Goal: Transaction & Acquisition: Book appointment/travel/reservation

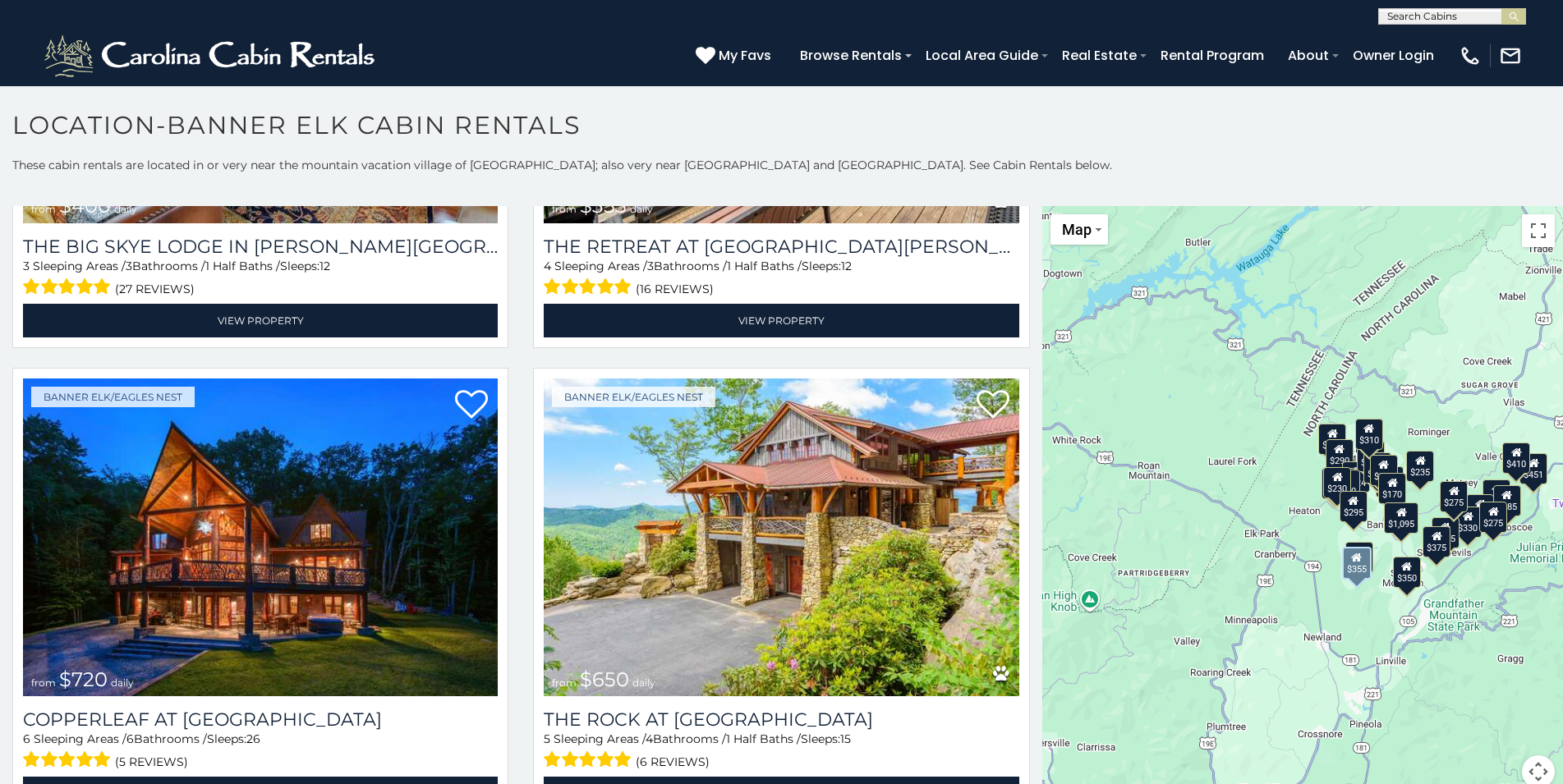
scroll to position [1330, 0]
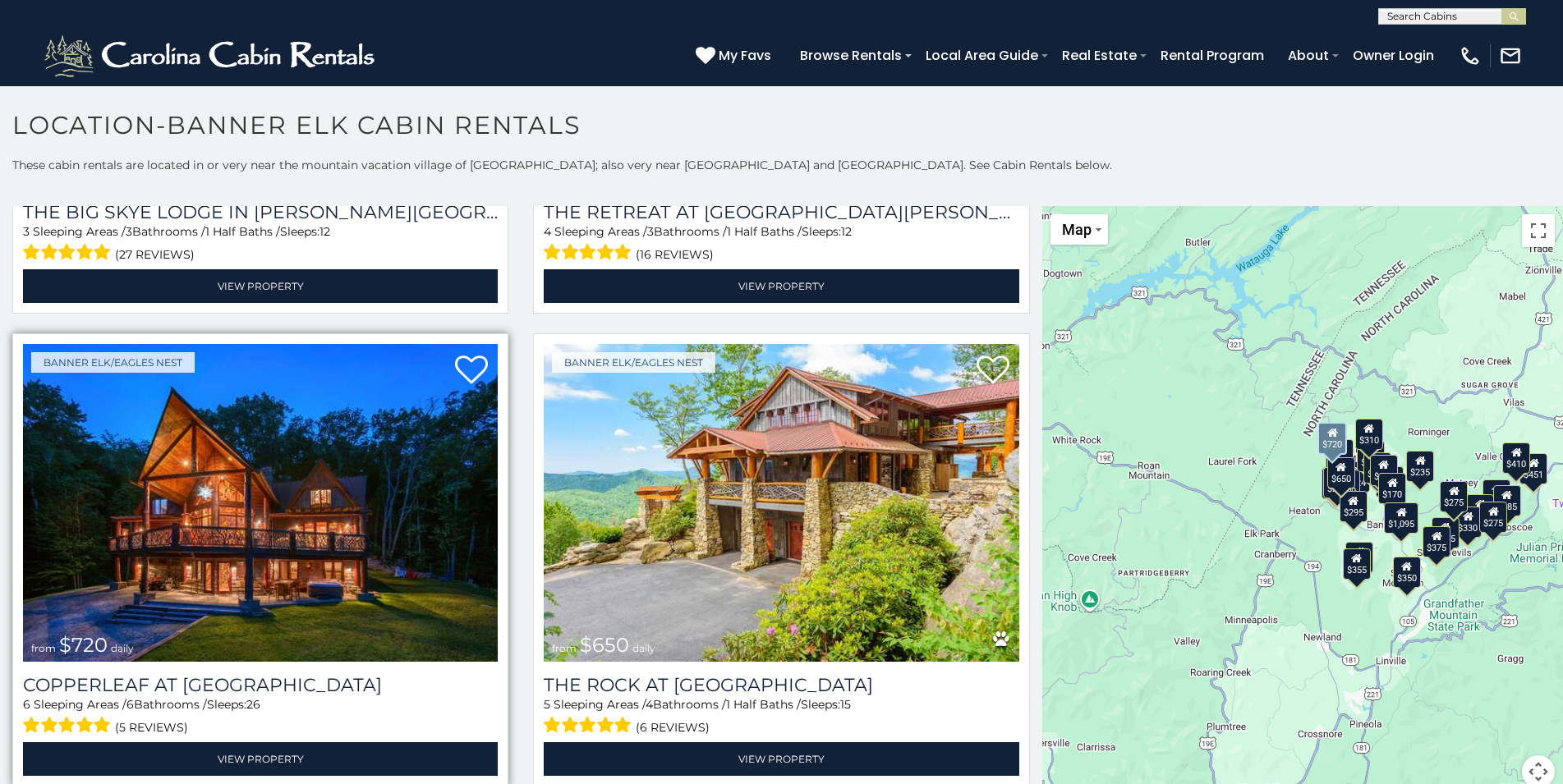
click at [315, 535] on img at bounding box center [260, 502] width 475 height 318
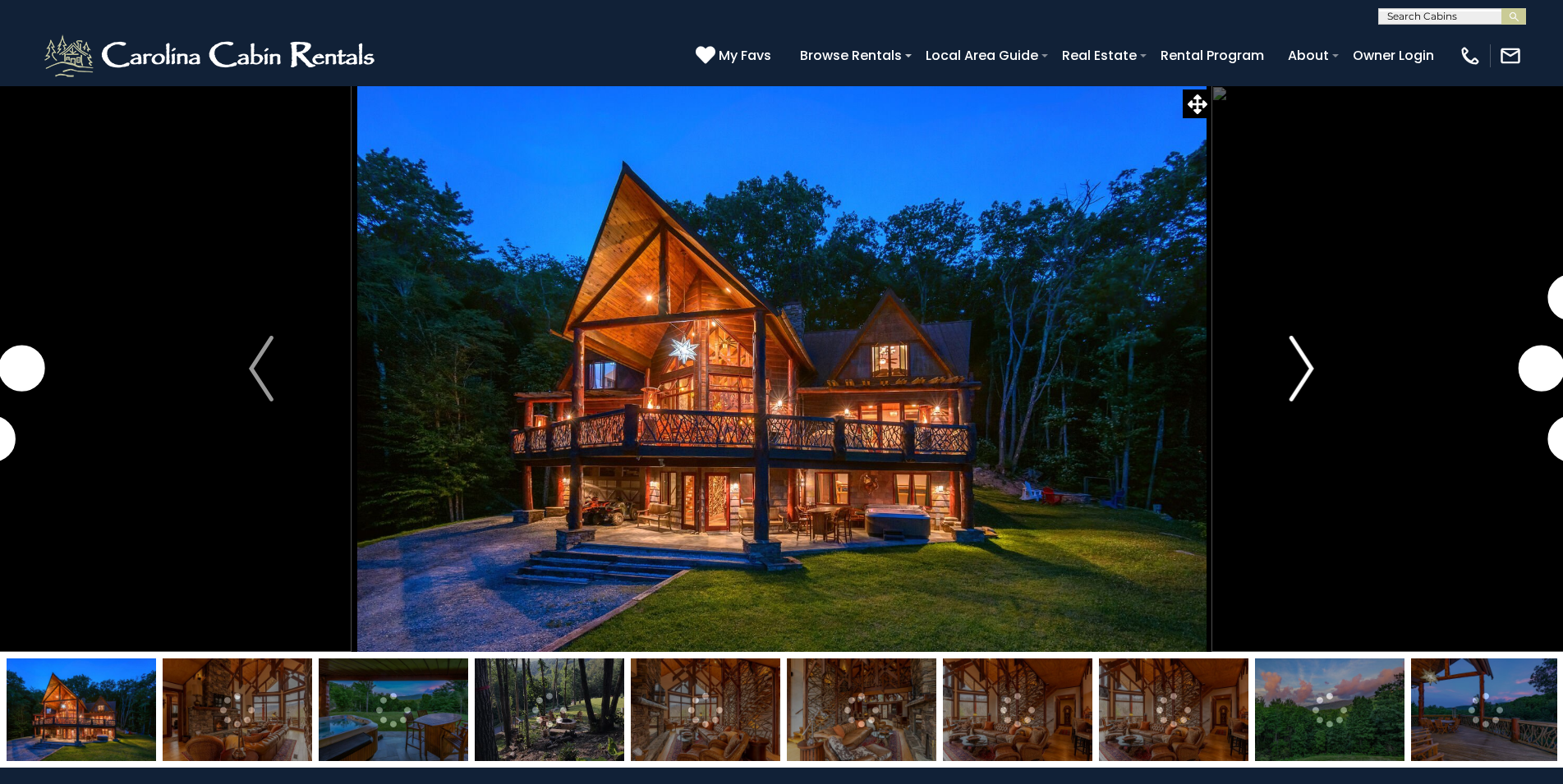
click at [1288, 383] on button "Next" at bounding box center [1301, 369] width 181 height 566
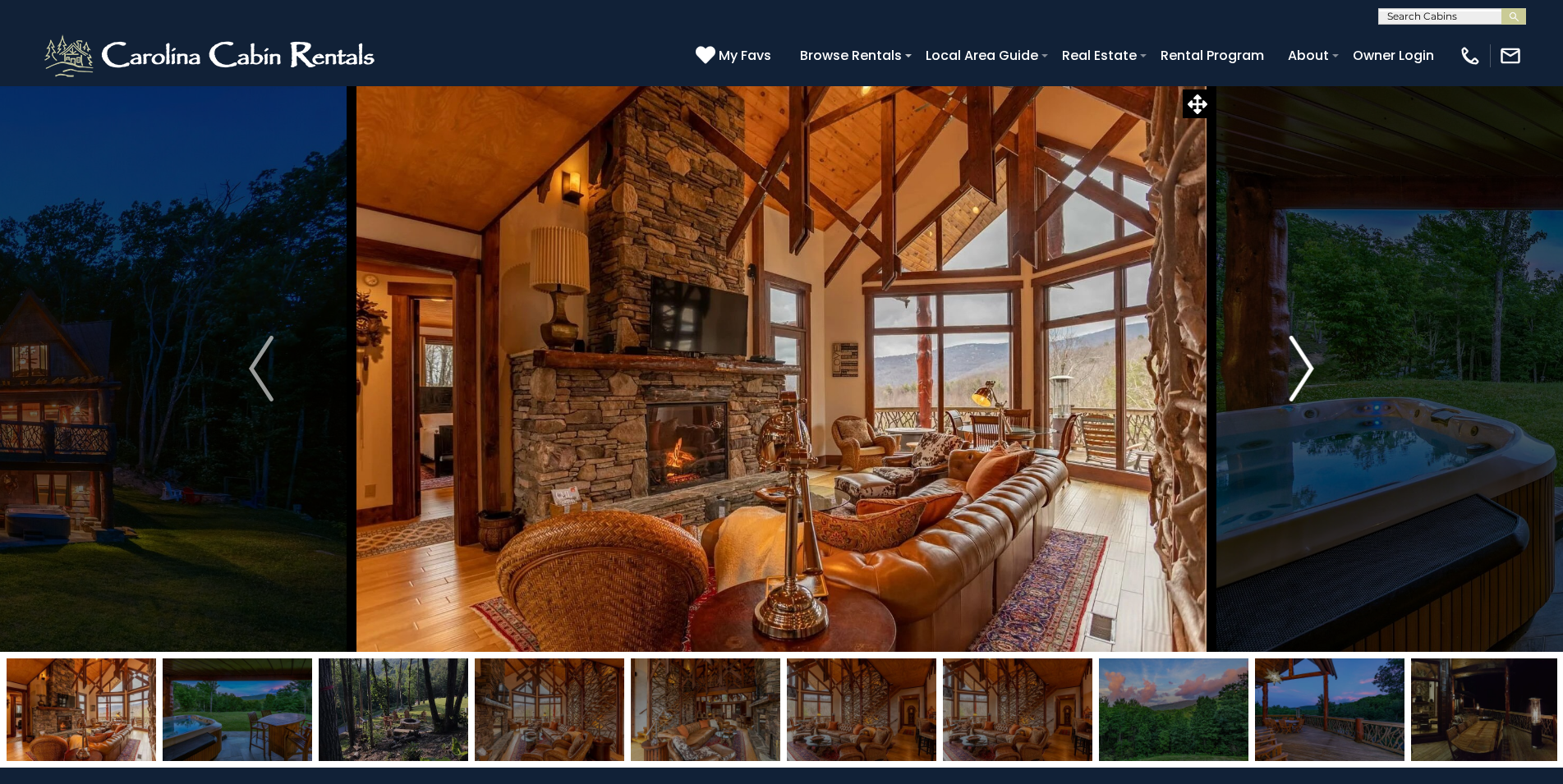
click at [1288, 383] on button "Next" at bounding box center [1301, 369] width 181 height 566
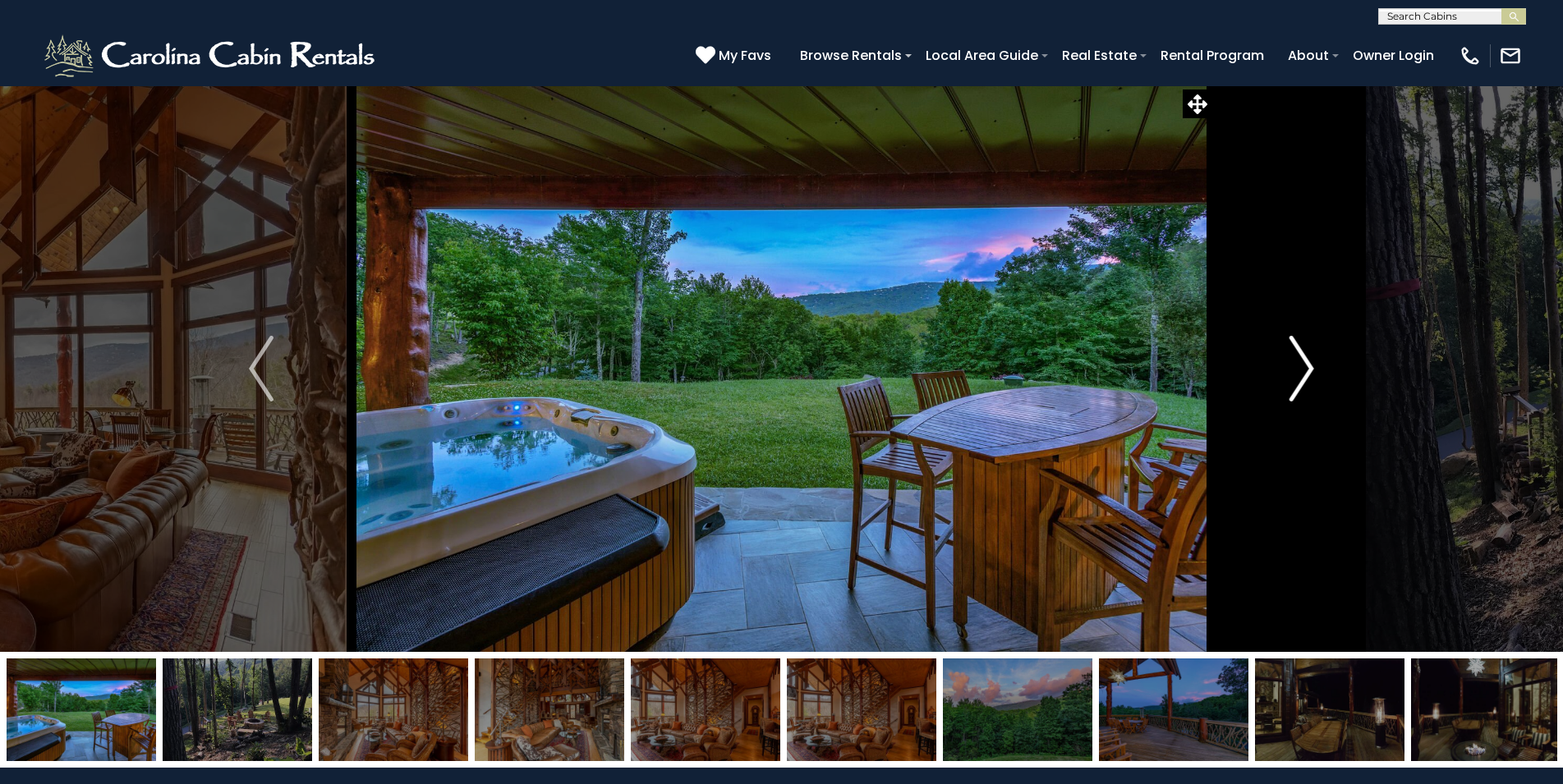
click at [1288, 383] on button "Next" at bounding box center [1301, 369] width 181 height 566
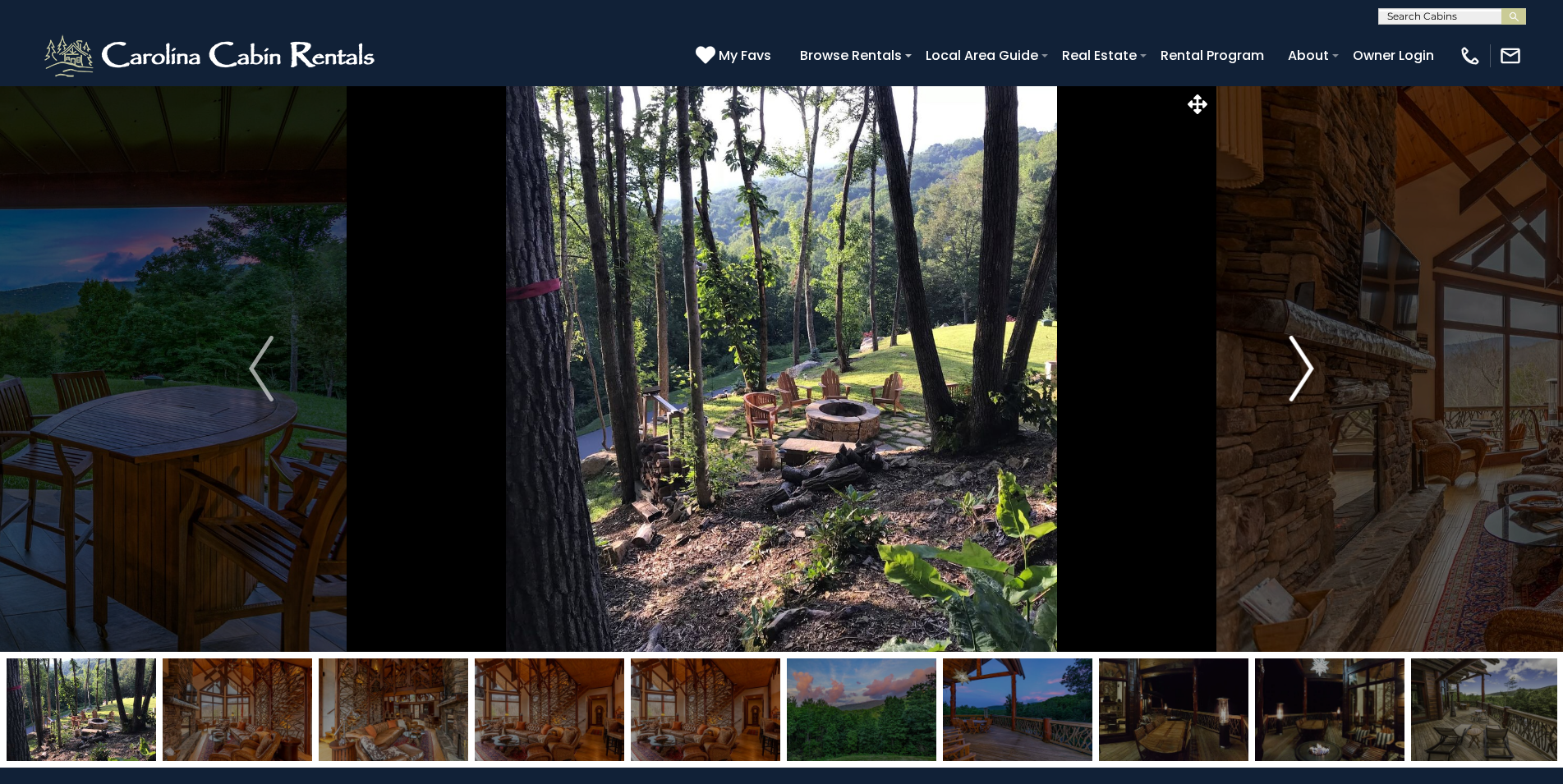
click at [1288, 383] on button "Next" at bounding box center [1301, 369] width 181 height 566
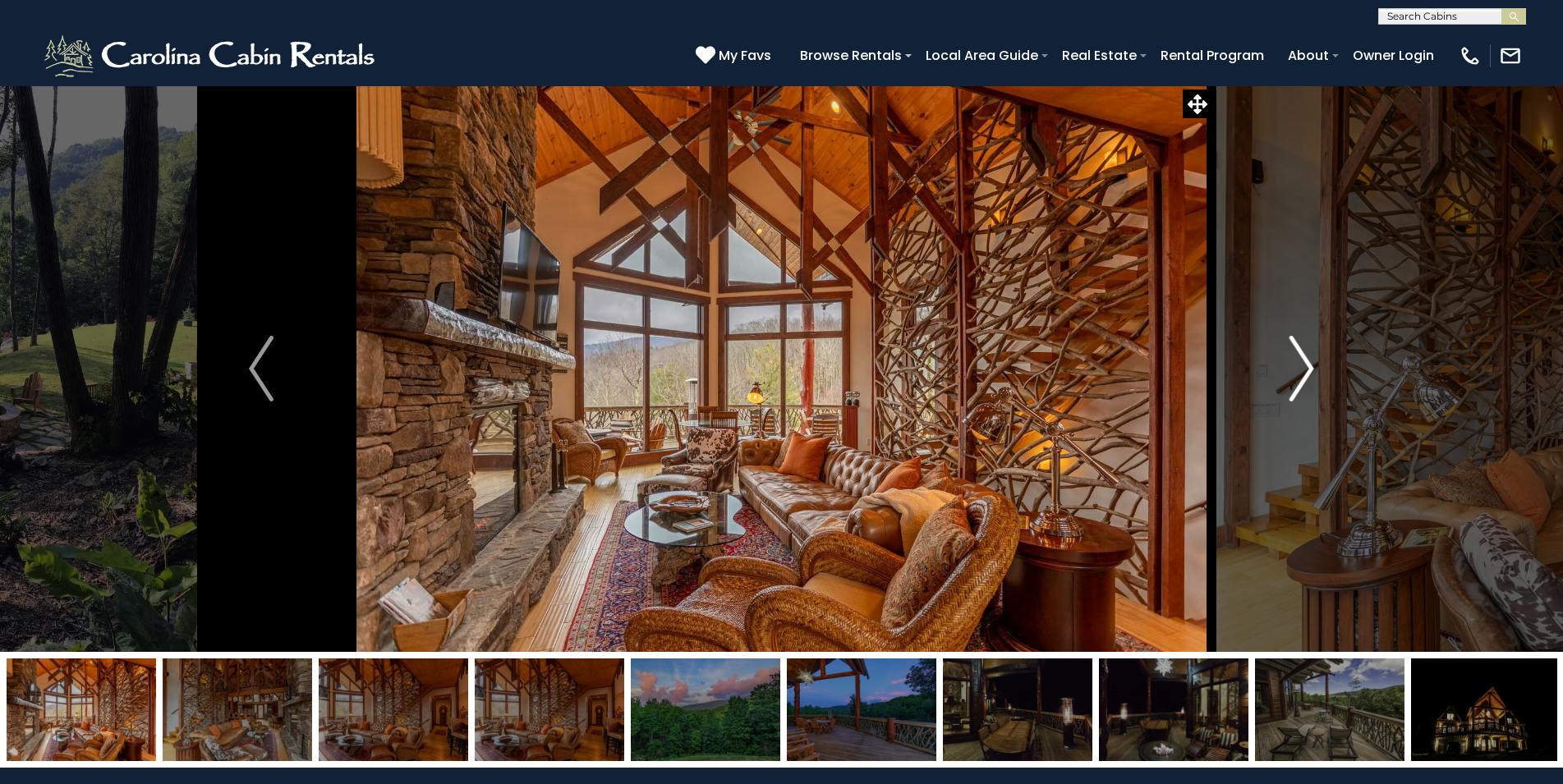
click at [1288, 383] on button "Next" at bounding box center [1301, 369] width 181 height 566
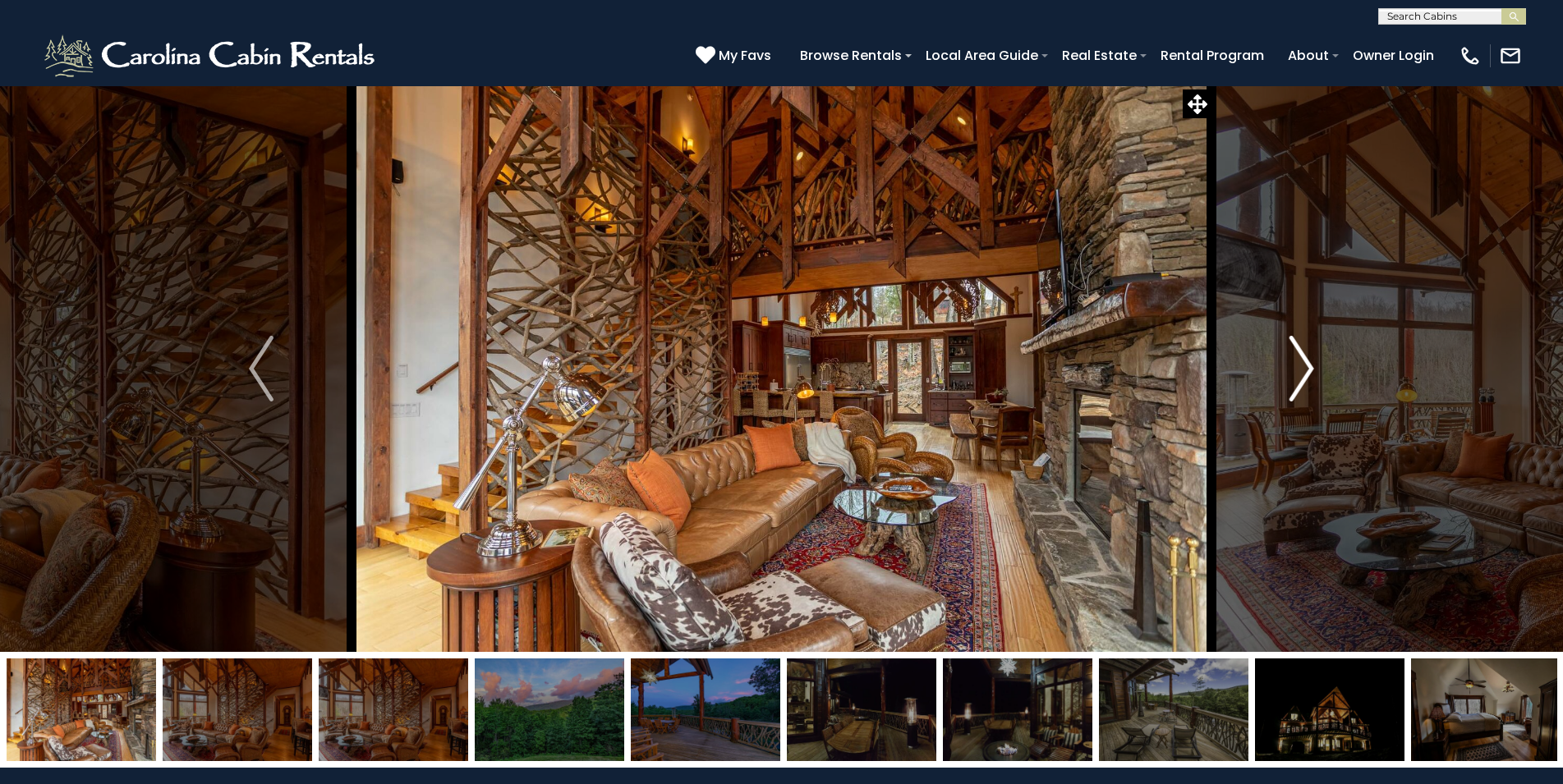
click at [1288, 383] on button "Next" at bounding box center [1301, 369] width 181 height 566
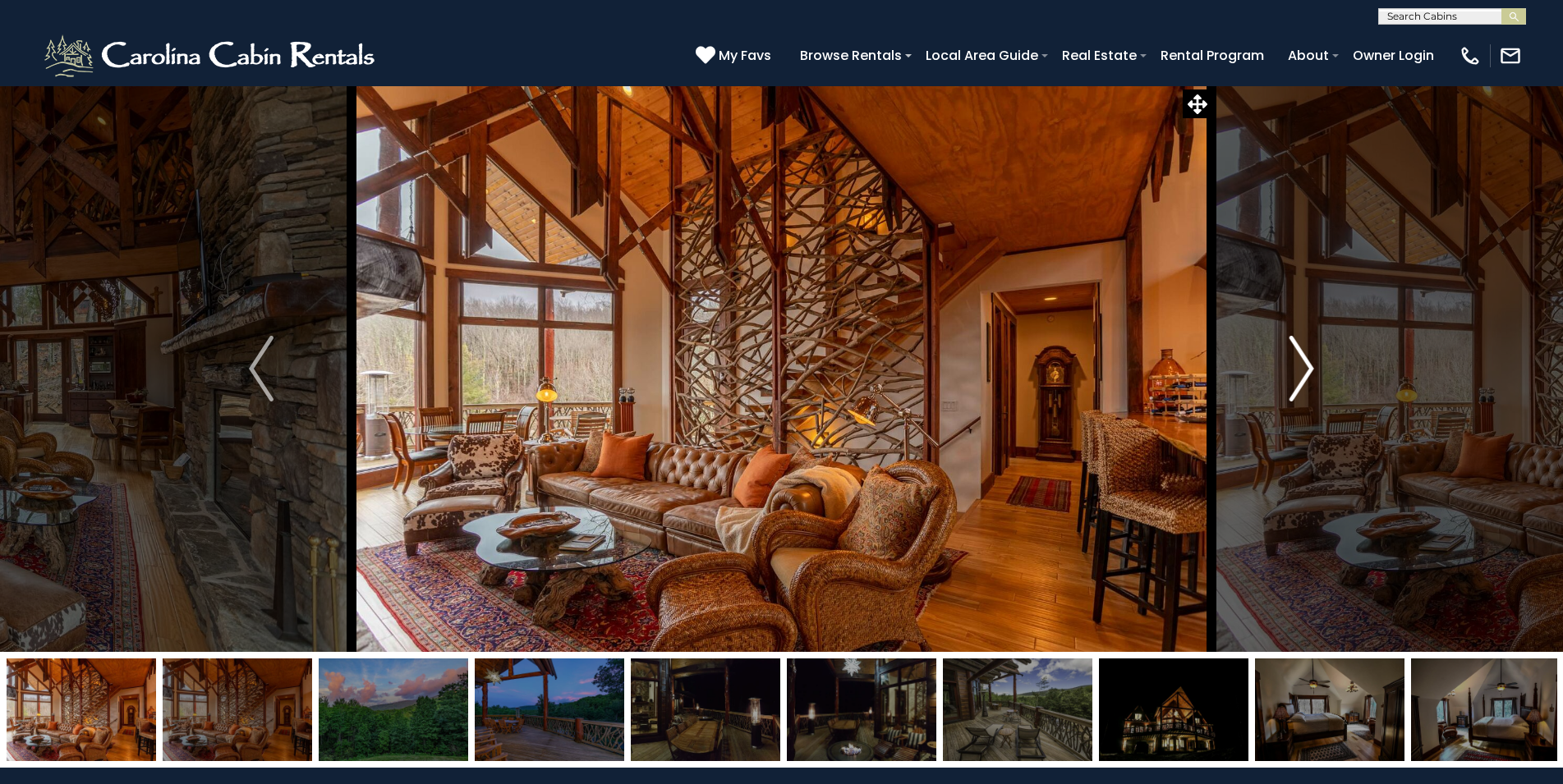
click at [1288, 383] on button "Next" at bounding box center [1301, 369] width 181 height 566
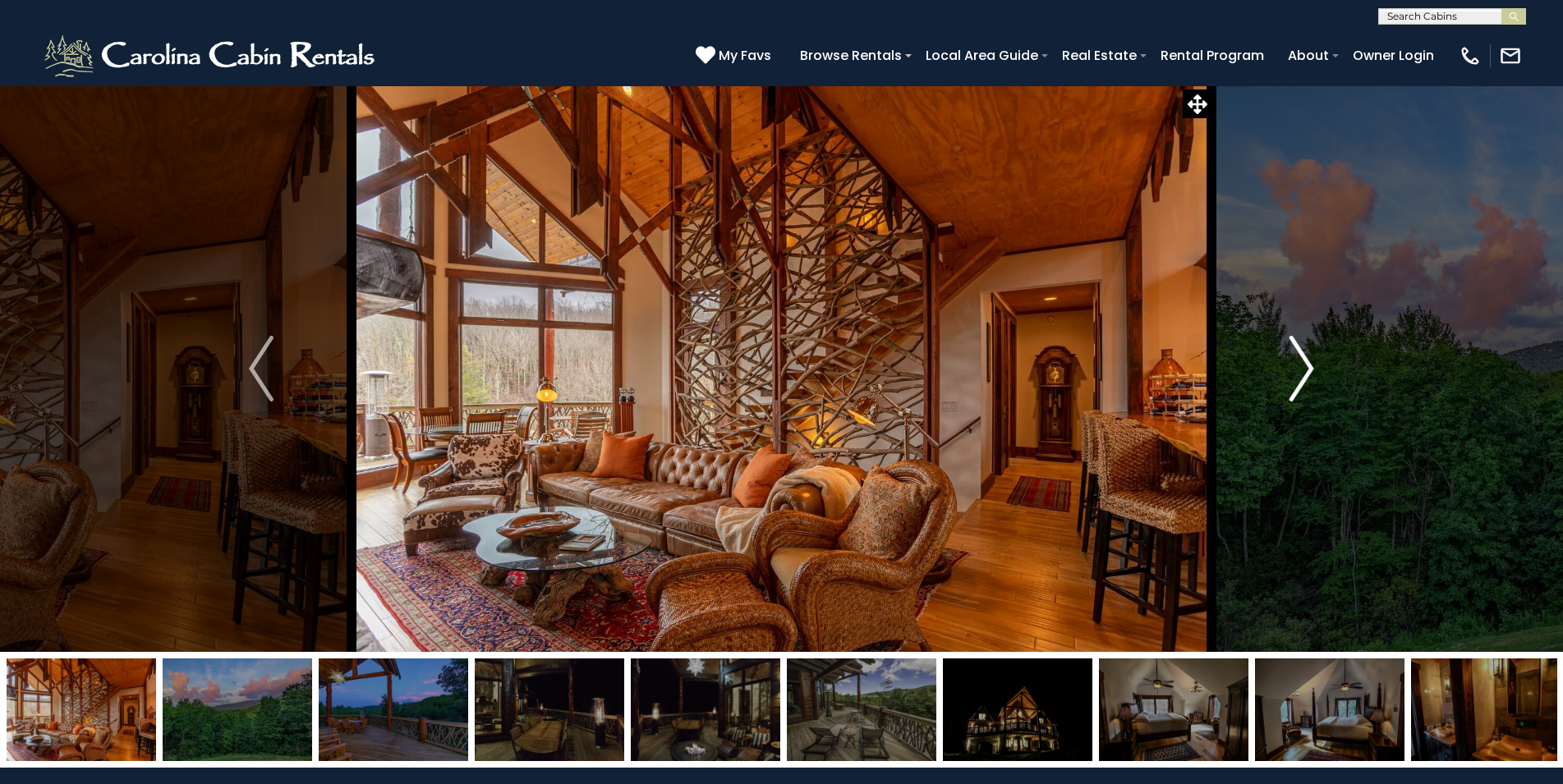
click at [1288, 383] on button "Next" at bounding box center [1301, 369] width 181 height 566
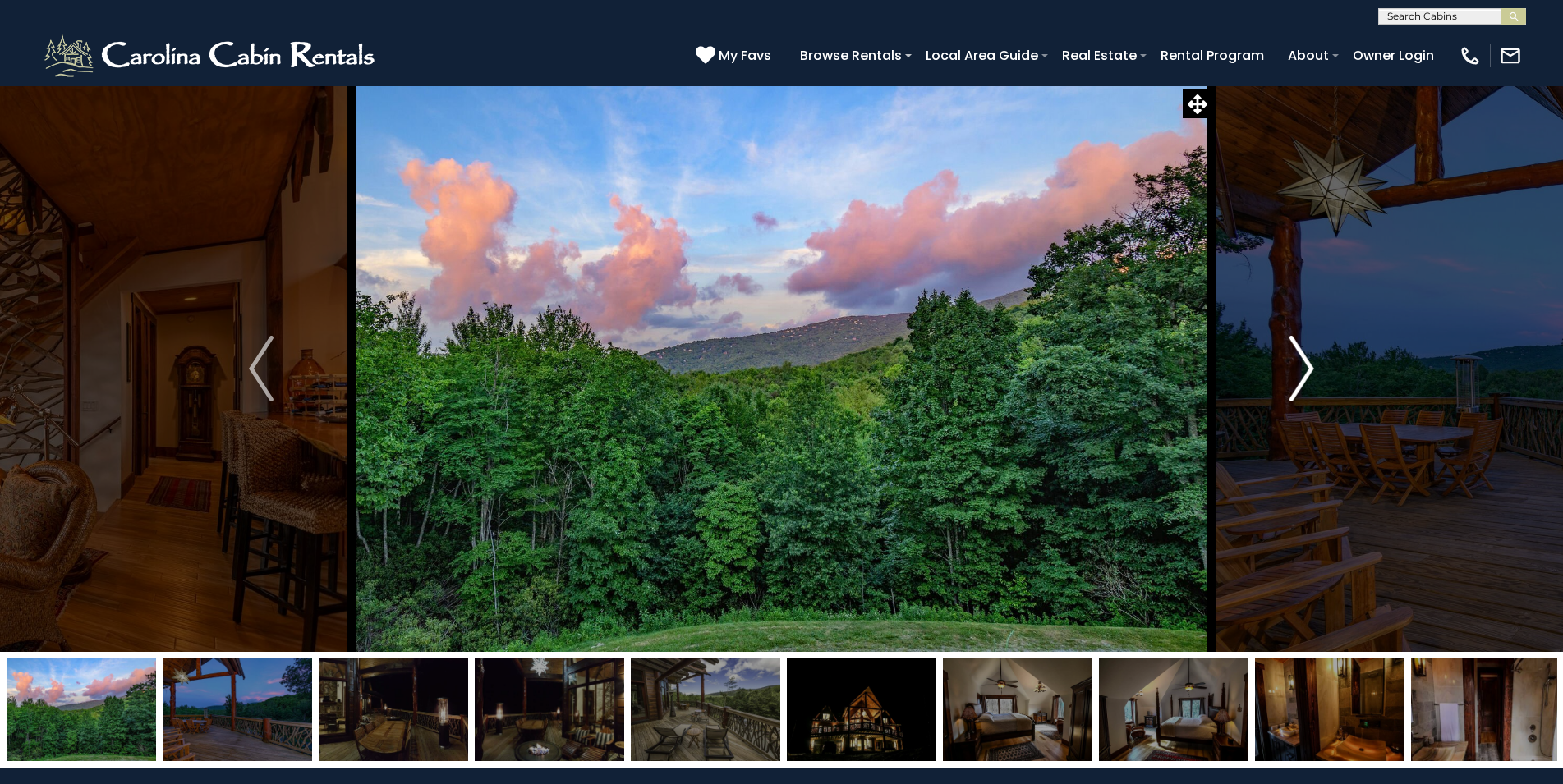
click at [1288, 383] on button "Next" at bounding box center [1301, 369] width 181 height 566
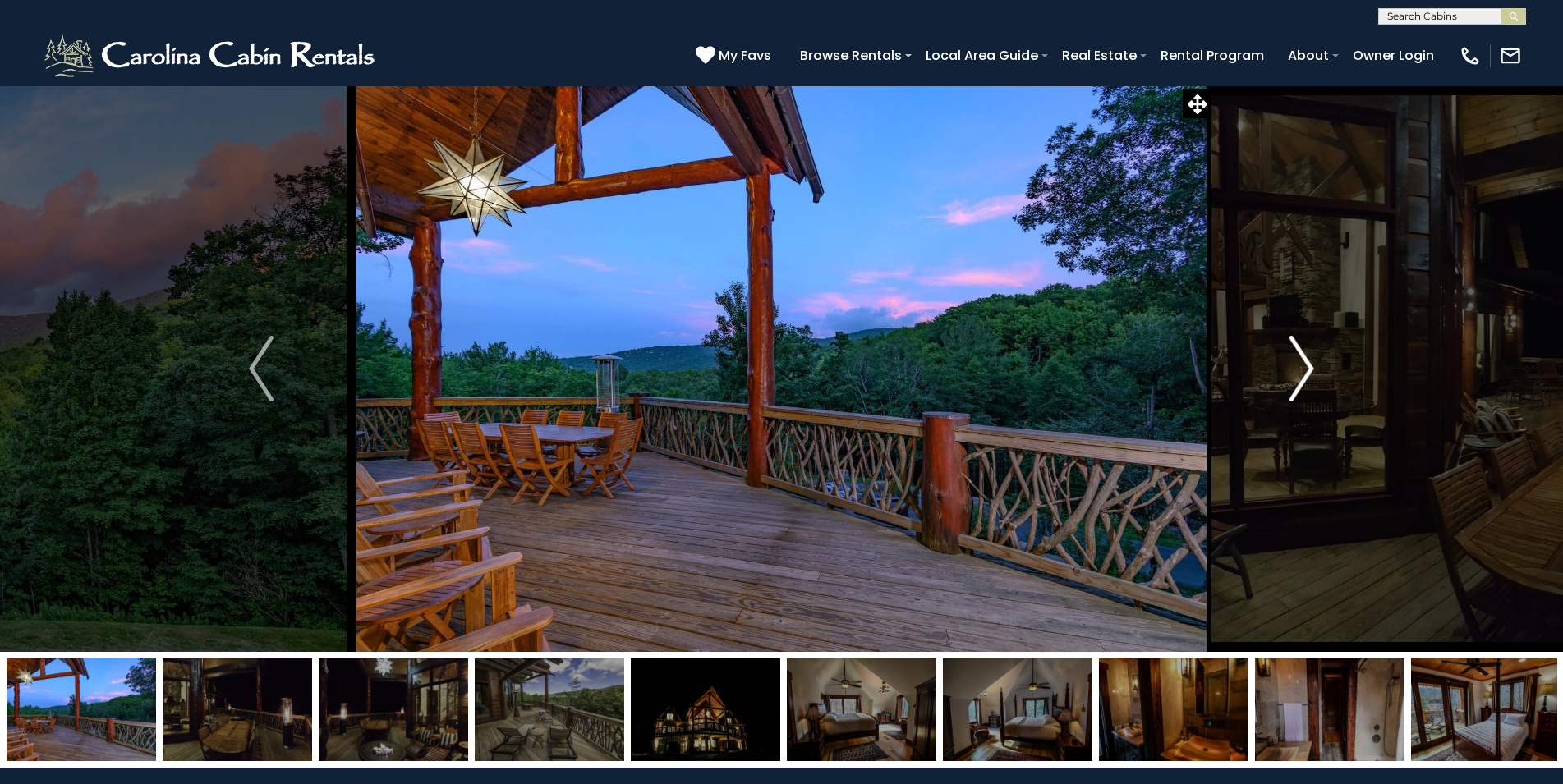
click at [1288, 383] on button "Next" at bounding box center [1301, 369] width 181 height 566
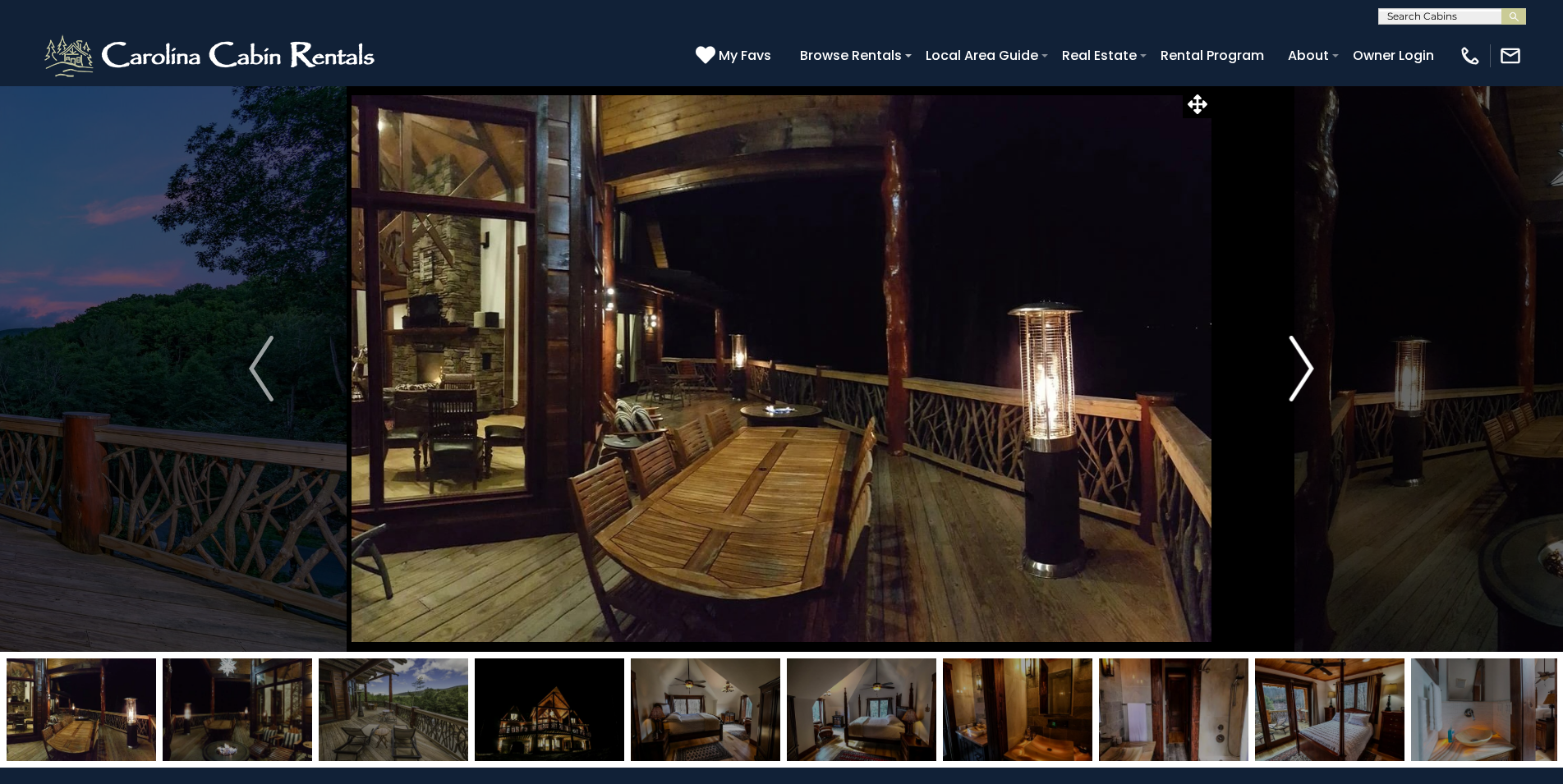
click at [1288, 383] on button "Next" at bounding box center [1301, 369] width 181 height 566
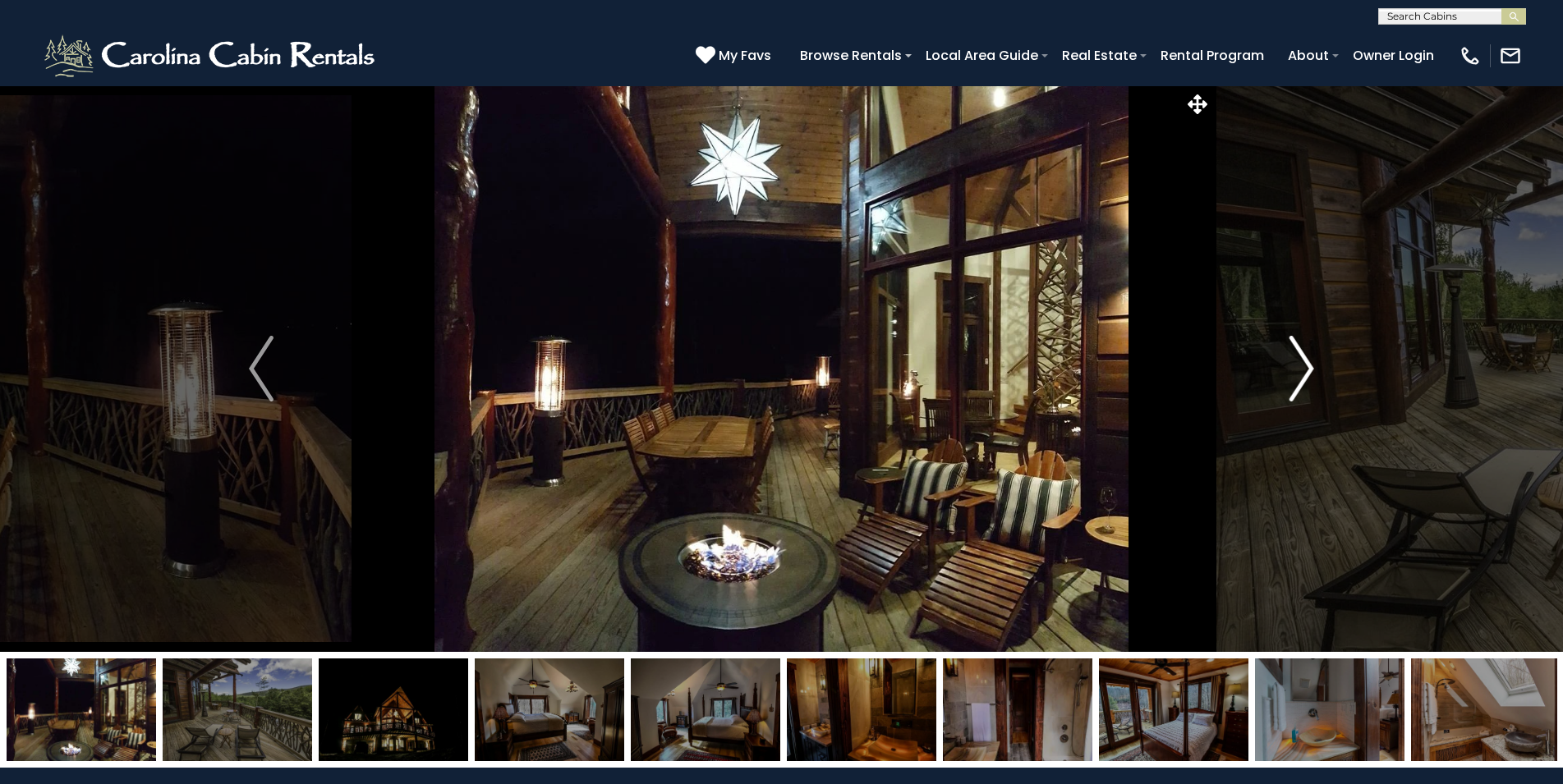
click at [1288, 383] on button "Next" at bounding box center [1301, 369] width 181 height 566
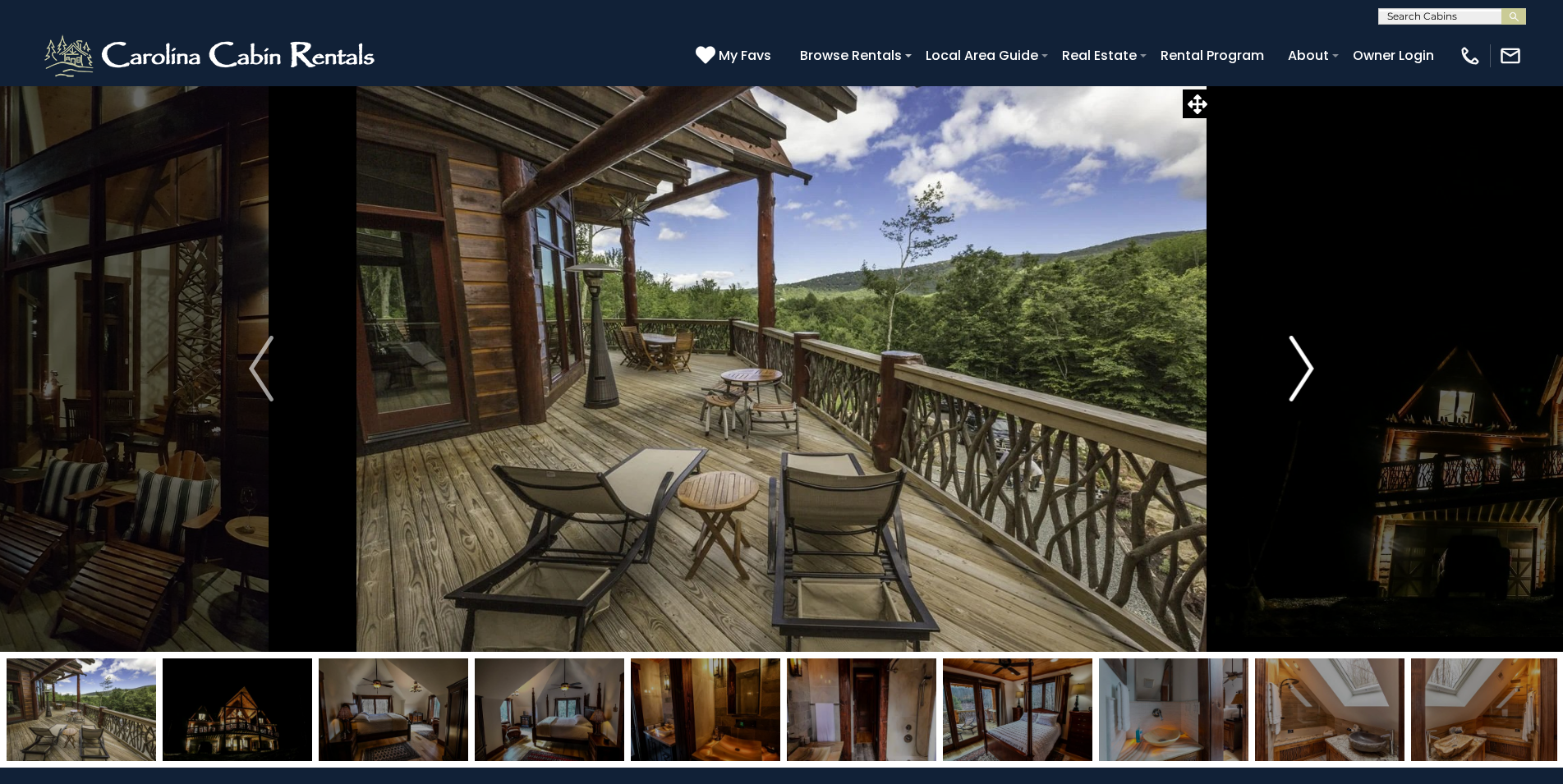
click at [1288, 383] on button "Next" at bounding box center [1301, 369] width 181 height 566
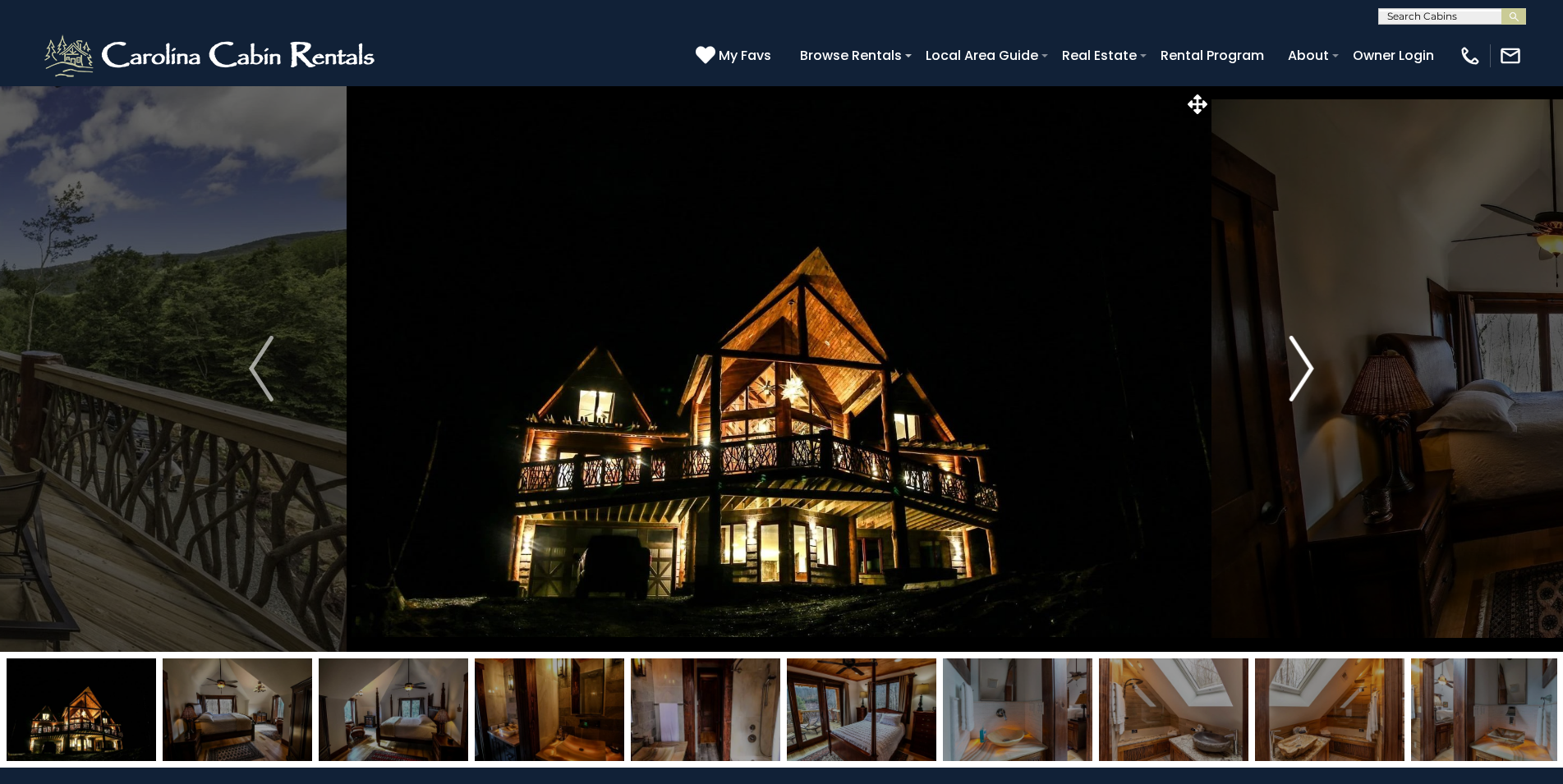
click at [1288, 383] on button "Next" at bounding box center [1301, 369] width 181 height 566
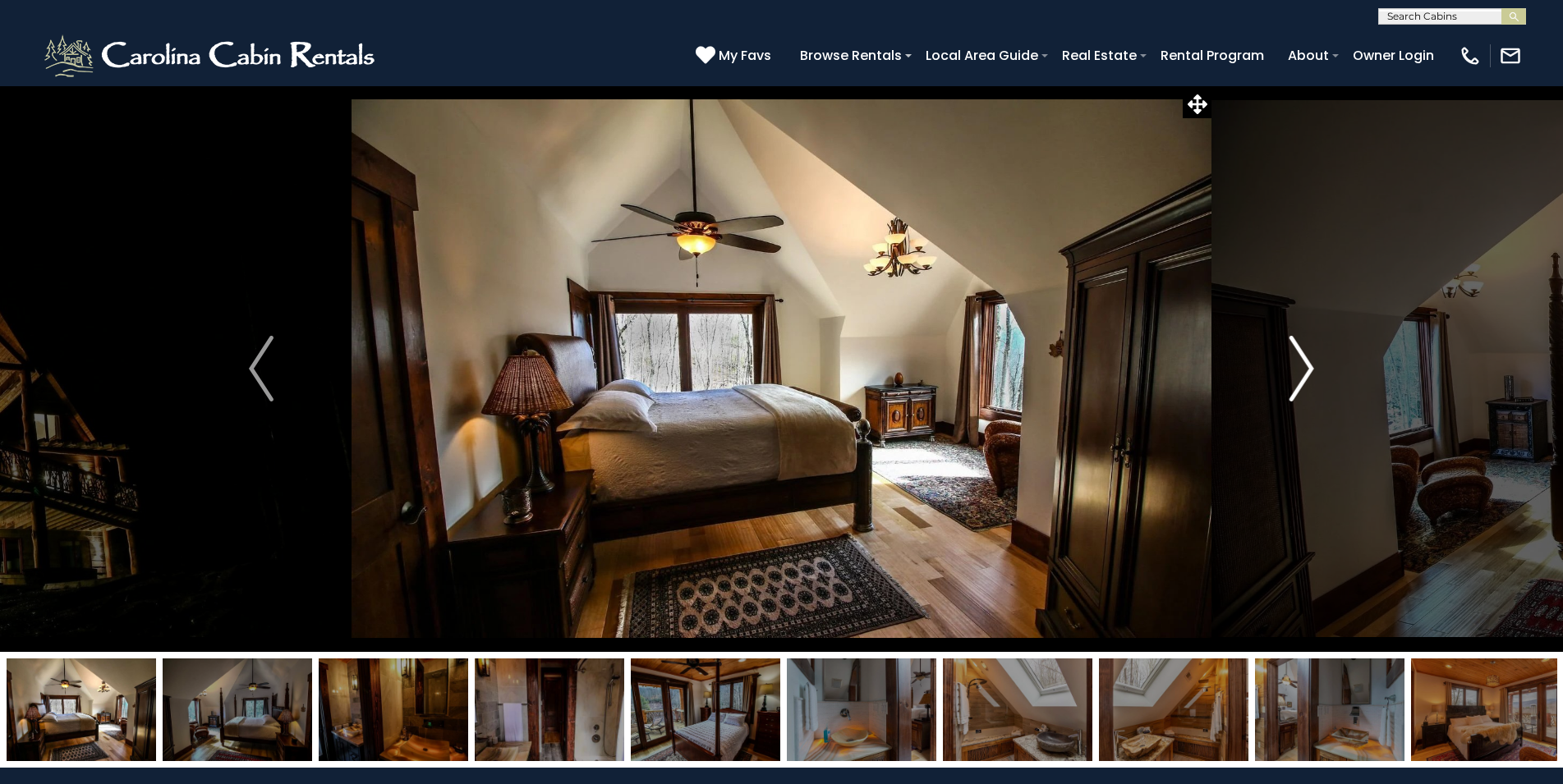
click at [1288, 383] on button "Next" at bounding box center [1301, 369] width 181 height 566
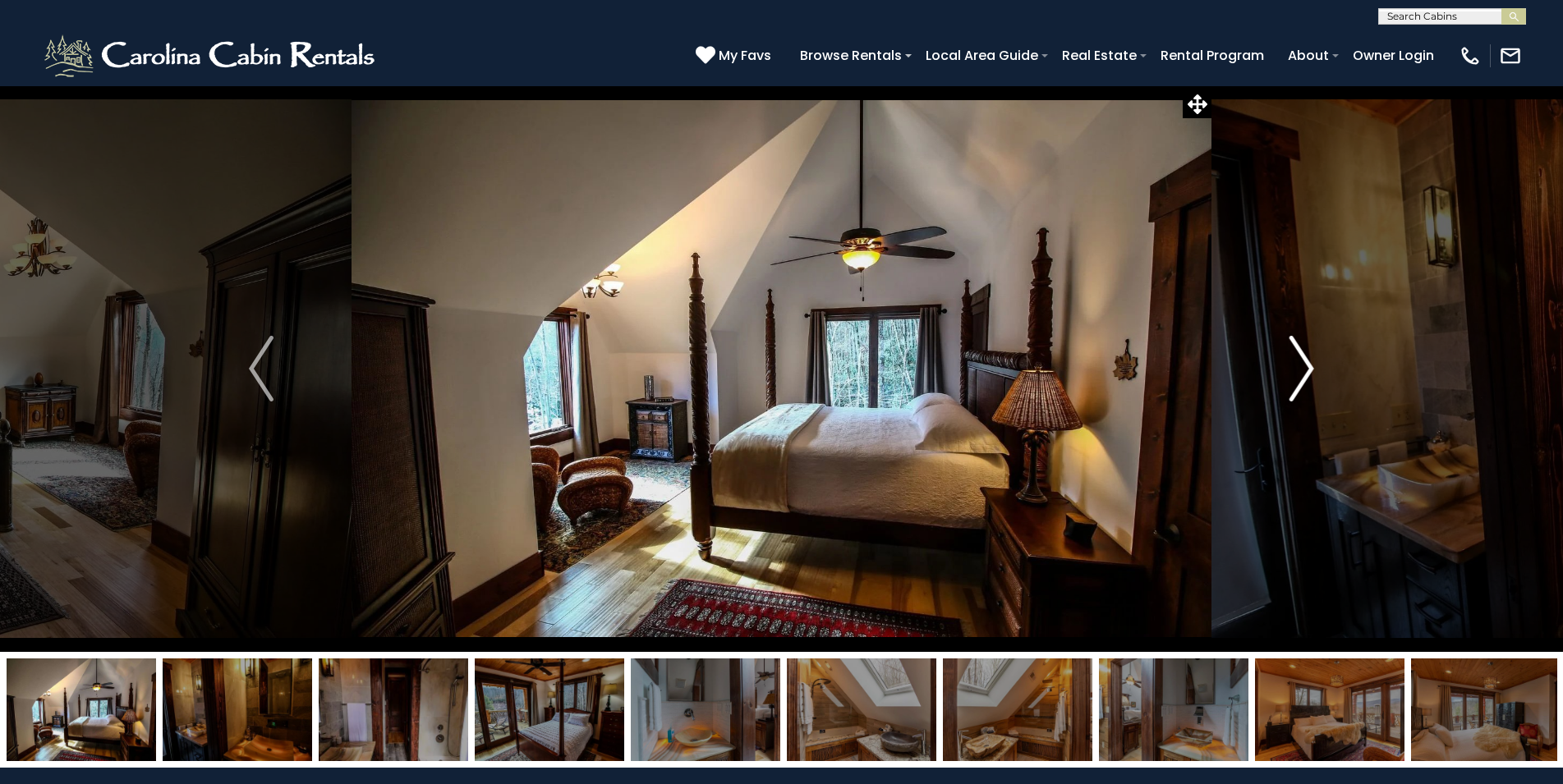
click at [1288, 383] on button "Next" at bounding box center [1301, 369] width 181 height 566
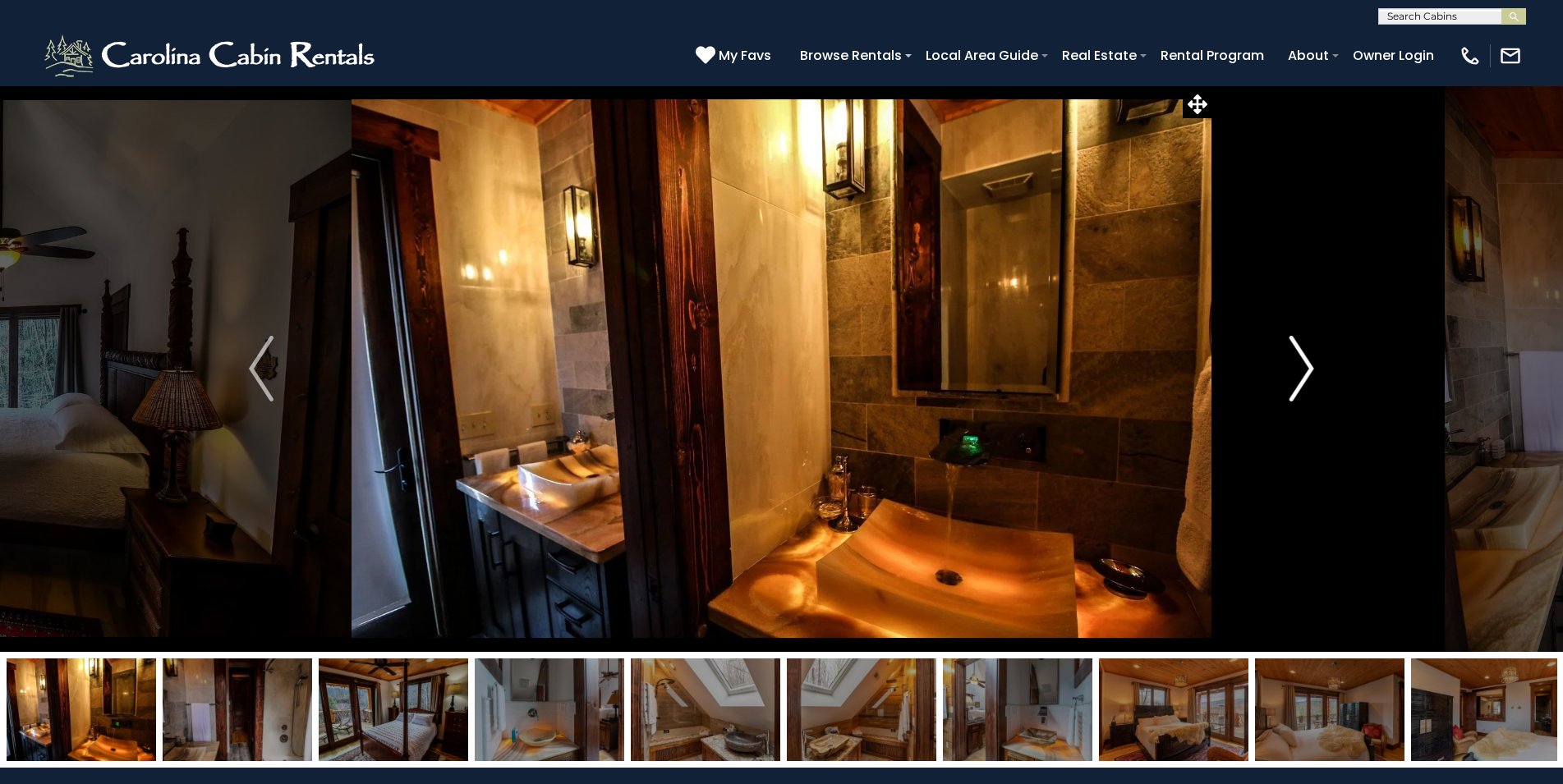
click at [1288, 383] on button "Next" at bounding box center [1301, 369] width 181 height 566
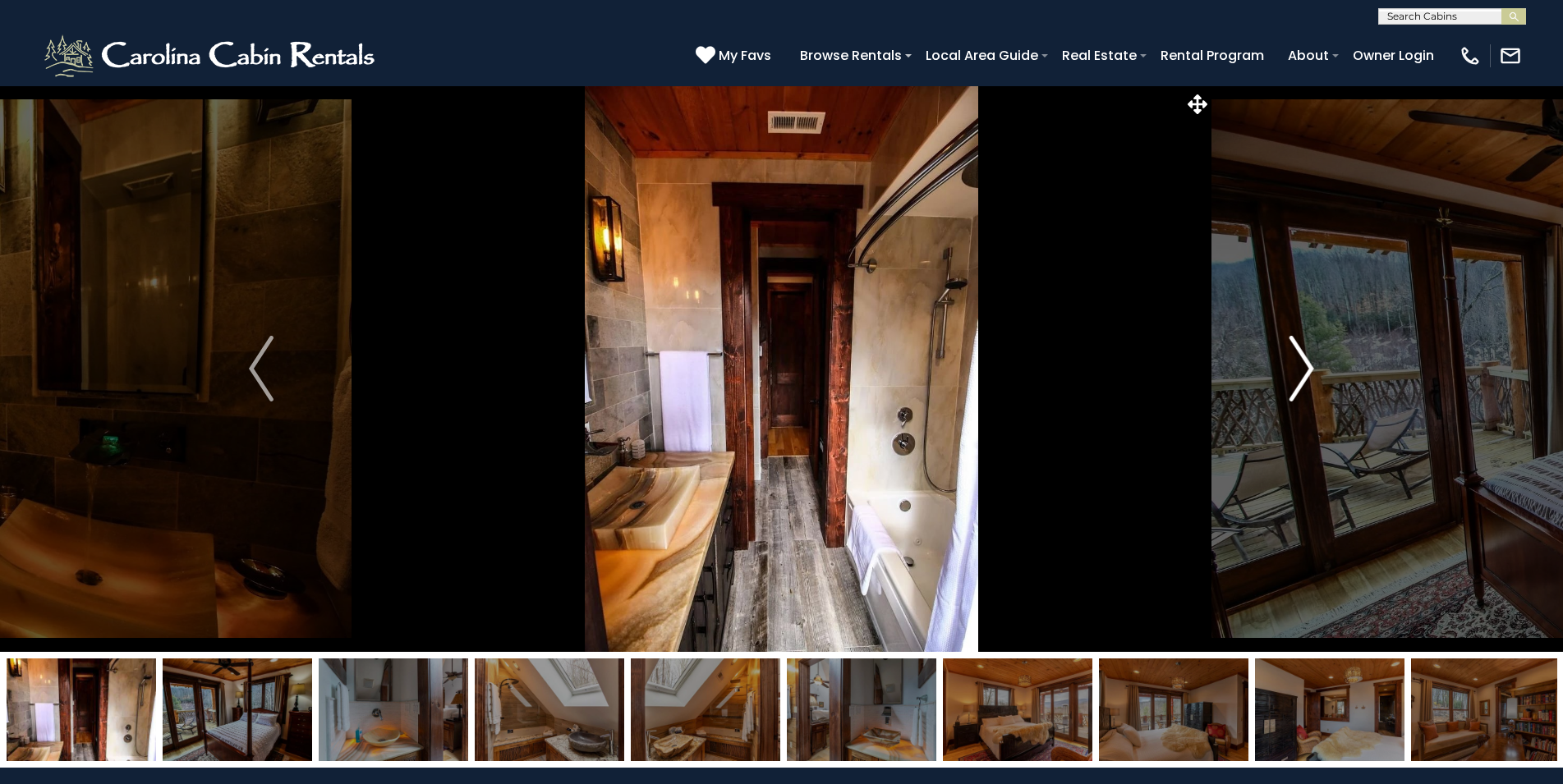
click at [1288, 383] on button "Next" at bounding box center [1301, 369] width 181 height 566
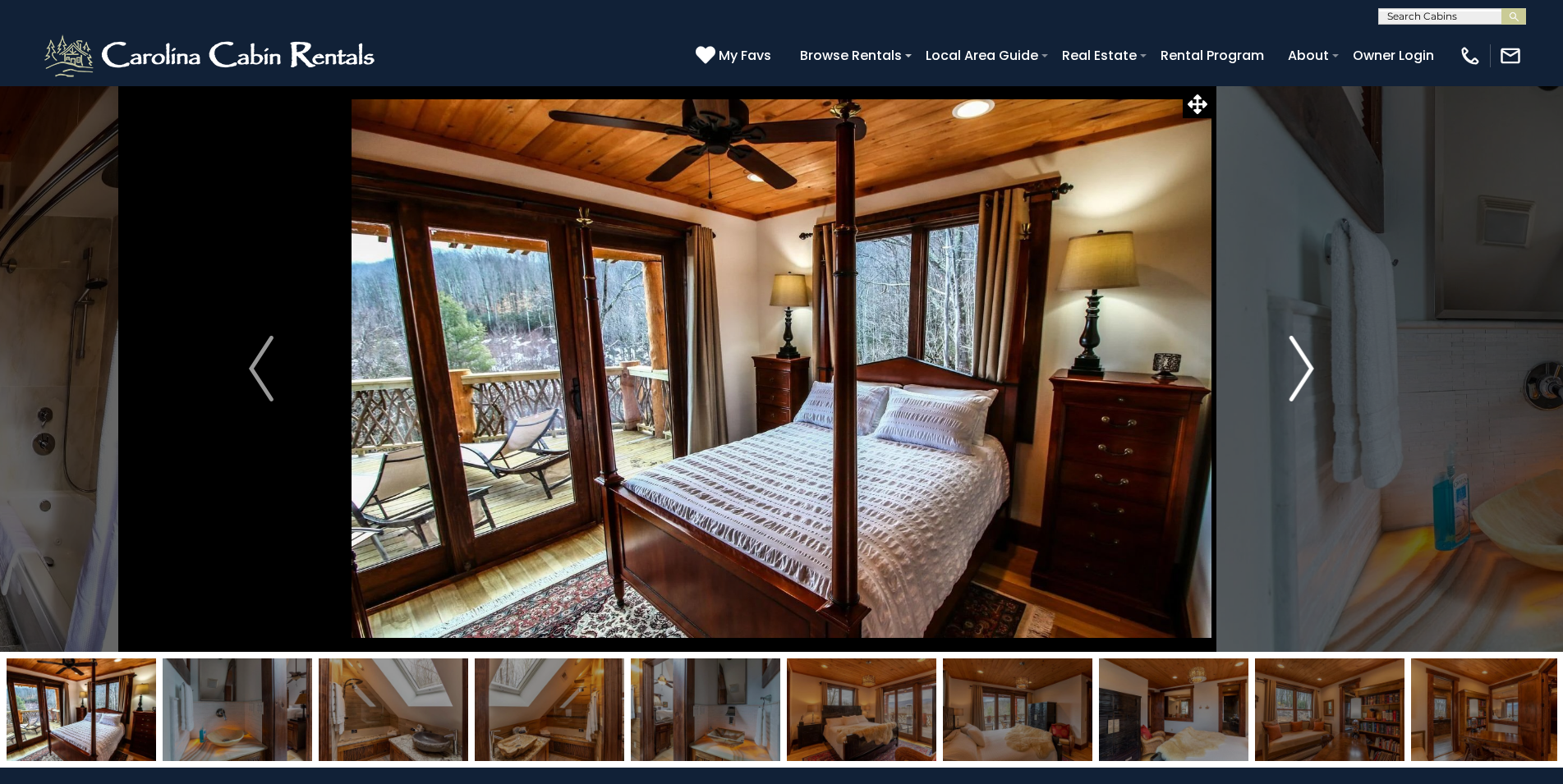
click at [1288, 383] on button "Next" at bounding box center [1301, 369] width 181 height 566
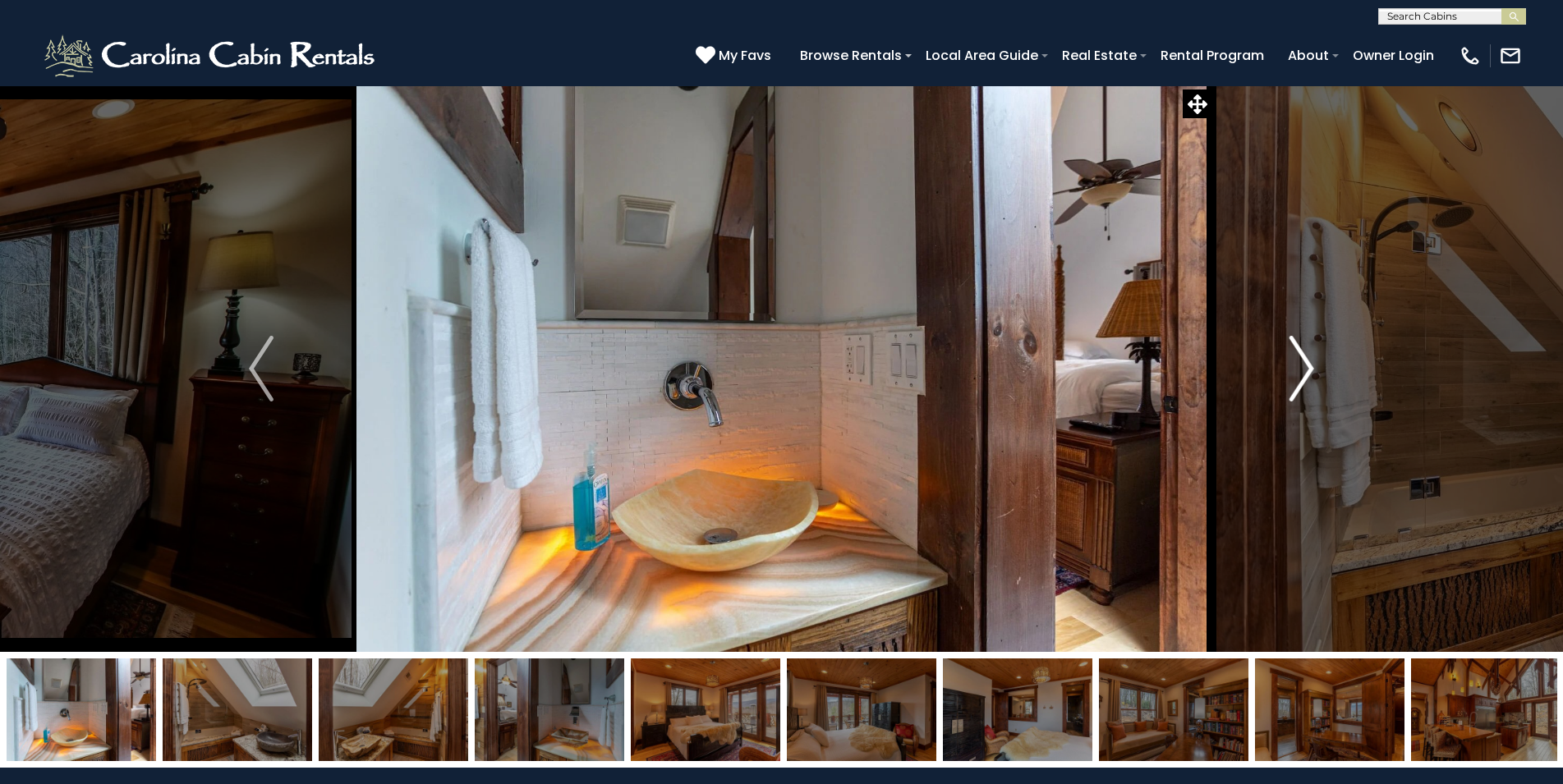
click at [1288, 383] on button "Next" at bounding box center [1301, 369] width 181 height 566
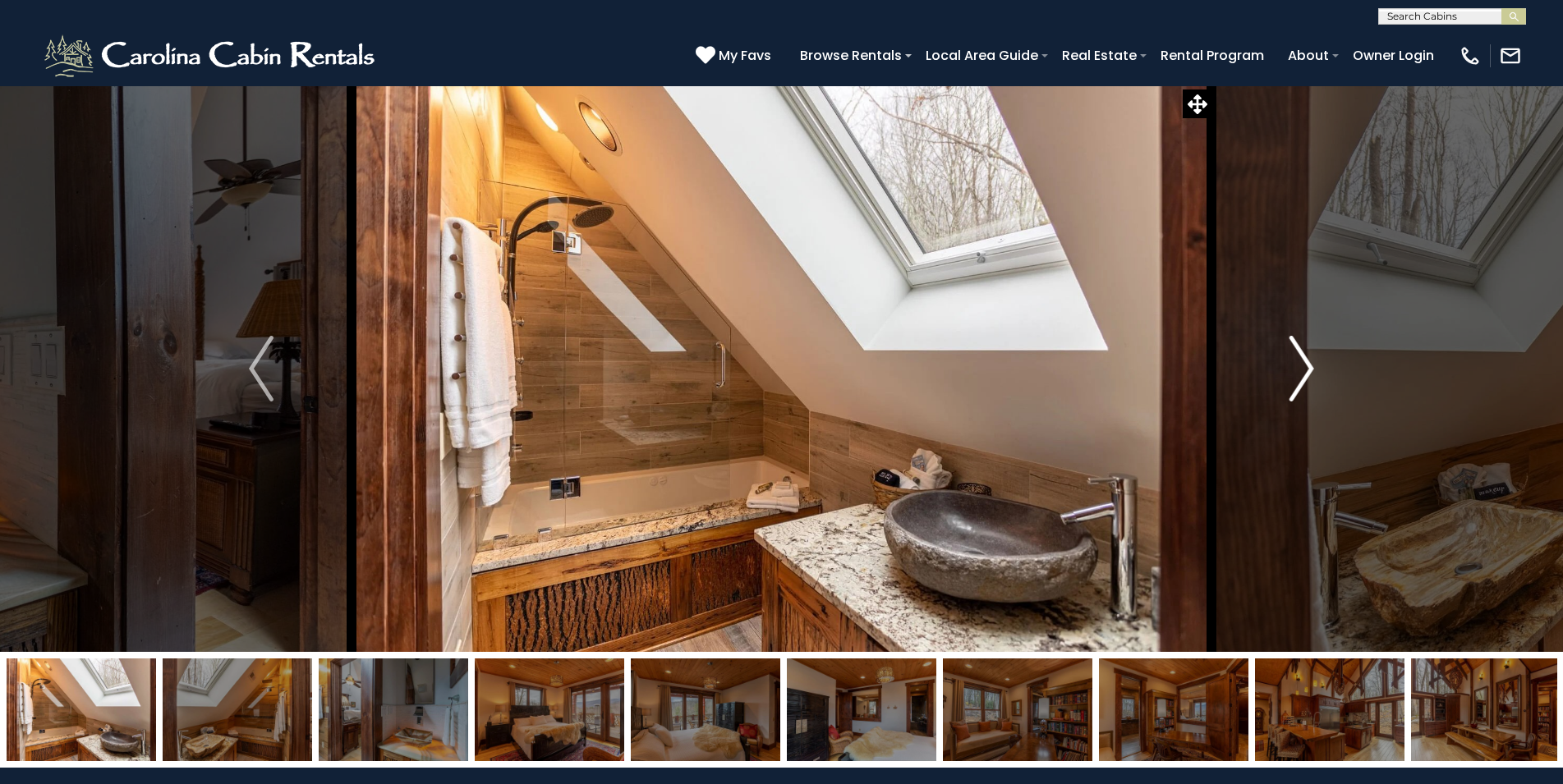
click at [1288, 383] on button "Next" at bounding box center [1301, 369] width 181 height 566
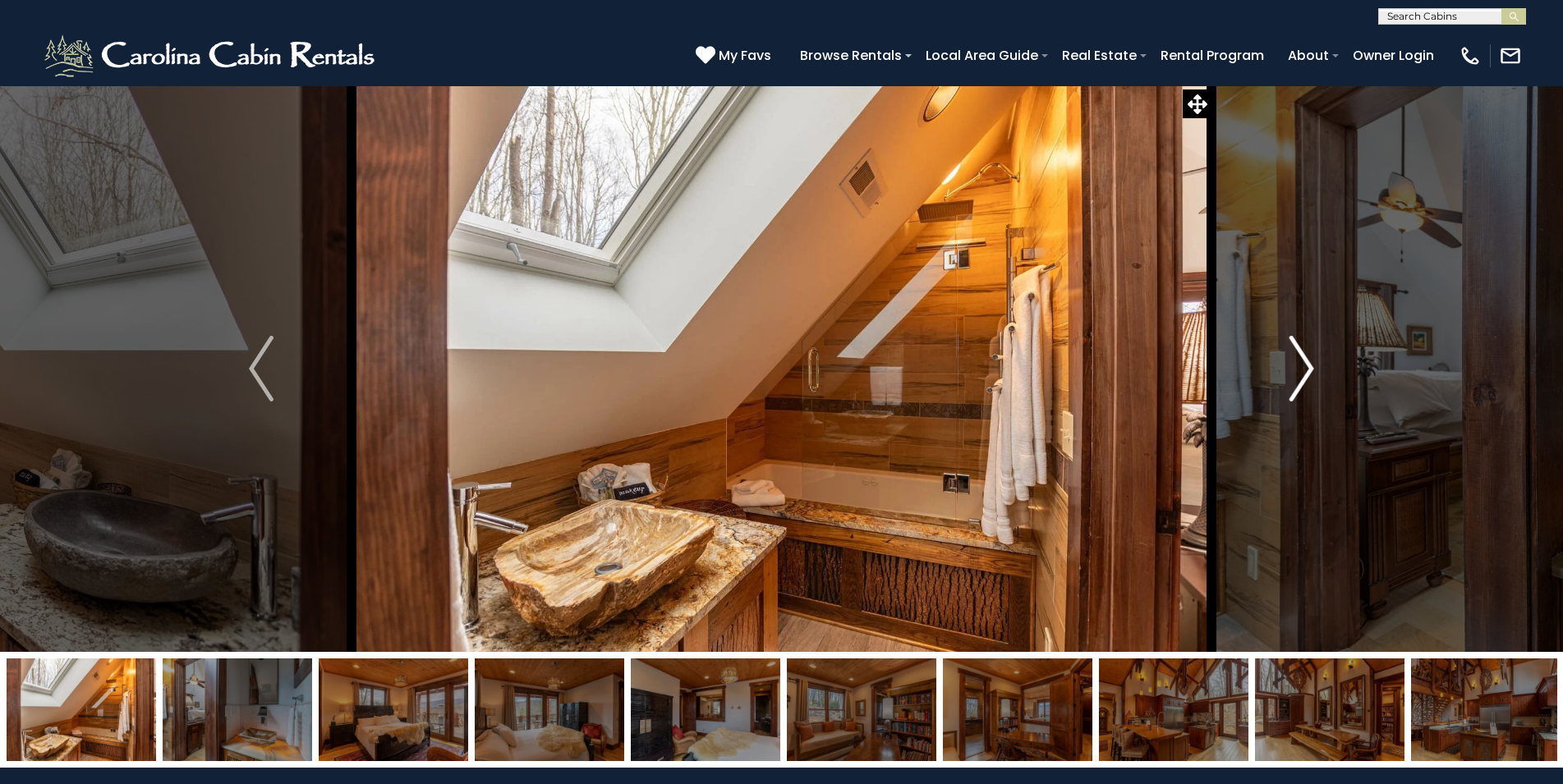
click at [1288, 383] on button "Next" at bounding box center [1301, 369] width 181 height 566
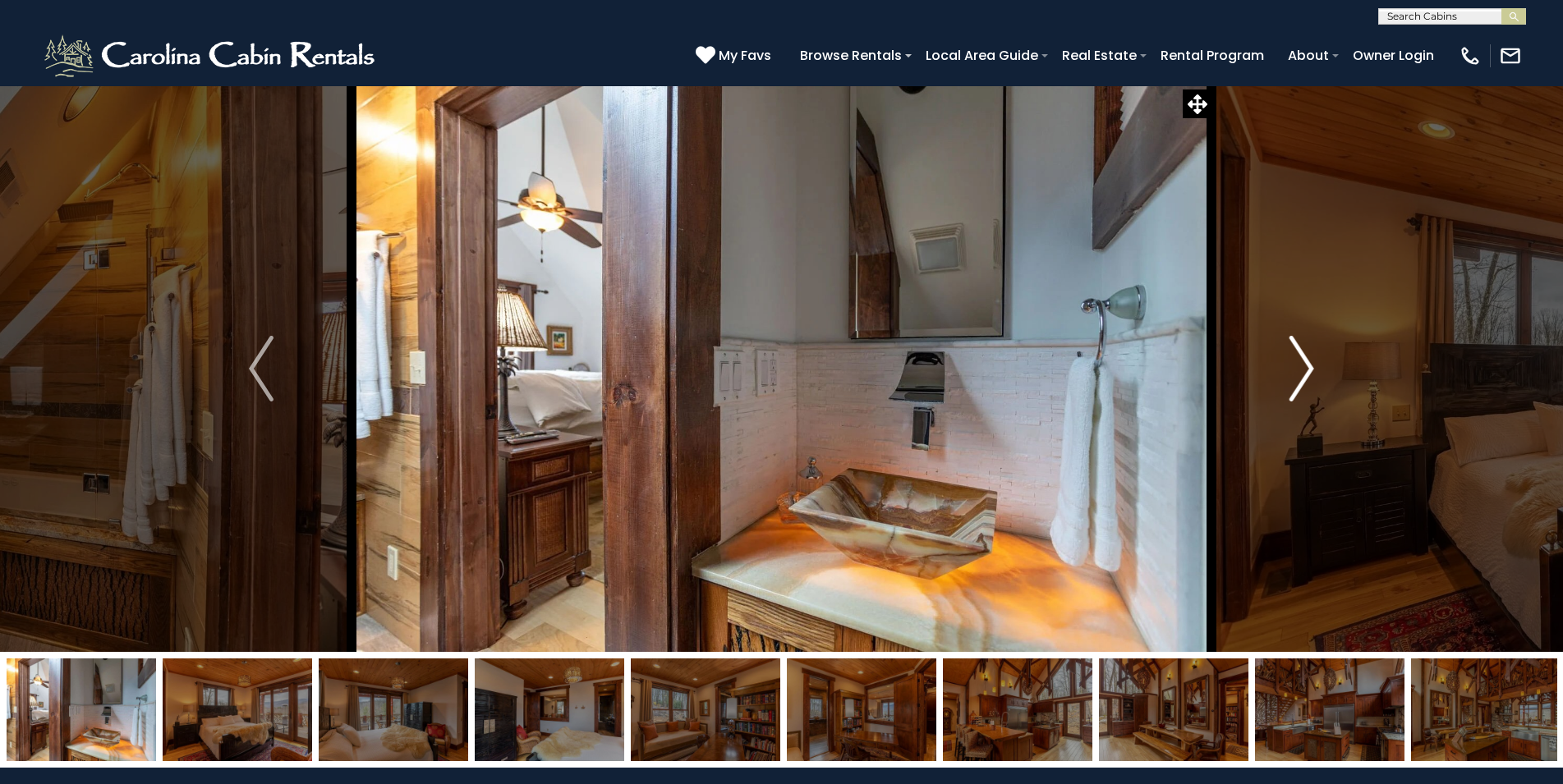
click at [1288, 383] on button "Next" at bounding box center [1301, 369] width 181 height 566
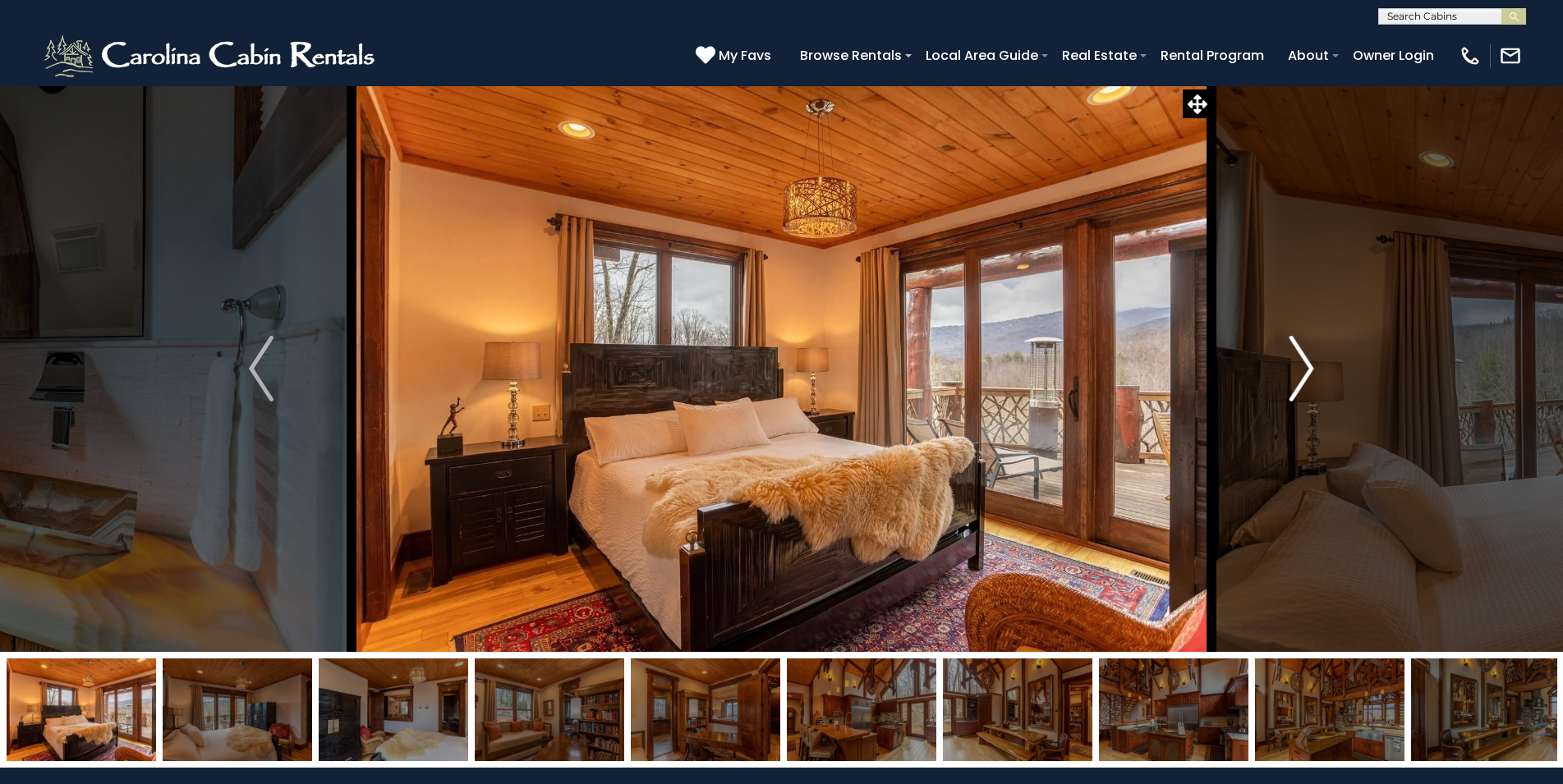
click at [1288, 383] on button "Next" at bounding box center [1301, 369] width 181 height 566
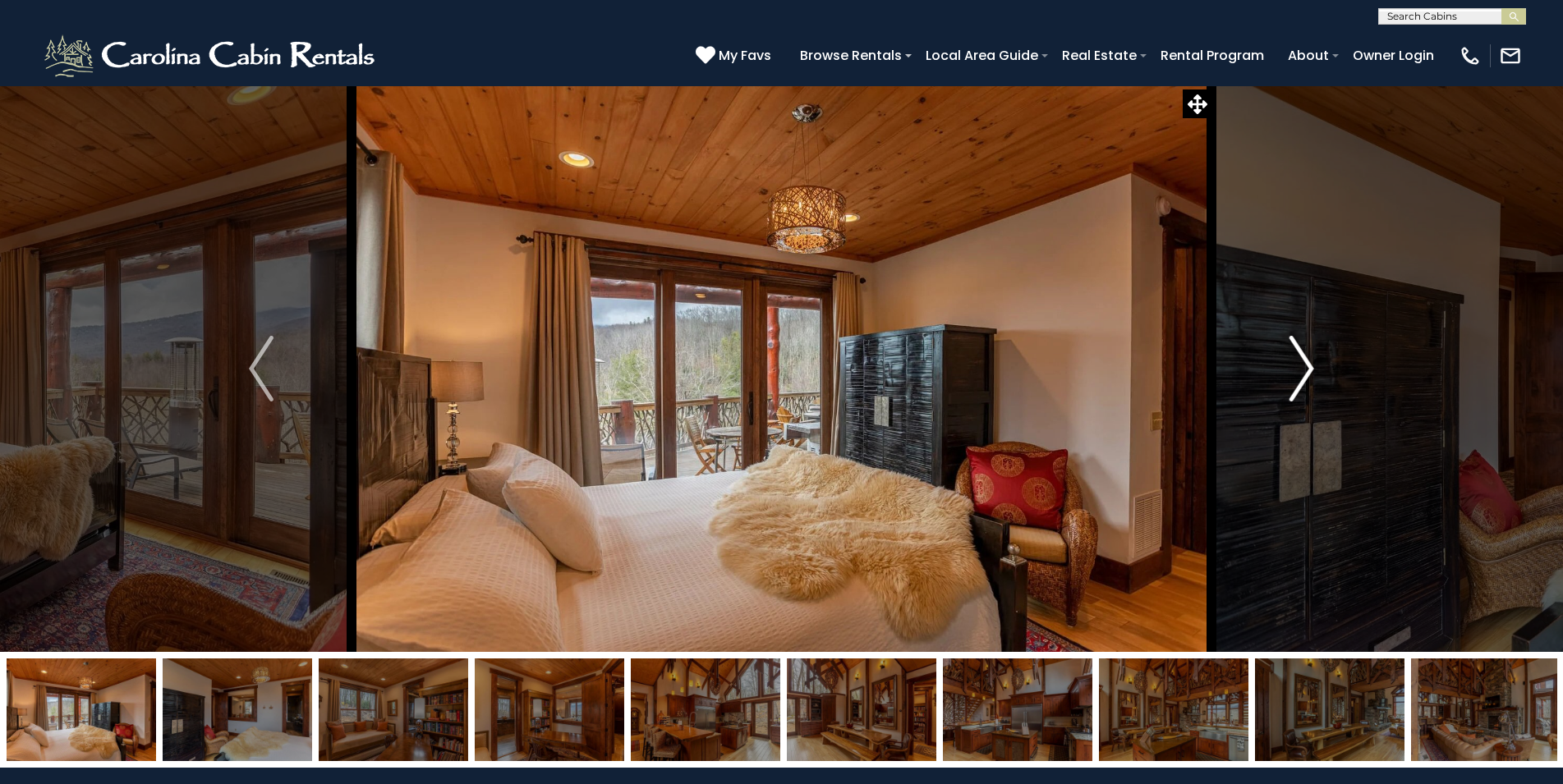
click at [1288, 383] on button "Next" at bounding box center [1301, 369] width 181 height 566
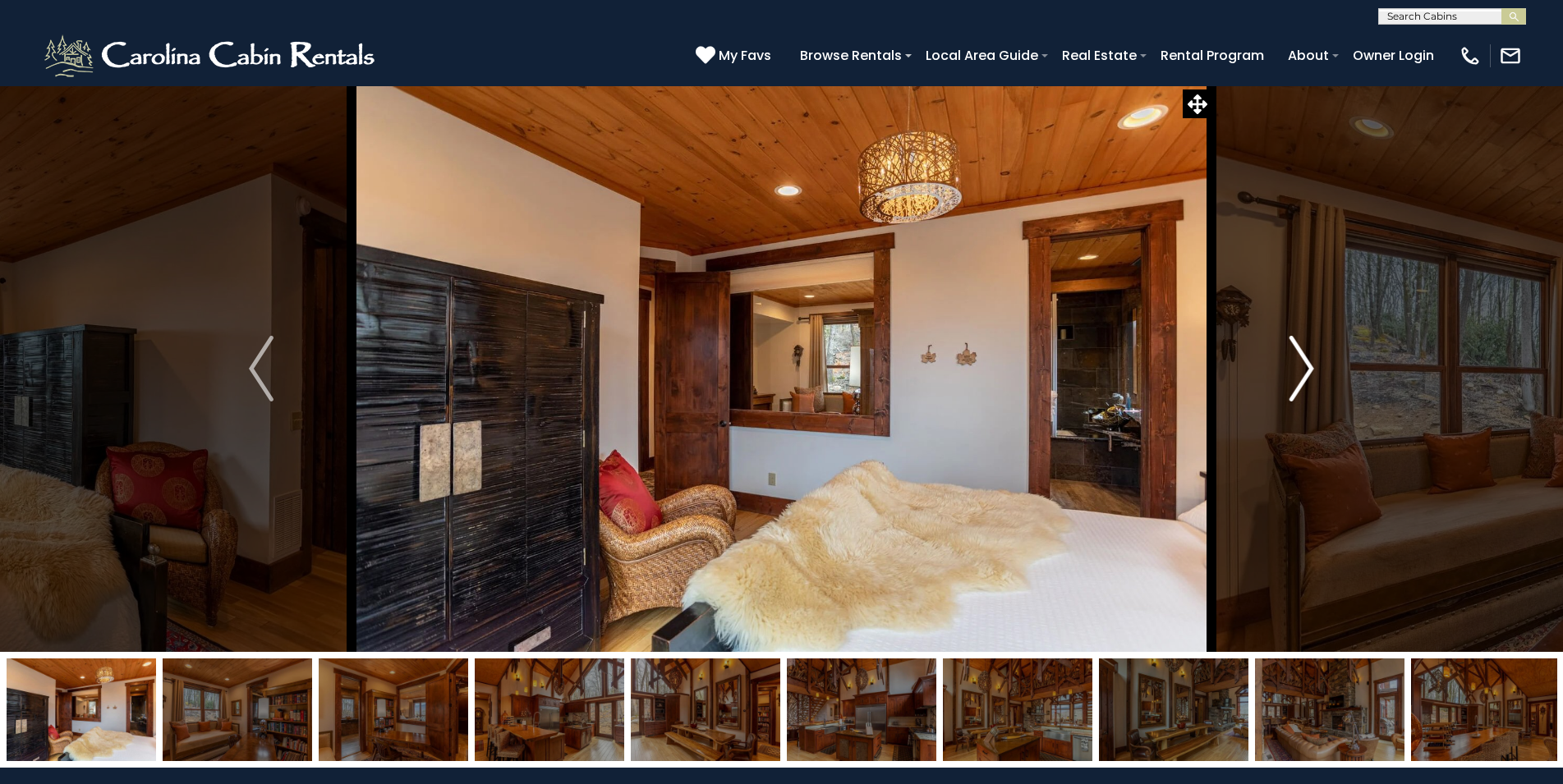
click at [1288, 383] on button "Next" at bounding box center [1301, 369] width 181 height 566
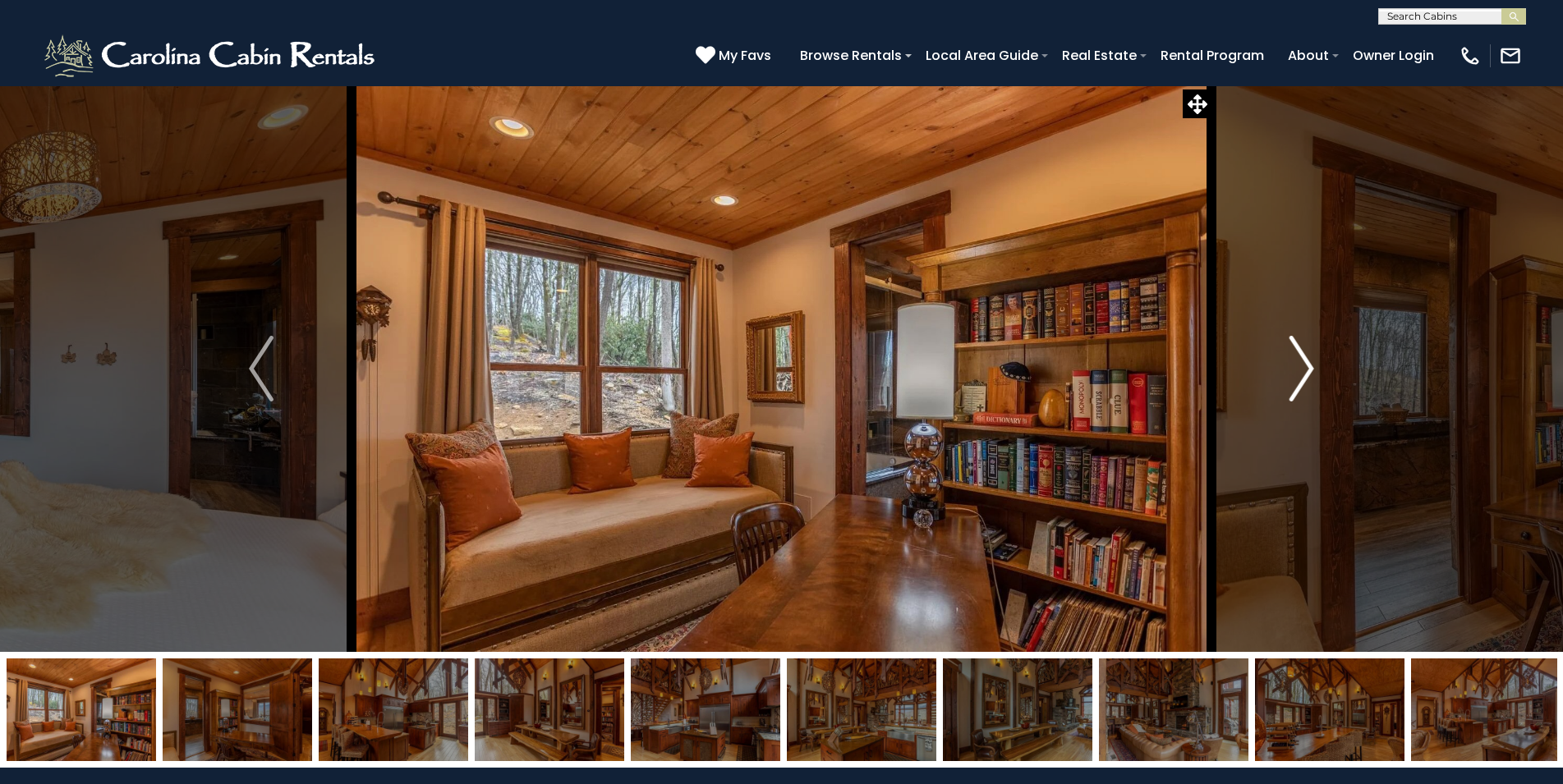
click at [1288, 383] on button "Next" at bounding box center [1301, 369] width 181 height 566
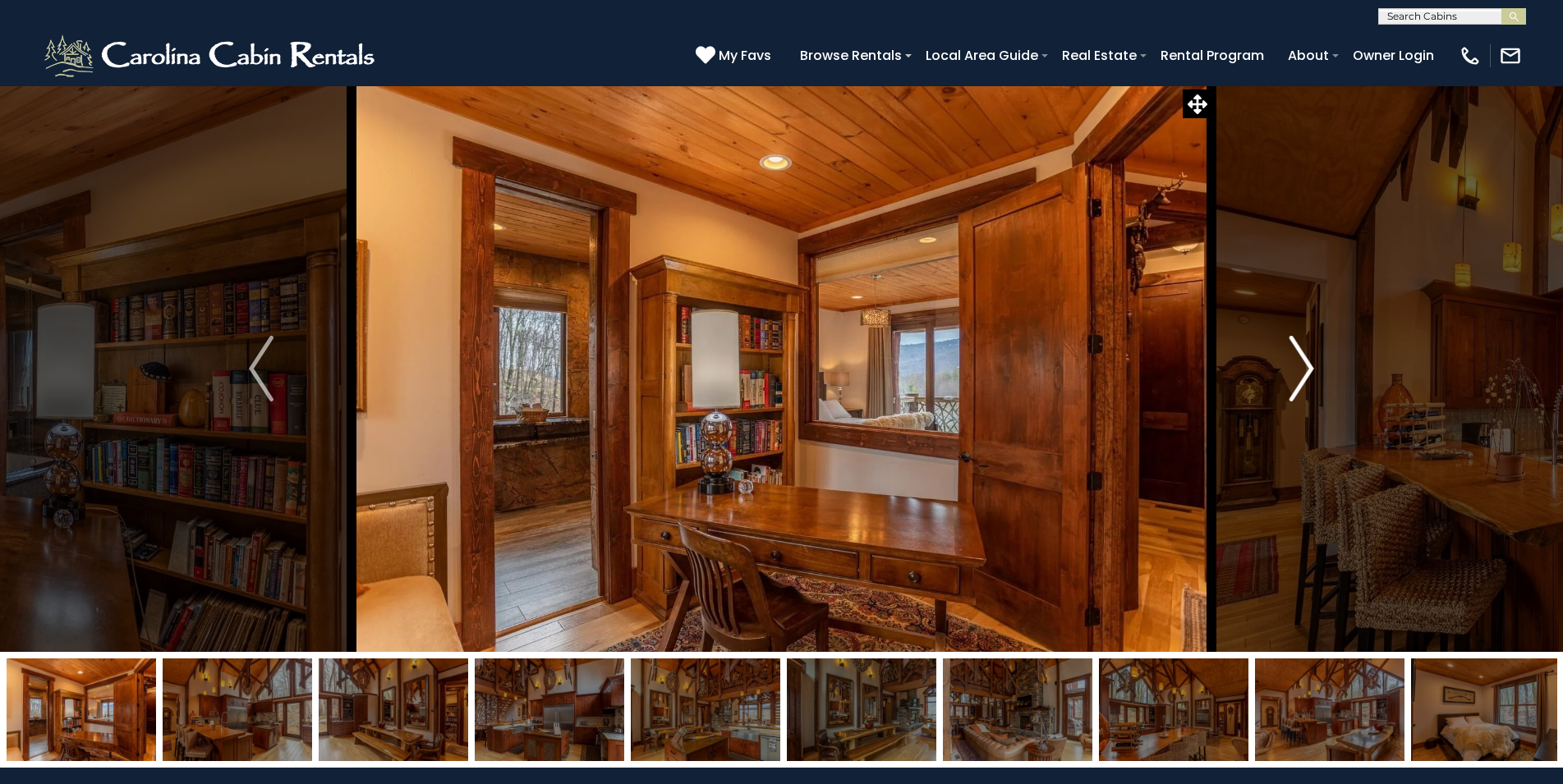
click at [1288, 383] on button "Next" at bounding box center [1301, 369] width 181 height 566
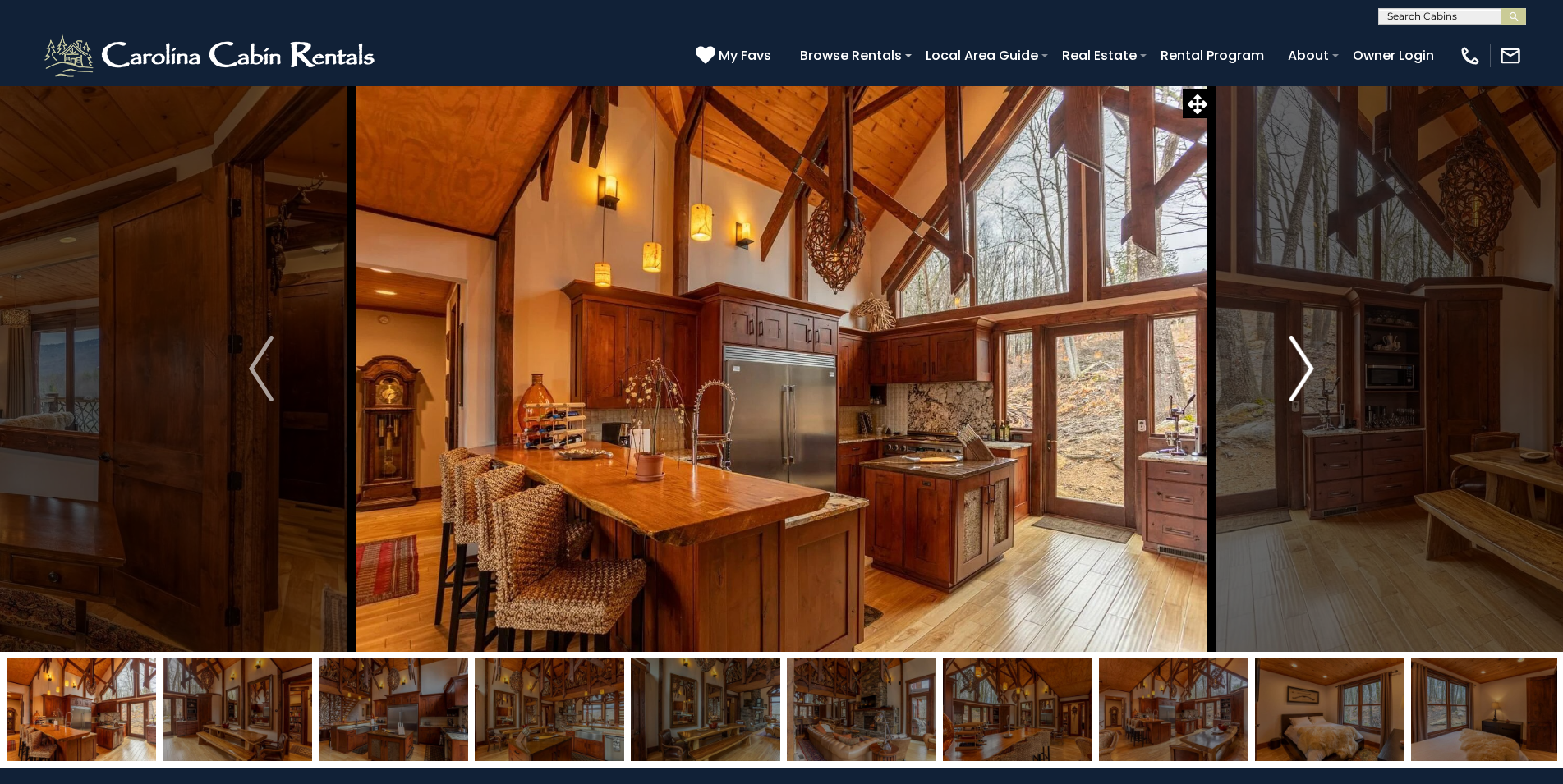
click at [1288, 383] on button "Next" at bounding box center [1301, 369] width 181 height 566
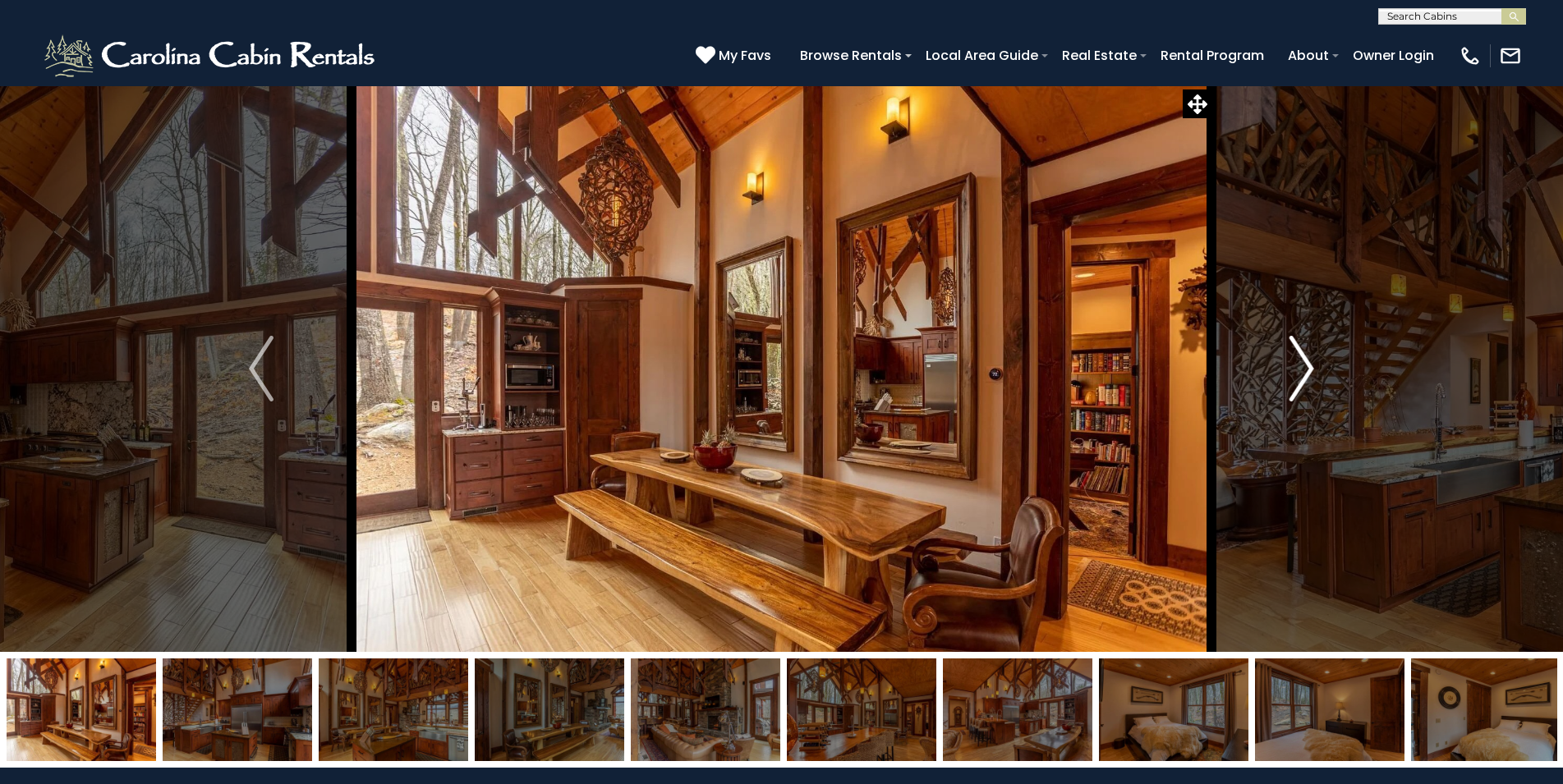
click at [1288, 383] on button "Next" at bounding box center [1301, 369] width 181 height 566
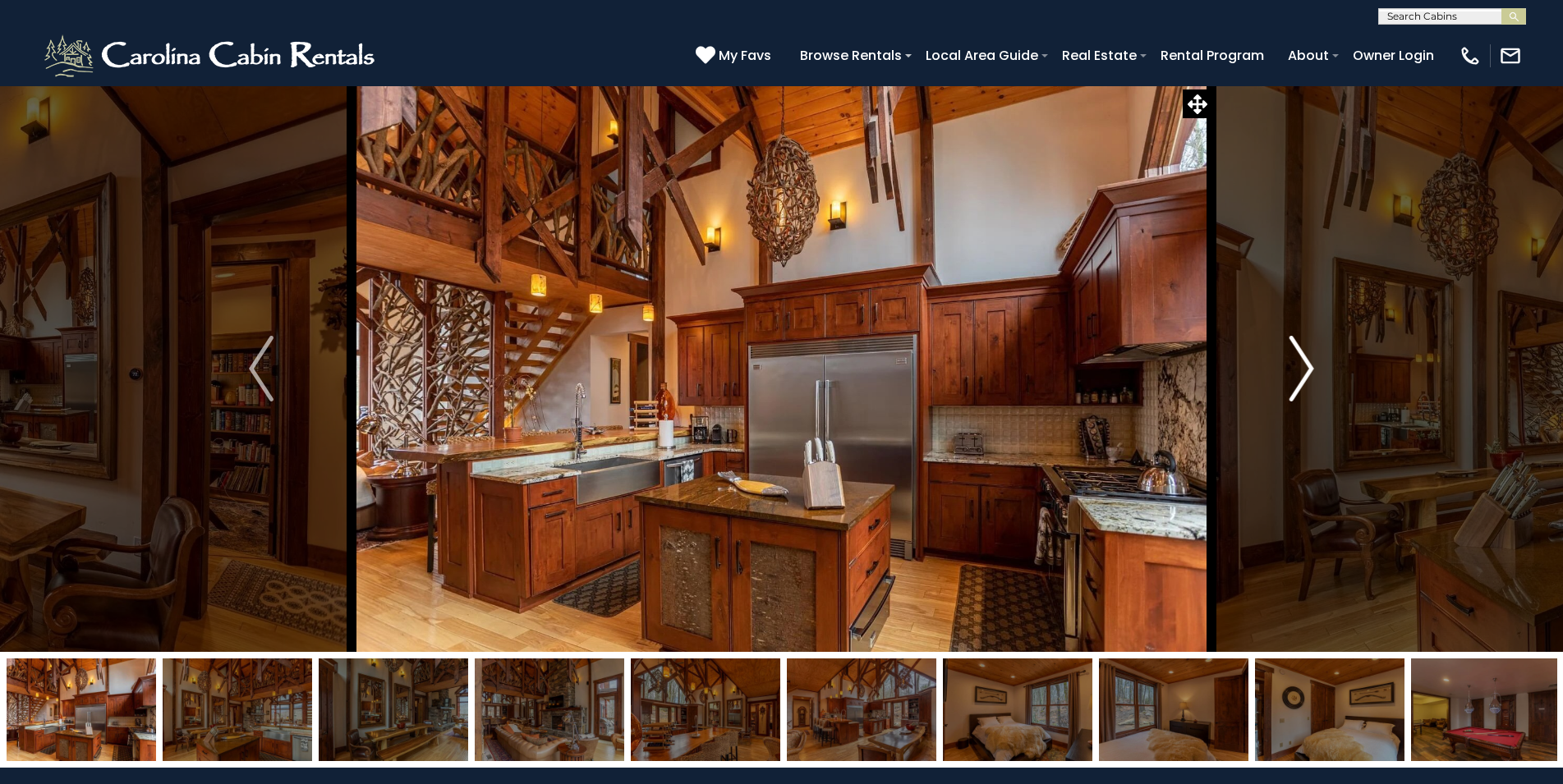
click at [1288, 383] on button "Next" at bounding box center [1301, 369] width 181 height 566
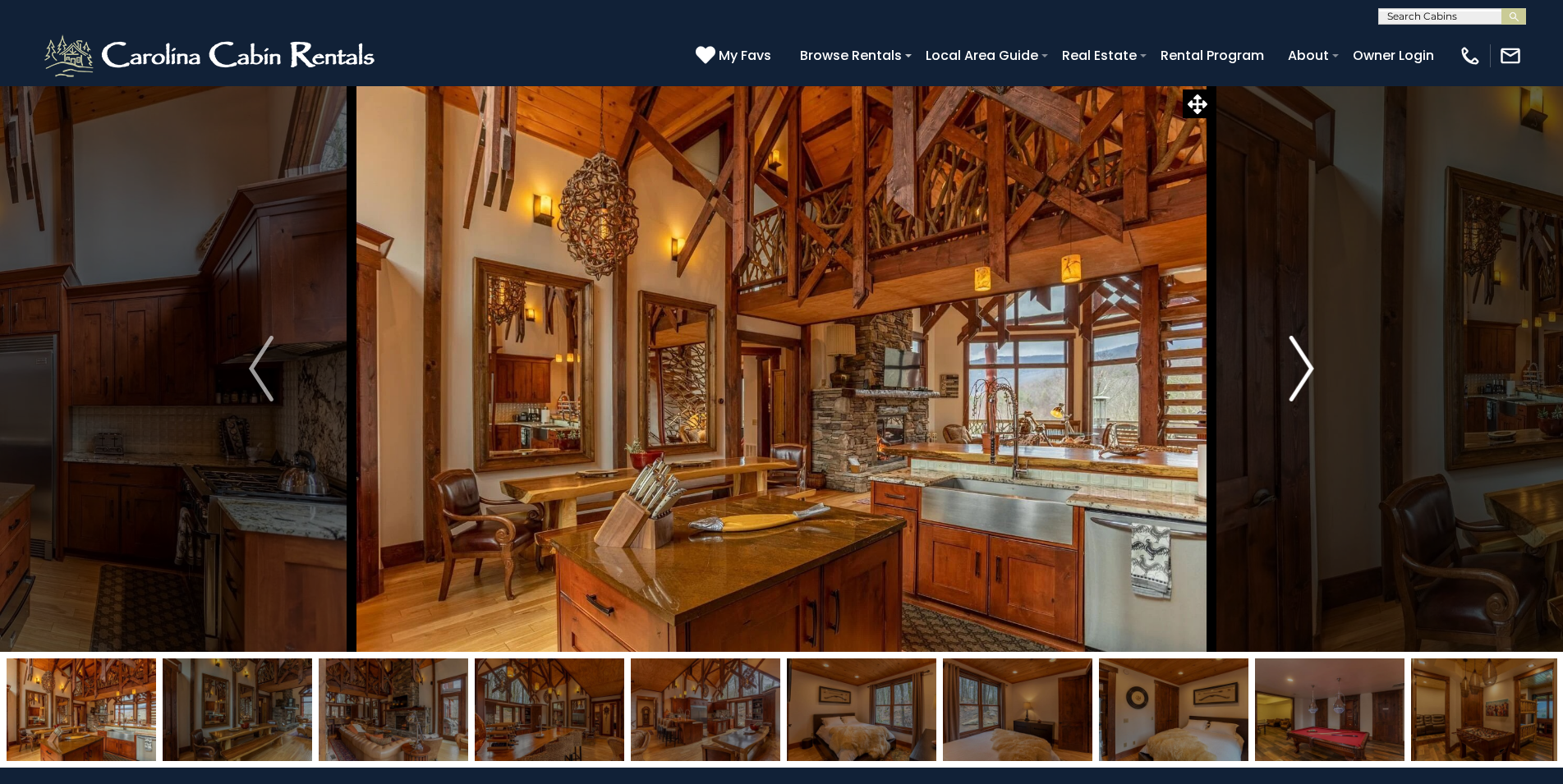
click at [1288, 383] on button "Next" at bounding box center [1301, 369] width 181 height 566
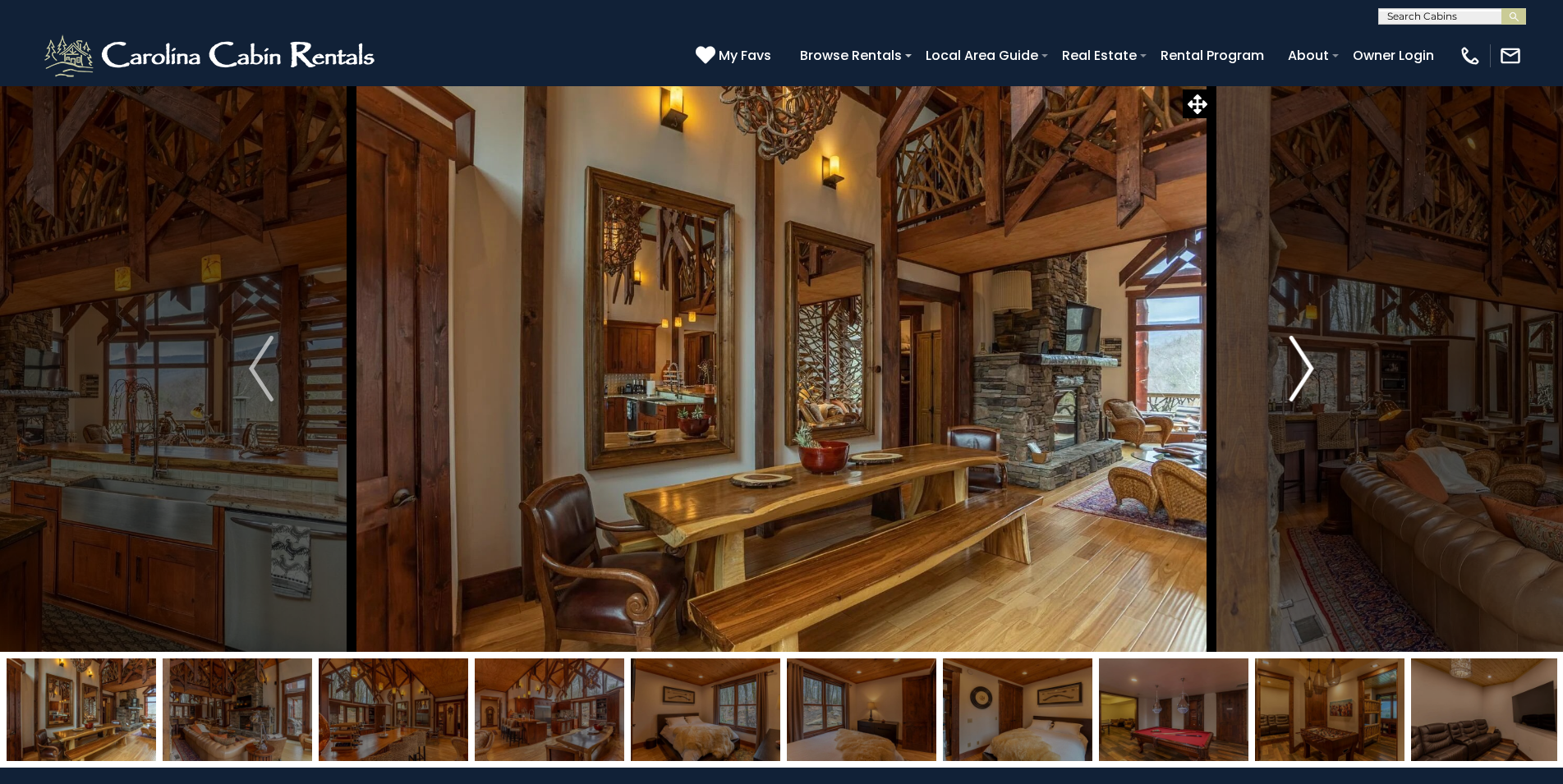
click at [1288, 383] on button "Next" at bounding box center [1301, 369] width 181 height 566
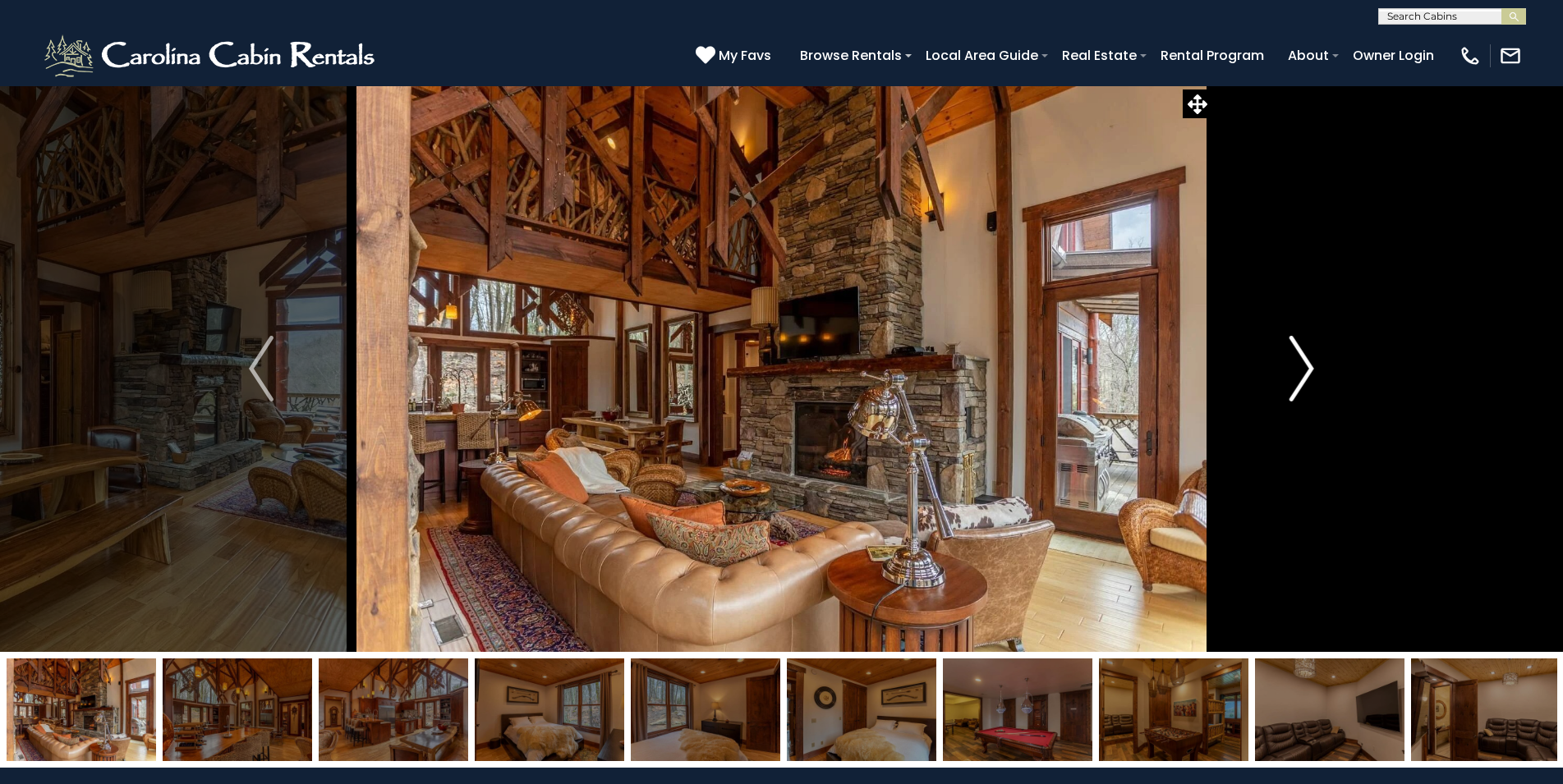
click at [1288, 383] on button "Next" at bounding box center [1301, 369] width 181 height 566
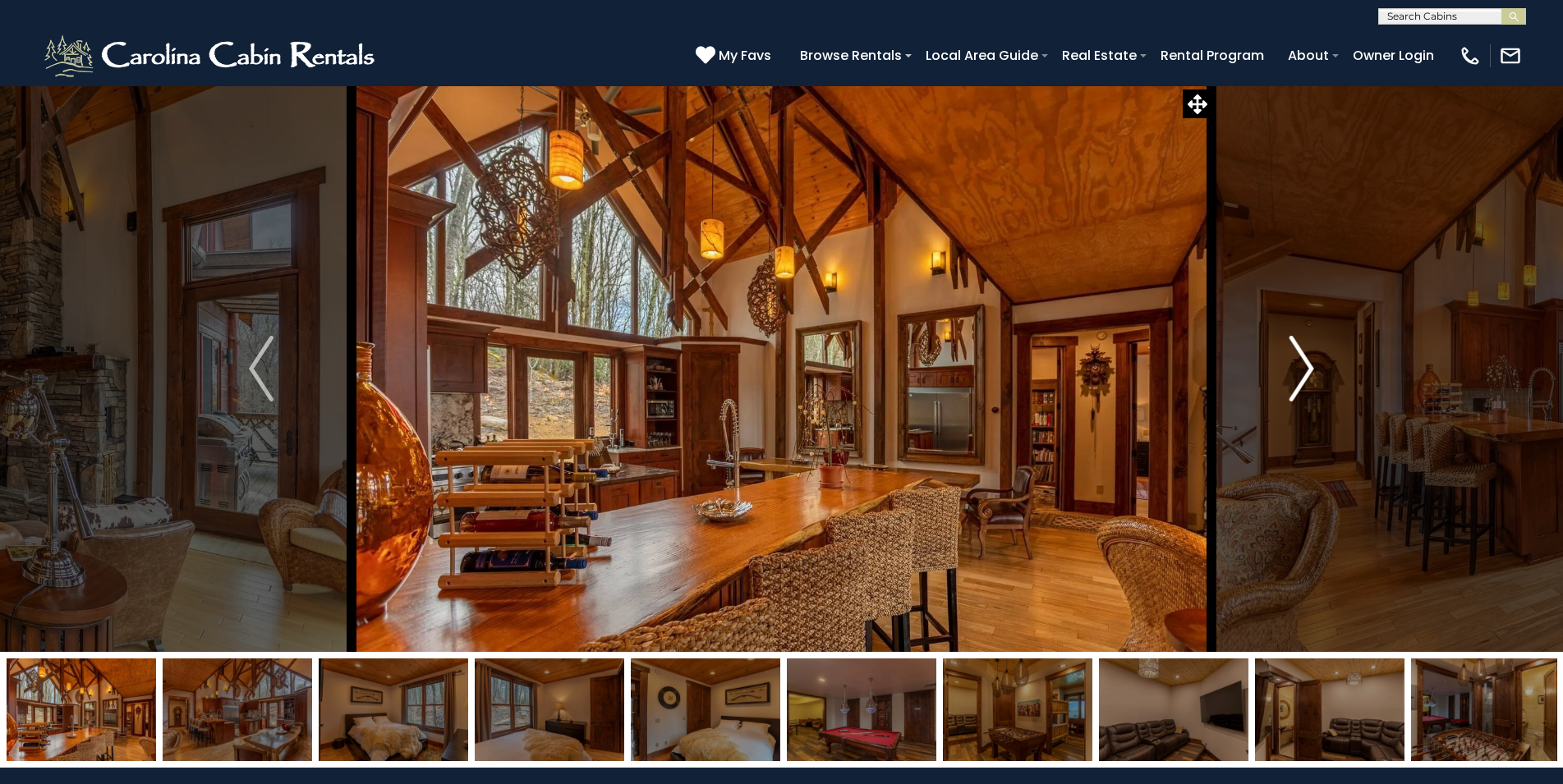
click at [1288, 383] on button "Next" at bounding box center [1301, 369] width 181 height 566
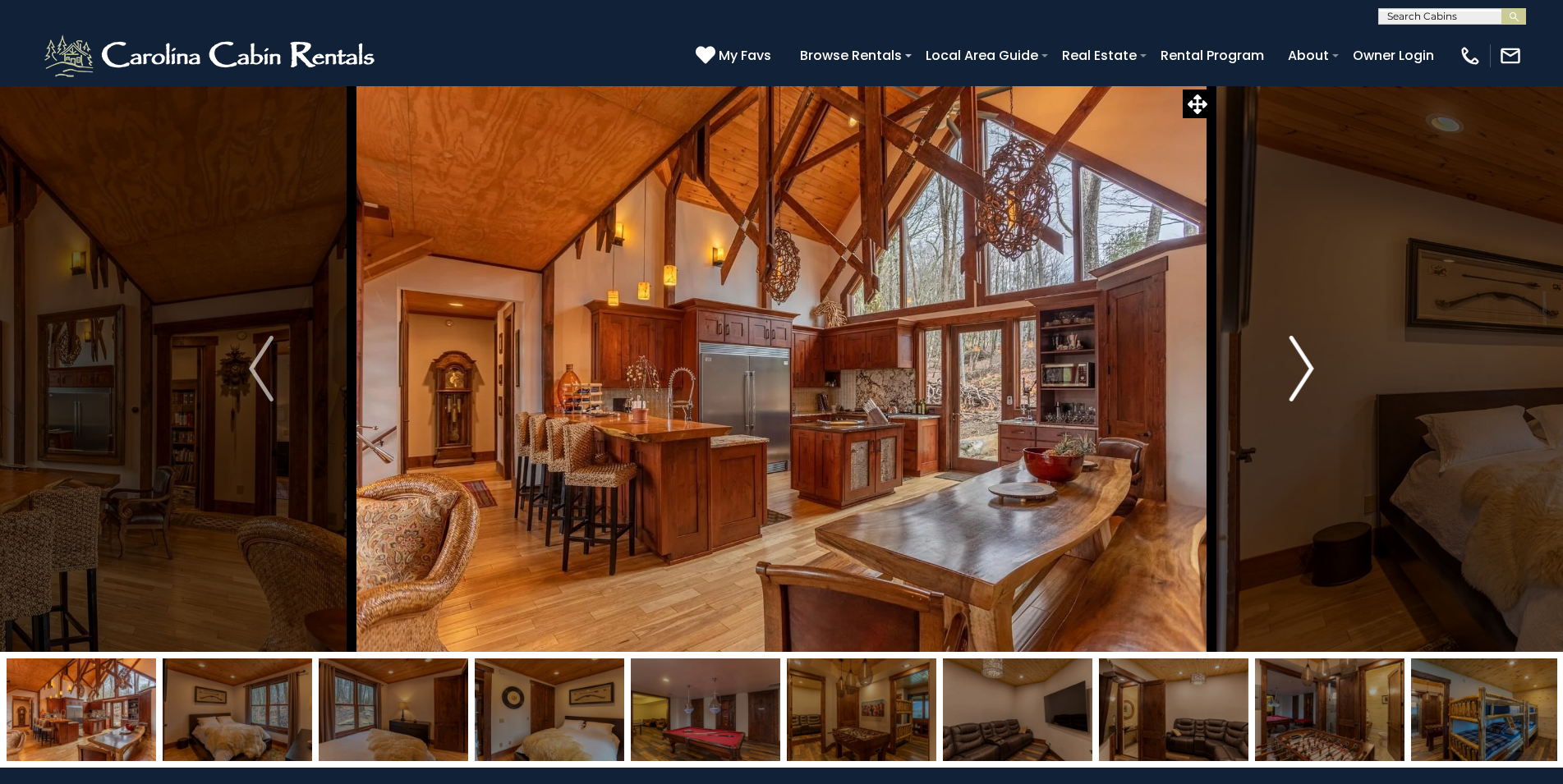
click at [1288, 383] on button "Next" at bounding box center [1301, 369] width 181 height 566
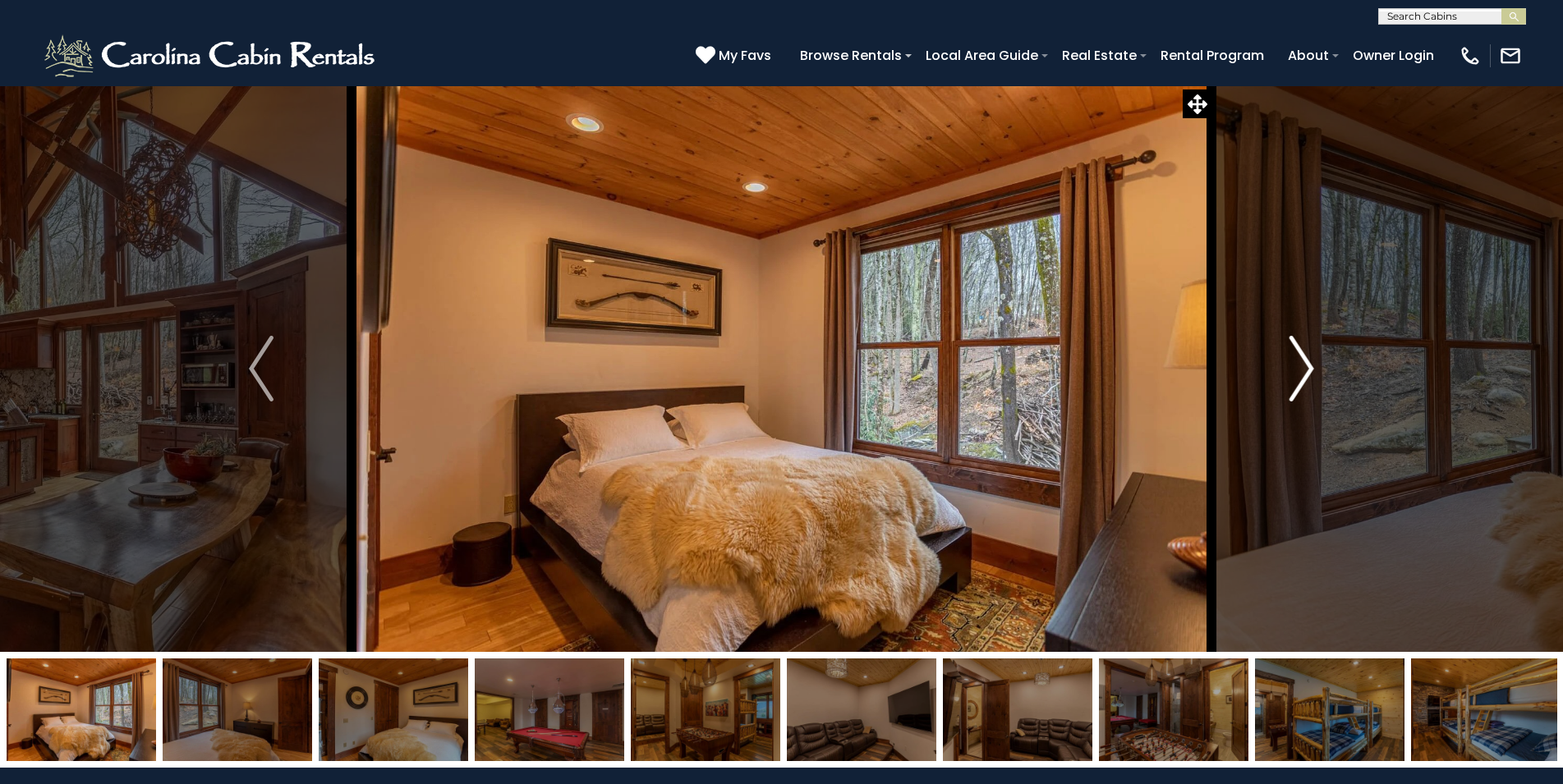
click at [1288, 383] on button "Next" at bounding box center [1301, 369] width 181 height 566
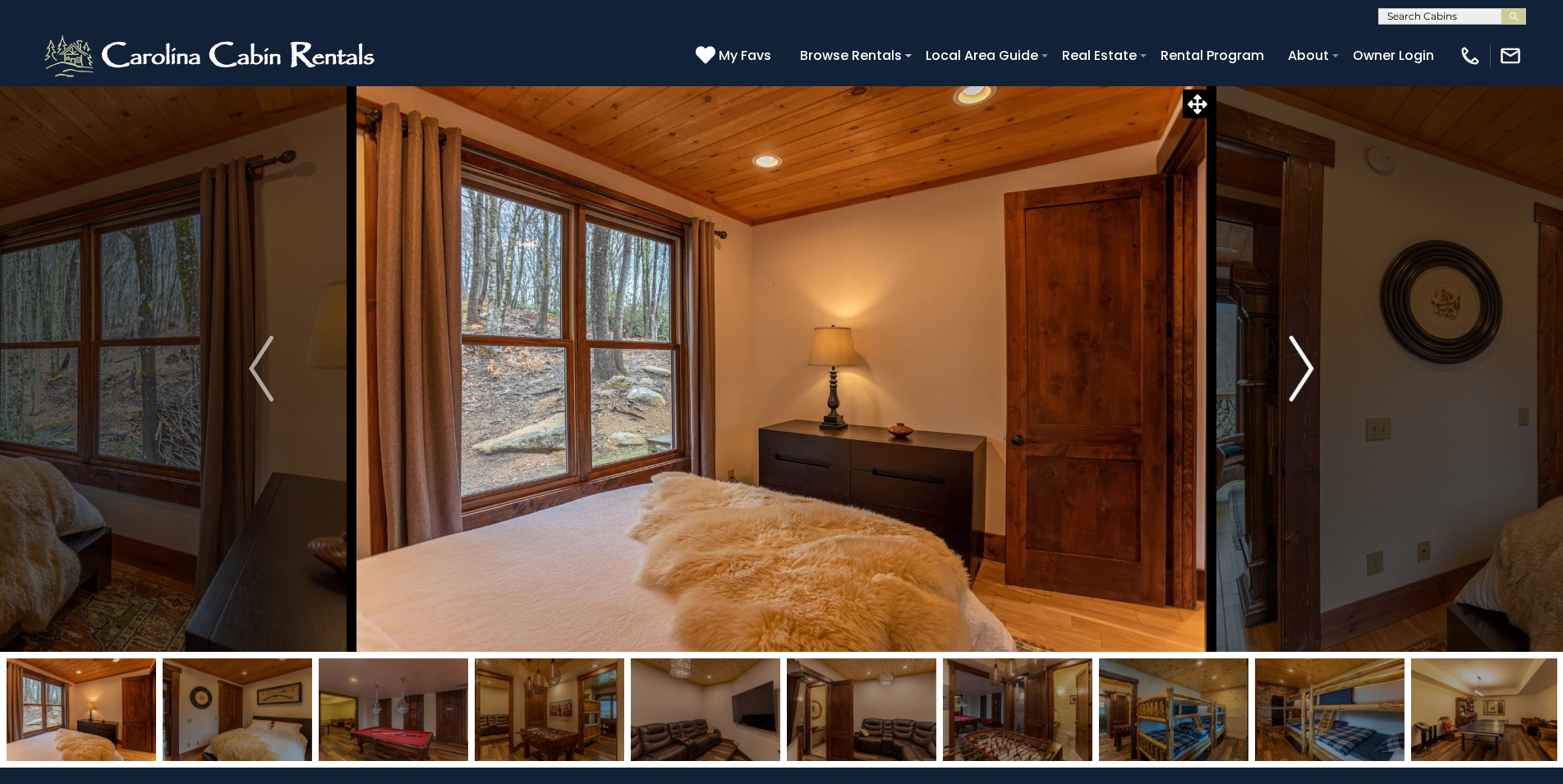
click at [1288, 383] on button "Next" at bounding box center [1301, 369] width 181 height 566
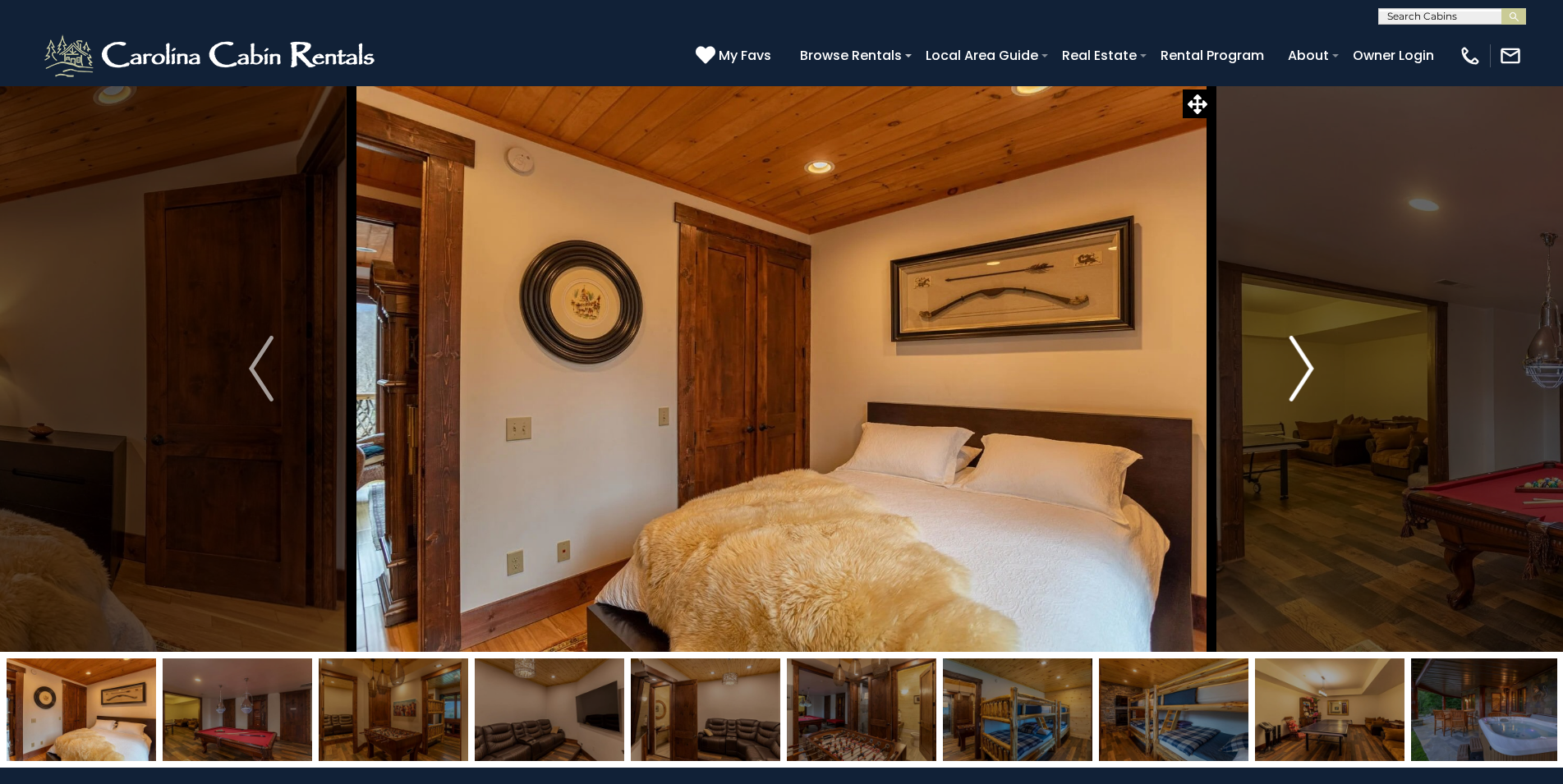
click at [1288, 383] on button "Next" at bounding box center [1301, 369] width 181 height 566
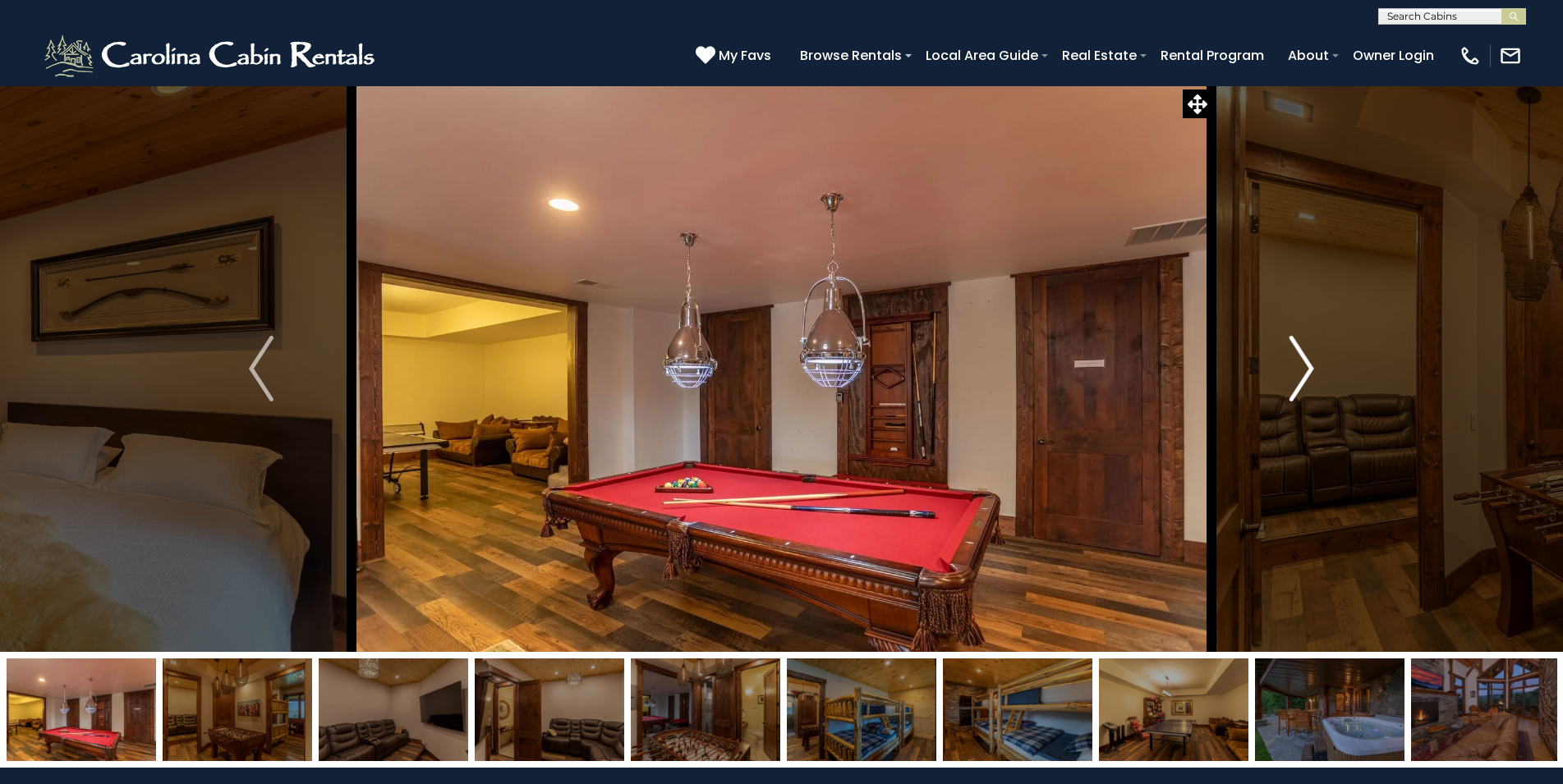
click at [1313, 364] on img "Next" at bounding box center [1301, 369] width 24 height 66
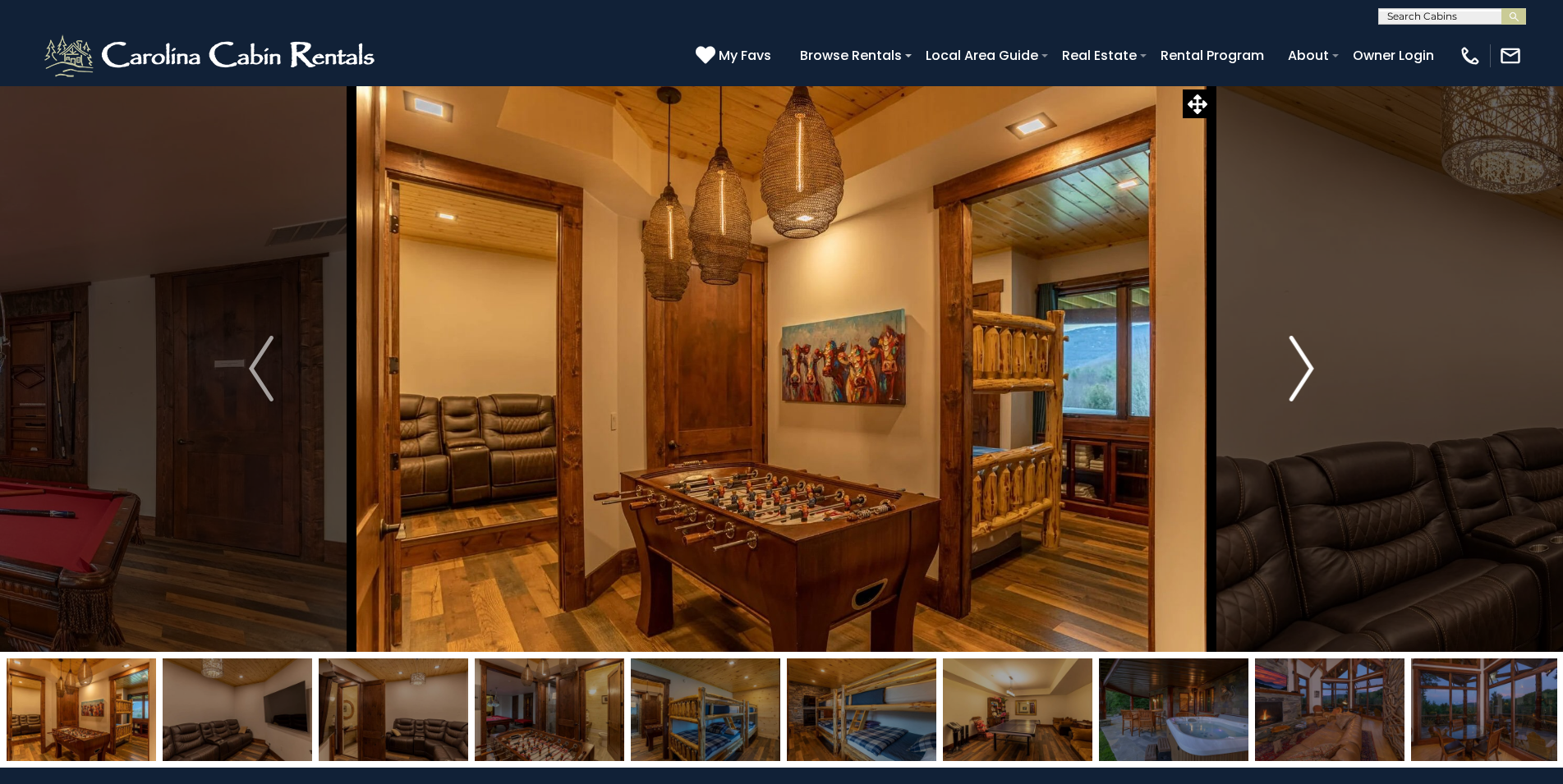
click at [1313, 364] on img "Next" at bounding box center [1301, 369] width 24 height 66
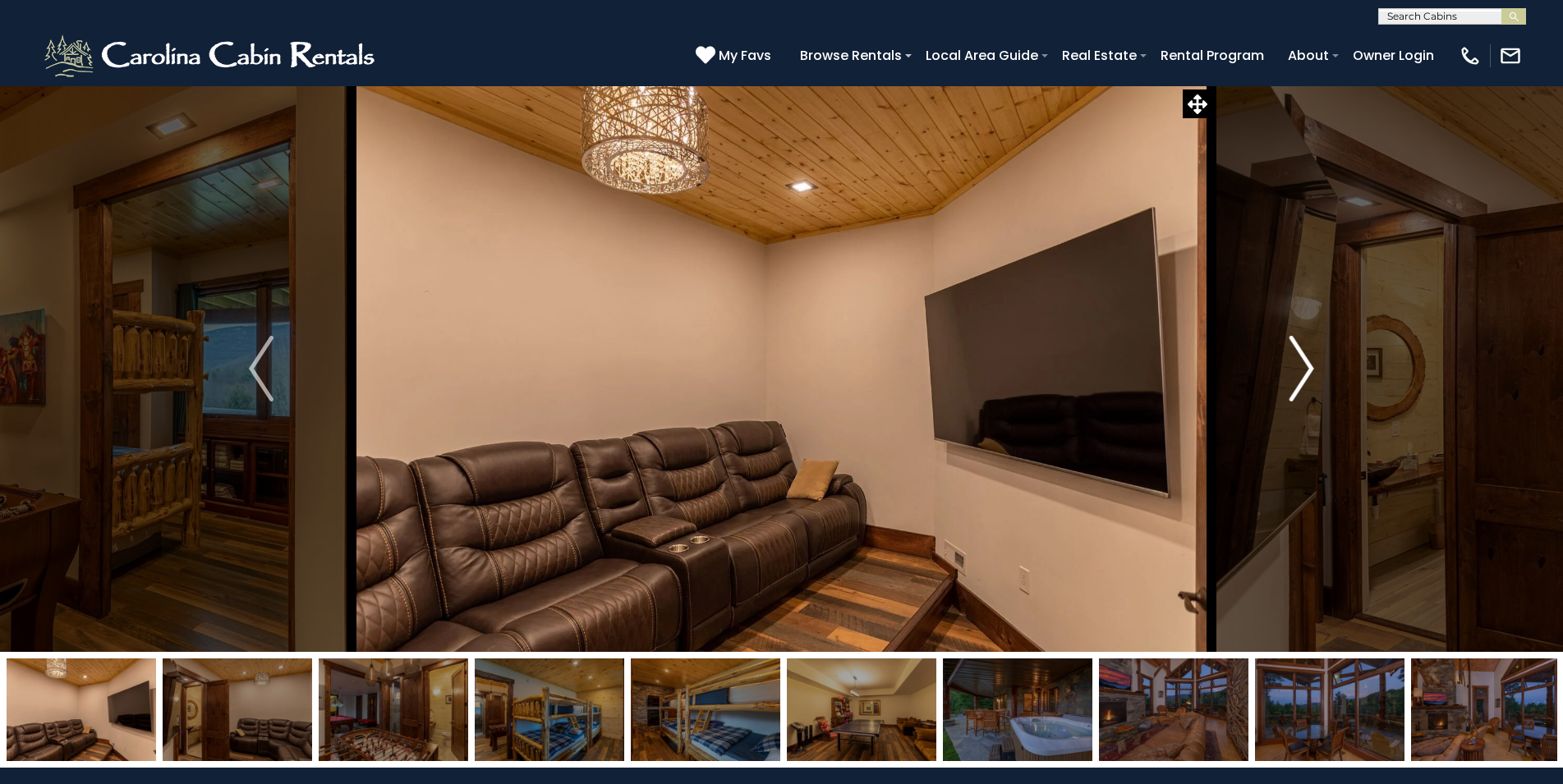
click at [1313, 364] on img "Next" at bounding box center [1301, 369] width 24 height 66
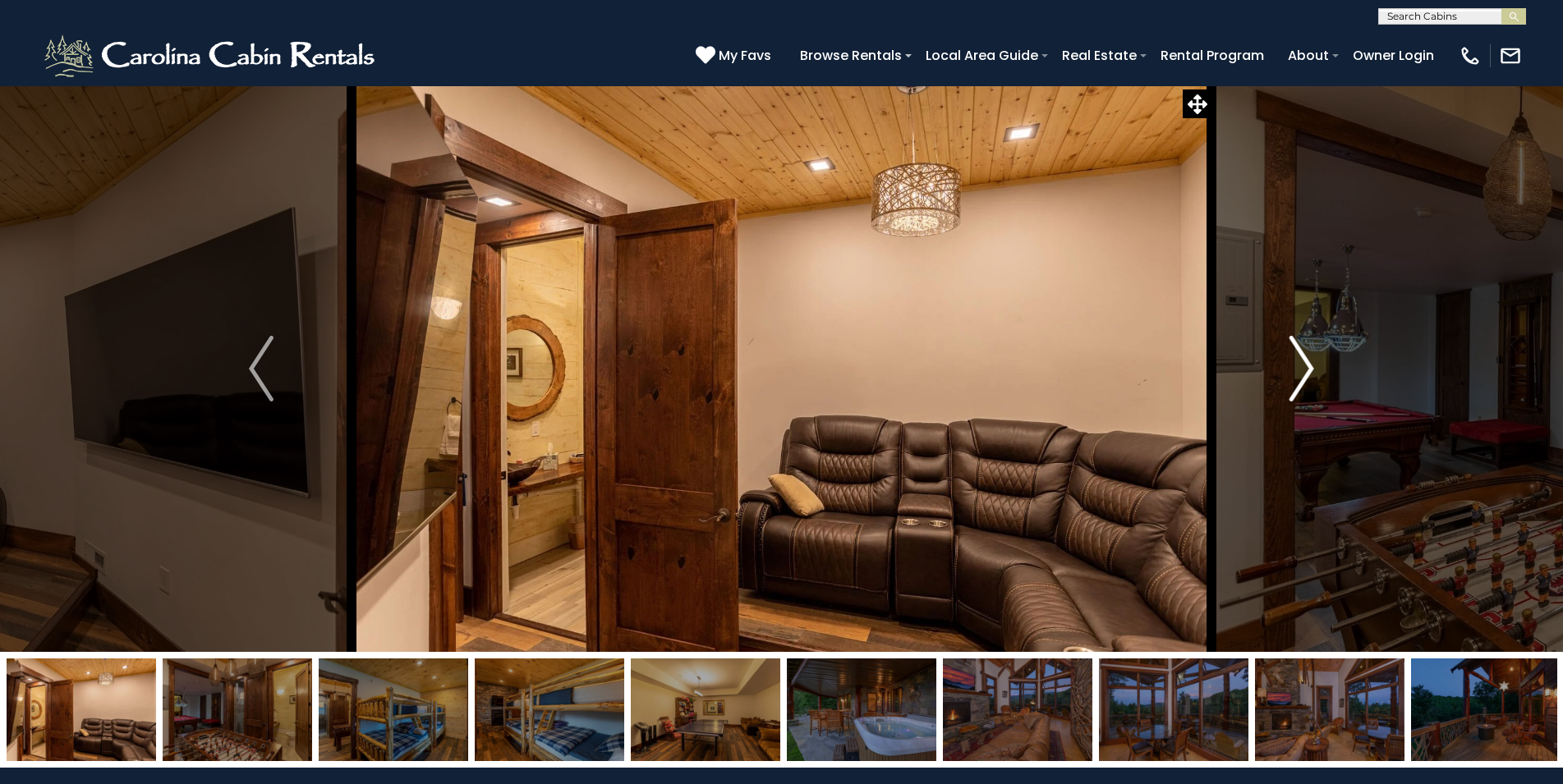
click at [1313, 364] on img "Next" at bounding box center [1301, 369] width 24 height 66
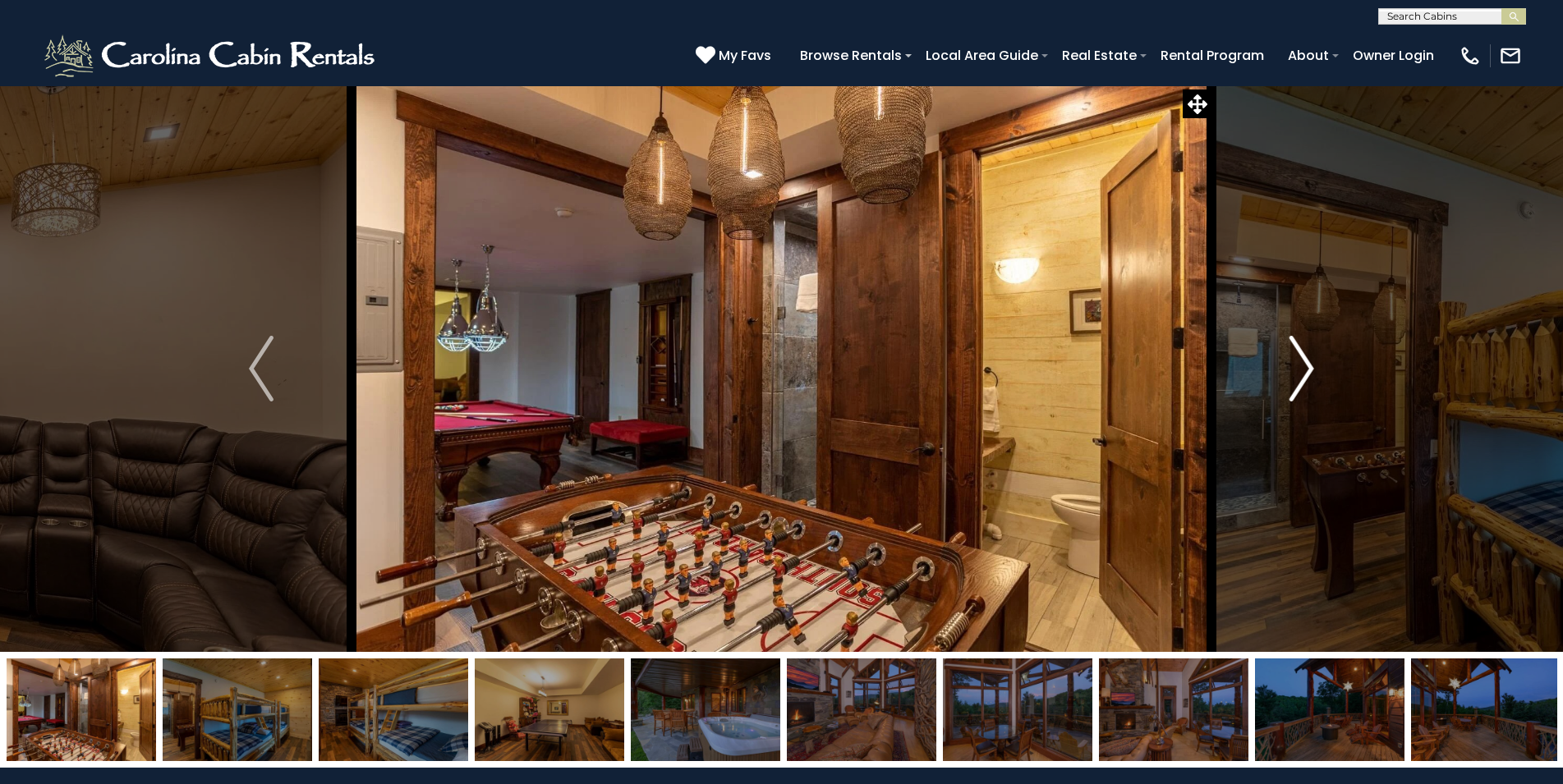
click at [1313, 364] on img "Next" at bounding box center [1301, 369] width 24 height 66
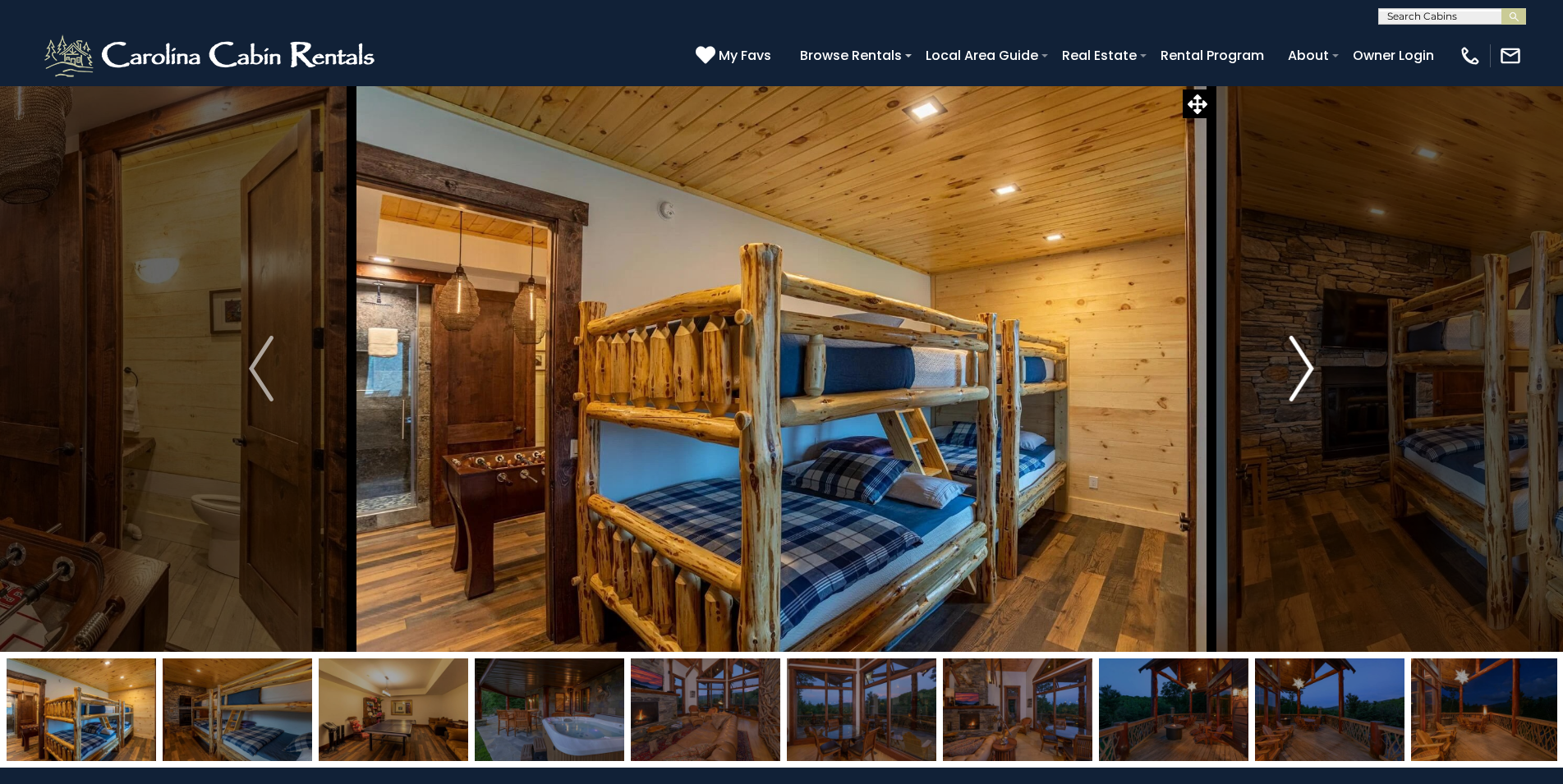
click at [1313, 364] on img "Next" at bounding box center [1301, 369] width 24 height 66
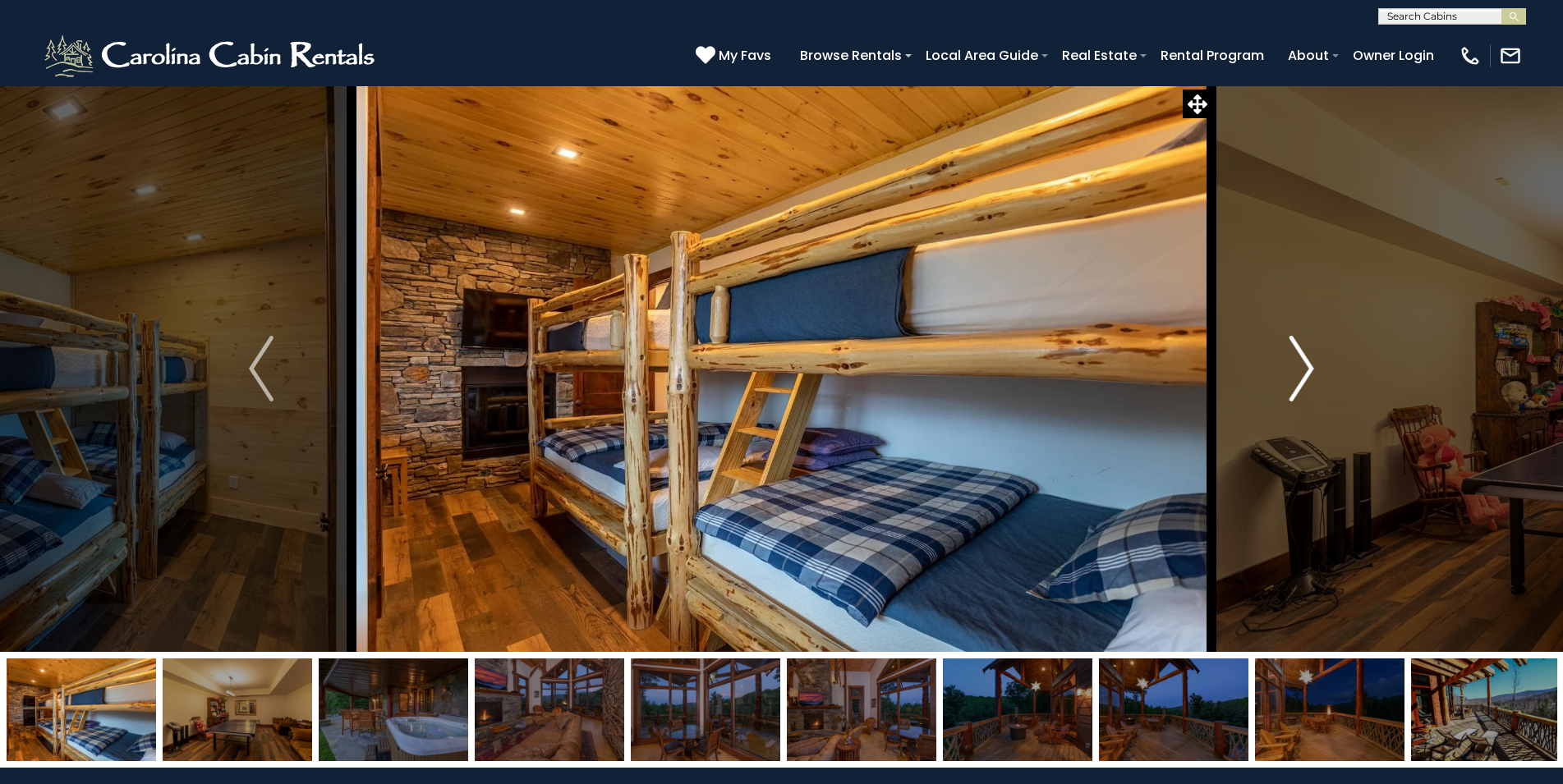
click at [1313, 364] on img "Next" at bounding box center [1301, 369] width 24 height 66
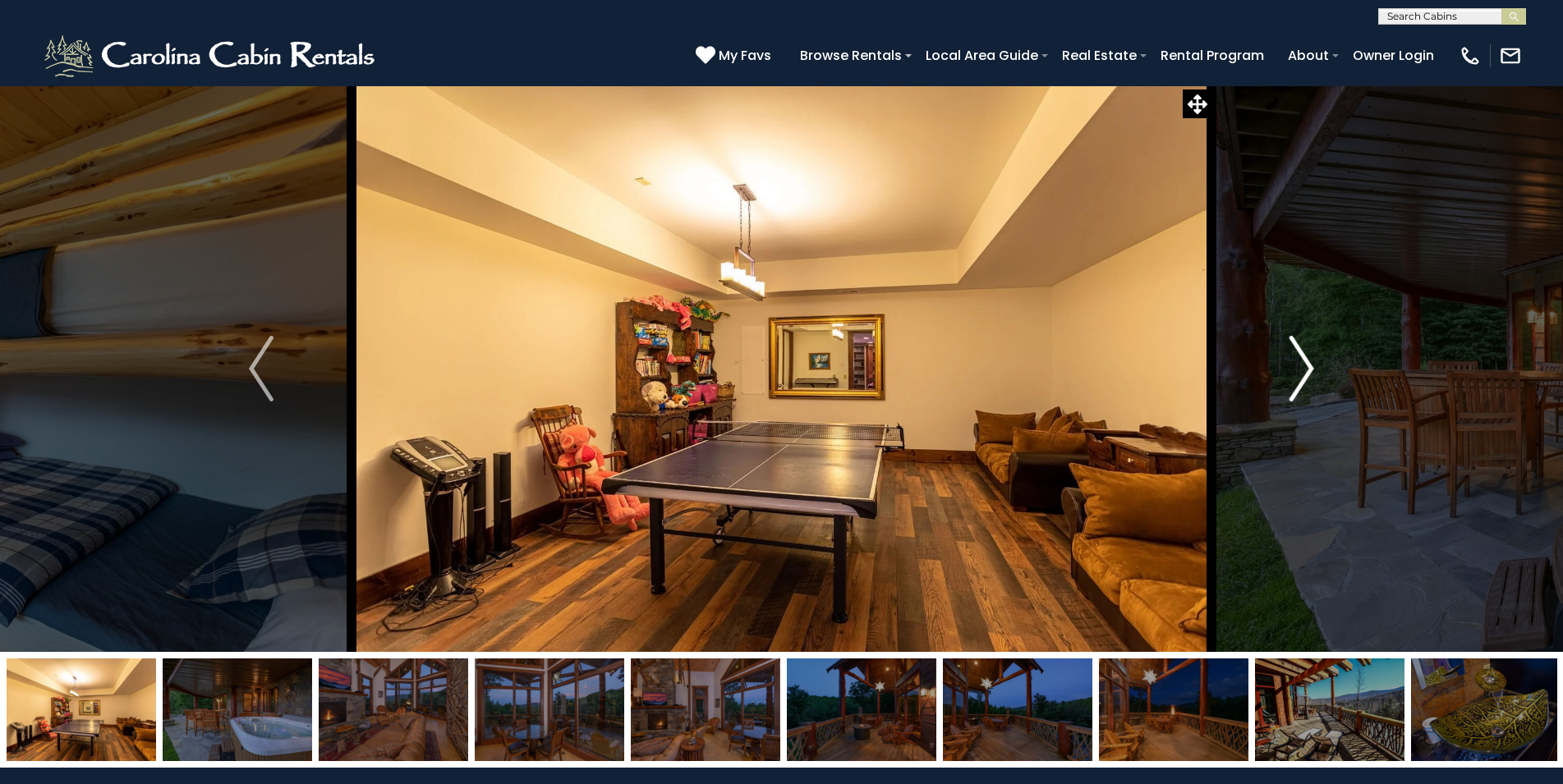
click at [1313, 364] on img "Next" at bounding box center [1301, 369] width 24 height 66
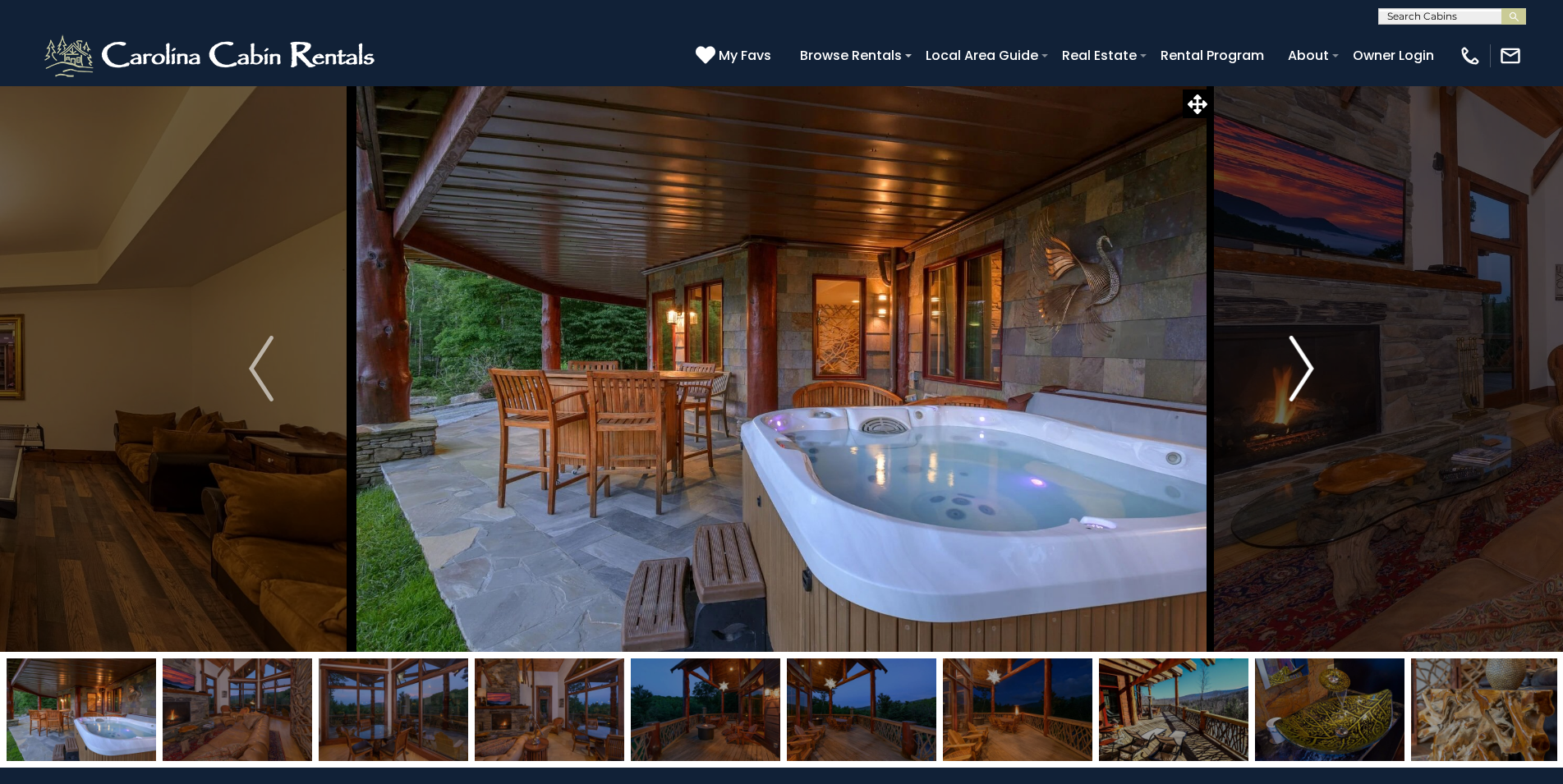
click at [1313, 364] on img "Next" at bounding box center [1301, 369] width 24 height 66
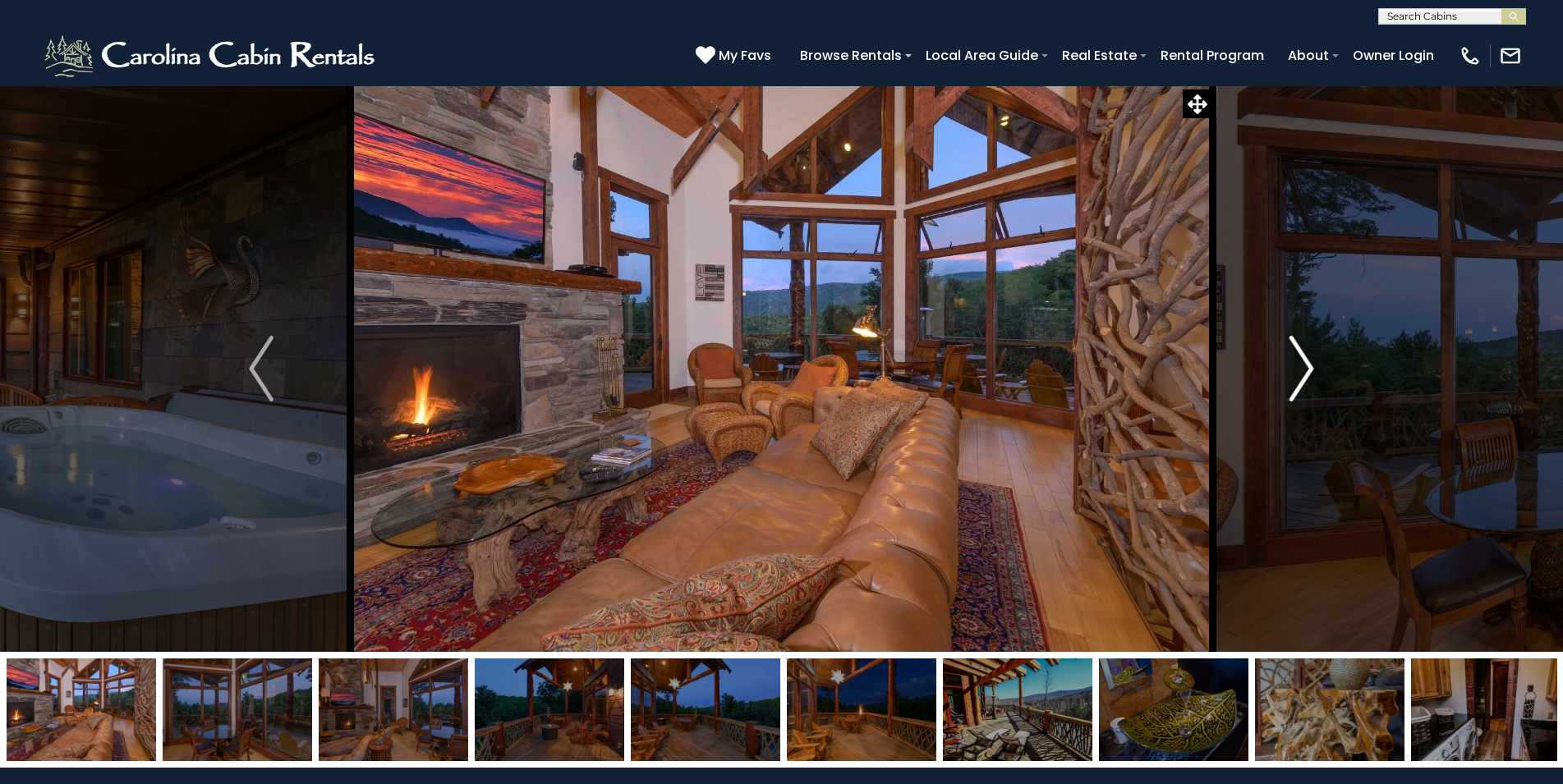
click at [1313, 364] on img "Next" at bounding box center [1301, 369] width 24 height 66
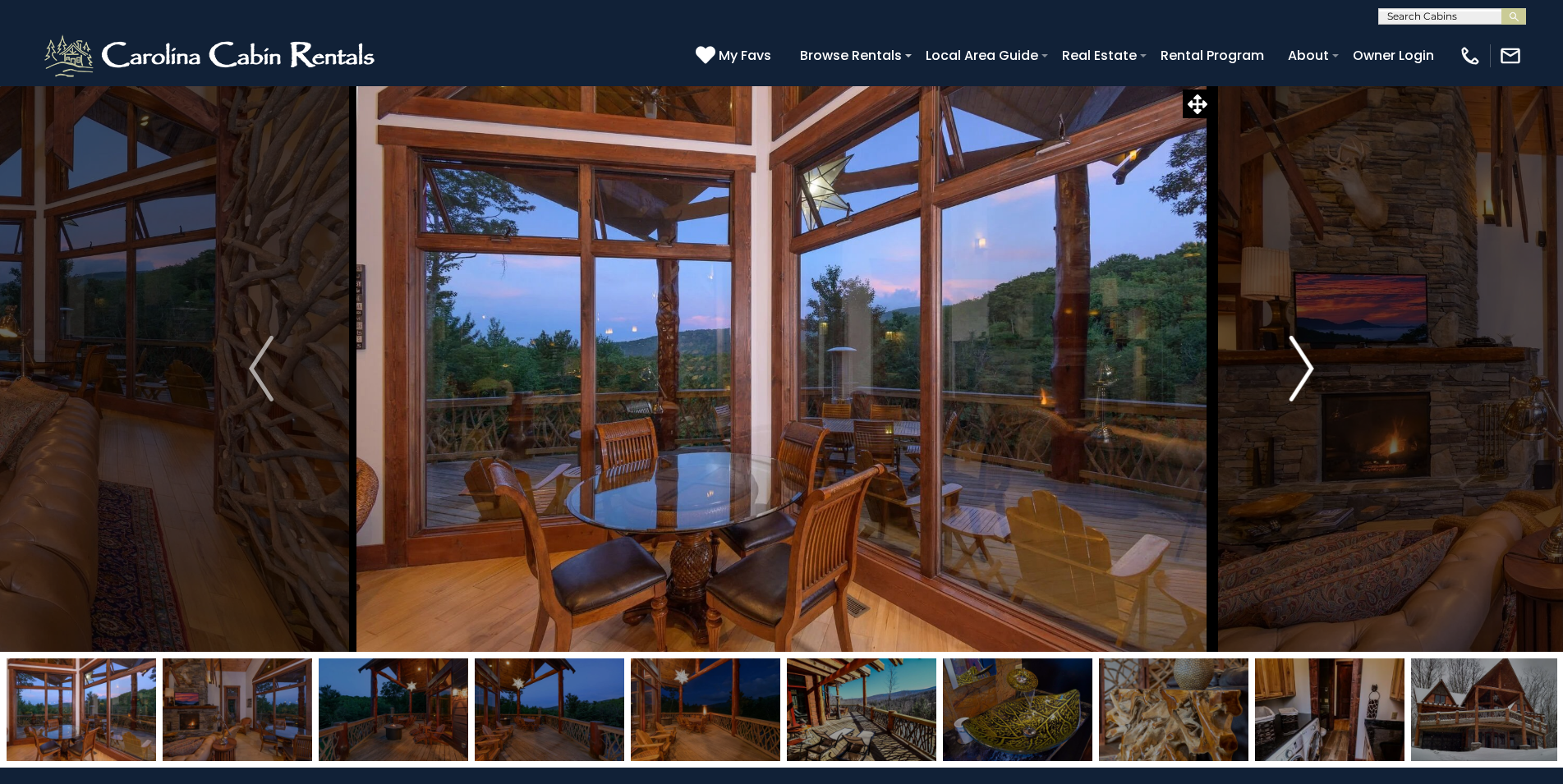
click at [1313, 364] on img "Next" at bounding box center [1301, 369] width 24 height 66
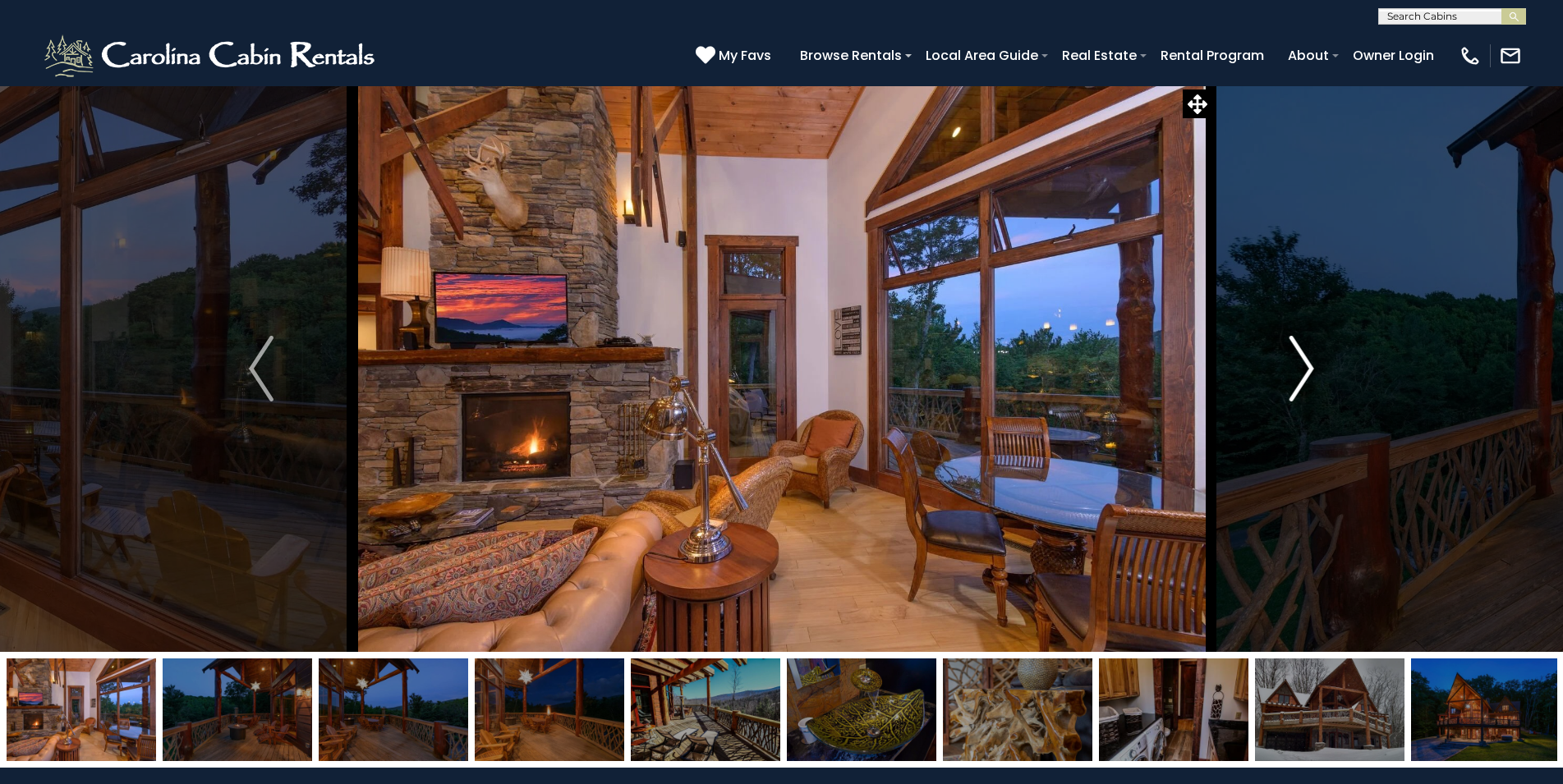
click at [1313, 364] on img "Next" at bounding box center [1301, 369] width 24 height 66
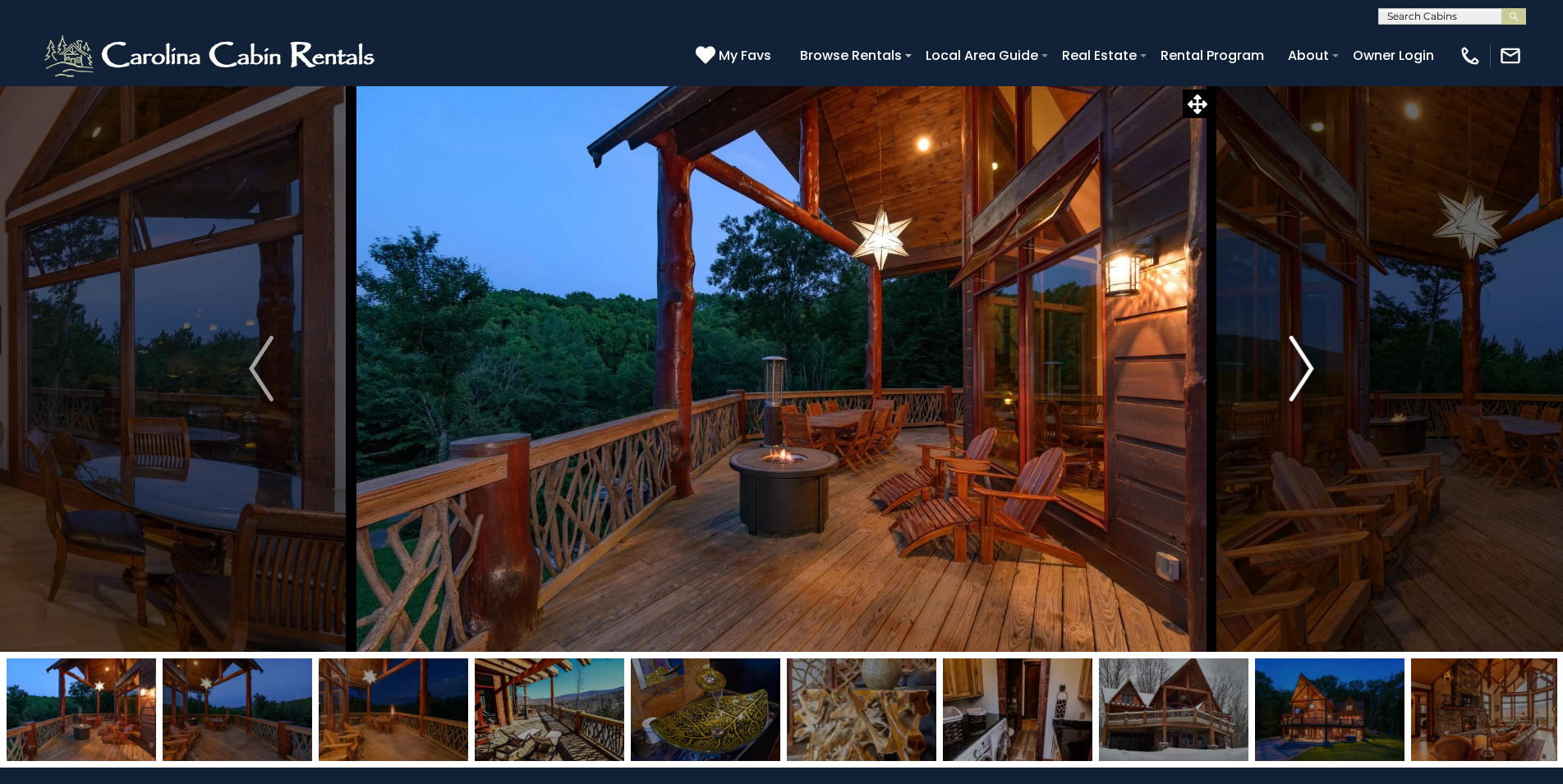
click at [1313, 364] on img "Next" at bounding box center [1301, 369] width 24 height 66
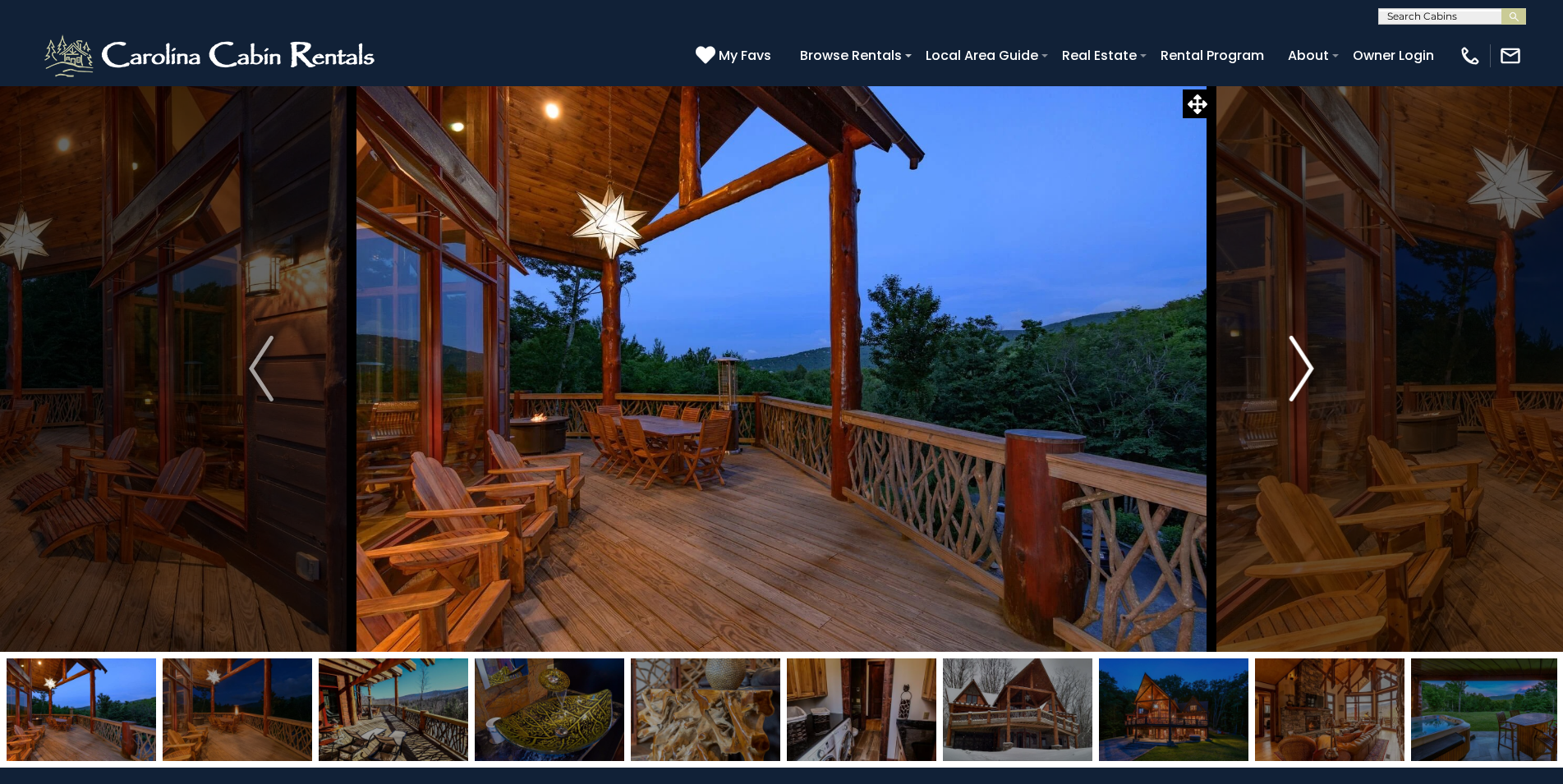
click at [1313, 364] on img "Next" at bounding box center [1301, 369] width 24 height 66
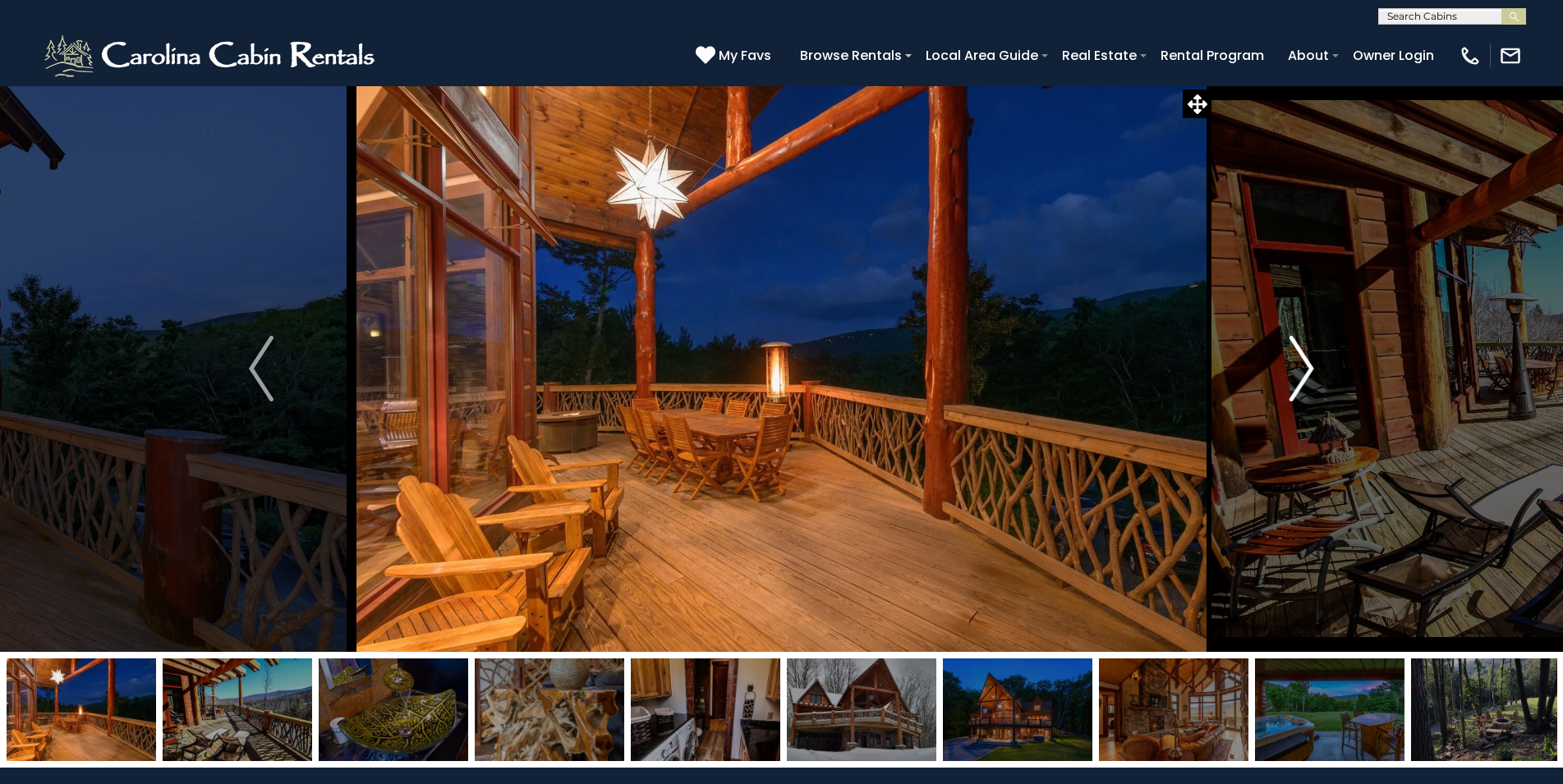
click at [1313, 364] on img "Next" at bounding box center [1301, 369] width 24 height 66
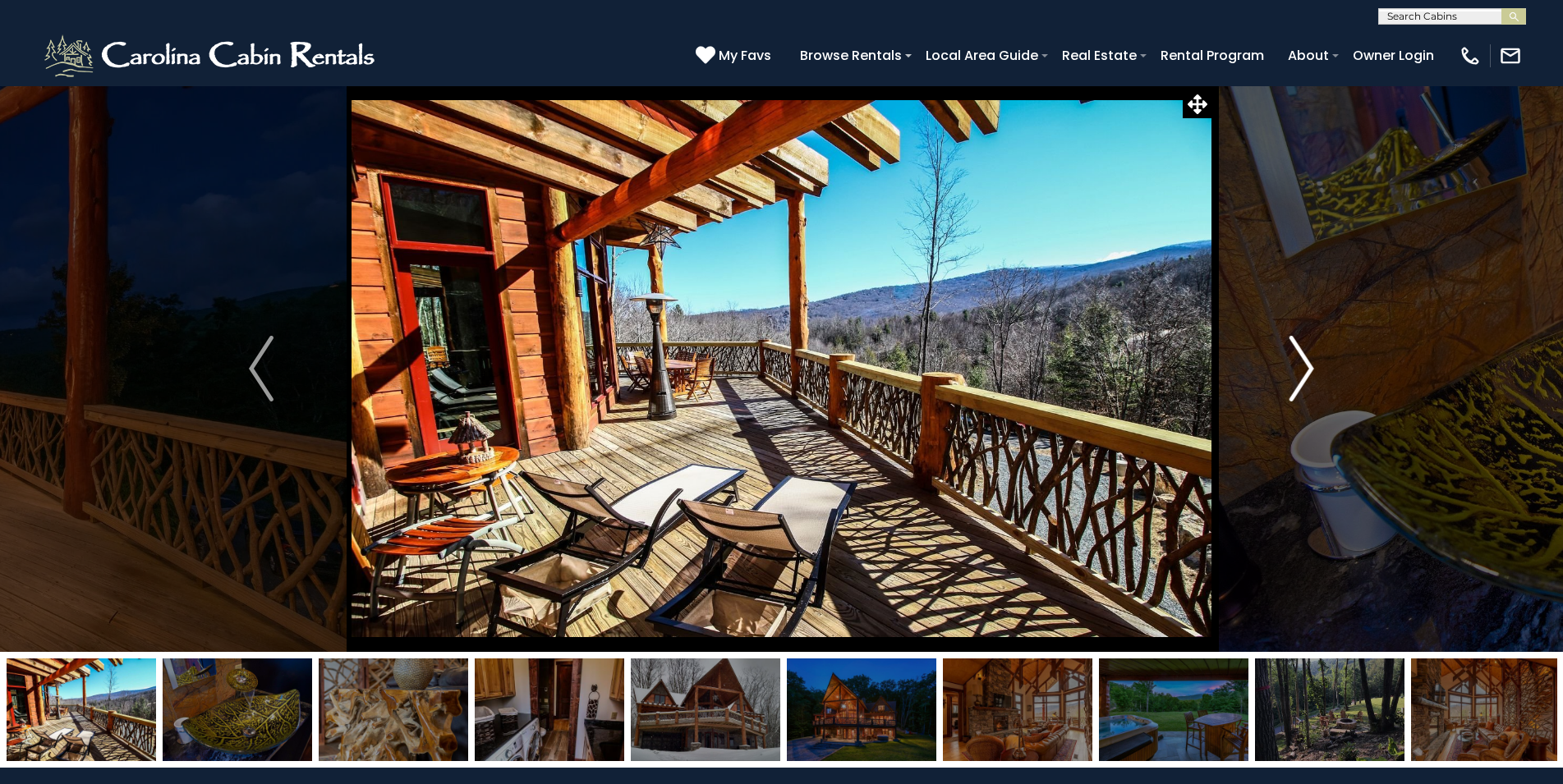
click at [1313, 364] on img "Next" at bounding box center [1301, 369] width 24 height 66
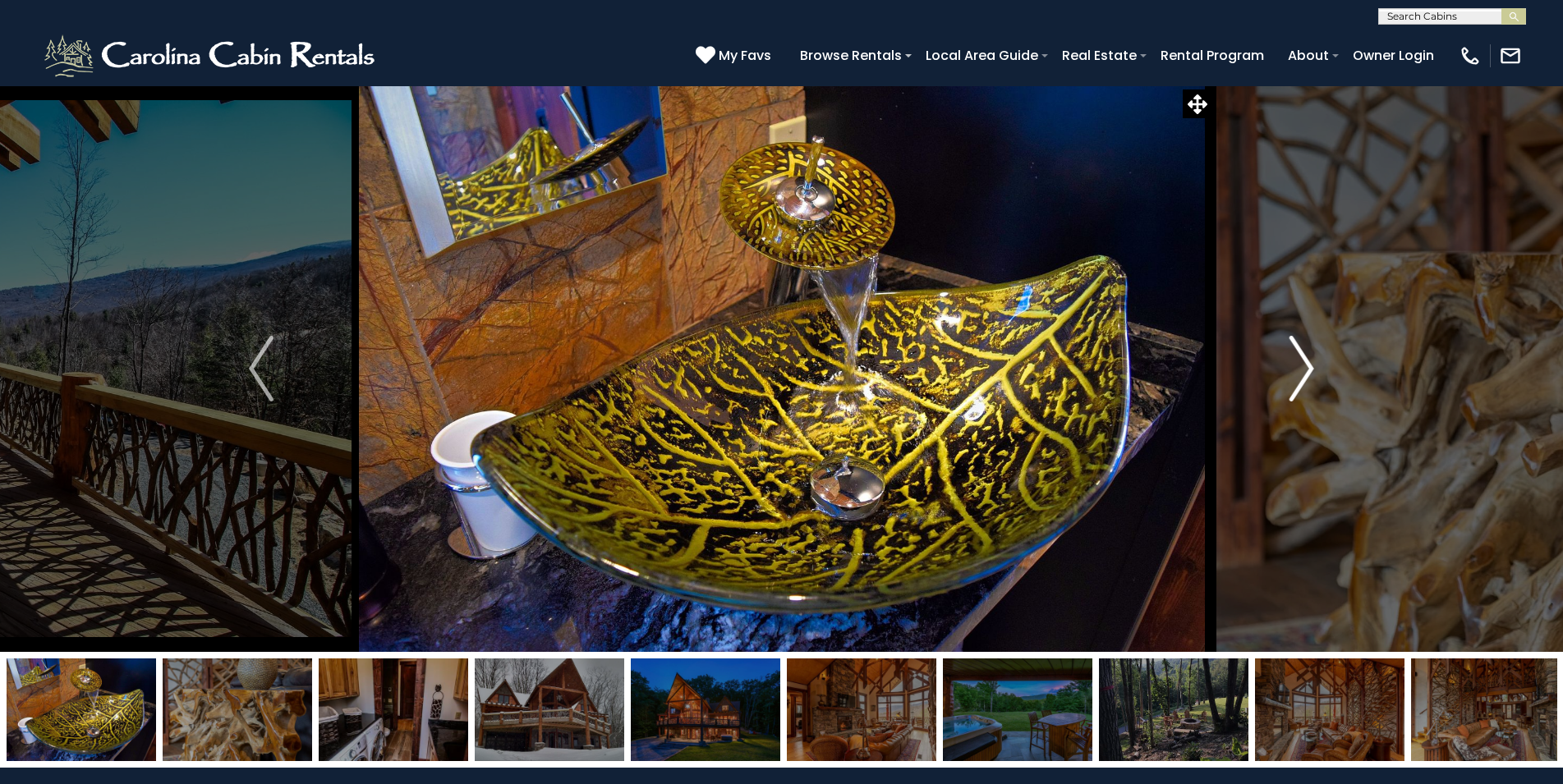
click at [1313, 364] on img "Next" at bounding box center [1301, 369] width 24 height 66
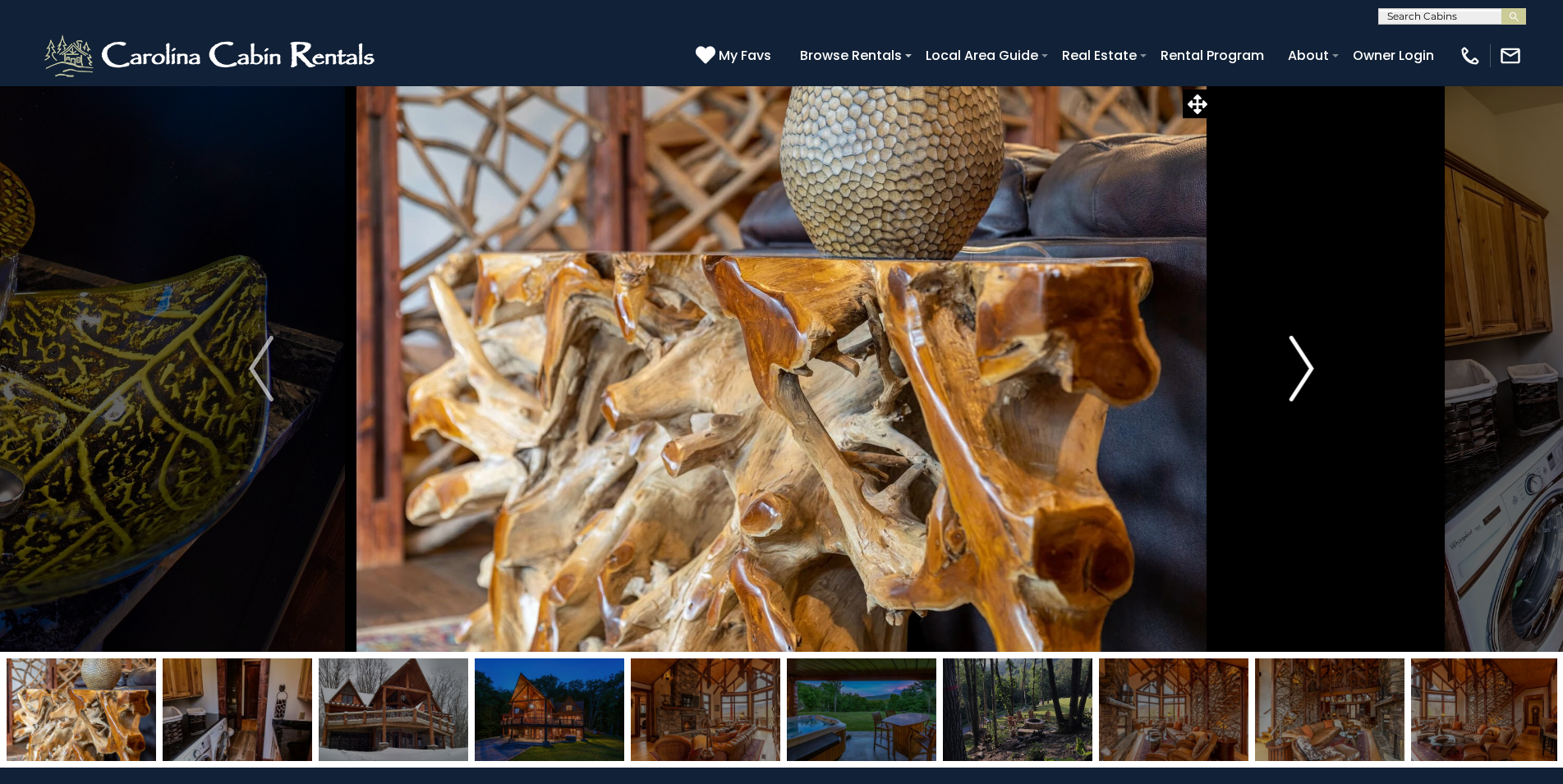
click at [1313, 364] on img "Next" at bounding box center [1301, 369] width 24 height 66
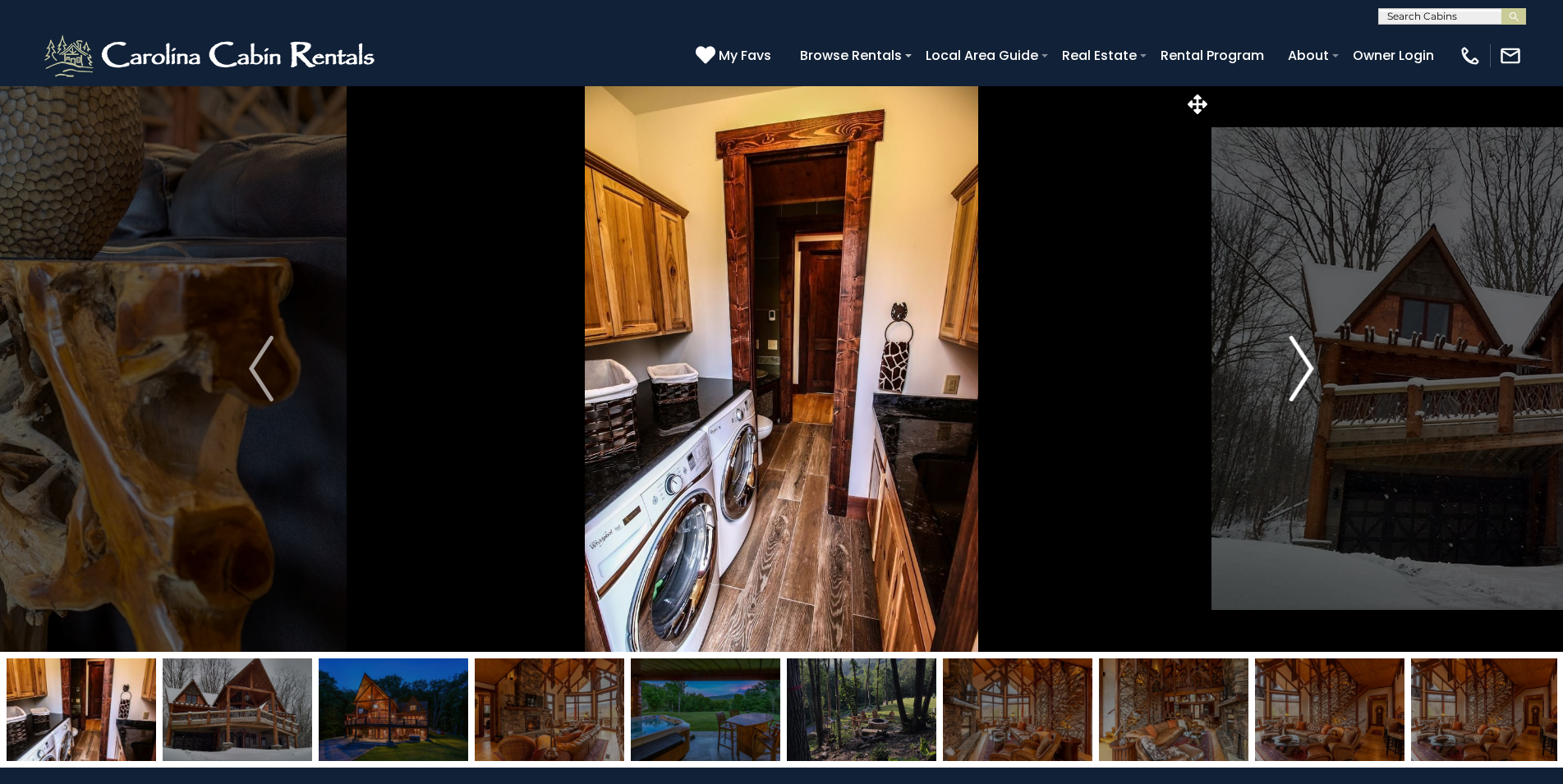
click at [1313, 364] on img "Next" at bounding box center [1301, 369] width 24 height 66
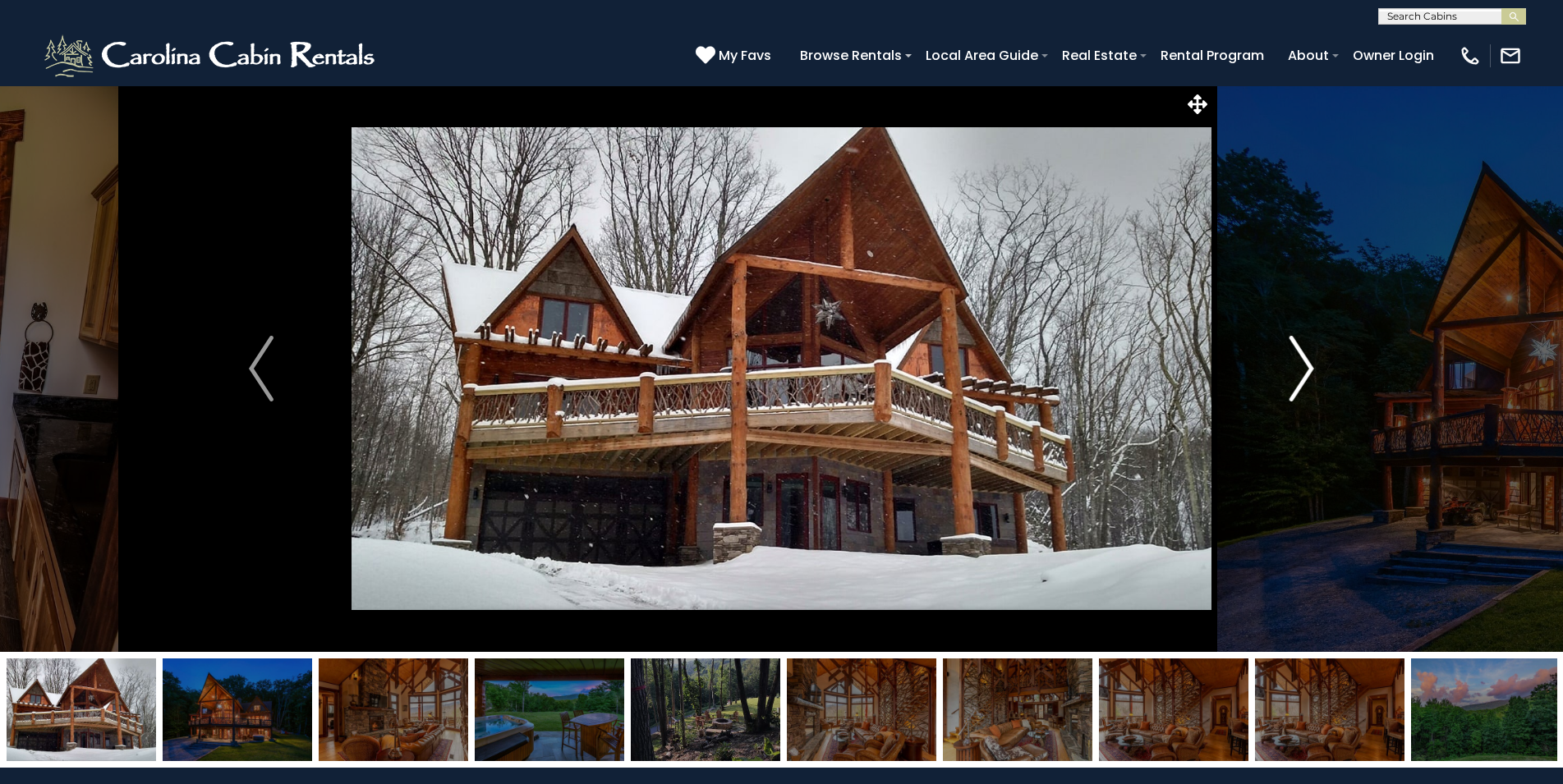
click at [1313, 364] on img "Next" at bounding box center [1301, 369] width 24 height 66
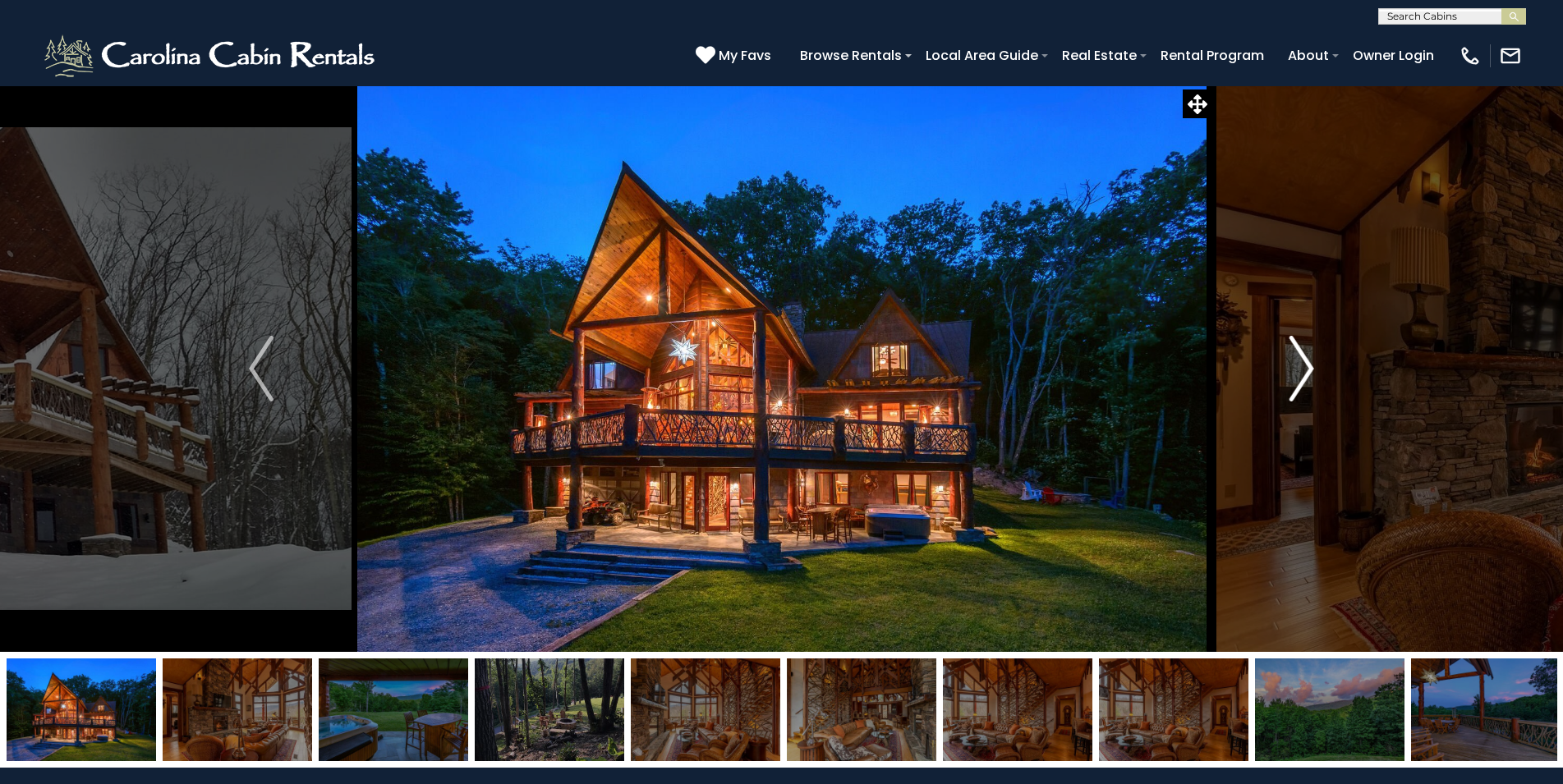
click at [1313, 364] on img "Next" at bounding box center [1301, 369] width 24 height 66
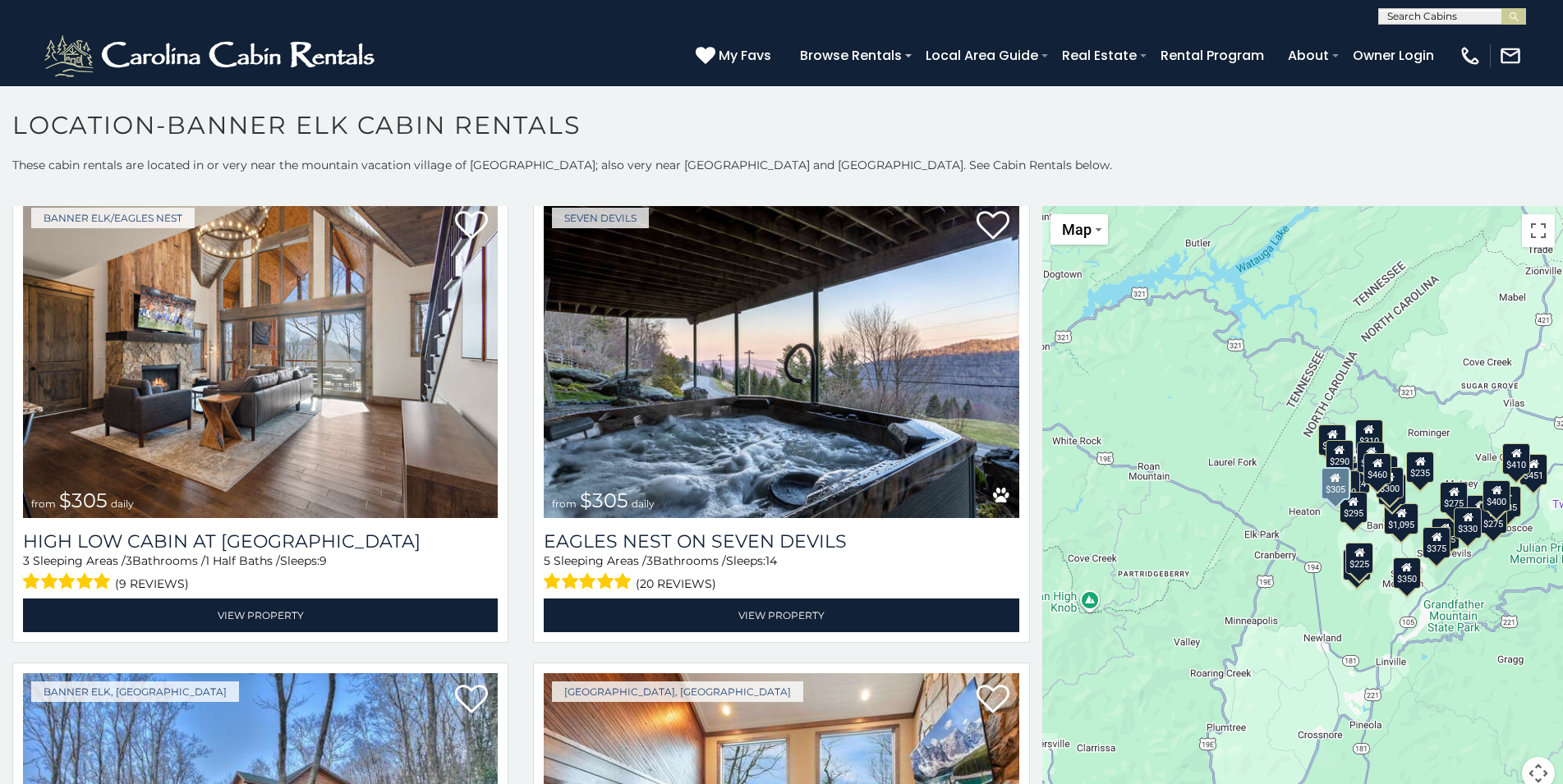
scroll to position [5143, 0]
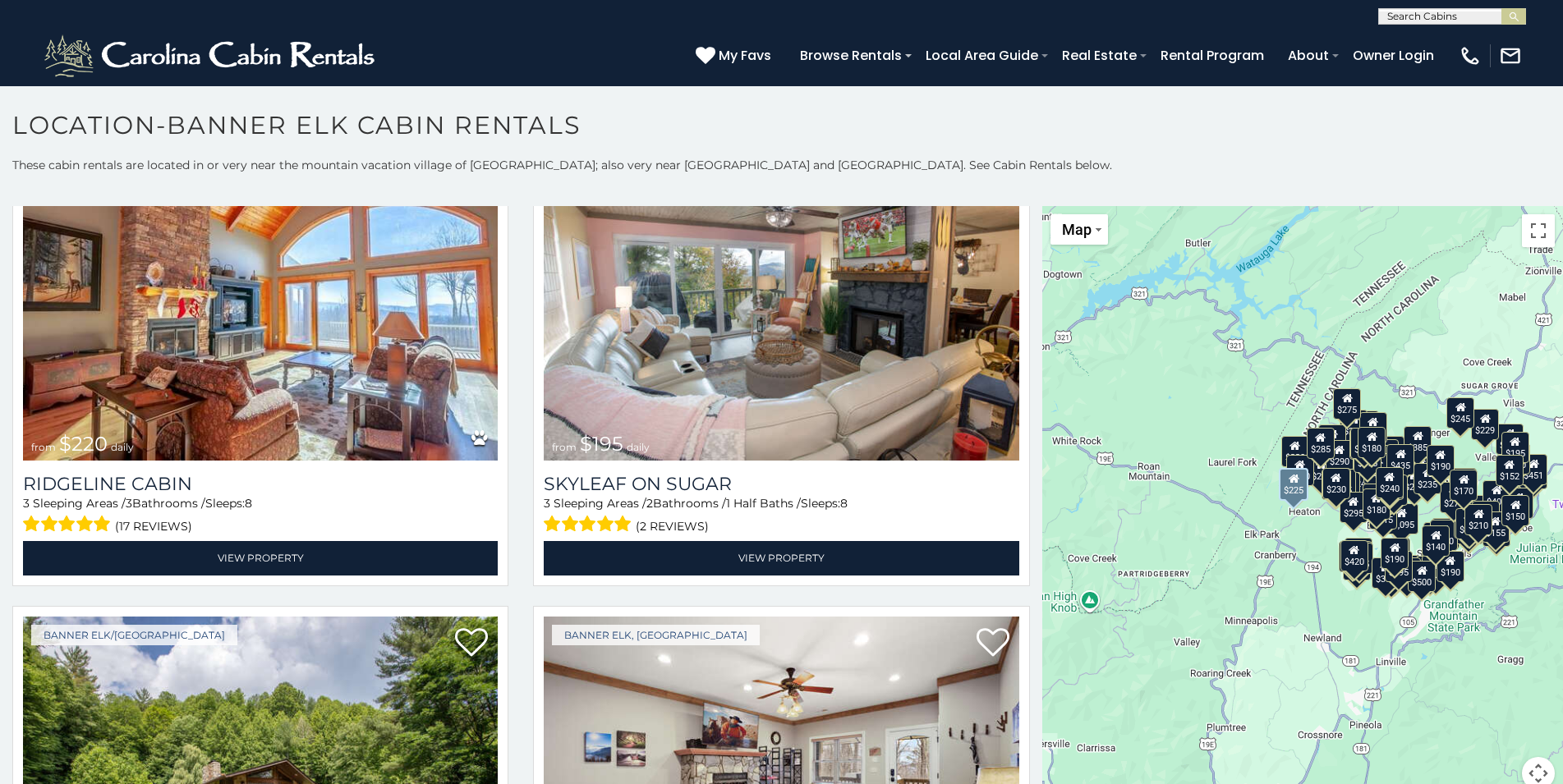
scroll to position [17118, 0]
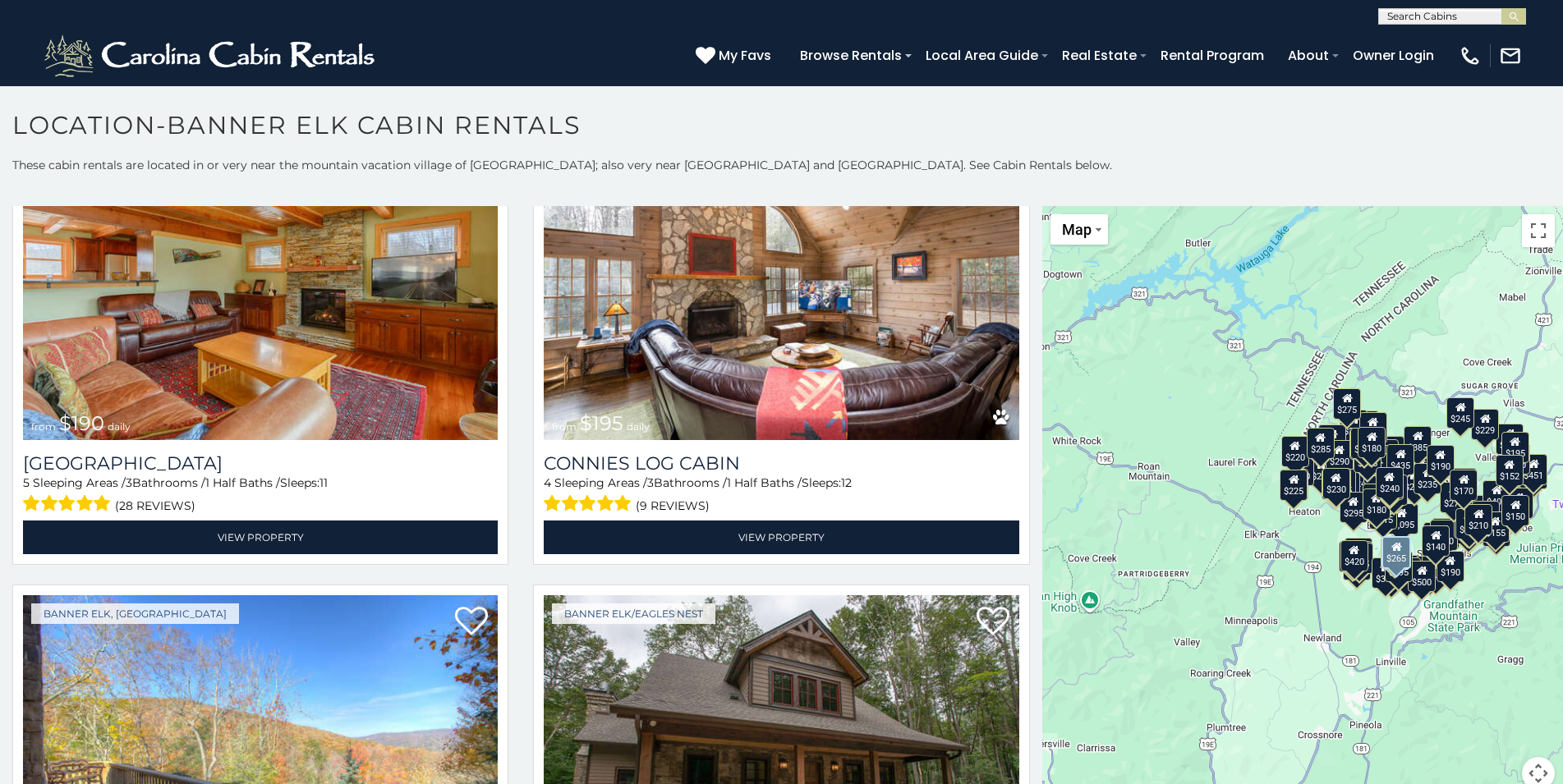
scroll to position [11442, 0]
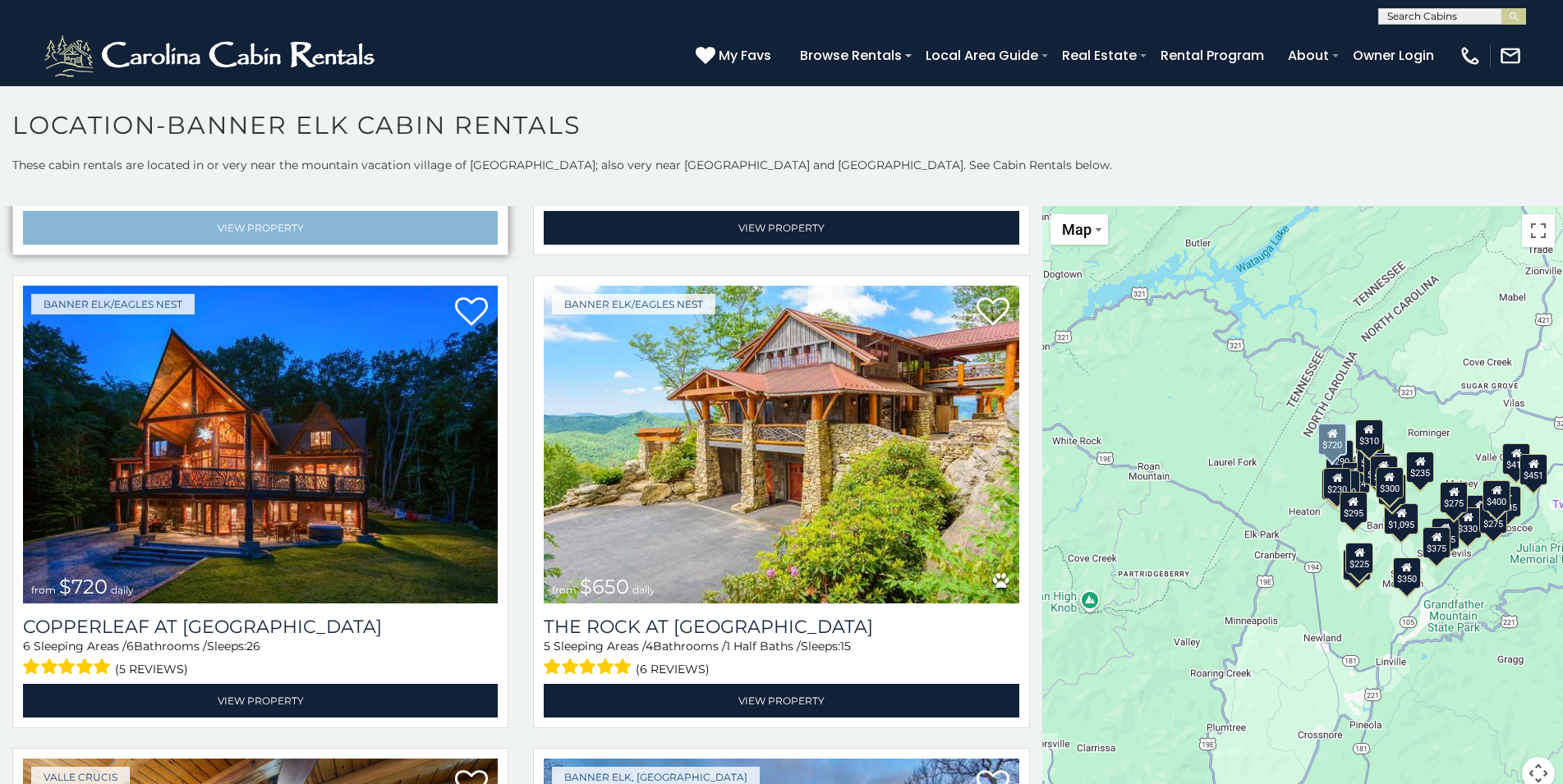
scroll to position [1419, 0]
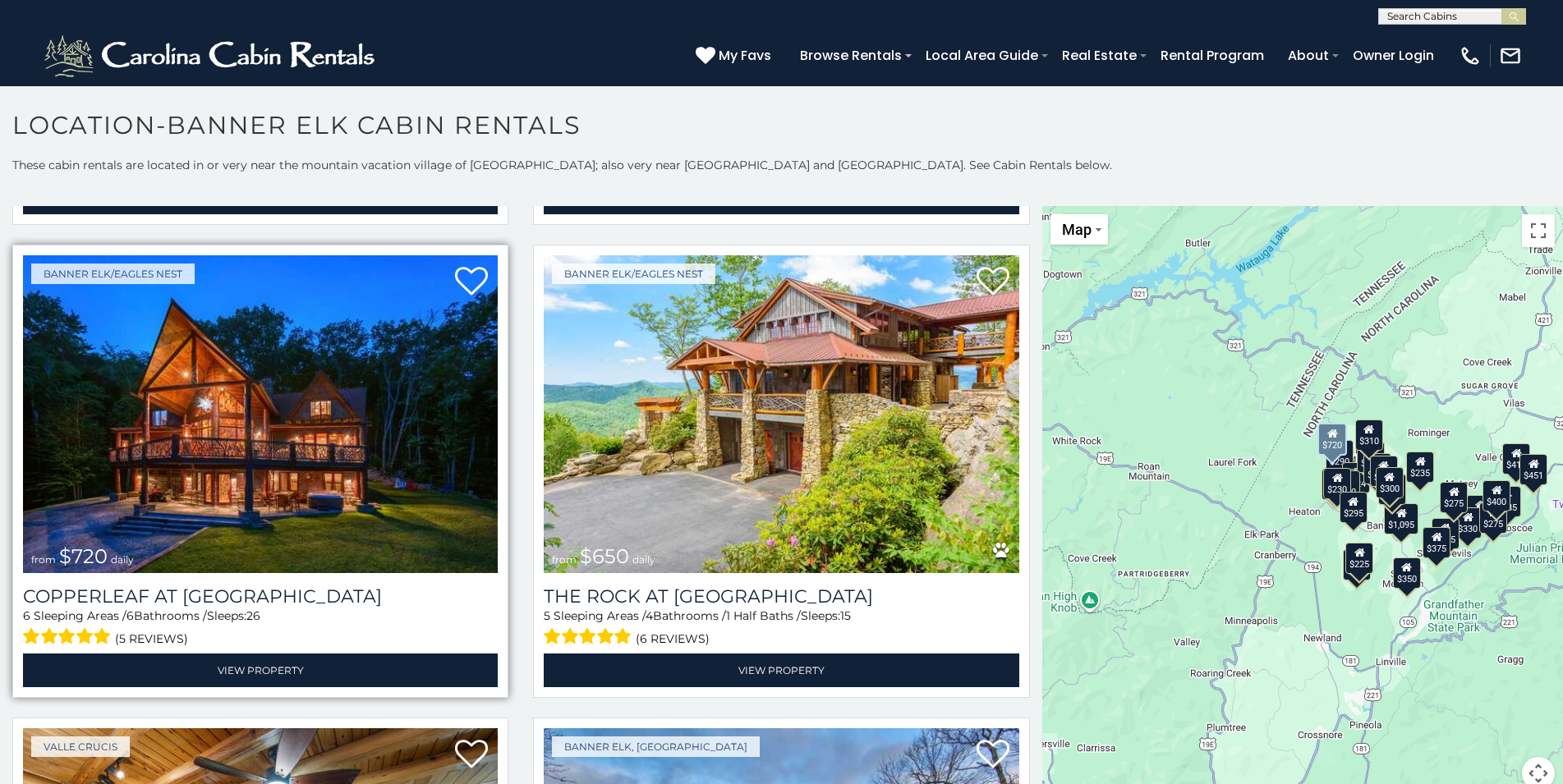
click at [237, 513] on img at bounding box center [260, 414] width 475 height 318
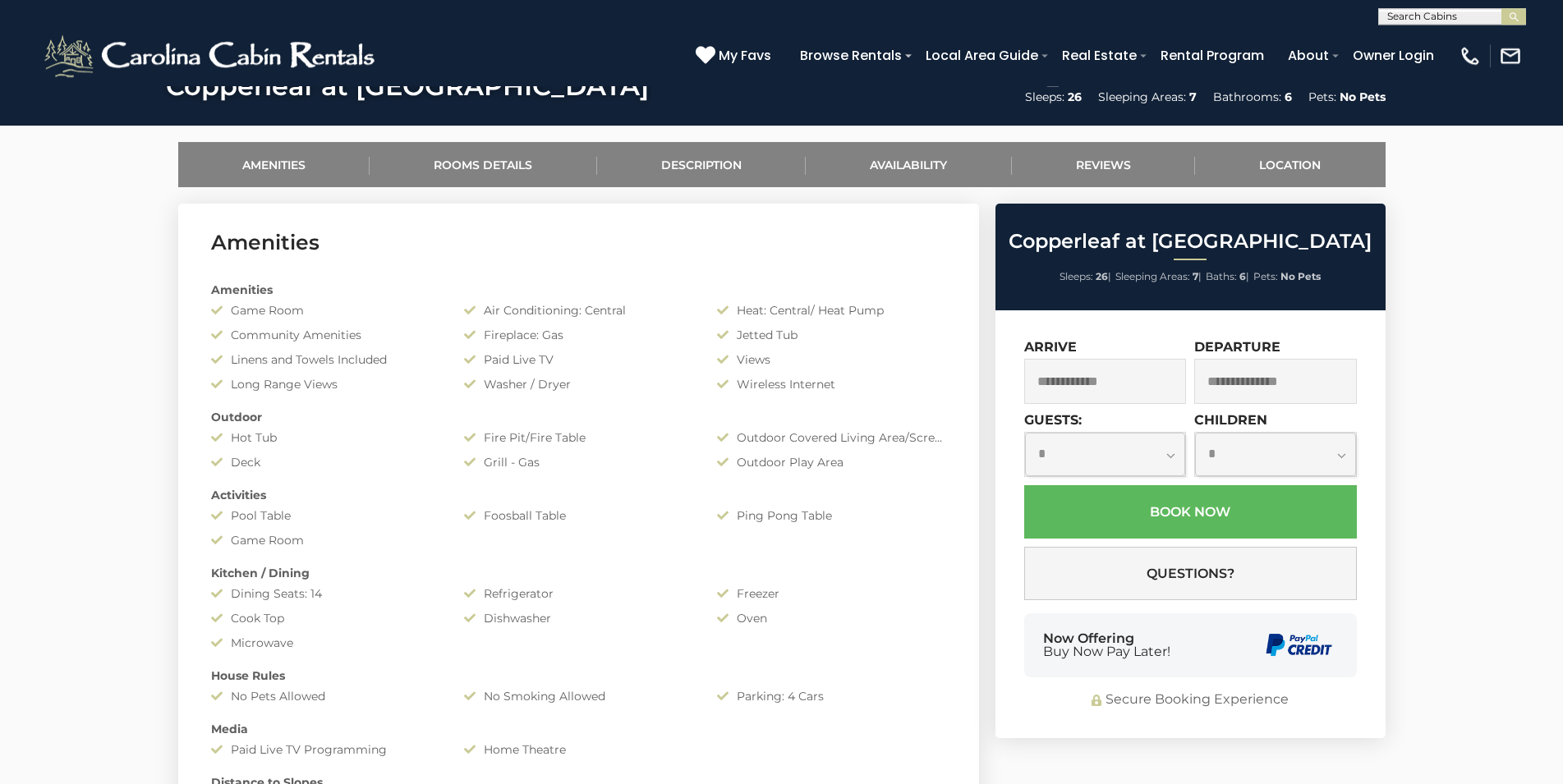
scroll to position [754, 0]
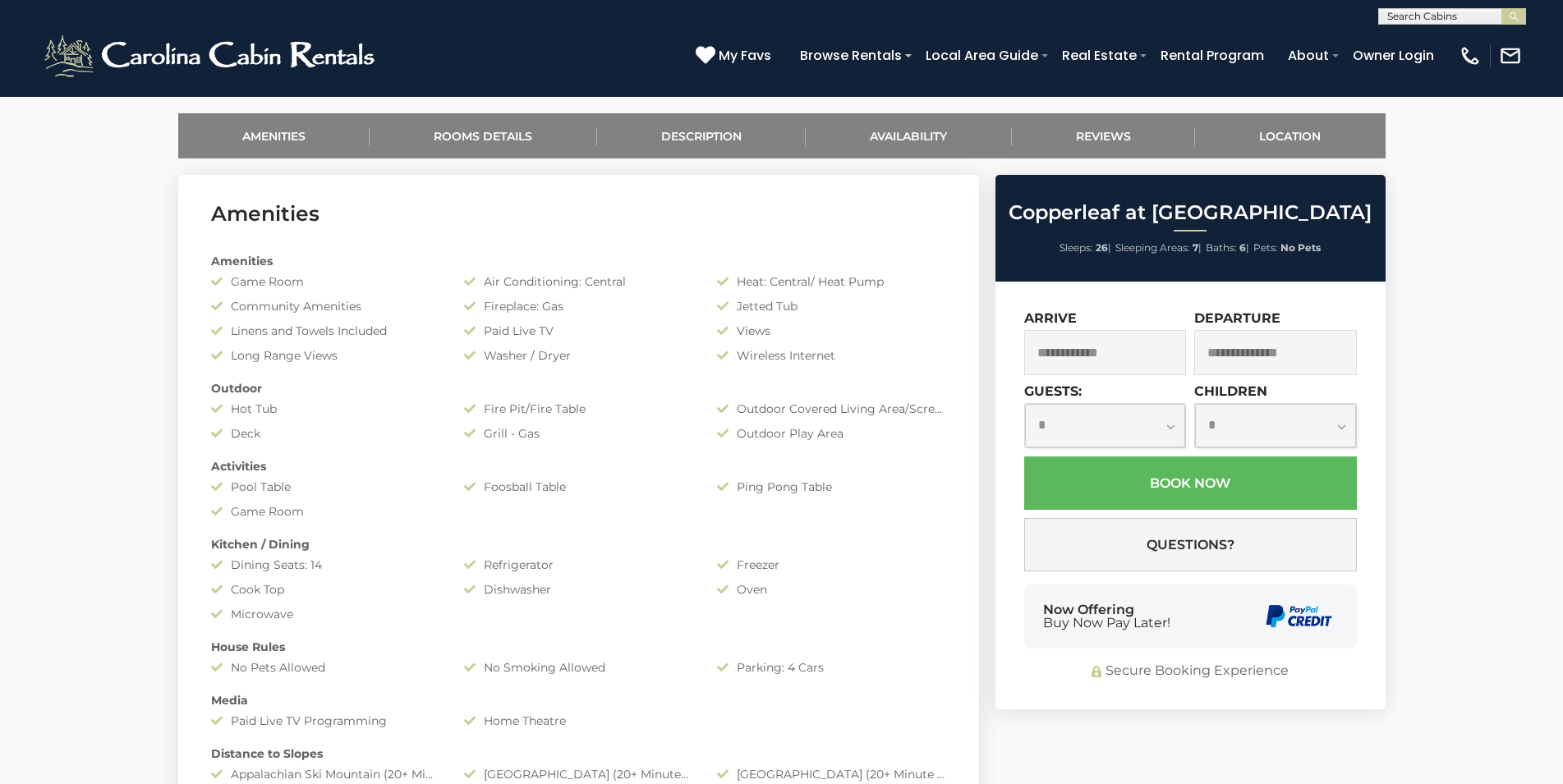
click at [1134, 355] on input "text" at bounding box center [1105, 353] width 162 height 45
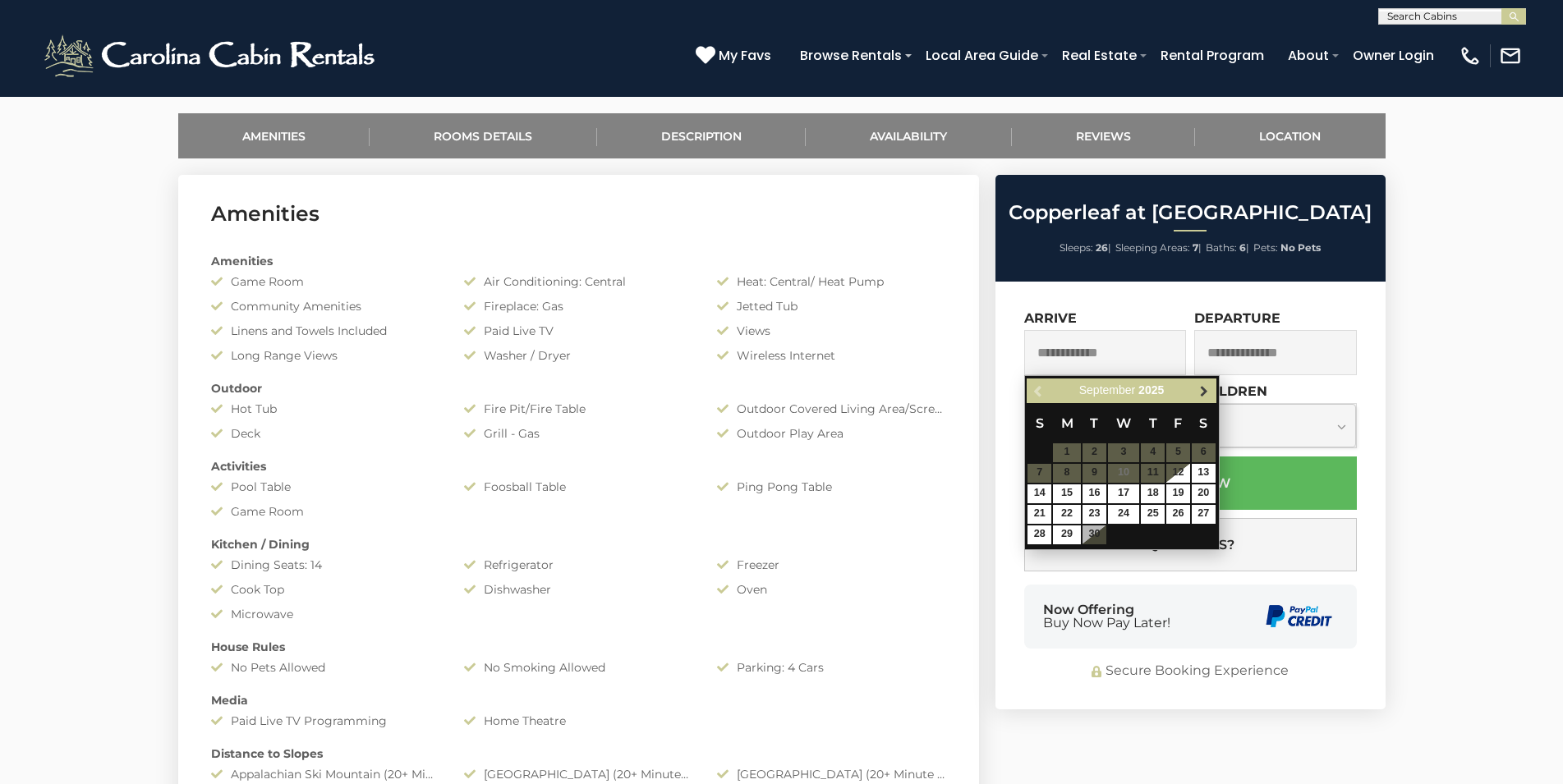
click at [1202, 387] on span "Next" at bounding box center [1204, 391] width 13 height 13
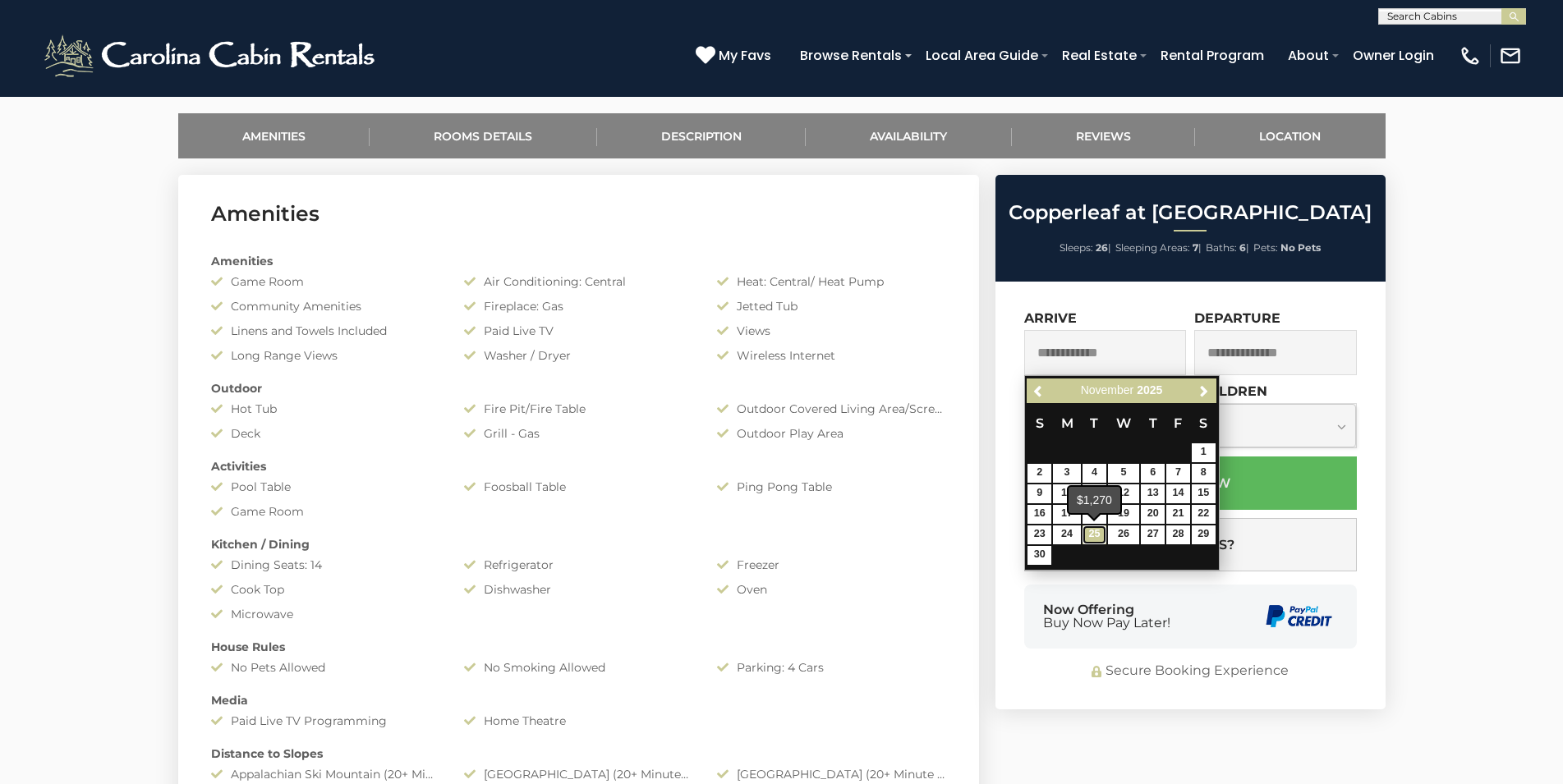
click at [1087, 537] on link "25" at bounding box center [1094, 534] width 24 height 18
type input "**********"
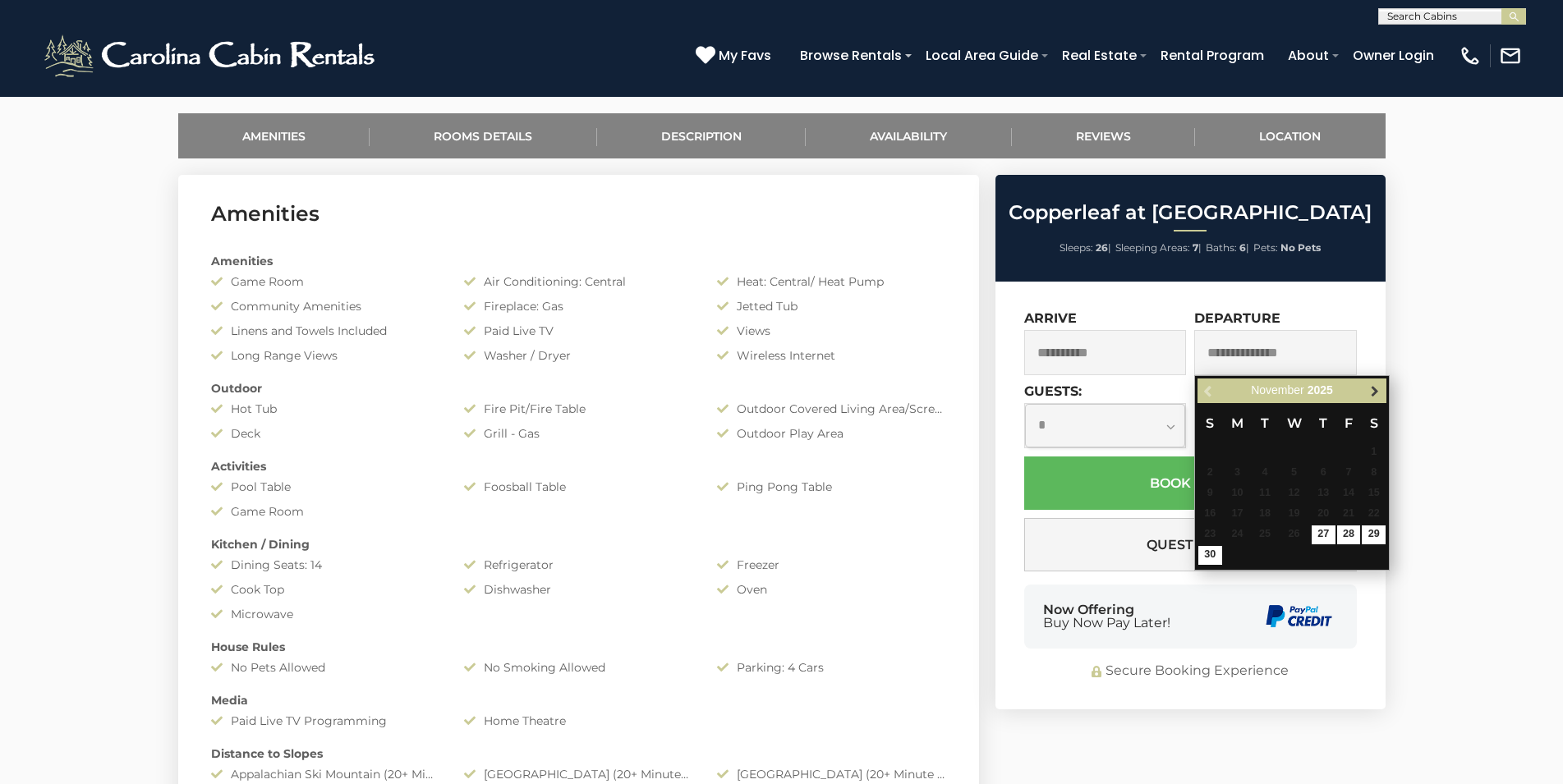
click at [1381, 394] on link "Next" at bounding box center [1374, 391] width 20 height 20
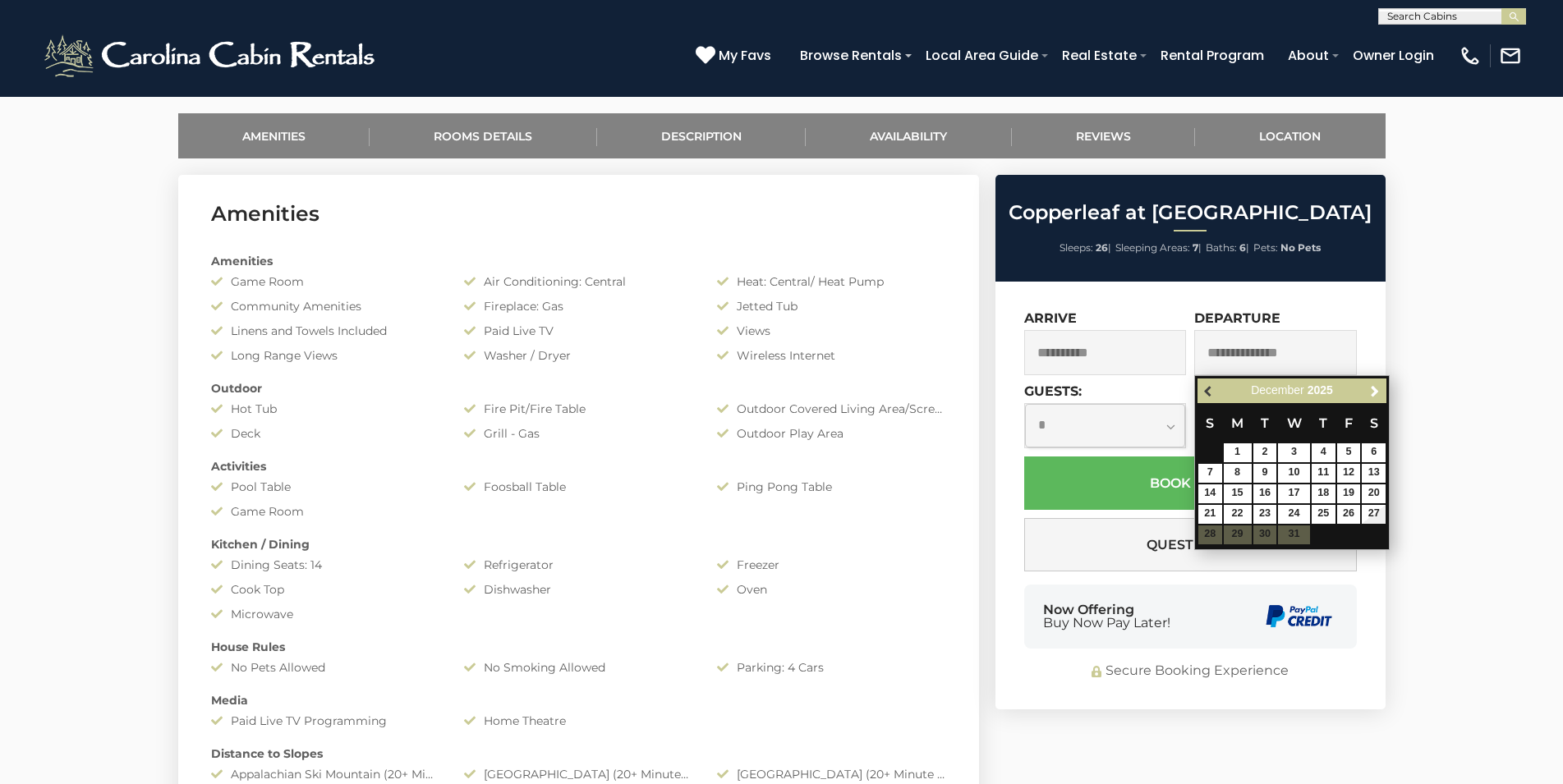
click at [1211, 390] on span "Previous" at bounding box center [1209, 391] width 13 height 13
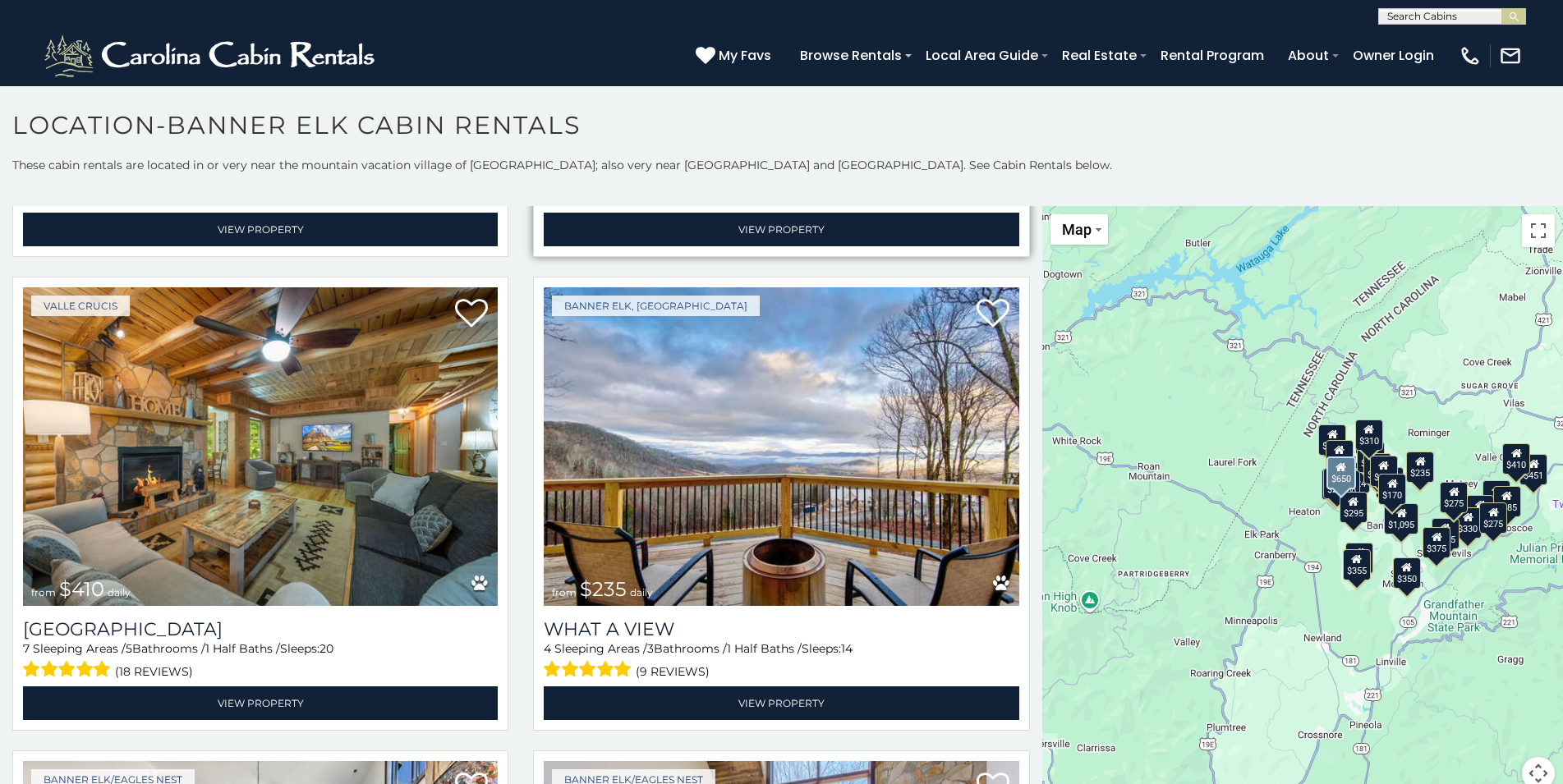
scroll to position [1862, 0]
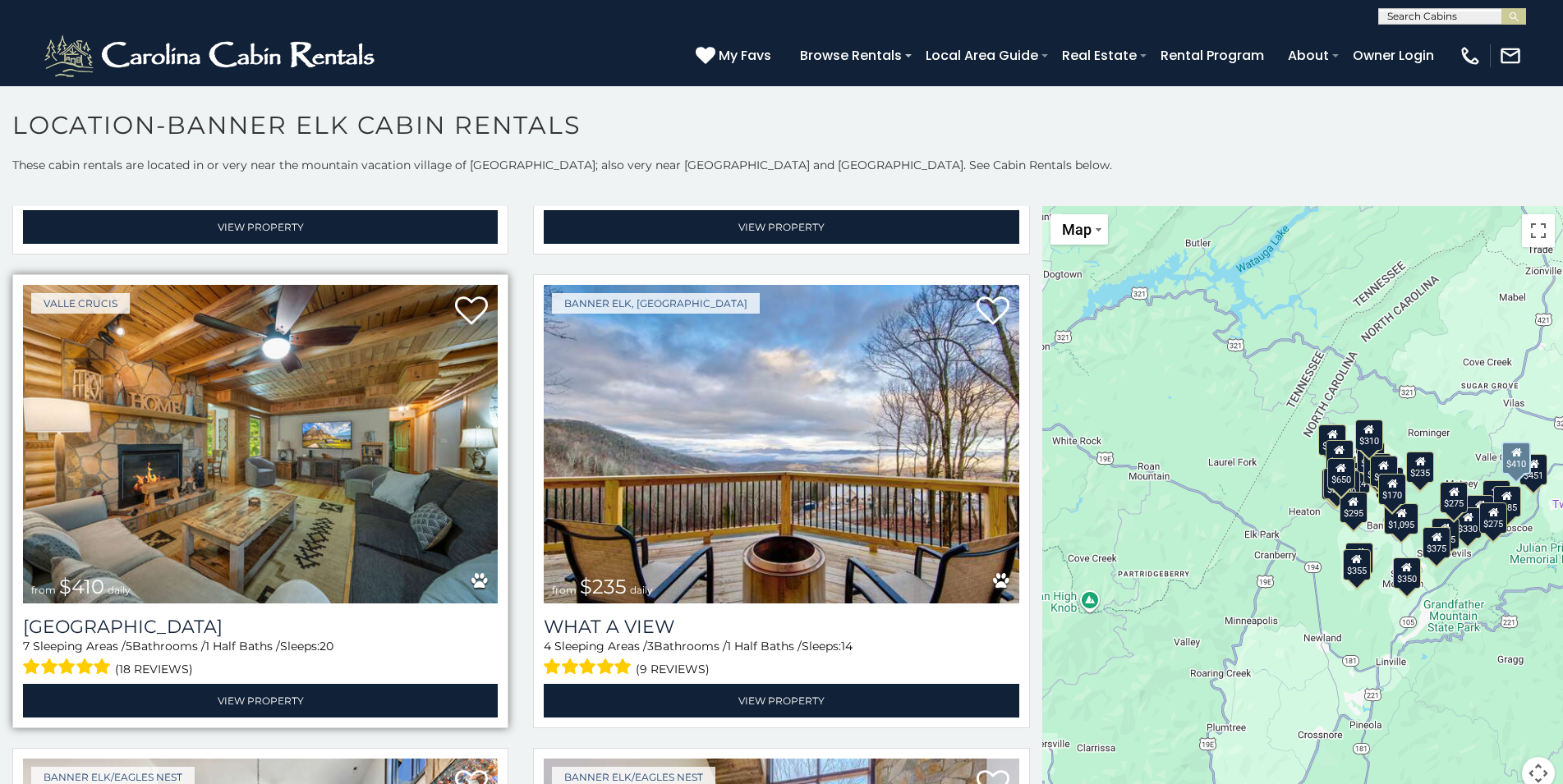
click at [334, 445] on img at bounding box center [260, 444] width 475 height 318
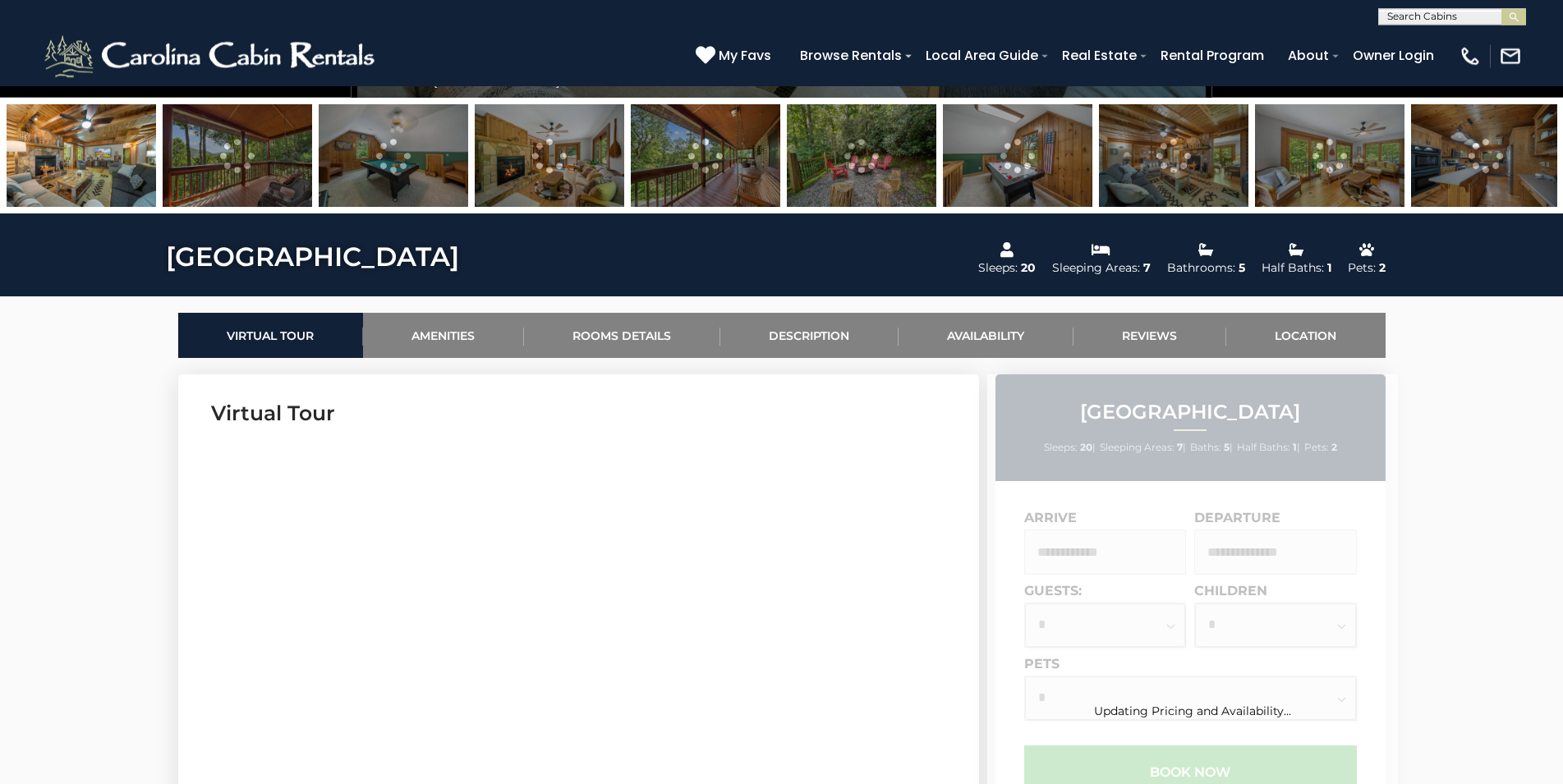
scroll to position [754, 0]
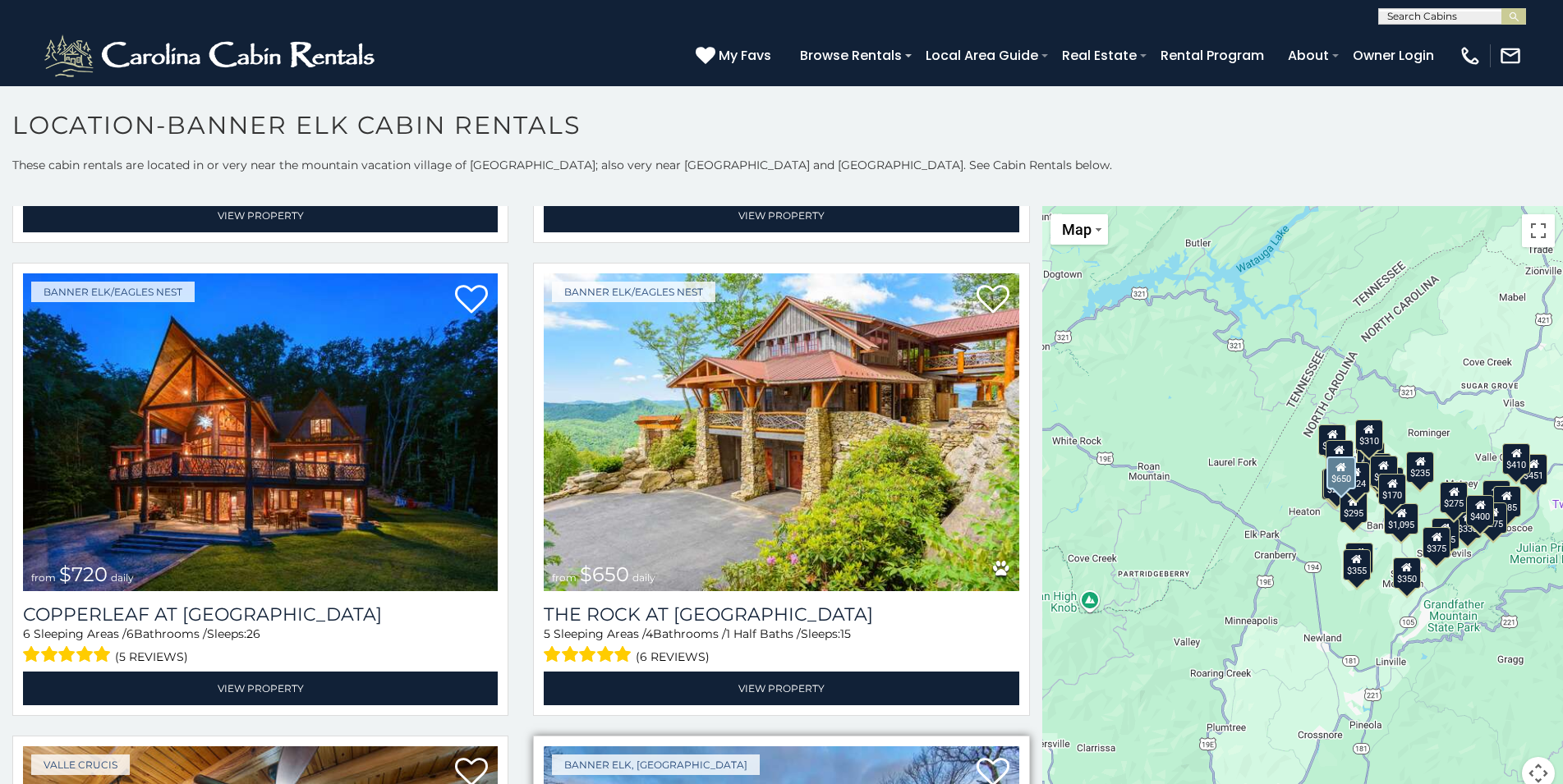
scroll to position [1419, 0]
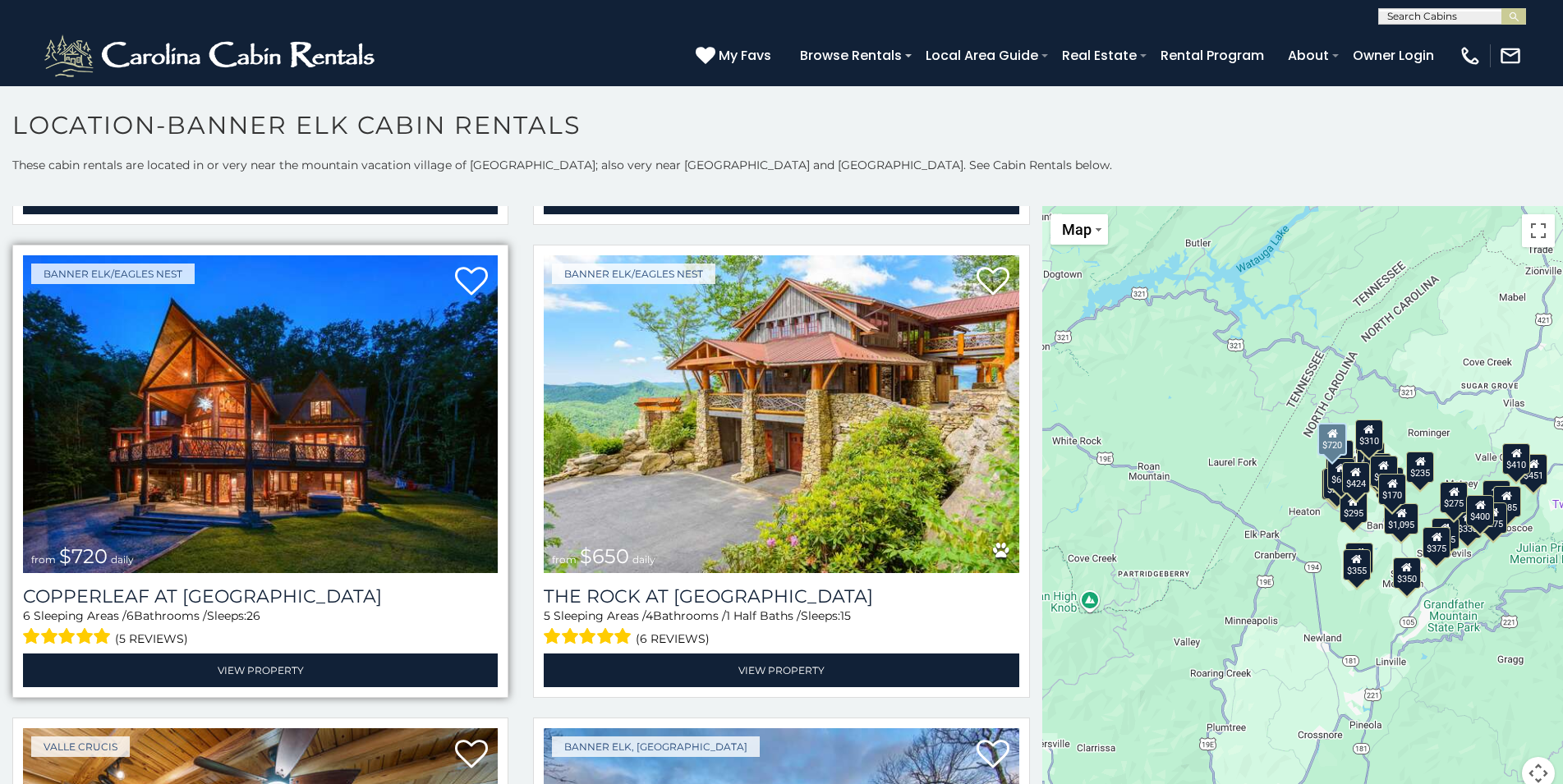
click at [334, 397] on img at bounding box center [260, 414] width 475 height 318
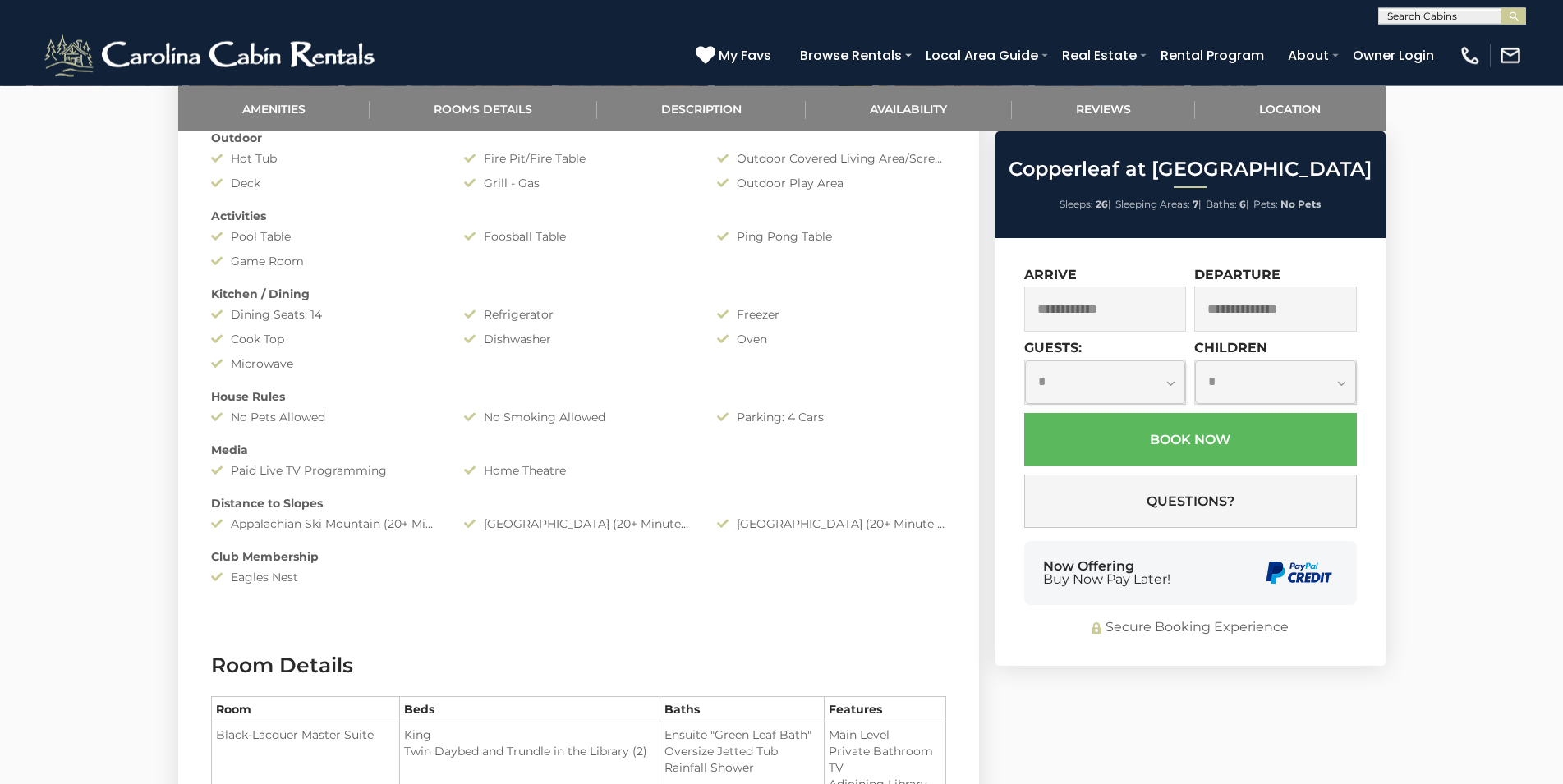
scroll to position [1005, 0]
click at [1077, 311] on input "text" at bounding box center [1105, 309] width 162 height 45
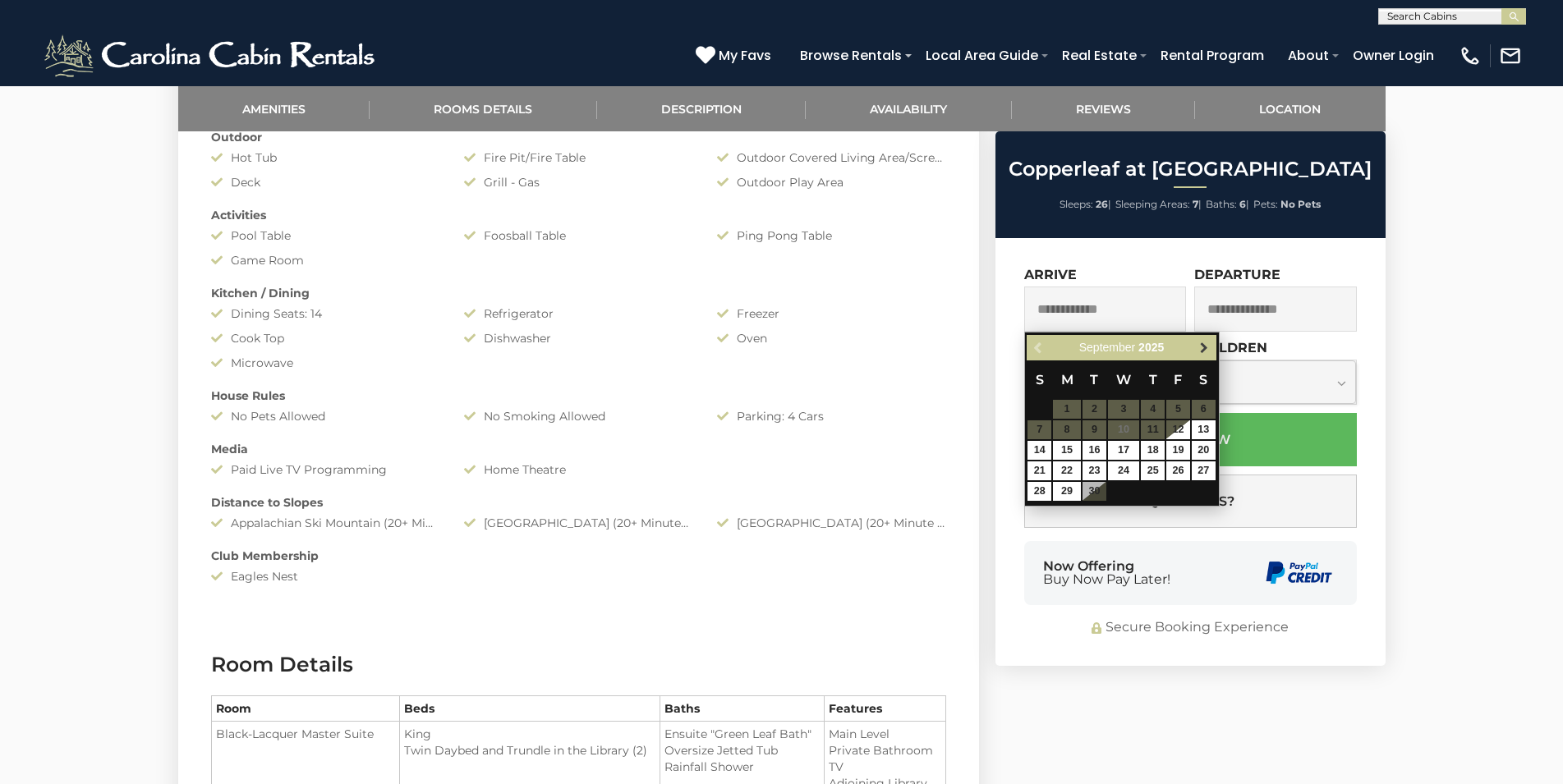
click at [1207, 345] on span "Next" at bounding box center [1204, 349] width 13 height 13
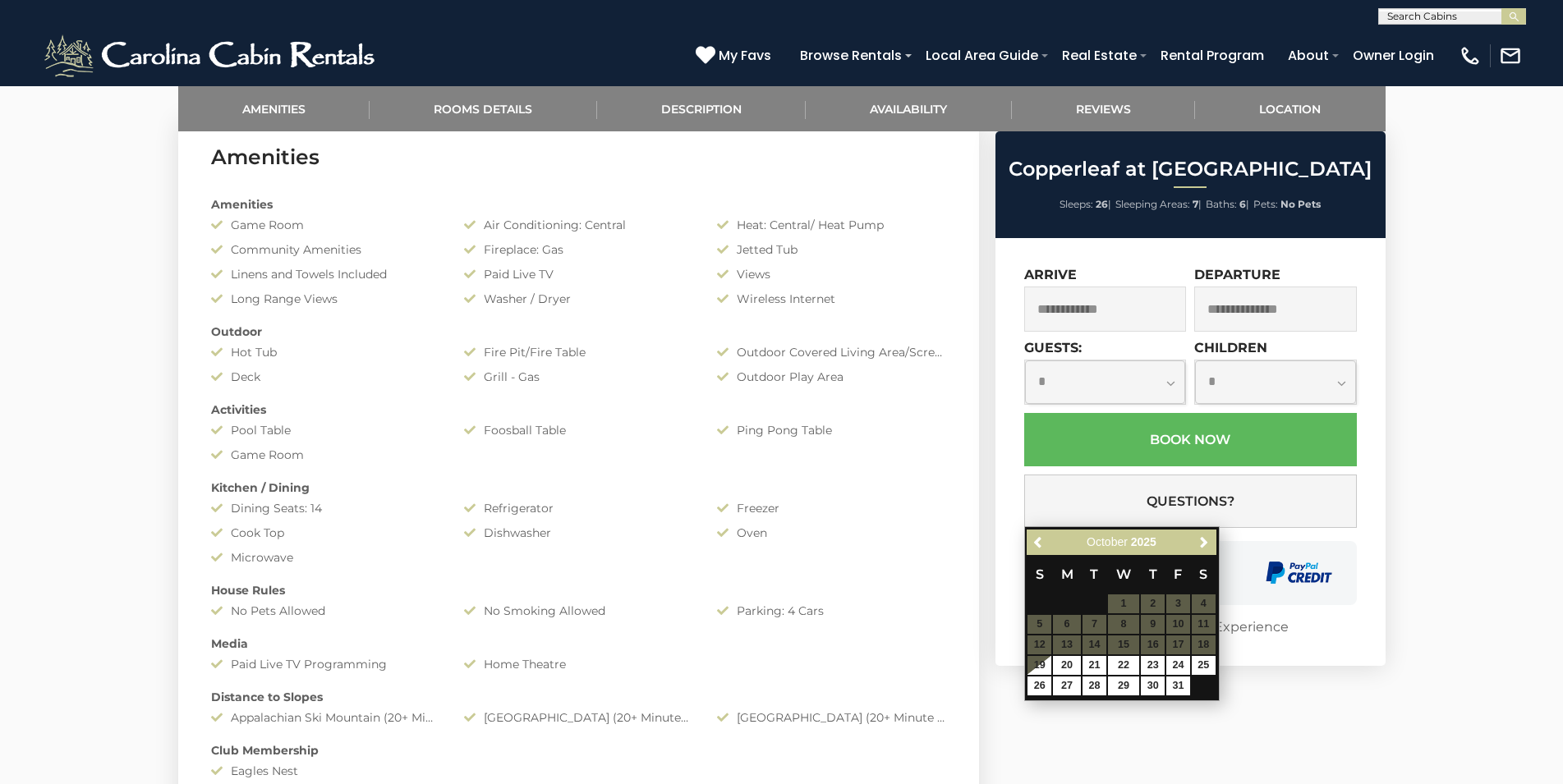
scroll to position [838, 0]
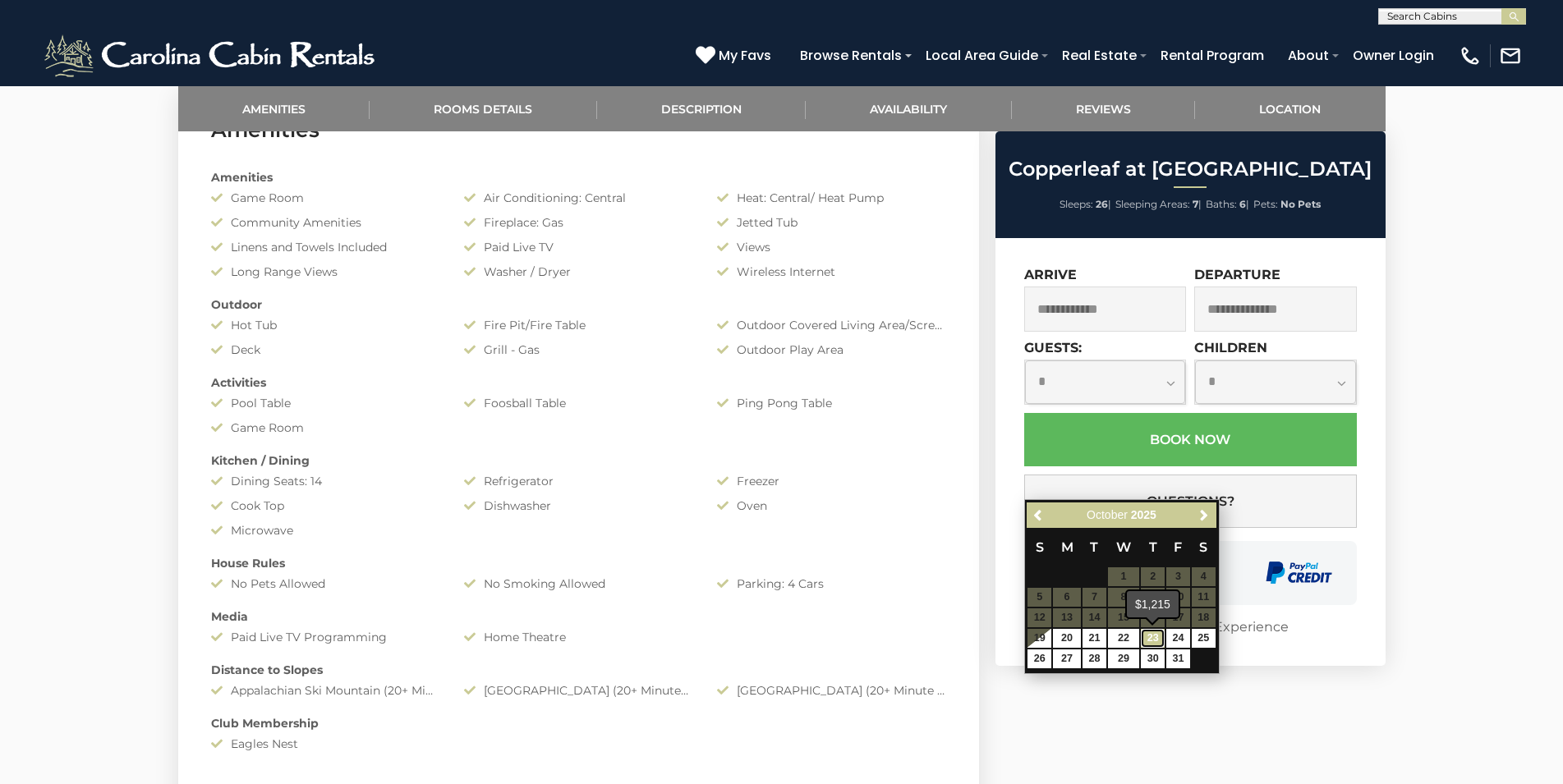
click at [1154, 634] on link "23" at bounding box center [1152, 639] width 24 height 18
type input "**********"
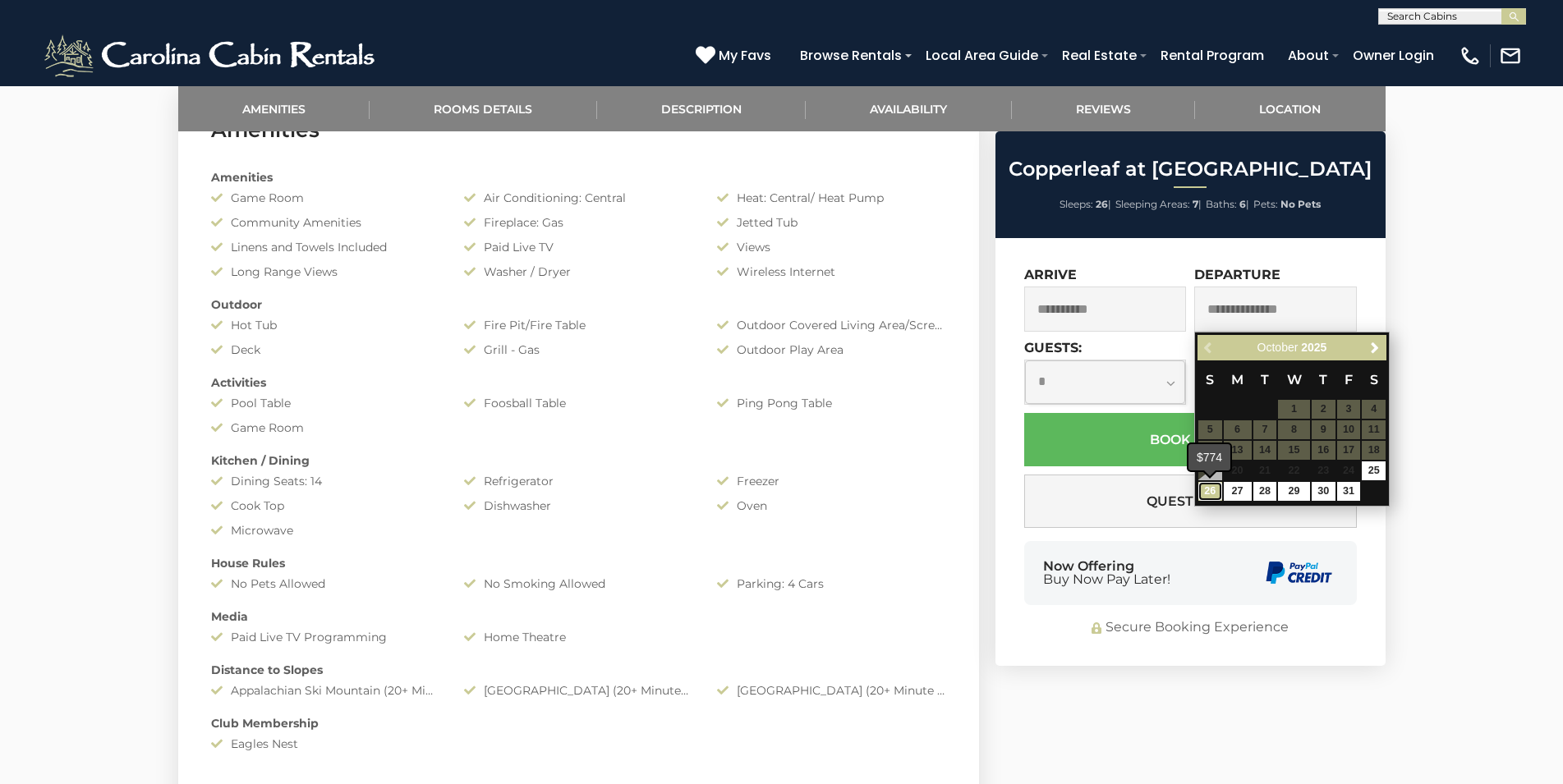
click at [1218, 489] on link "26" at bounding box center [1210, 492] width 24 height 18
type input "**********"
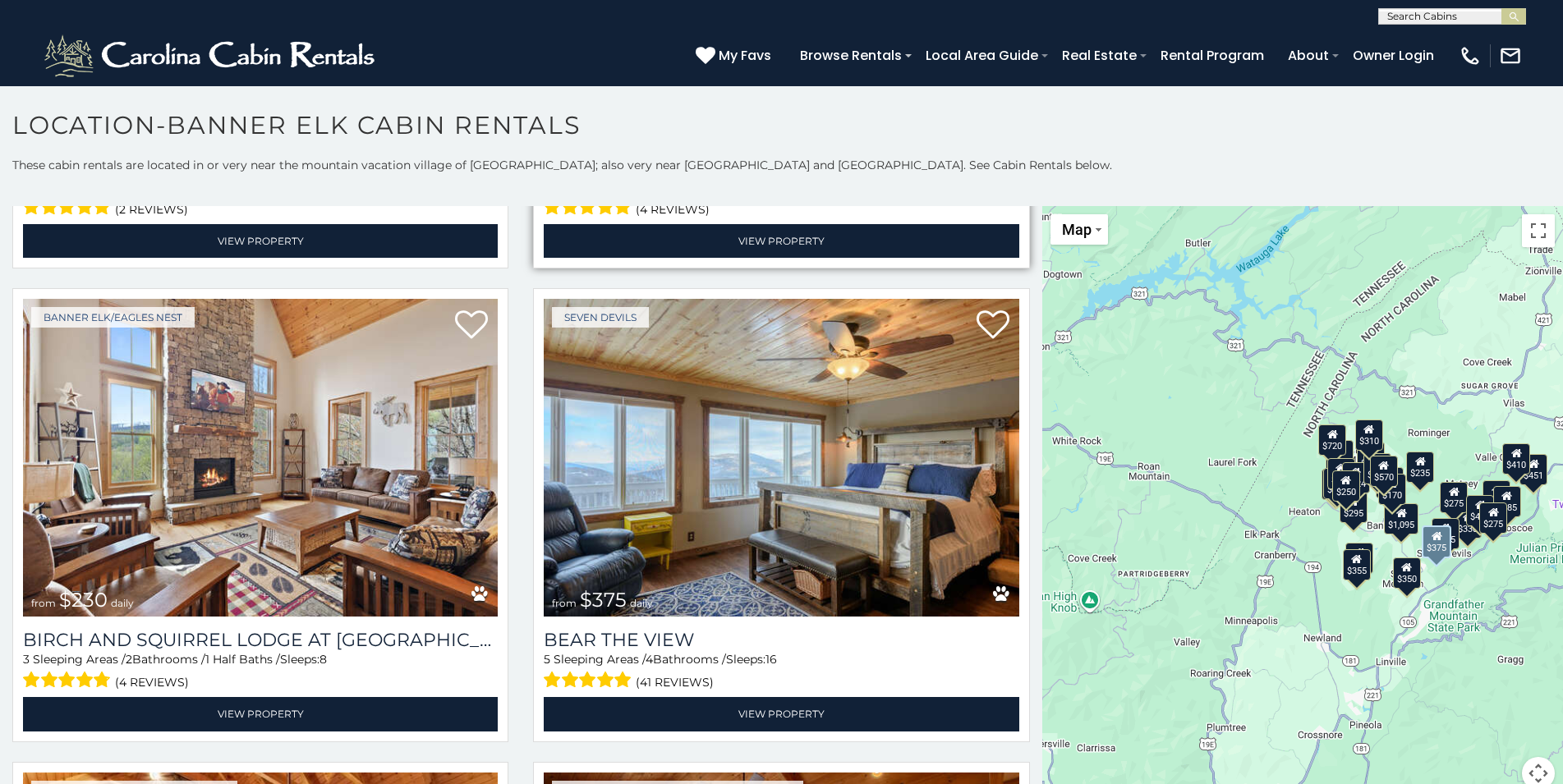
scroll to position [6119, 0]
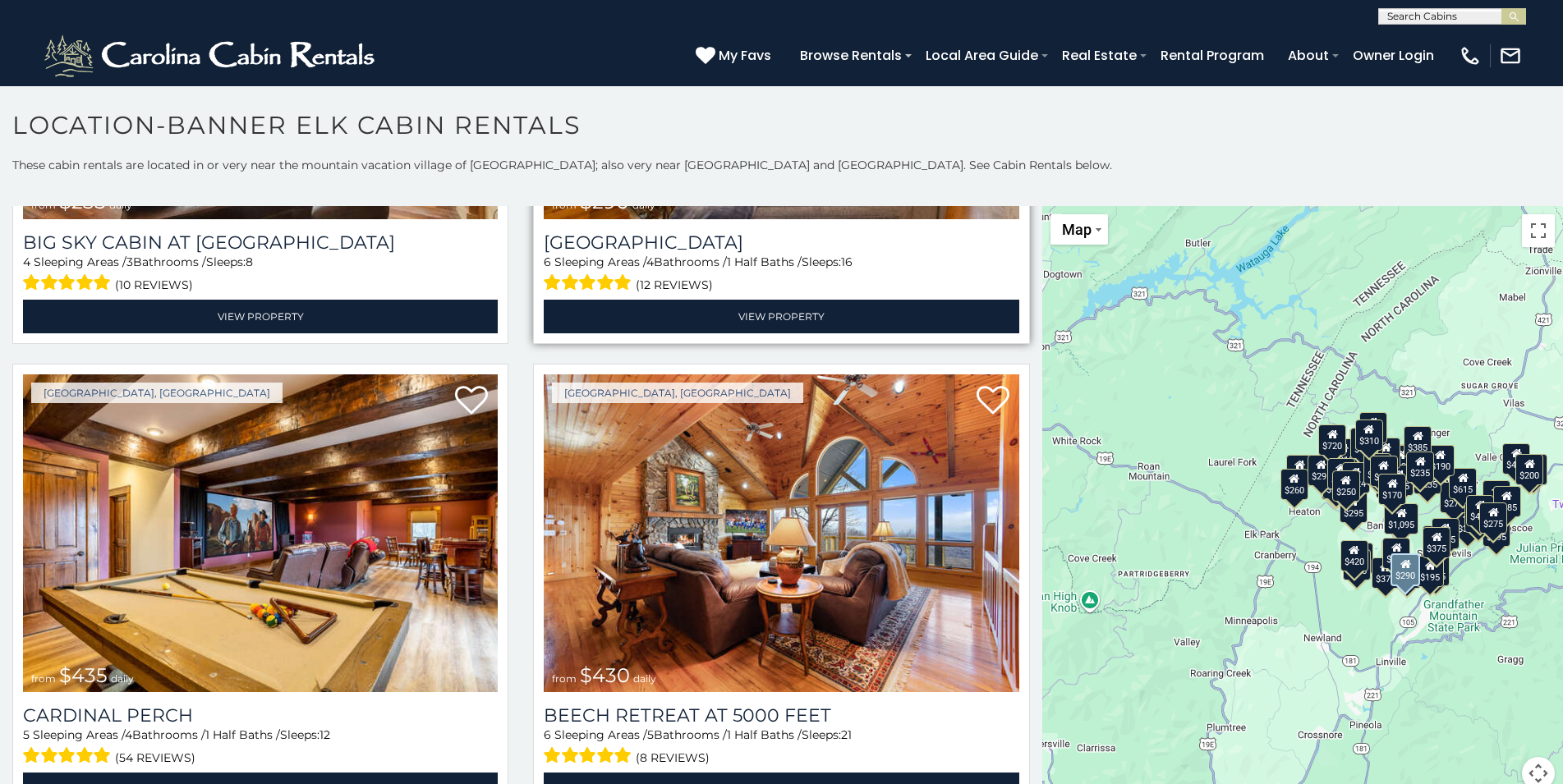
scroll to position [7457, 0]
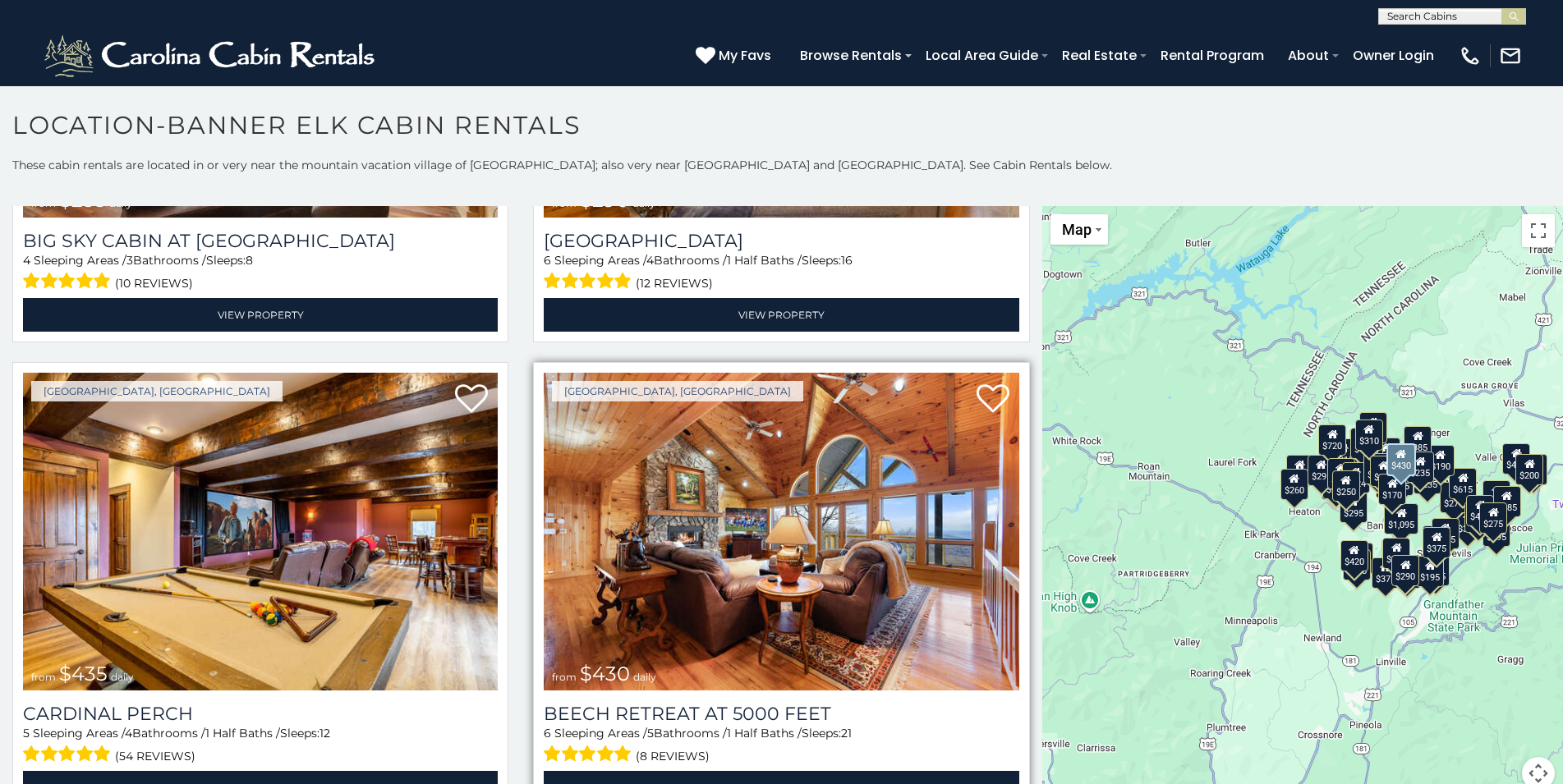
click at [805, 581] on img at bounding box center [781, 532] width 475 height 318
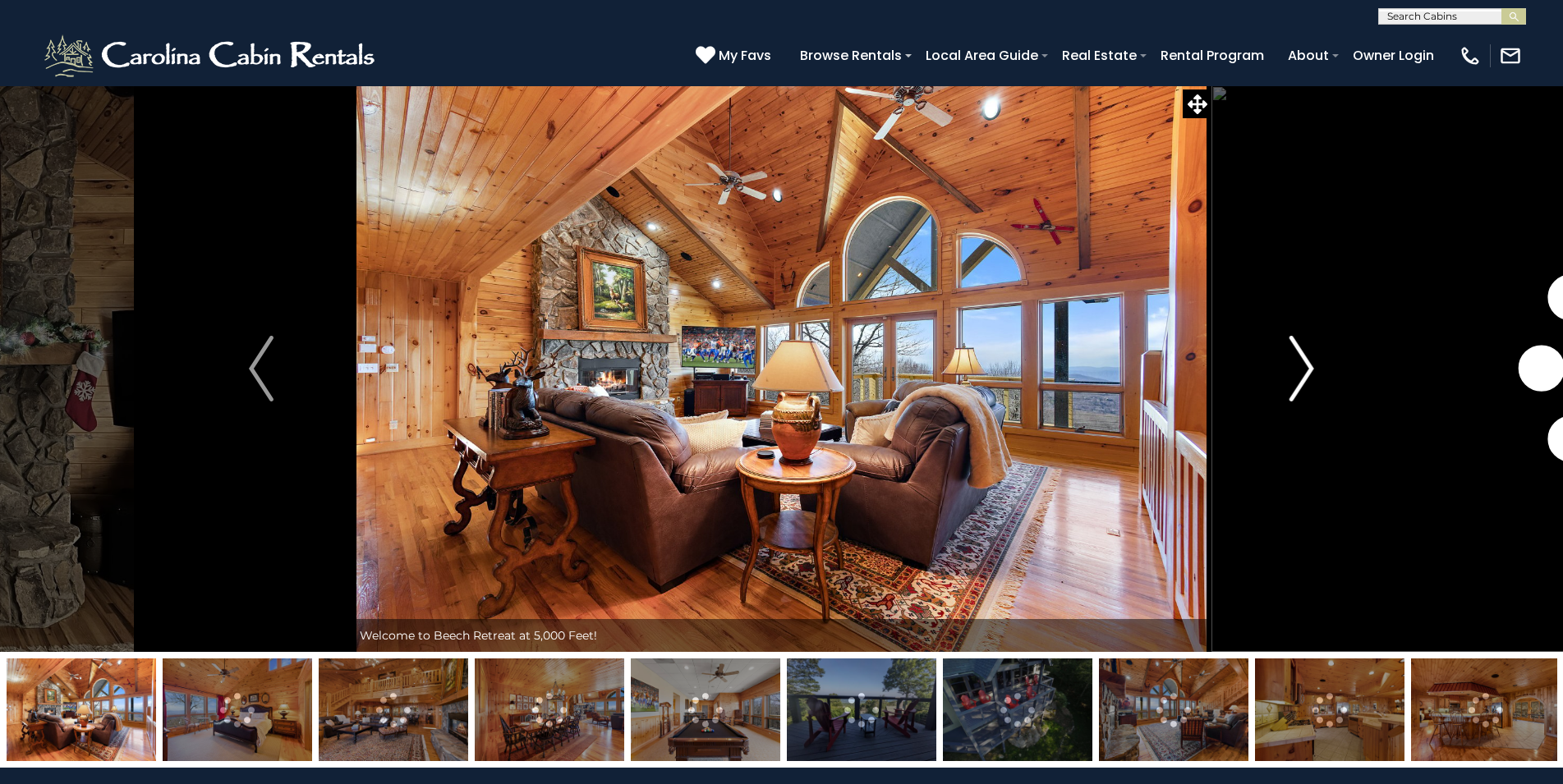
click at [1296, 354] on img "Next" at bounding box center [1301, 369] width 24 height 66
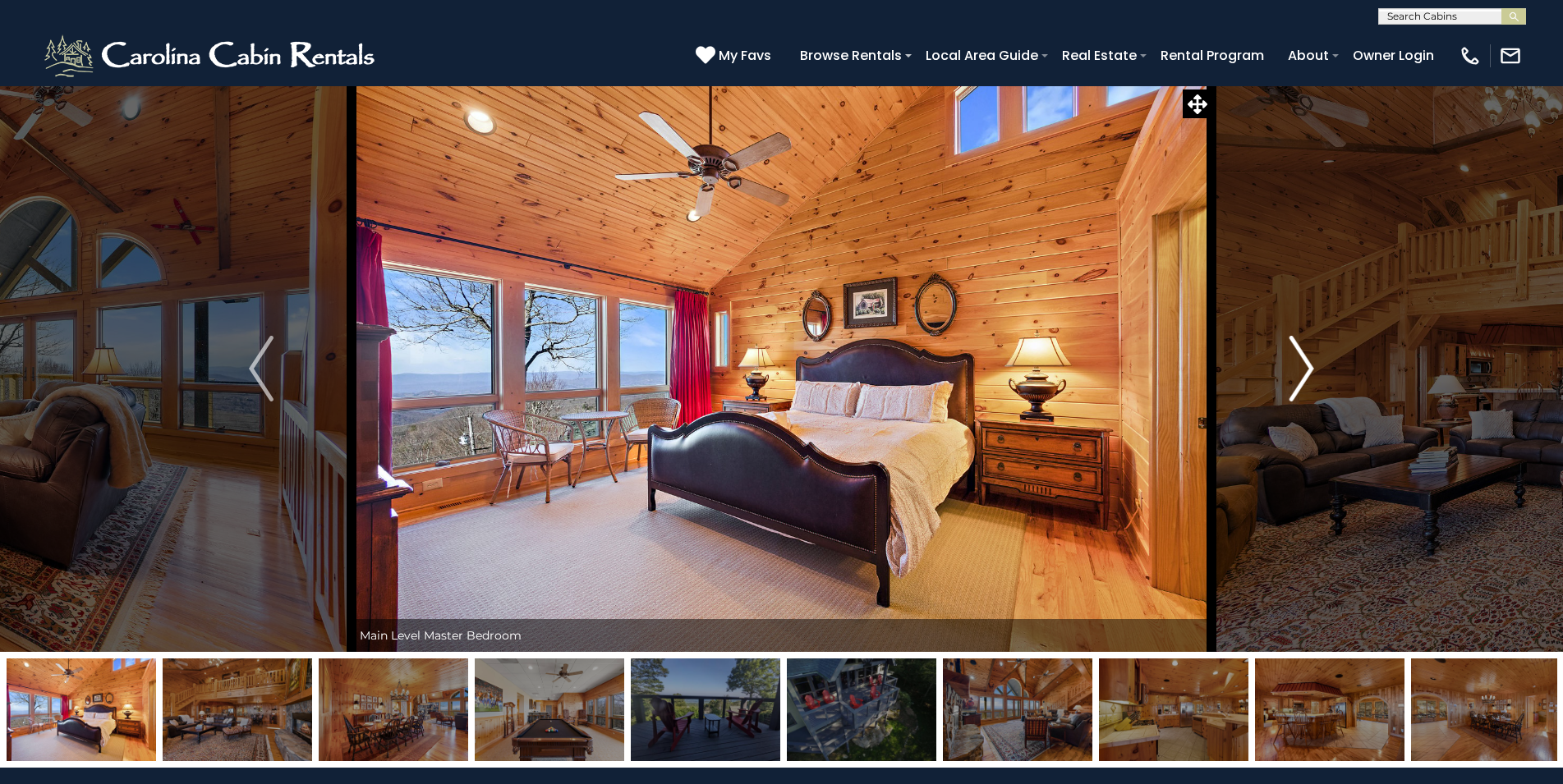
click at [1296, 354] on img "Next" at bounding box center [1301, 369] width 24 height 66
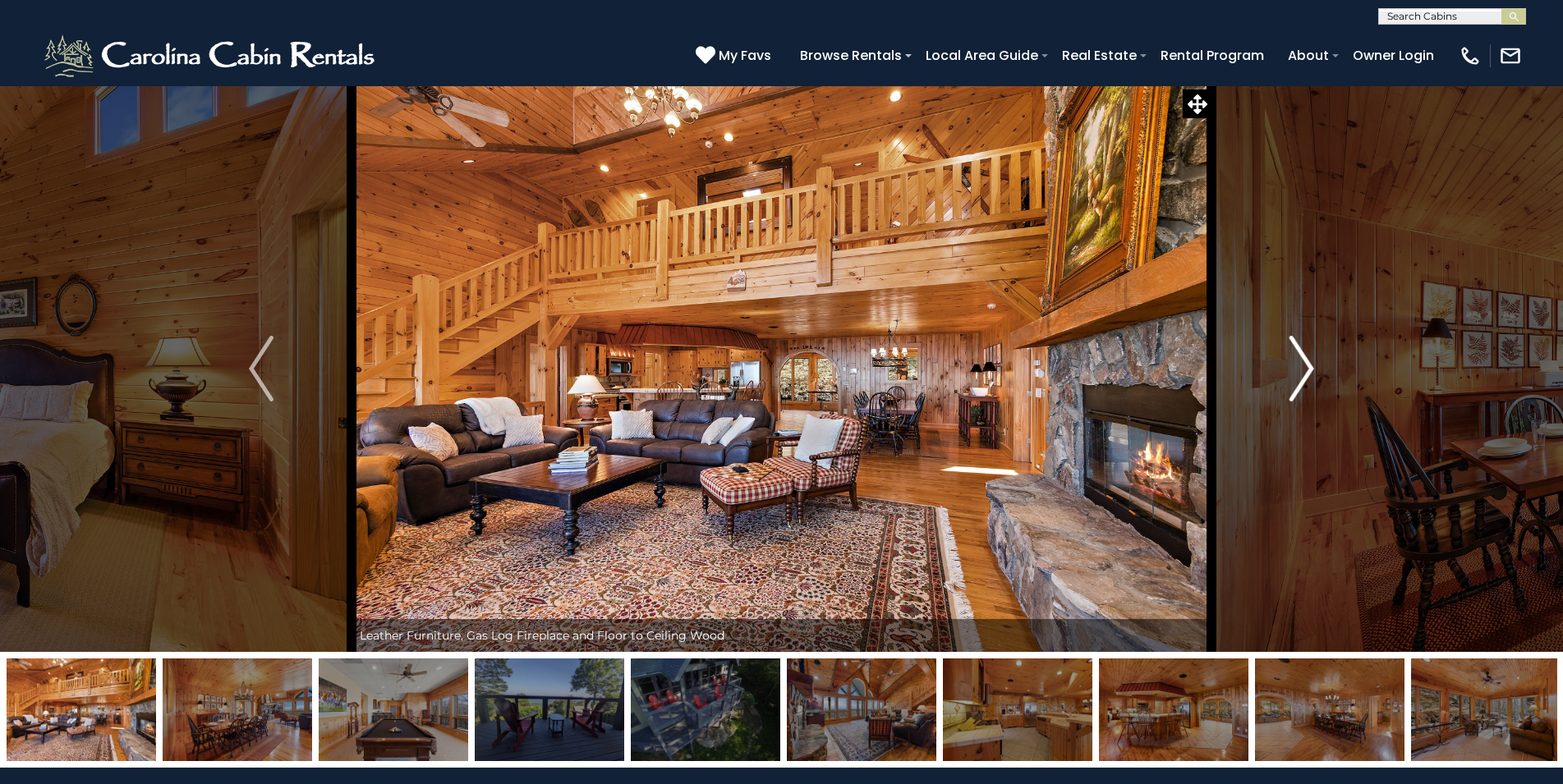
click at [1296, 354] on img "Next" at bounding box center [1301, 369] width 24 height 66
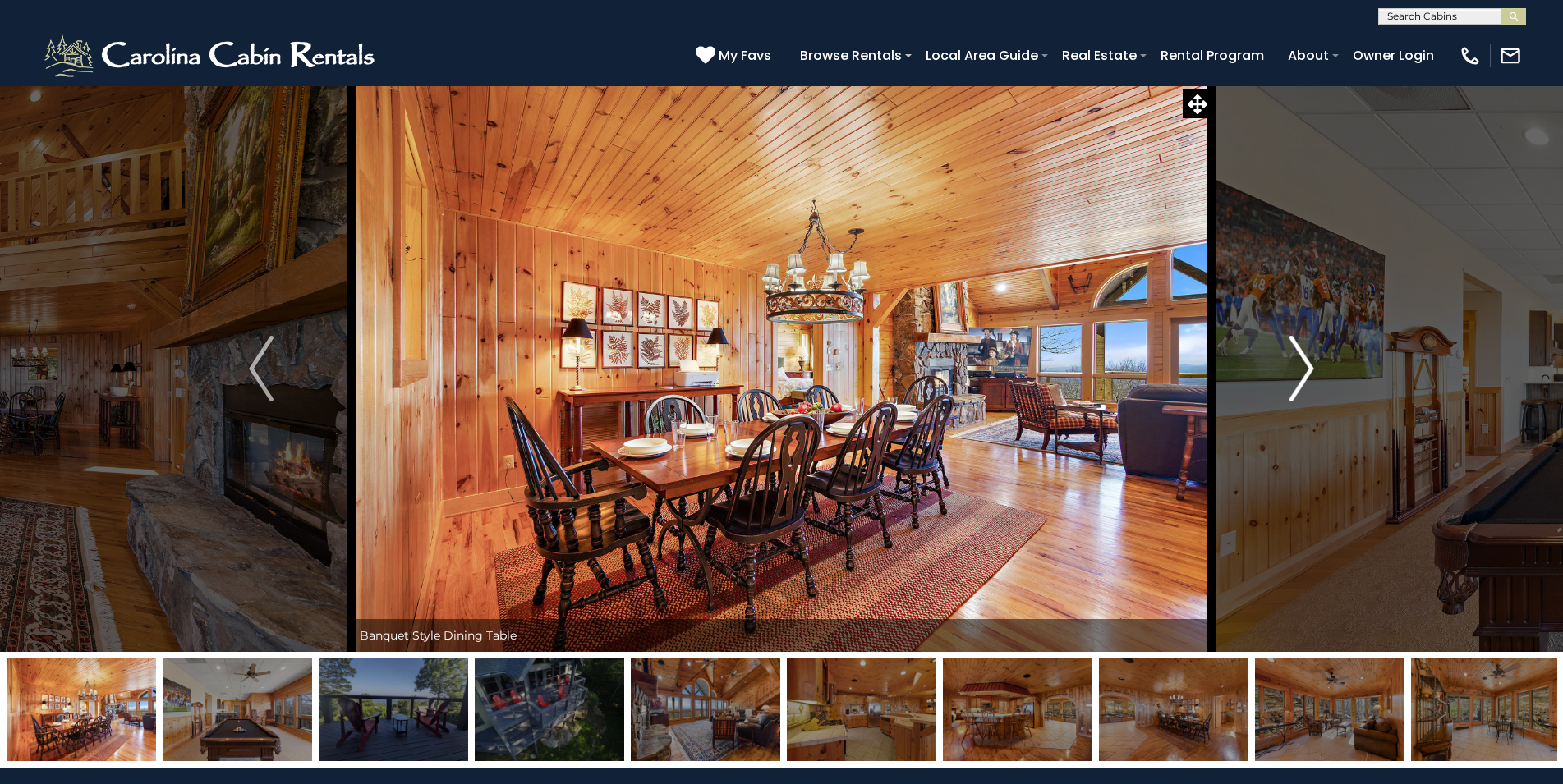
click at [1296, 354] on img "Next" at bounding box center [1301, 369] width 24 height 66
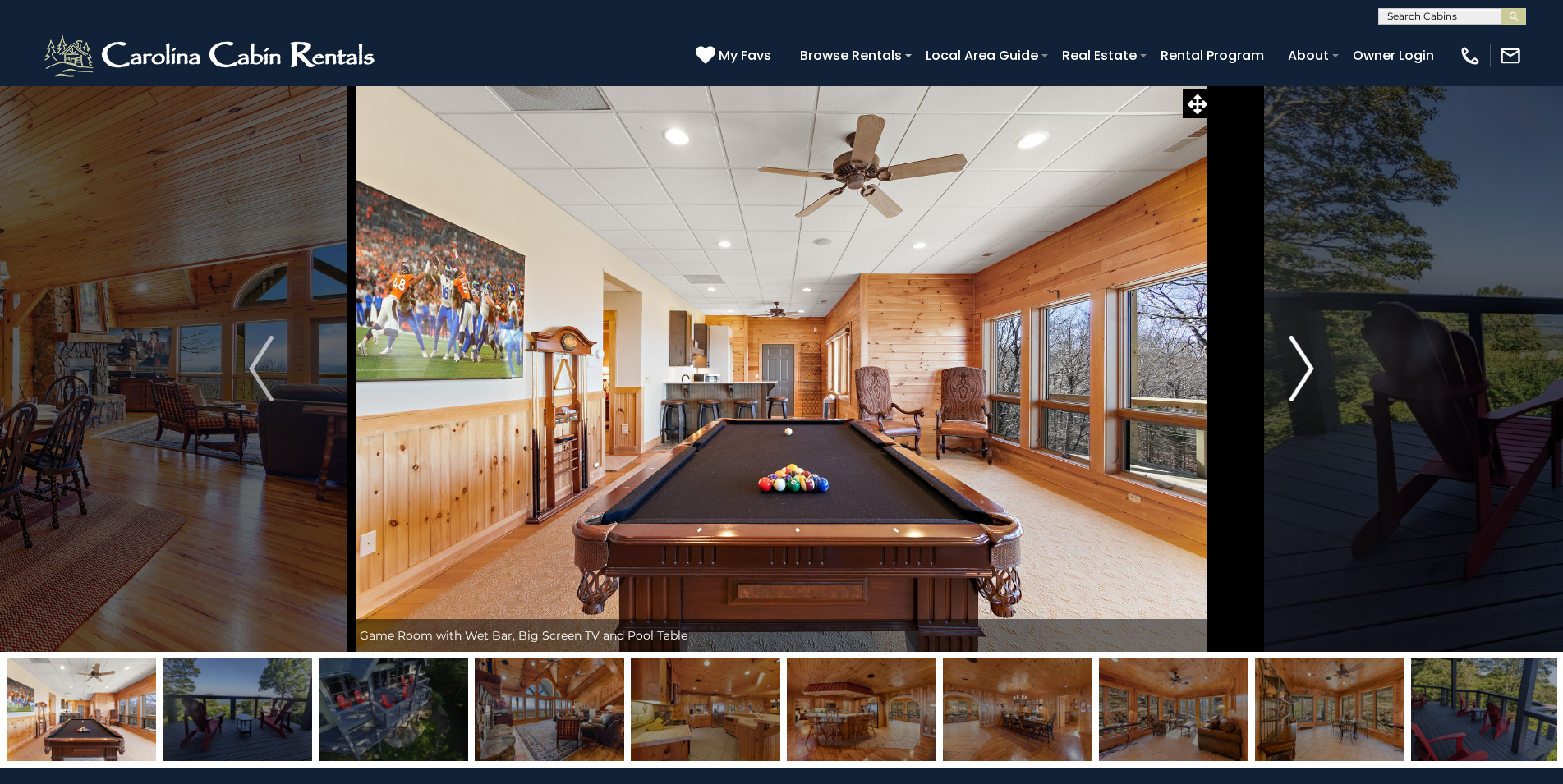
click at [1296, 354] on img "Next" at bounding box center [1301, 369] width 24 height 66
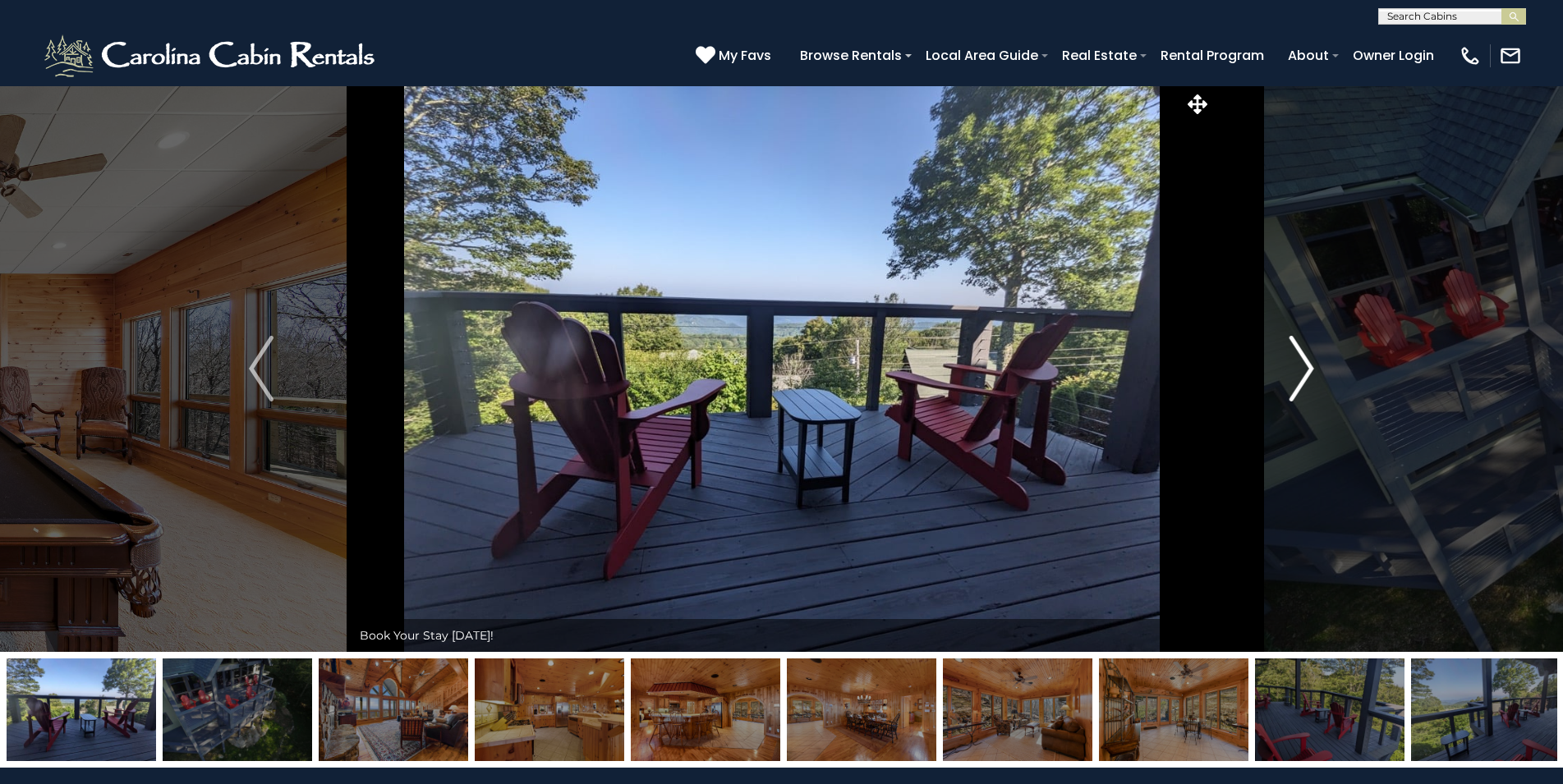
click at [1296, 354] on img "Next" at bounding box center [1301, 369] width 24 height 66
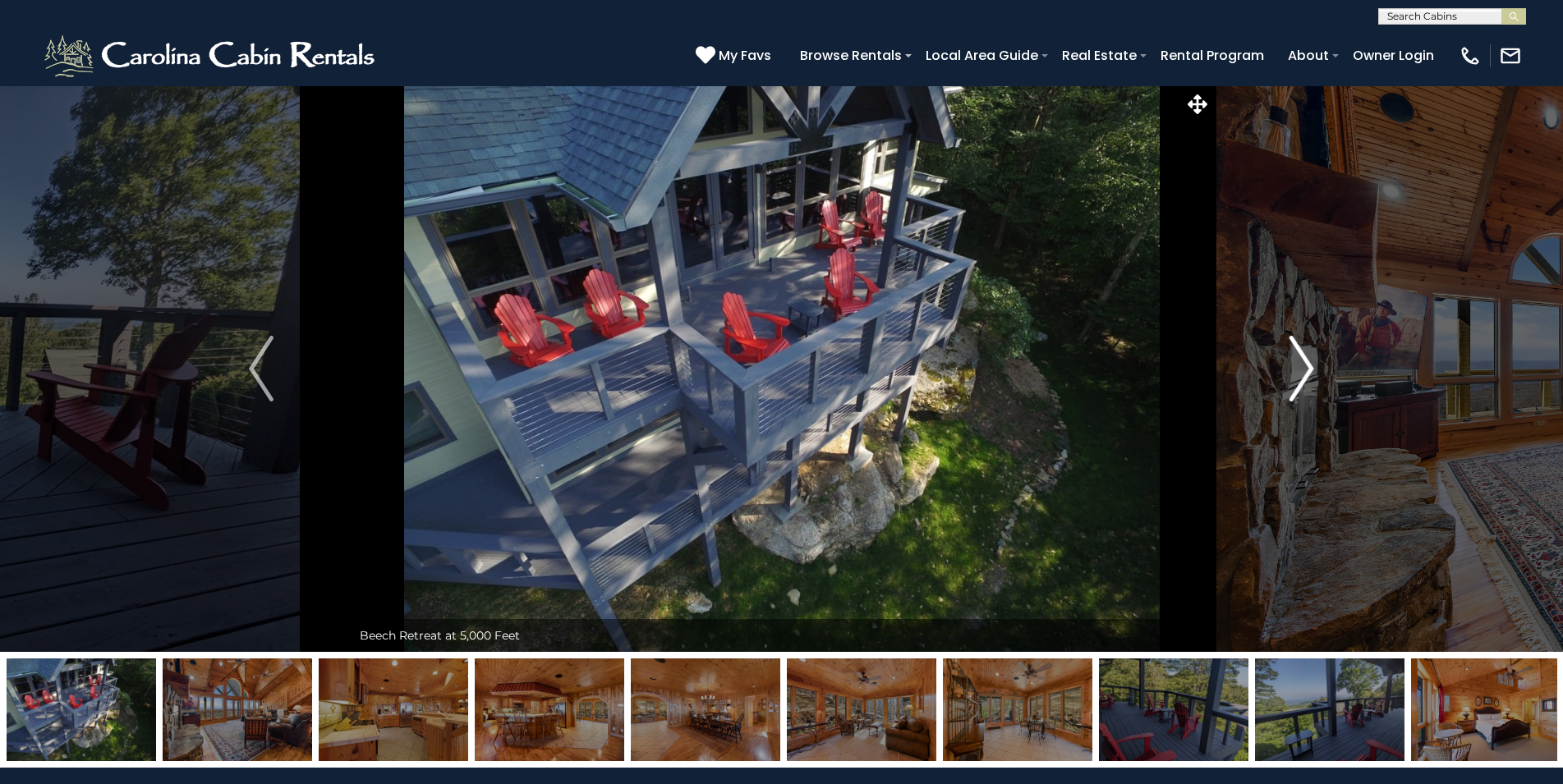
click at [1296, 354] on img "Next" at bounding box center [1301, 369] width 24 height 66
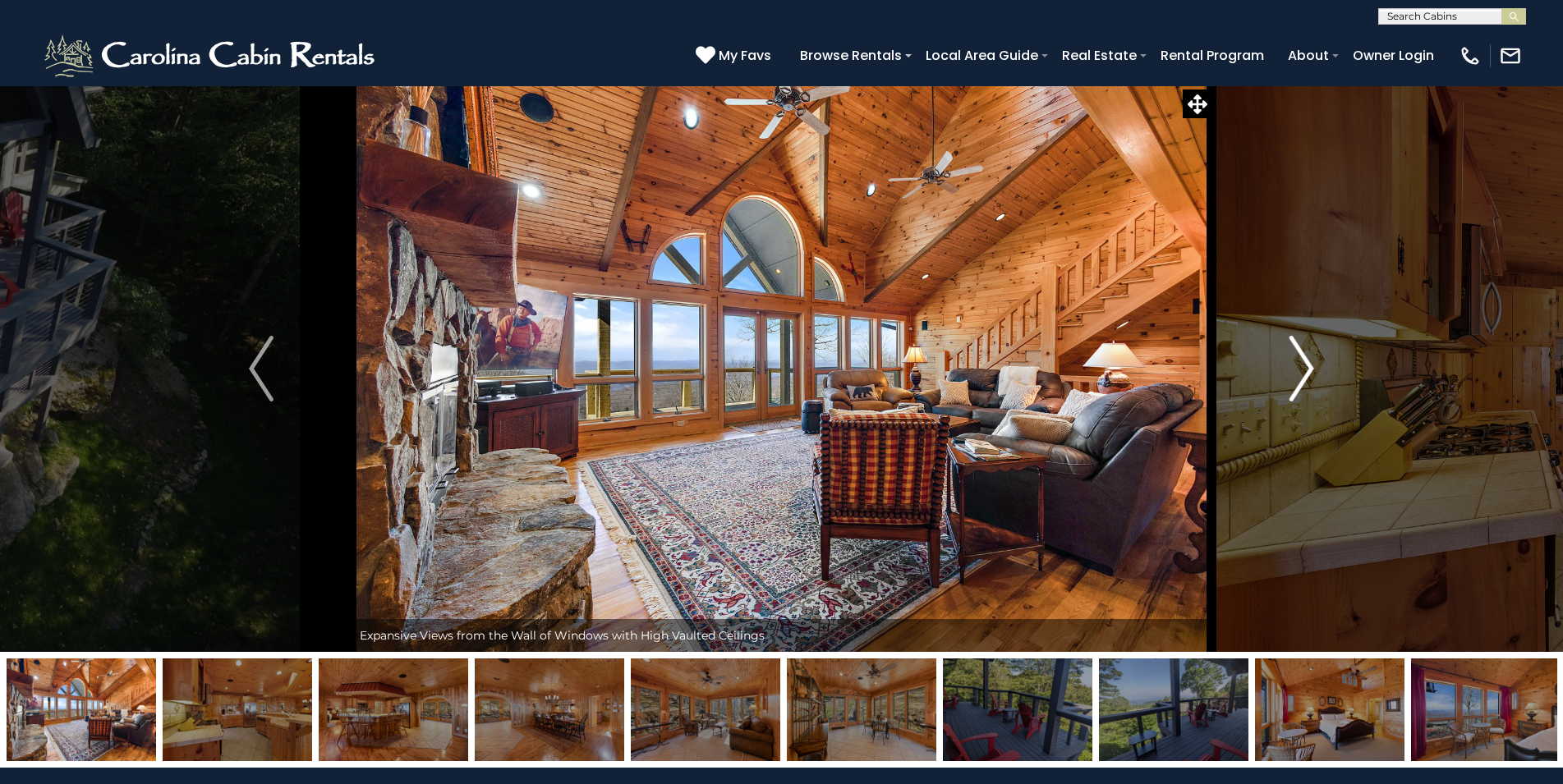
click at [1296, 354] on img "Next" at bounding box center [1301, 369] width 24 height 66
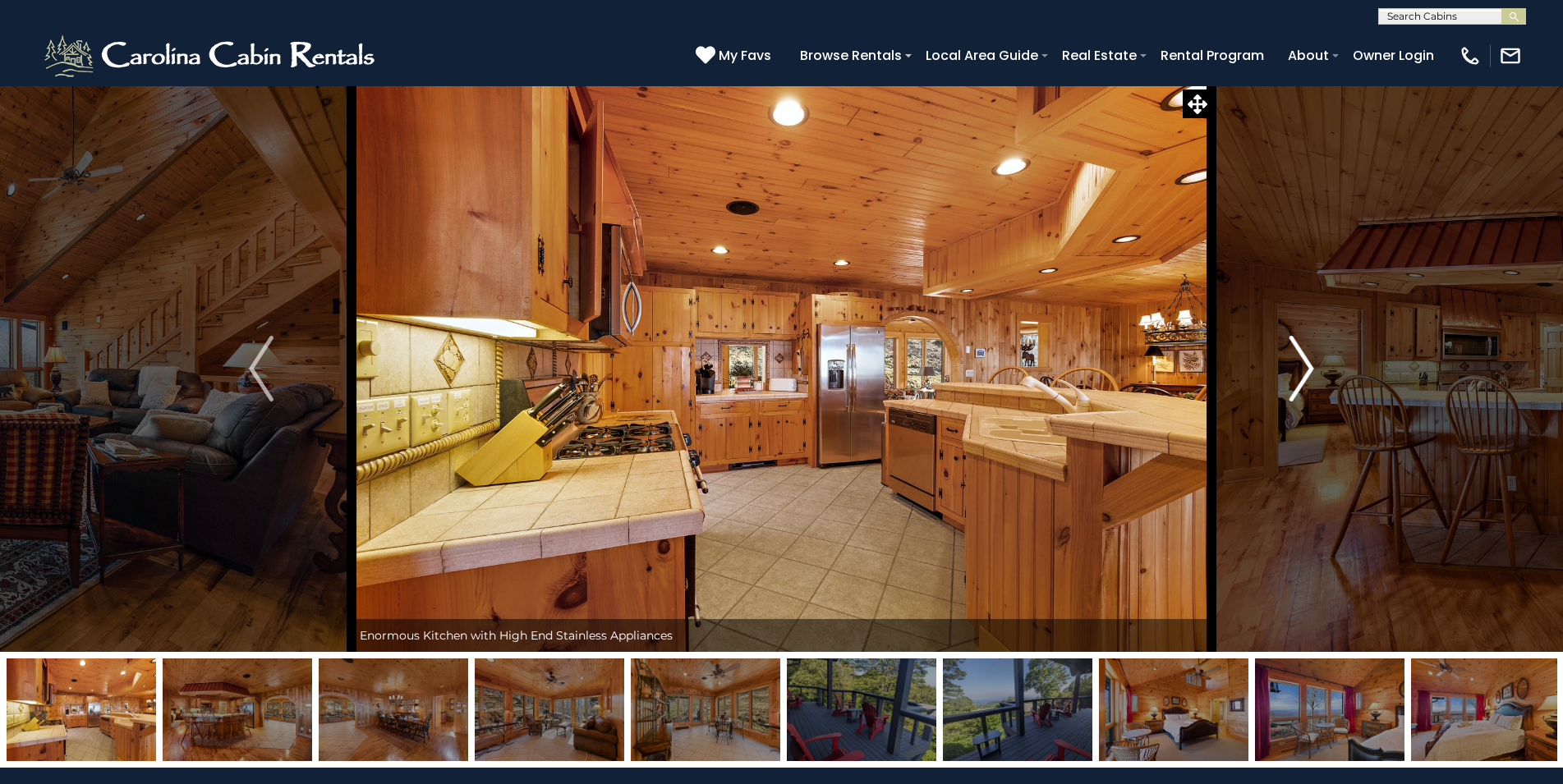
click at [1296, 354] on img "Next" at bounding box center [1301, 369] width 24 height 66
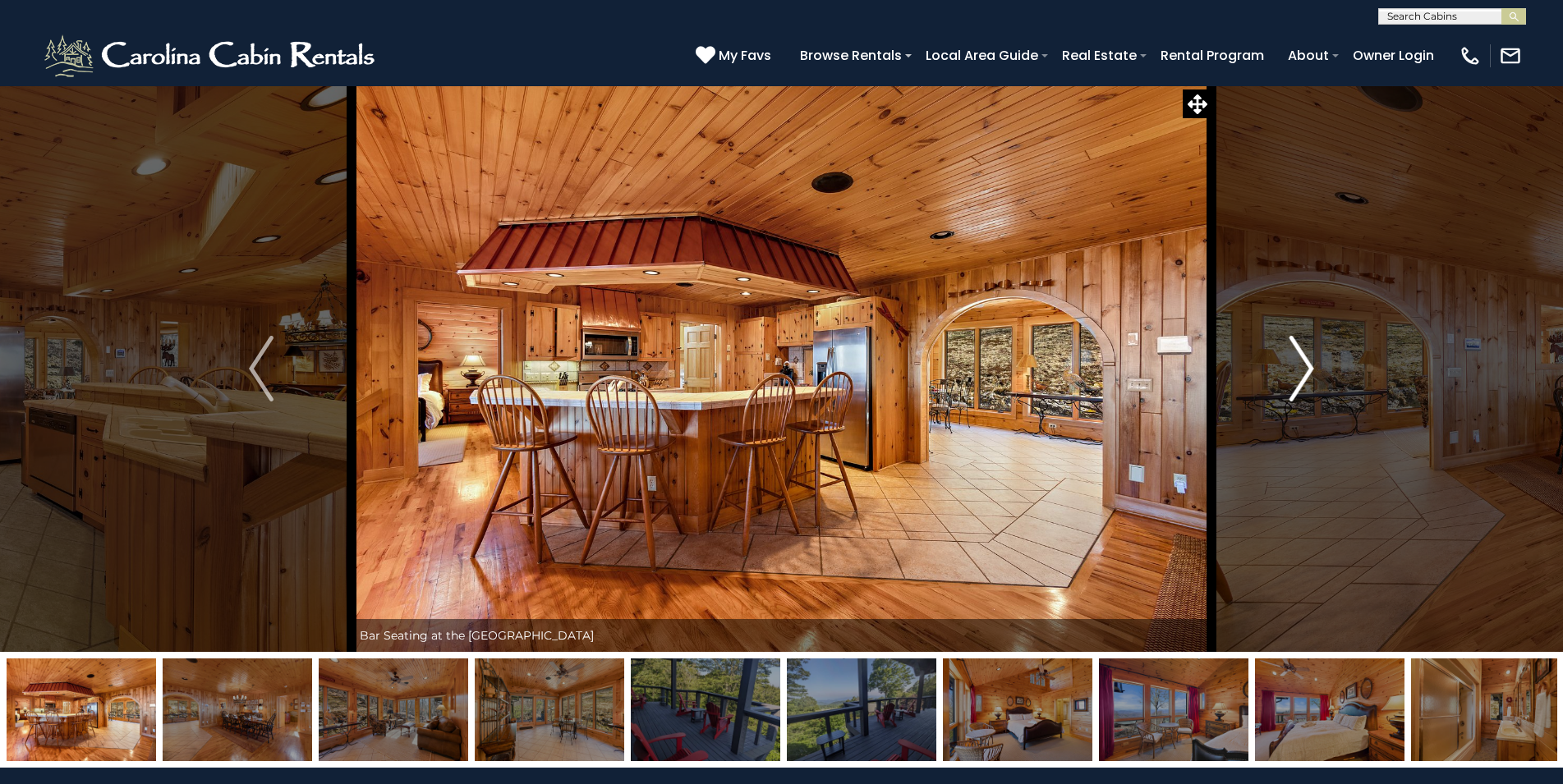
click at [1296, 354] on img "Next" at bounding box center [1301, 369] width 24 height 66
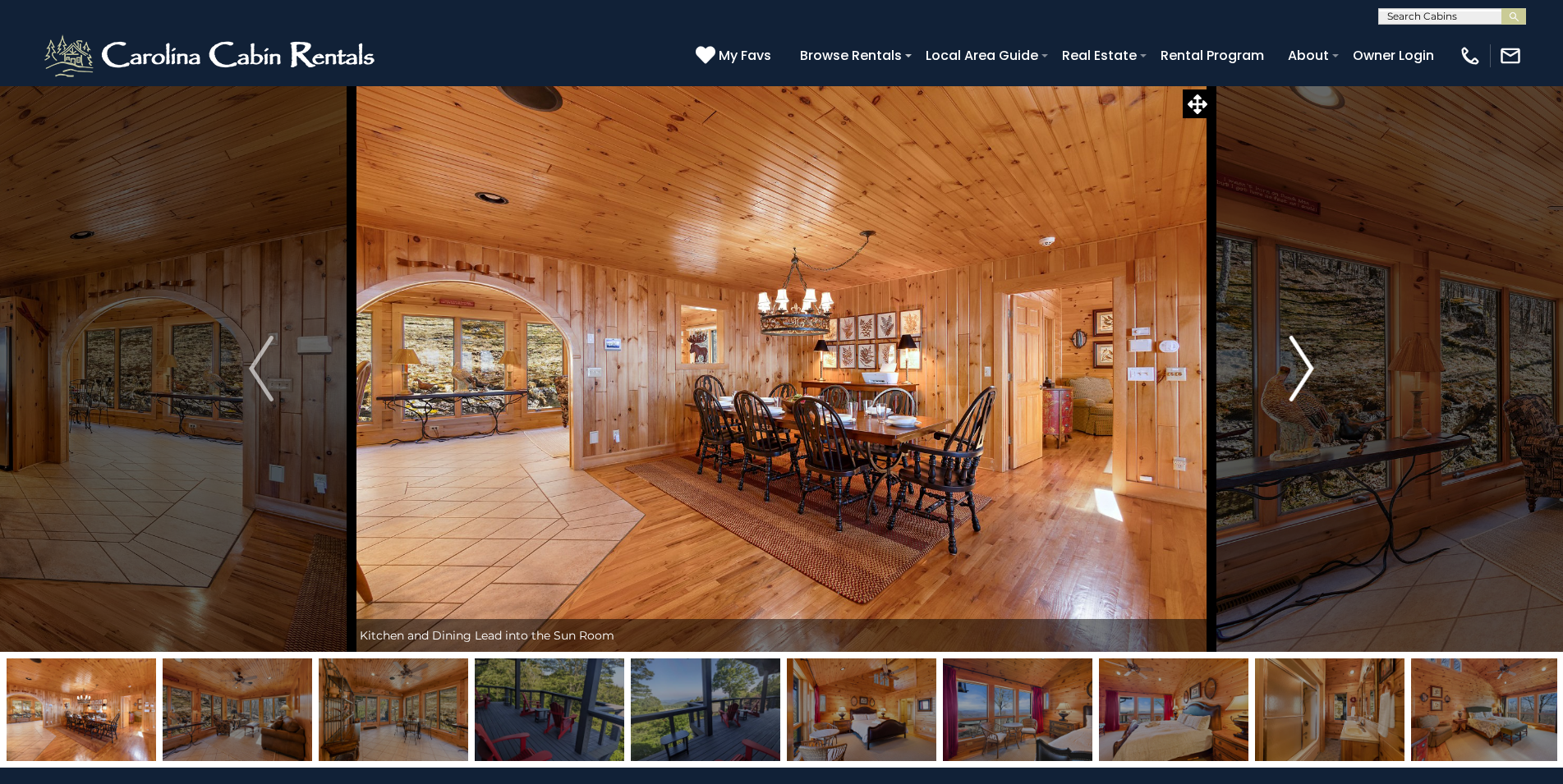
click at [1296, 354] on img "Next" at bounding box center [1301, 369] width 24 height 66
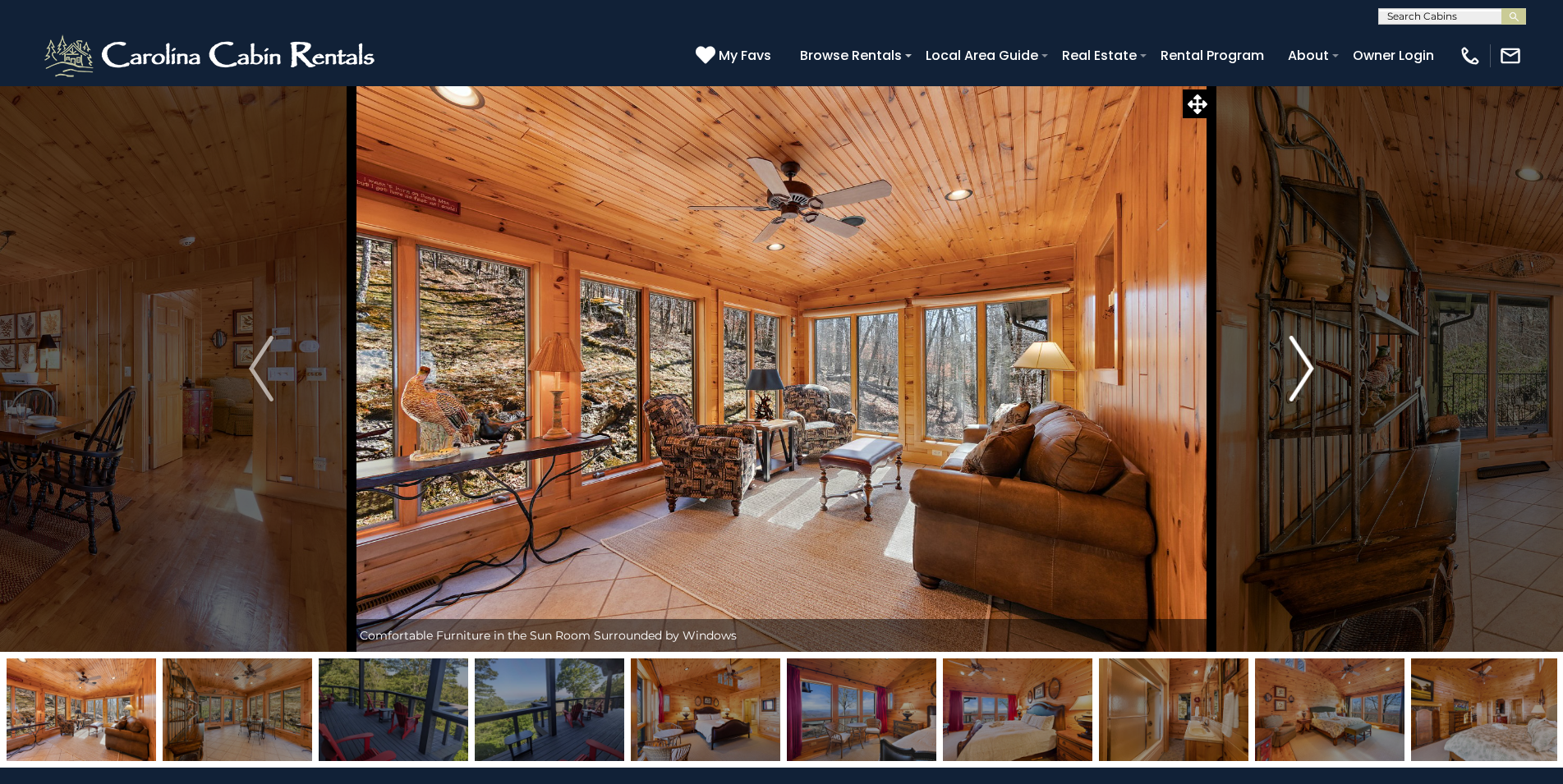
click at [1296, 354] on img "Next" at bounding box center [1301, 369] width 24 height 66
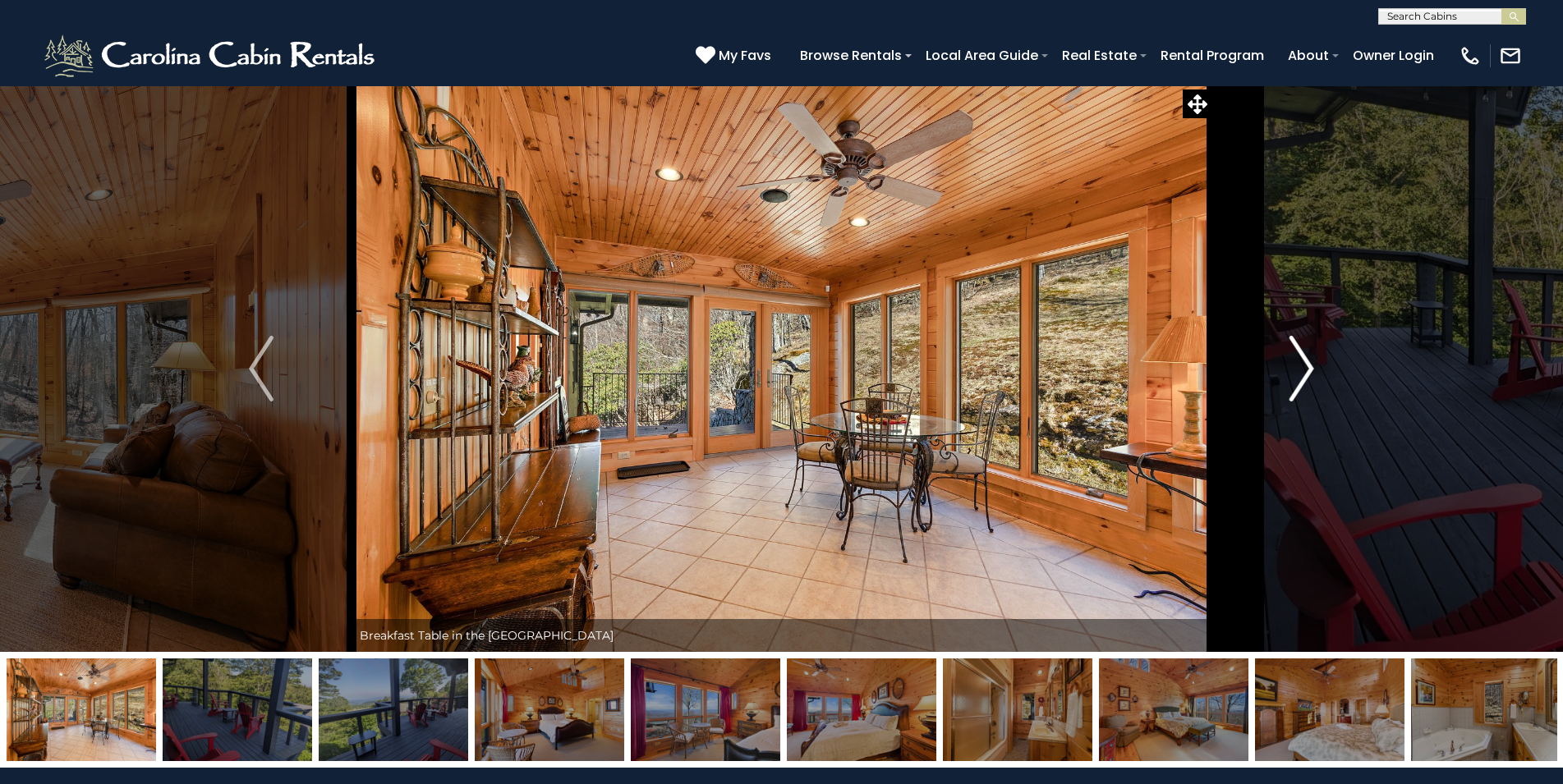
click at [1296, 354] on img "Next" at bounding box center [1301, 369] width 24 height 66
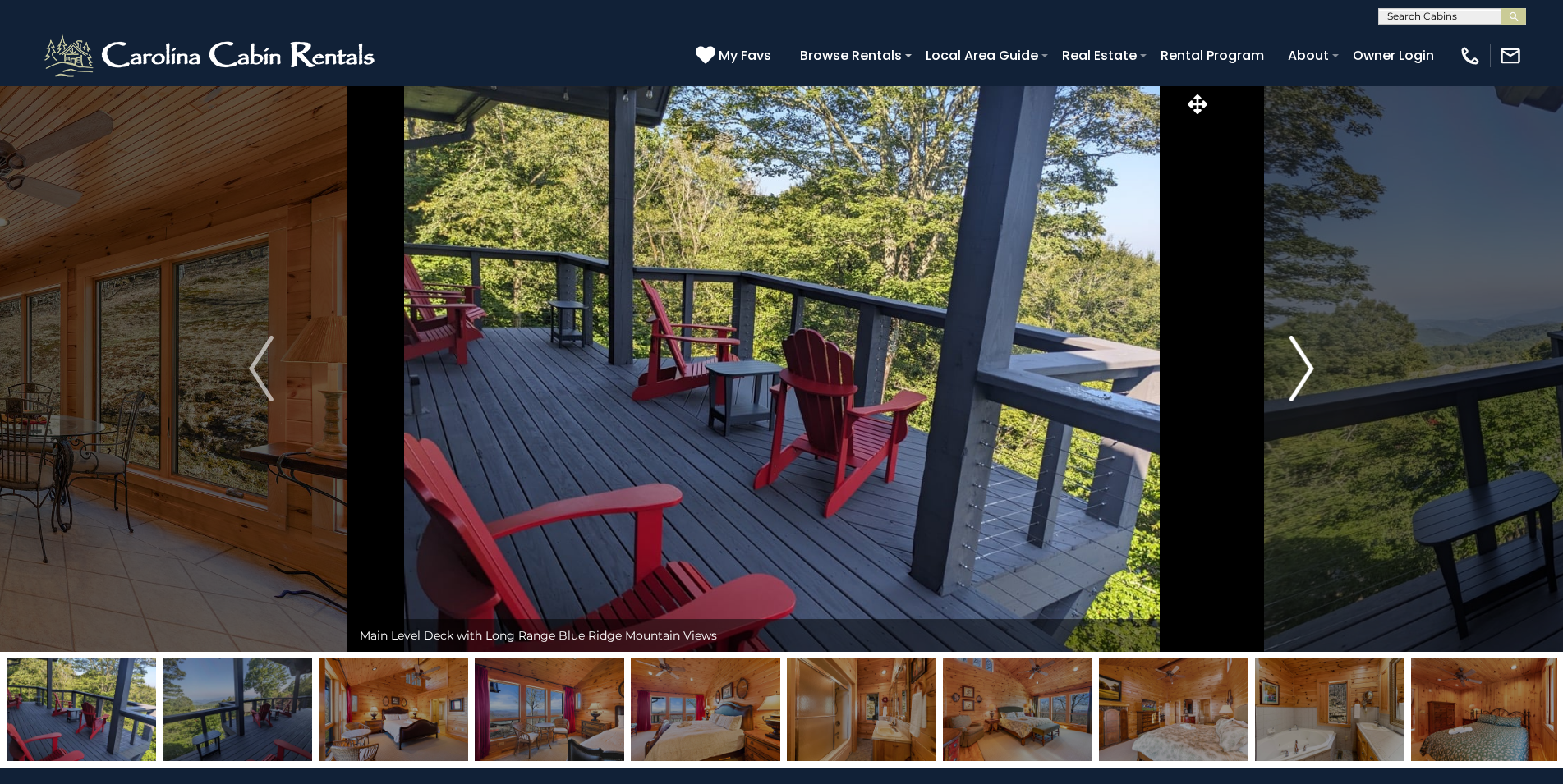
click at [1296, 354] on img "Next" at bounding box center [1301, 369] width 24 height 66
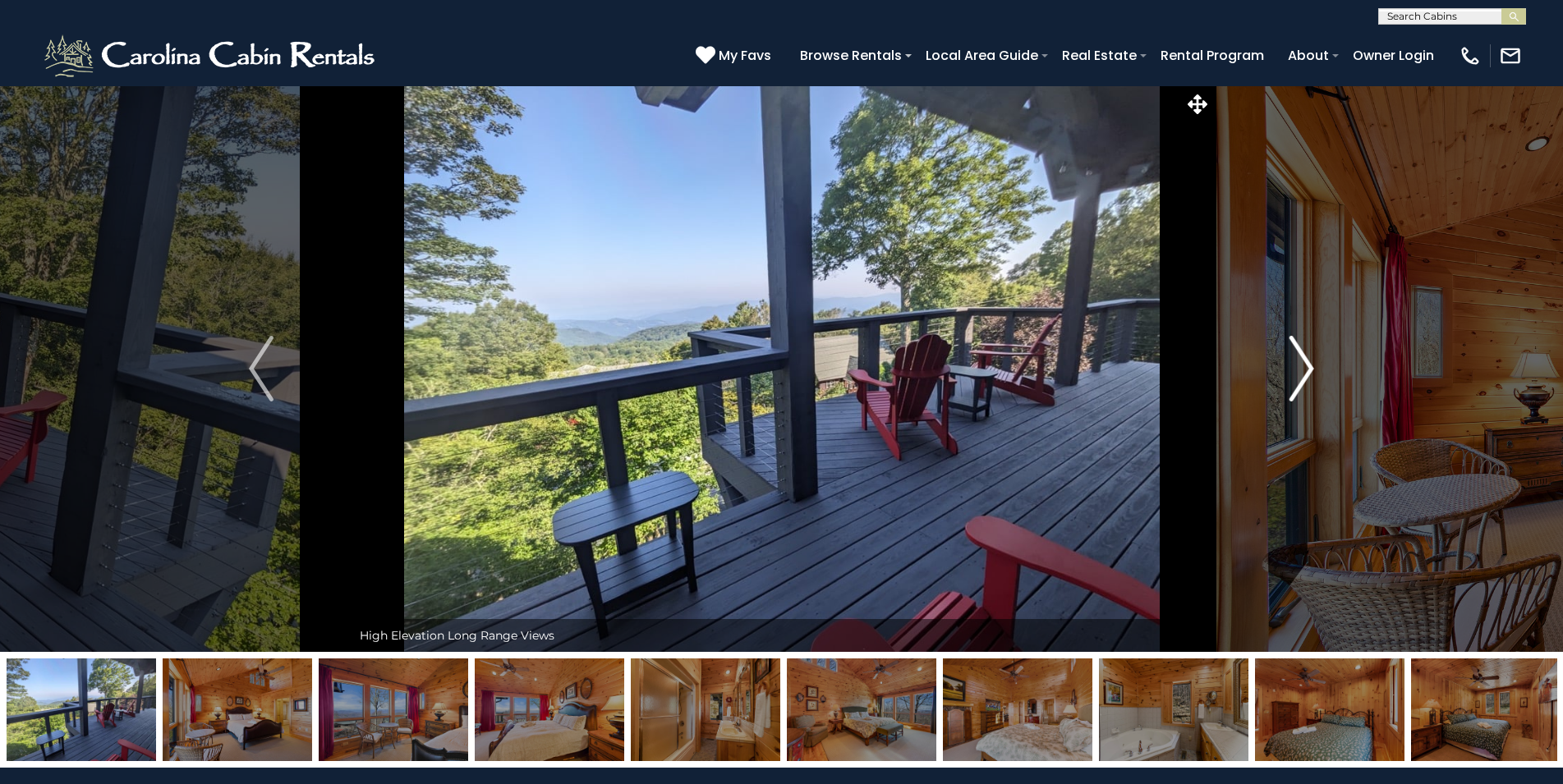
click at [1296, 354] on img "Next" at bounding box center [1301, 369] width 24 height 66
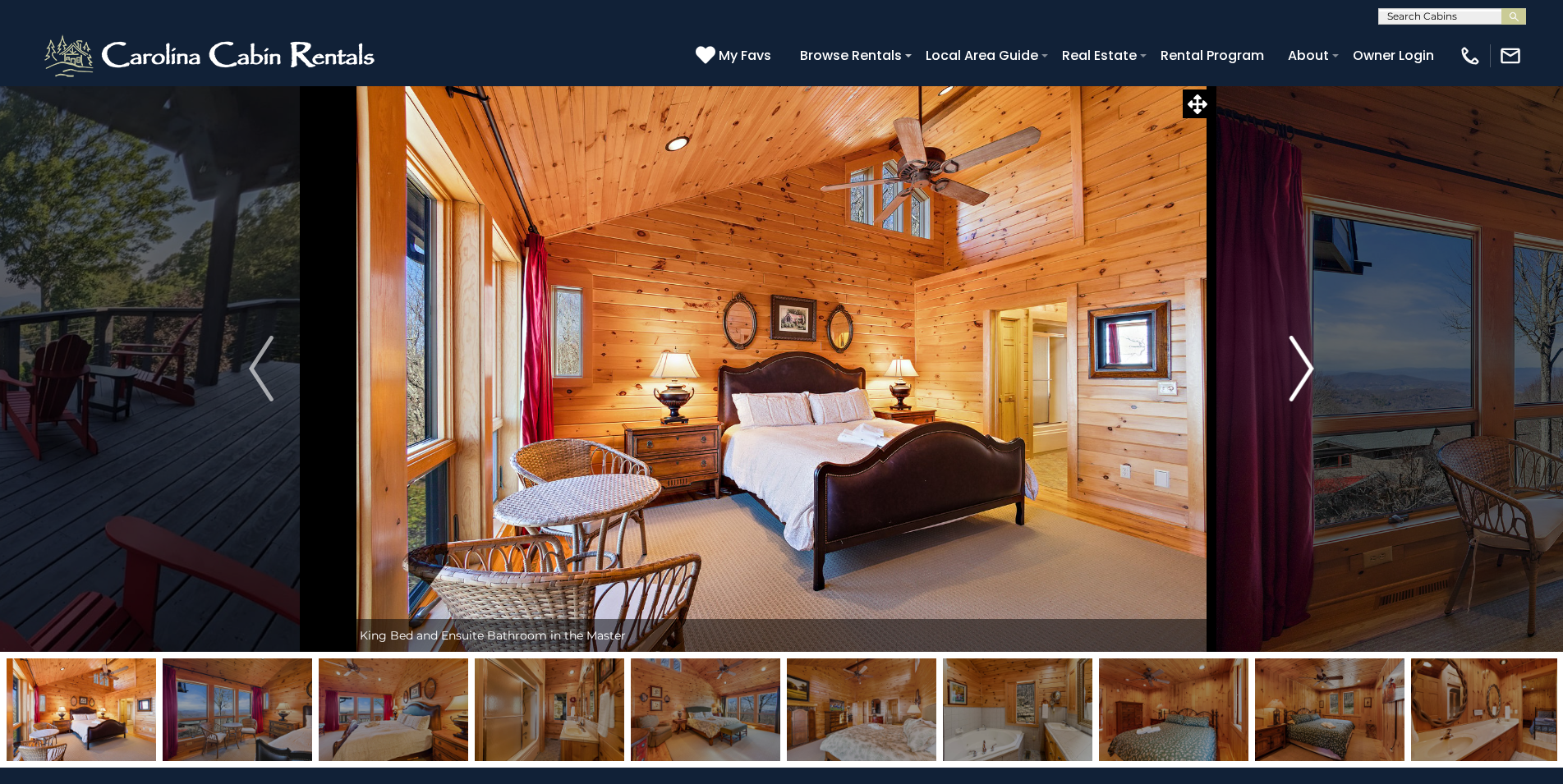
click at [1296, 354] on img "Next" at bounding box center [1301, 369] width 24 height 66
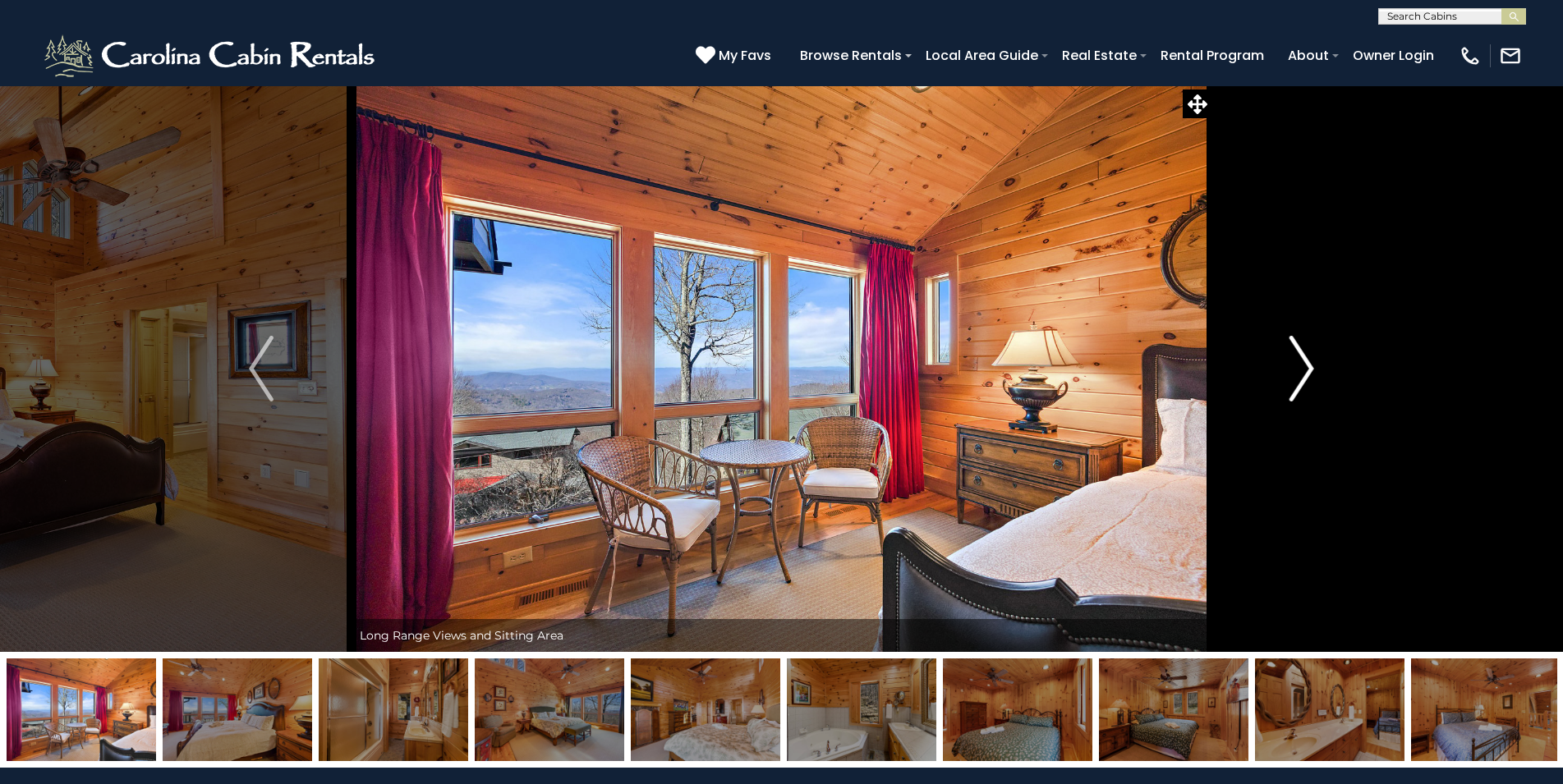
click at [1296, 354] on img "Next" at bounding box center [1301, 369] width 24 height 66
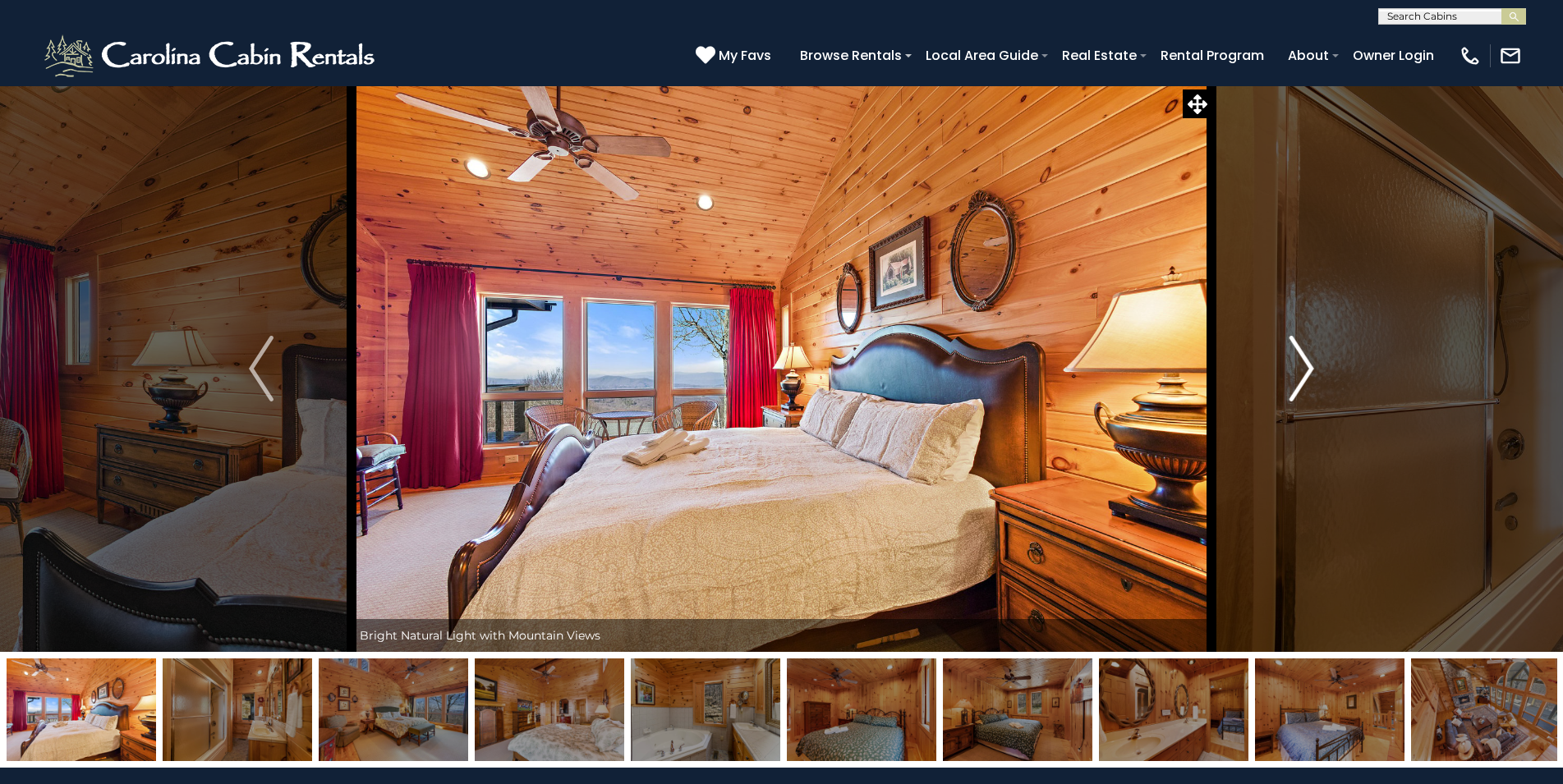
click at [1296, 354] on img "Next" at bounding box center [1301, 369] width 24 height 66
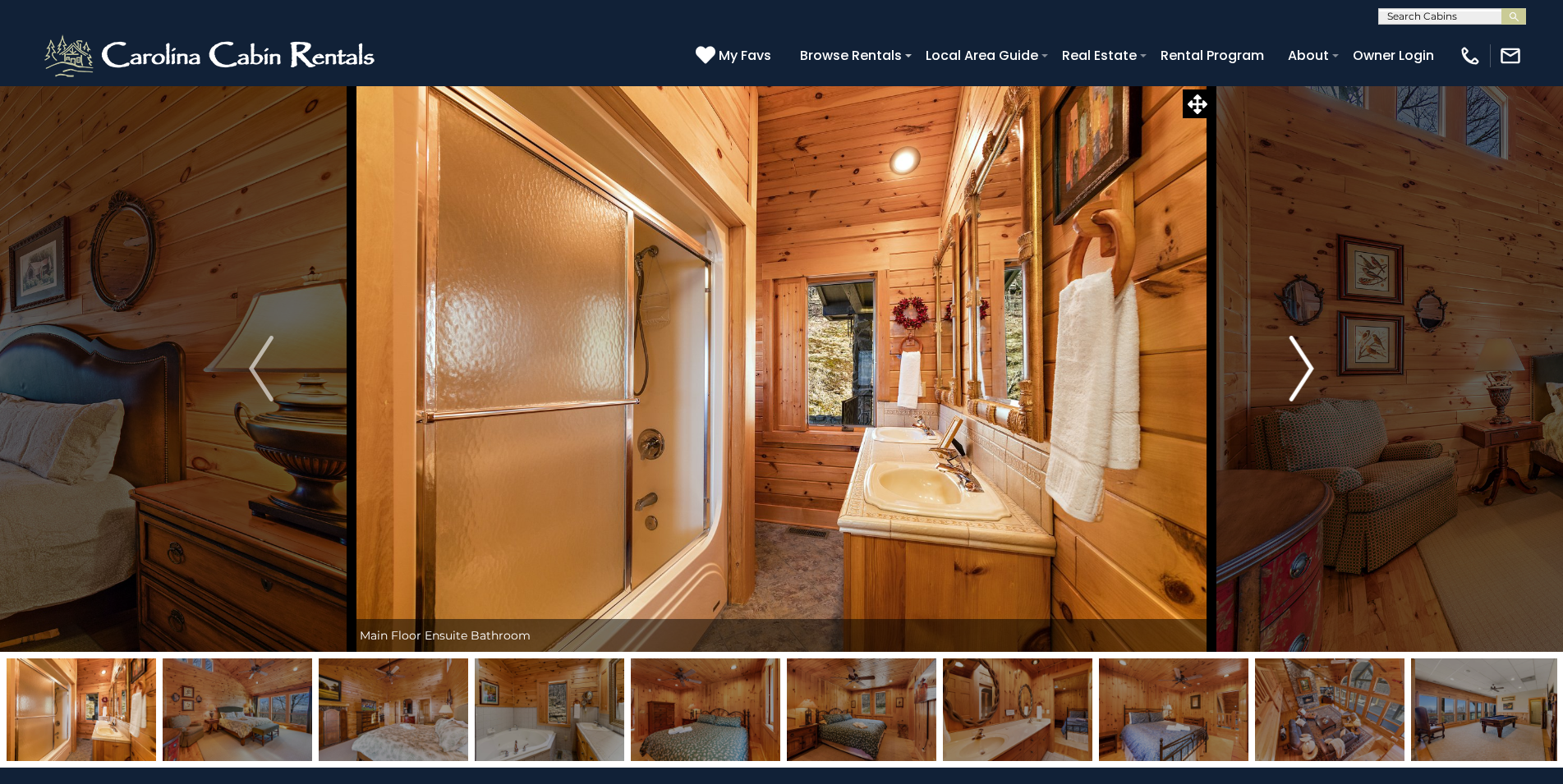
click at [1296, 354] on img "Next" at bounding box center [1301, 369] width 24 height 66
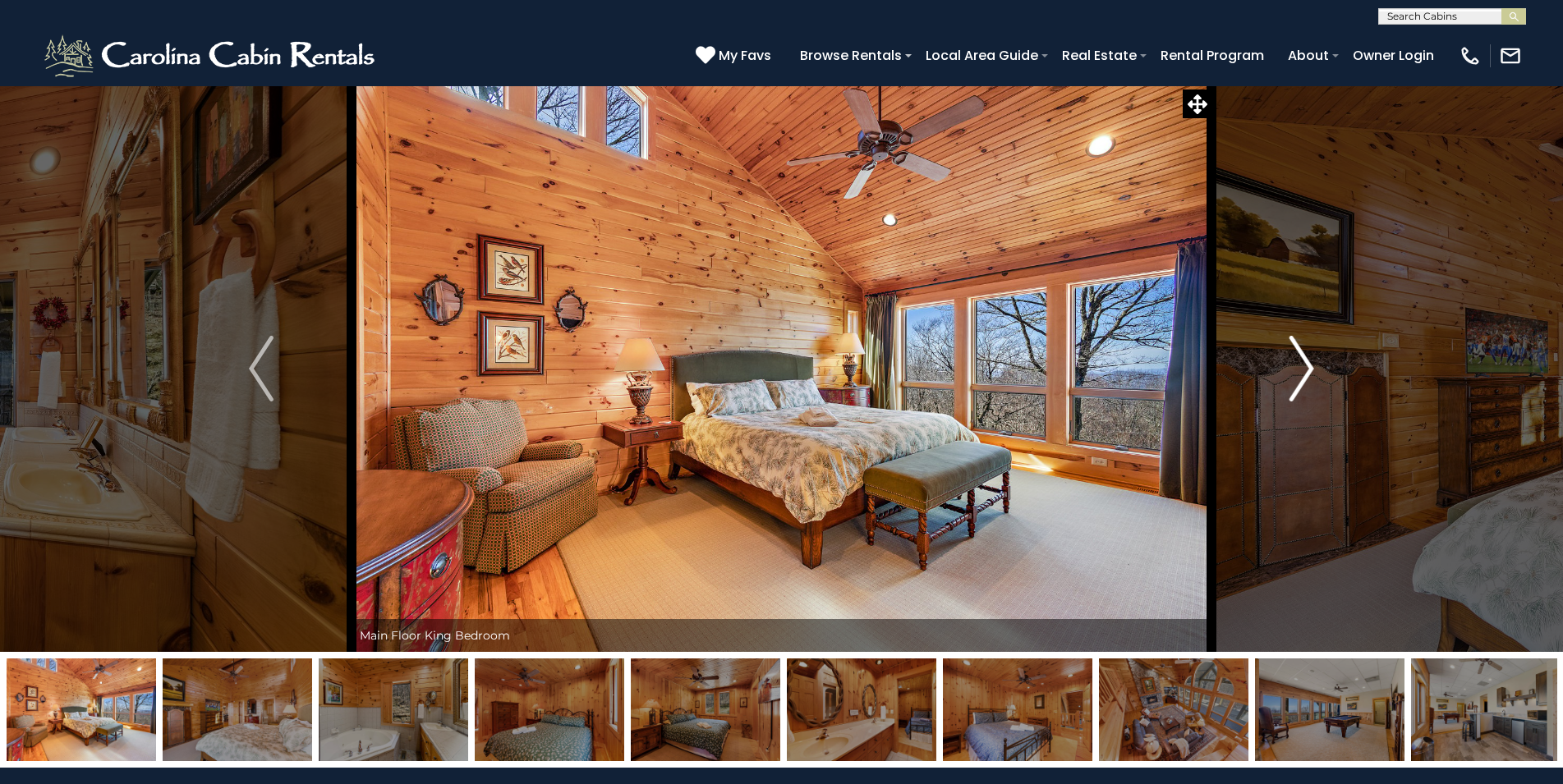
click at [1296, 354] on img "Next" at bounding box center [1301, 369] width 24 height 66
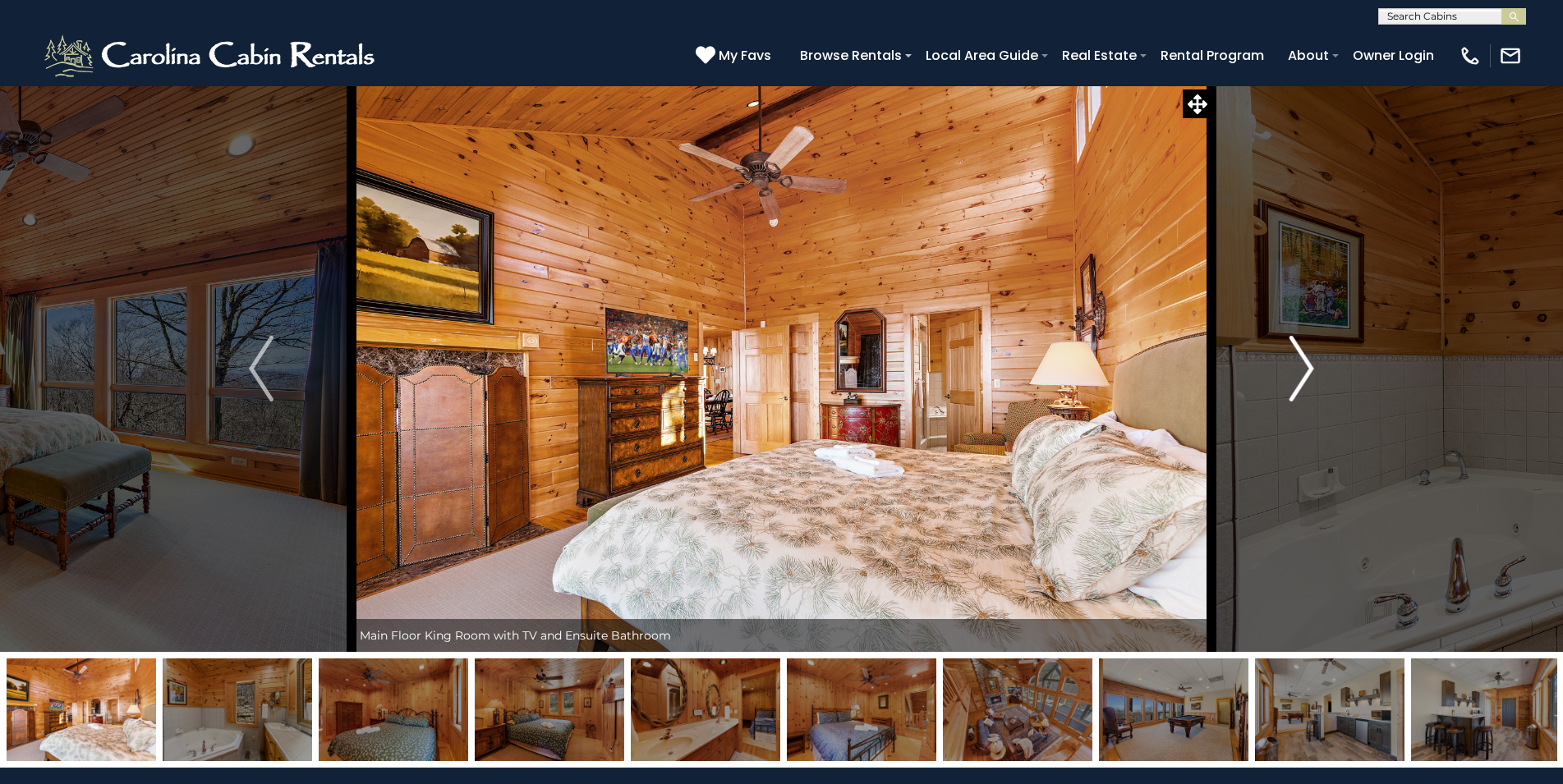
click at [1296, 354] on img "Next" at bounding box center [1301, 369] width 24 height 66
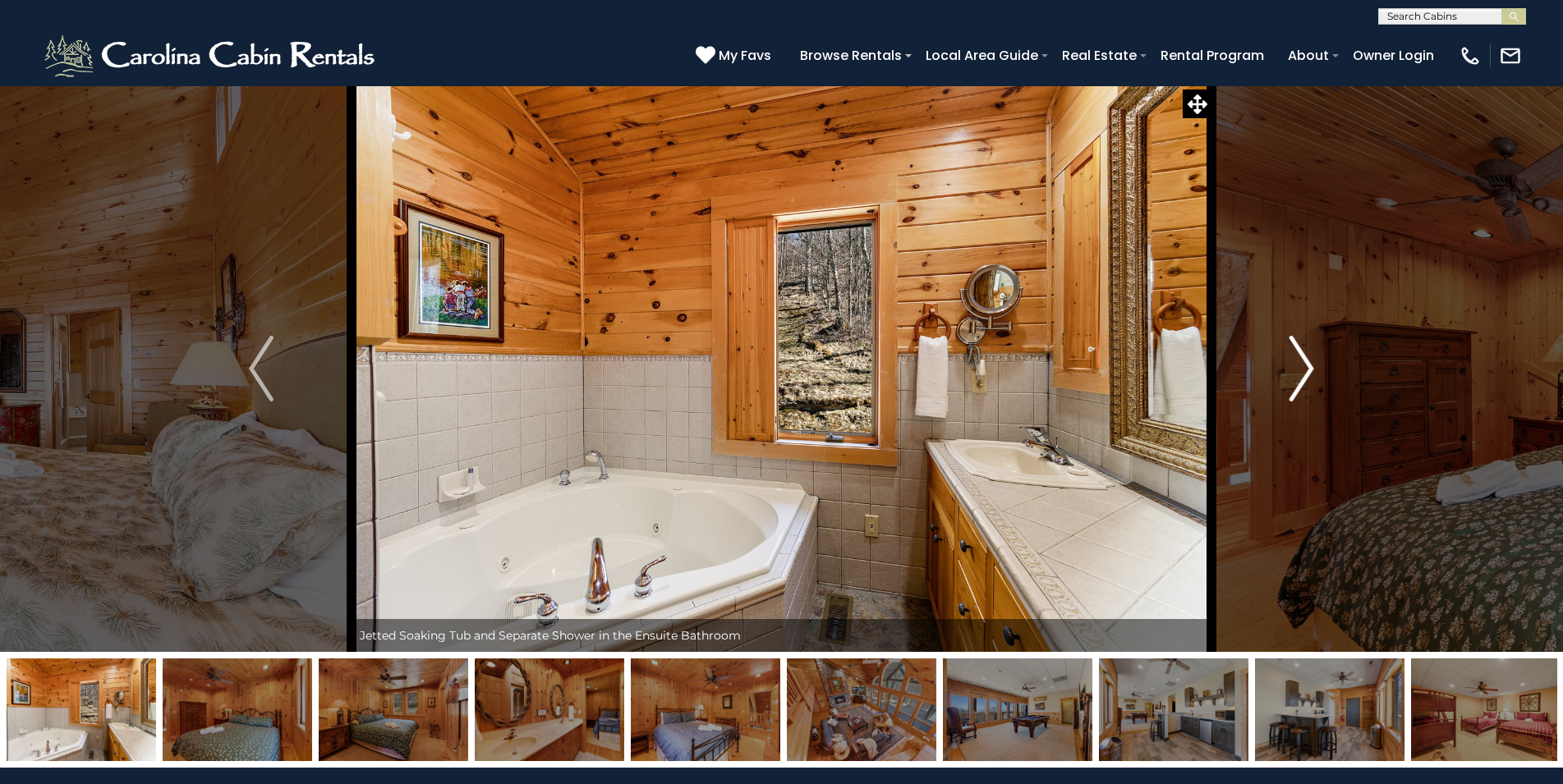
click at [1296, 354] on img "Next" at bounding box center [1301, 369] width 24 height 66
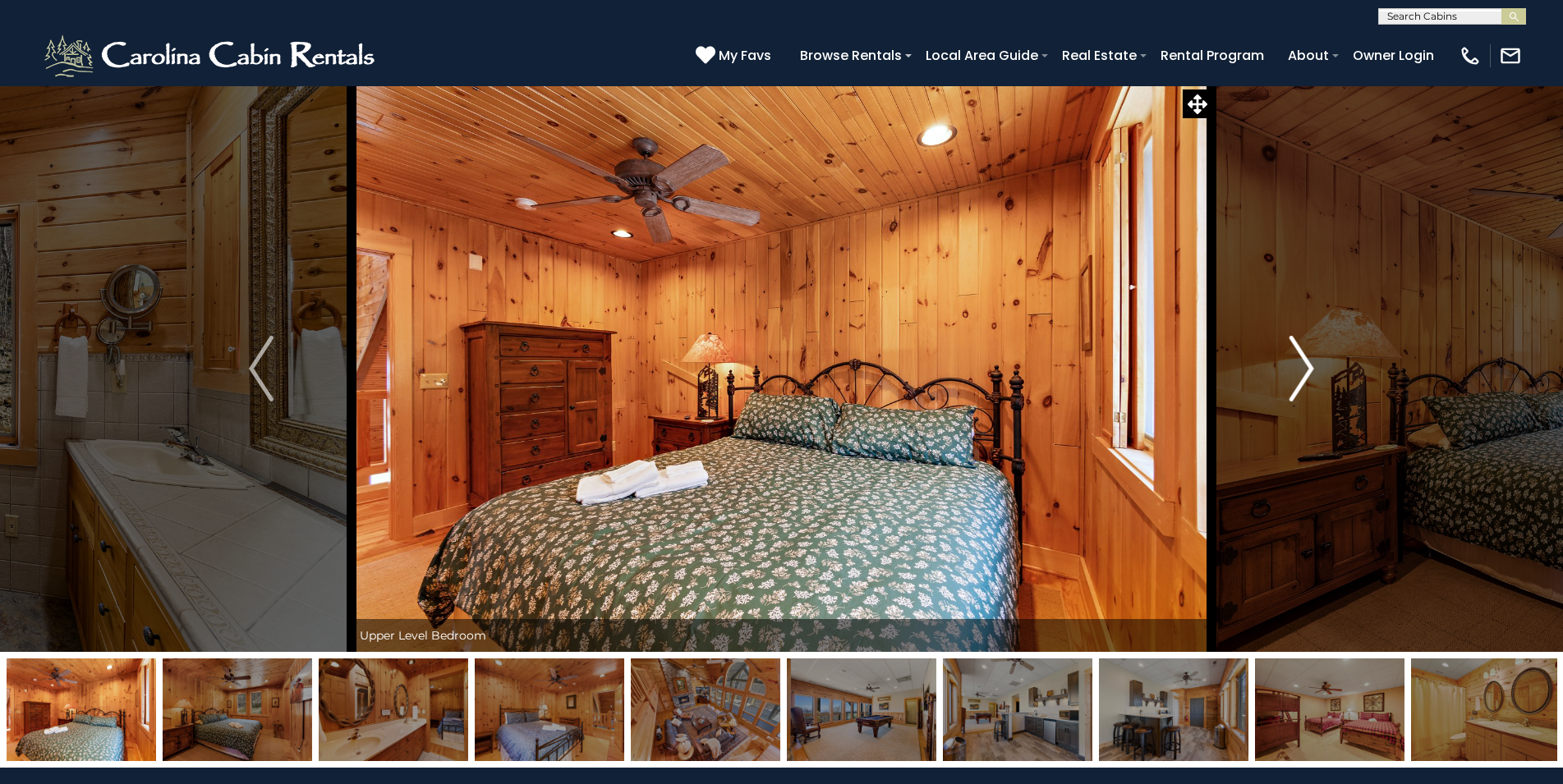
click at [1296, 354] on img "Next" at bounding box center [1301, 369] width 24 height 66
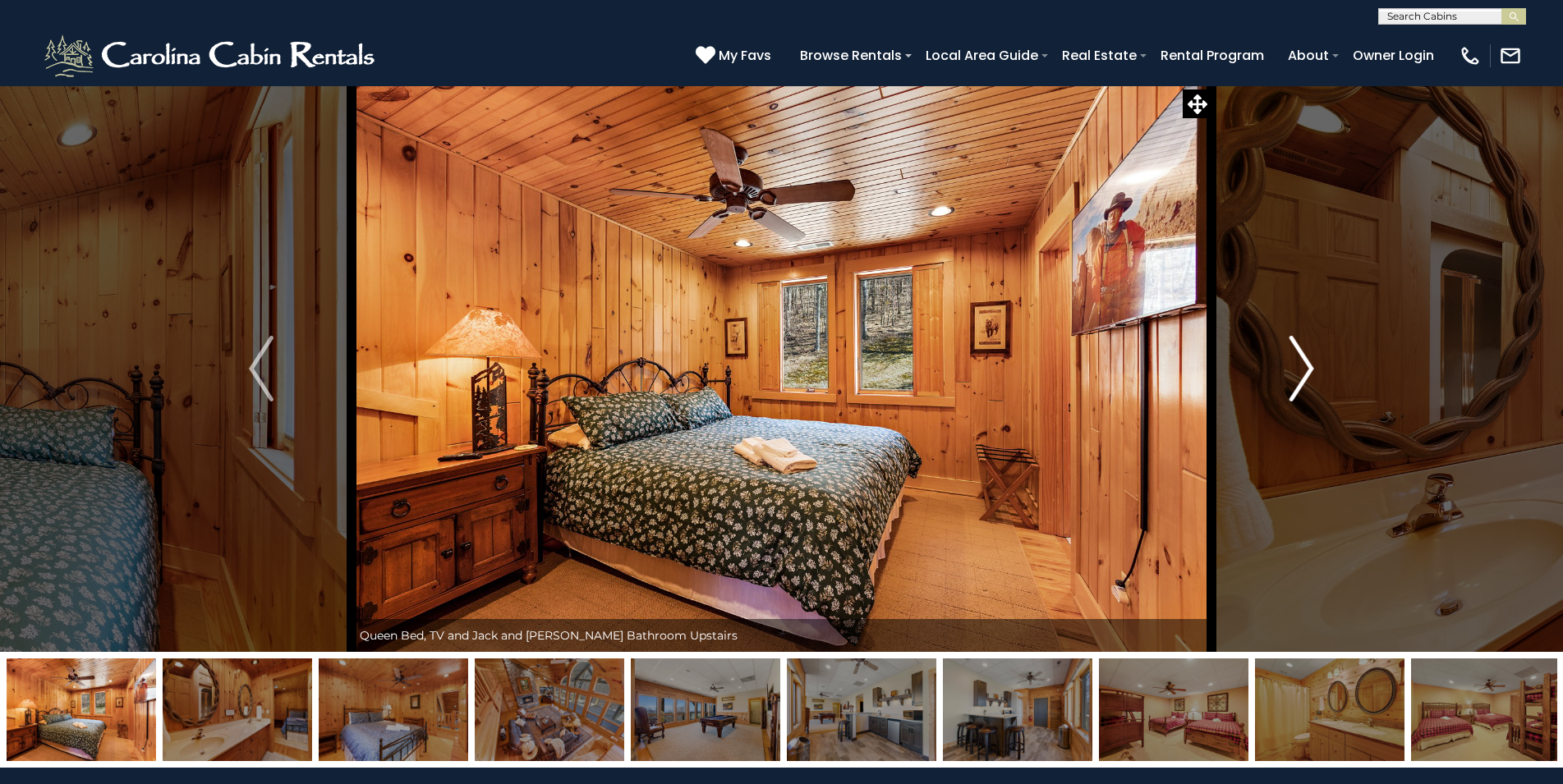
click at [1296, 354] on img "Next" at bounding box center [1301, 369] width 24 height 66
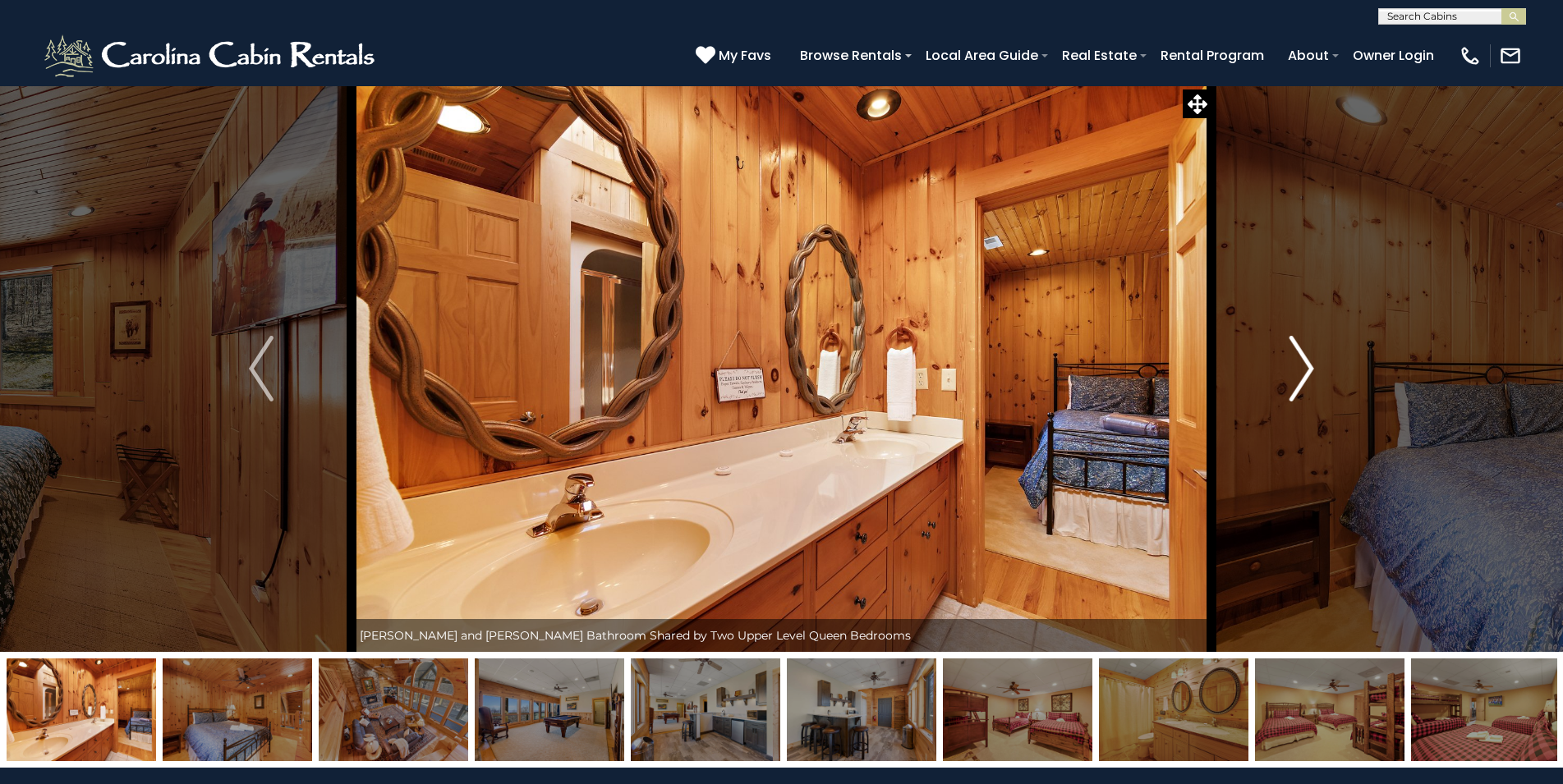
click at [1296, 354] on img "Next" at bounding box center [1301, 369] width 24 height 66
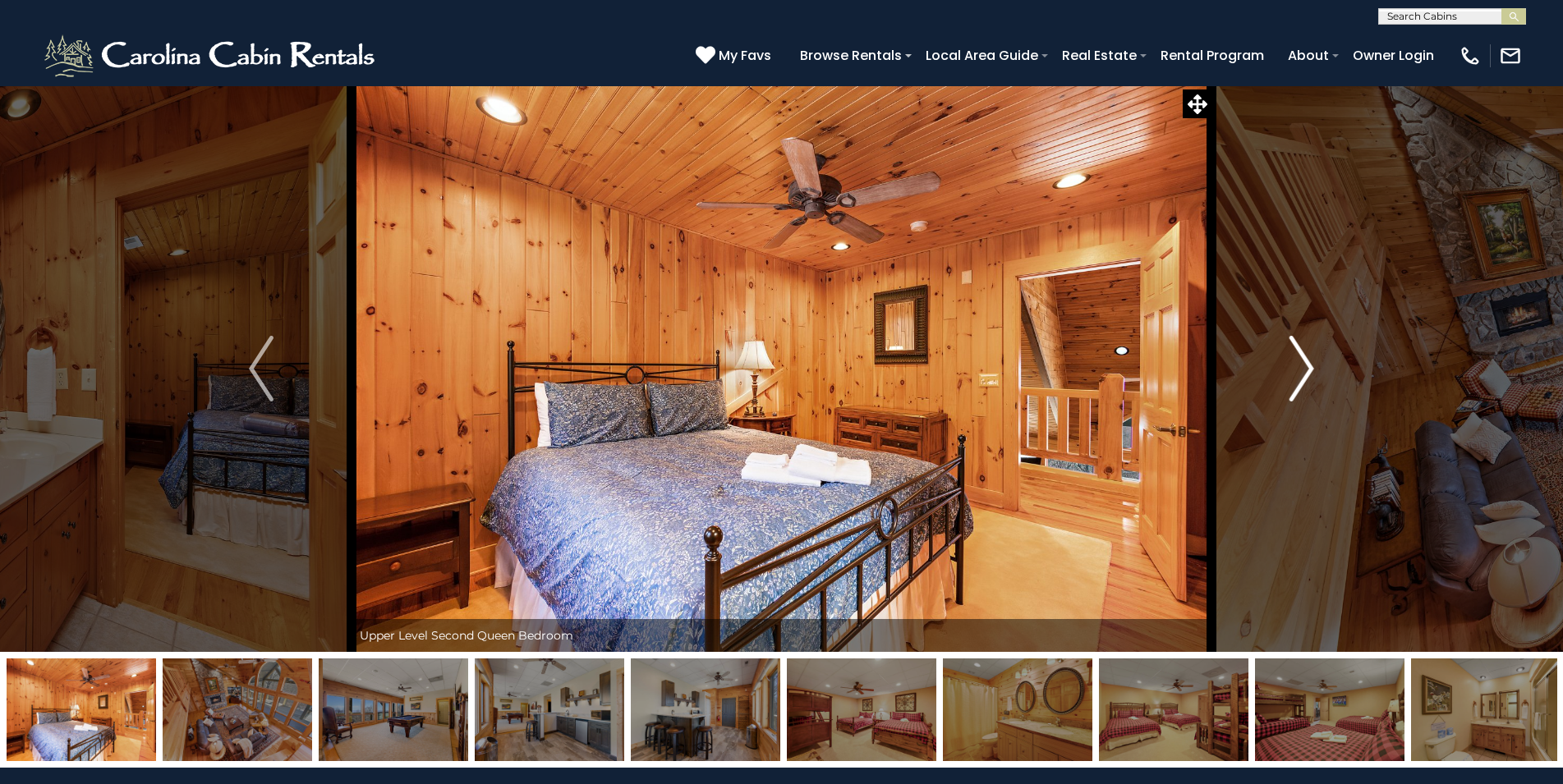
click at [1296, 354] on img "Next" at bounding box center [1301, 369] width 24 height 66
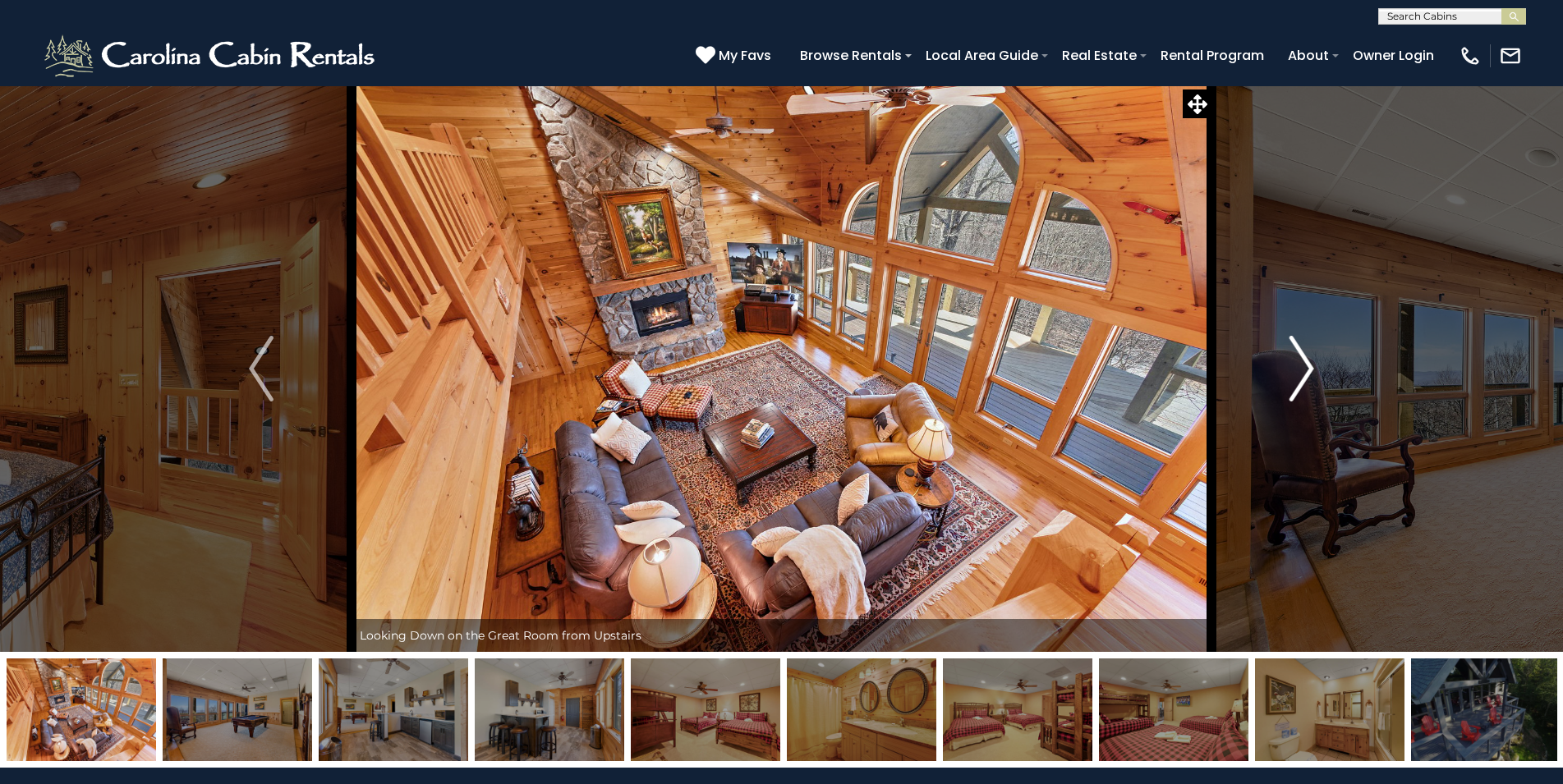
click at [1296, 354] on img "Next" at bounding box center [1301, 369] width 24 height 66
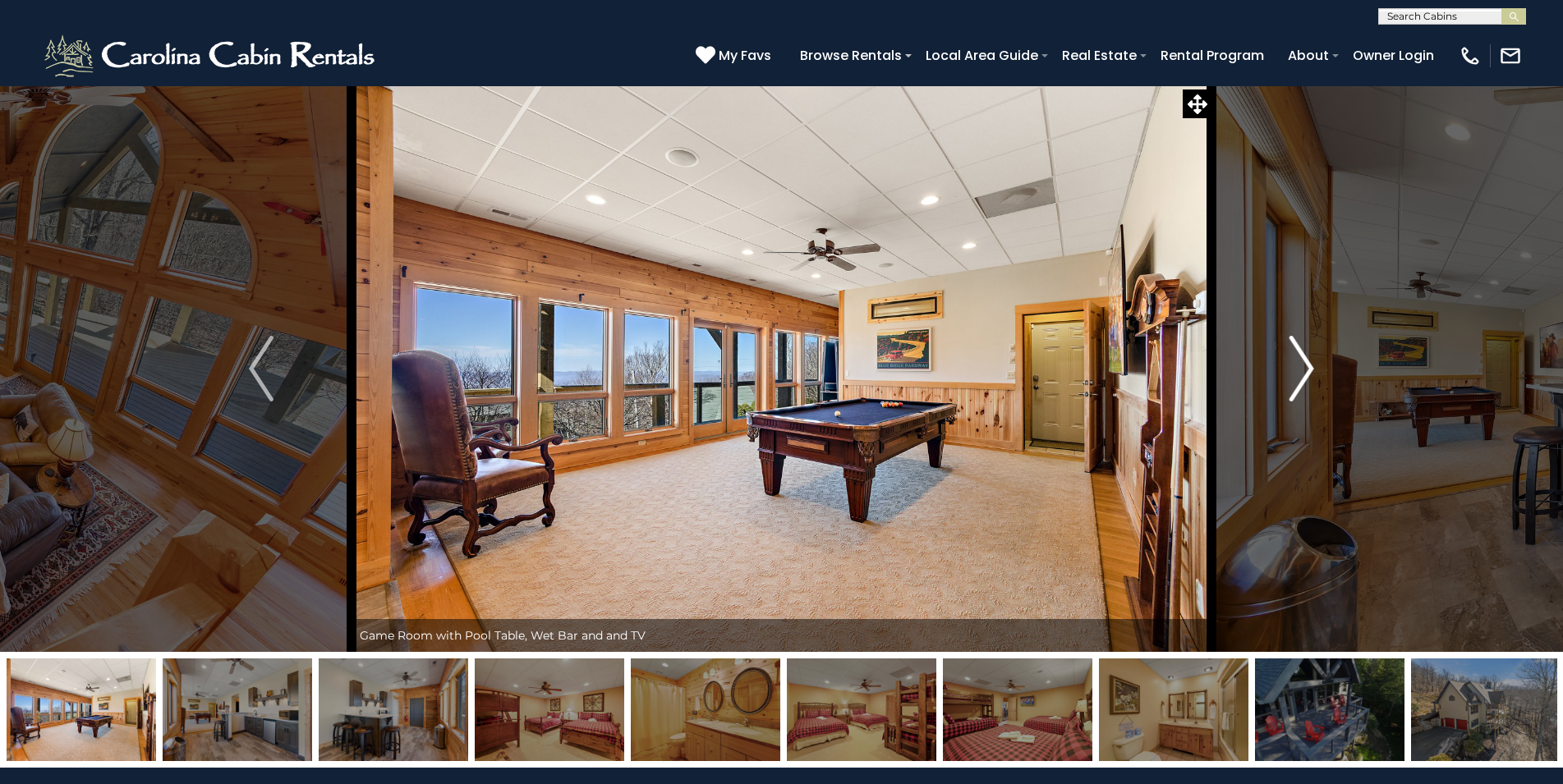
click at [1296, 354] on img "Next" at bounding box center [1301, 369] width 24 height 66
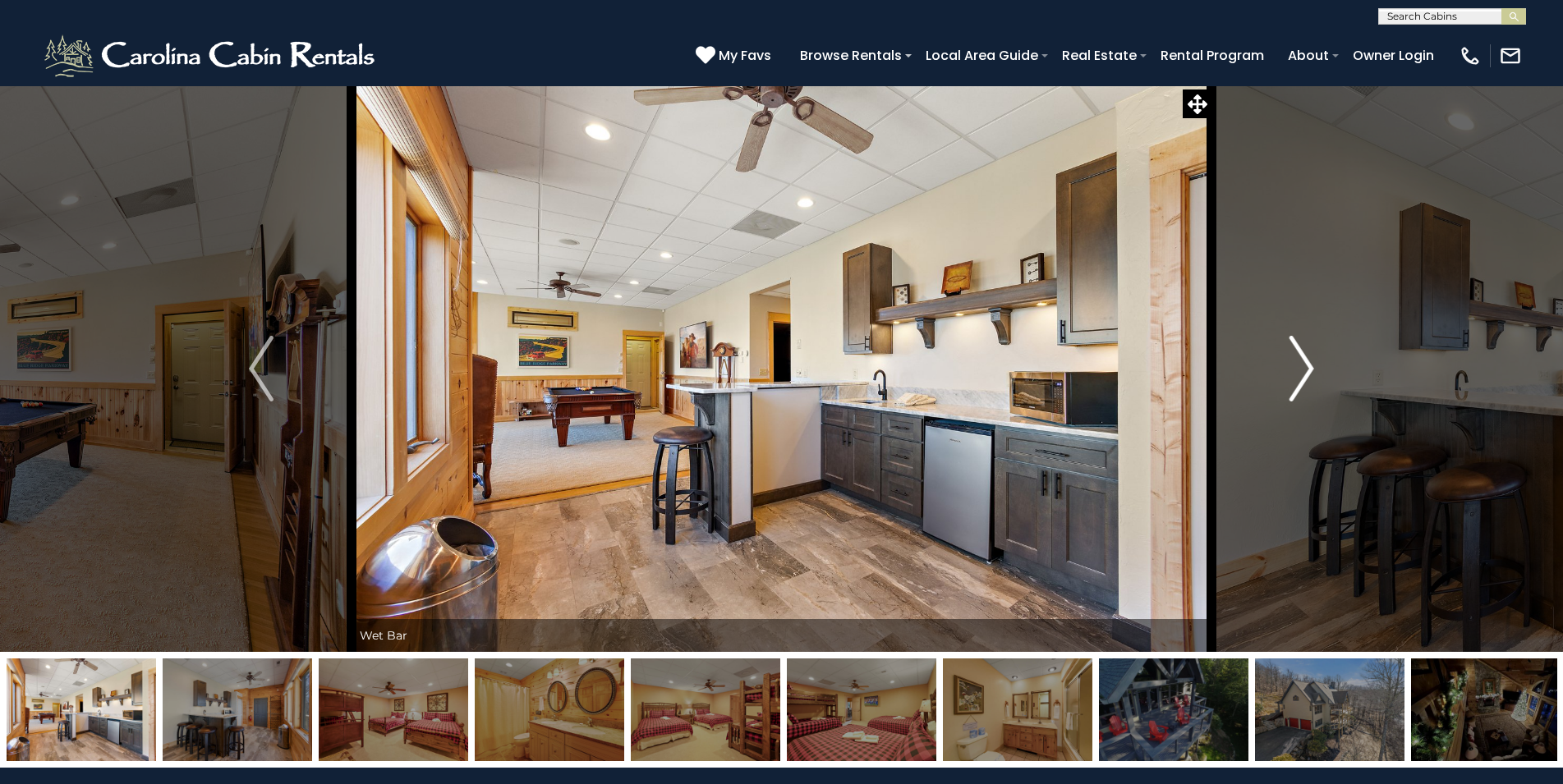
click at [1296, 354] on img "Next" at bounding box center [1301, 369] width 24 height 66
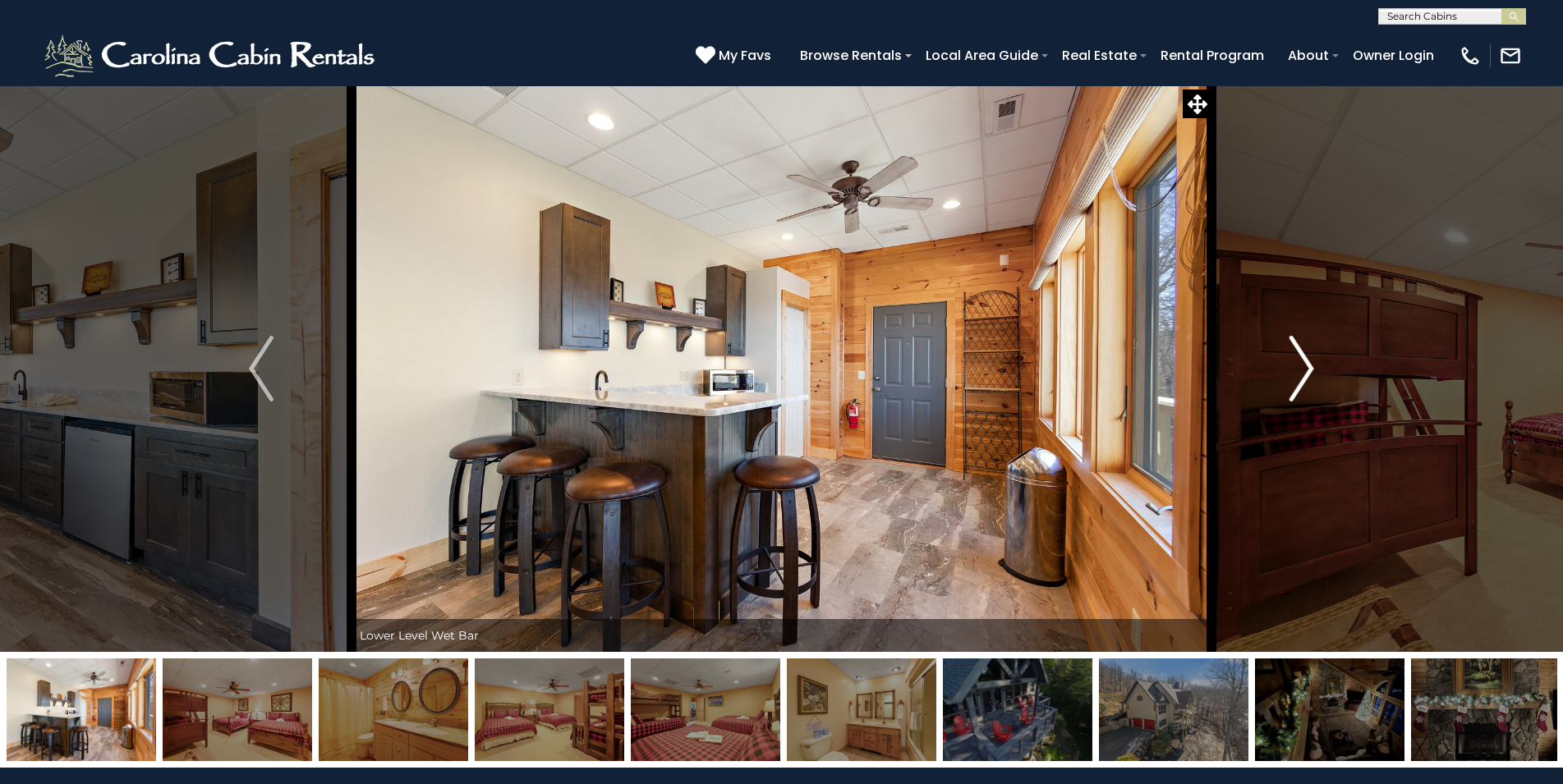
click at [1296, 354] on img "Next" at bounding box center [1301, 369] width 24 height 66
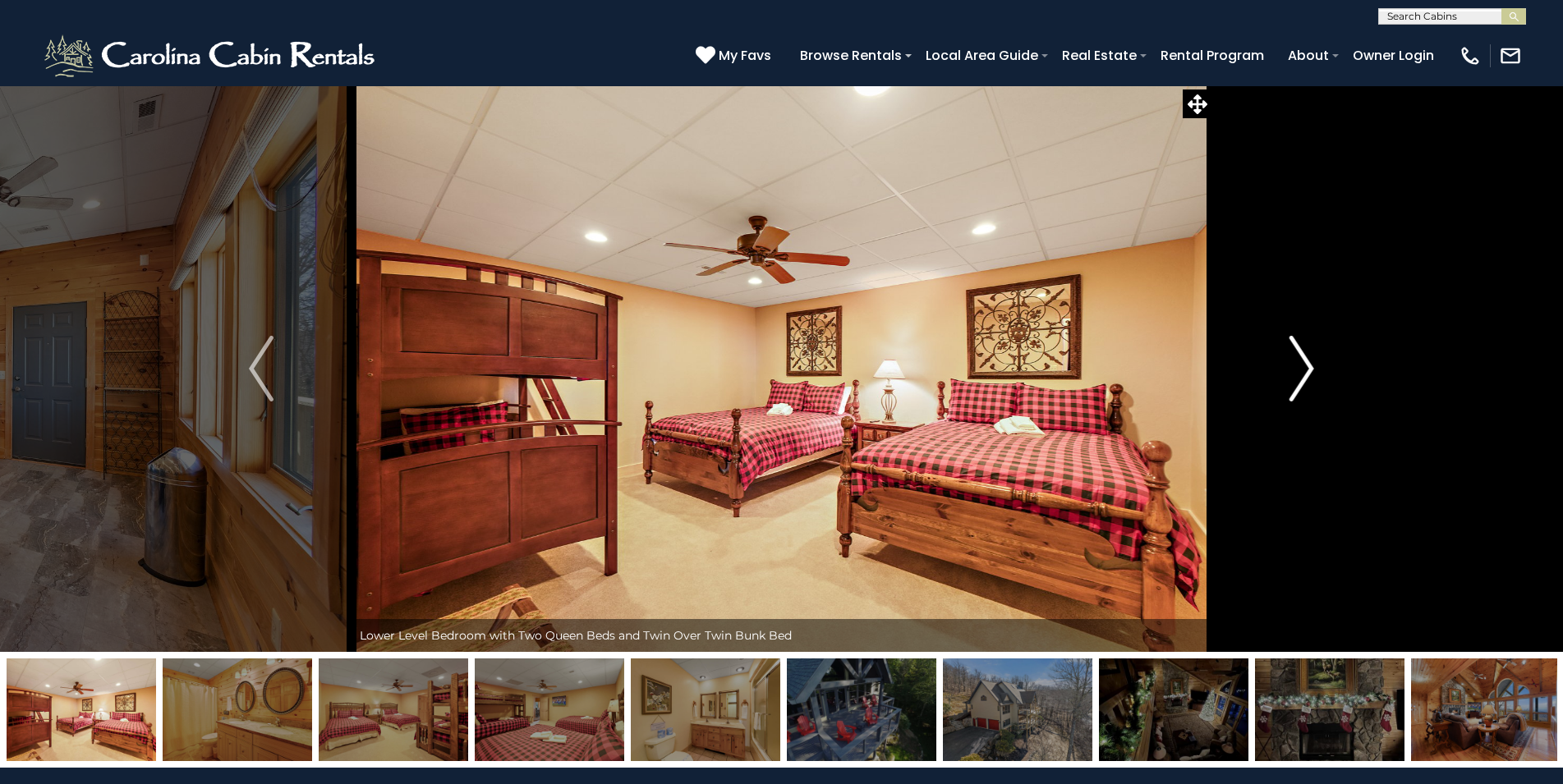
click at [1296, 354] on img "Next" at bounding box center [1301, 369] width 24 height 66
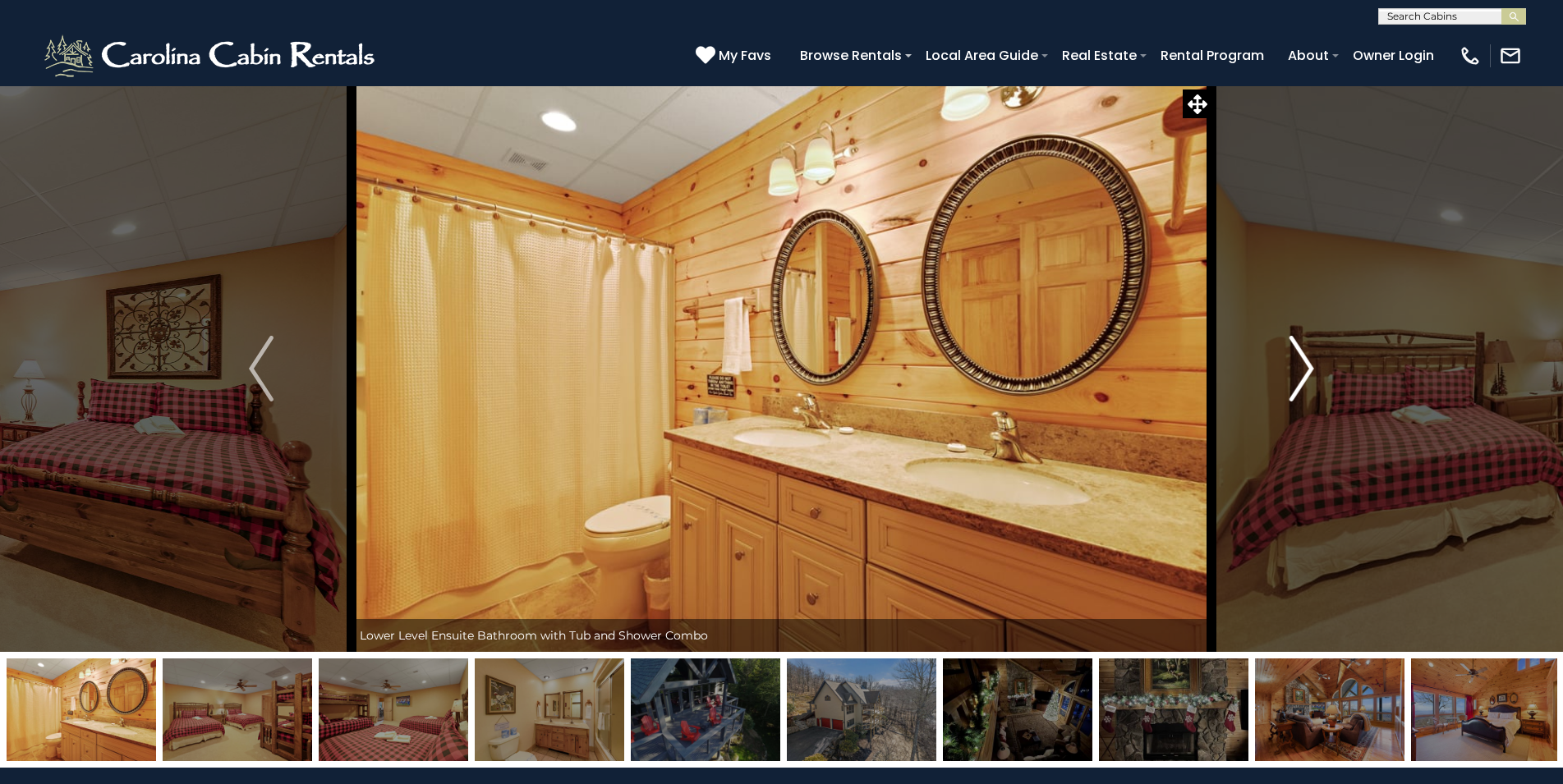
click at [1296, 354] on img "Next" at bounding box center [1301, 369] width 24 height 66
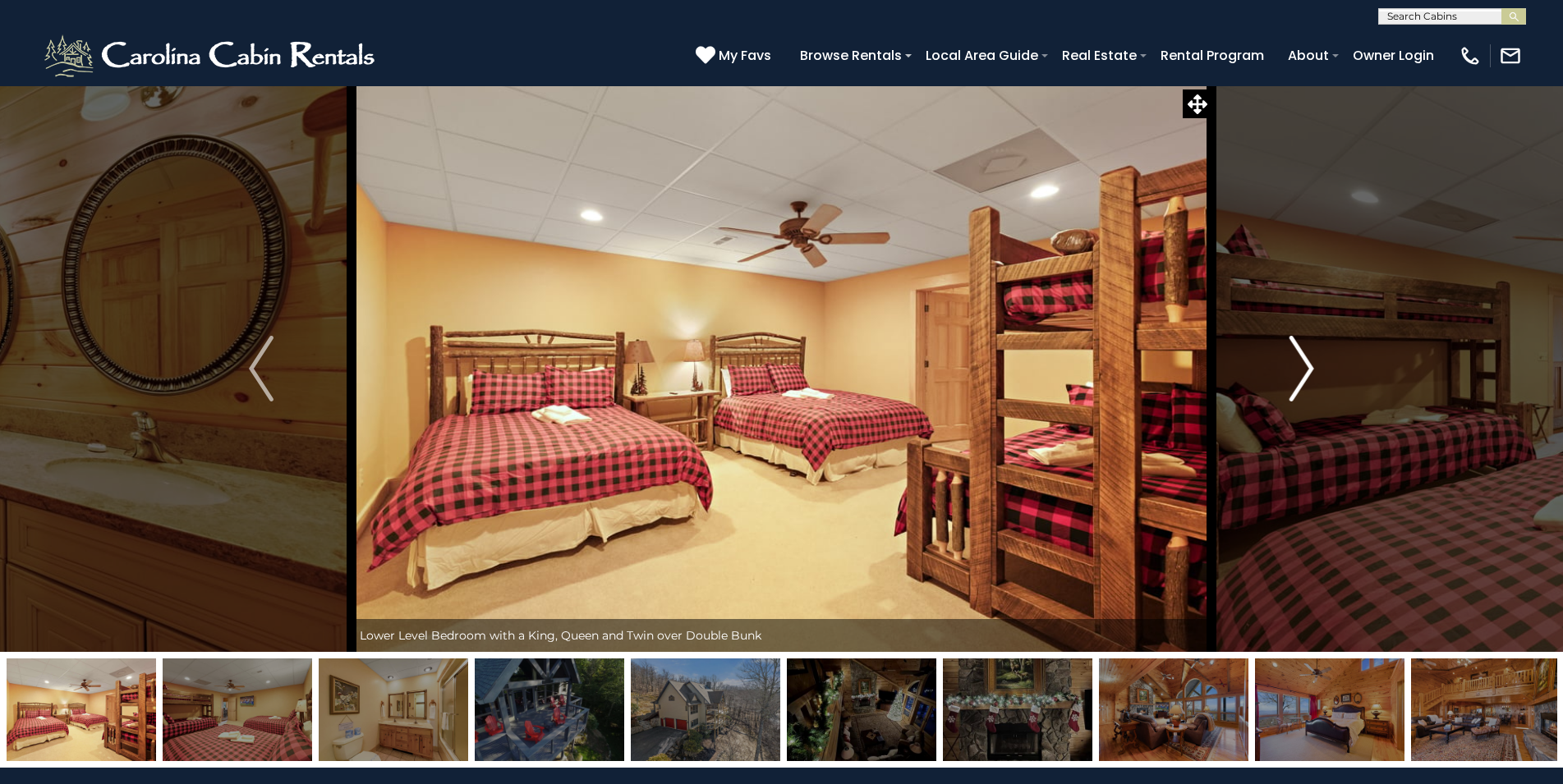
click at [1296, 354] on img "Next" at bounding box center [1301, 369] width 24 height 66
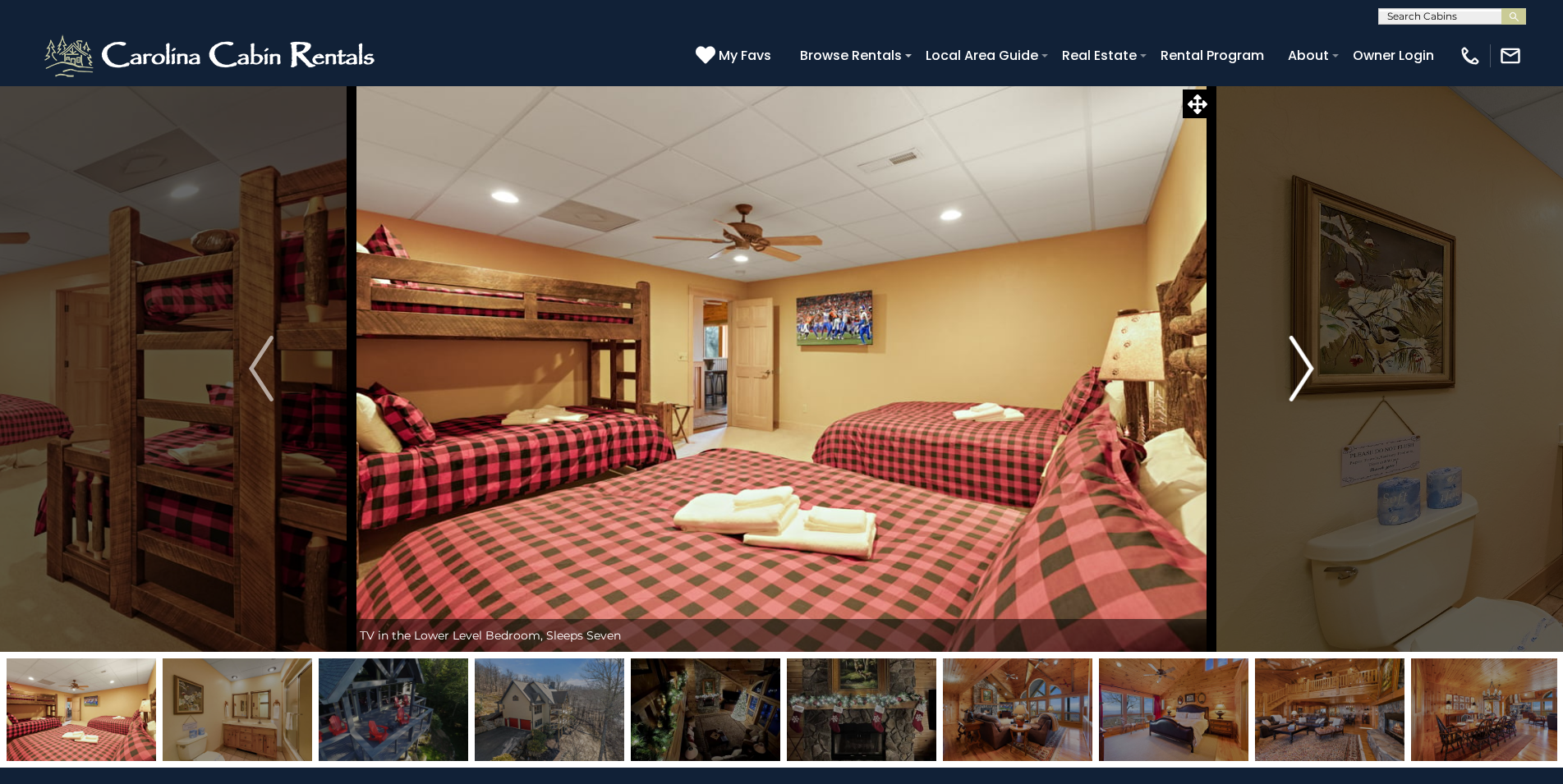
click at [1296, 354] on img "Next" at bounding box center [1301, 369] width 24 height 66
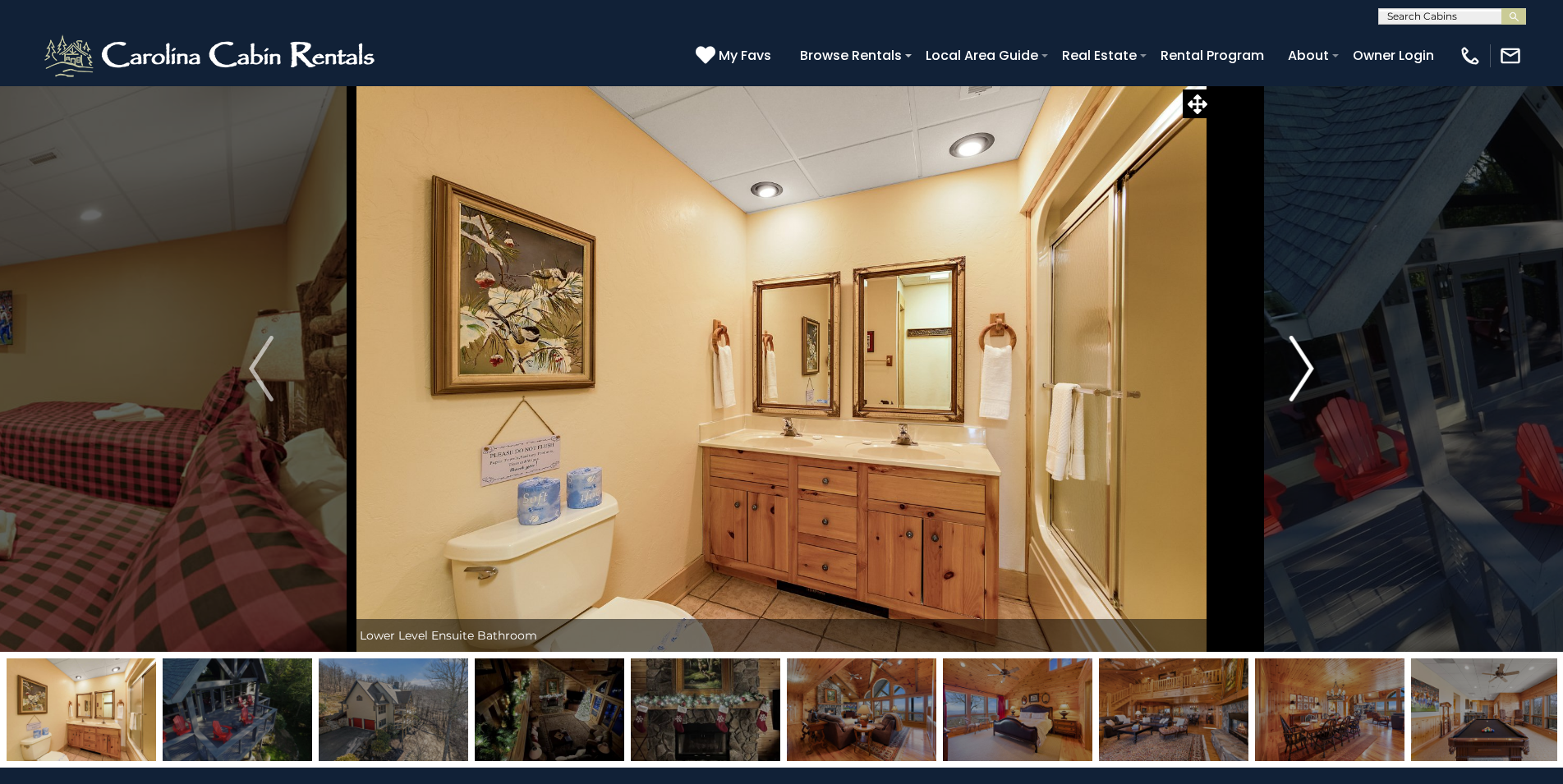
click at [1296, 354] on img "Next" at bounding box center [1301, 369] width 24 height 66
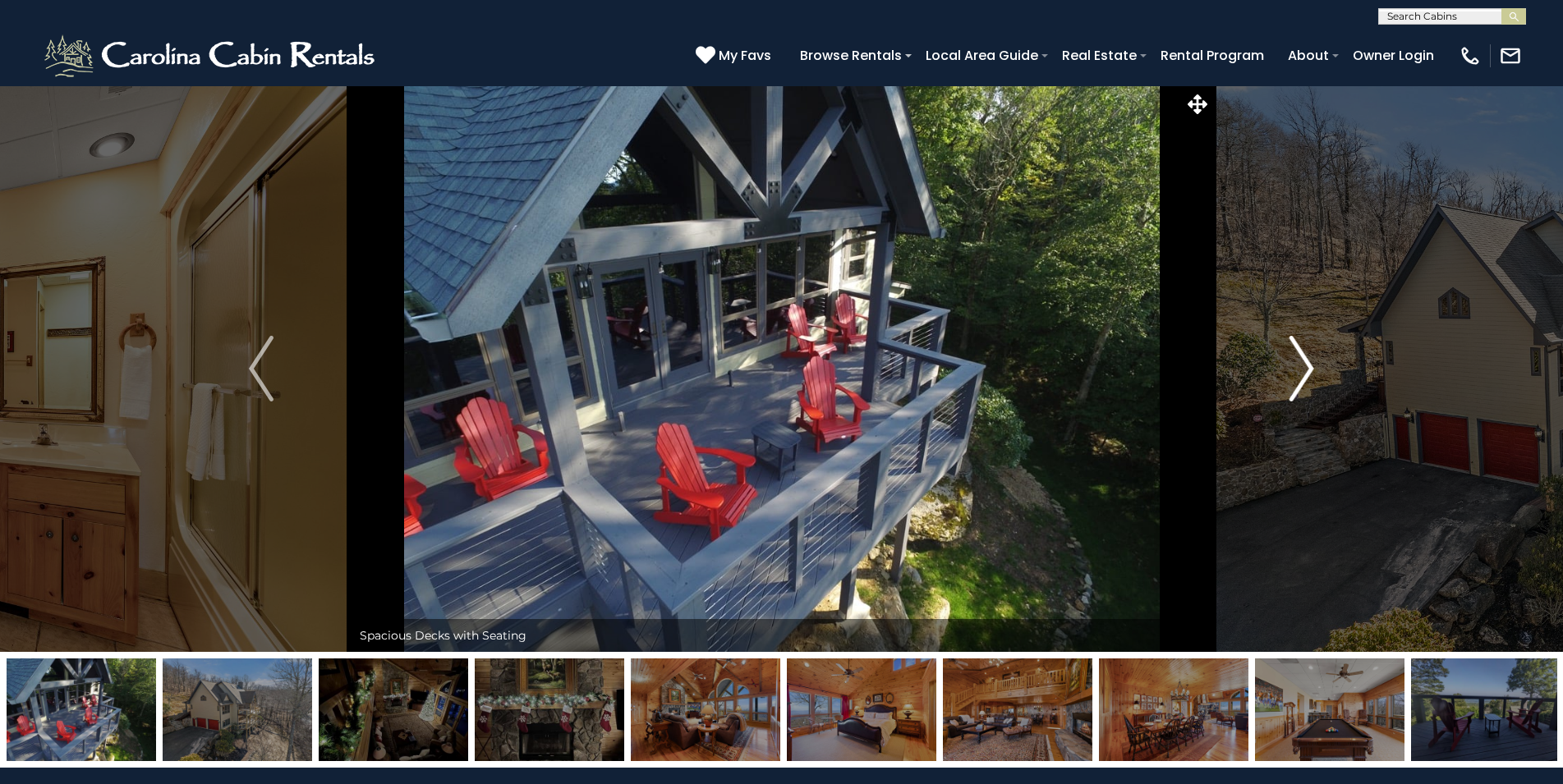
click at [1296, 354] on img "Next" at bounding box center [1301, 369] width 24 height 66
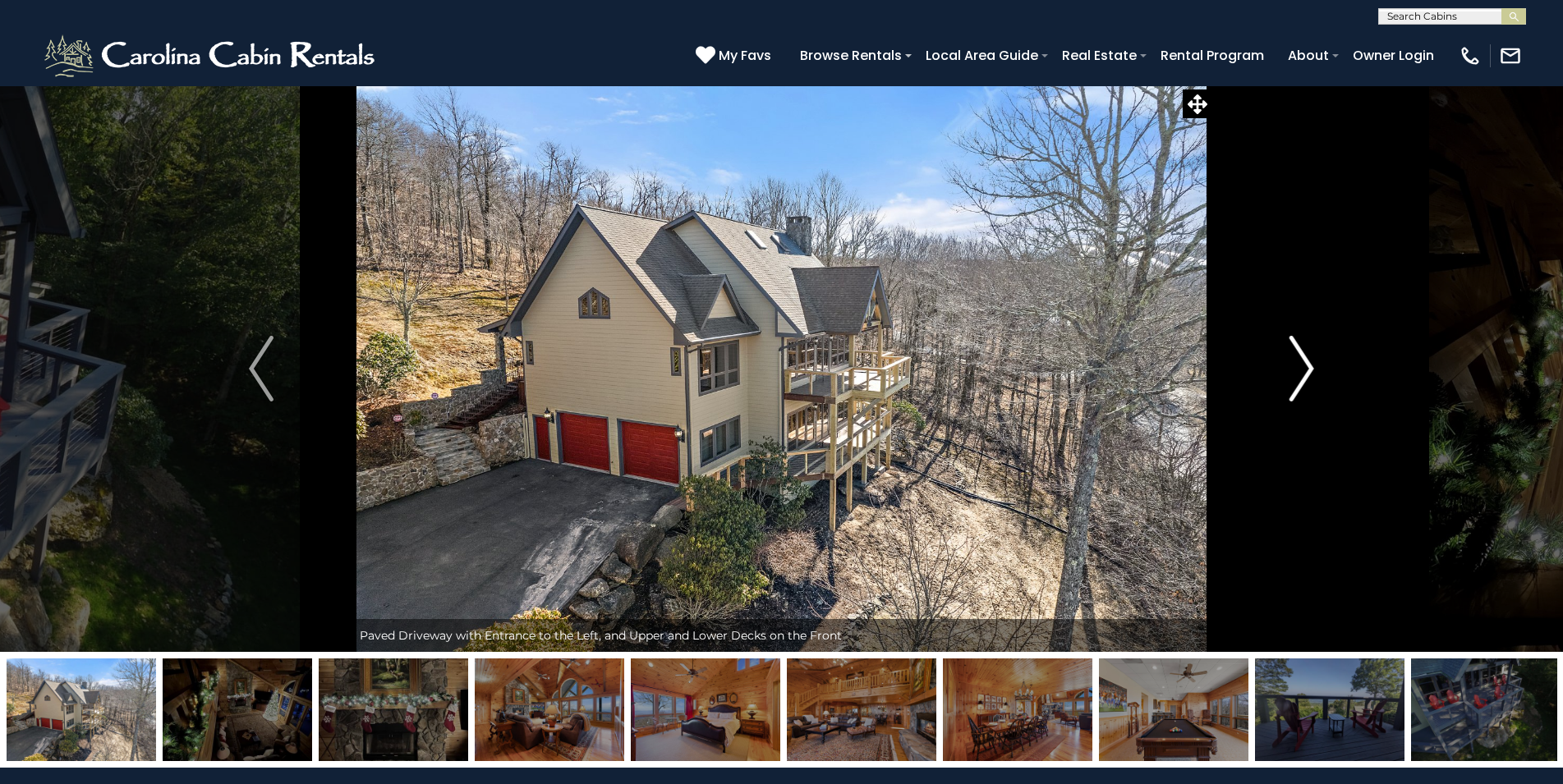
click at [1296, 354] on img "Next" at bounding box center [1301, 369] width 24 height 66
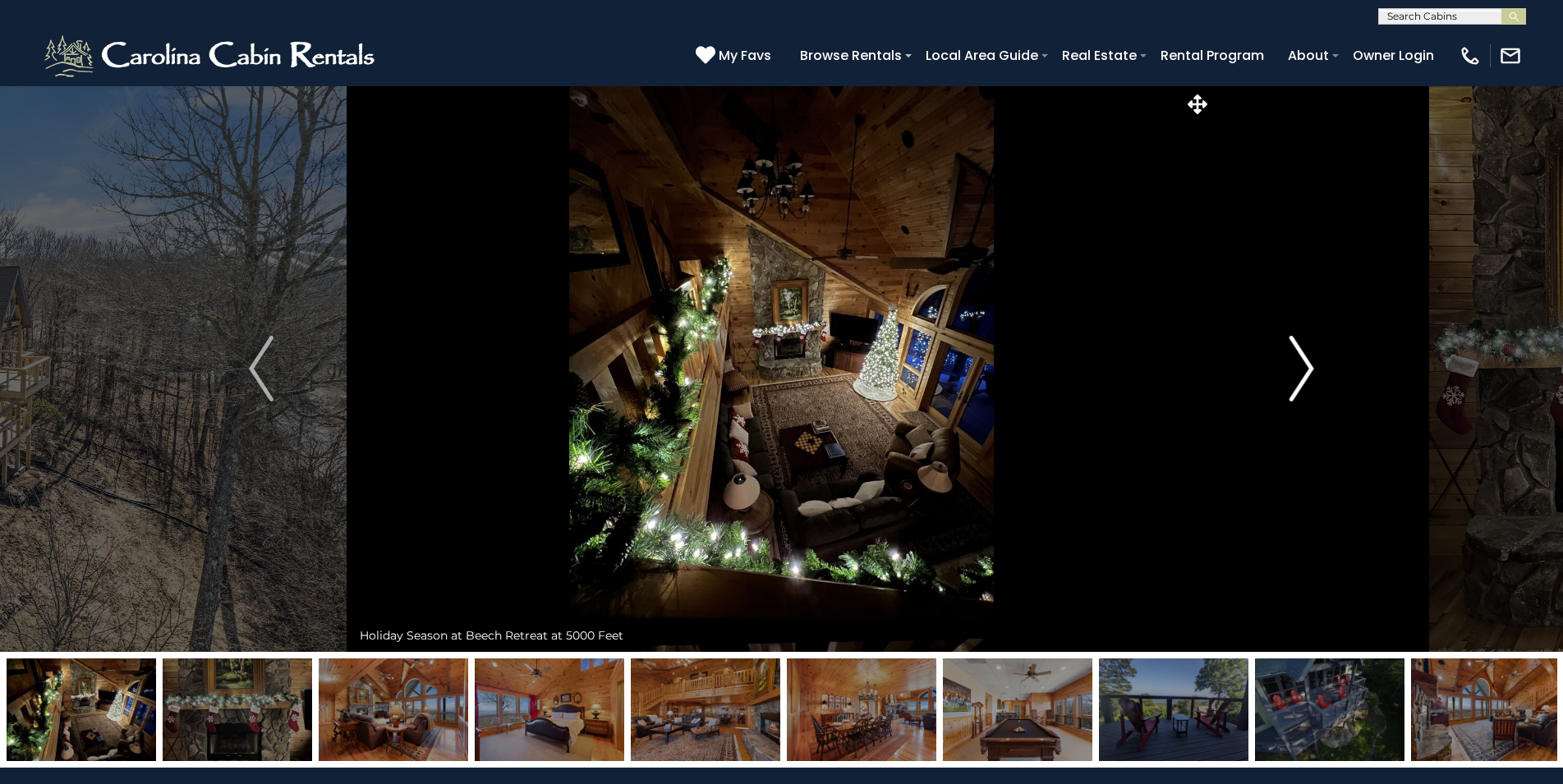
click at [1296, 354] on img "Next" at bounding box center [1301, 369] width 24 height 66
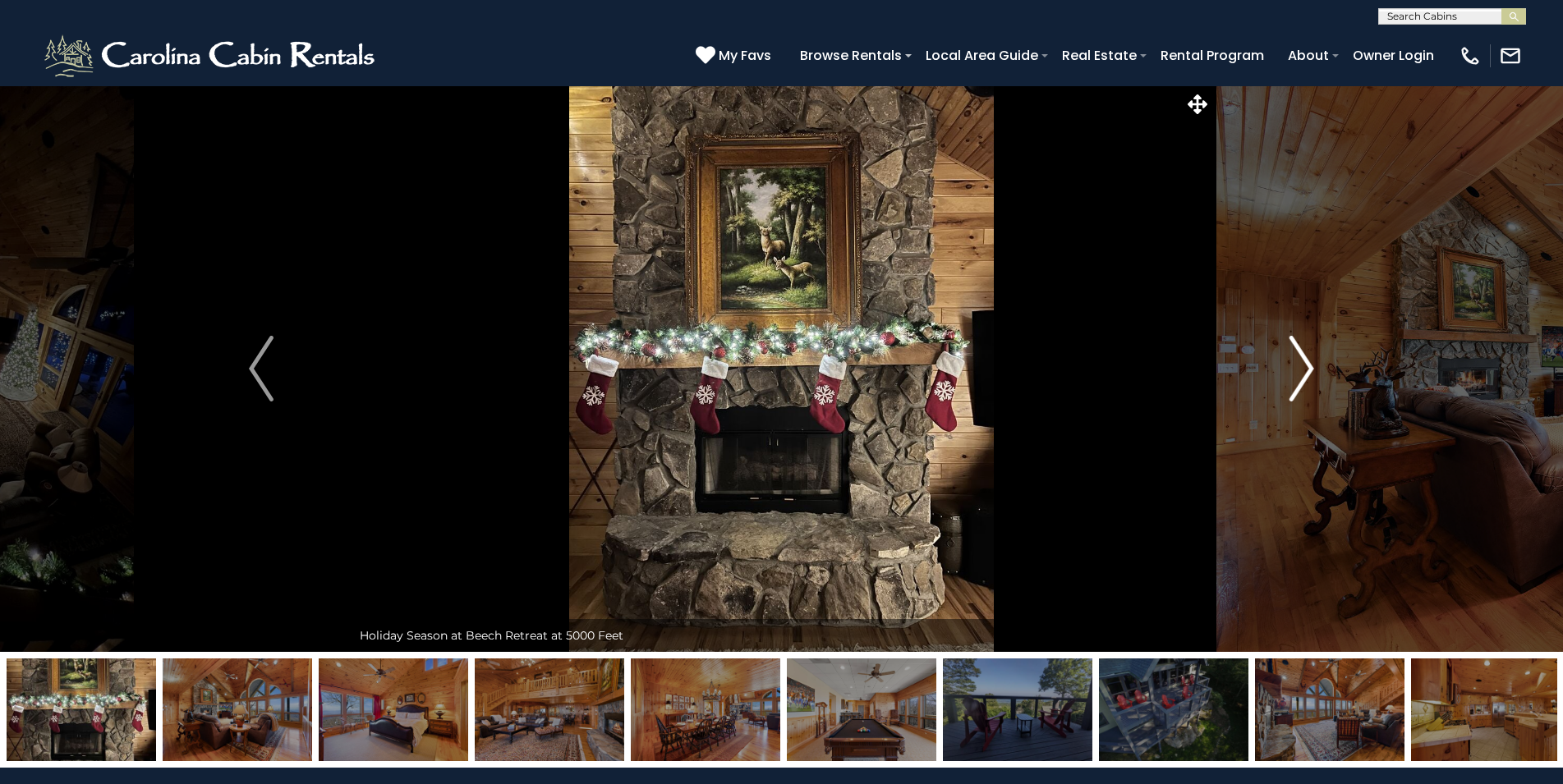
click at [1296, 354] on img "Next" at bounding box center [1301, 369] width 24 height 66
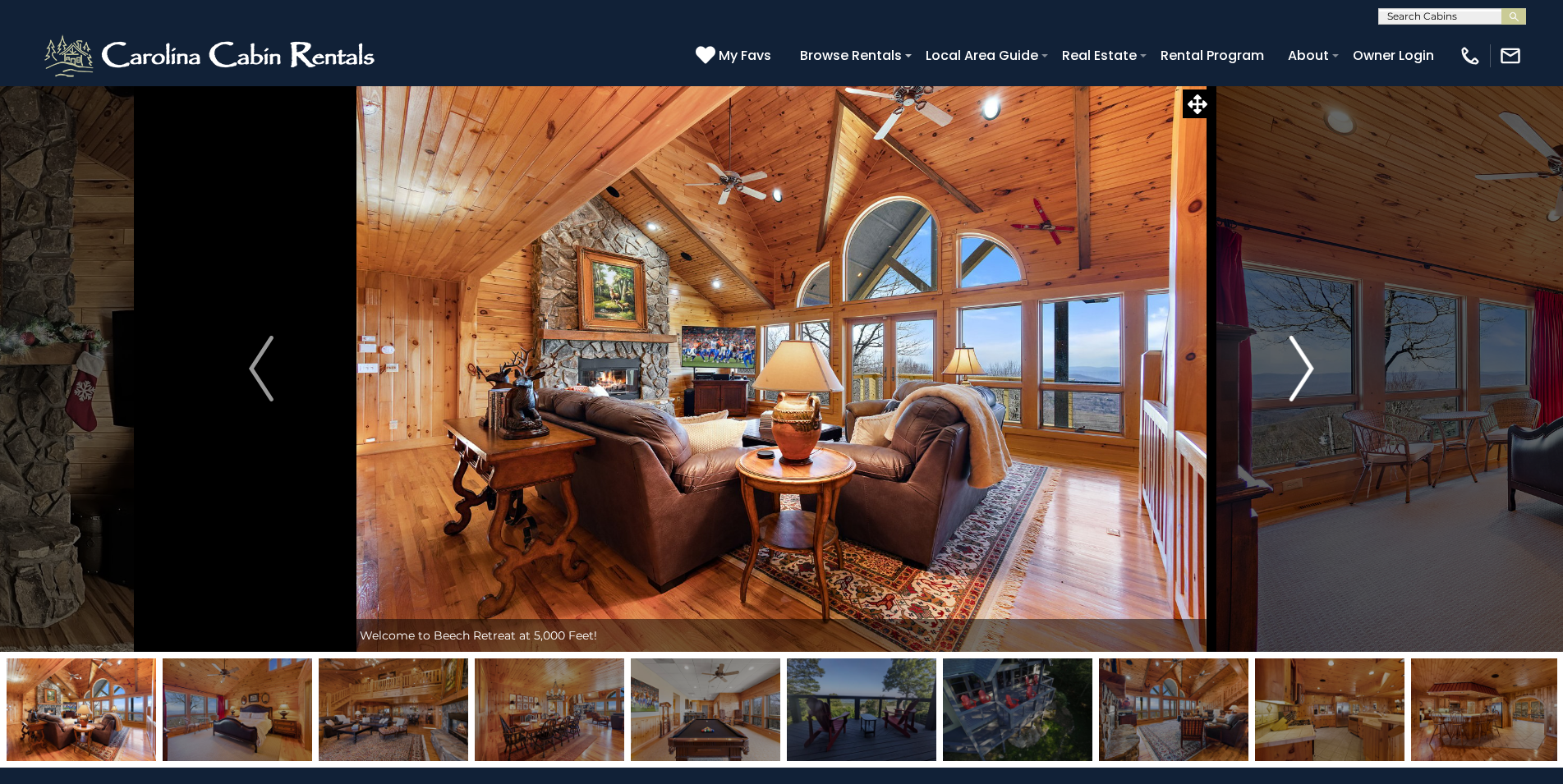
click at [1296, 354] on img "Next" at bounding box center [1301, 369] width 24 height 66
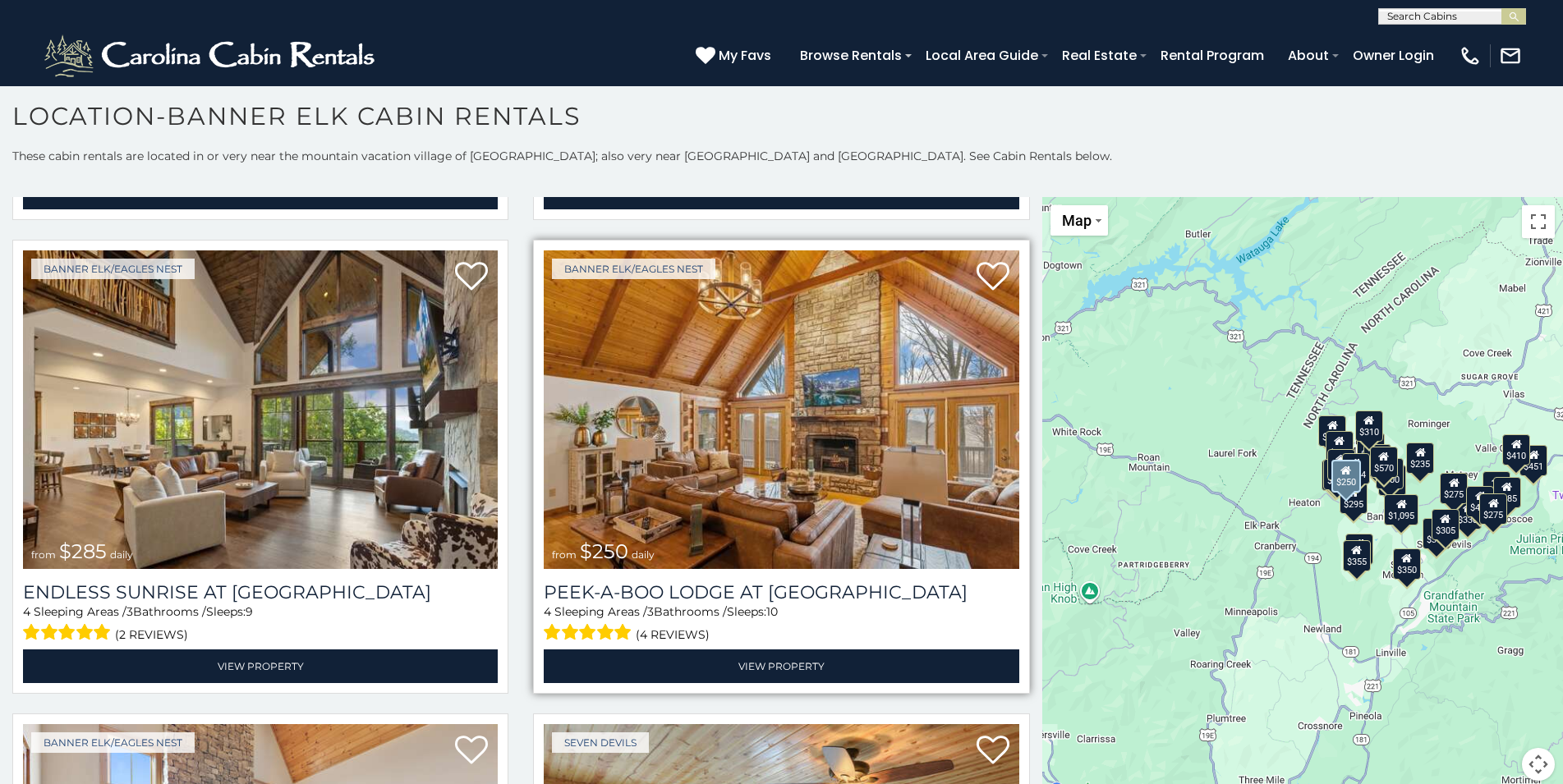
scroll to position [6031, 0]
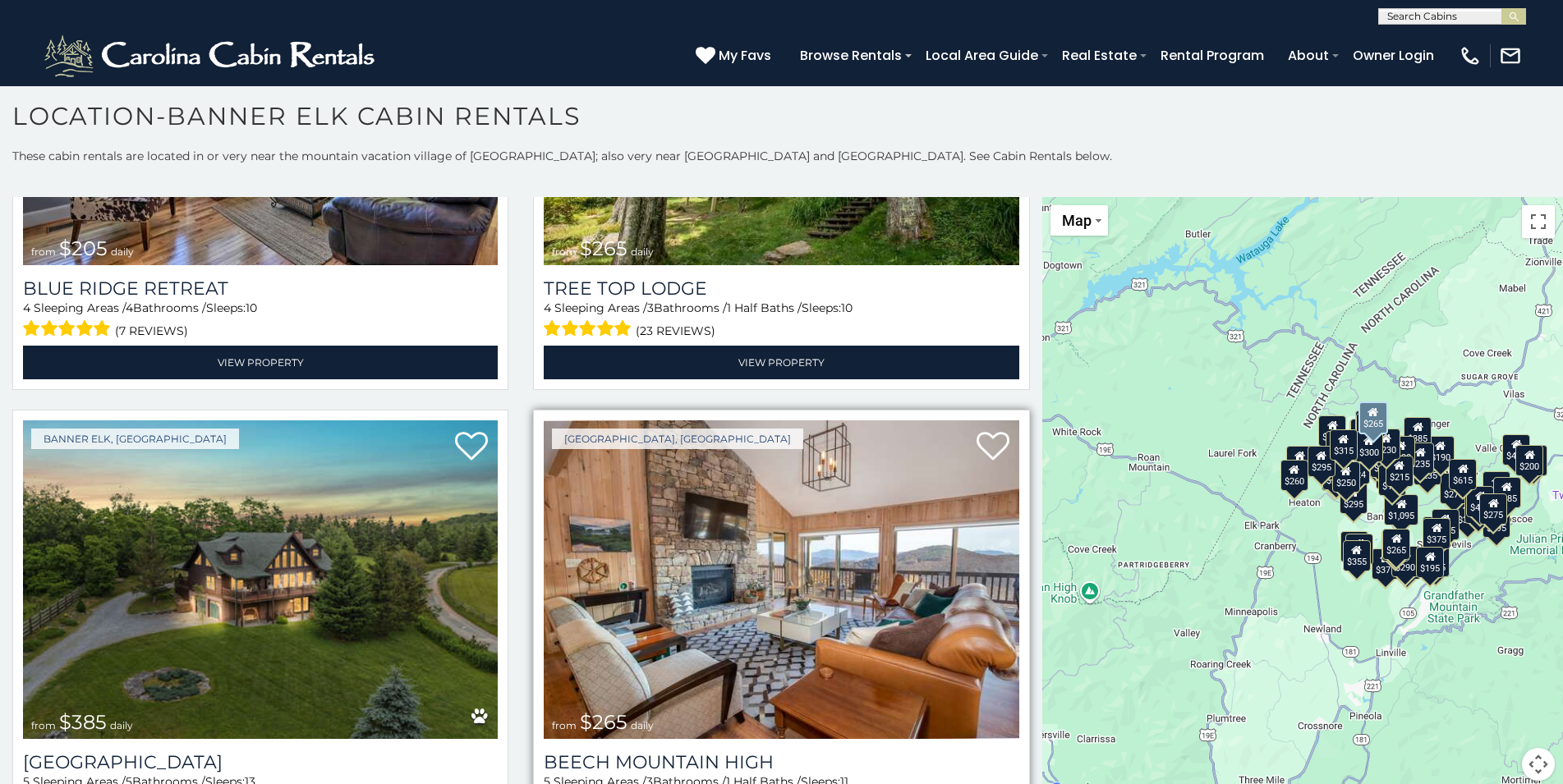
scroll to position [12689, 0]
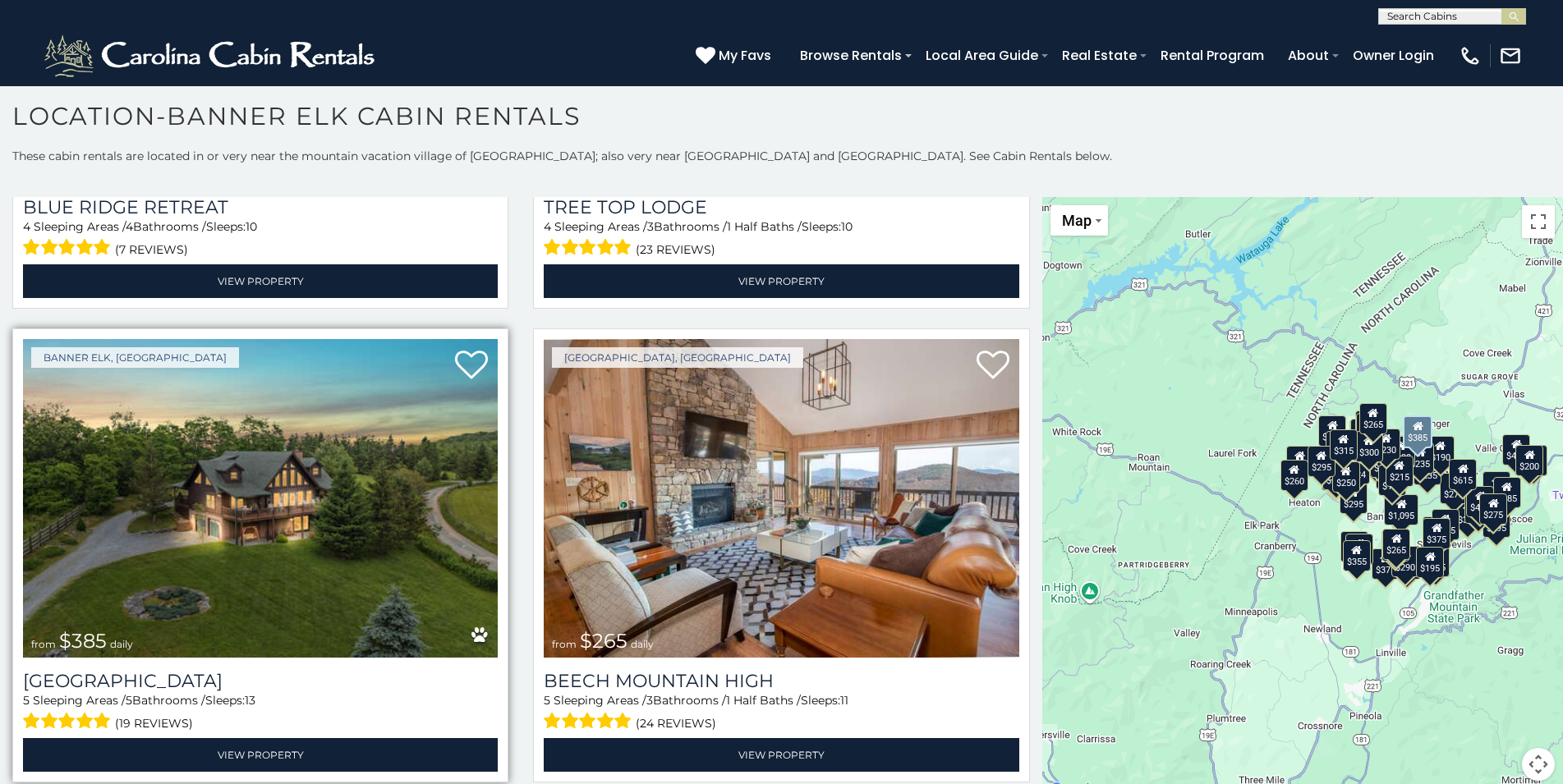
click at [194, 446] on img at bounding box center [260, 498] width 475 height 318
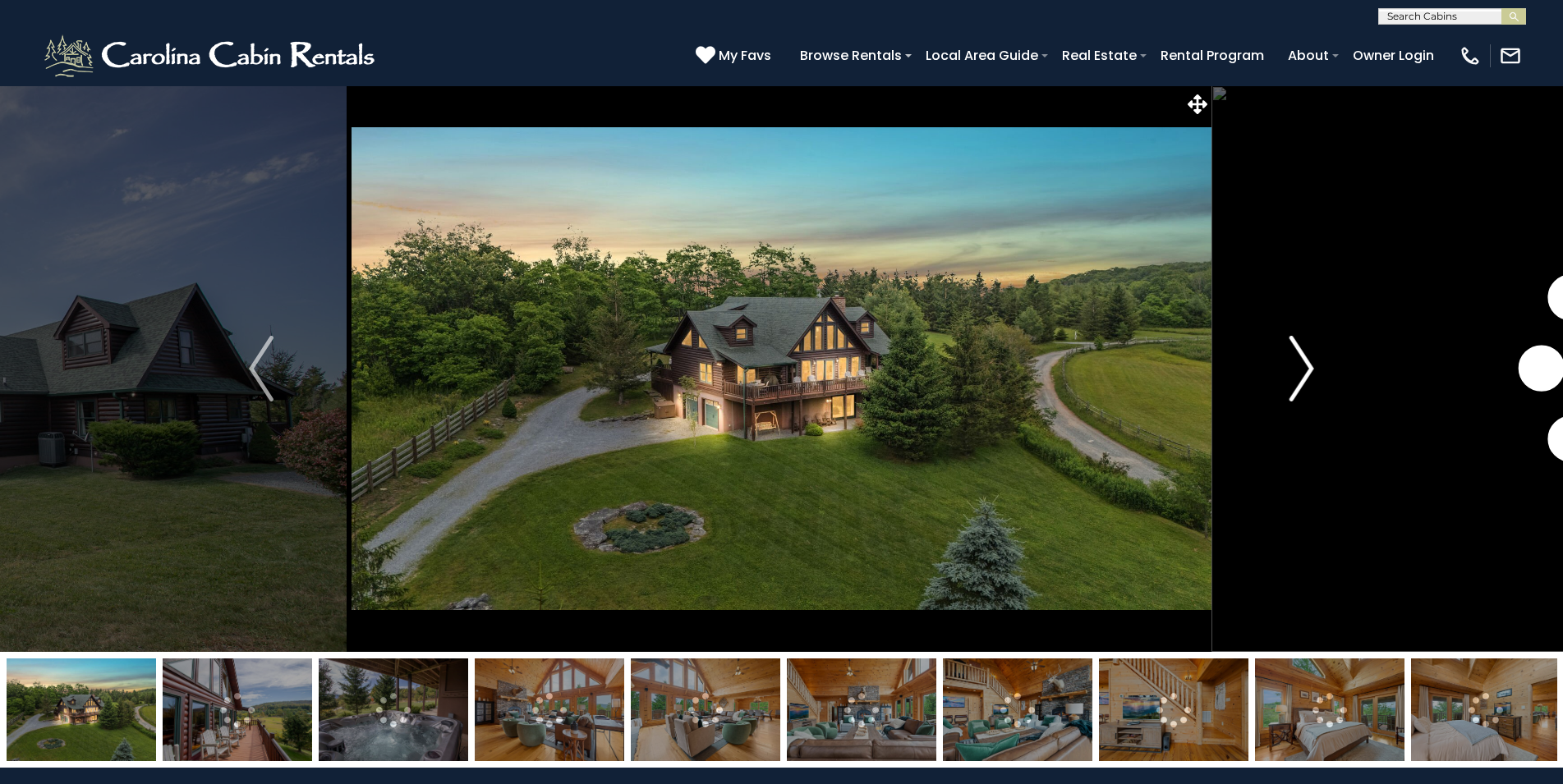
click at [1303, 381] on img "Next" at bounding box center [1301, 369] width 24 height 66
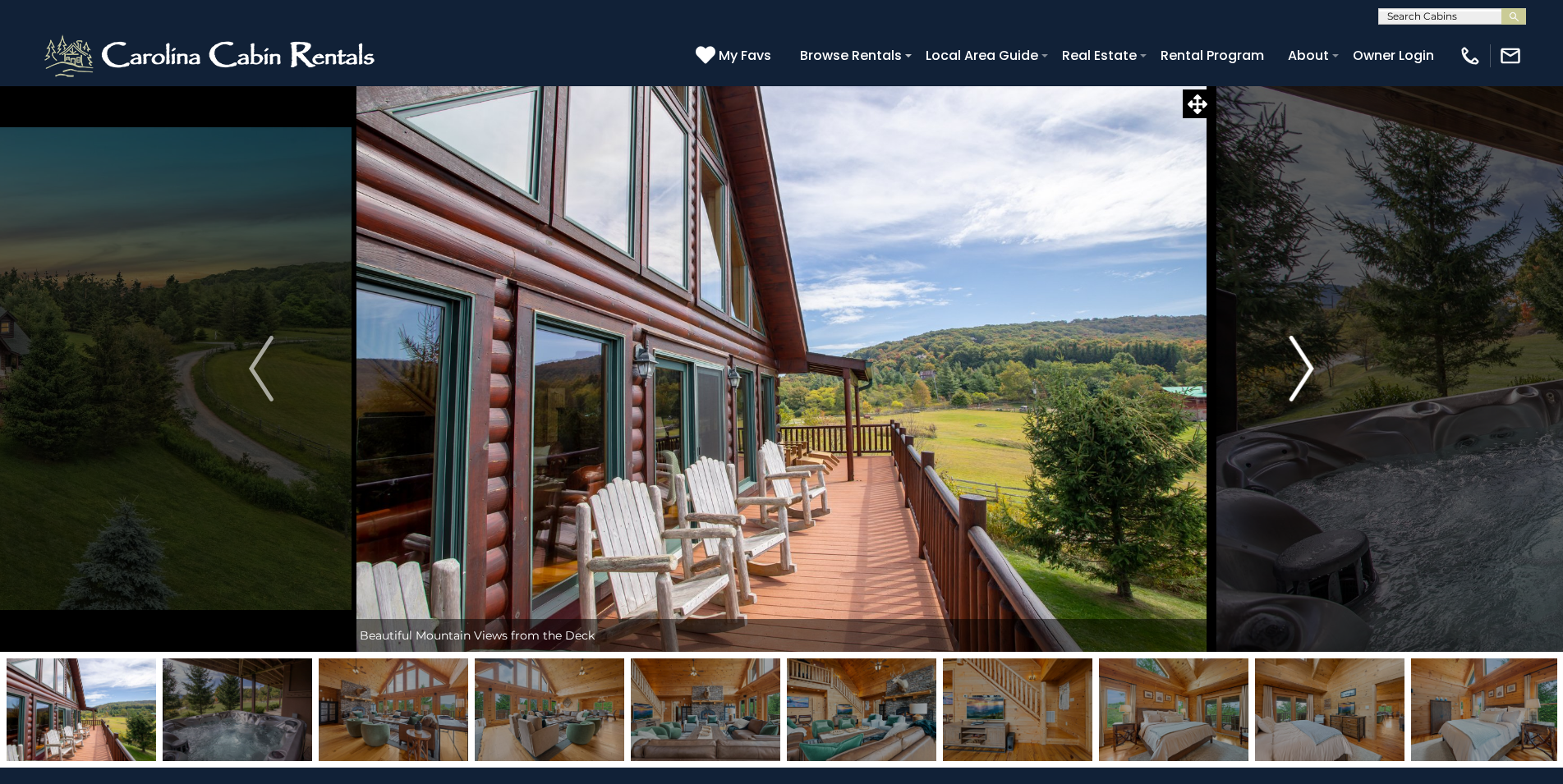
click at [1303, 381] on img "Next" at bounding box center [1301, 369] width 24 height 66
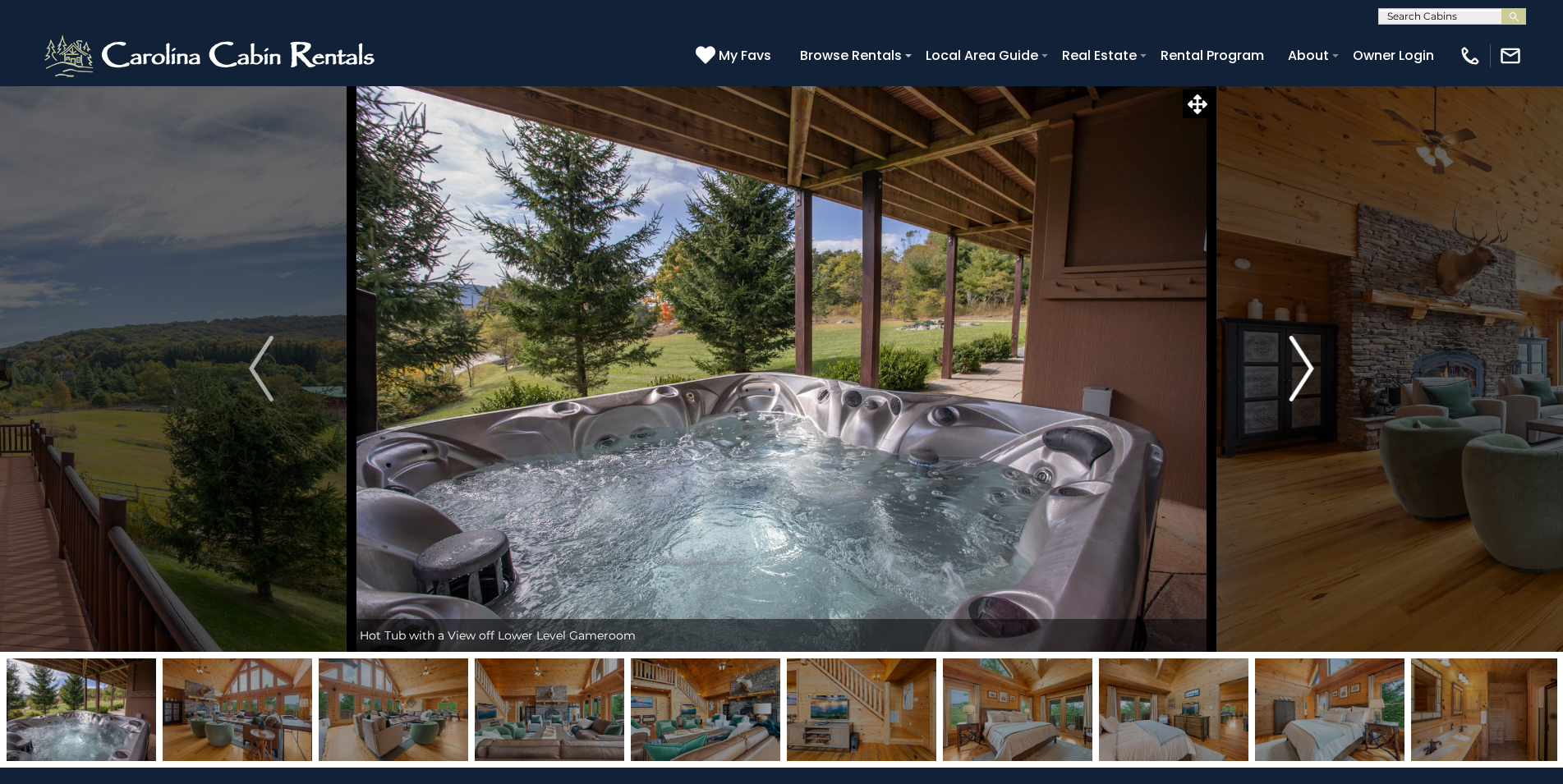
click at [1303, 381] on img "Next" at bounding box center [1301, 369] width 24 height 66
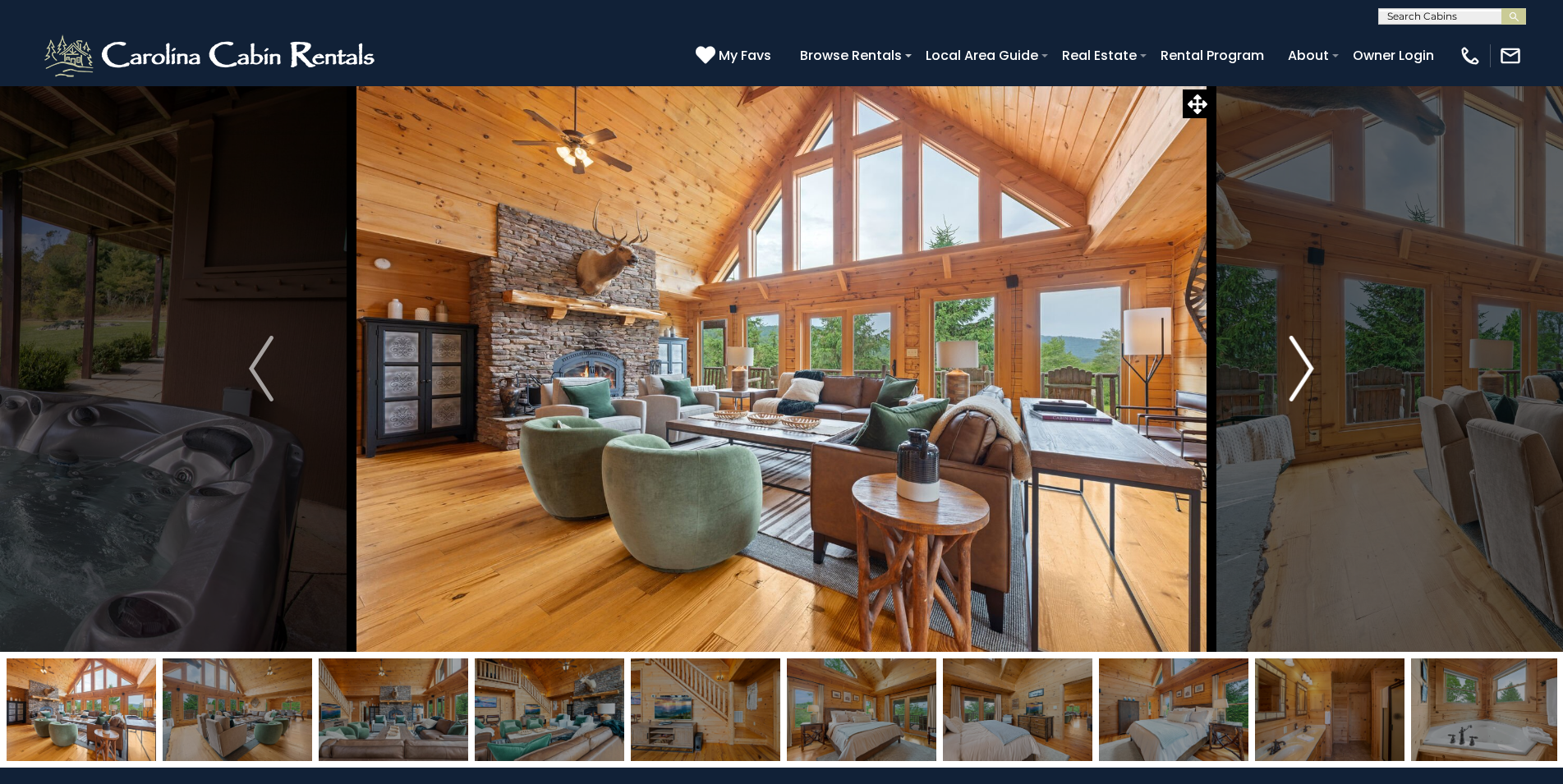
click at [1303, 381] on img "Next" at bounding box center [1301, 369] width 24 height 66
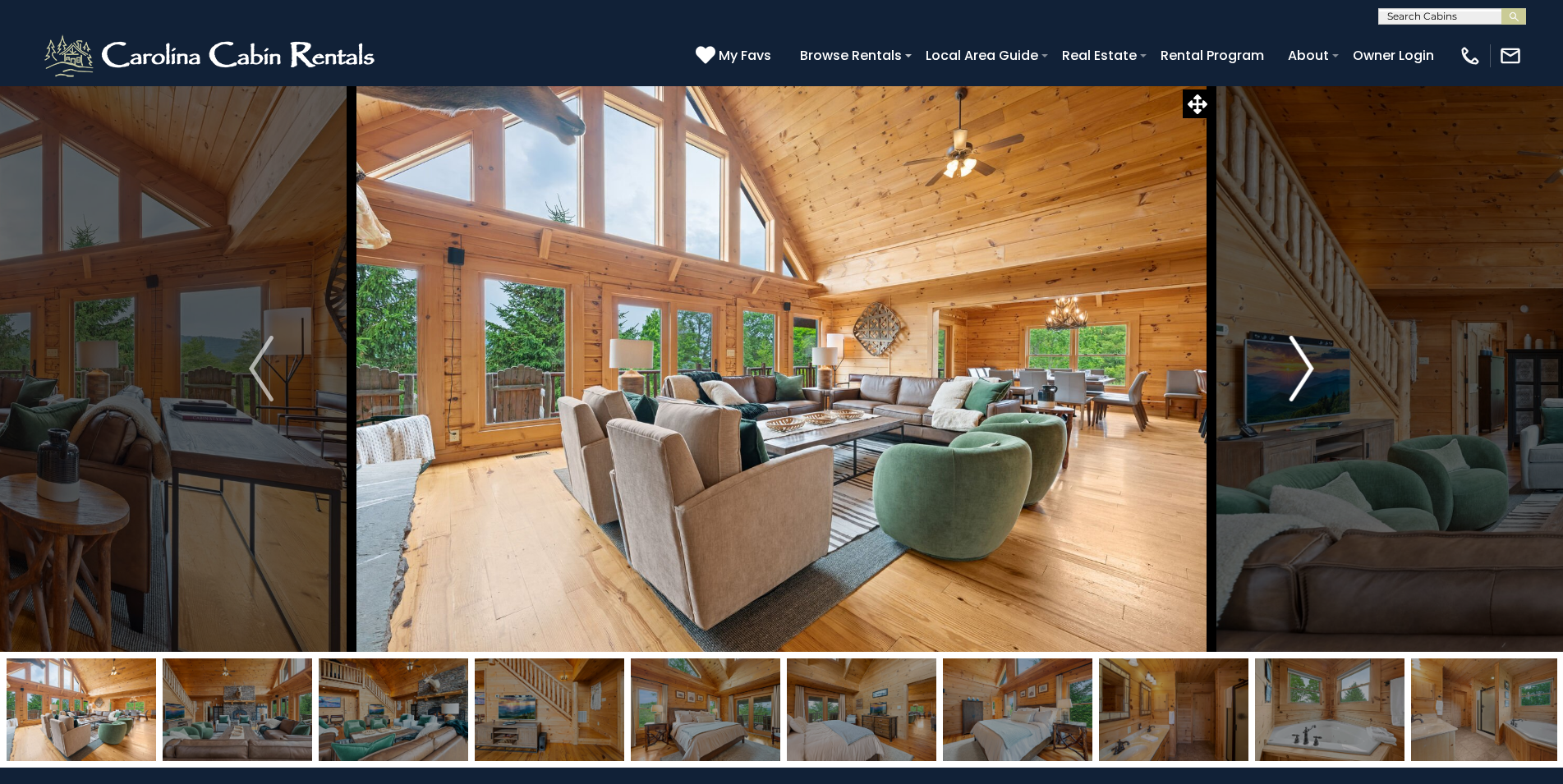
click at [1303, 381] on img "Next" at bounding box center [1301, 369] width 24 height 66
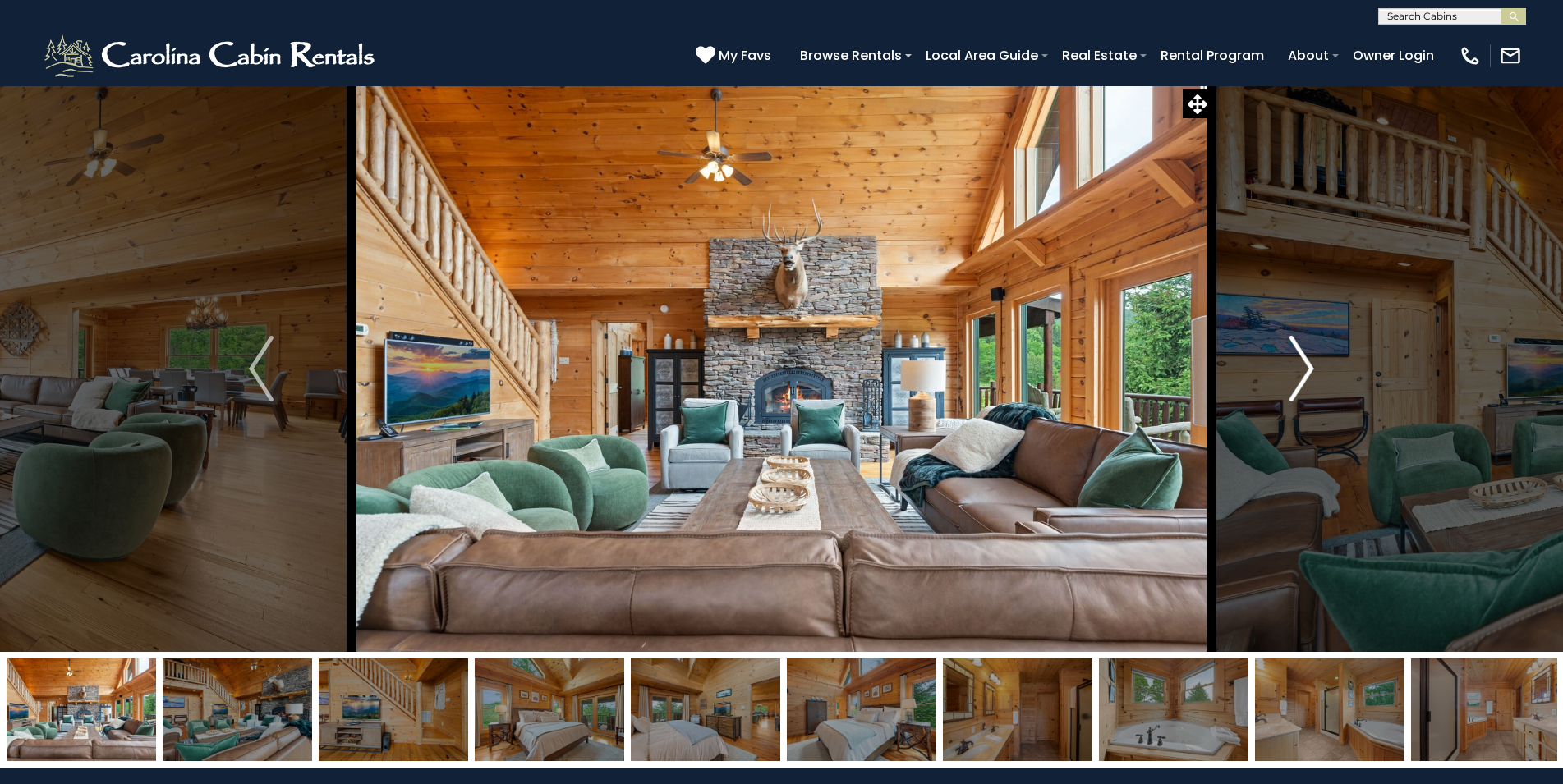
click at [1303, 381] on img "Next" at bounding box center [1301, 369] width 24 height 66
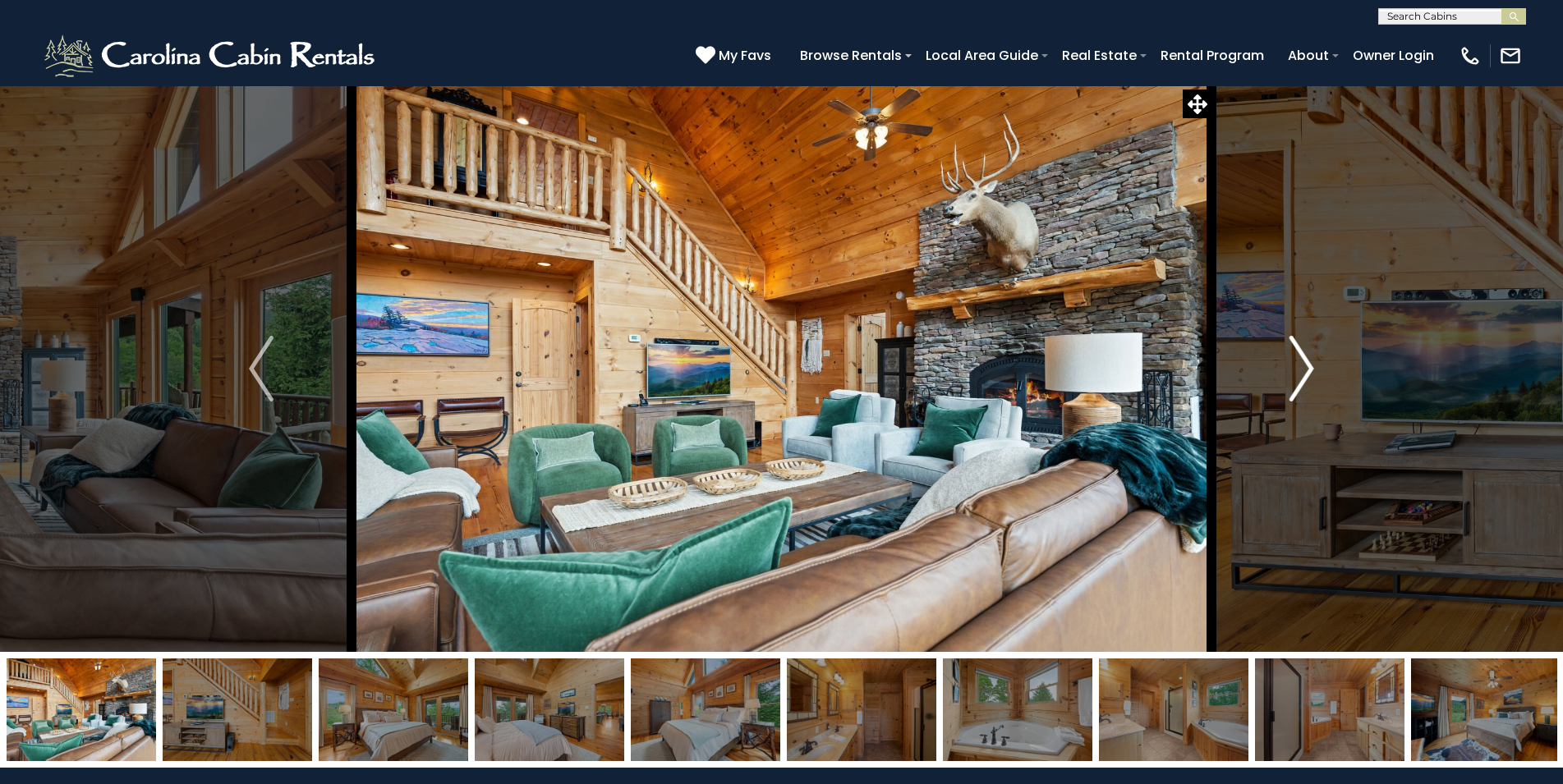
click at [1303, 381] on img "Next" at bounding box center [1301, 369] width 24 height 66
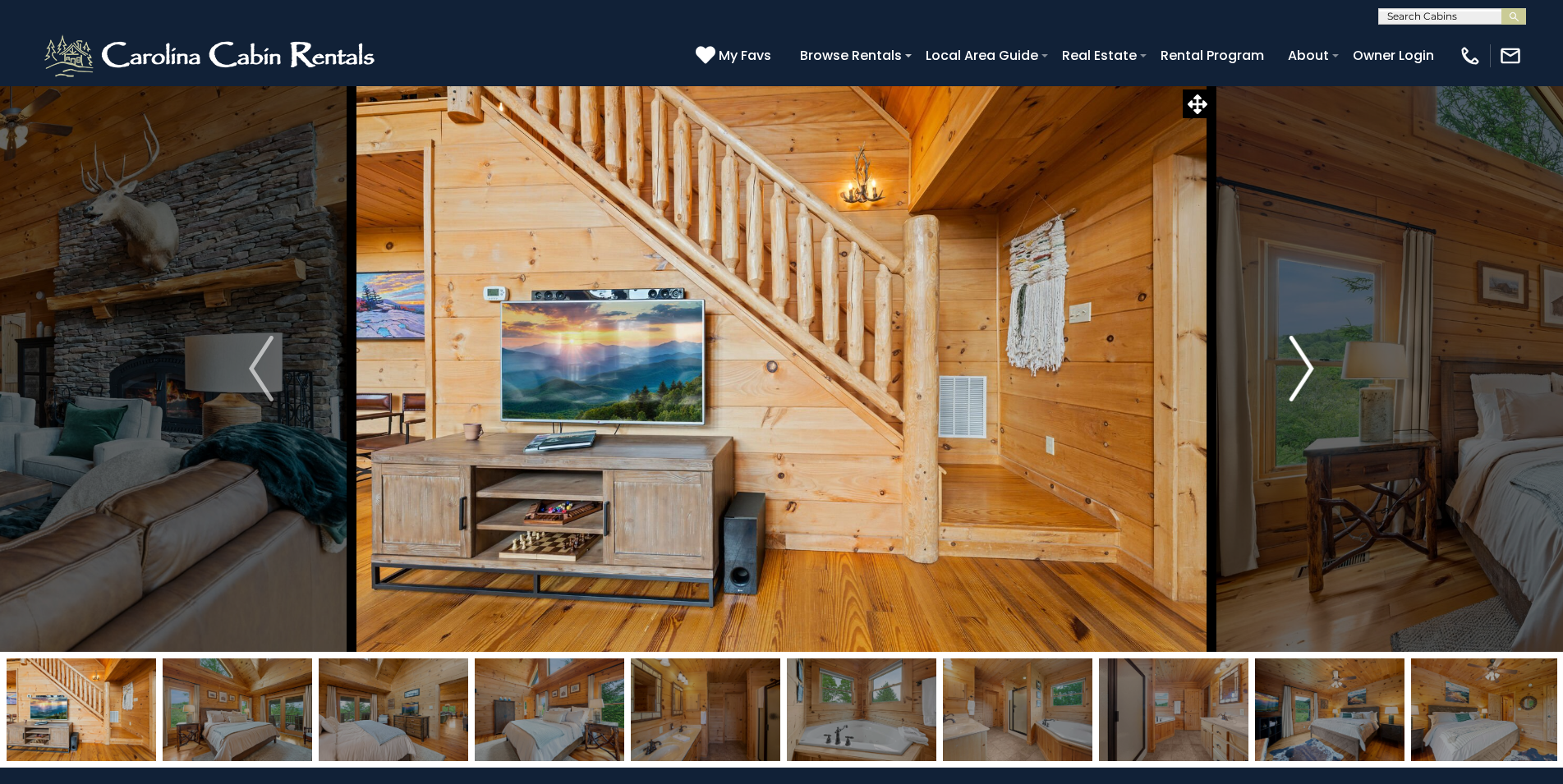
click at [1303, 381] on img "Next" at bounding box center [1301, 369] width 24 height 66
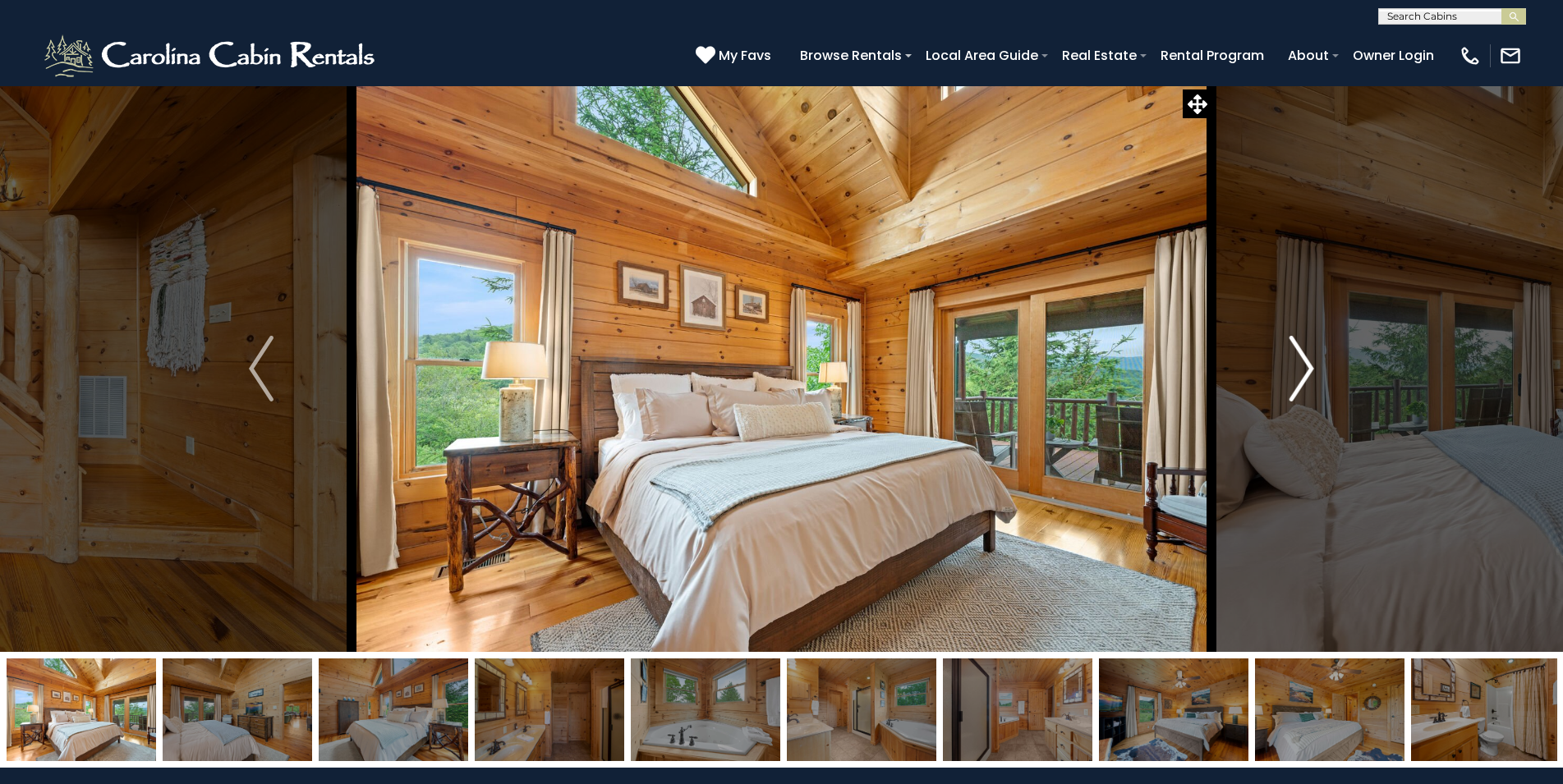
click at [1303, 381] on img "Next" at bounding box center [1301, 369] width 24 height 66
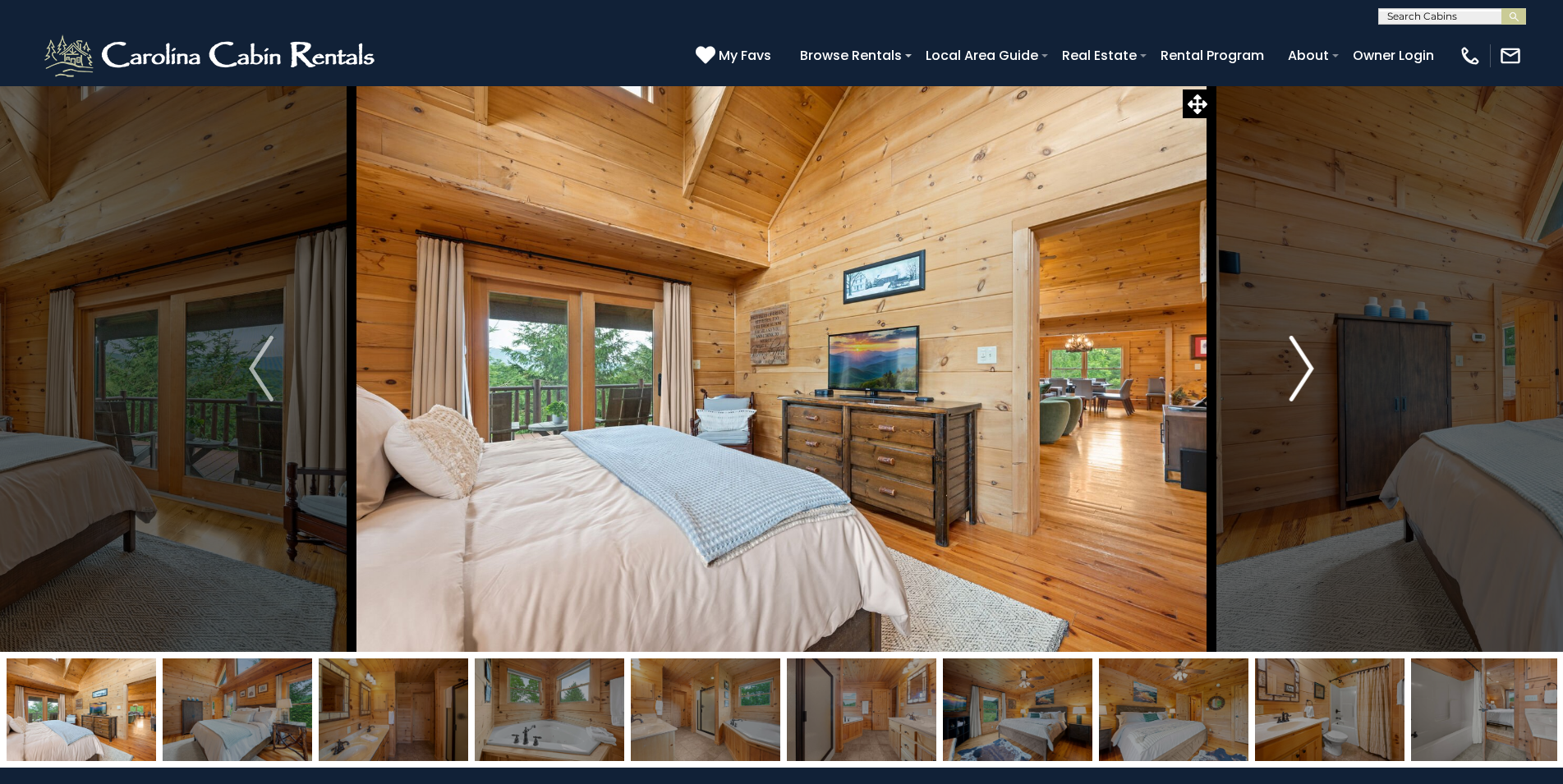
click at [1303, 381] on img "Next" at bounding box center [1301, 369] width 24 height 66
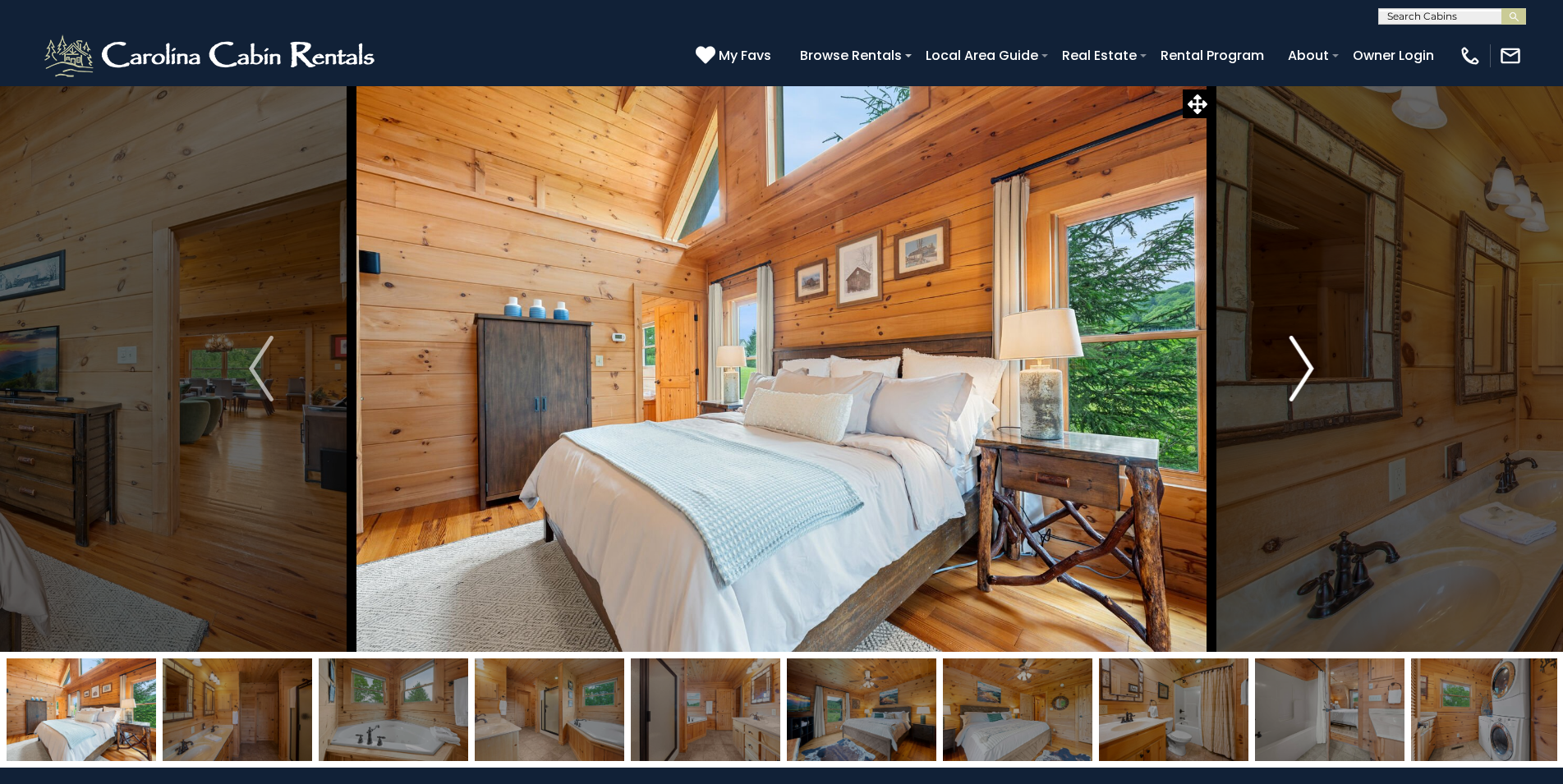
click at [1303, 381] on img "Next" at bounding box center [1301, 369] width 24 height 66
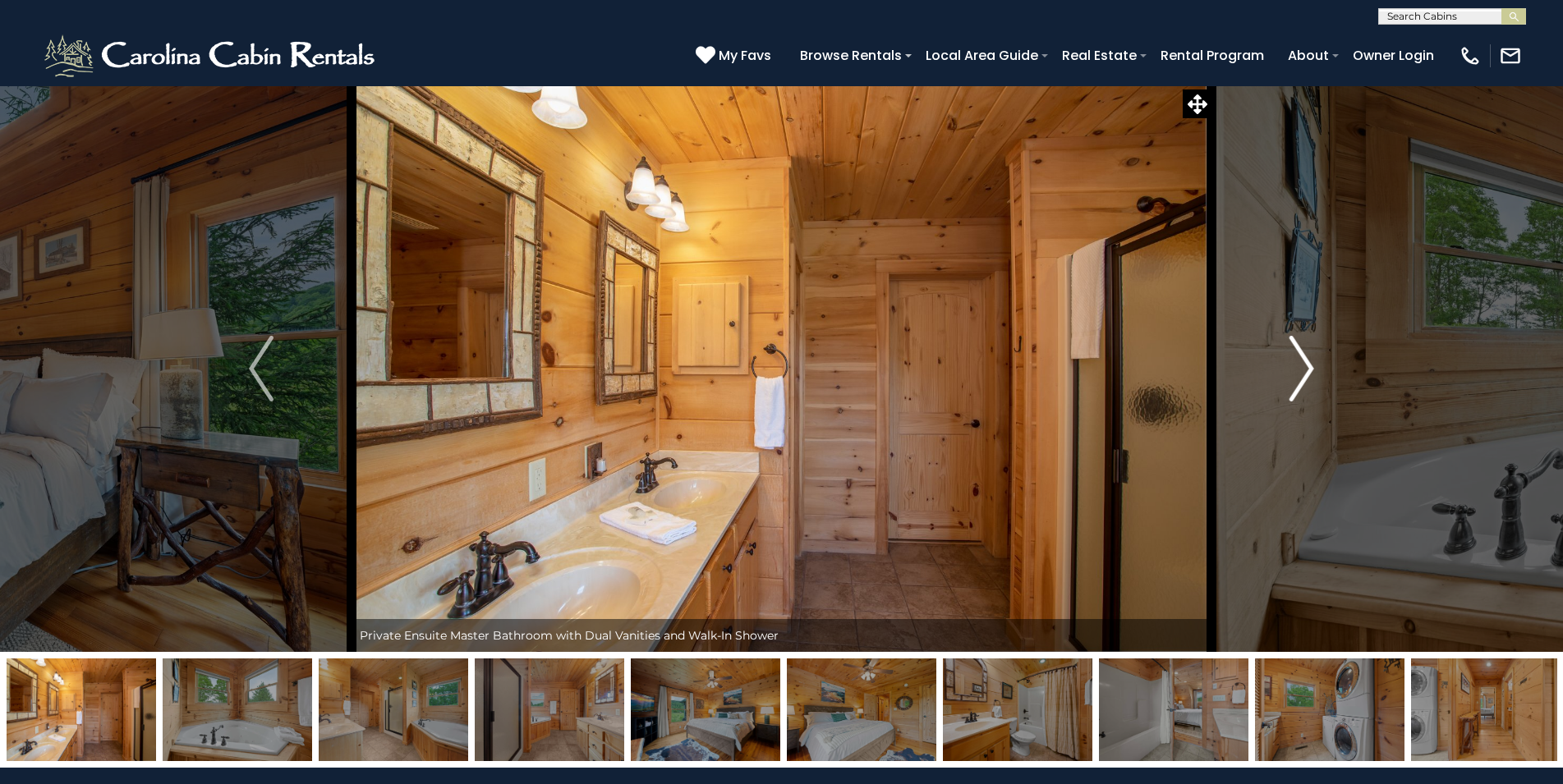
click at [1303, 381] on img "Next" at bounding box center [1301, 369] width 24 height 66
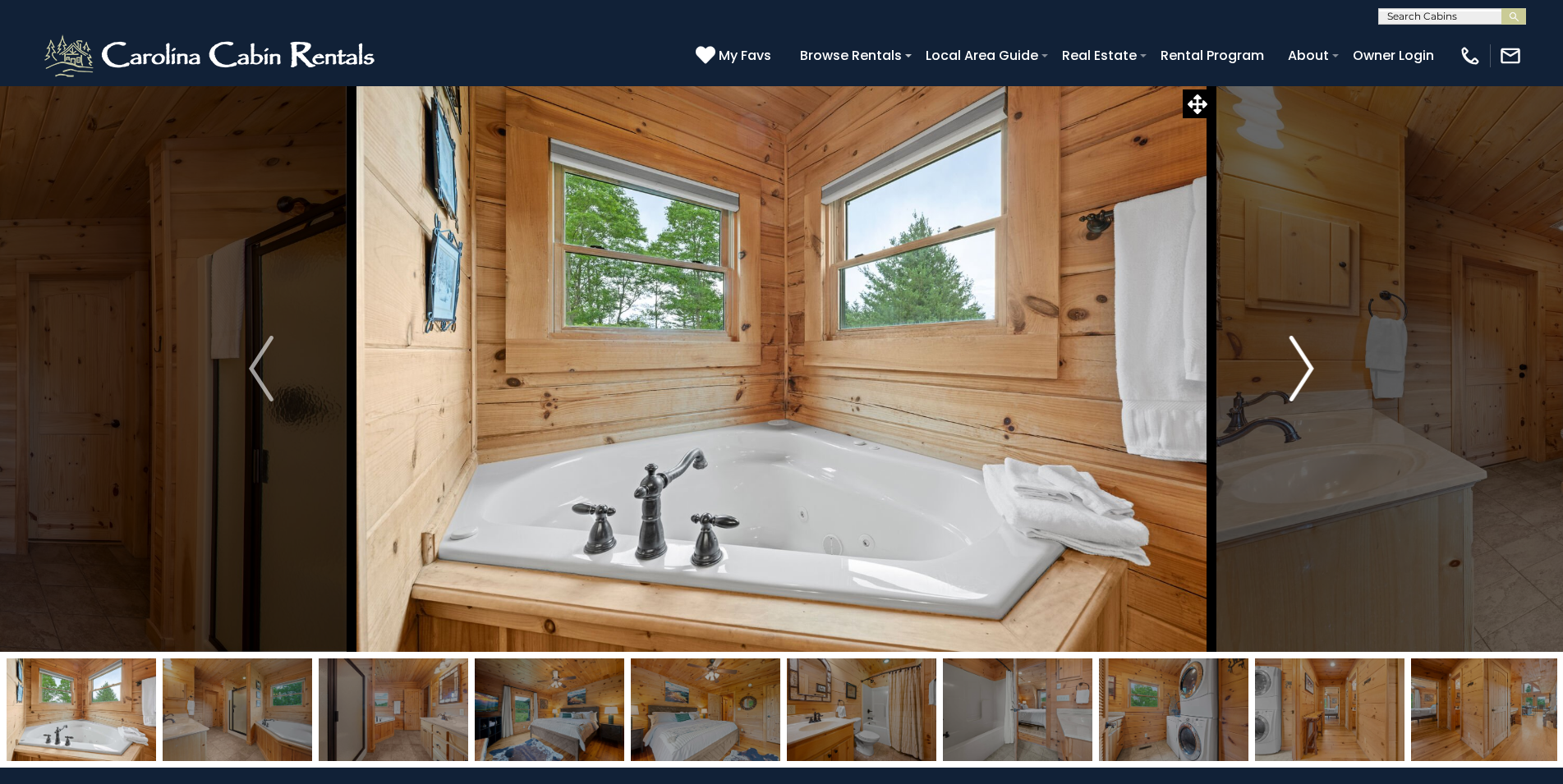
click at [1303, 381] on img "Next" at bounding box center [1301, 369] width 24 height 66
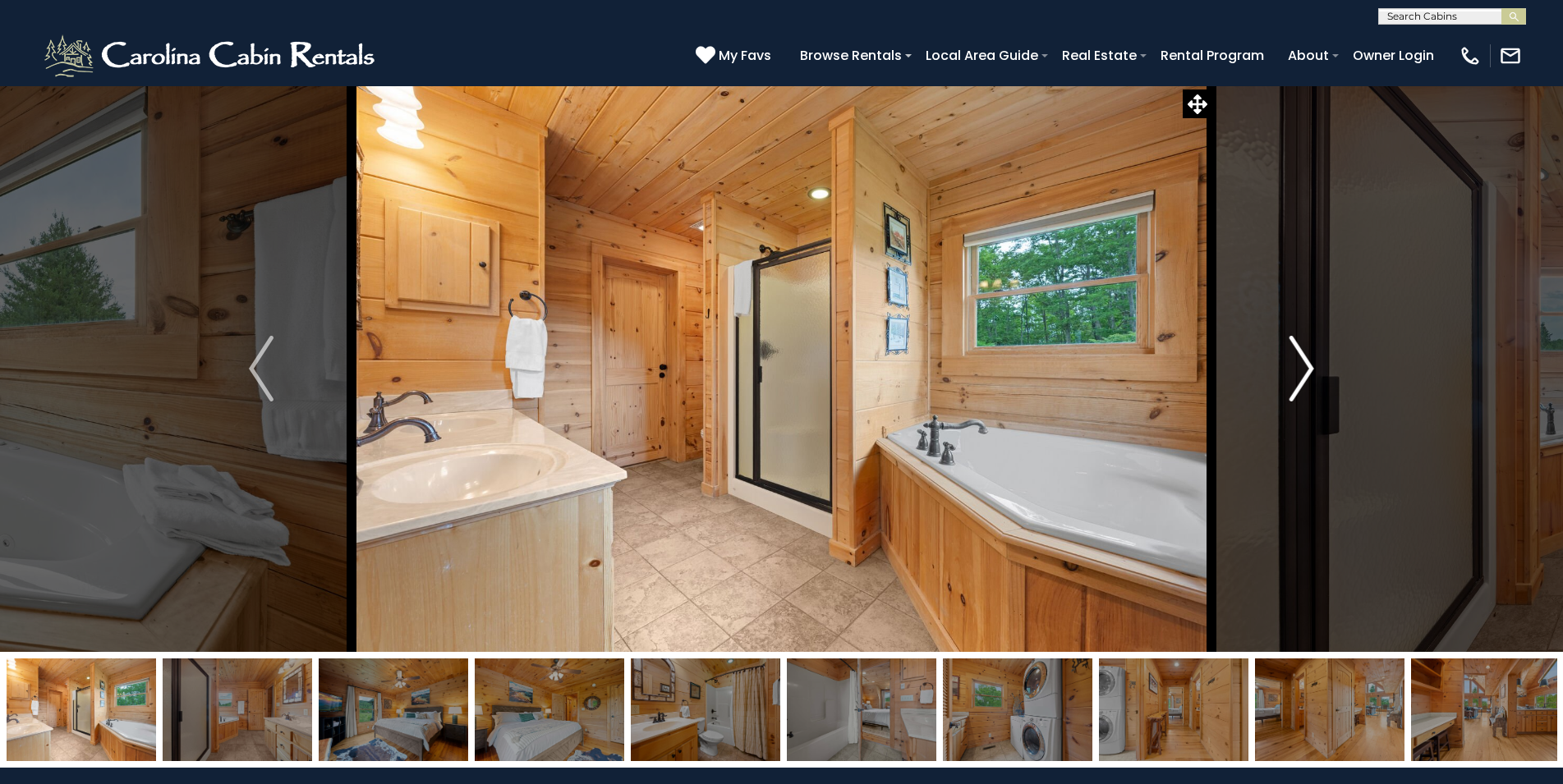
click at [1303, 381] on img "Next" at bounding box center [1301, 369] width 24 height 66
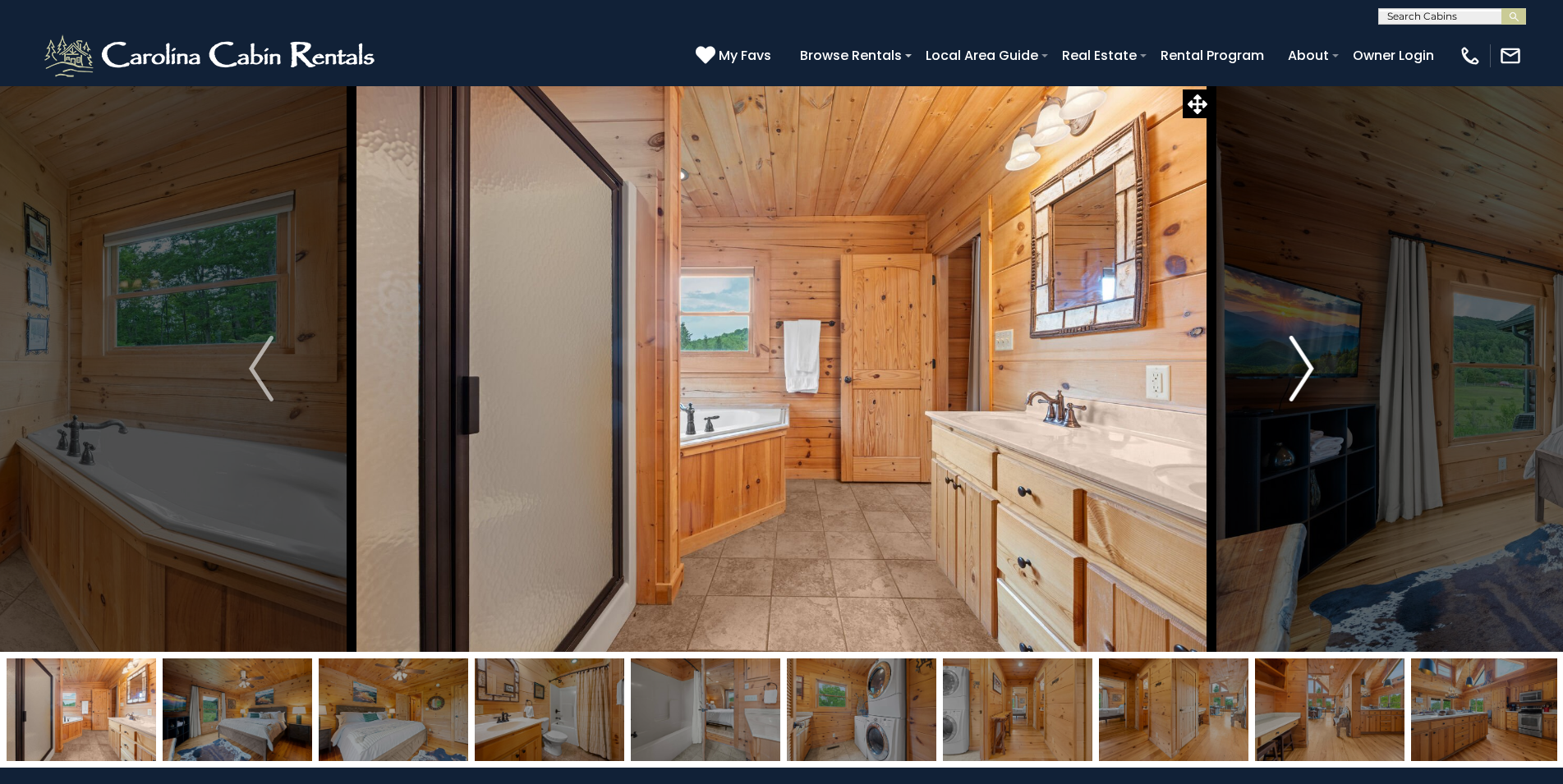
click at [1303, 381] on img "Next" at bounding box center [1301, 369] width 24 height 66
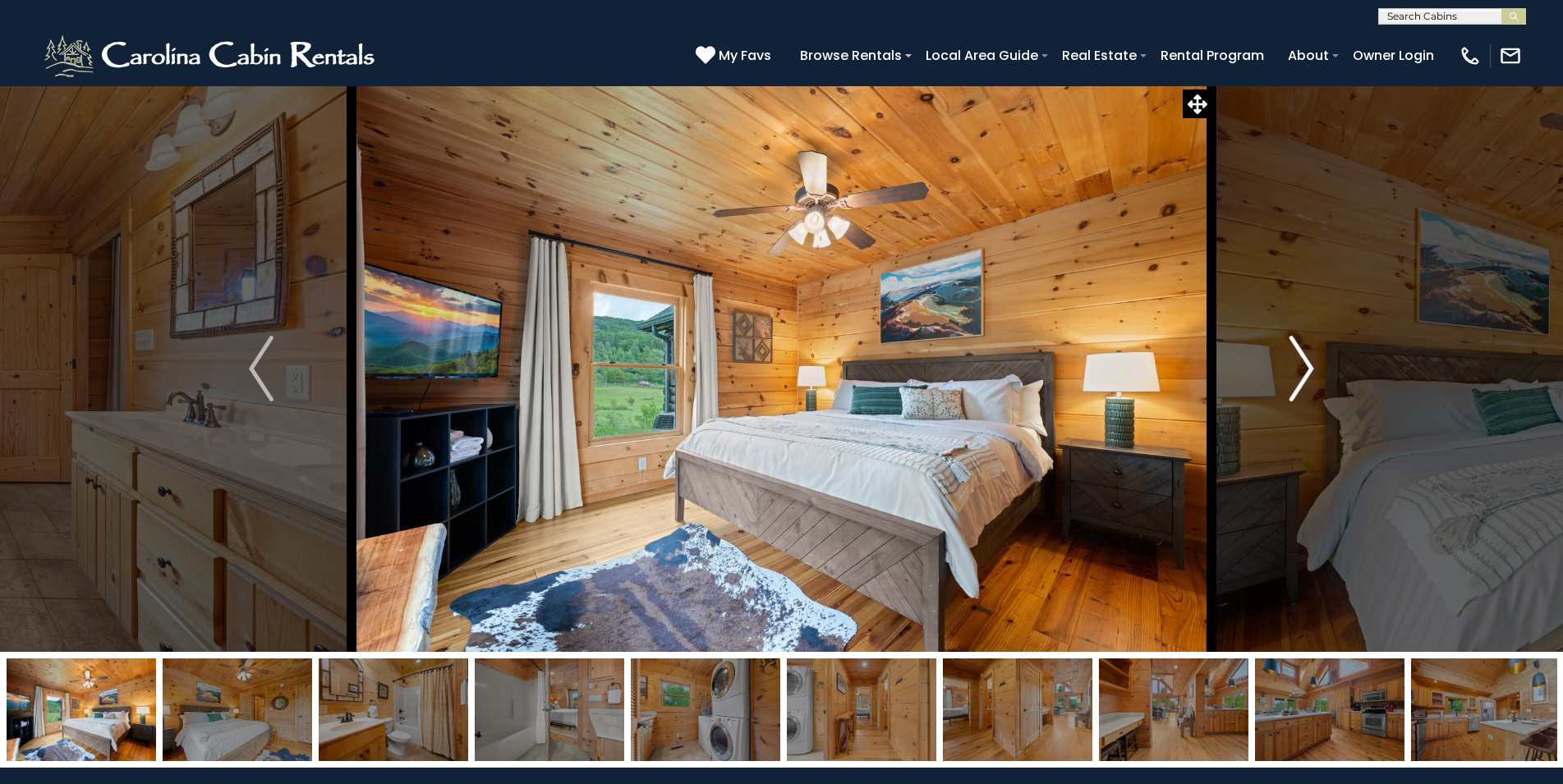
click at [1303, 381] on img "Next" at bounding box center [1301, 369] width 24 height 66
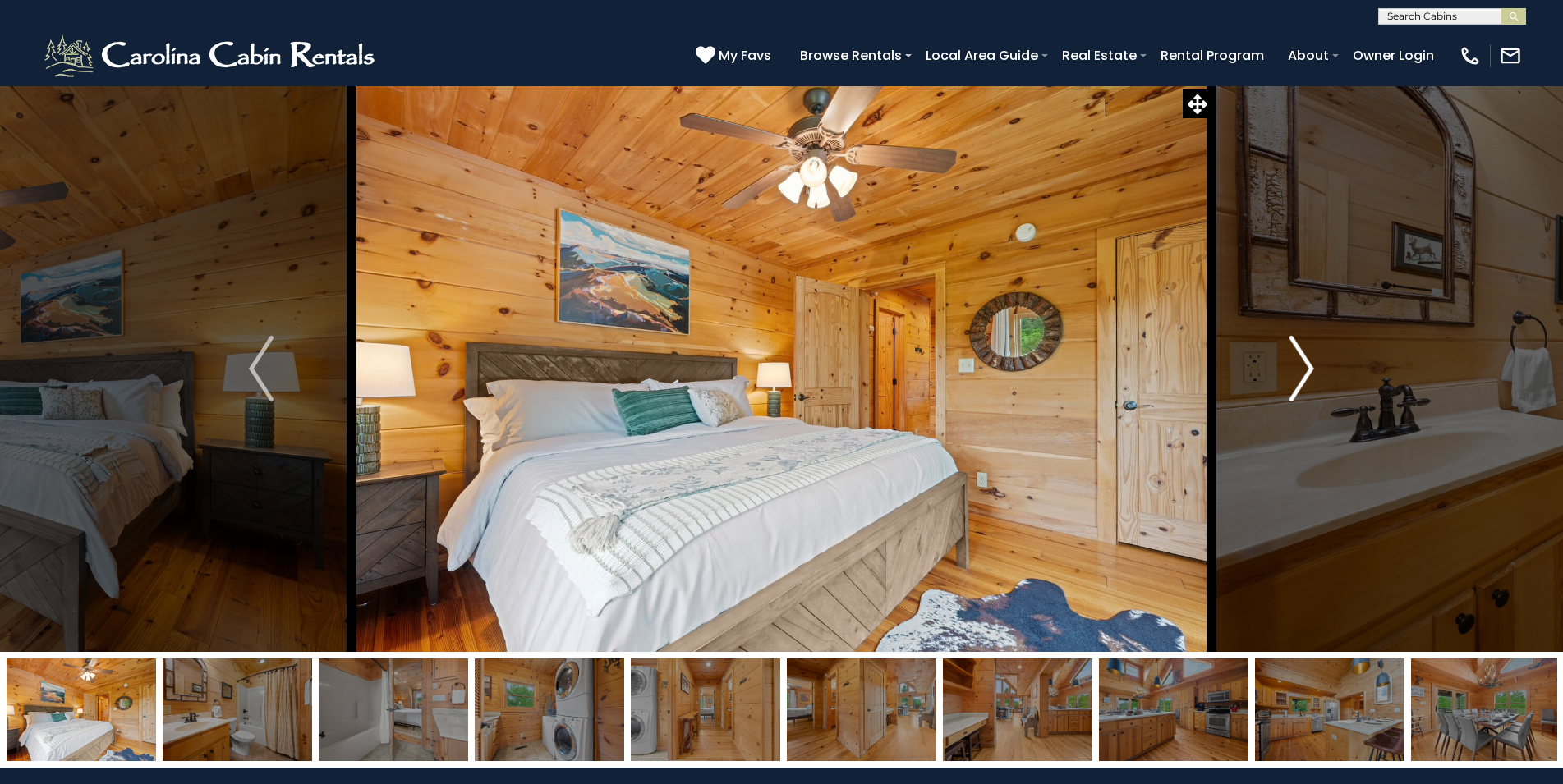
click at [1303, 381] on img "Next" at bounding box center [1301, 369] width 24 height 66
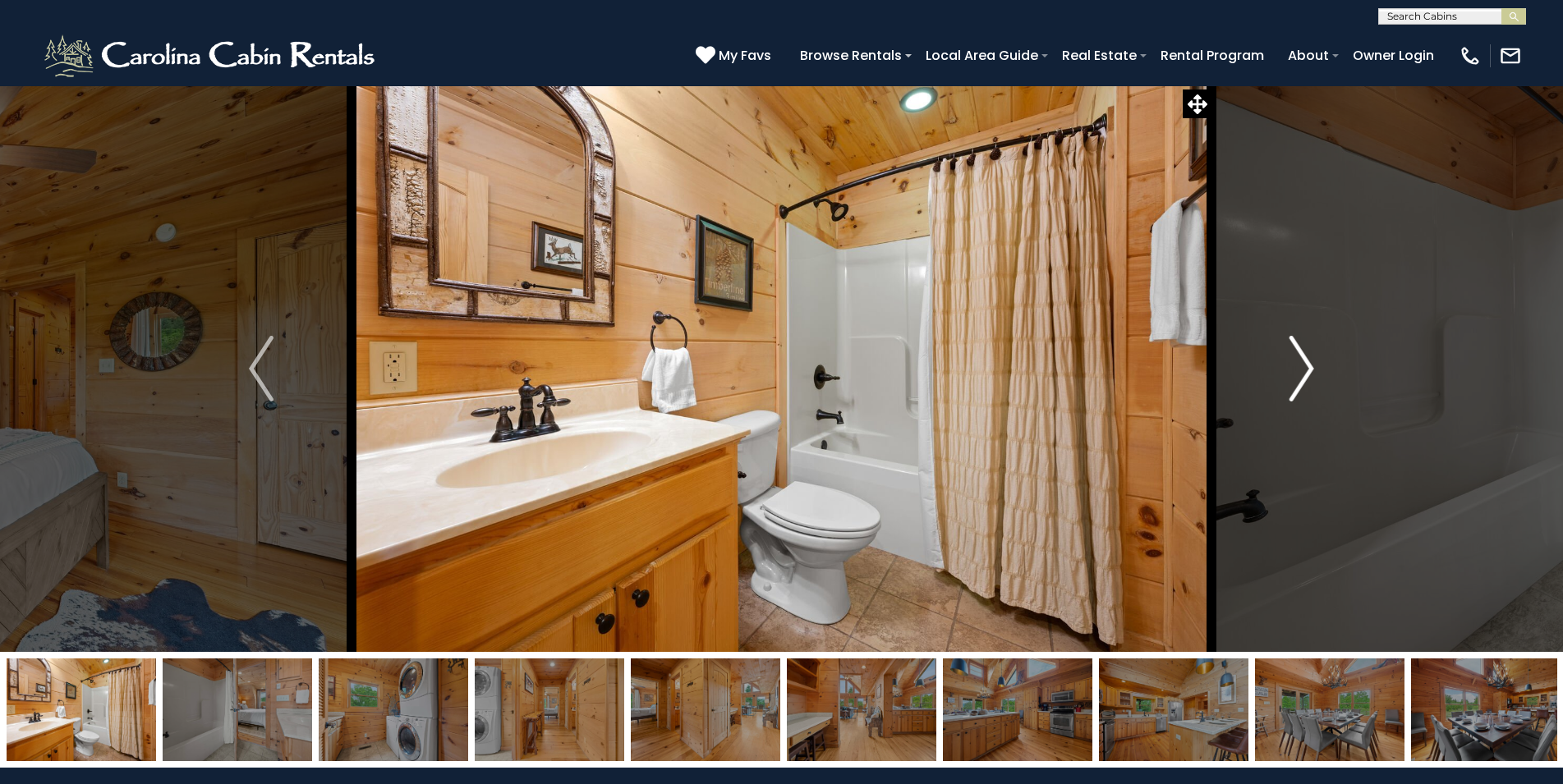
click at [1303, 381] on img "Next" at bounding box center [1301, 369] width 24 height 66
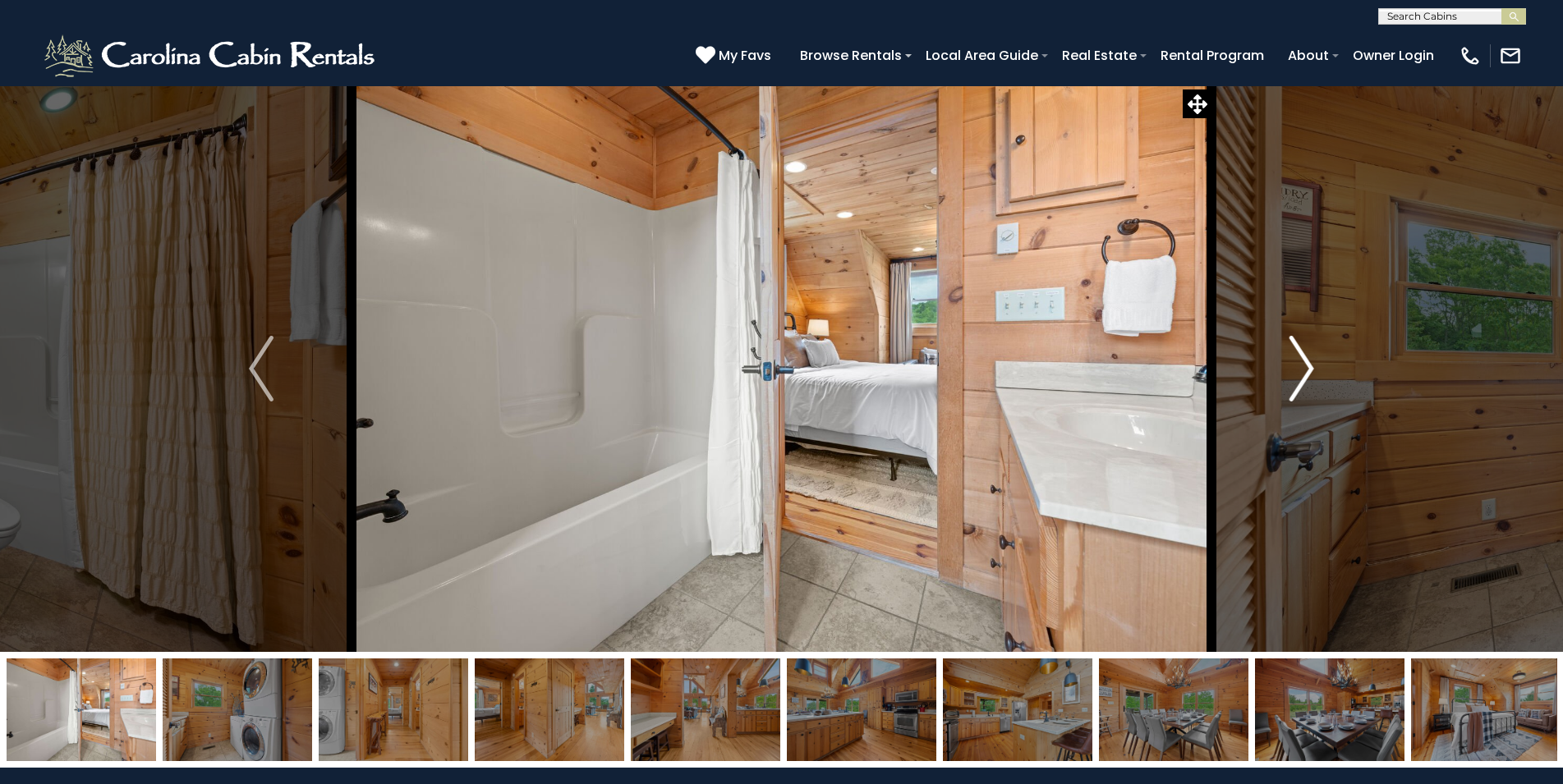
click at [1303, 381] on img "Next" at bounding box center [1301, 369] width 24 height 66
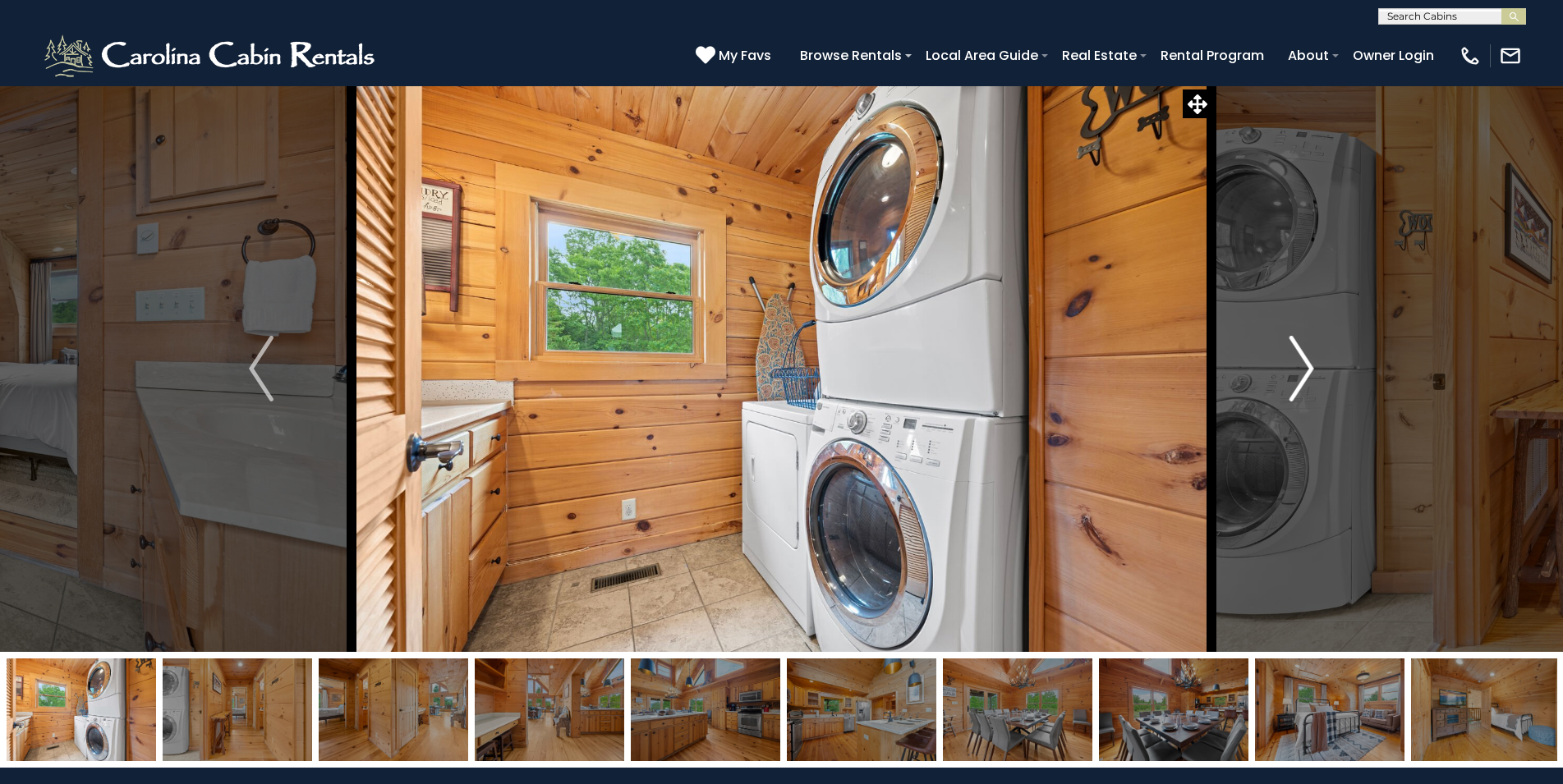
click at [1303, 381] on img "Next" at bounding box center [1301, 369] width 24 height 66
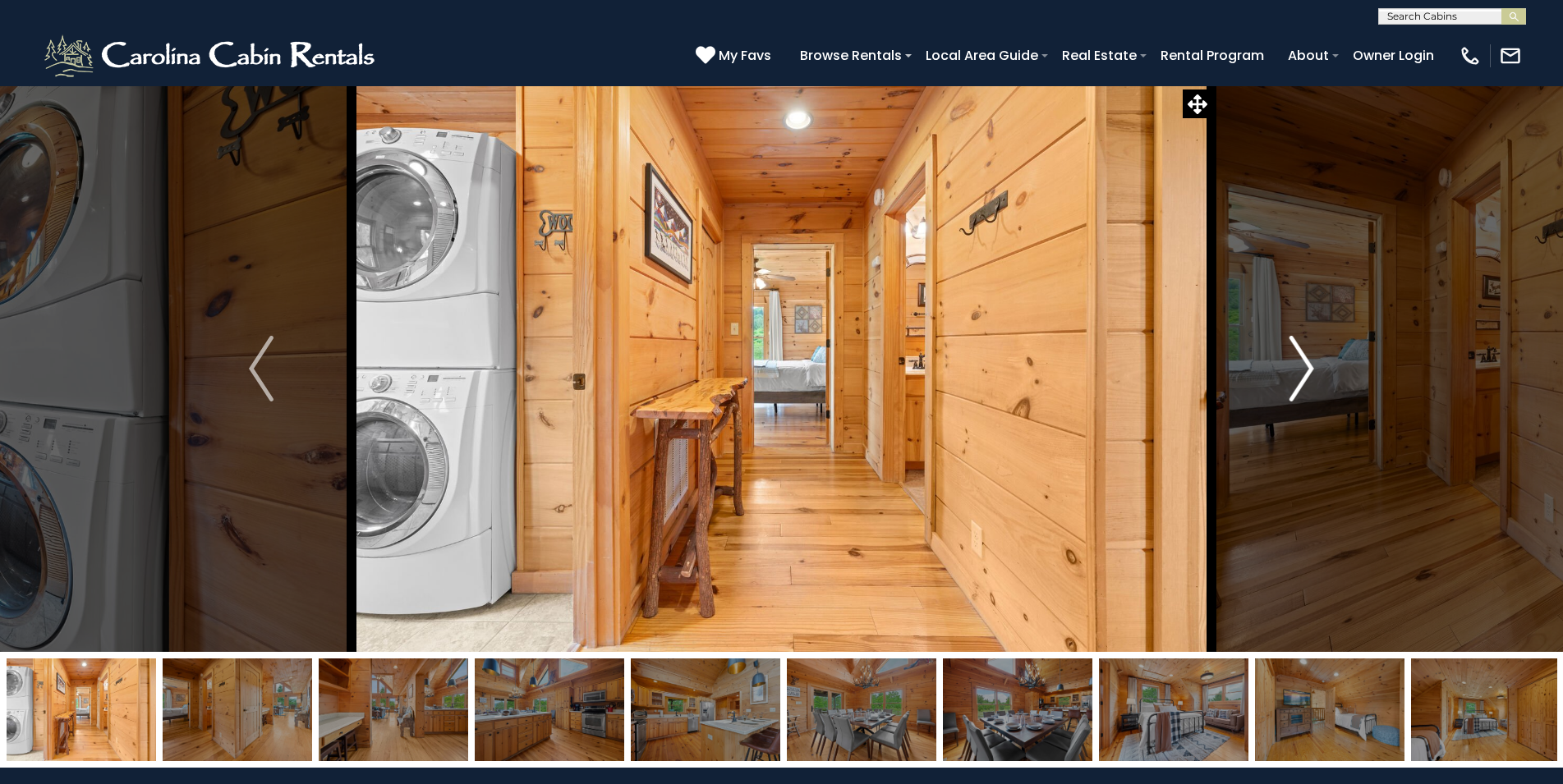
click at [1303, 381] on img "Next" at bounding box center [1301, 369] width 24 height 66
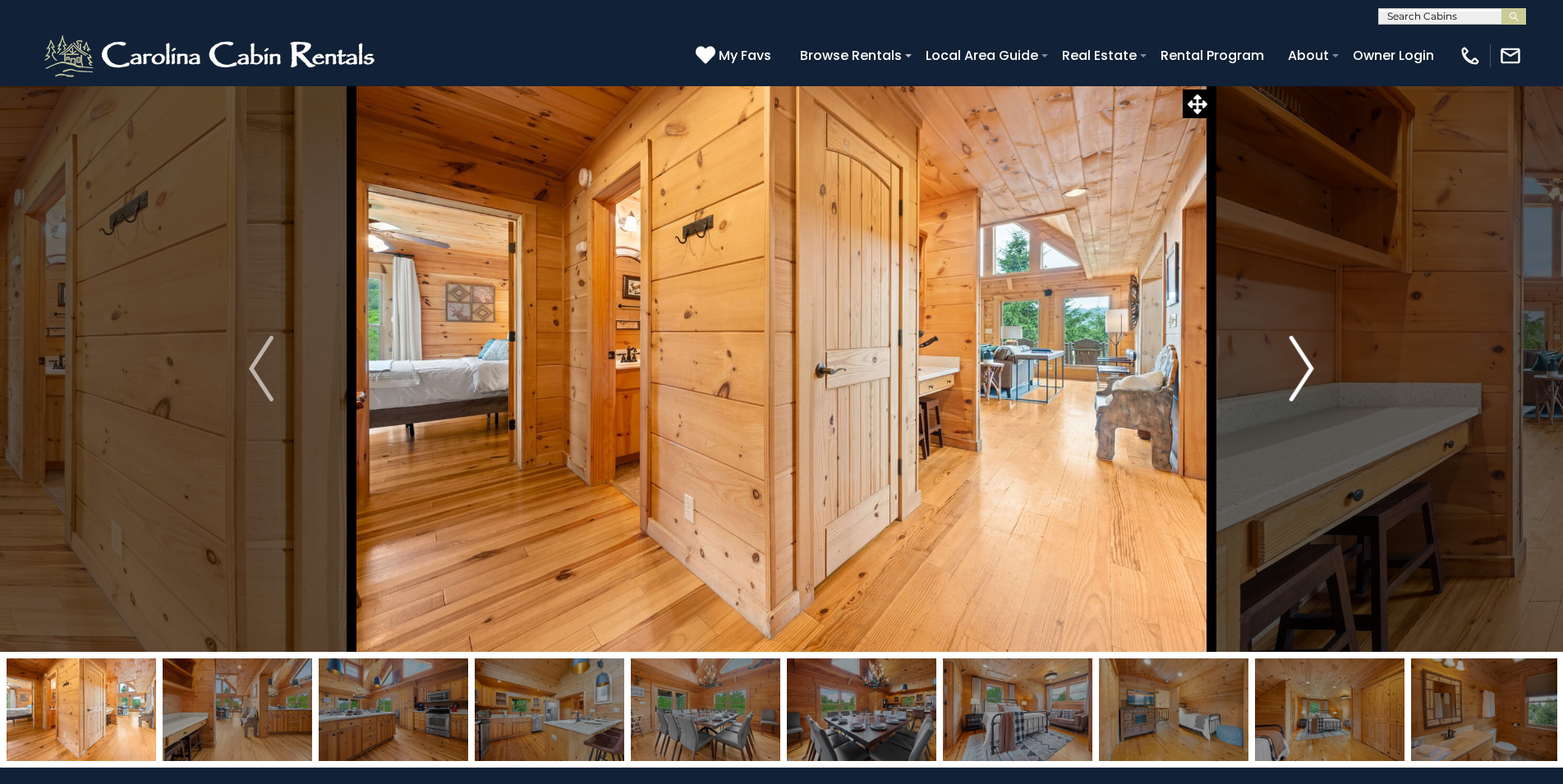
click at [1303, 381] on img "Next" at bounding box center [1301, 369] width 24 height 66
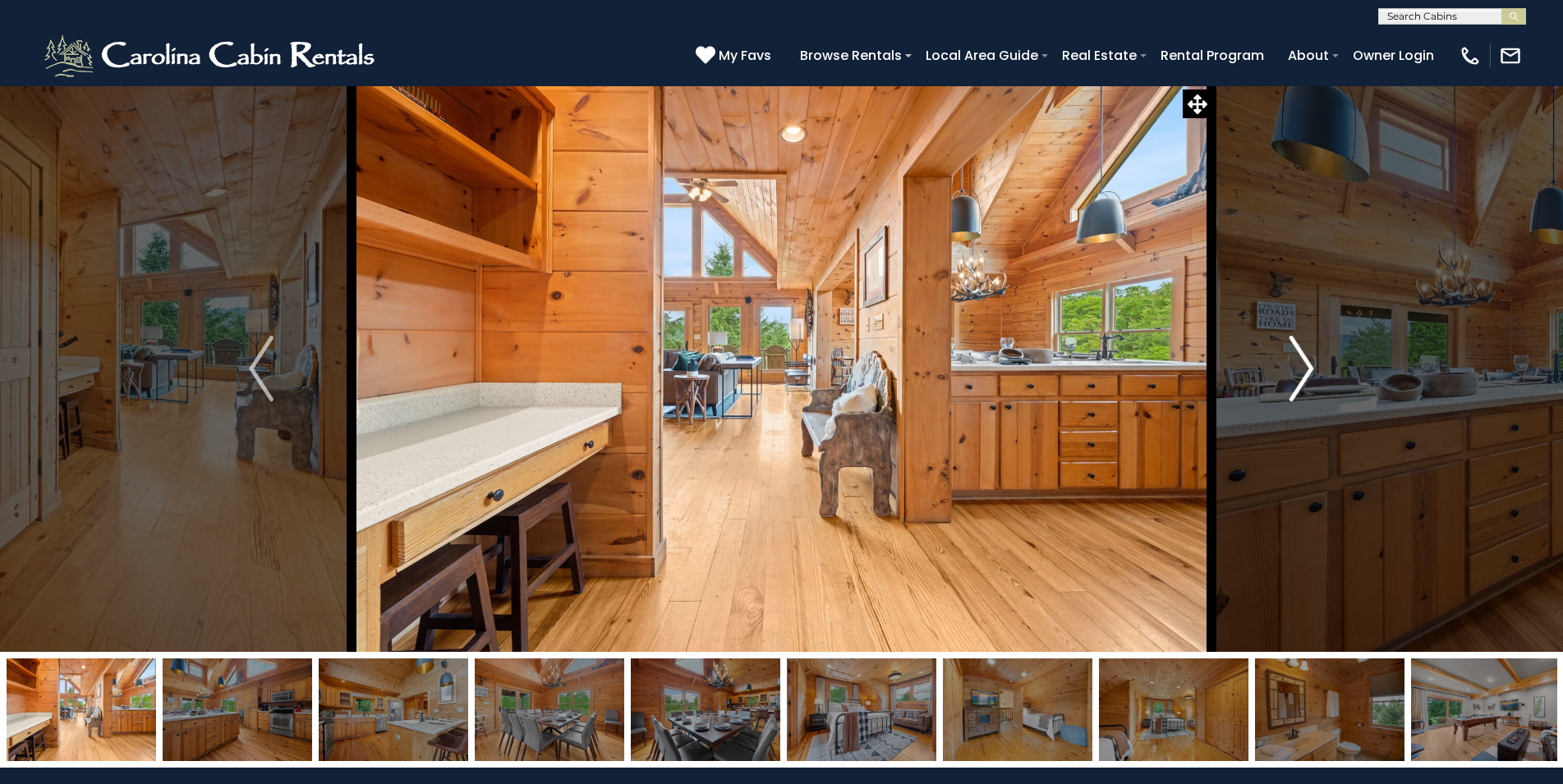
click at [1303, 381] on img "Next" at bounding box center [1301, 369] width 24 height 66
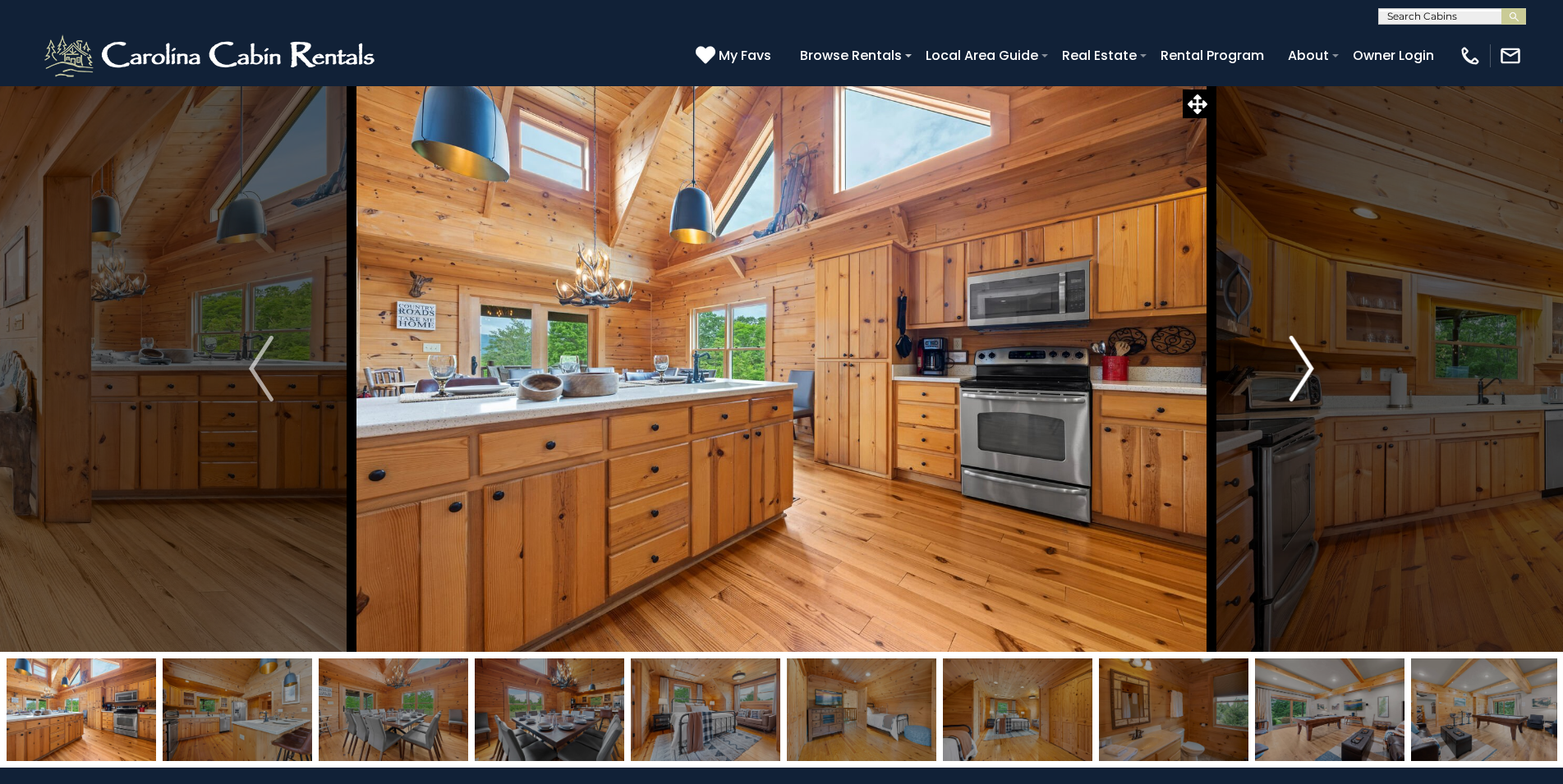
click at [1303, 381] on img "Next" at bounding box center [1301, 369] width 24 height 66
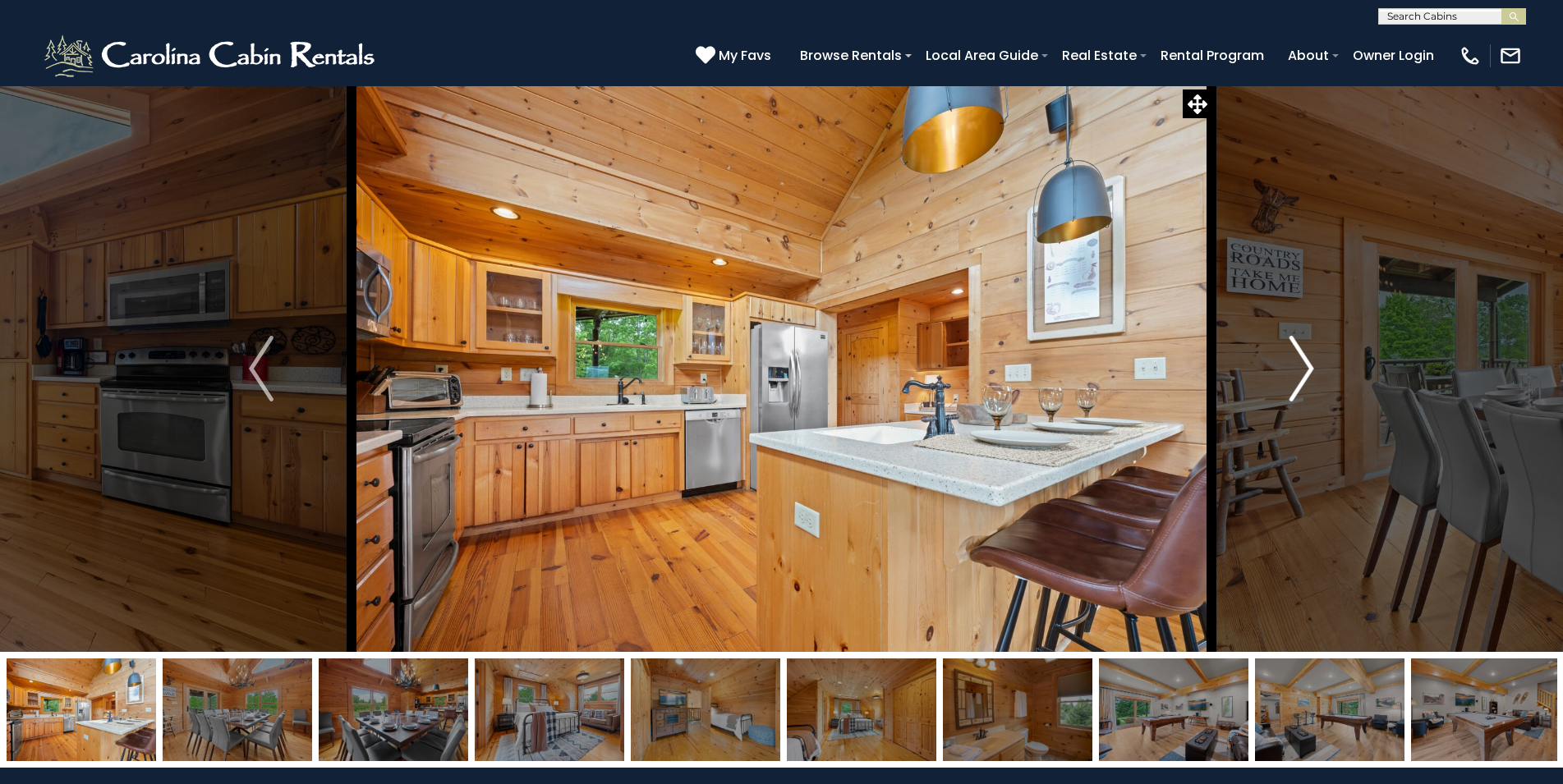
click at [1303, 381] on img "Next" at bounding box center [1301, 369] width 24 height 66
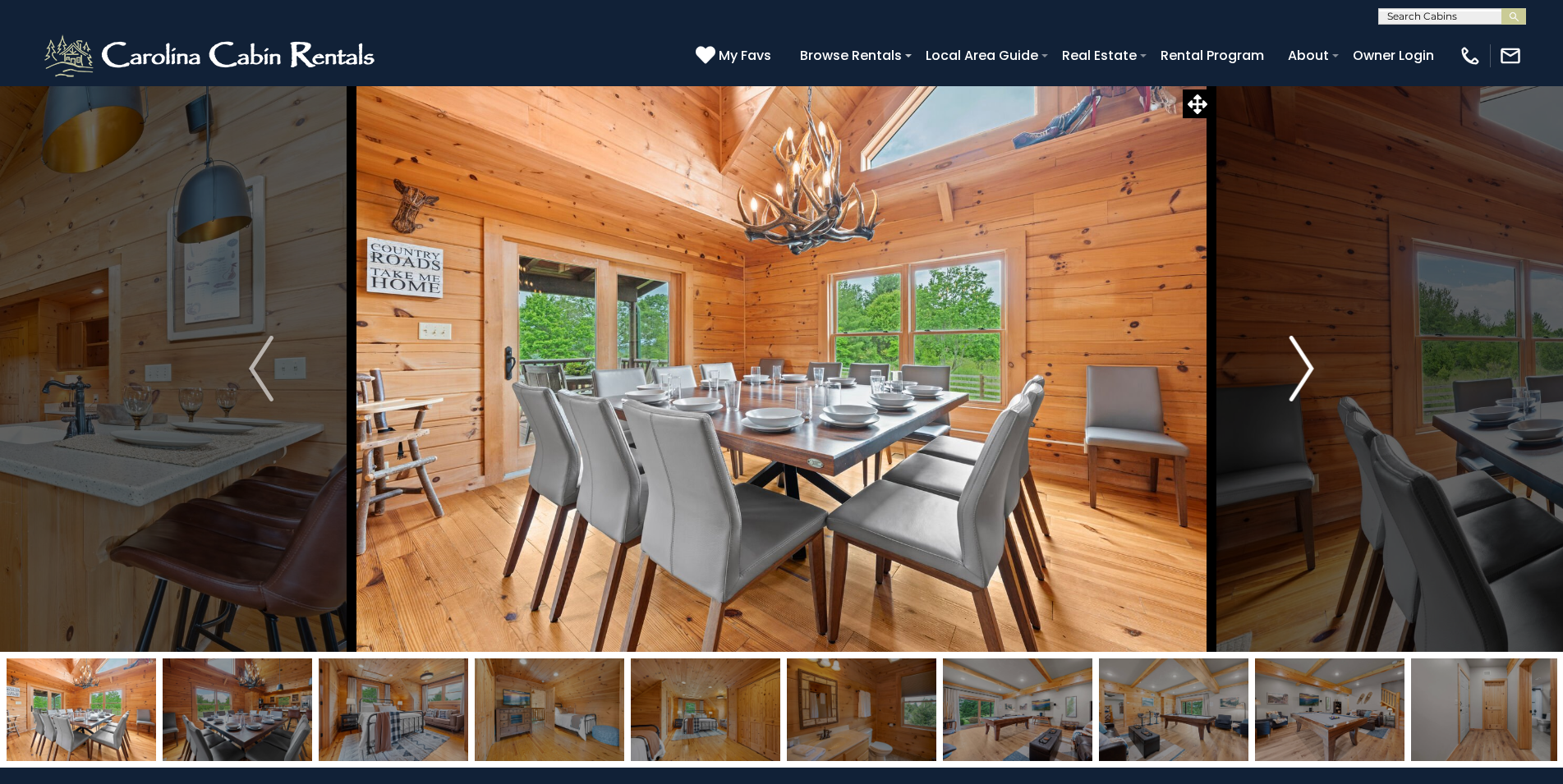
click at [1303, 381] on img "Next" at bounding box center [1301, 369] width 24 height 66
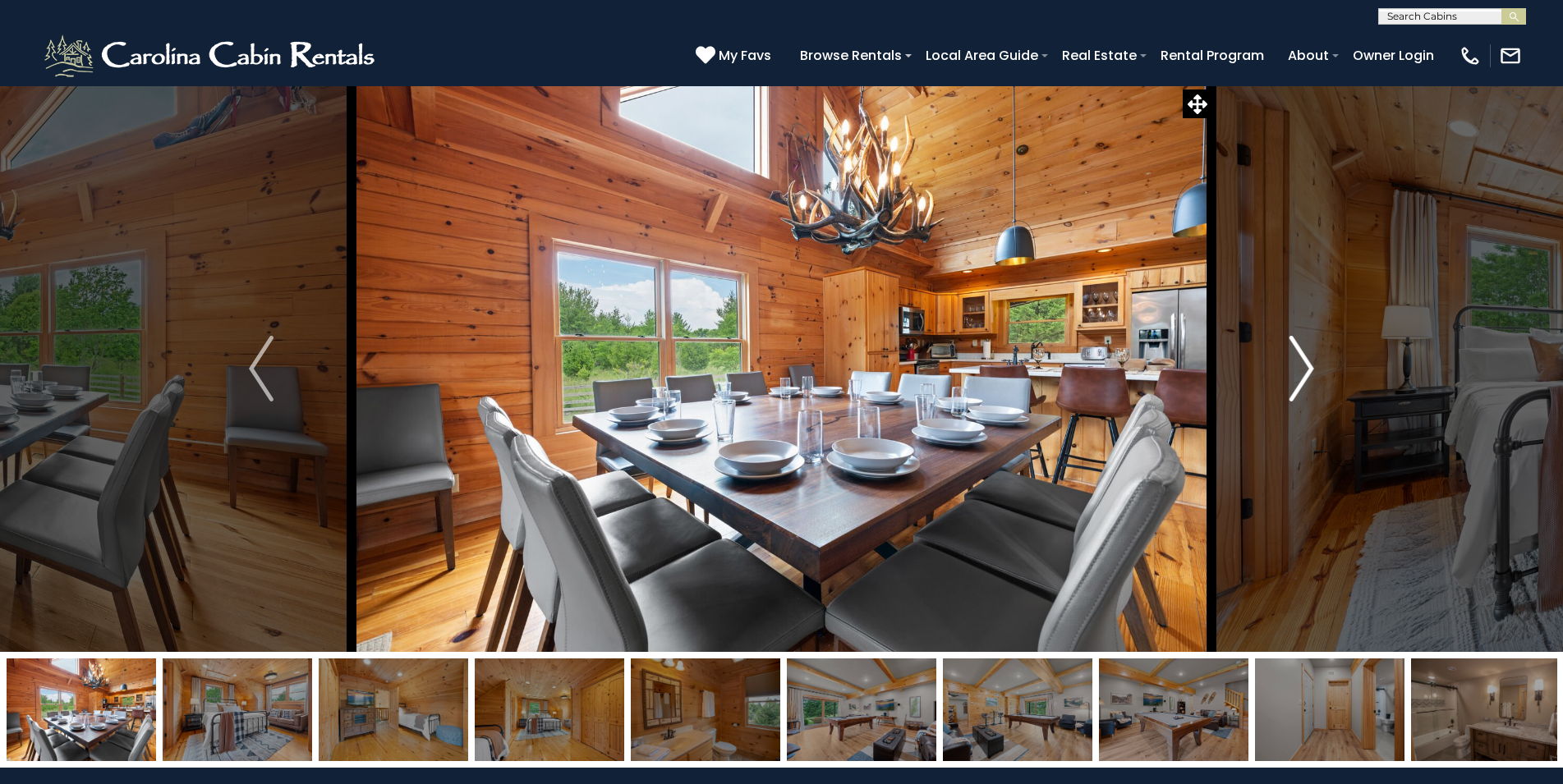
click at [1303, 381] on img "Next" at bounding box center [1301, 369] width 24 height 66
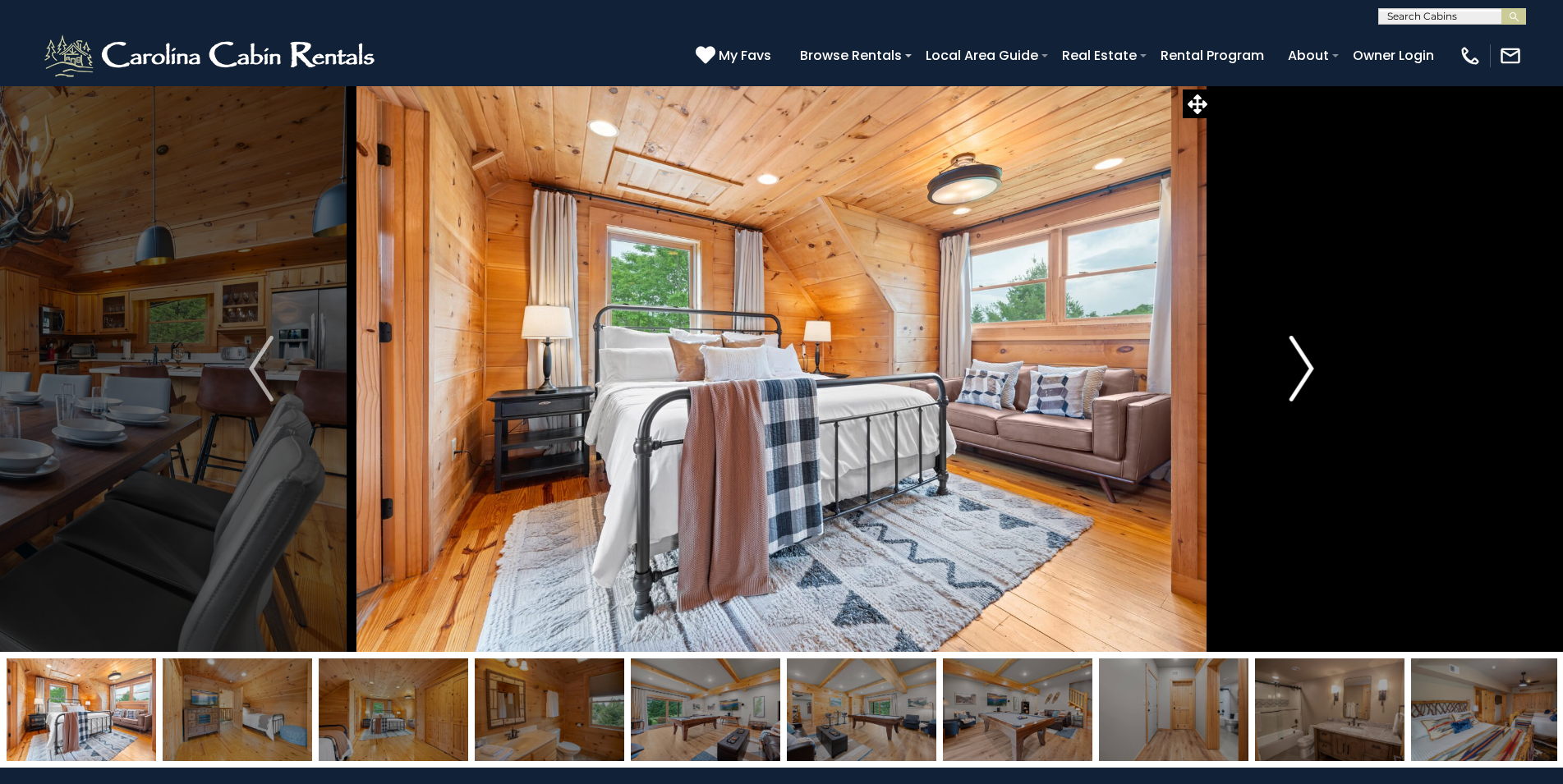
click at [1303, 381] on img "Next" at bounding box center [1301, 369] width 24 height 66
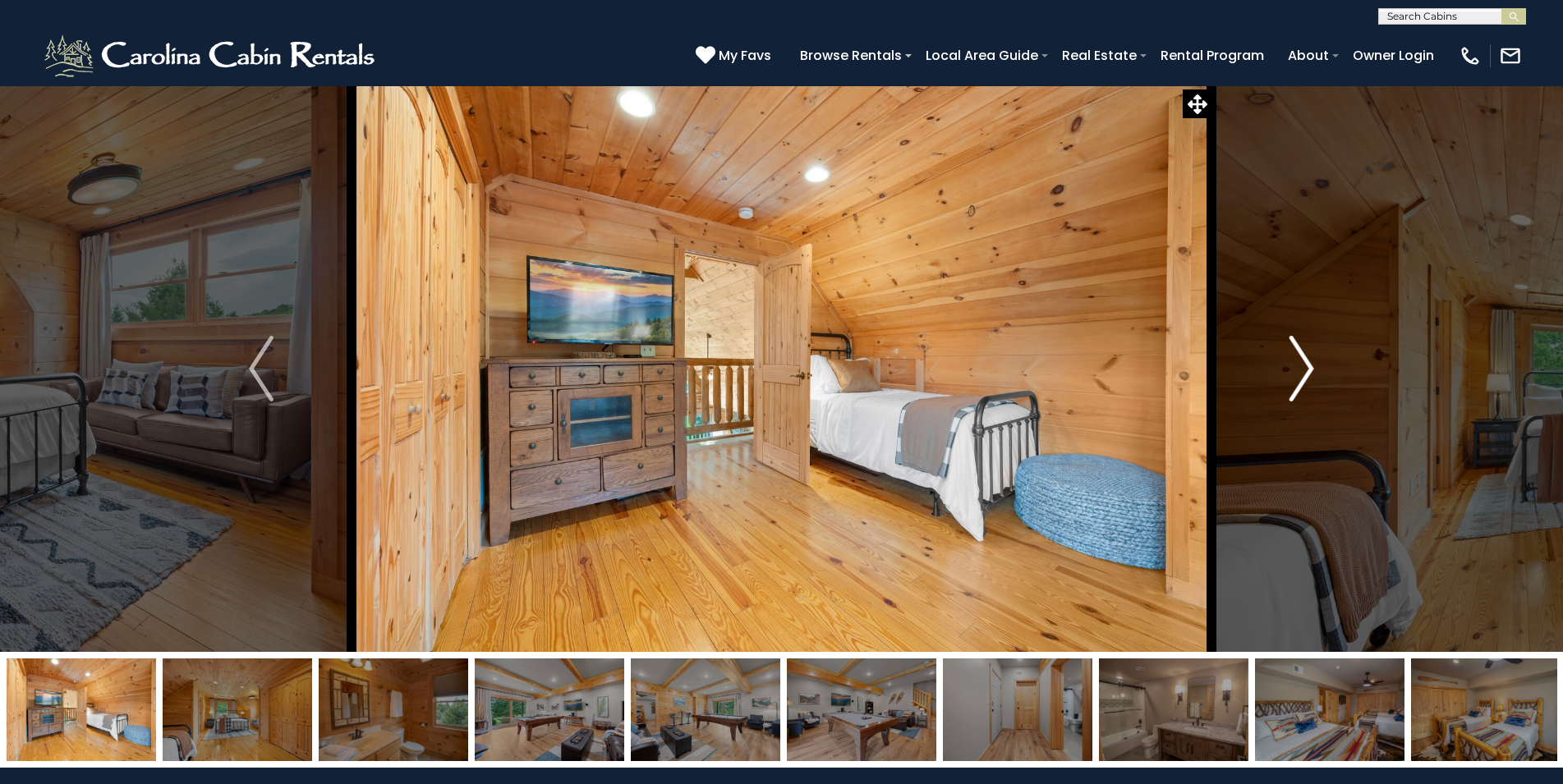
click at [1303, 381] on img "Next" at bounding box center [1301, 369] width 24 height 66
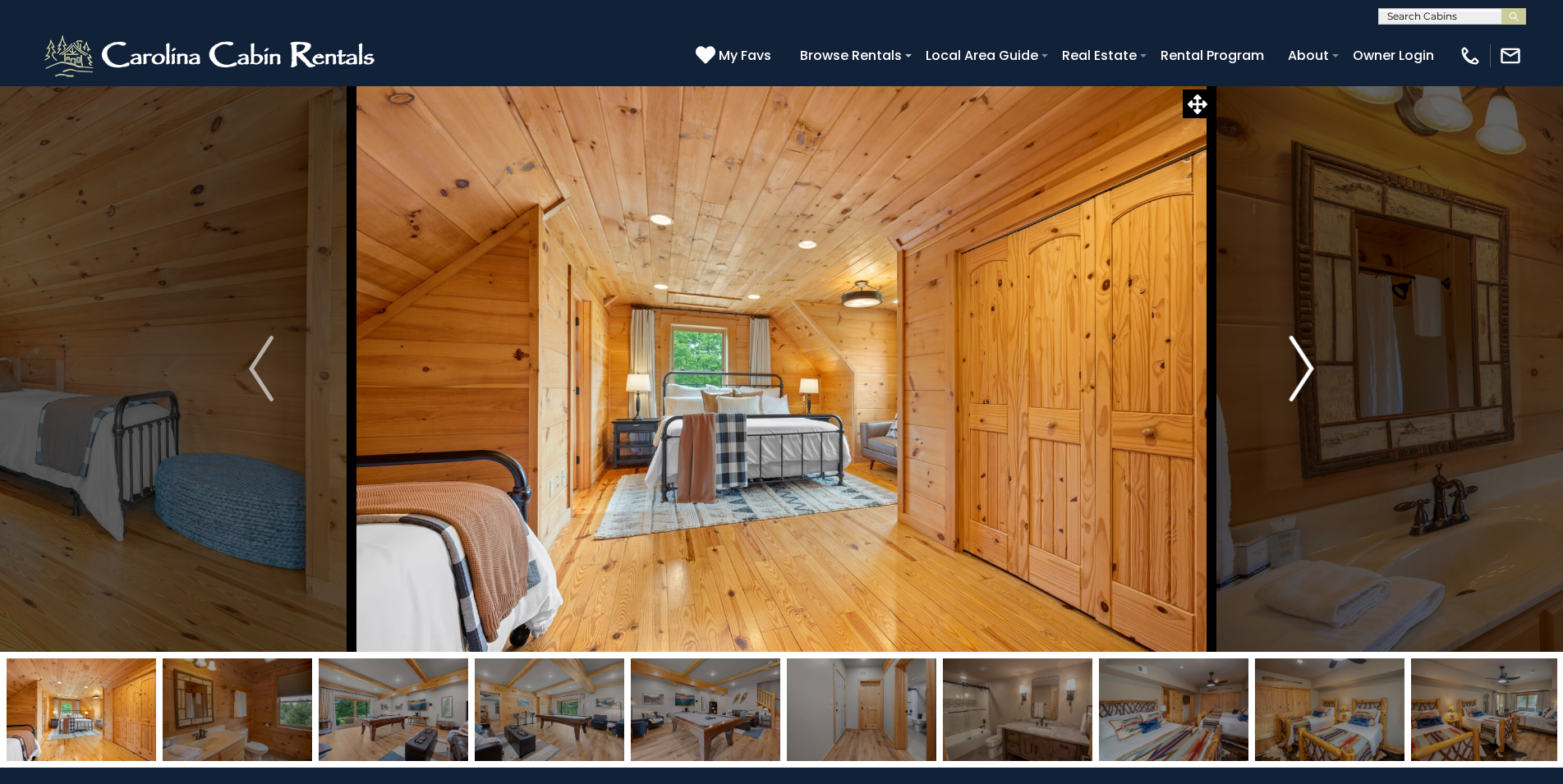
click at [1303, 381] on img "Next" at bounding box center [1301, 369] width 24 height 66
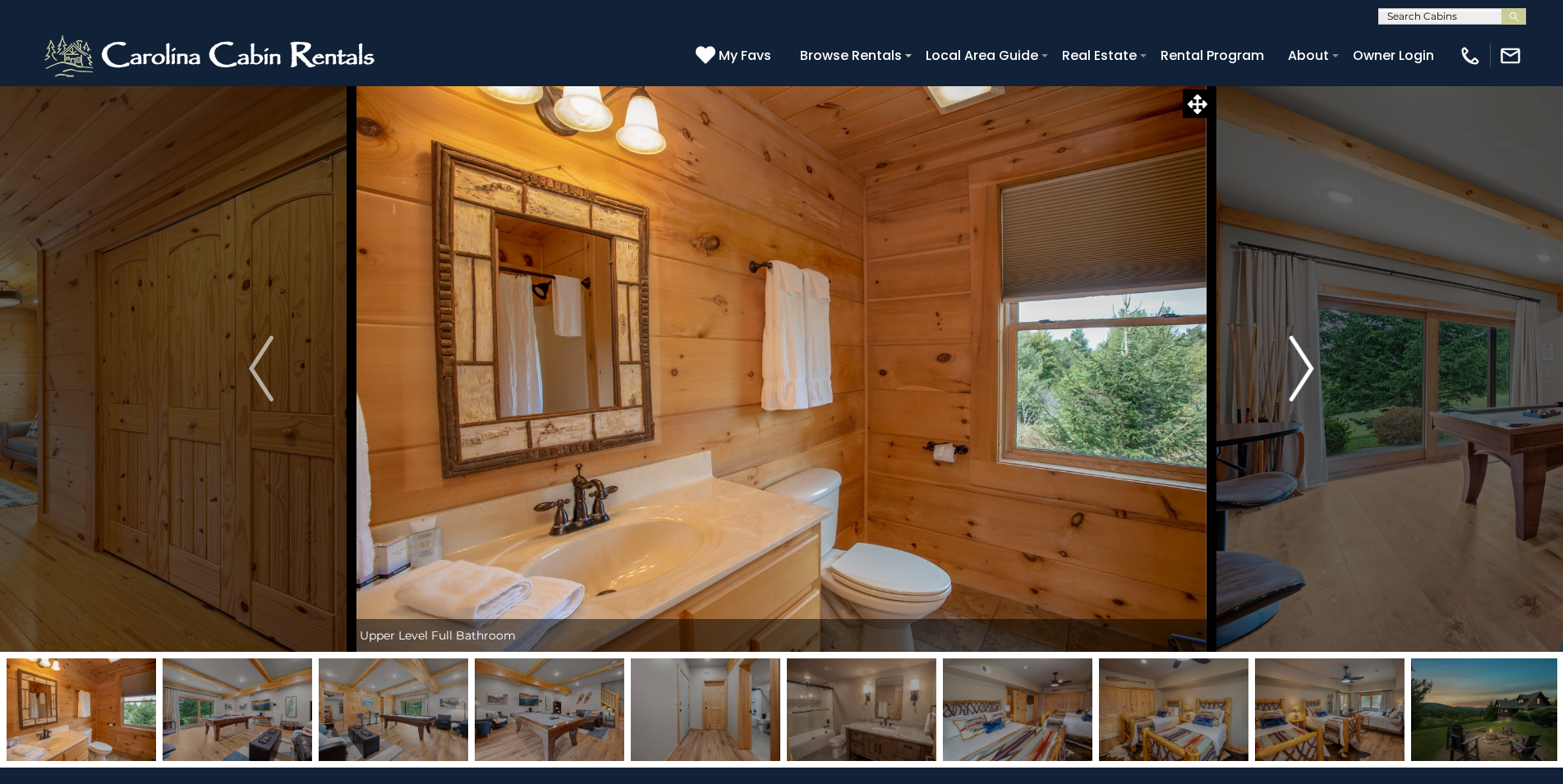
click at [1303, 381] on img "Next" at bounding box center [1301, 369] width 24 height 66
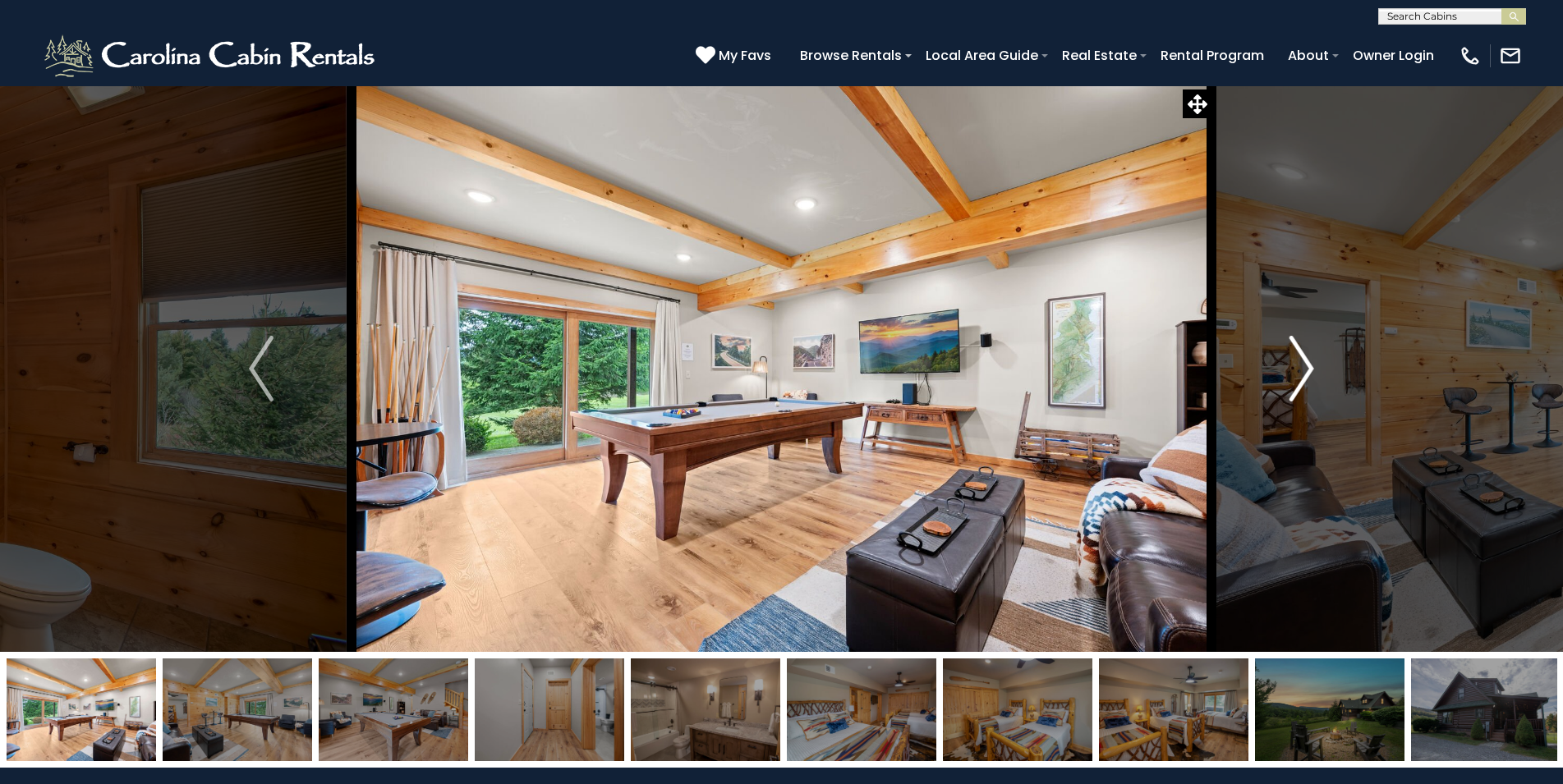
click at [1303, 381] on img "Next" at bounding box center [1301, 369] width 24 height 66
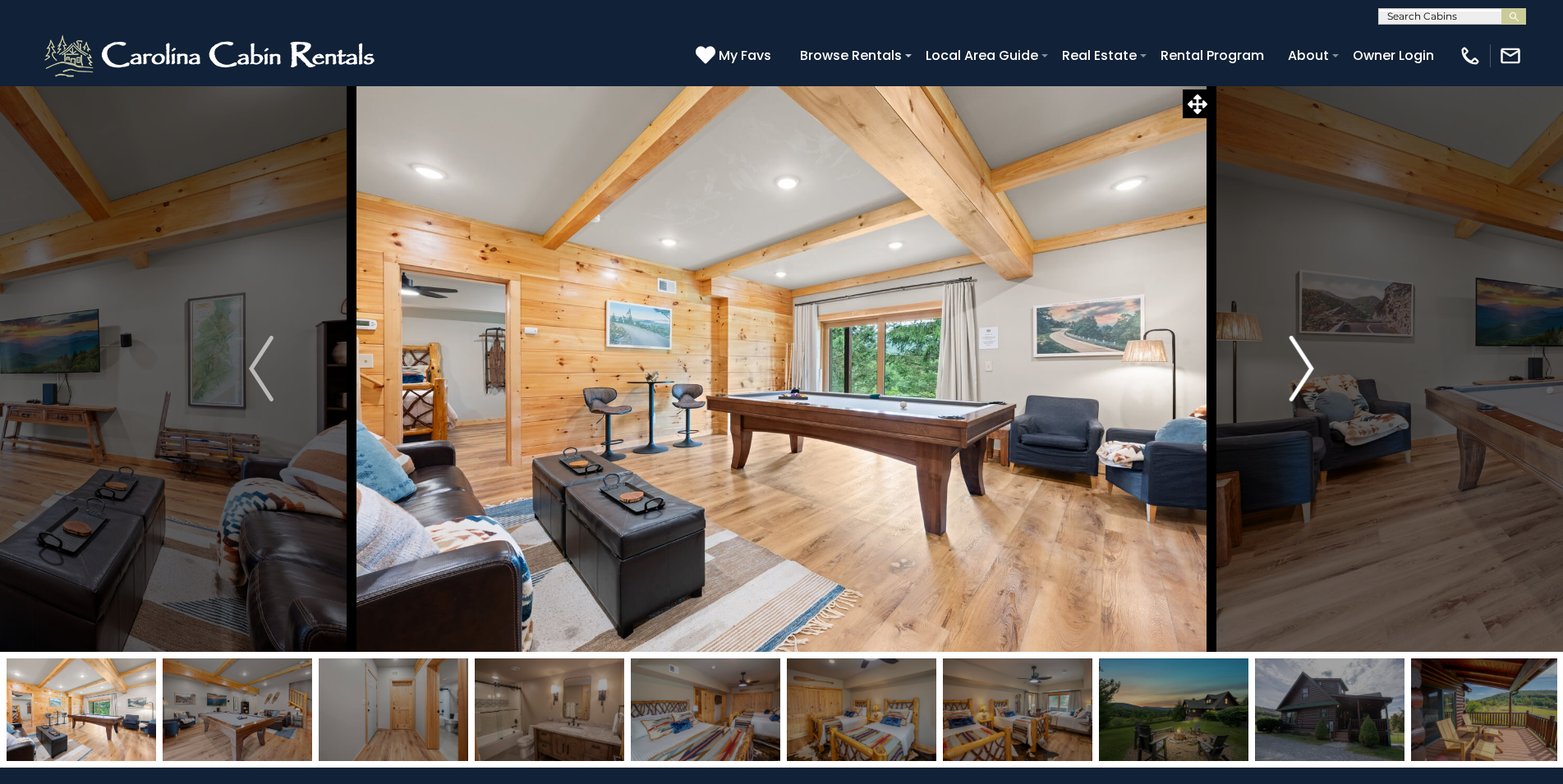
click at [1303, 381] on img "Next" at bounding box center [1301, 369] width 24 height 66
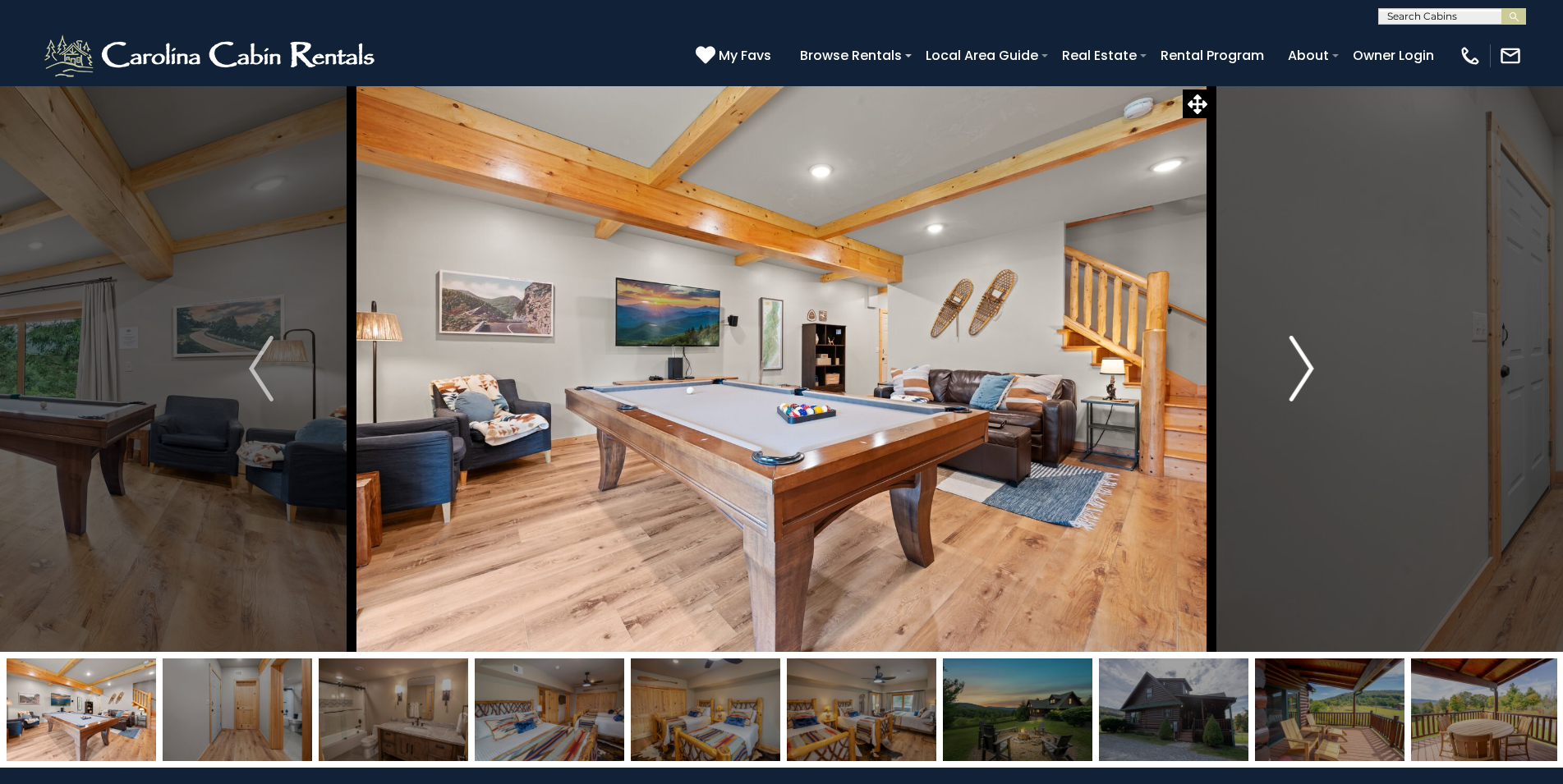
click at [1303, 381] on img "Next" at bounding box center [1301, 369] width 24 height 66
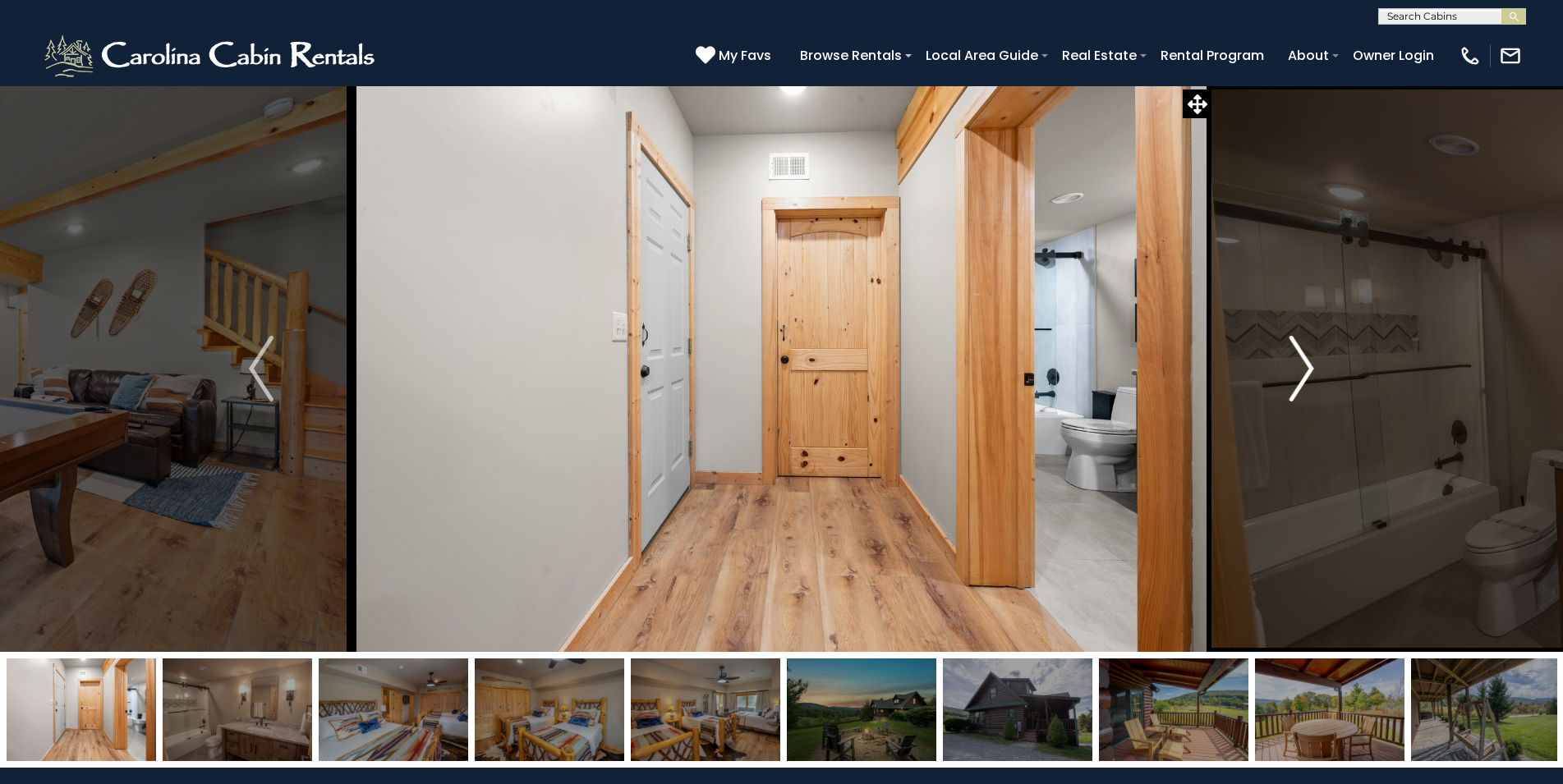
click at [1303, 381] on img "Next" at bounding box center [1301, 369] width 24 height 66
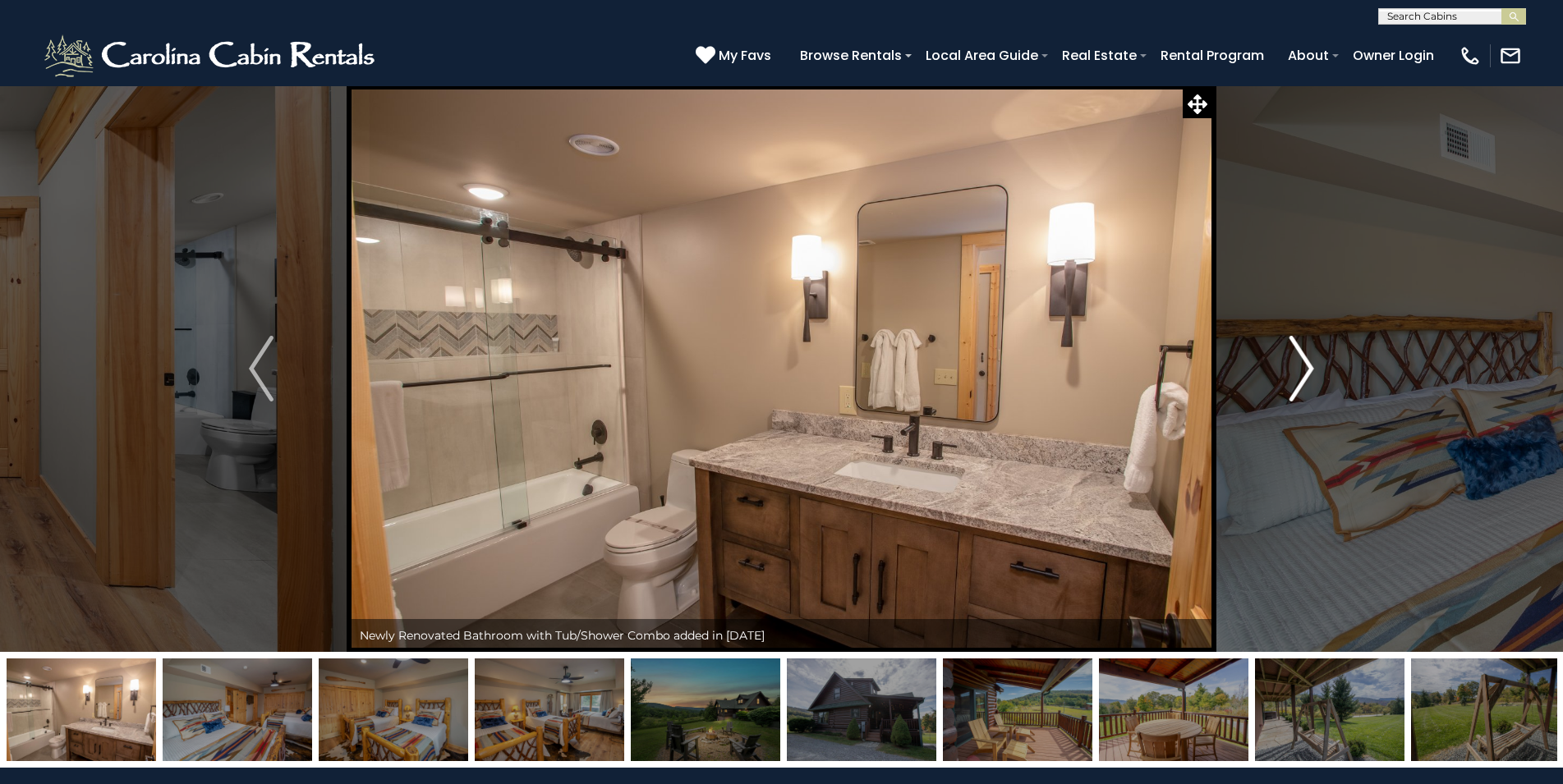
click at [1303, 381] on img "Next" at bounding box center [1301, 369] width 24 height 66
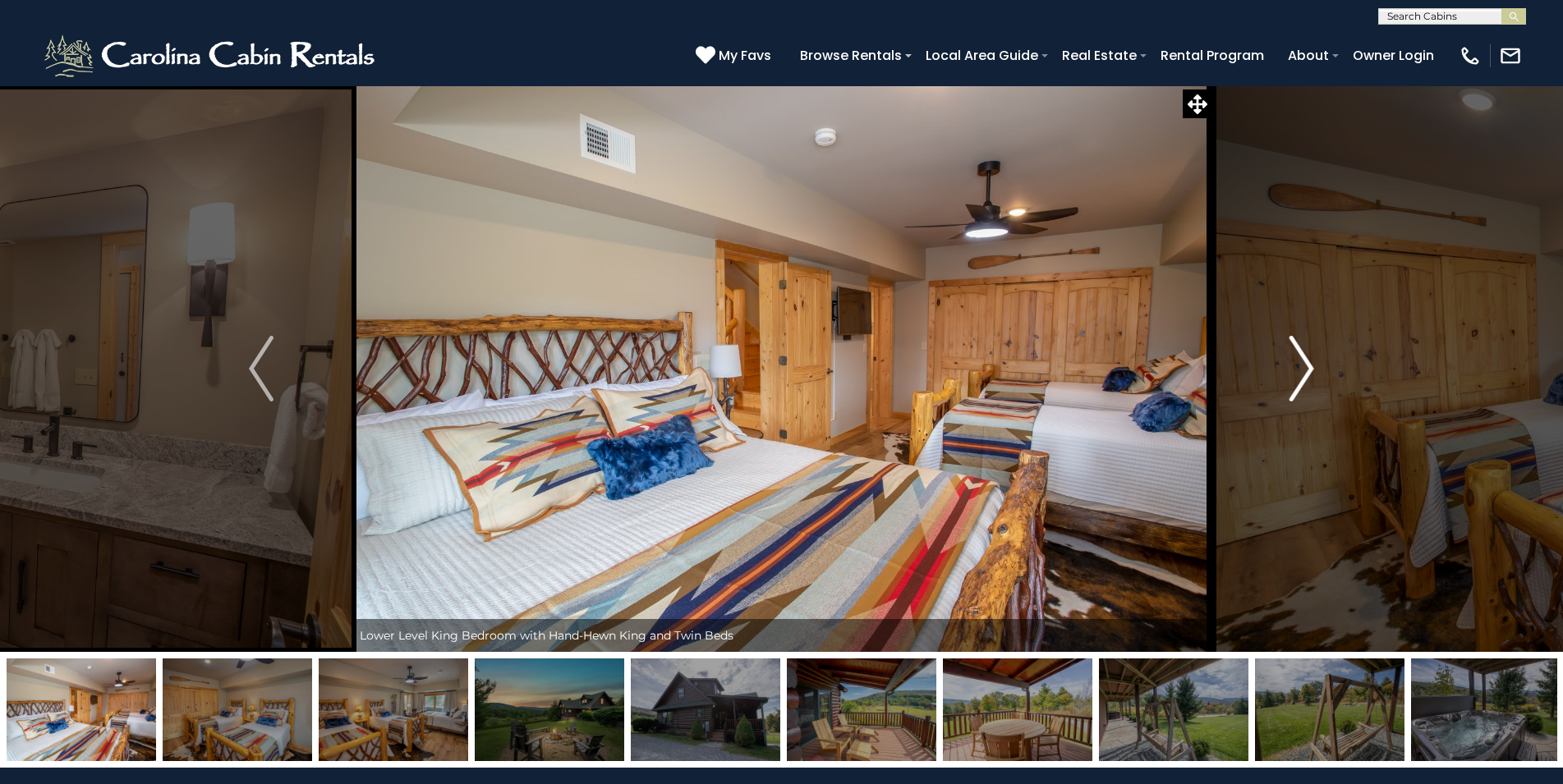
click at [1303, 381] on img "Next" at bounding box center [1301, 369] width 24 height 66
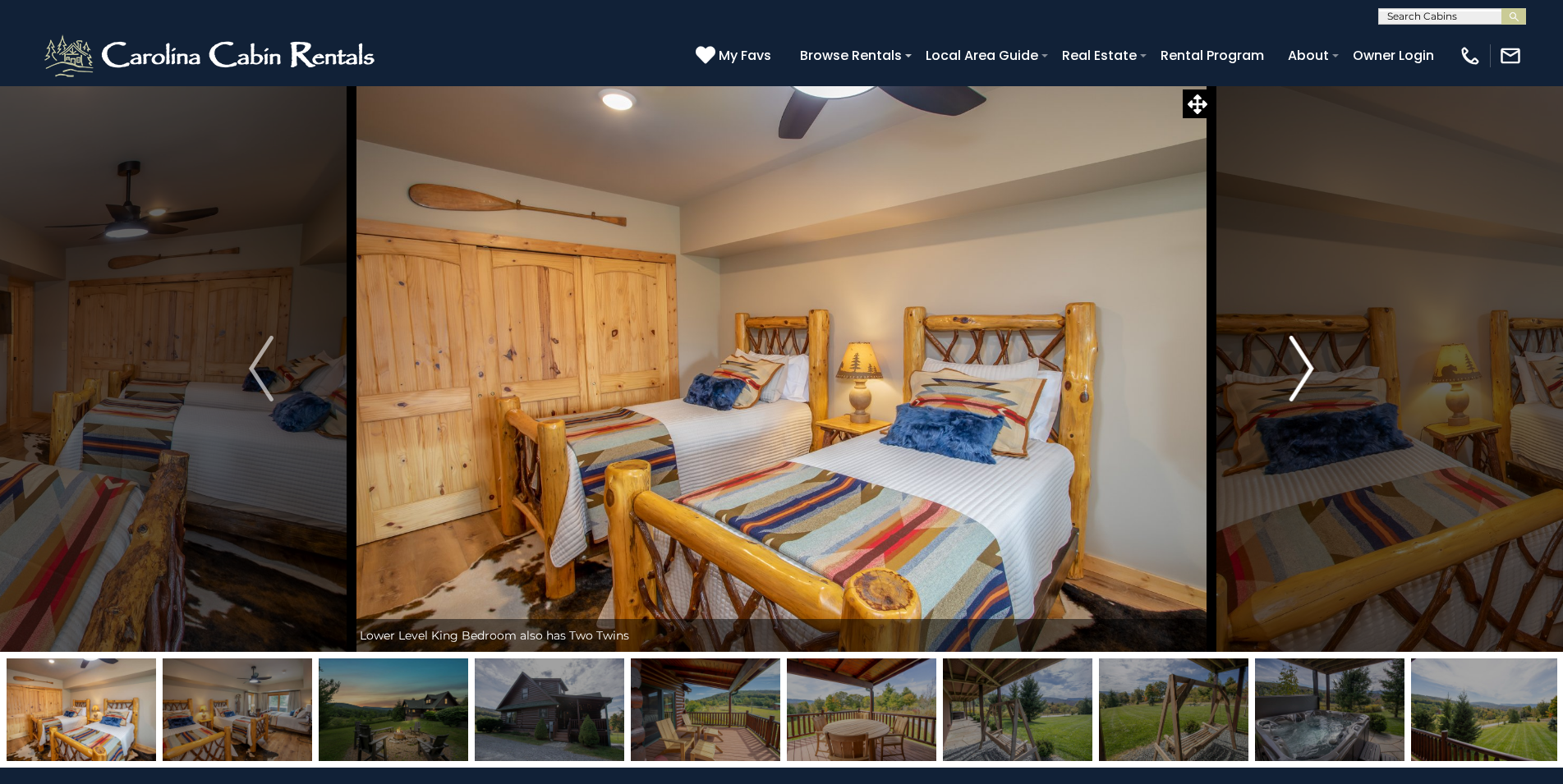
click at [1303, 381] on img "Next" at bounding box center [1301, 369] width 24 height 66
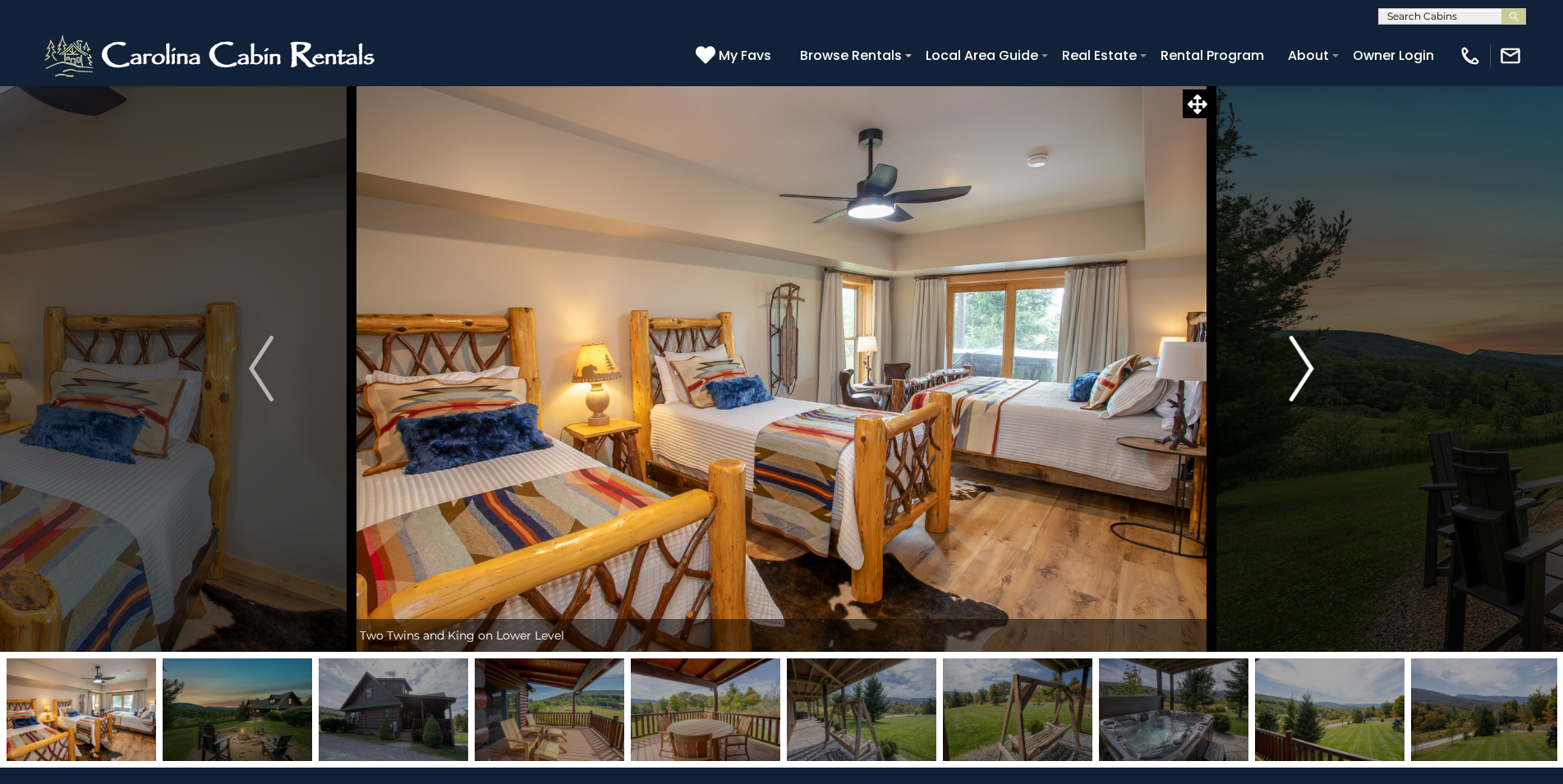
click at [1303, 381] on img "Next" at bounding box center [1301, 369] width 24 height 66
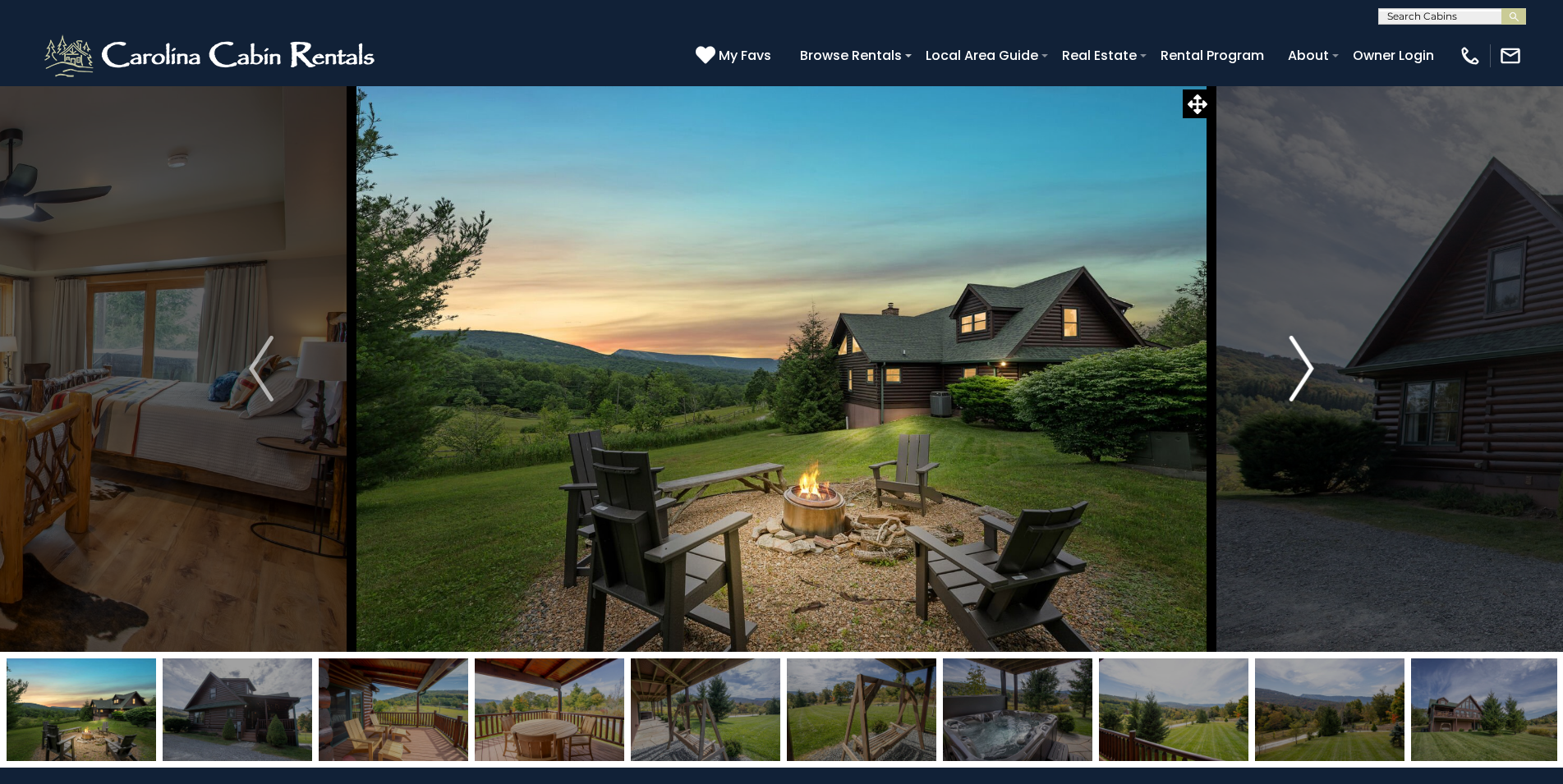
click at [1303, 381] on img "Next" at bounding box center [1301, 369] width 24 height 66
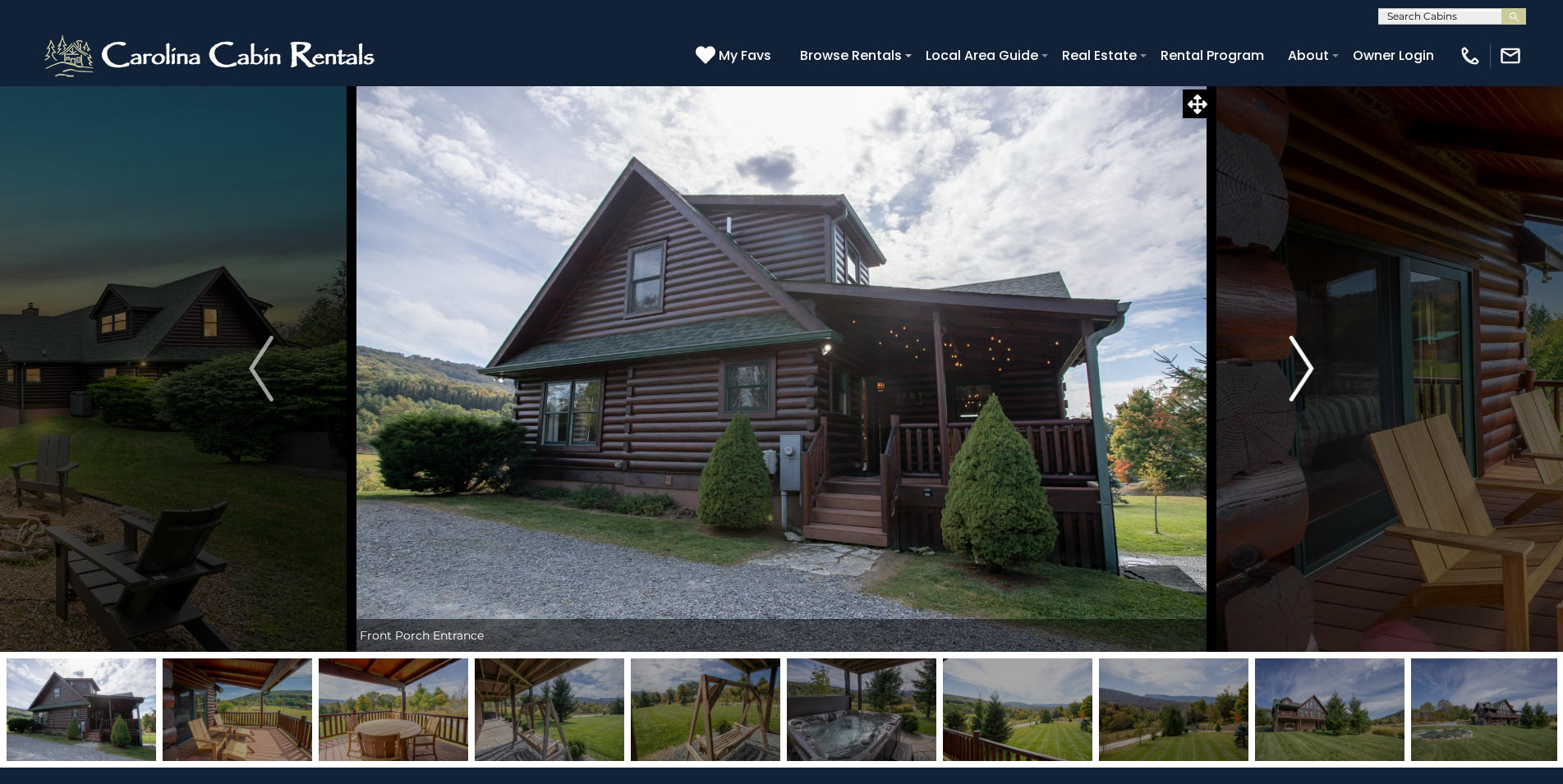
click at [1303, 381] on img "Next" at bounding box center [1301, 369] width 24 height 66
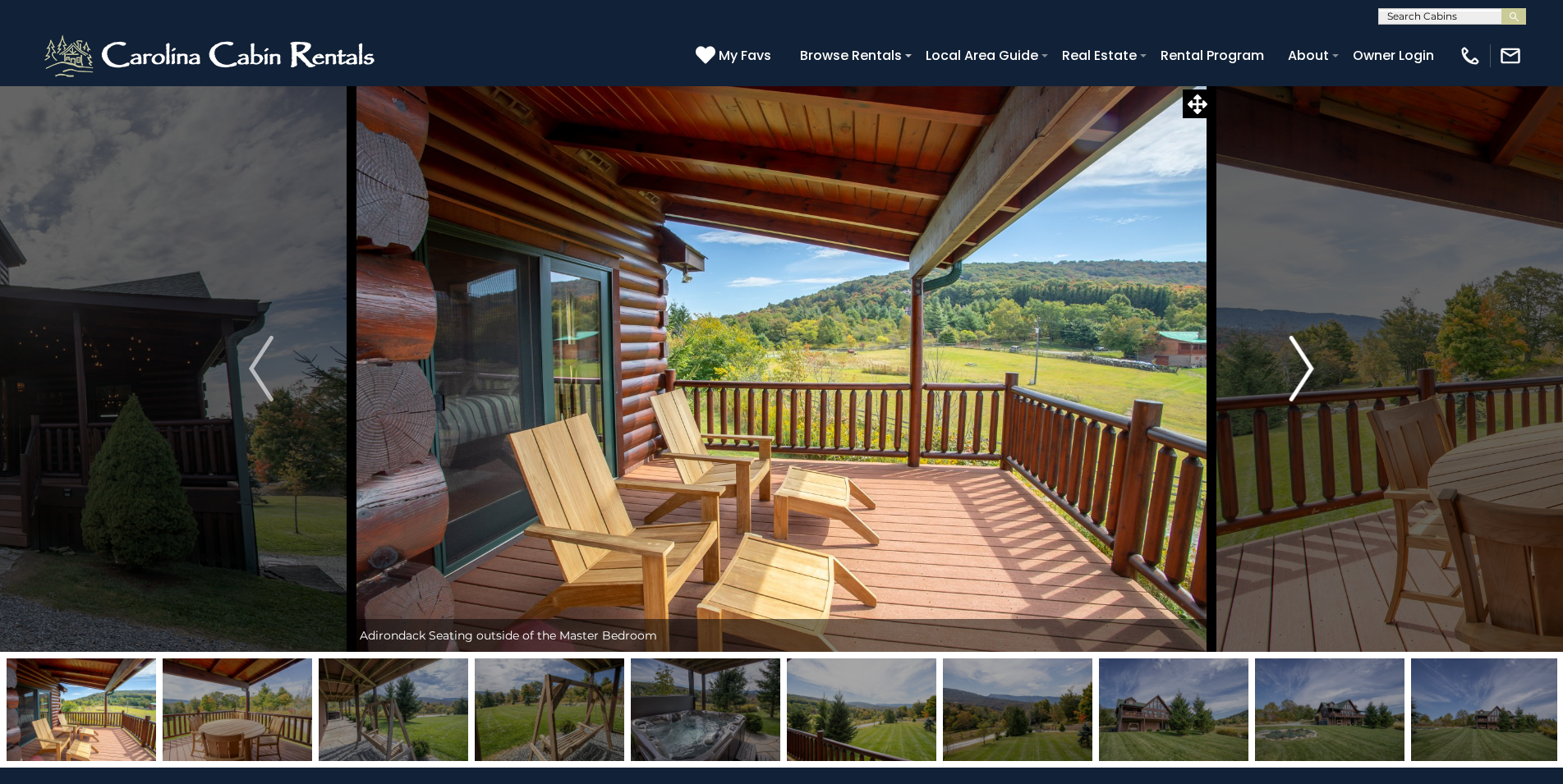
click at [1303, 381] on img "Next" at bounding box center [1301, 369] width 24 height 66
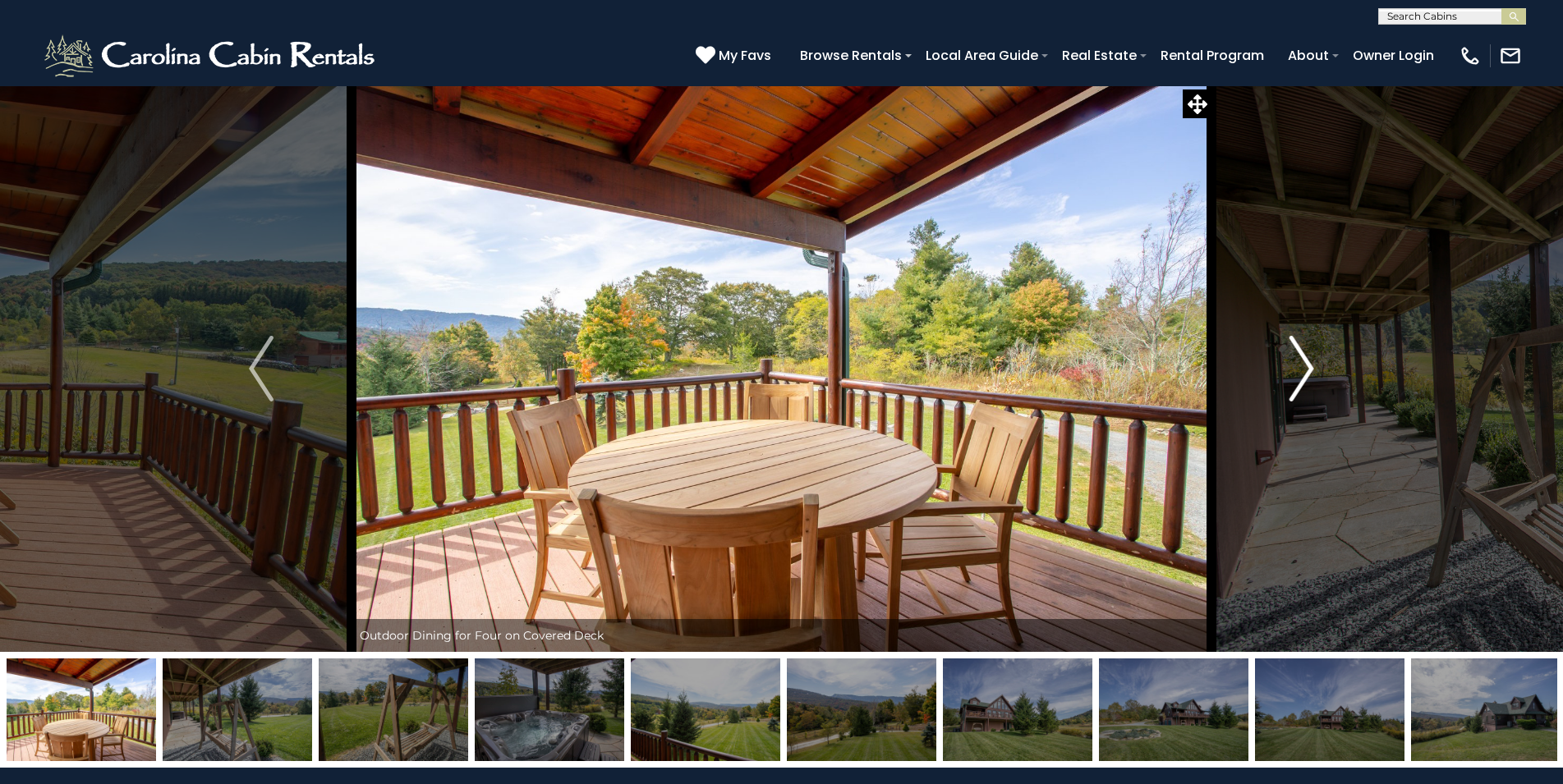
click at [1303, 381] on img "Next" at bounding box center [1301, 369] width 24 height 66
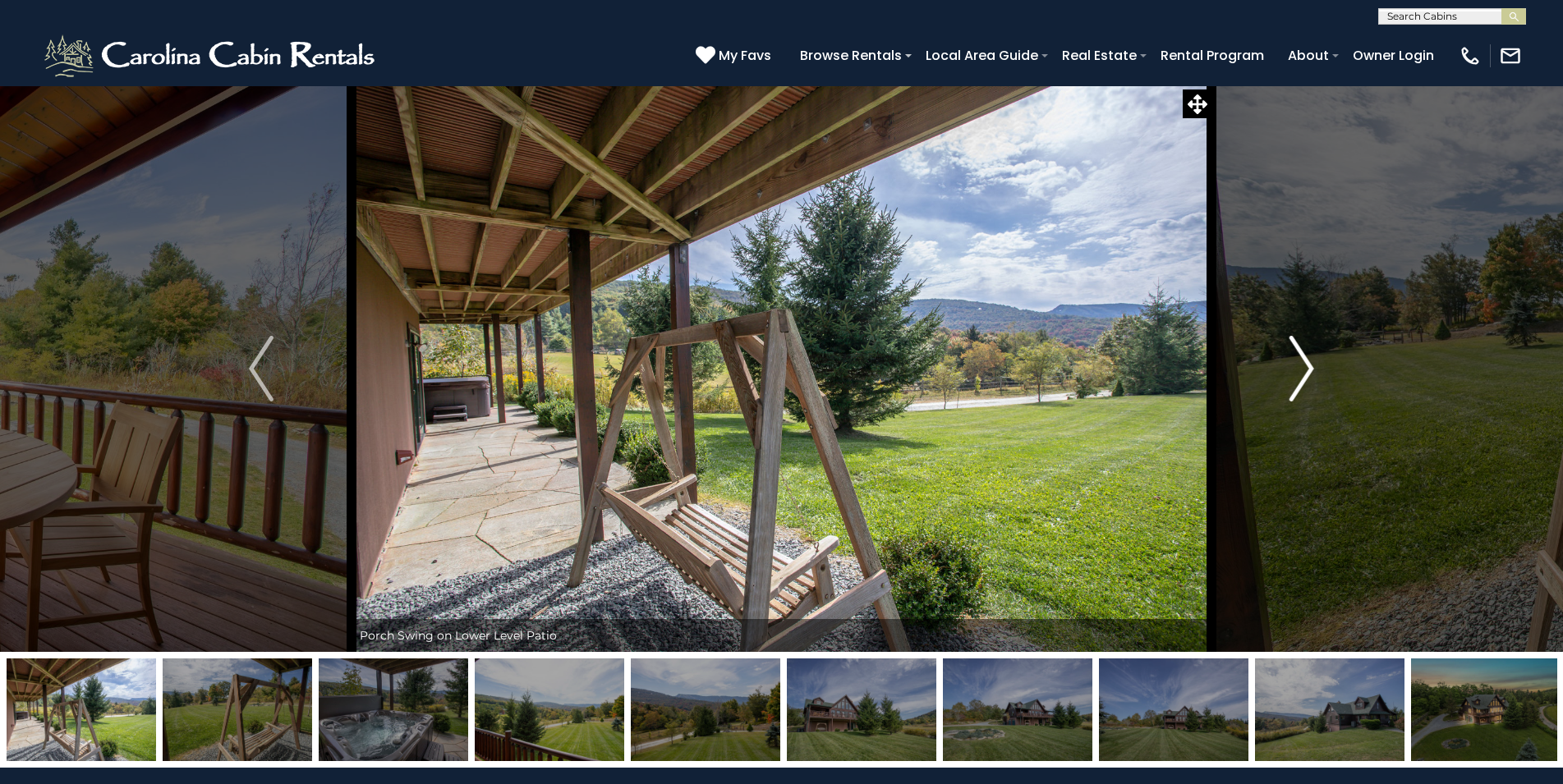
click at [1305, 381] on img "Next" at bounding box center [1301, 369] width 24 height 66
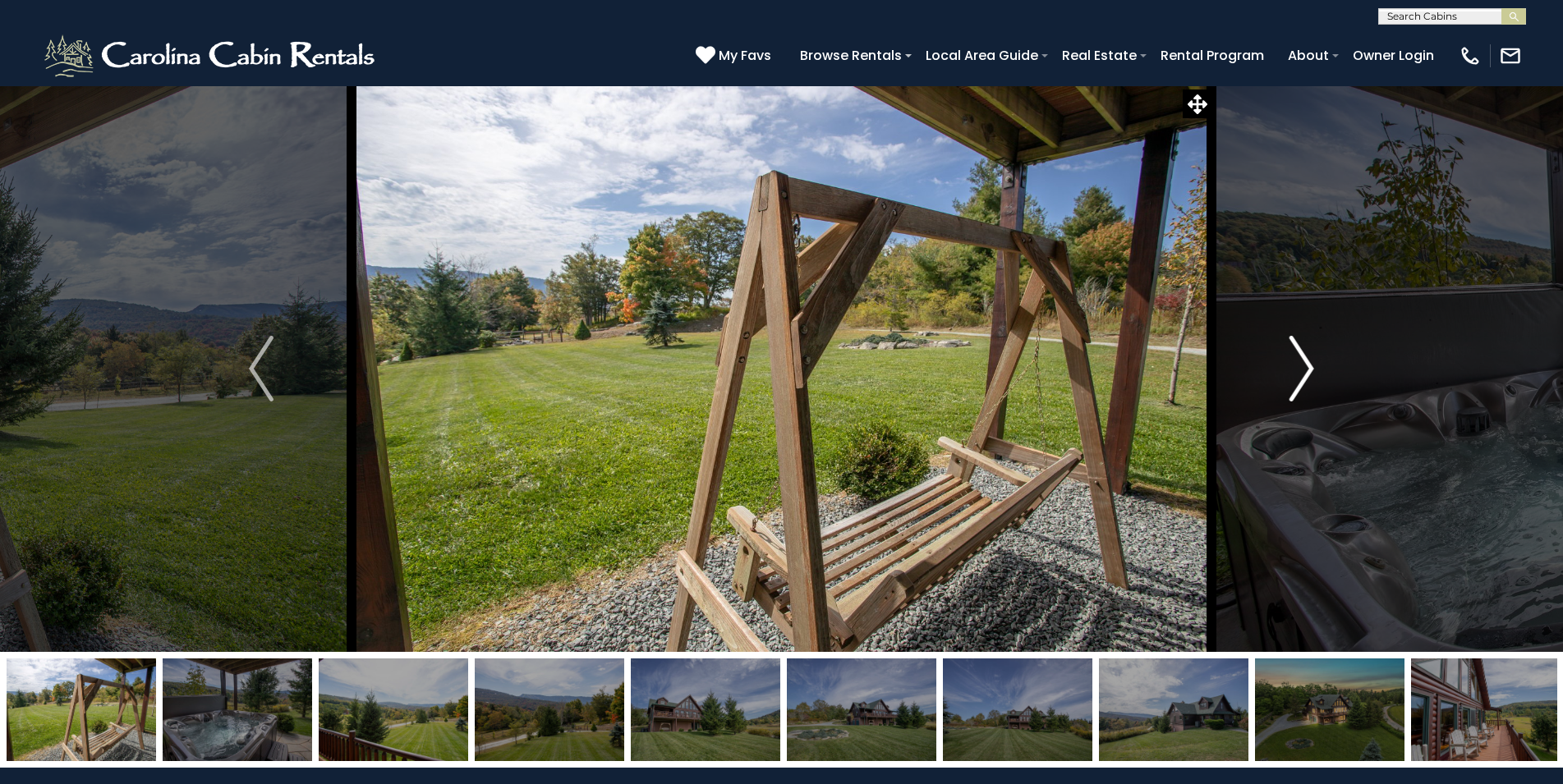
click at [1305, 381] on img "Next" at bounding box center [1301, 369] width 24 height 66
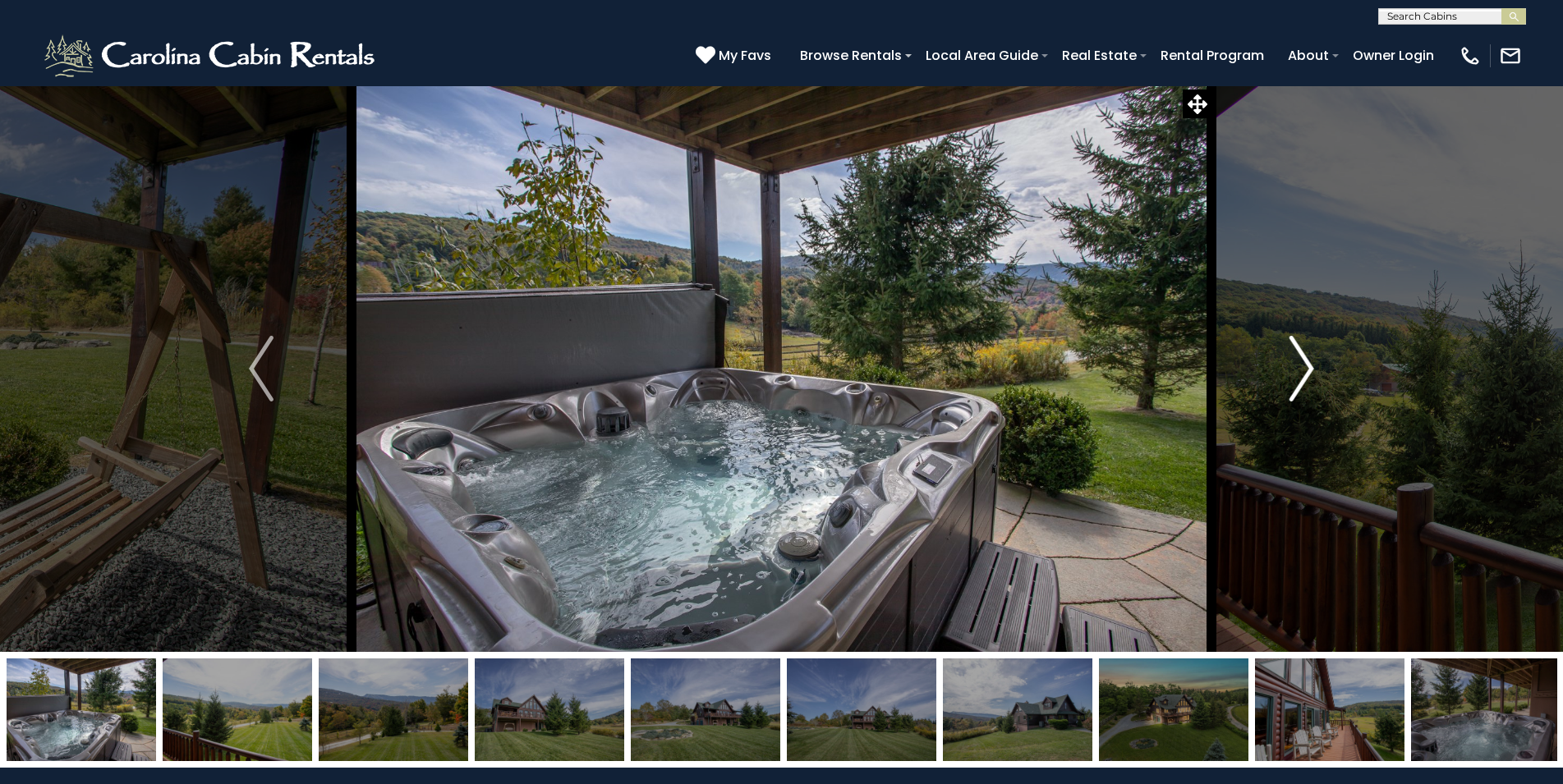
click at [1305, 381] on img "Next" at bounding box center [1301, 369] width 24 height 66
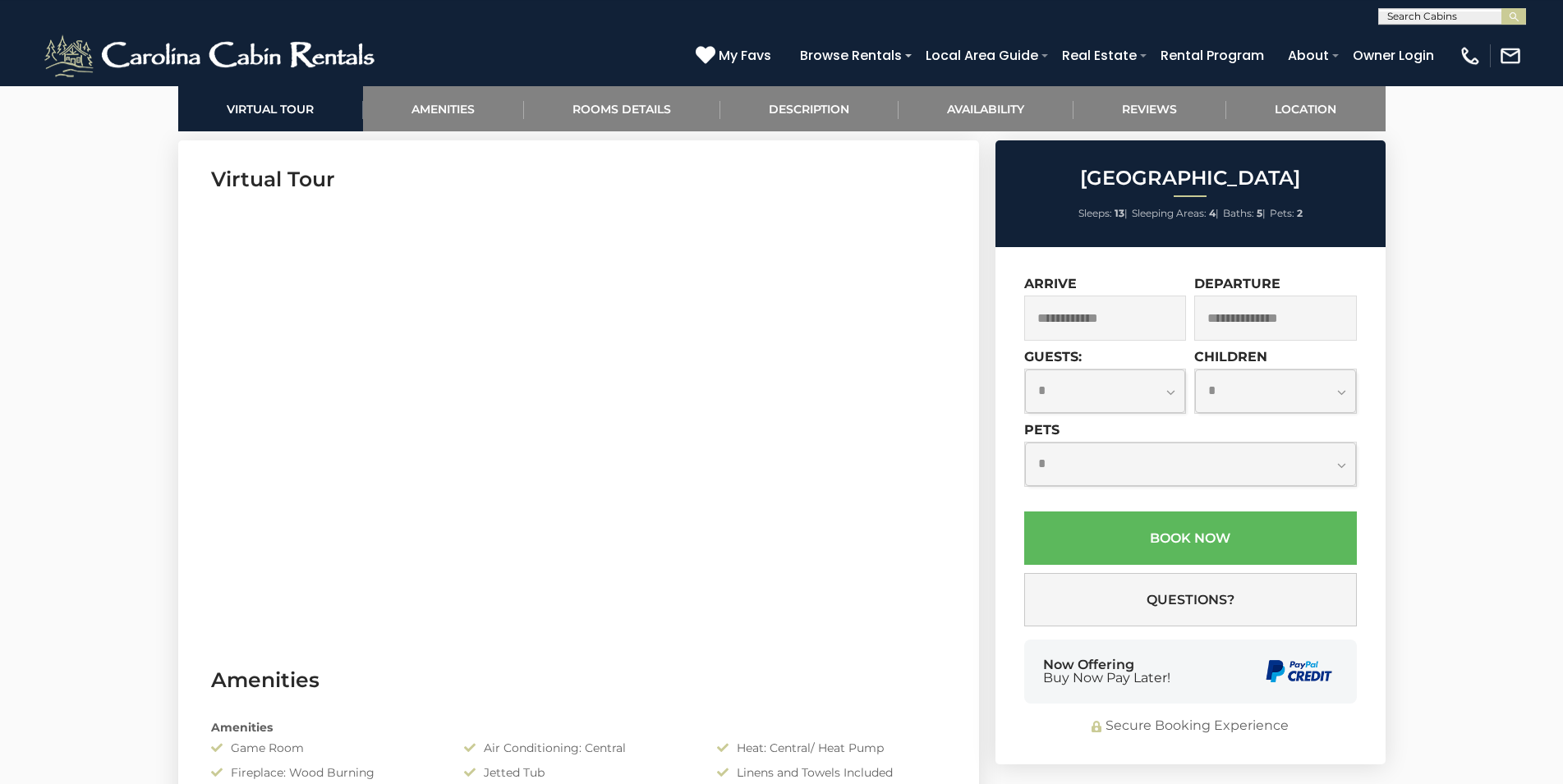
scroll to position [838, 0]
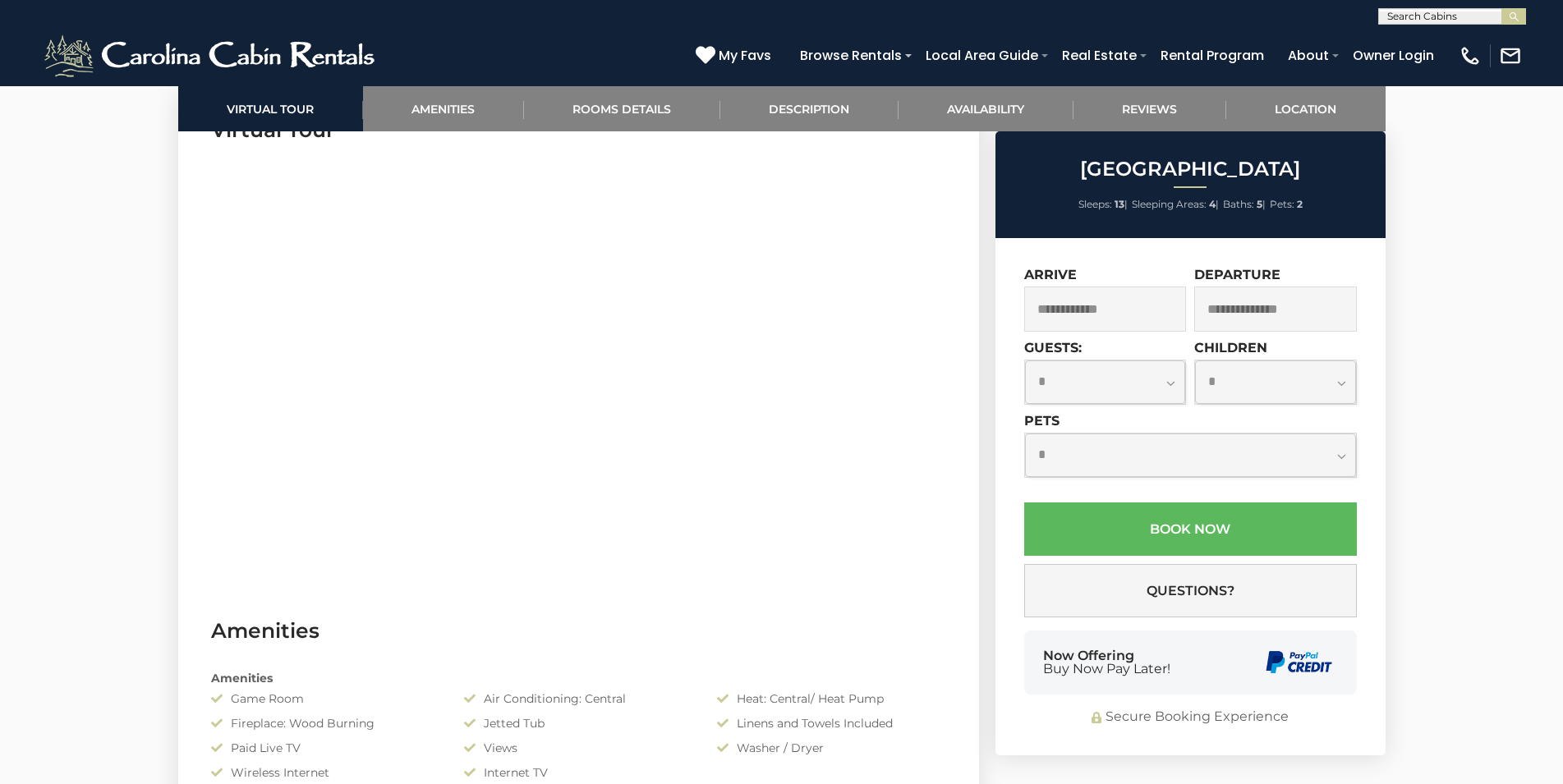
click at [1135, 306] on input "text" at bounding box center [1105, 309] width 162 height 45
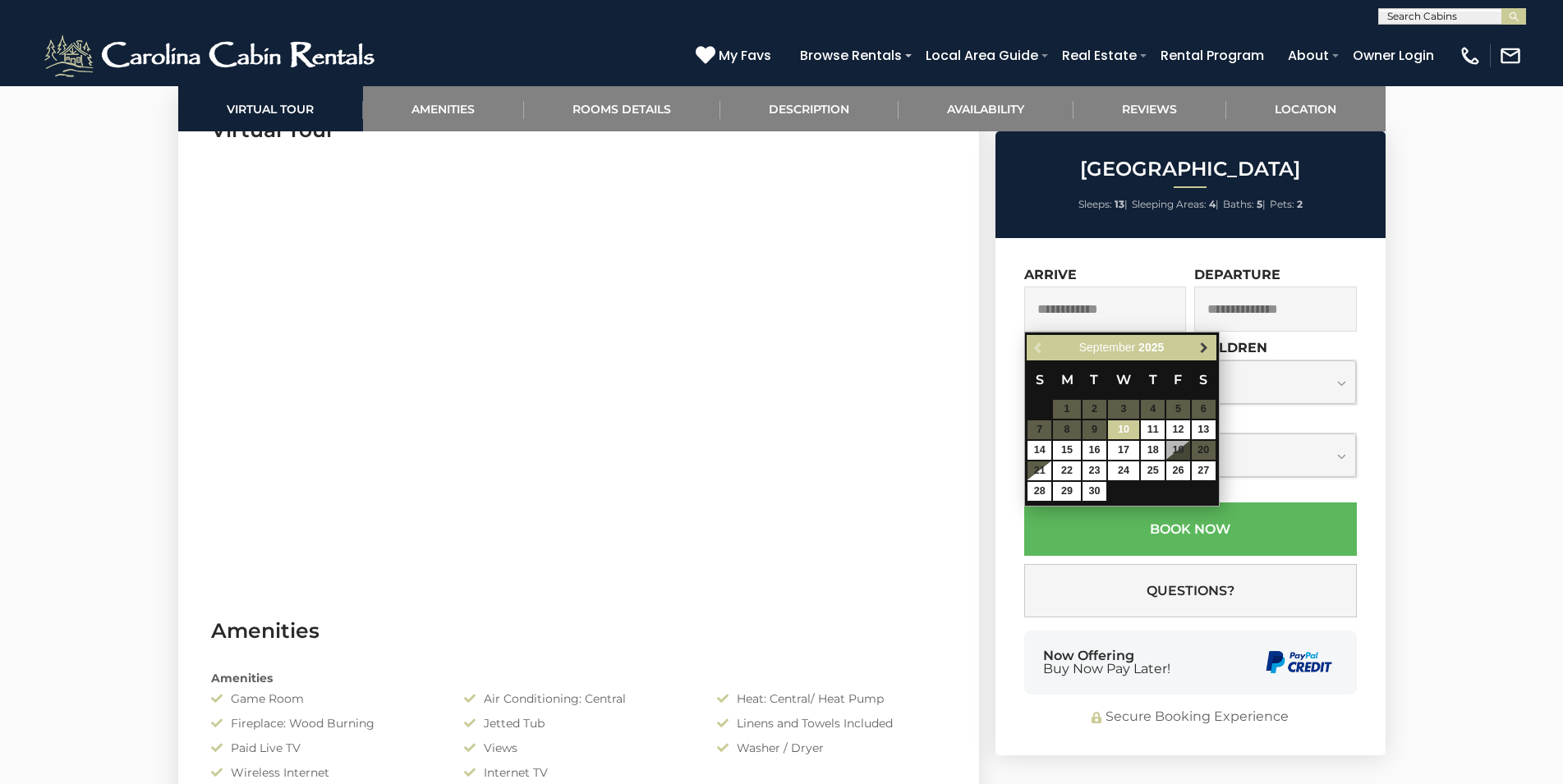
click at [1200, 342] on span "Next" at bounding box center [1204, 349] width 13 height 13
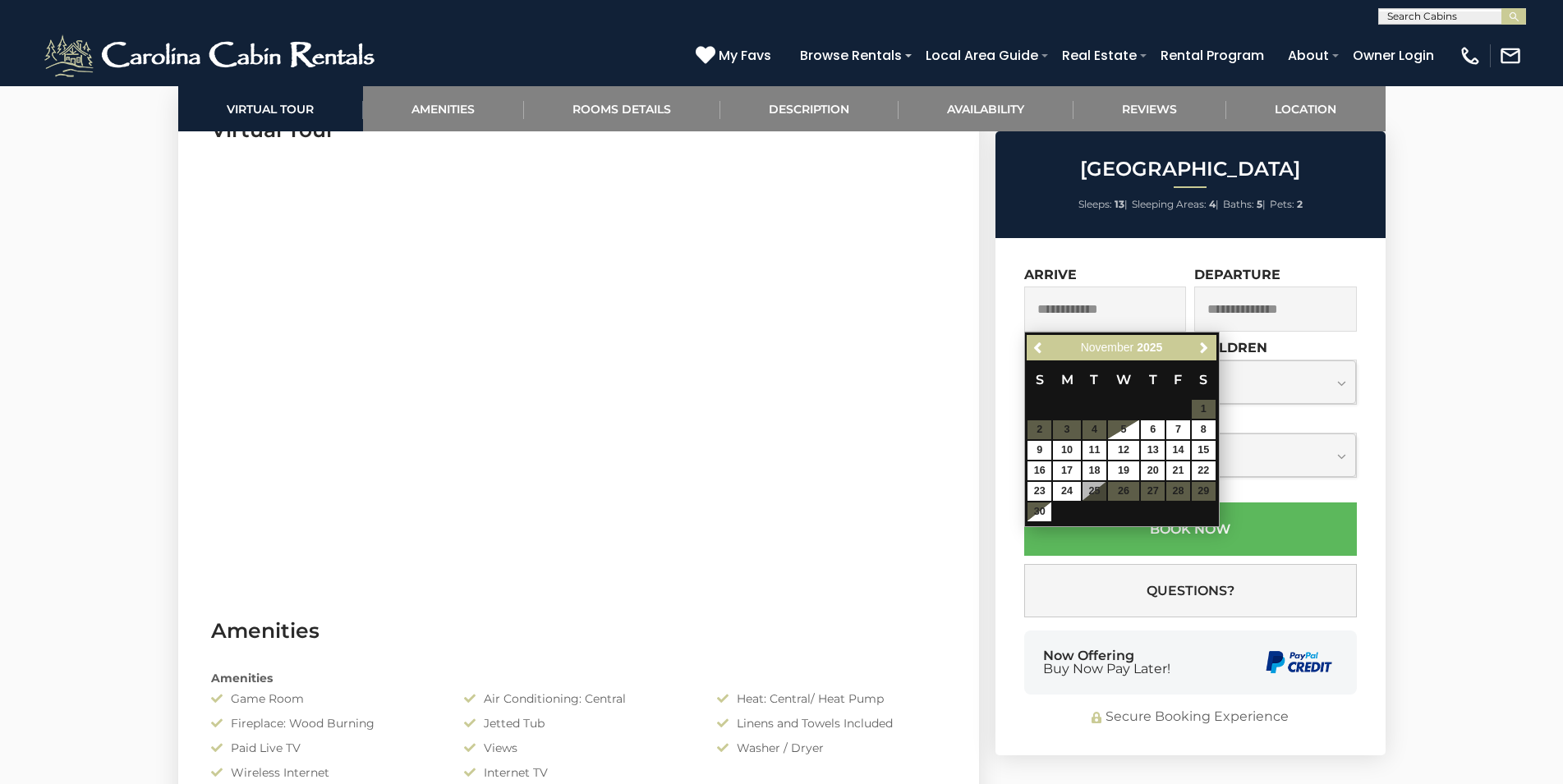
click at [1119, 492] on table "S M T W T F S 1 2 3 4 5 6 7 8 9 10 11 12 13 14 15 16 17 18 19 20 21 22 23 24 25…" at bounding box center [1120, 441] width 189 height 162
click at [1032, 348] on link "Previous" at bounding box center [1038, 348] width 20 height 20
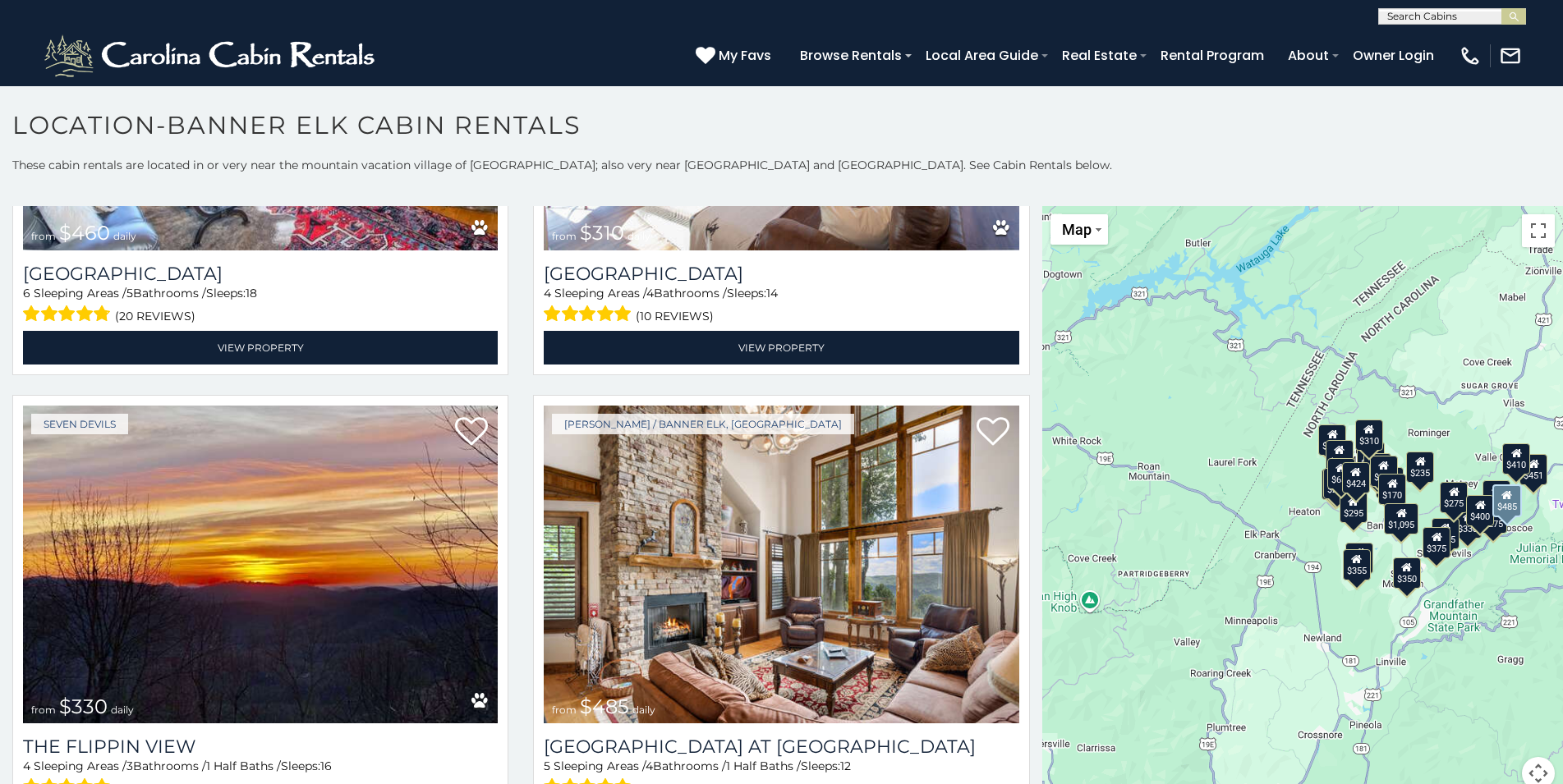
scroll to position [3370, 0]
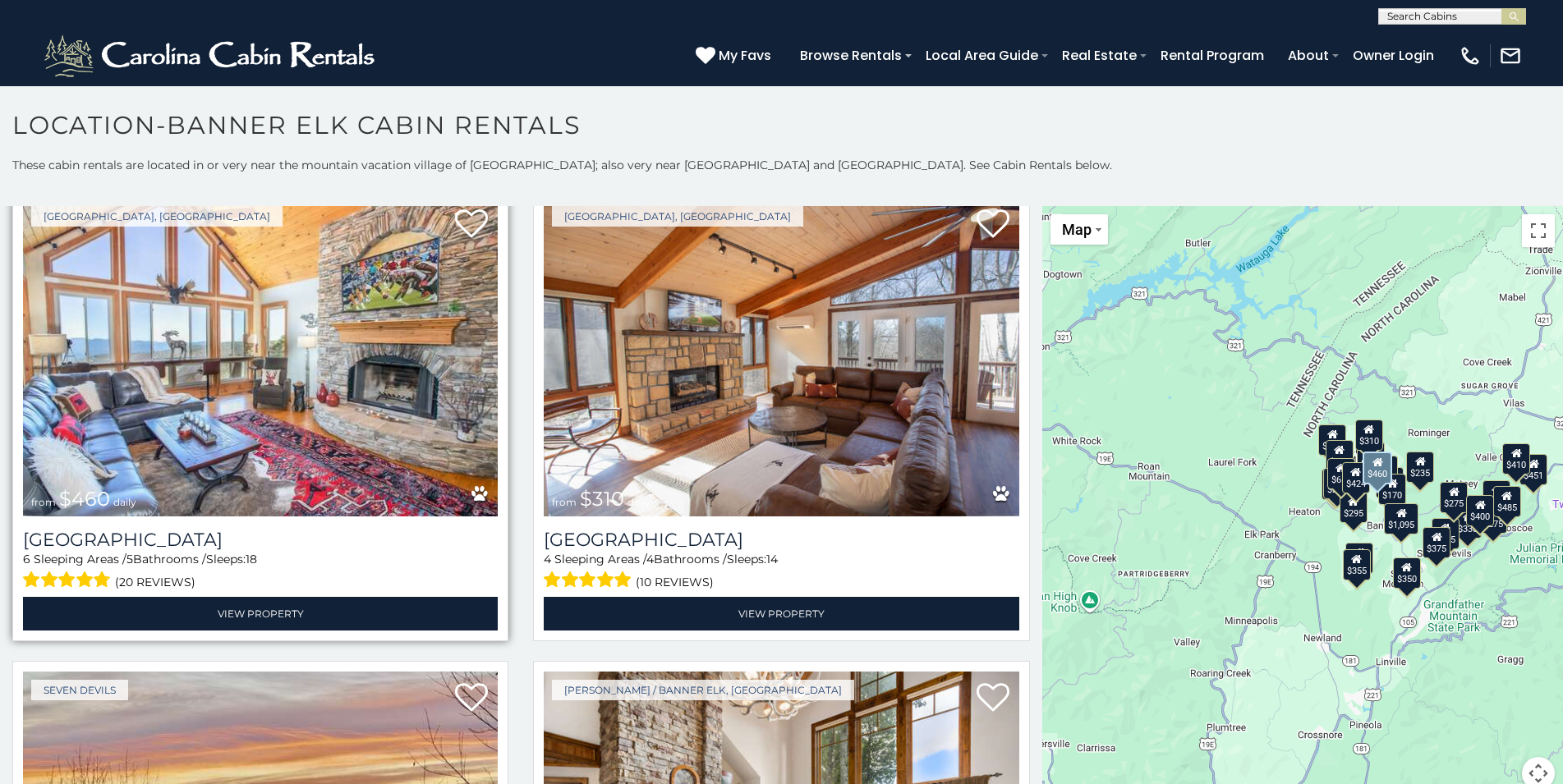
click at [328, 378] on img at bounding box center [260, 357] width 475 height 318
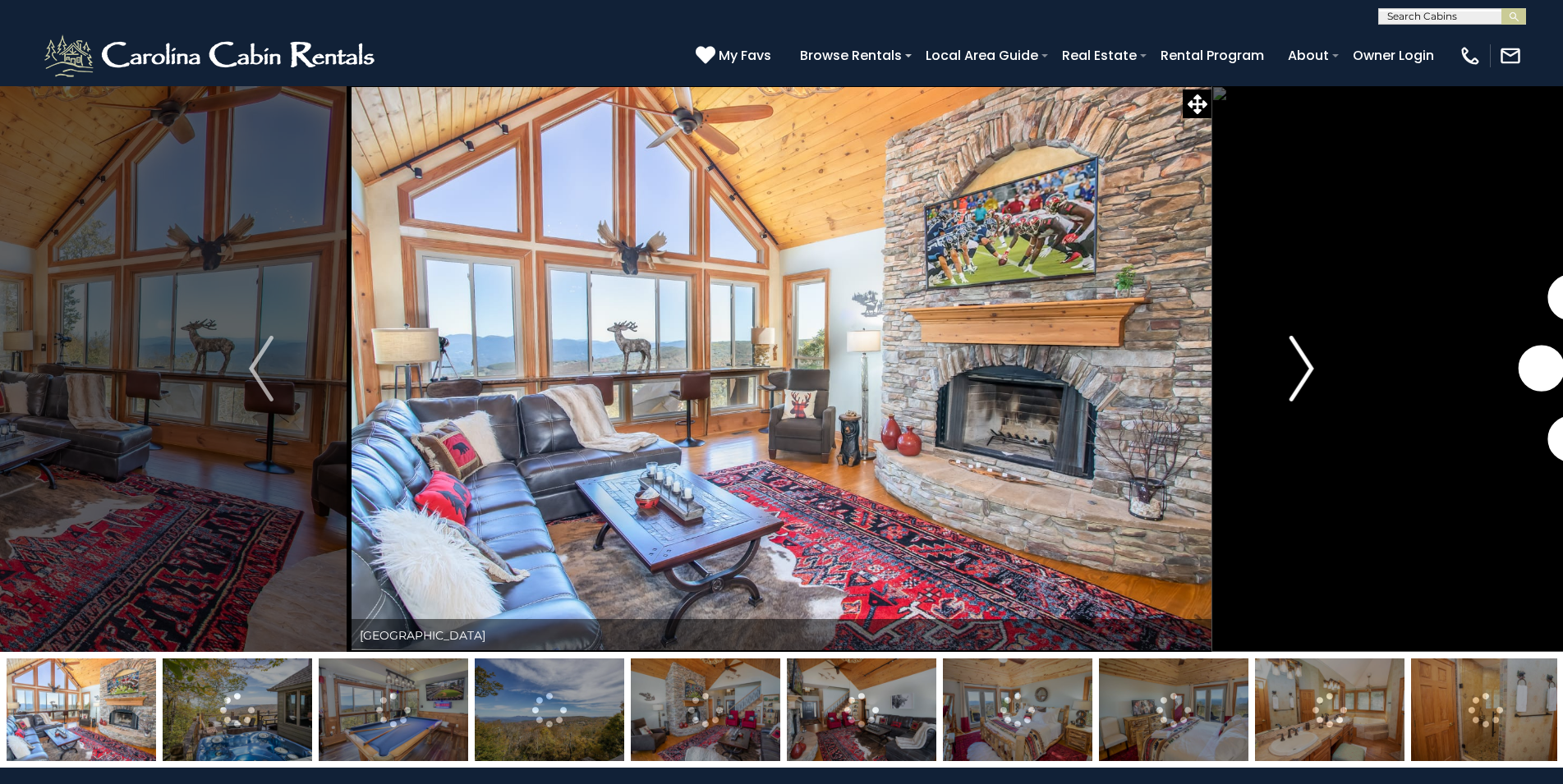
click at [1293, 367] on img "Next" at bounding box center [1301, 369] width 24 height 66
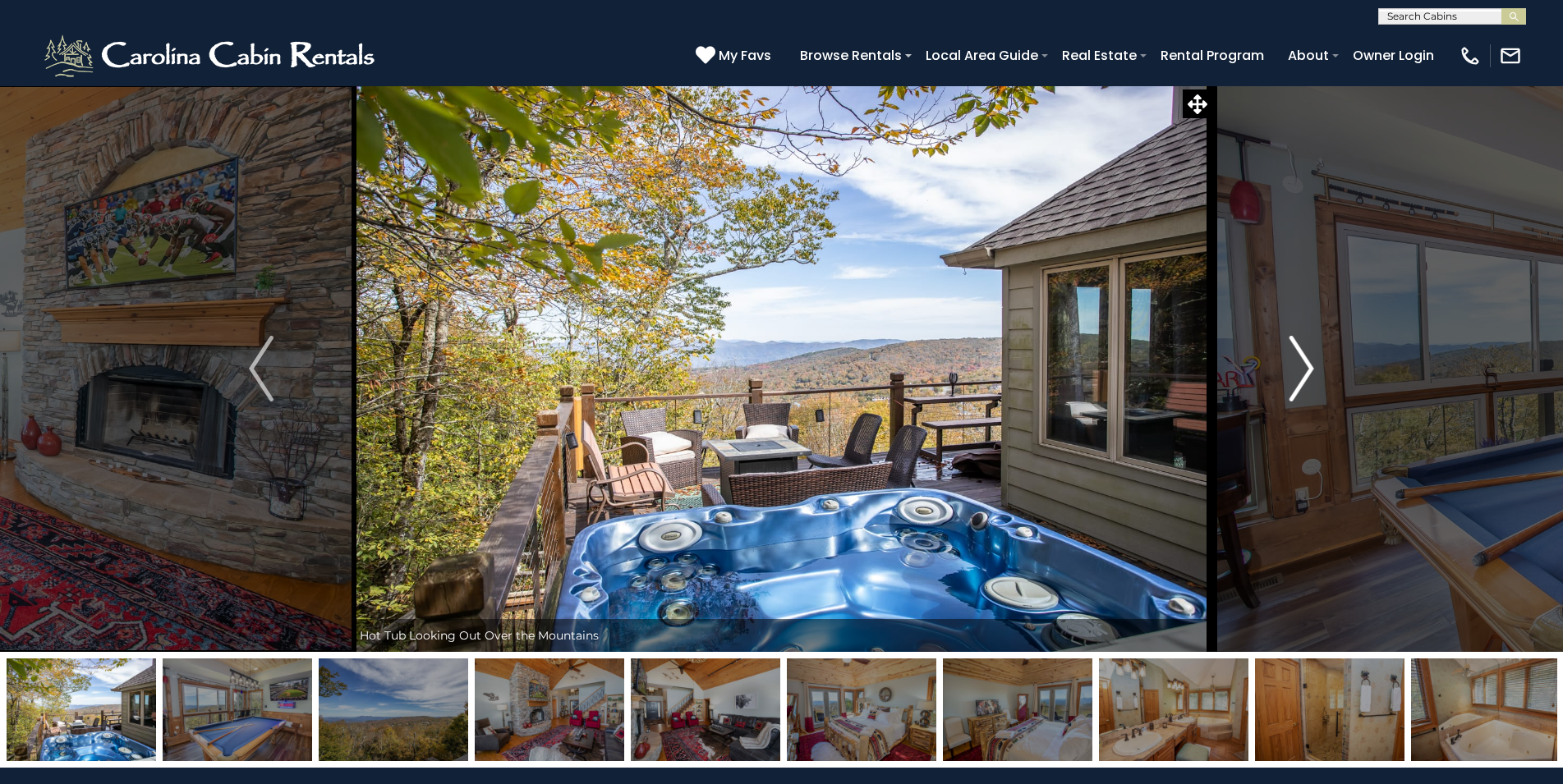
click at [1293, 367] on img "Next" at bounding box center [1301, 369] width 24 height 66
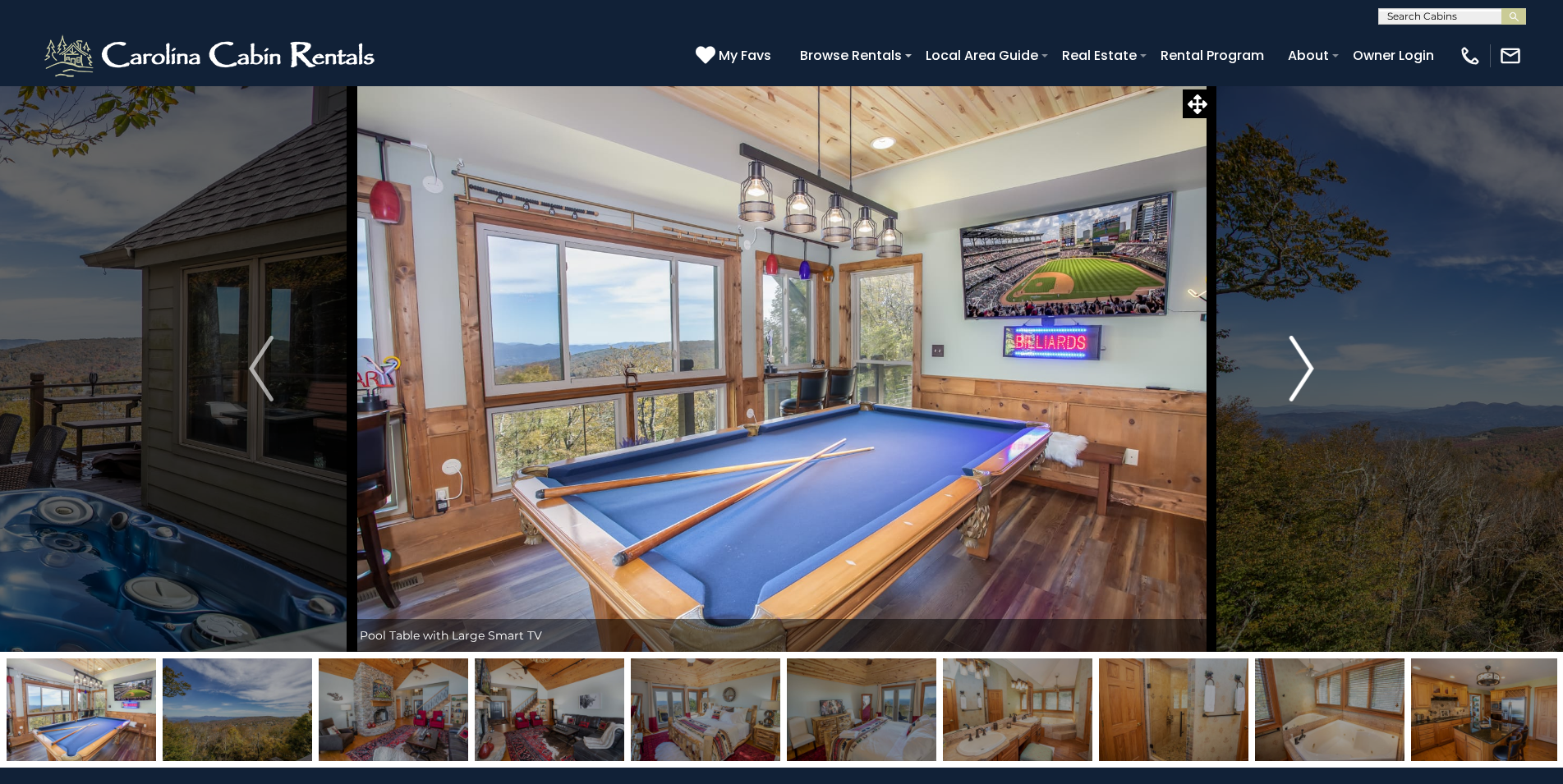
click at [1293, 367] on img "Next" at bounding box center [1301, 369] width 24 height 66
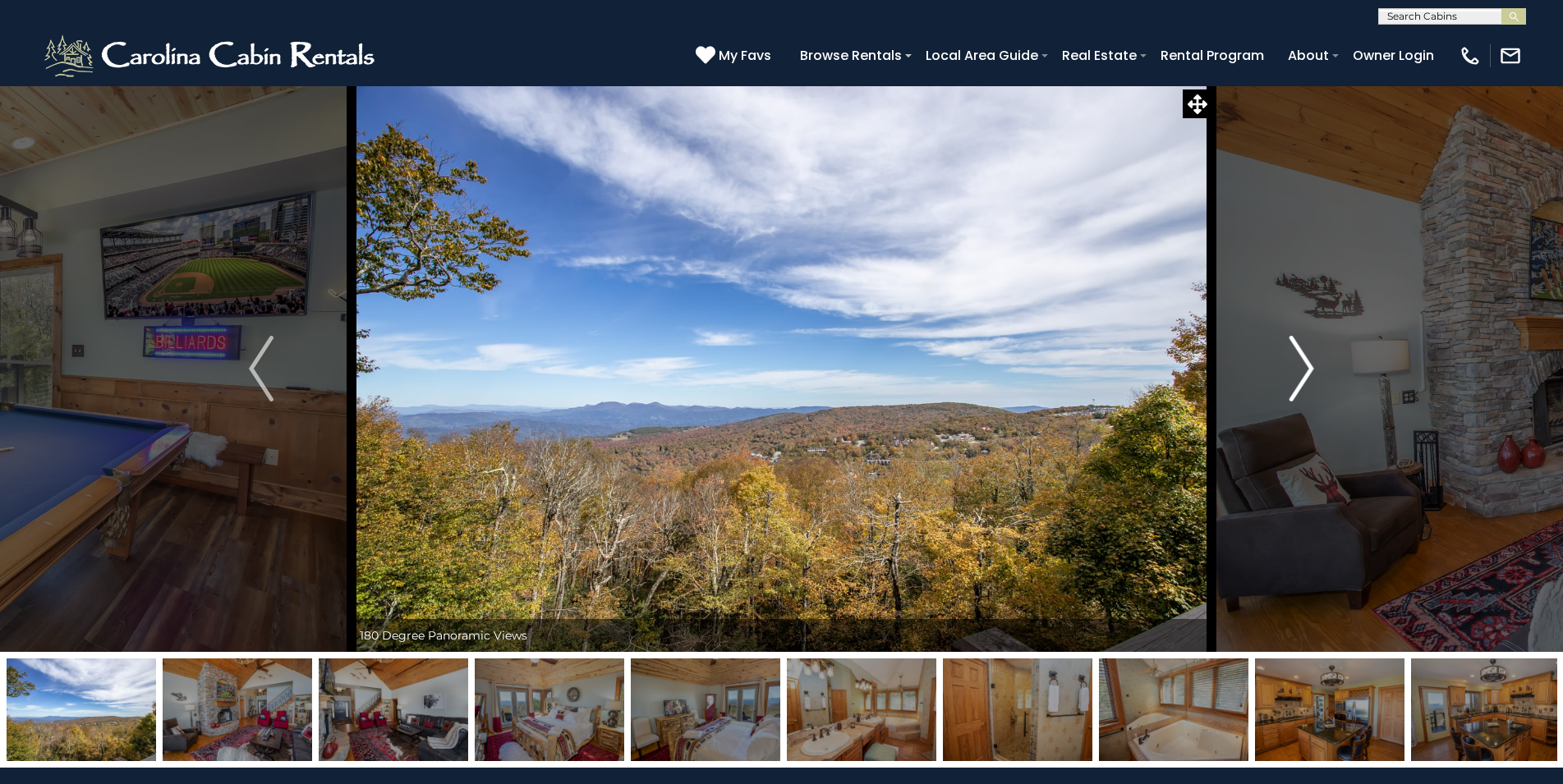
click at [1293, 367] on img "Next" at bounding box center [1301, 369] width 24 height 66
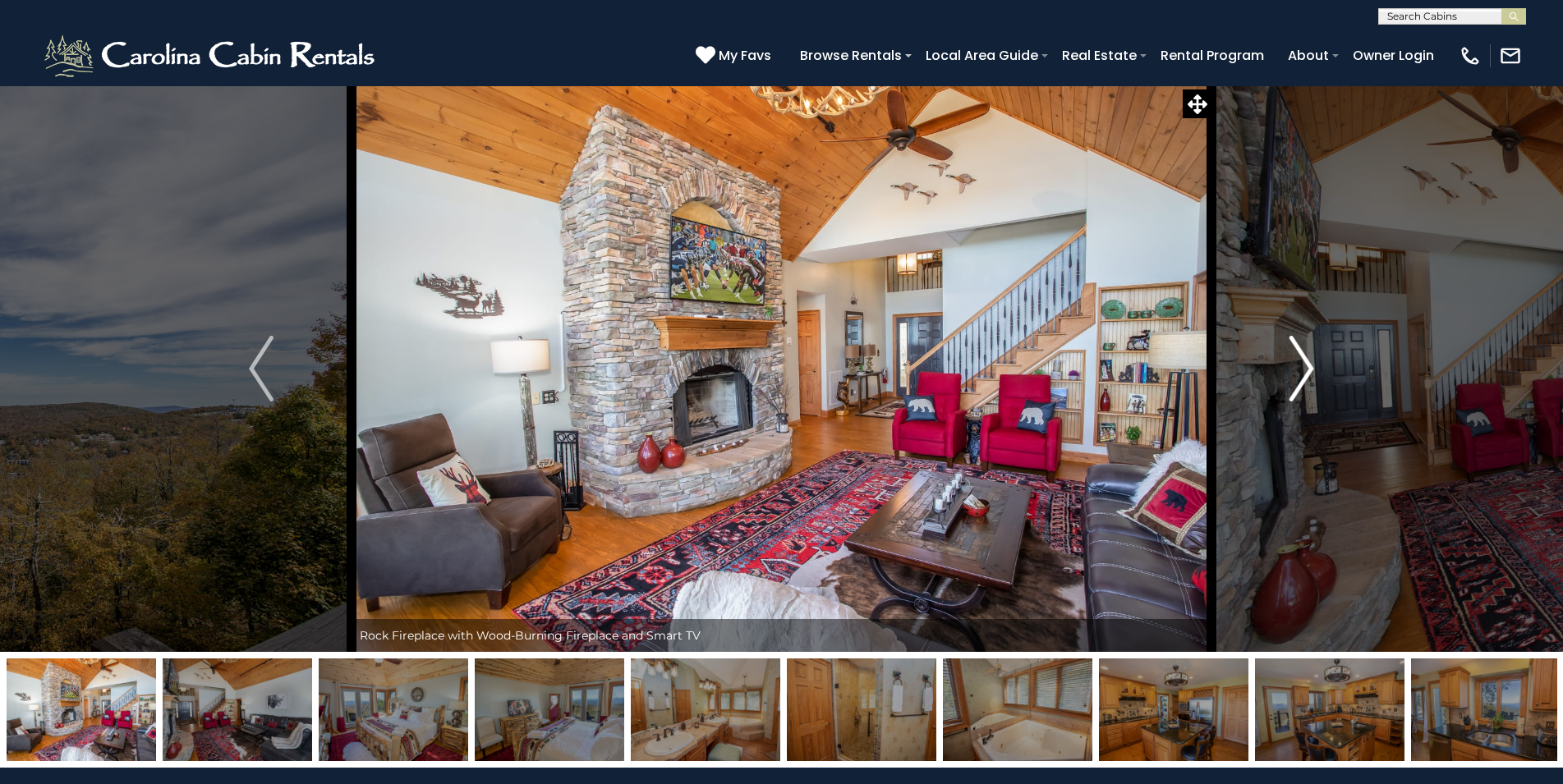
click at [1293, 367] on img "Next" at bounding box center [1301, 369] width 24 height 66
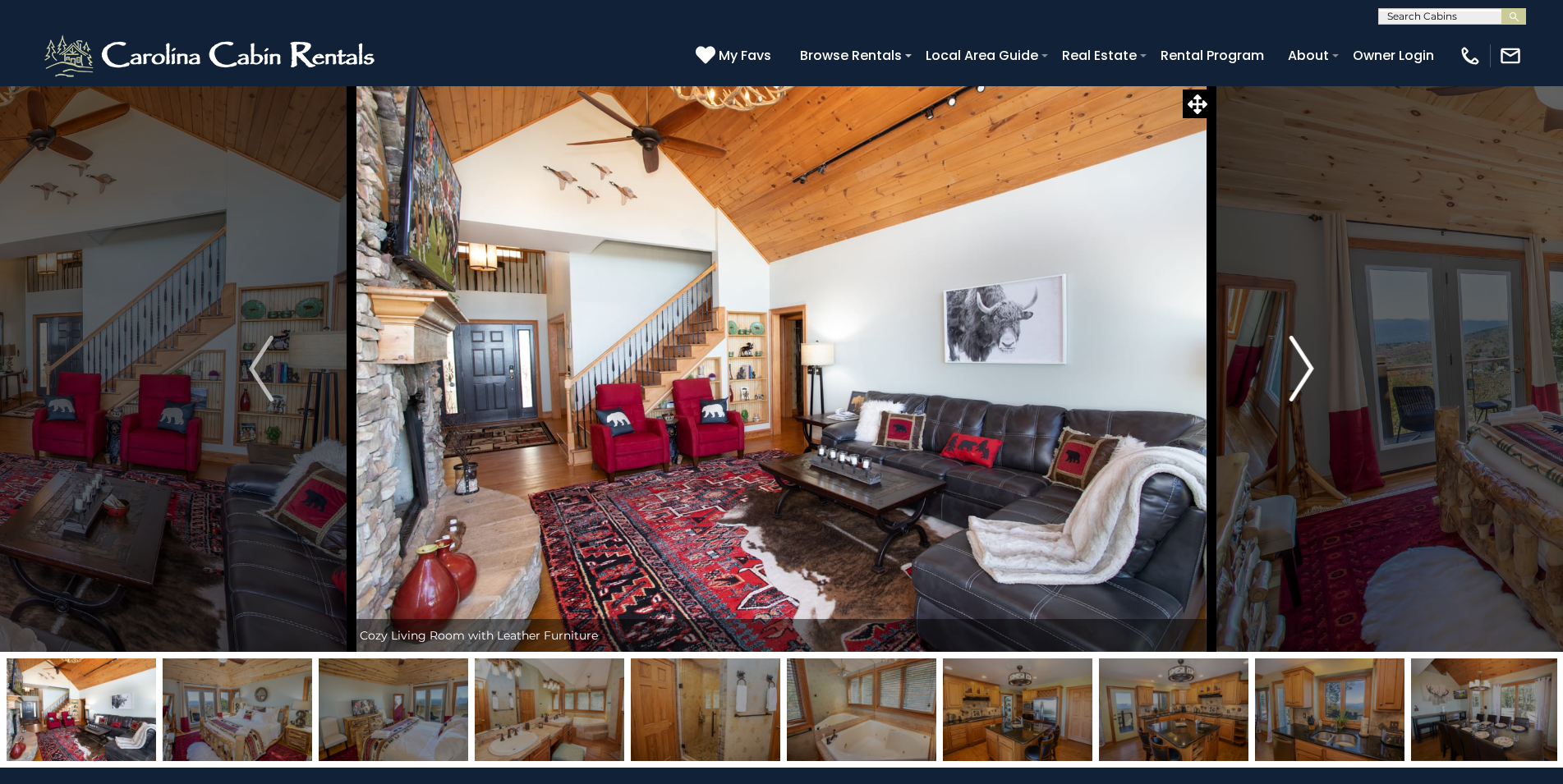
click at [1293, 367] on img "Next" at bounding box center [1301, 369] width 24 height 66
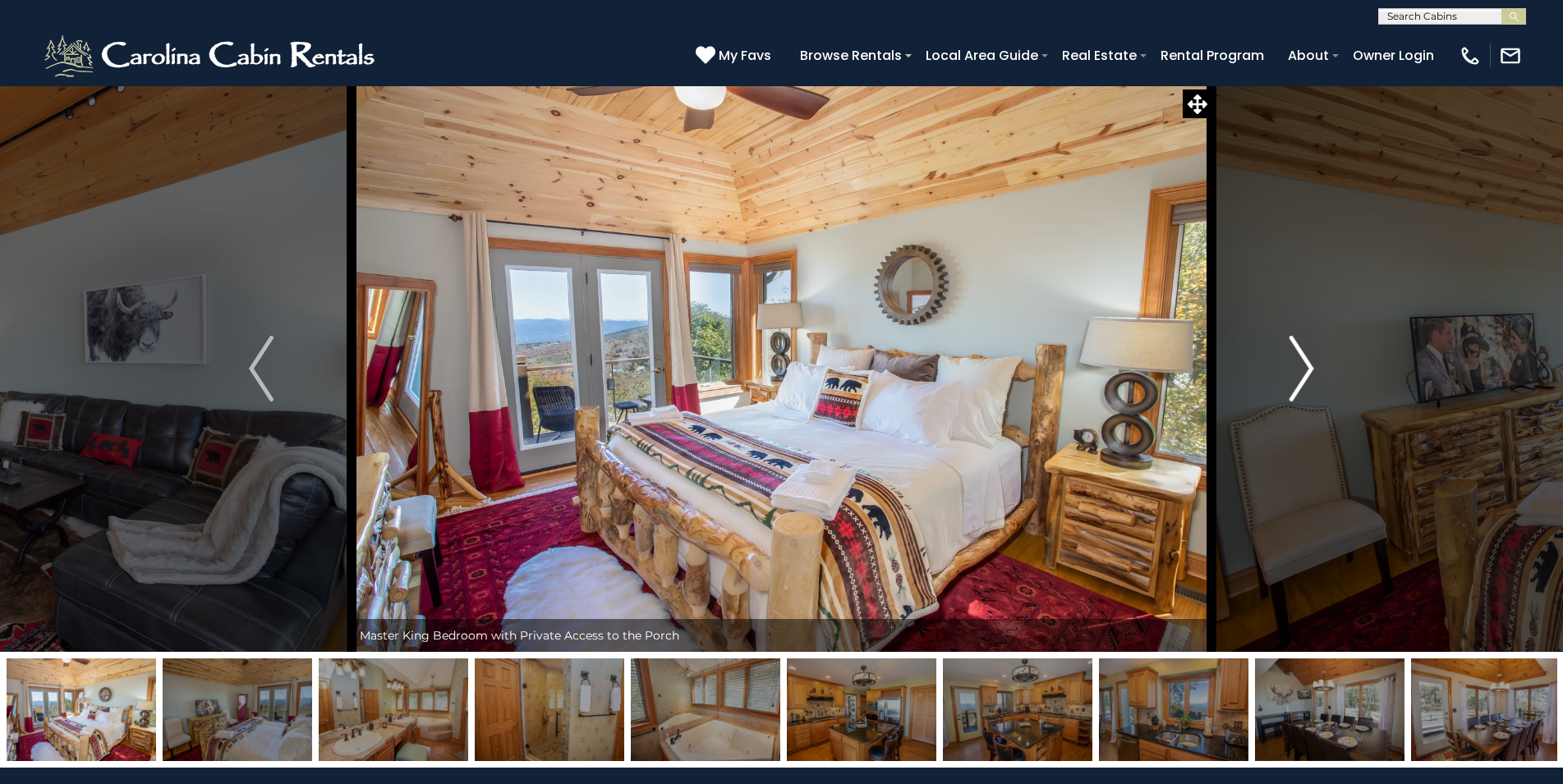
click at [1293, 367] on img "Next" at bounding box center [1301, 369] width 24 height 66
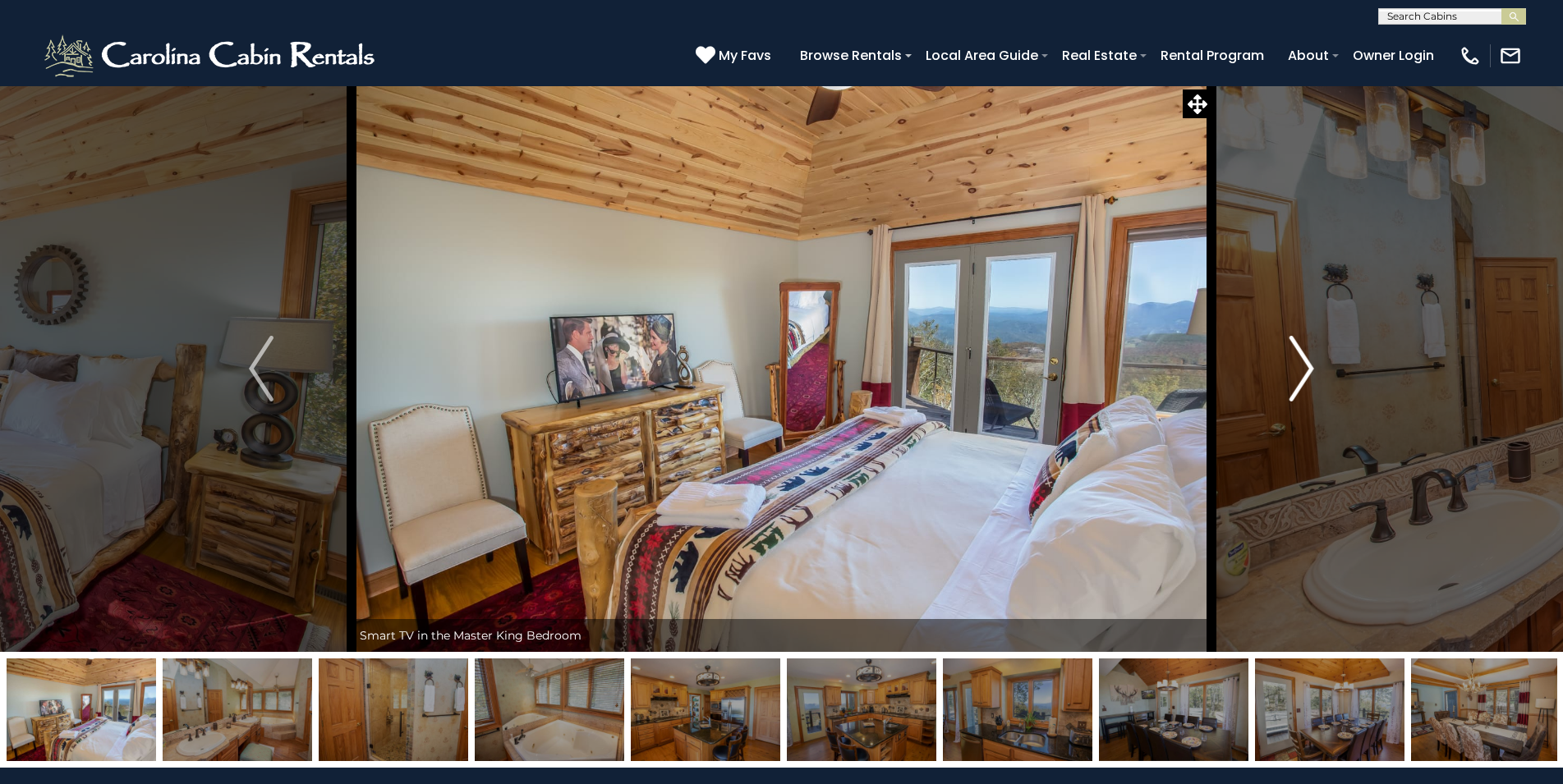
click at [1293, 367] on img "Next" at bounding box center [1301, 369] width 24 height 66
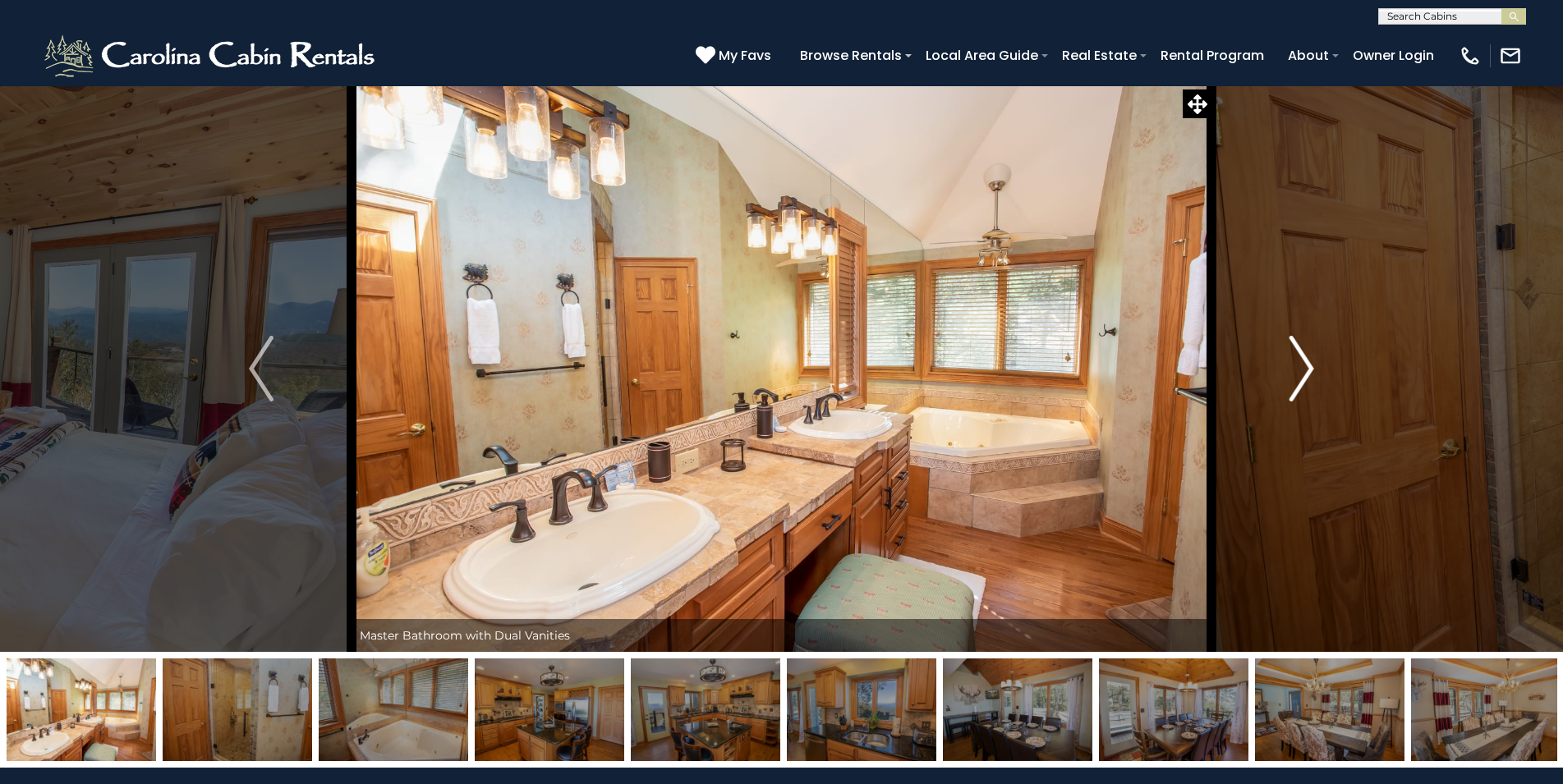
click at [1293, 367] on img "Next" at bounding box center [1301, 369] width 24 height 66
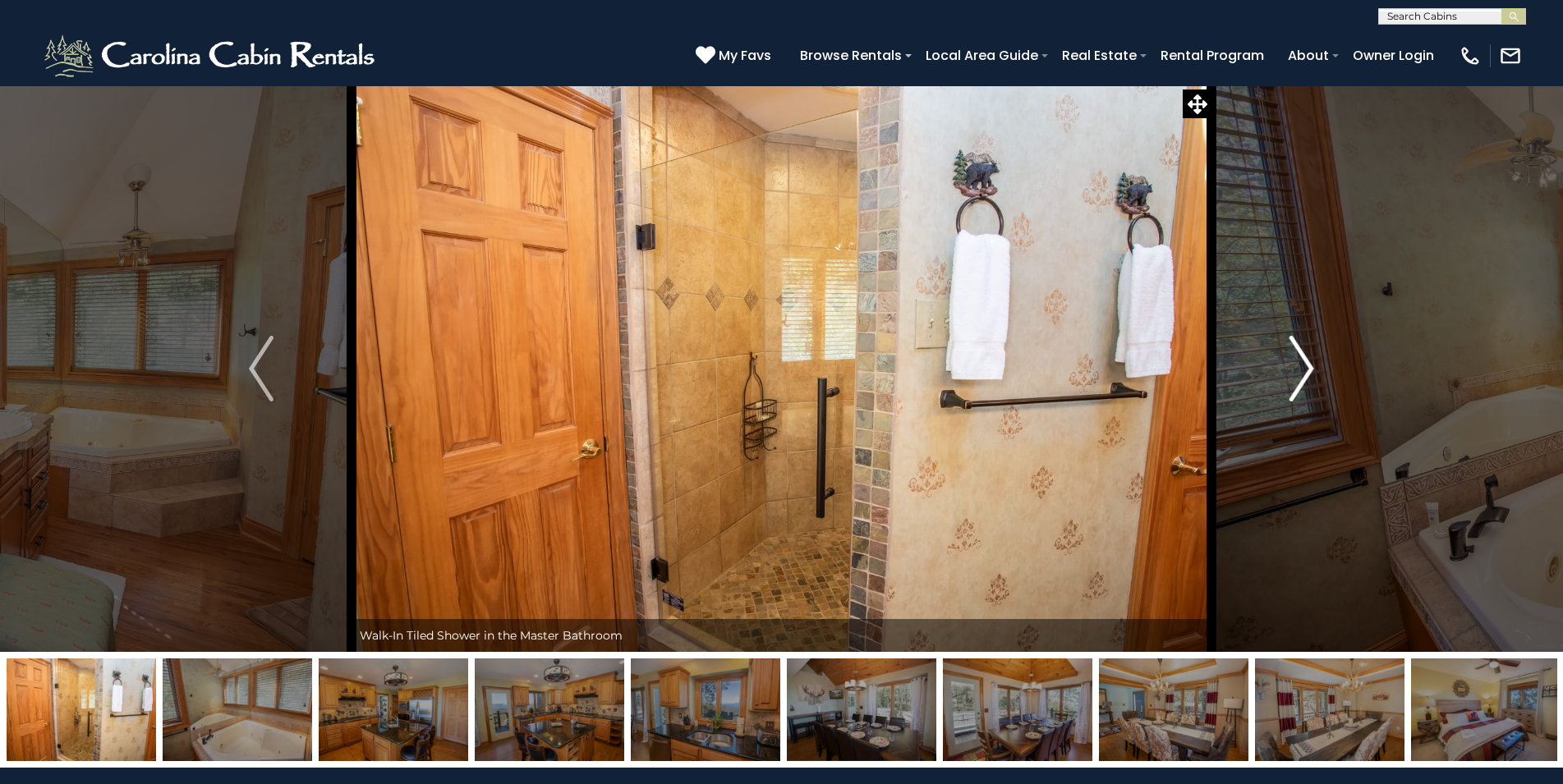
click at [1293, 367] on img "Next" at bounding box center [1301, 369] width 24 height 66
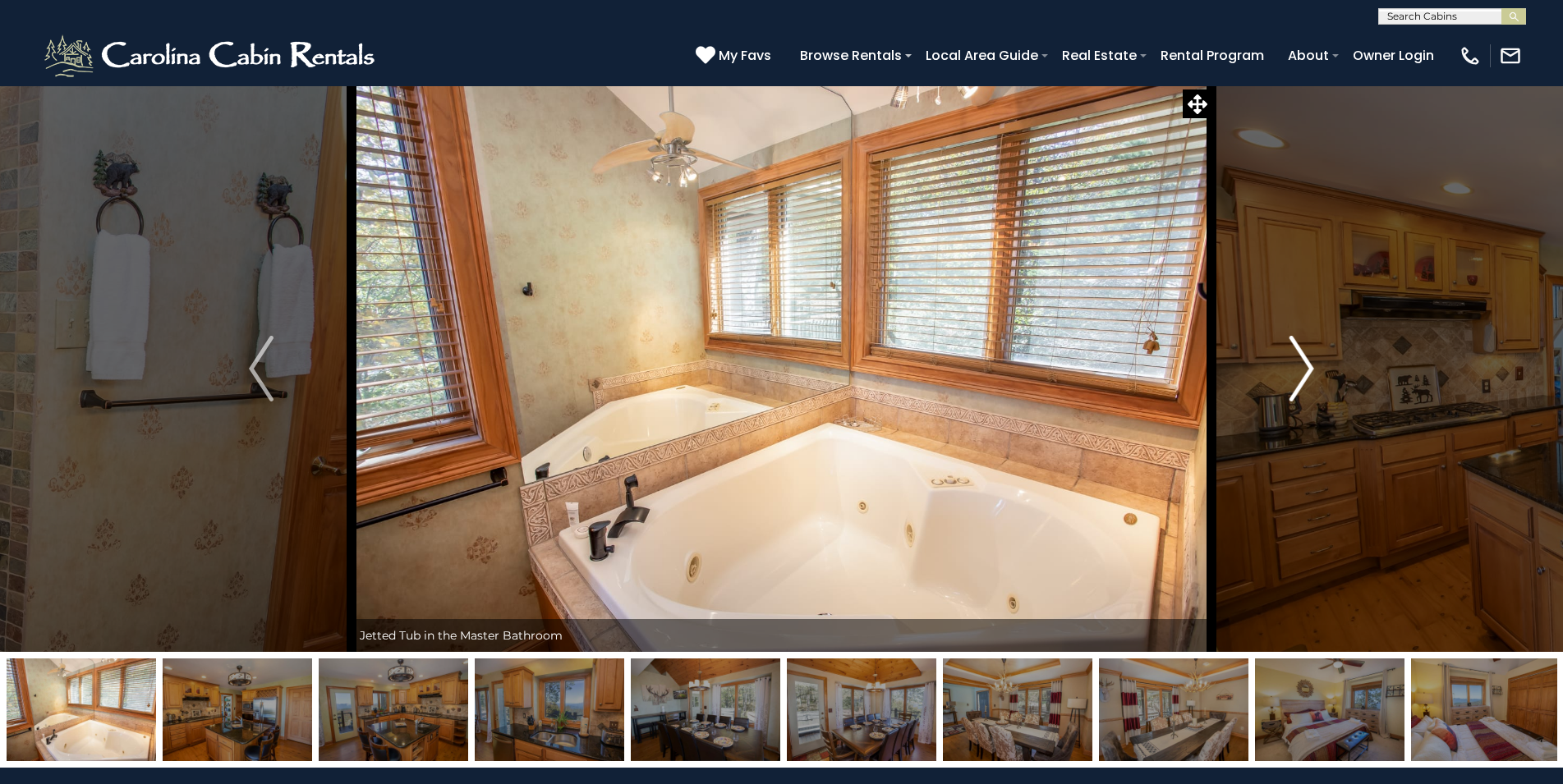
click at [1293, 367] on img "Next" at bounding box center [1301, 369] width 24 height 66
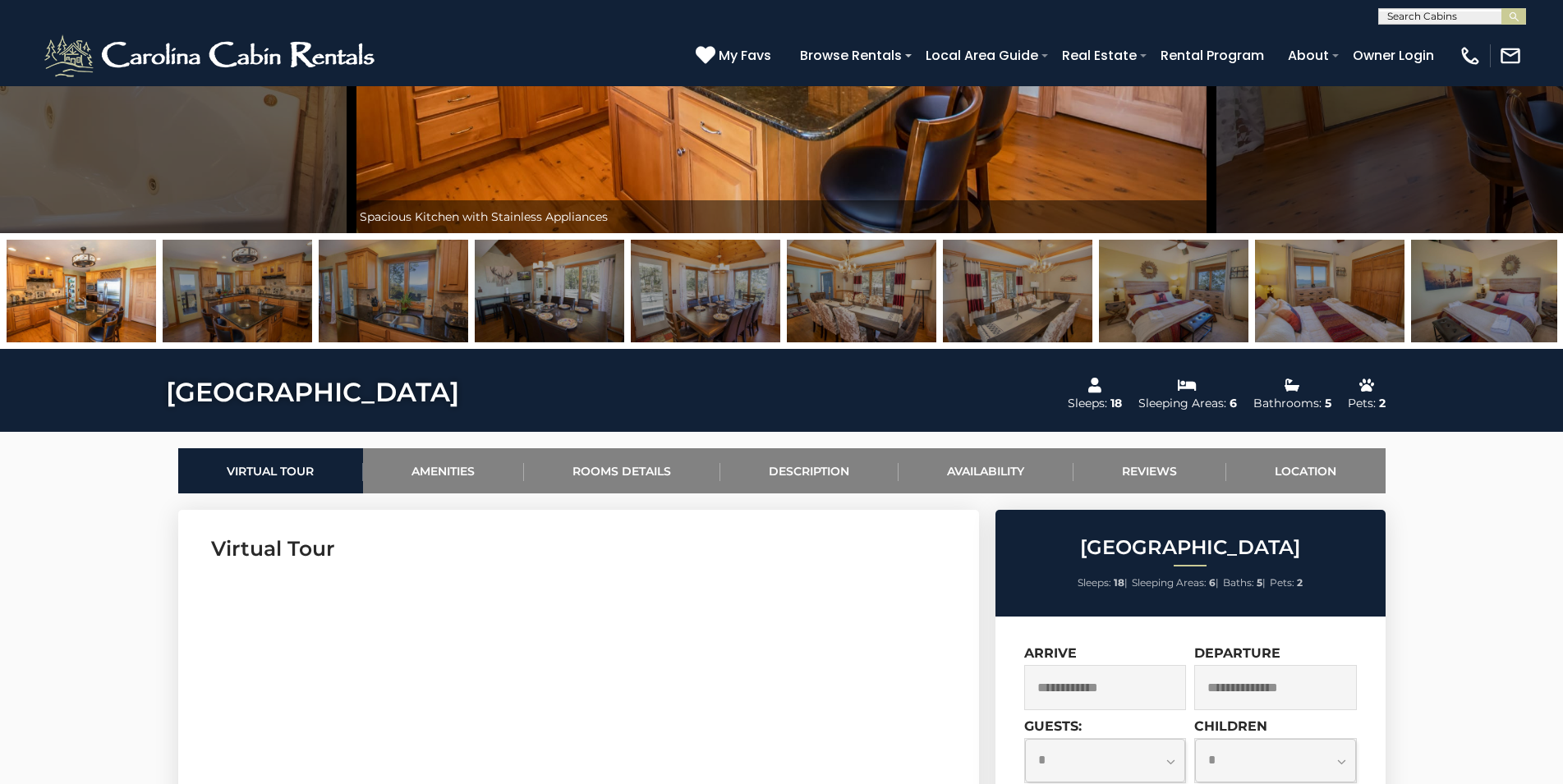
scroll to position [754, 0]
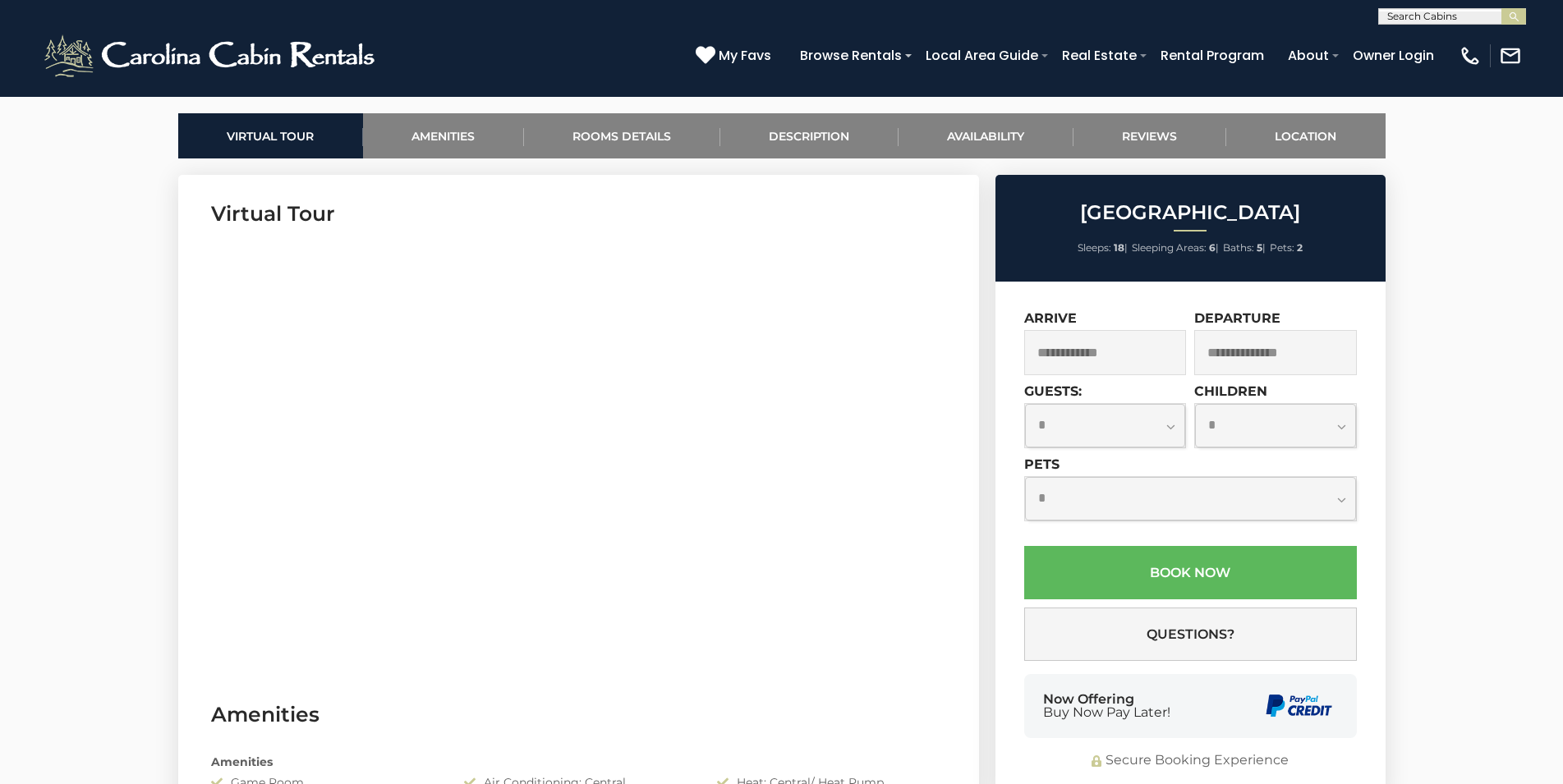
click at [1109, 355] on input "text" at bounding box center [1105, 353] width 162 height 45
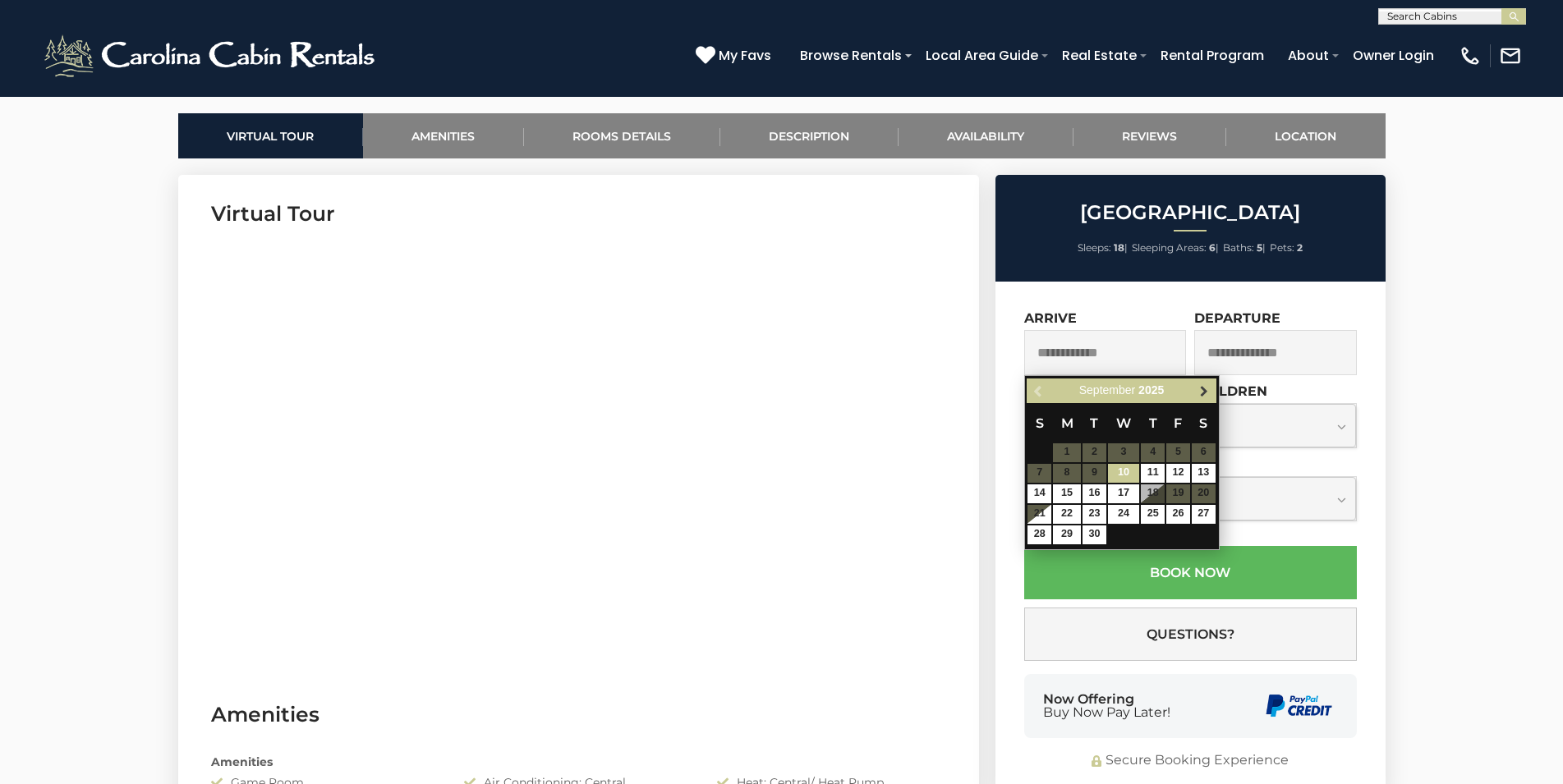
click at [1203, 394] on span "Next" at bounding box center [1204, 391] width 13 height 13
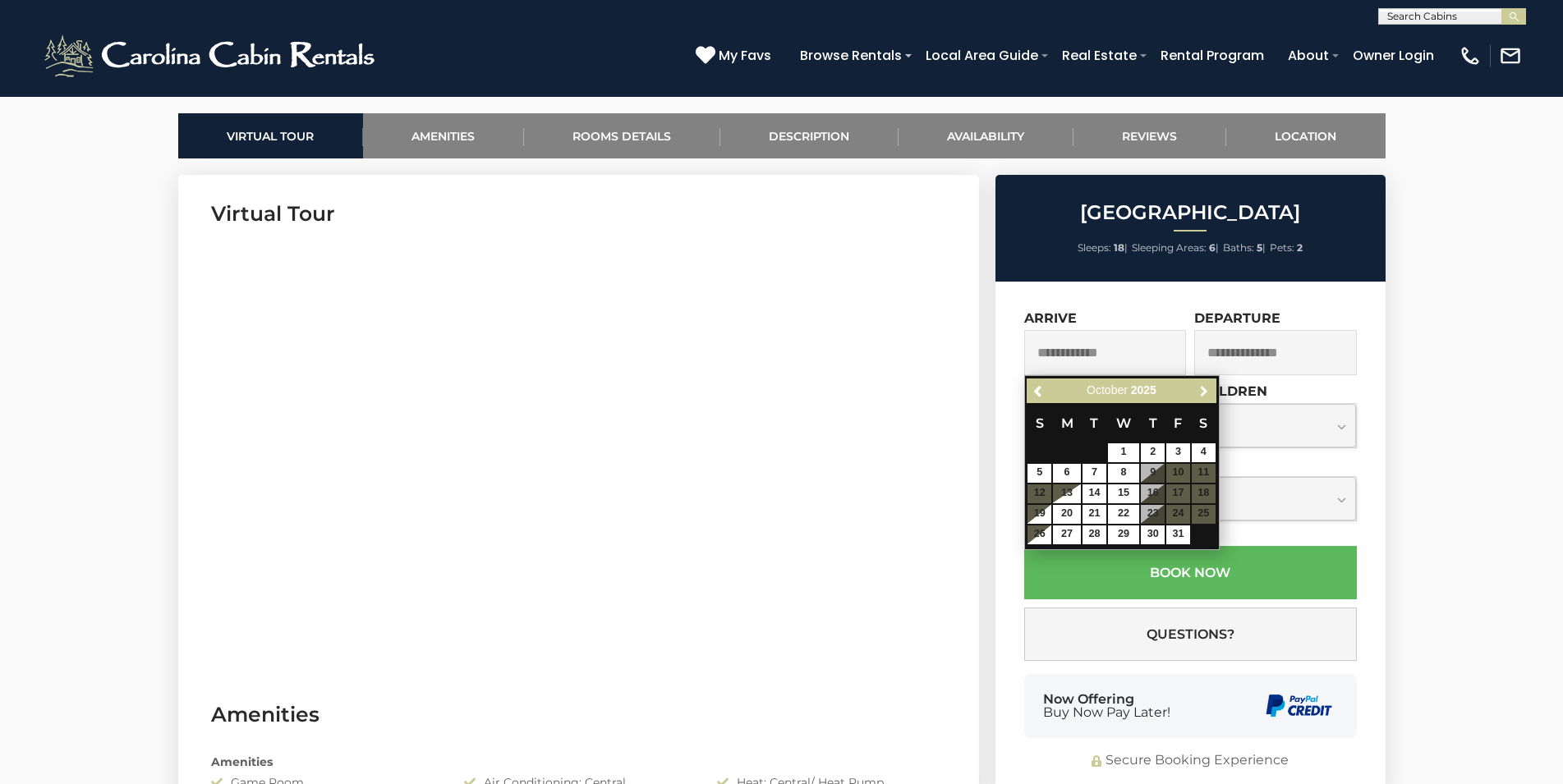
click at [1203, 394] on span "Next" at bounding box center [1204, 391] width 13 height 13
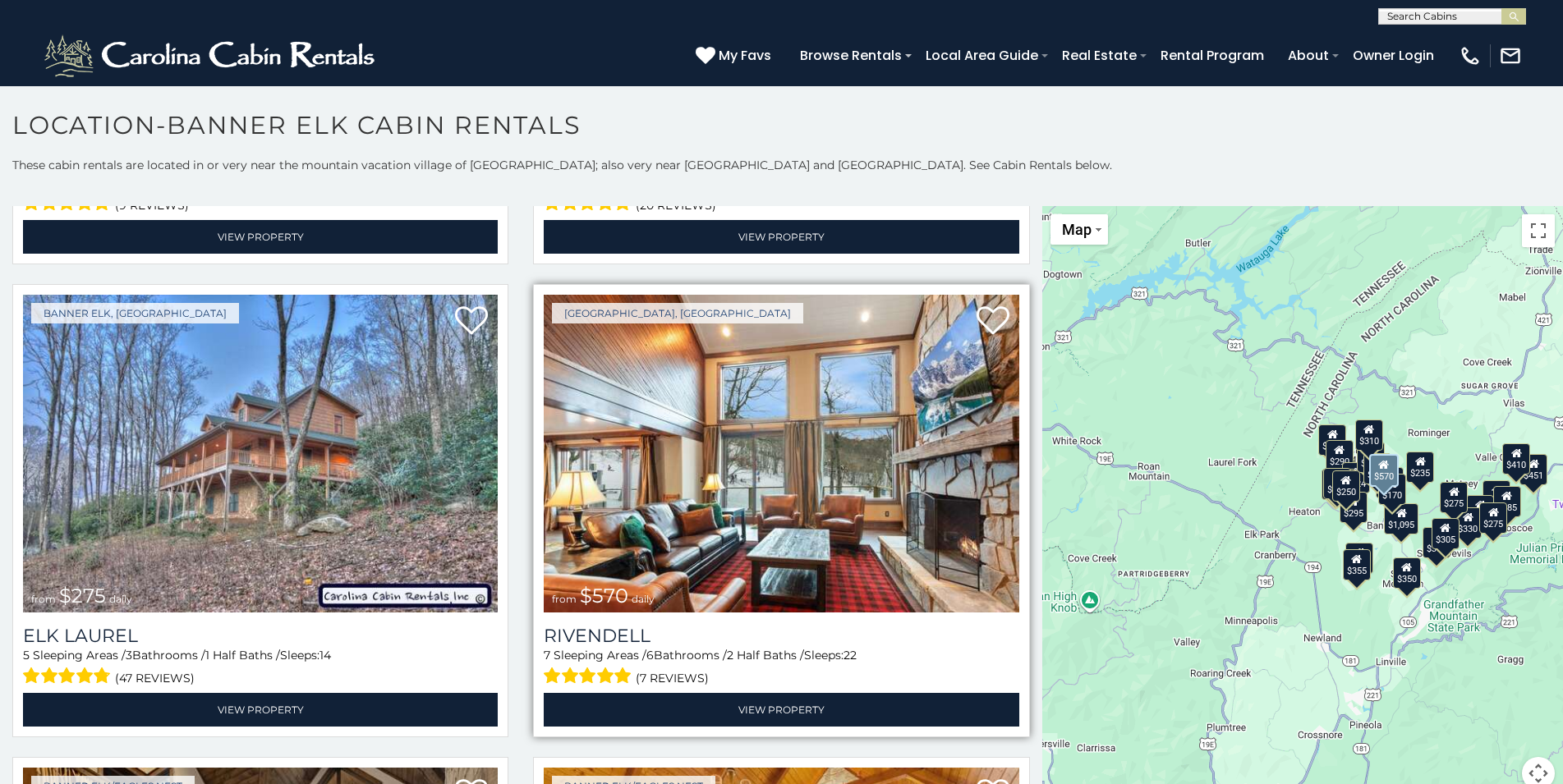
scroll to position [5143, 0]
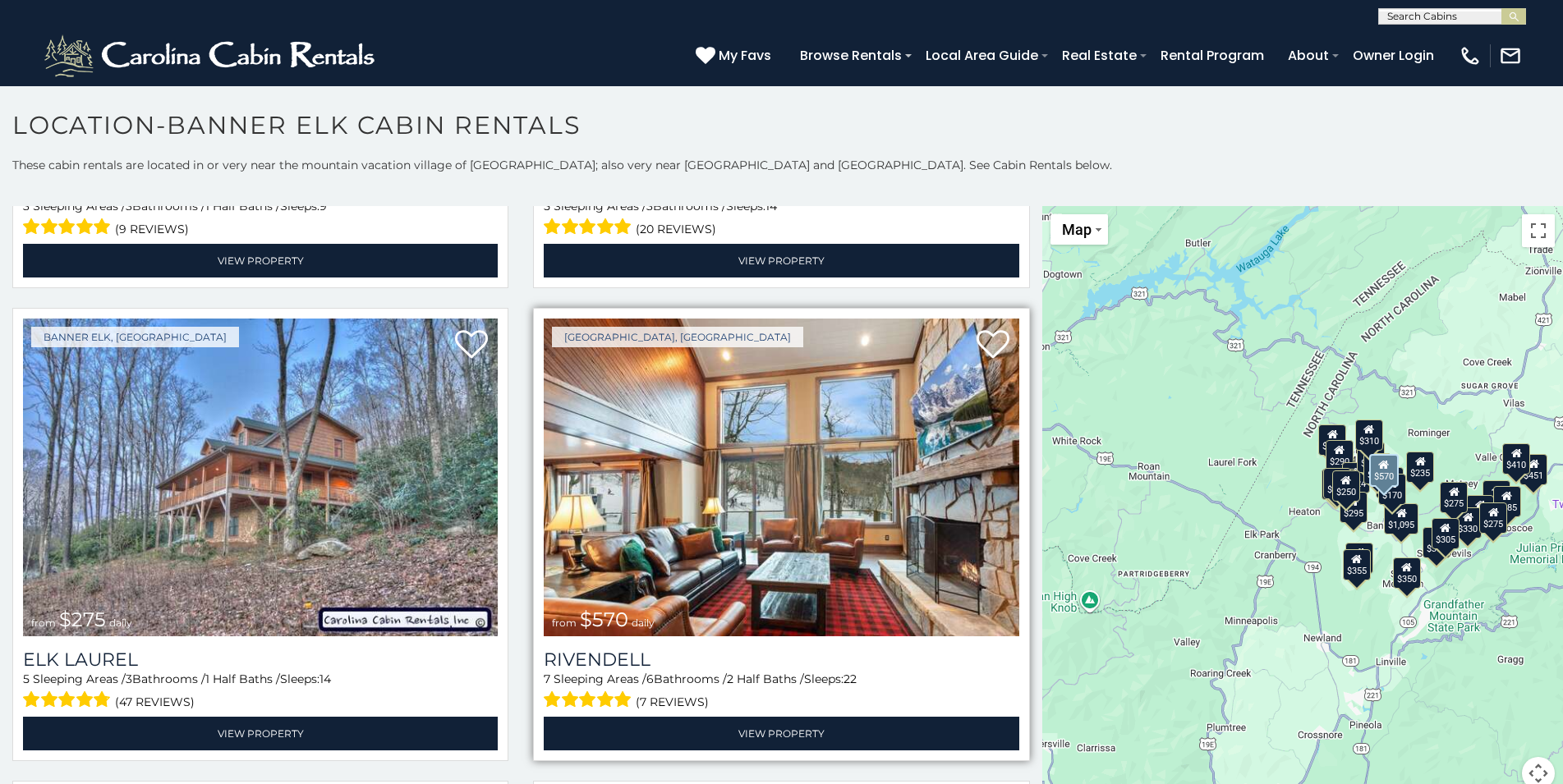
click at [860, 418] on img at bounding box center [781, 477] width 475 height 318
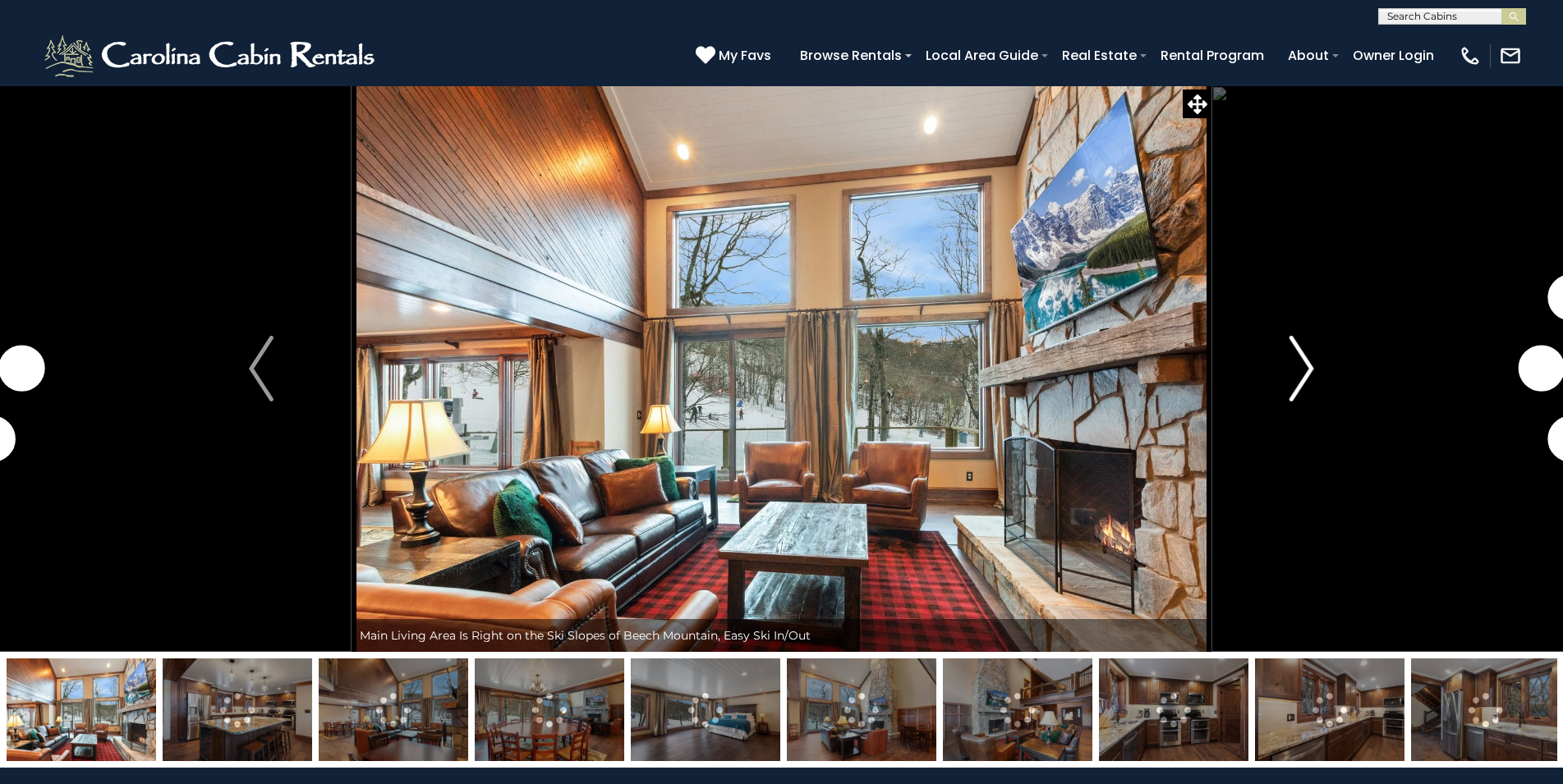
click at [1292, 382] on img "Next" at bounding box center [1301, 369] width 24 height 66
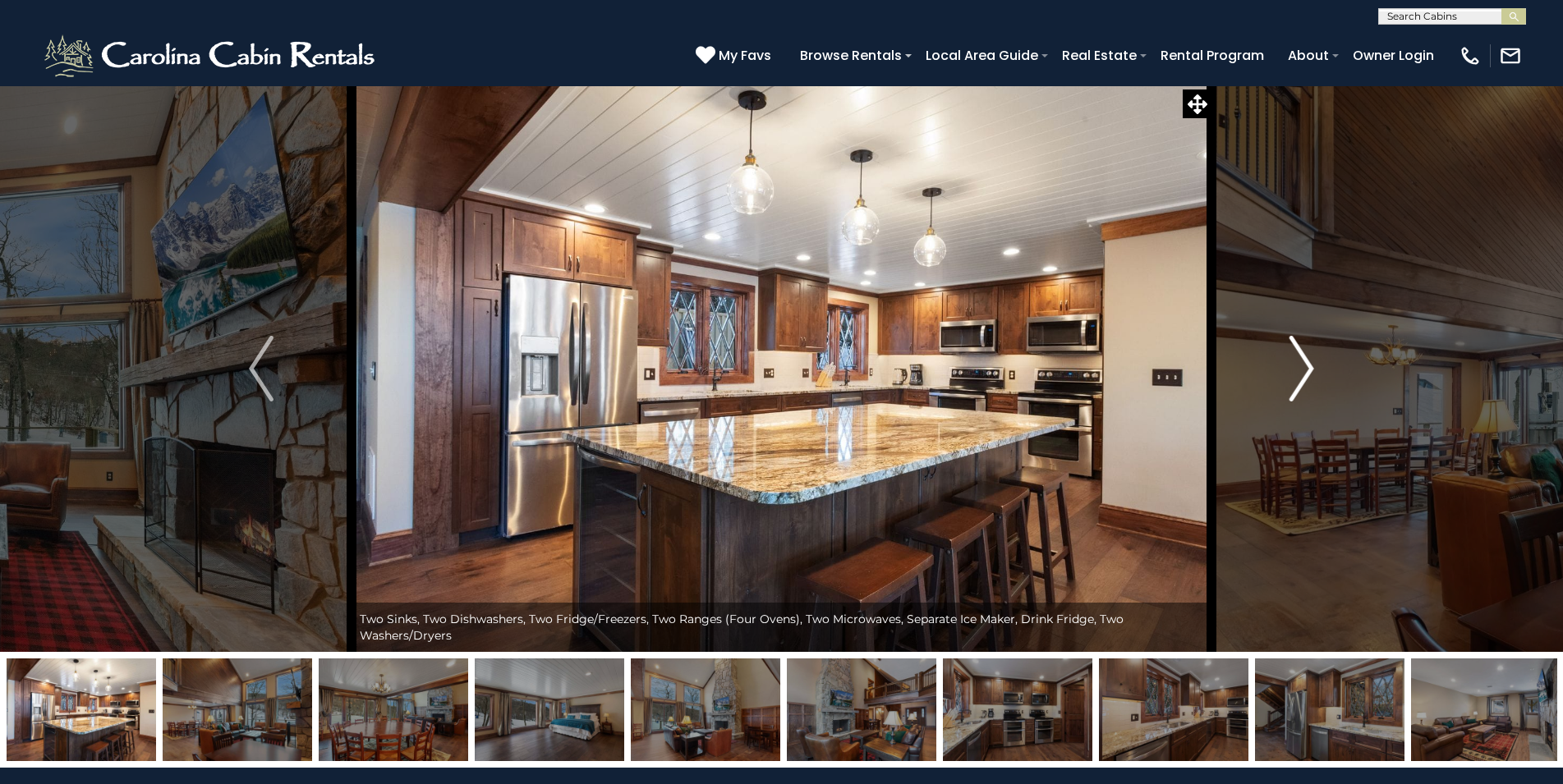
click at [1292, 382] on img "Next" at bounding box center [1301, 369] width 24 height 66
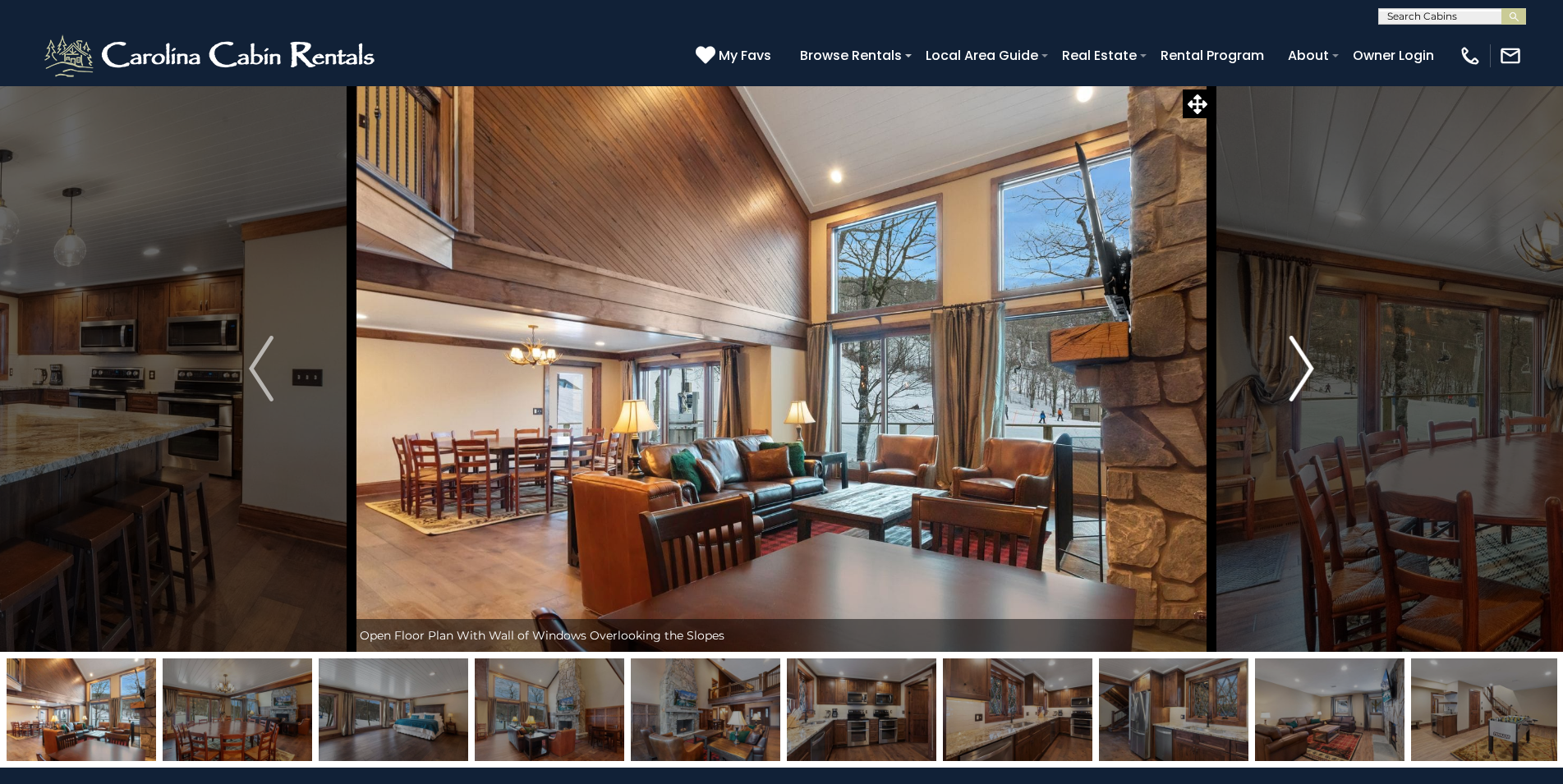
click at [1292, 382] on img "Next" at bounding box center [1301, 369] width 24 height 66
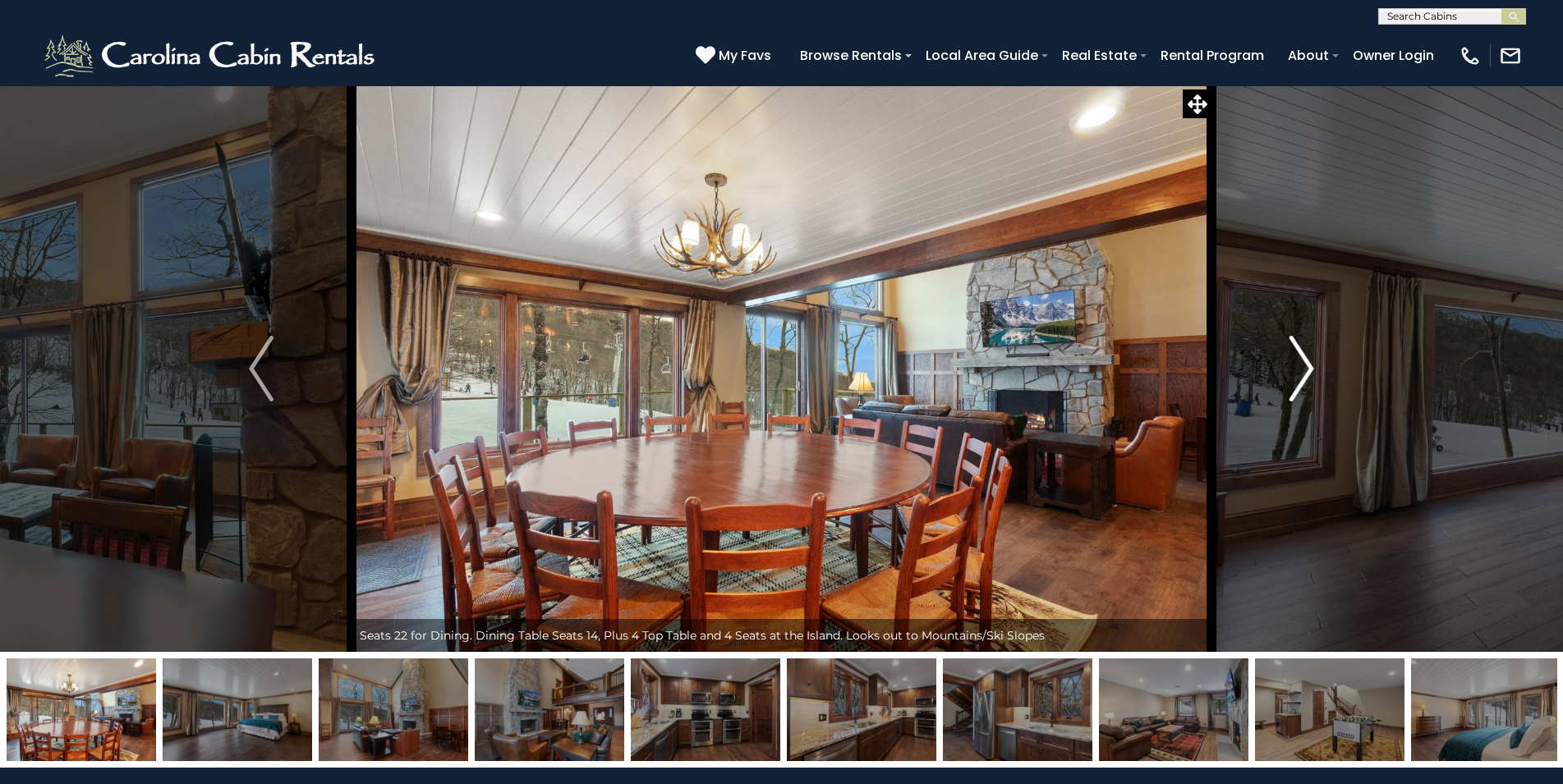
click at [1292, 382] on img "Next" at bounding box center [1301, 369] width 24 height 66
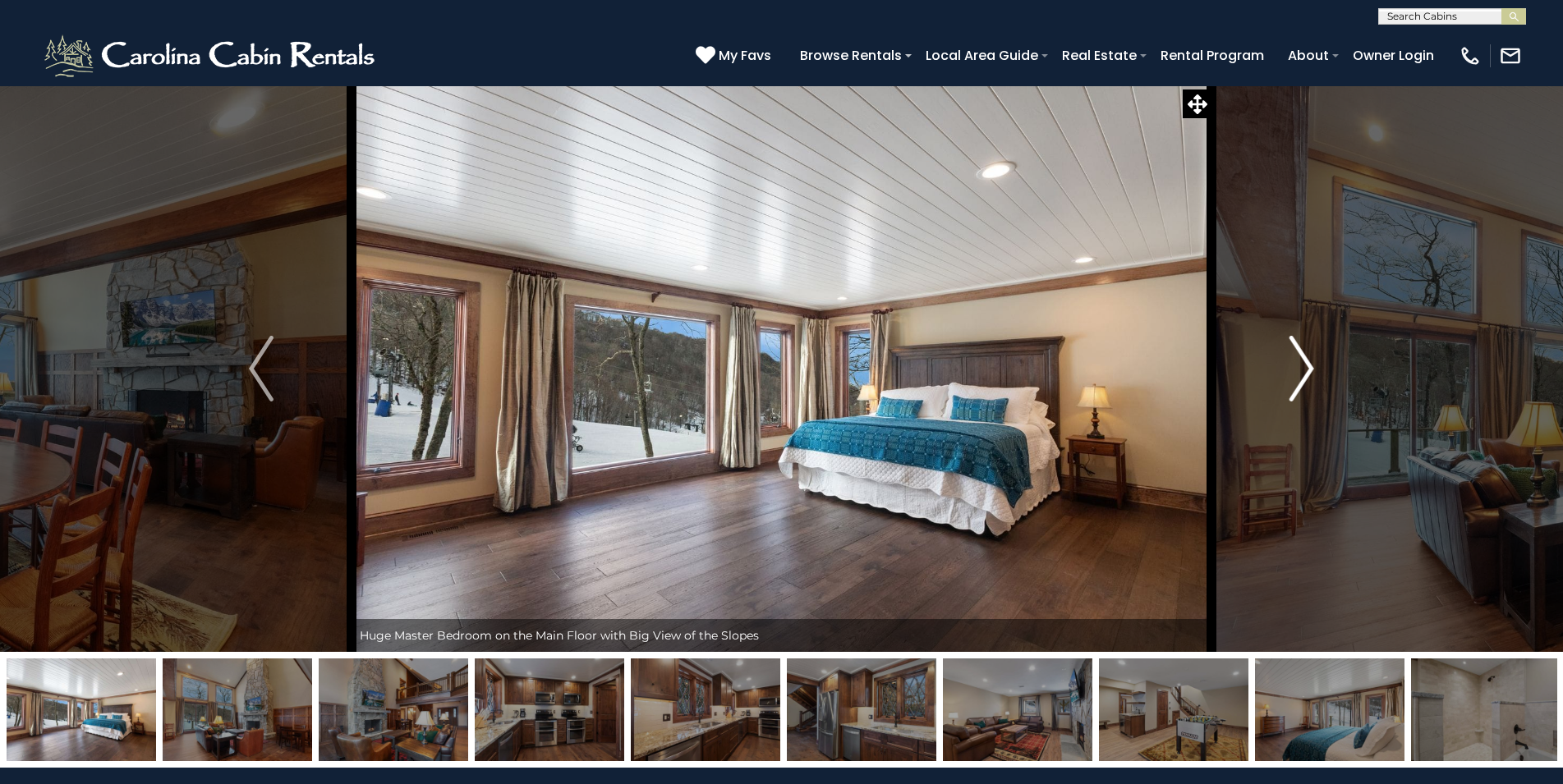
click at [1292, 382] on img "Next" at bounding box center [1301, 369] width 24 height 66
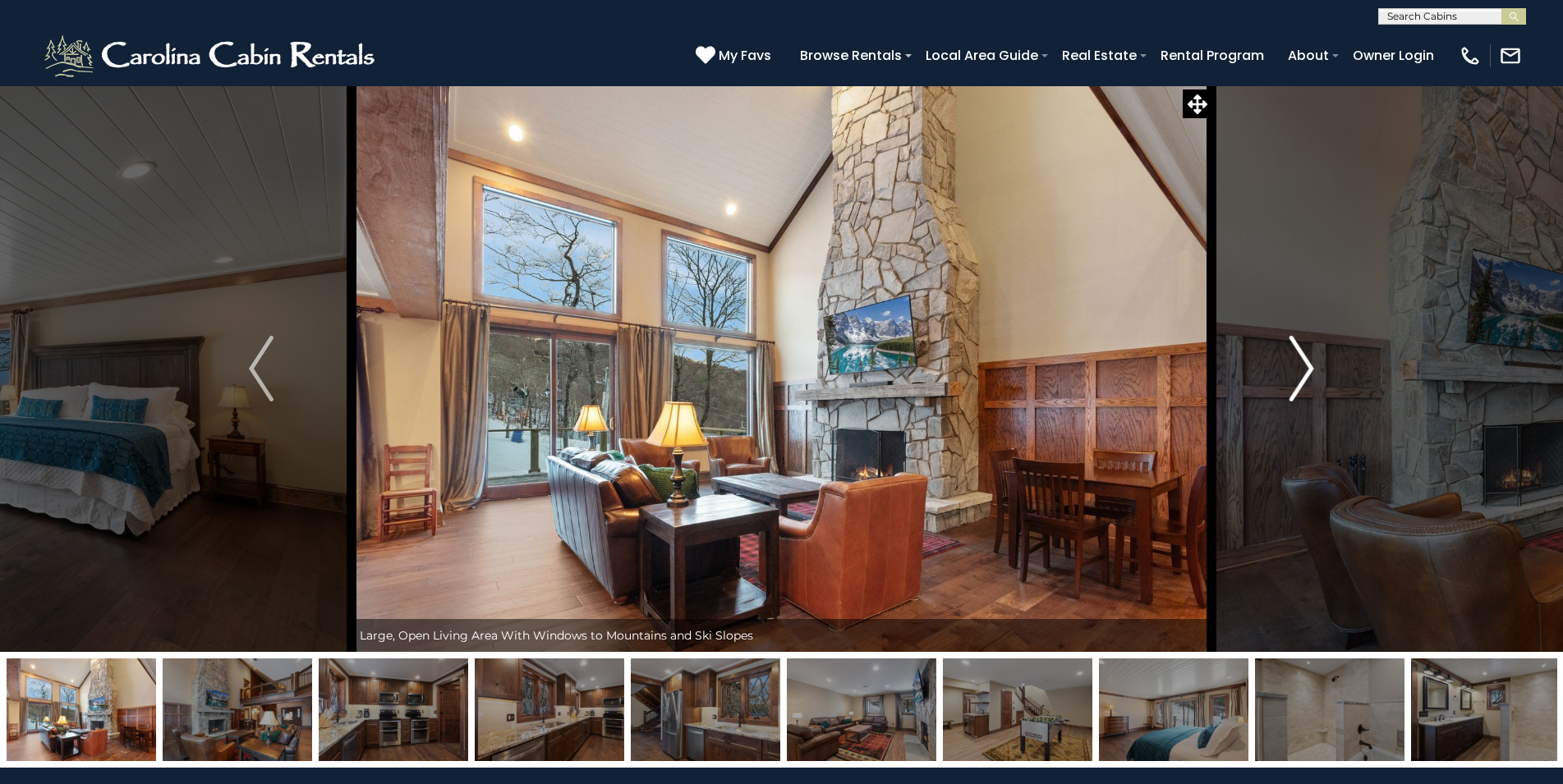
click at [1292, 382] on img "Next" at bounding box center [1301, 369] width 24 height 66
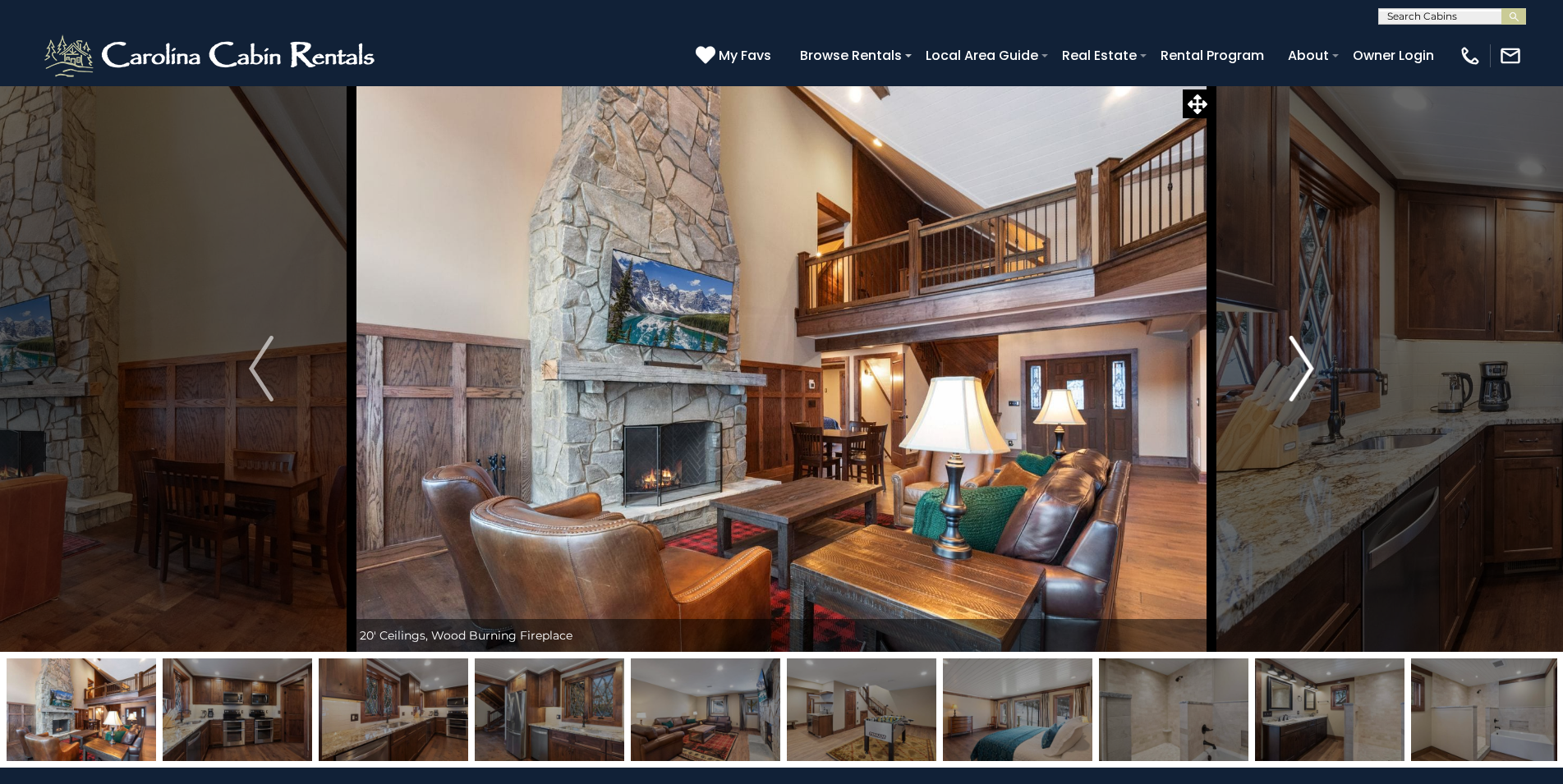
click at [1292, 382] on img "Next" at bounding box center [1301, 369] width 24 height 66
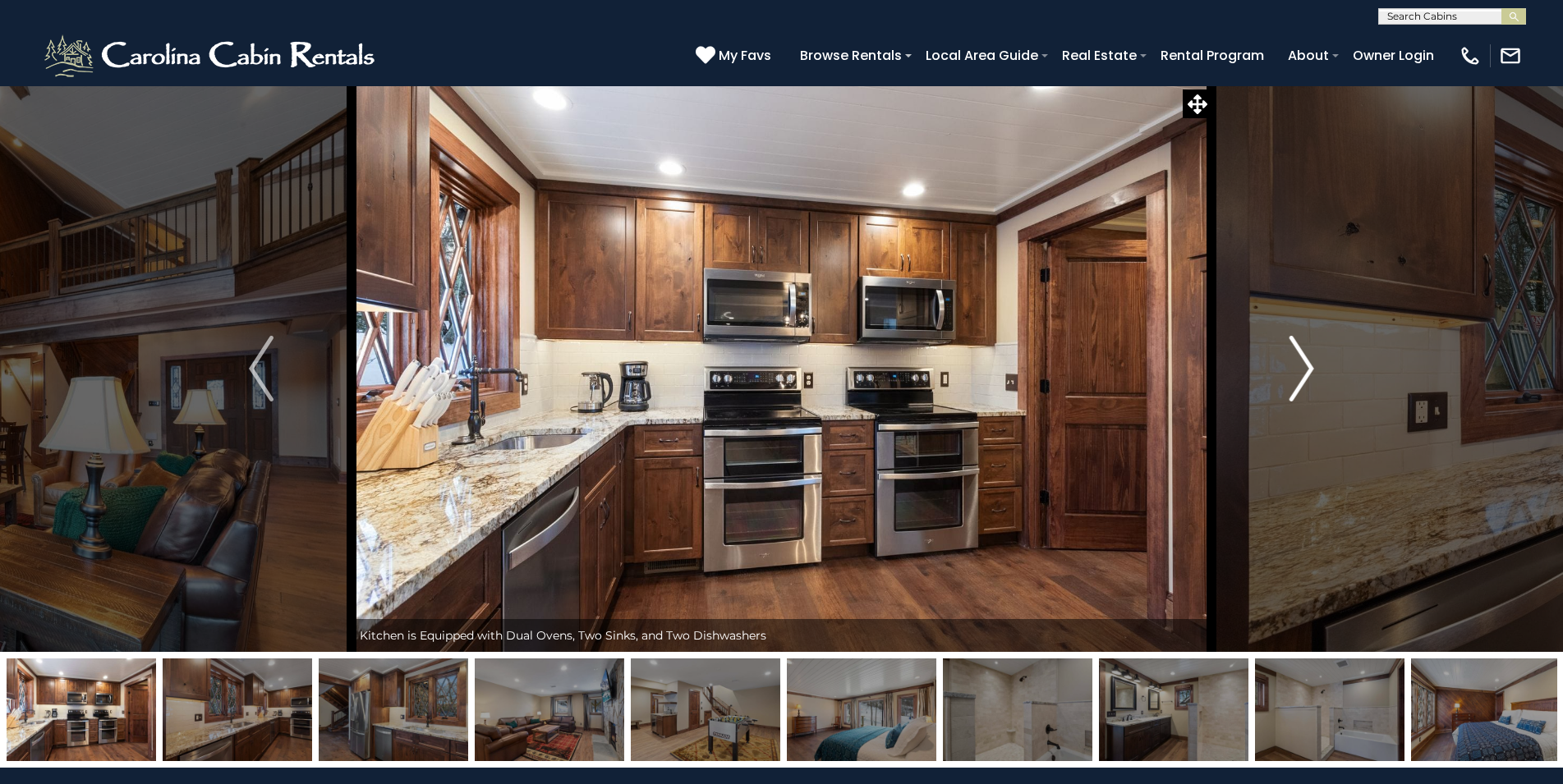
click at [1292, 382] on img "Next" at bounding box center [1301, 369] width 24 height 66
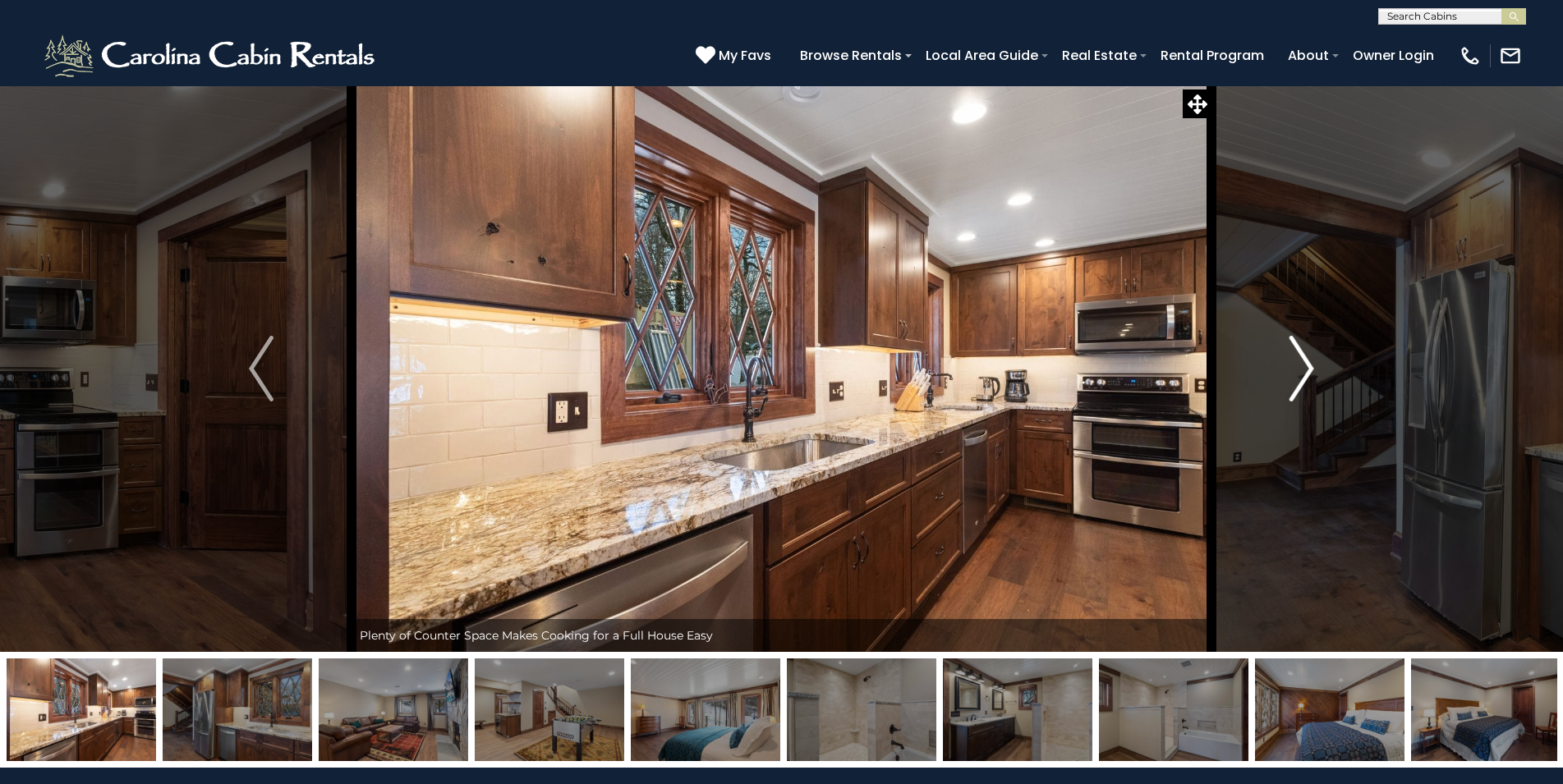
click at [1292, 382] on img "Next" at bounding box center [1301, 369] width 24 height 66
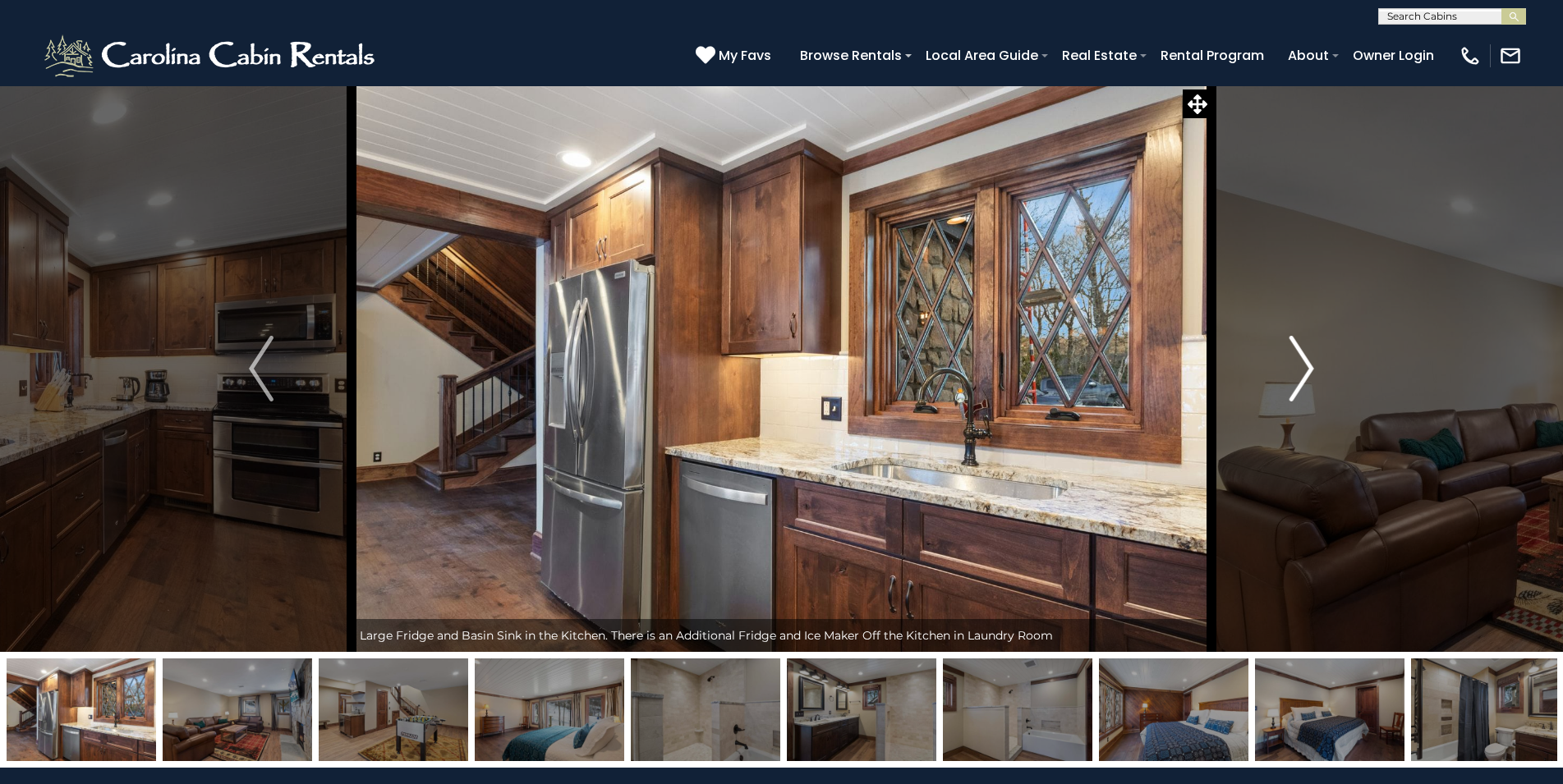
click at [1292, 382] on img "Next" at bounding box center [1301, 369] width 24 height 66
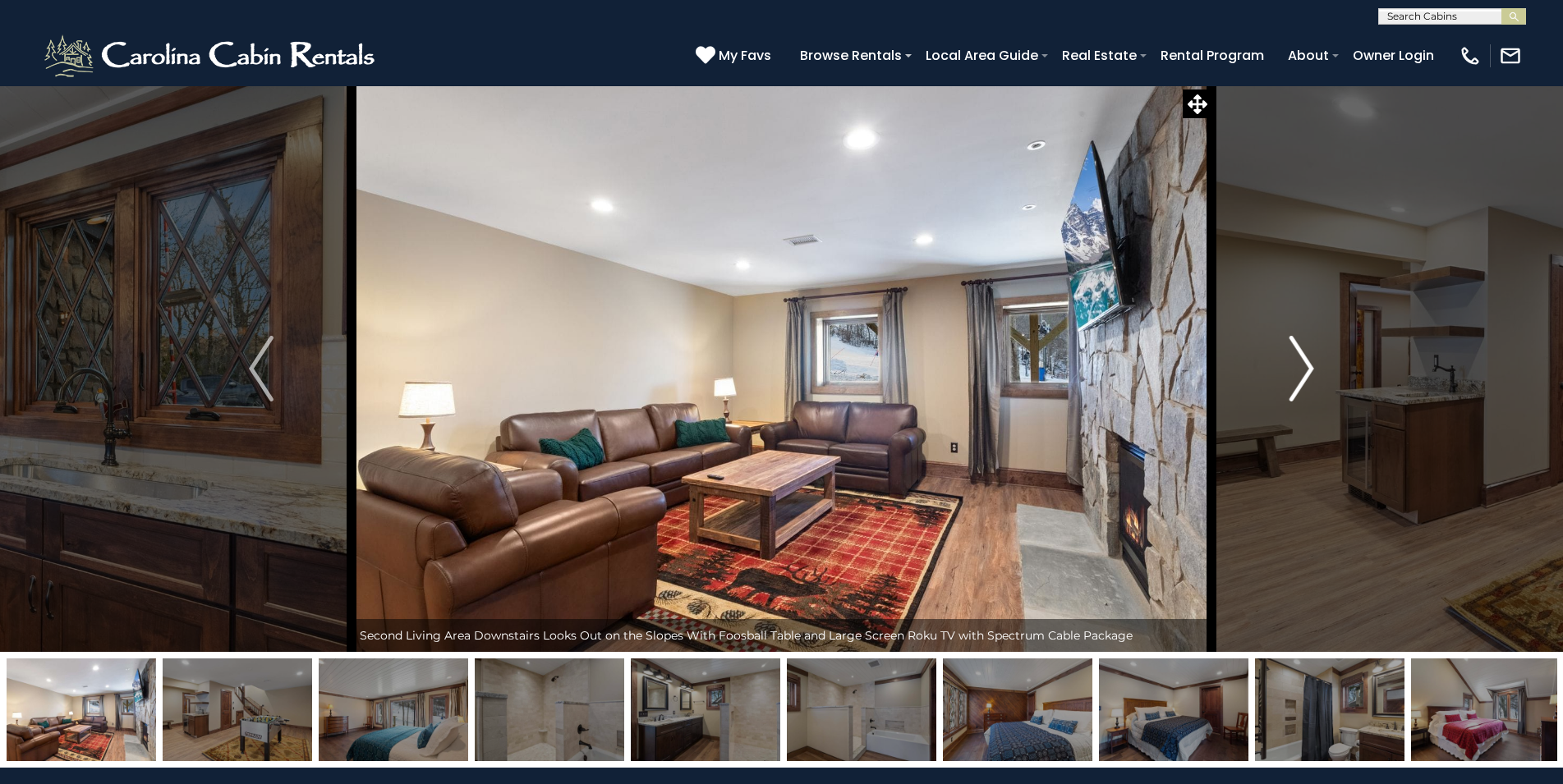
click at [1292, 382] on img "Next" at bounding box center [1301, 369] width 24 height 66
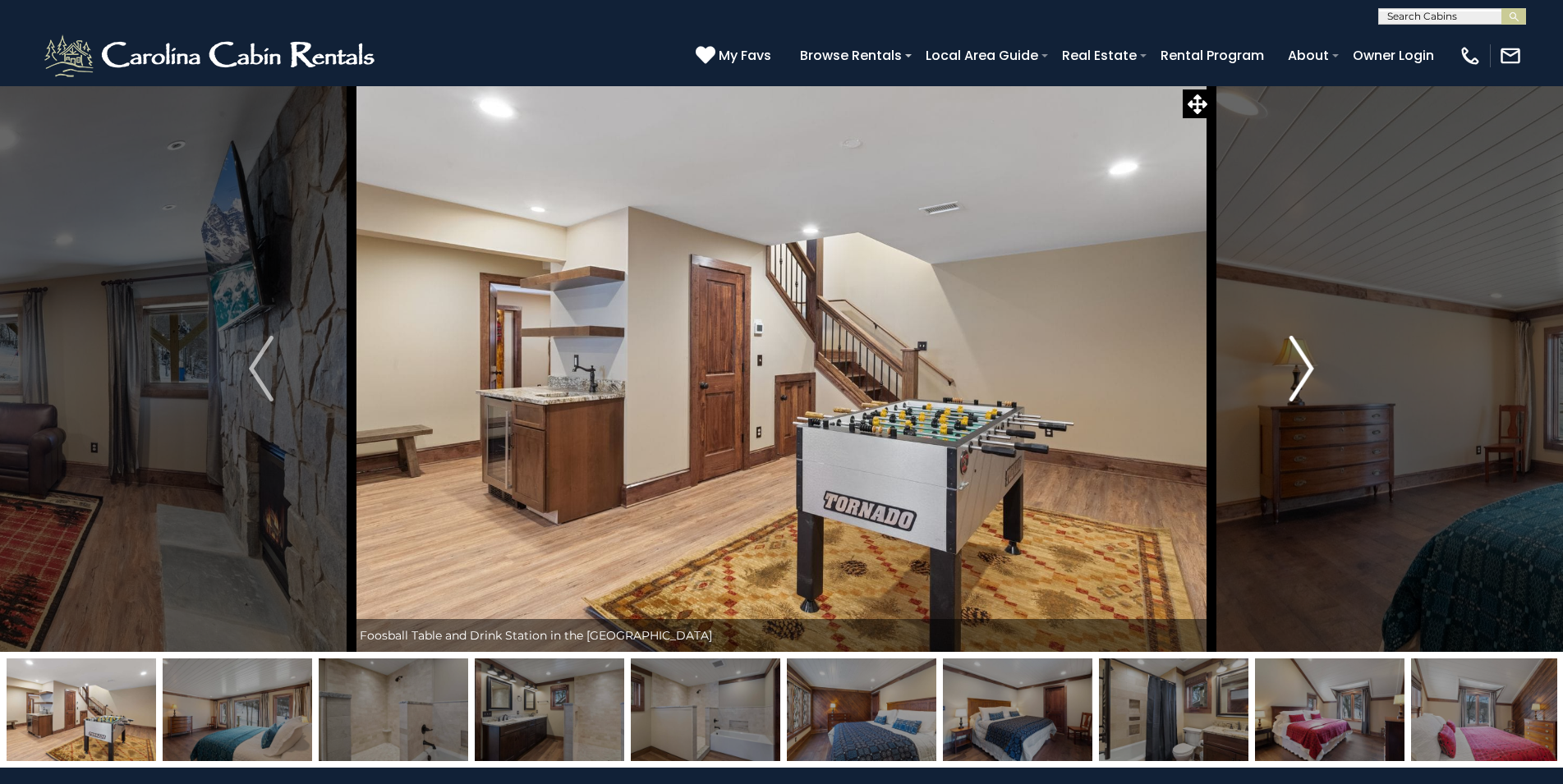
click at [1292, 382] on img "Next" at bounding box center [1301, 369] width 24 height 66
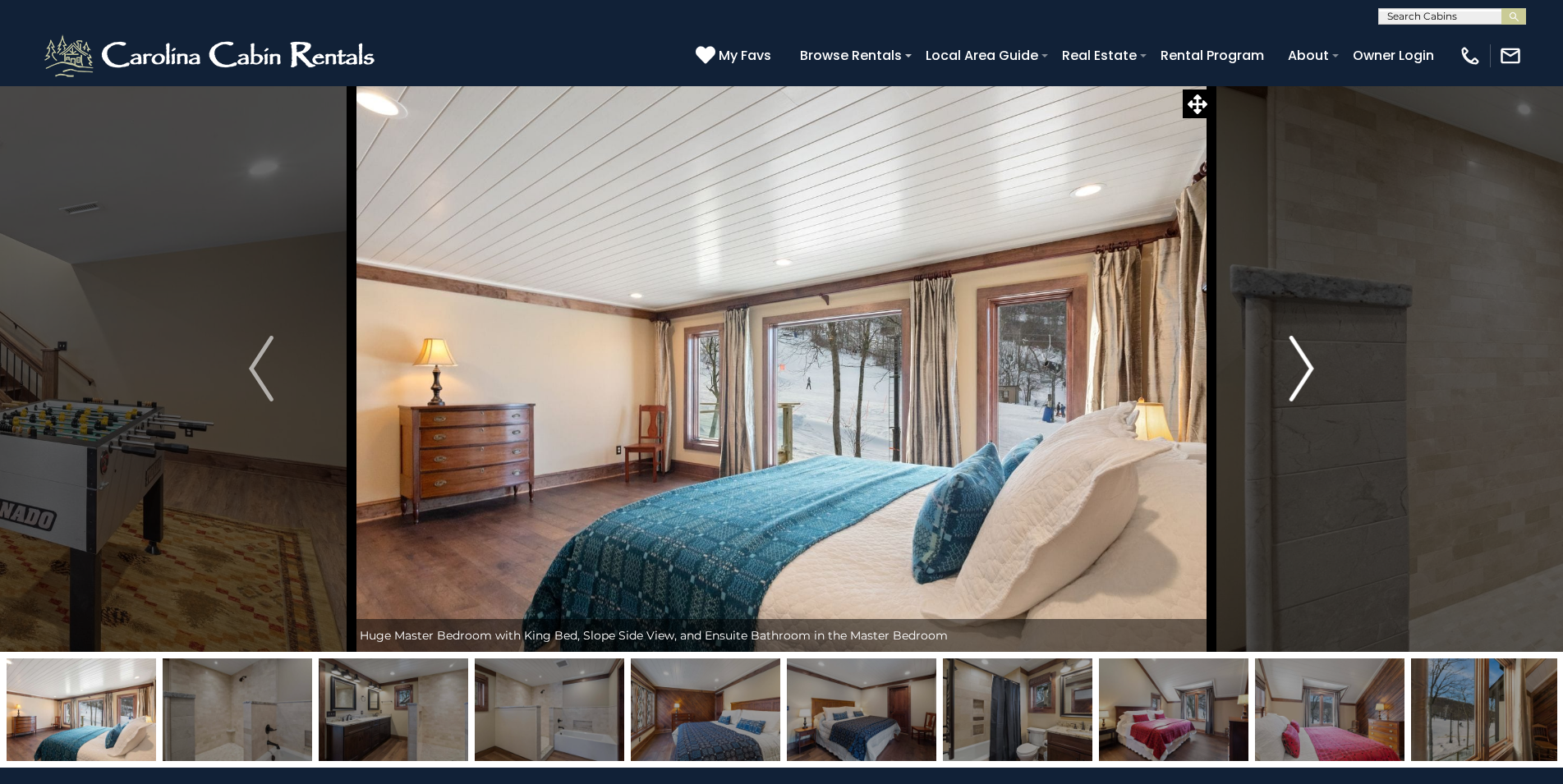
click at [1292, 382] on img "Next" at bounding box center [1301, 369] width 24 height 66
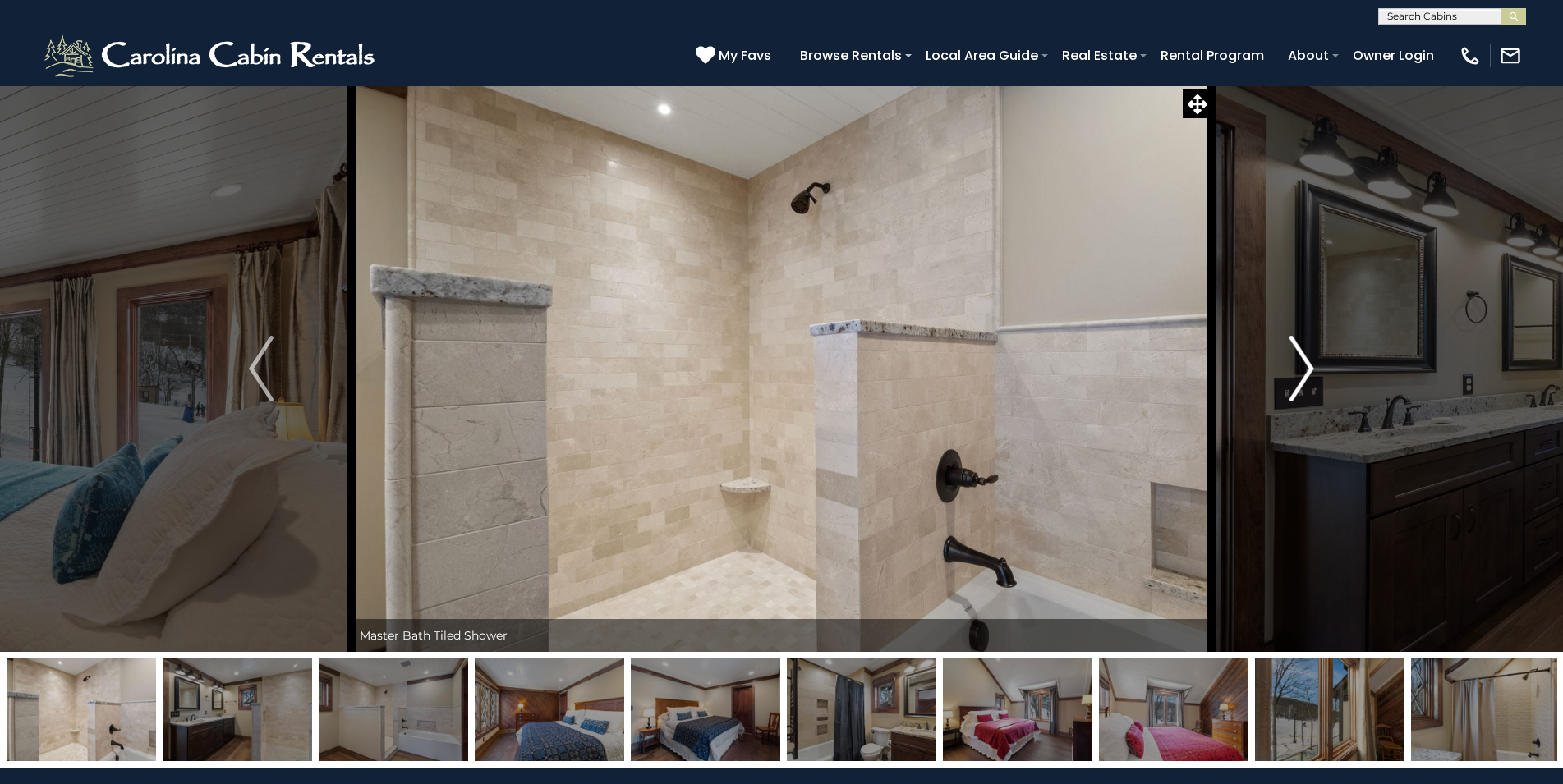
click at [1292, 382] on img "Next" at bounding box center [1301, 369] width 24 height 66
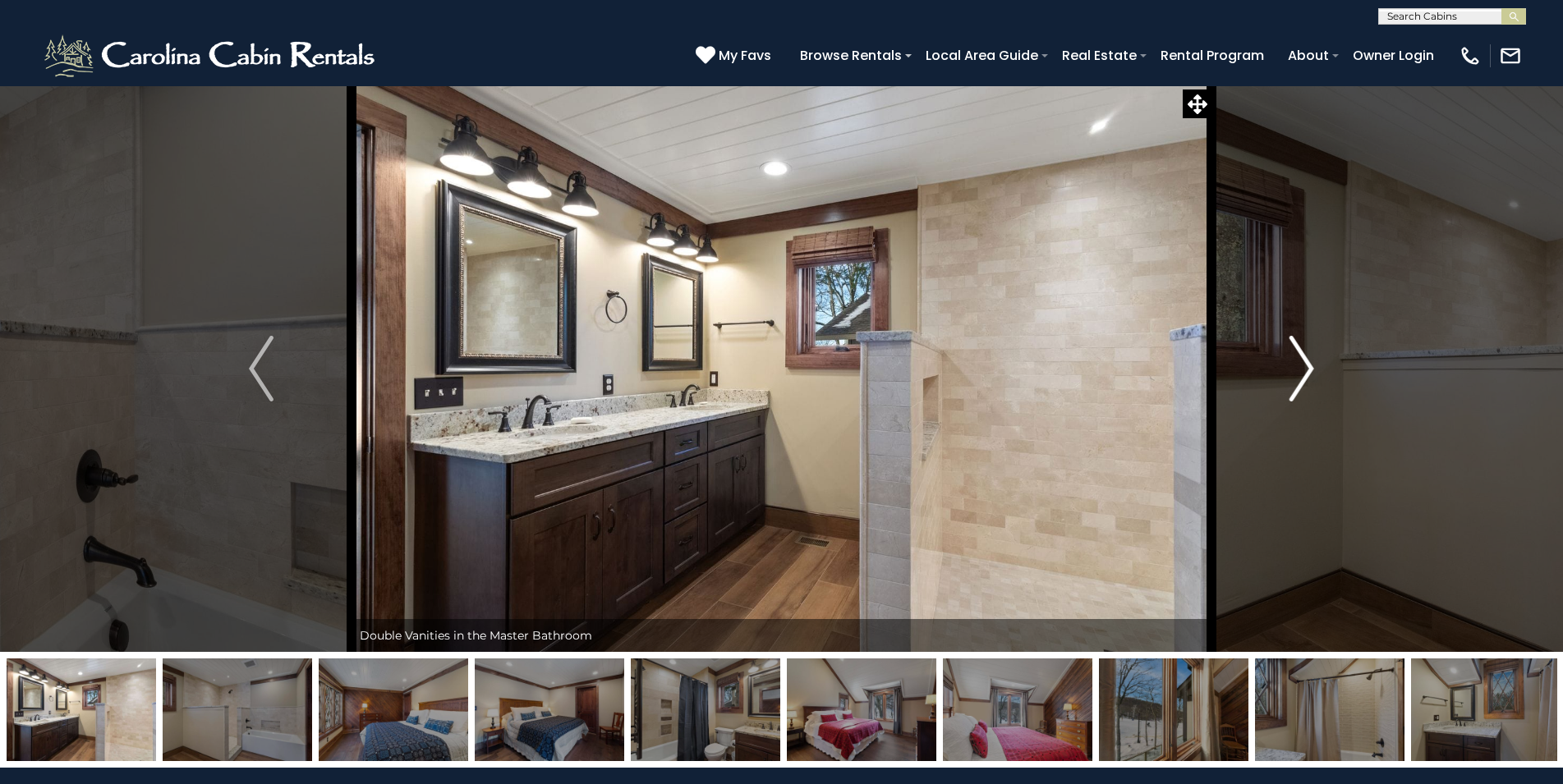
click at [1292, 382] on img "Next" at bounding box center [1301, 369] width 24 height 66
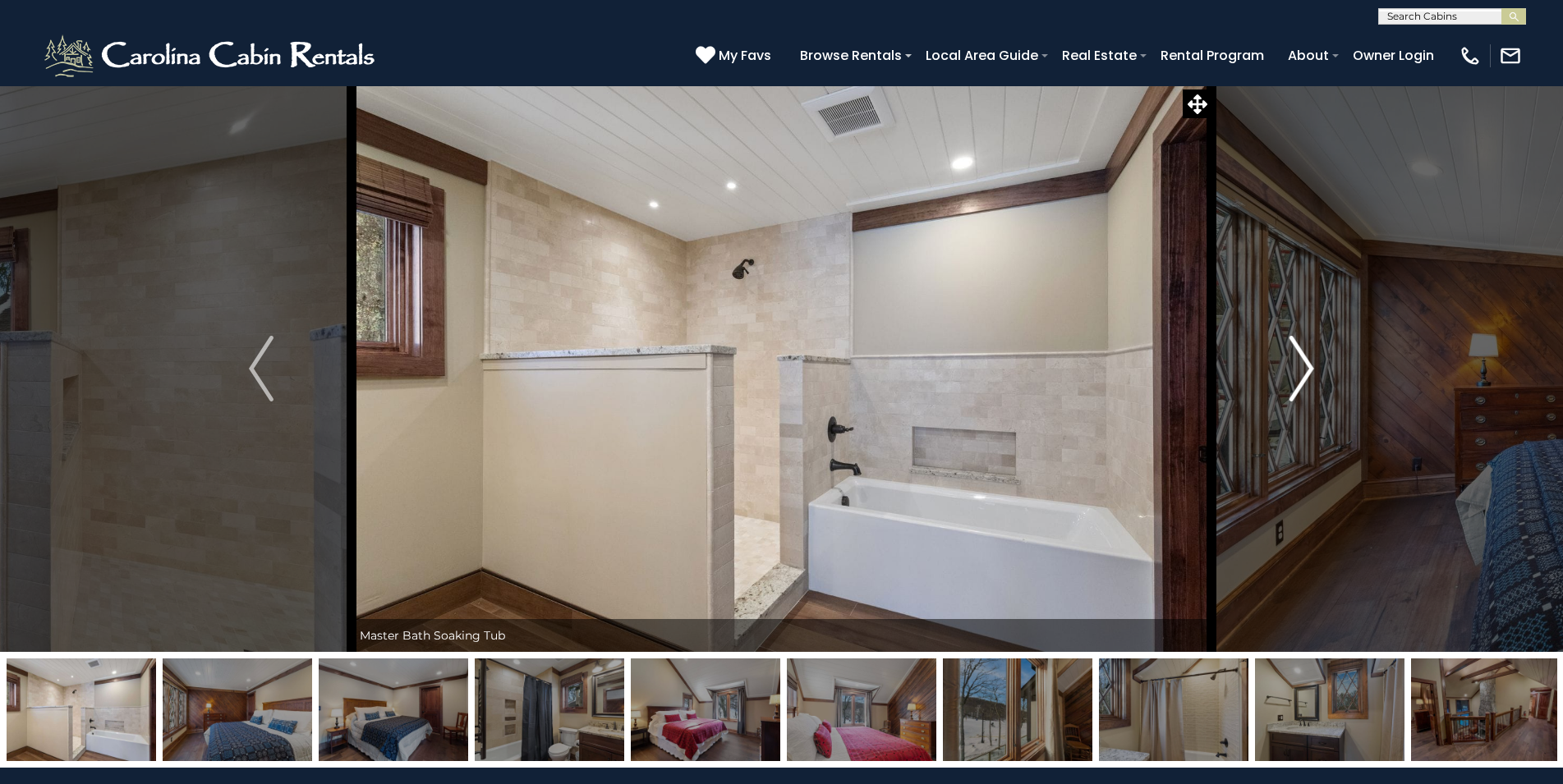
click at [1292, 382] on img "Next" at bounding box center [1301, 369] width 24 height 66
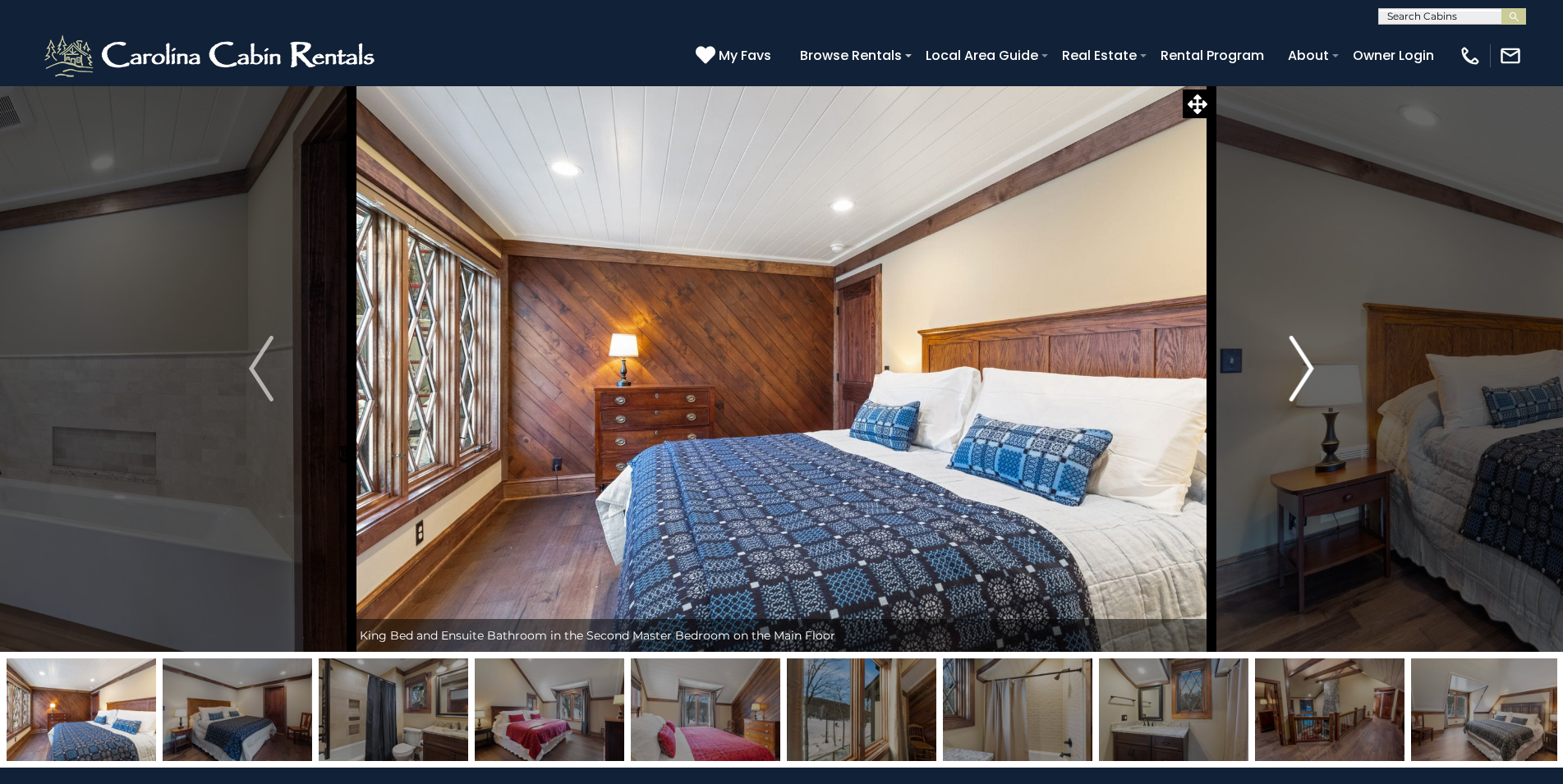
click at [1292, 382] on img "Next" at bounding box center [1301, 369] width 24 height 66
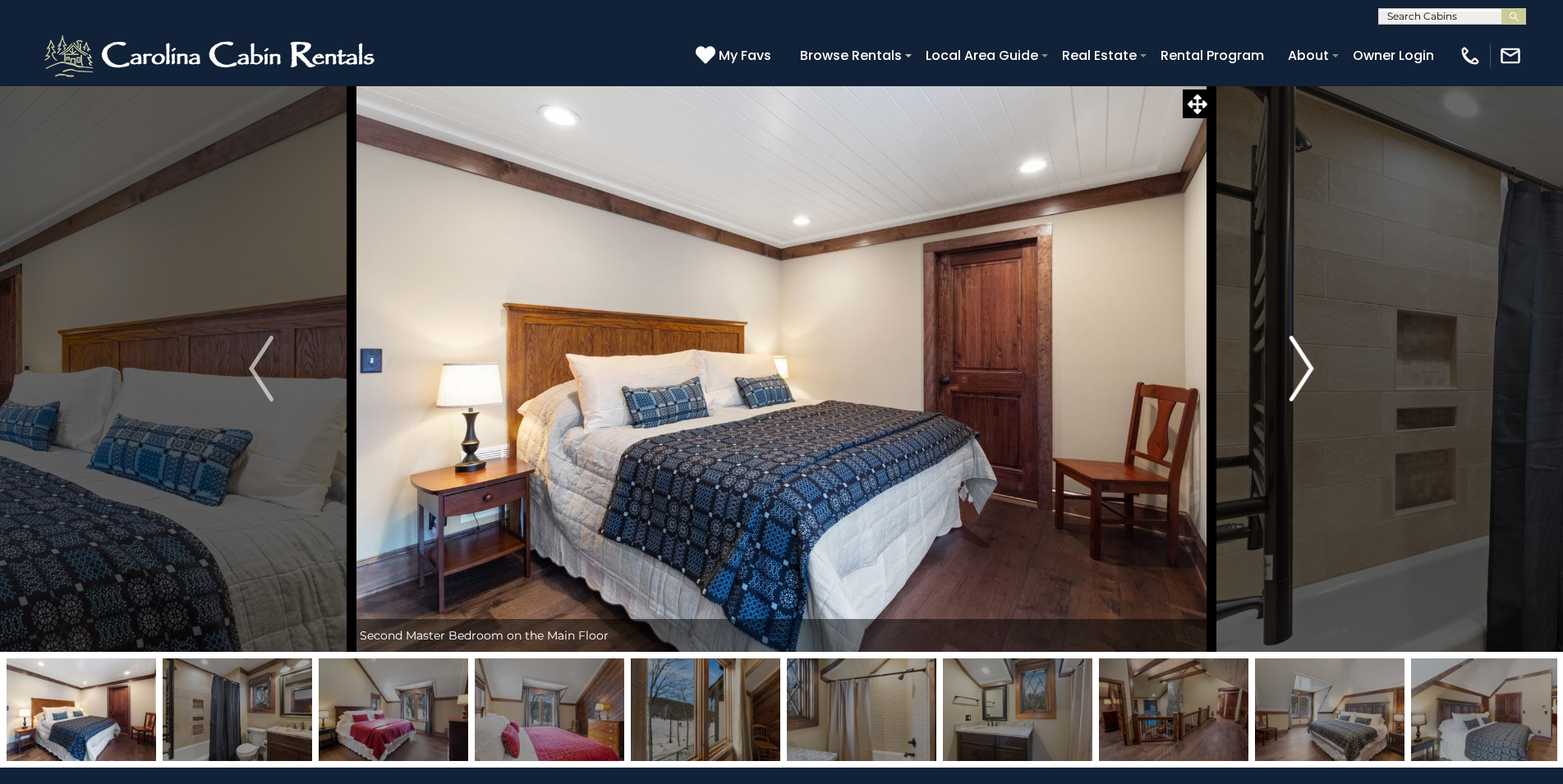
click at [1292, 382] on img "Next" at bounding box center [1301, 369] width 24 height 66
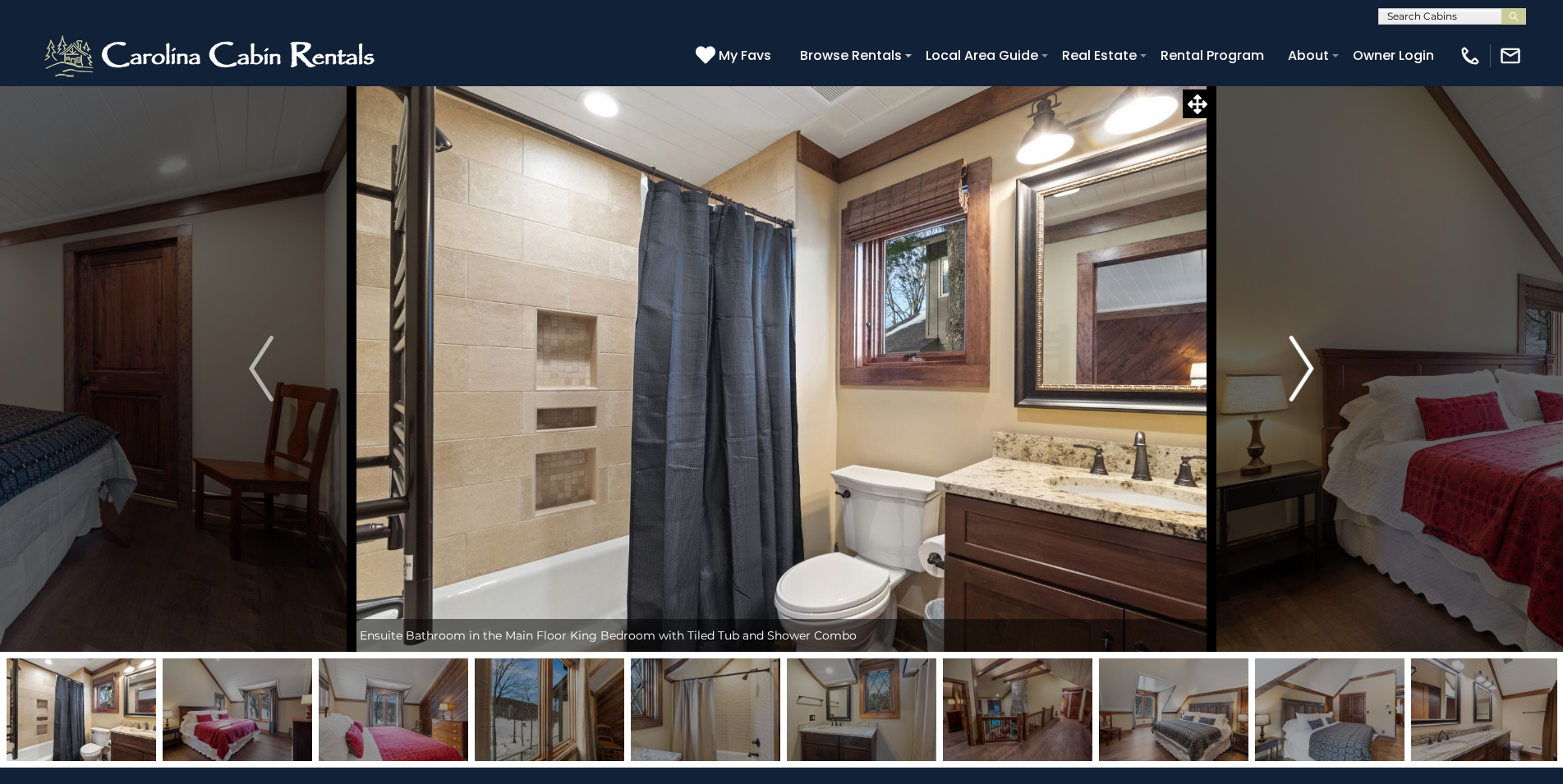
click at [1292, 382] on img "Next" at bounding box center [1301, 369] width 24 height 66
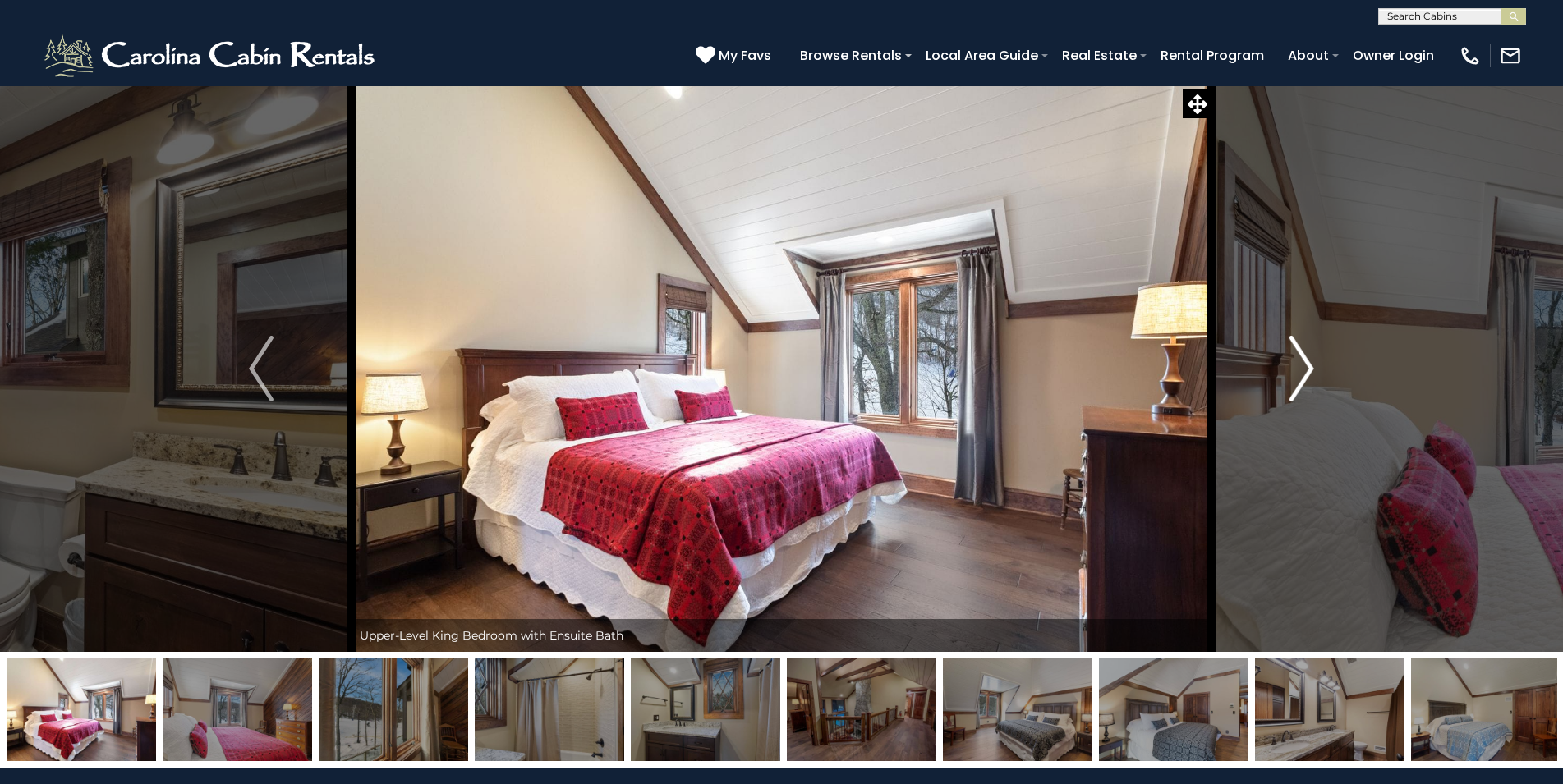
click at [1292, 382] on img "Next" at bounding box center [1301, 369] width 24 height 66
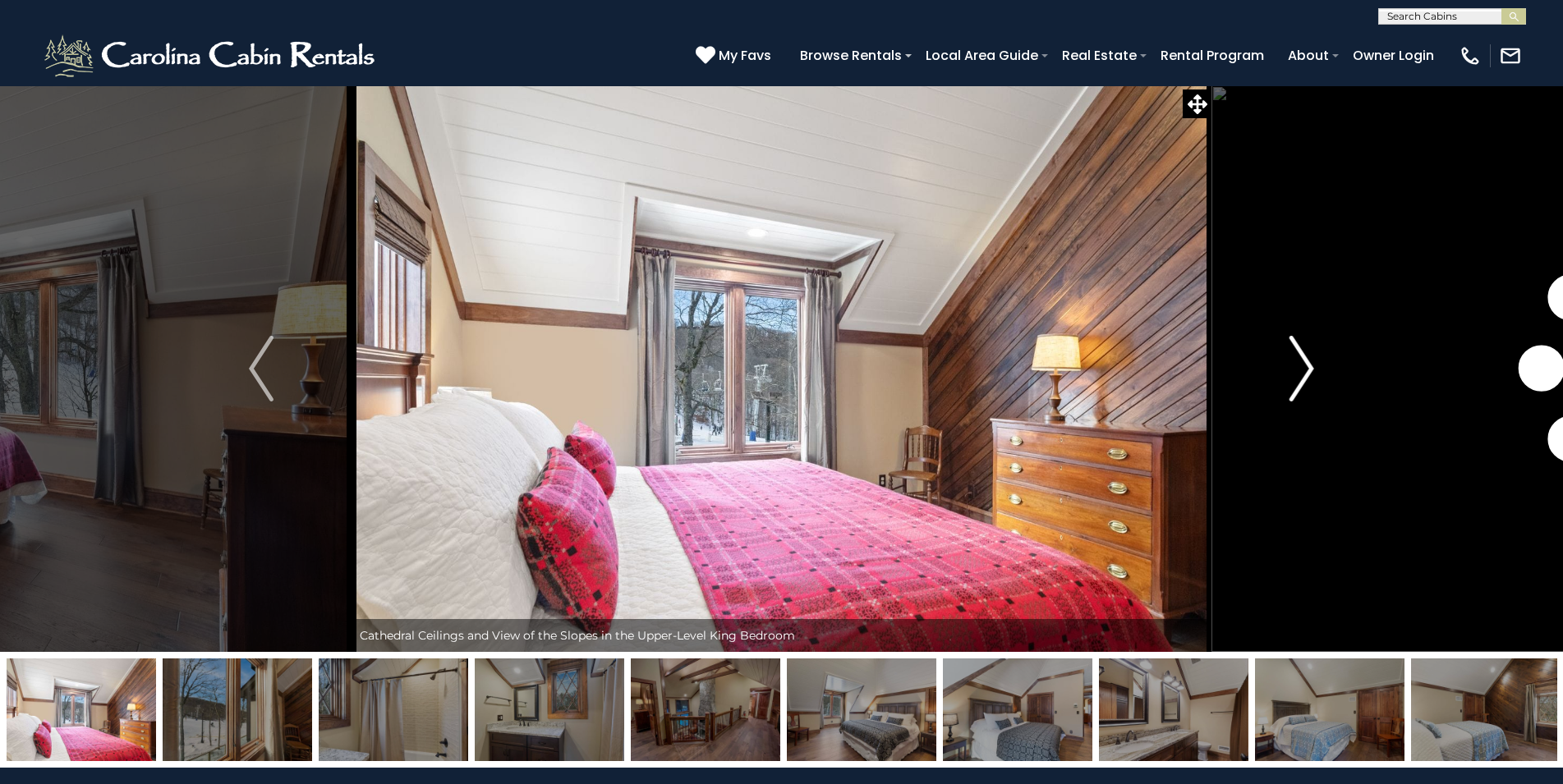
click at [1292, 382] on img "Next" at bounding box center [1301, 369] width 24 height 66
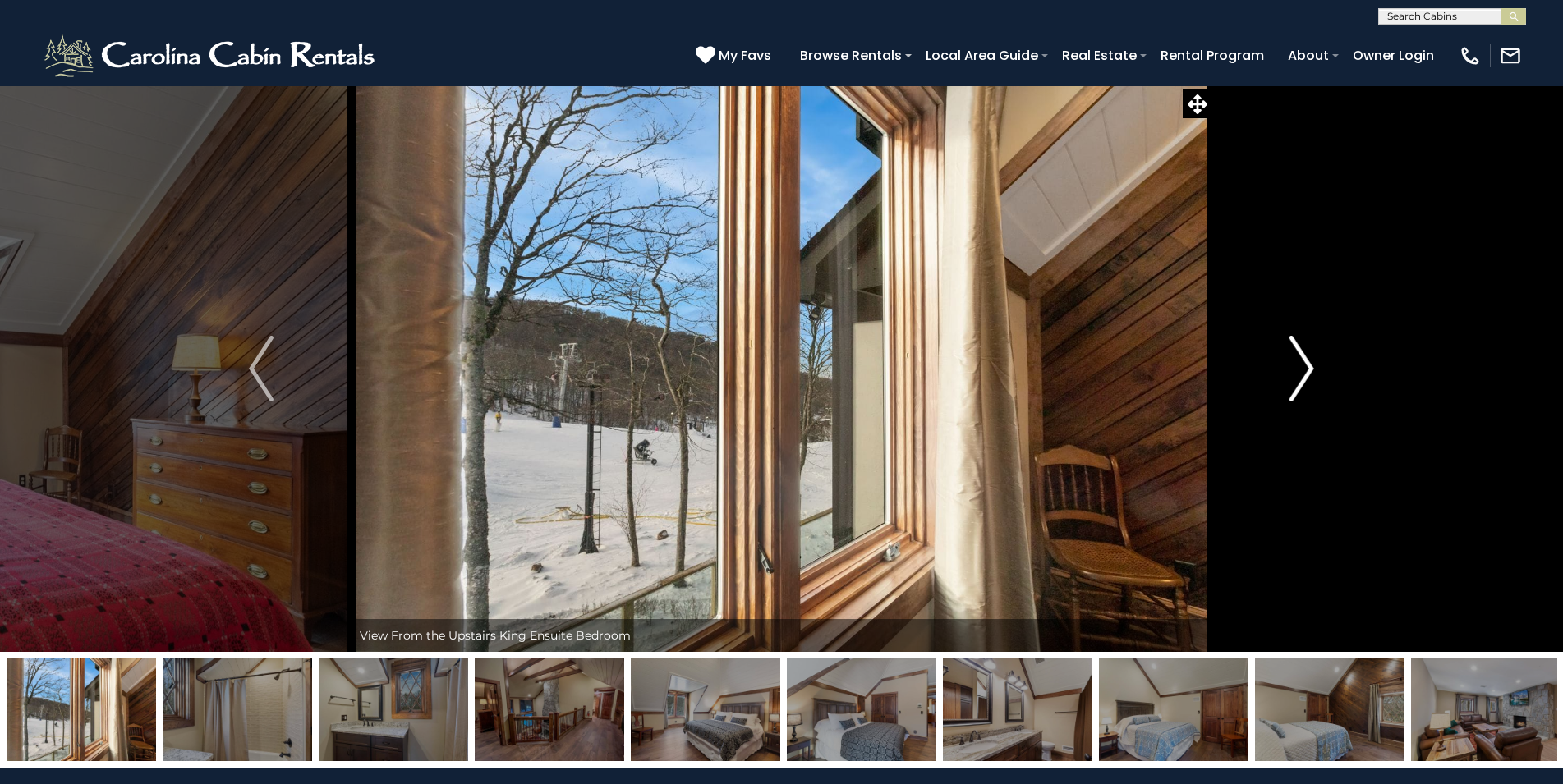
click at [1292, 382] on img "Next" at bounding box center [1301, 369] width 24 height 66
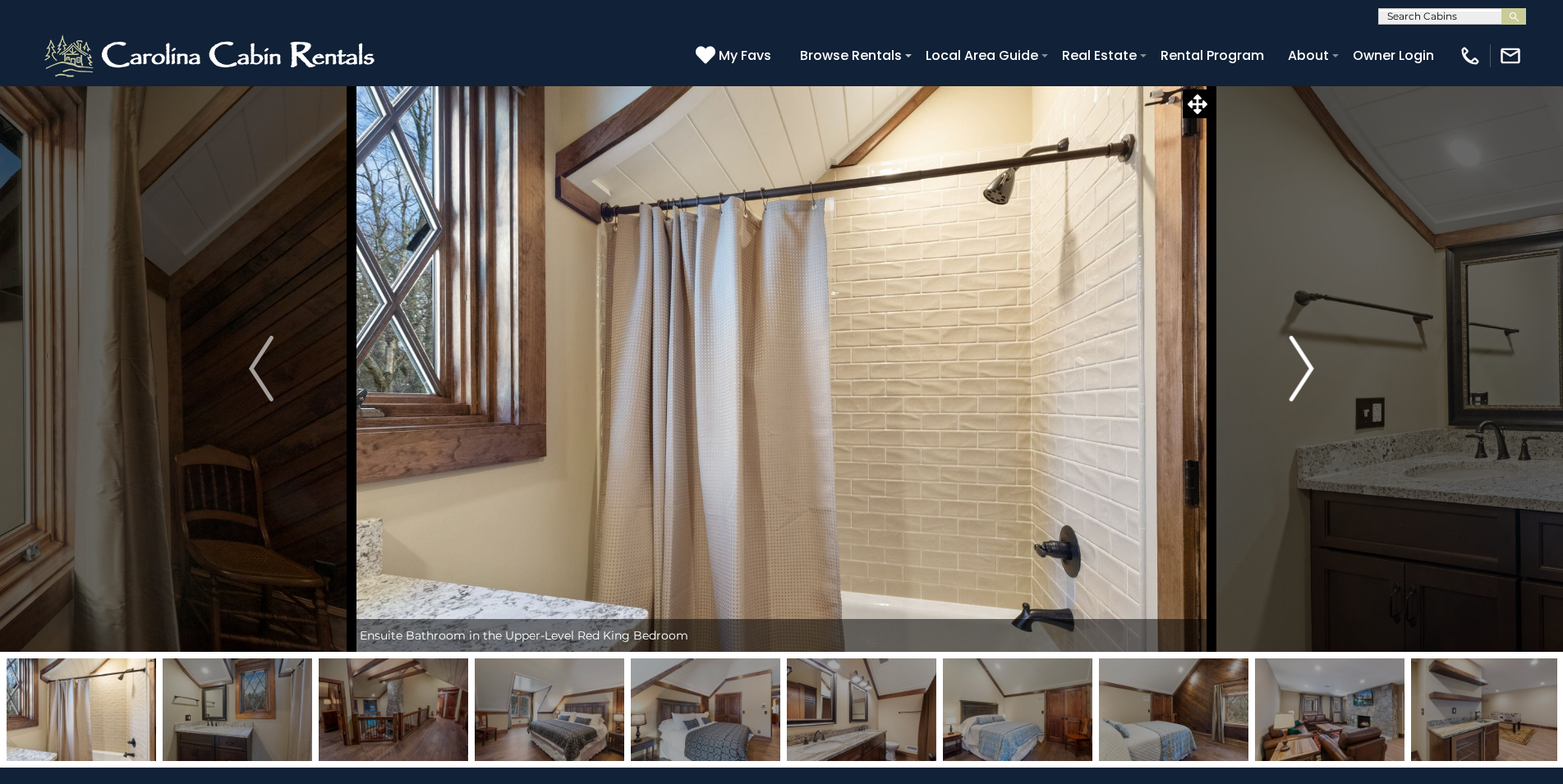
click at [1292, 382] on img "Next" at bounding box center [1301, 369] width 24 height 66
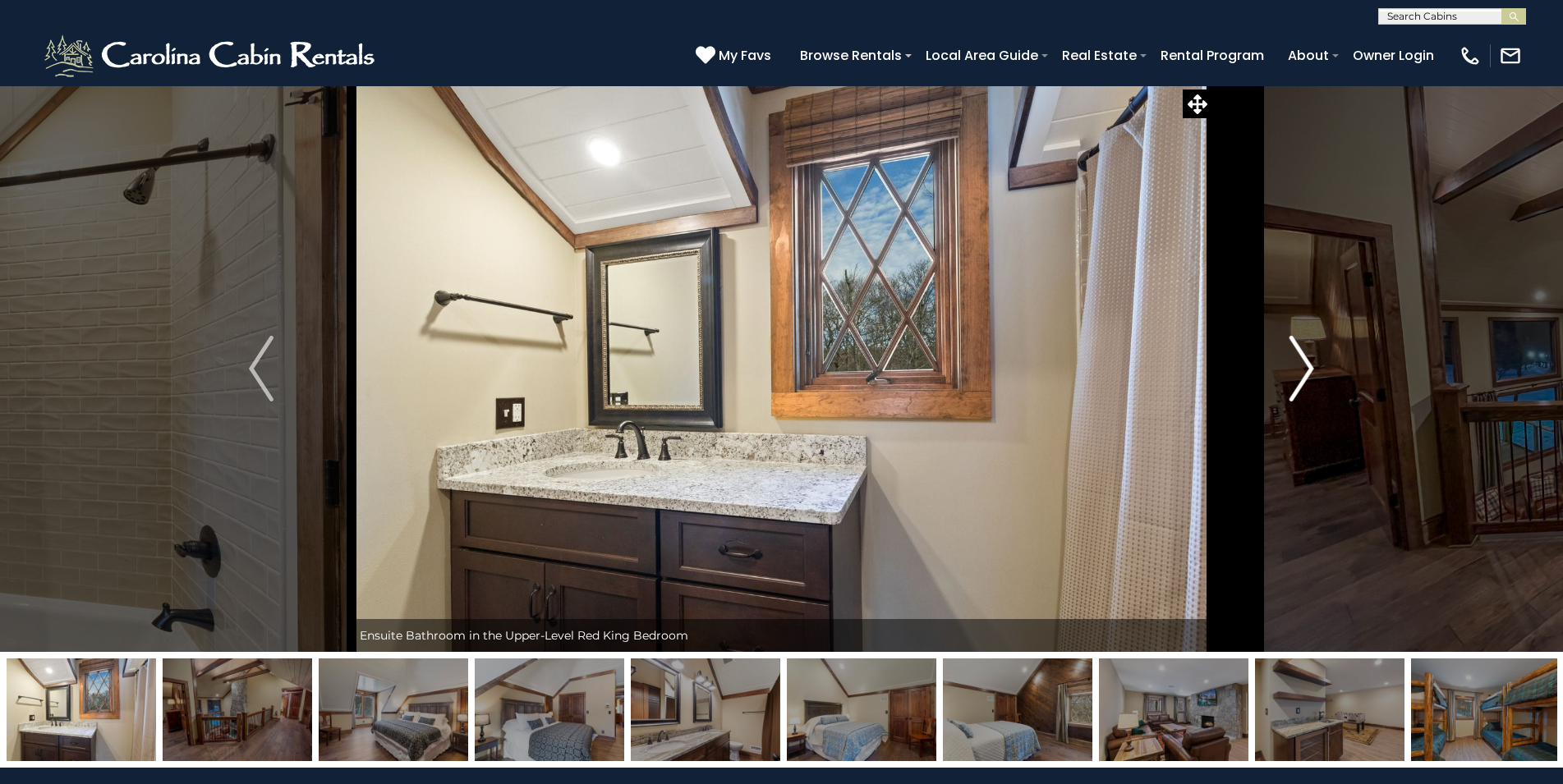
click at [1292, 382] on img "Next" at bounding box center [1301, 369] width 24 height 66
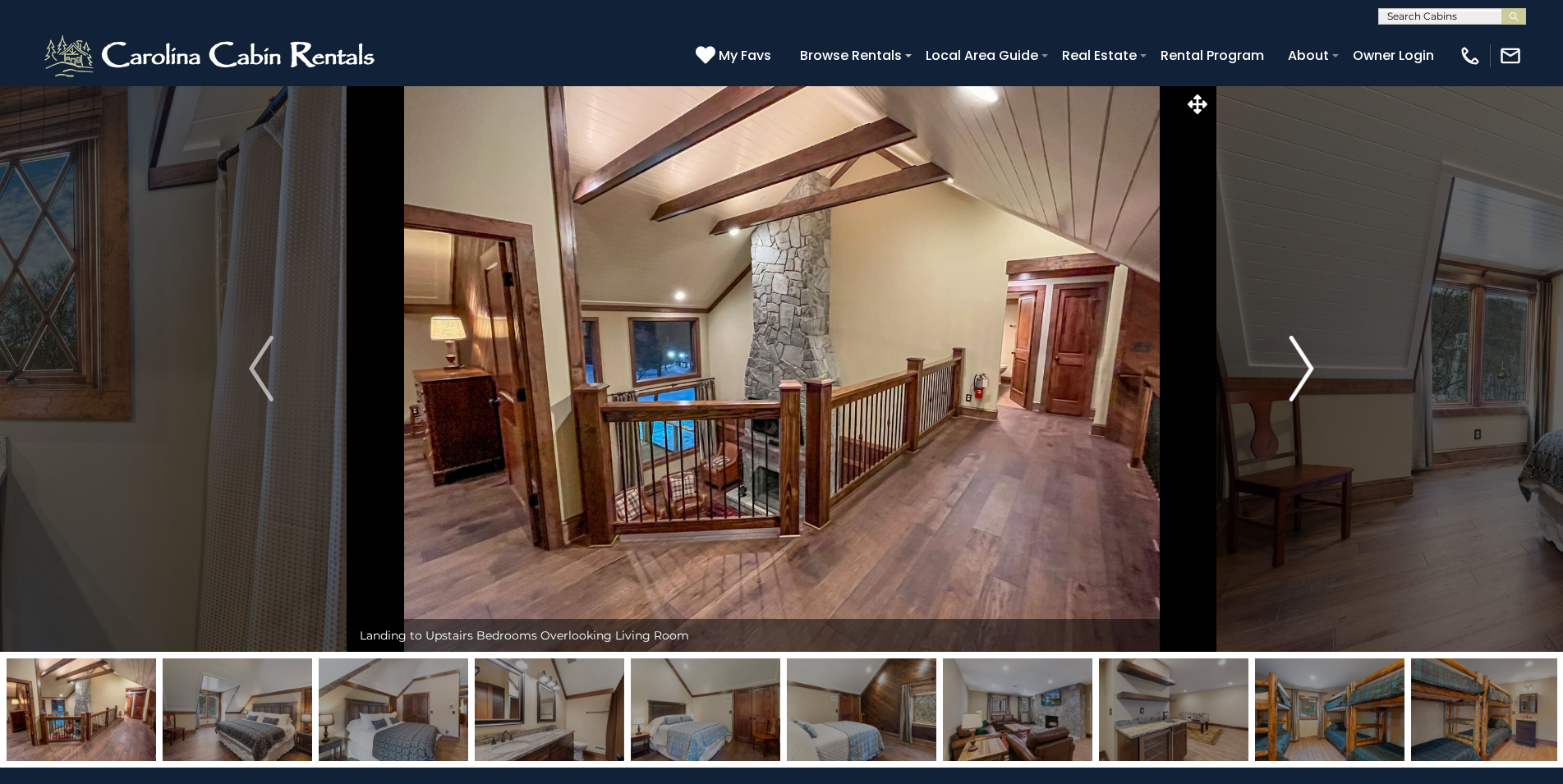
click at [1292, 382] on img "Next" at bounding box center [1301, 369] width 24 height 66
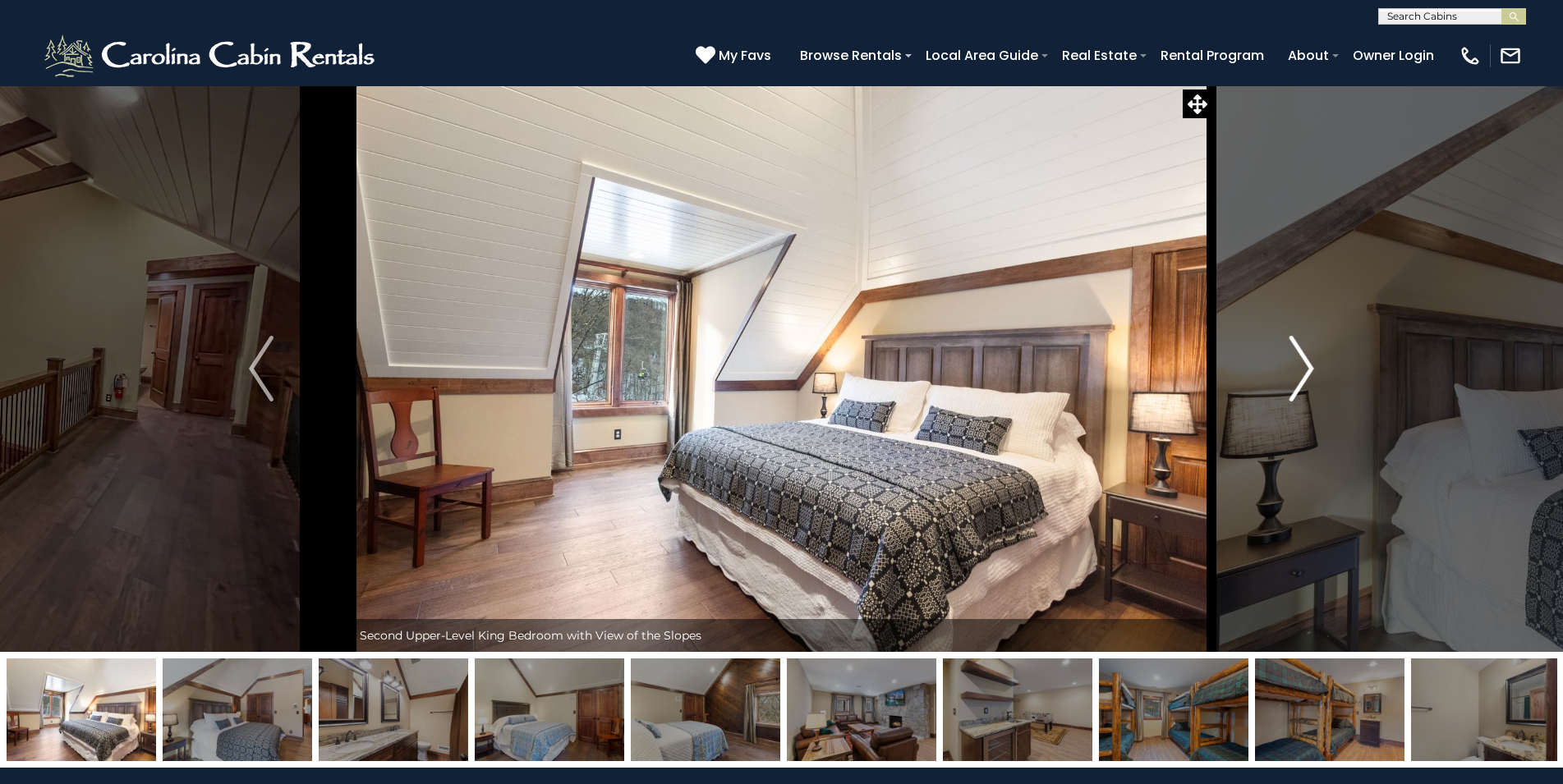
click at [1292, 382] on img "Next" at bounding box center [1301, 369] width 24 height 66
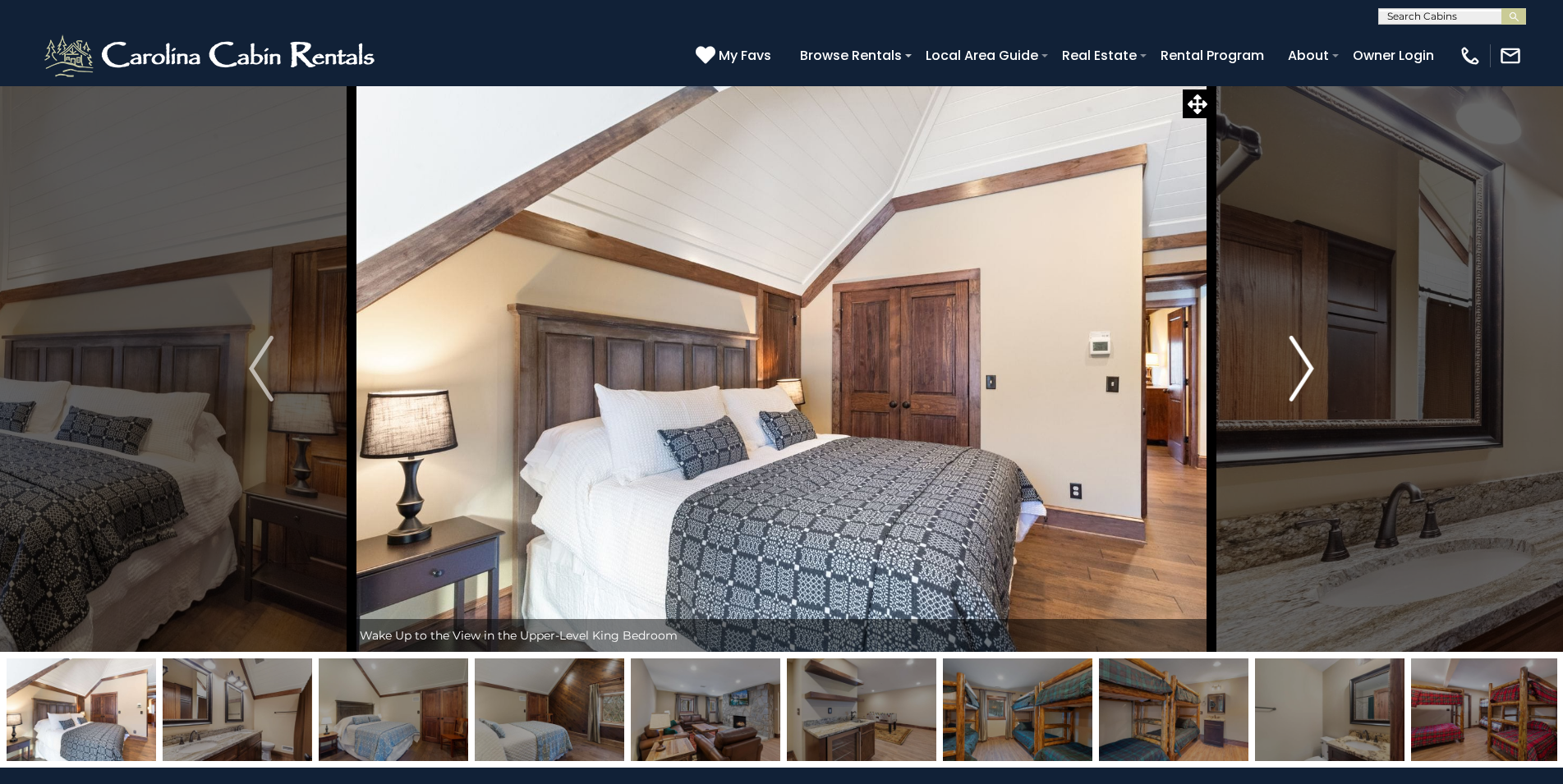
click at [1292, 382] on img "Next" at bounding box center [1301, 369] width 24 height 66
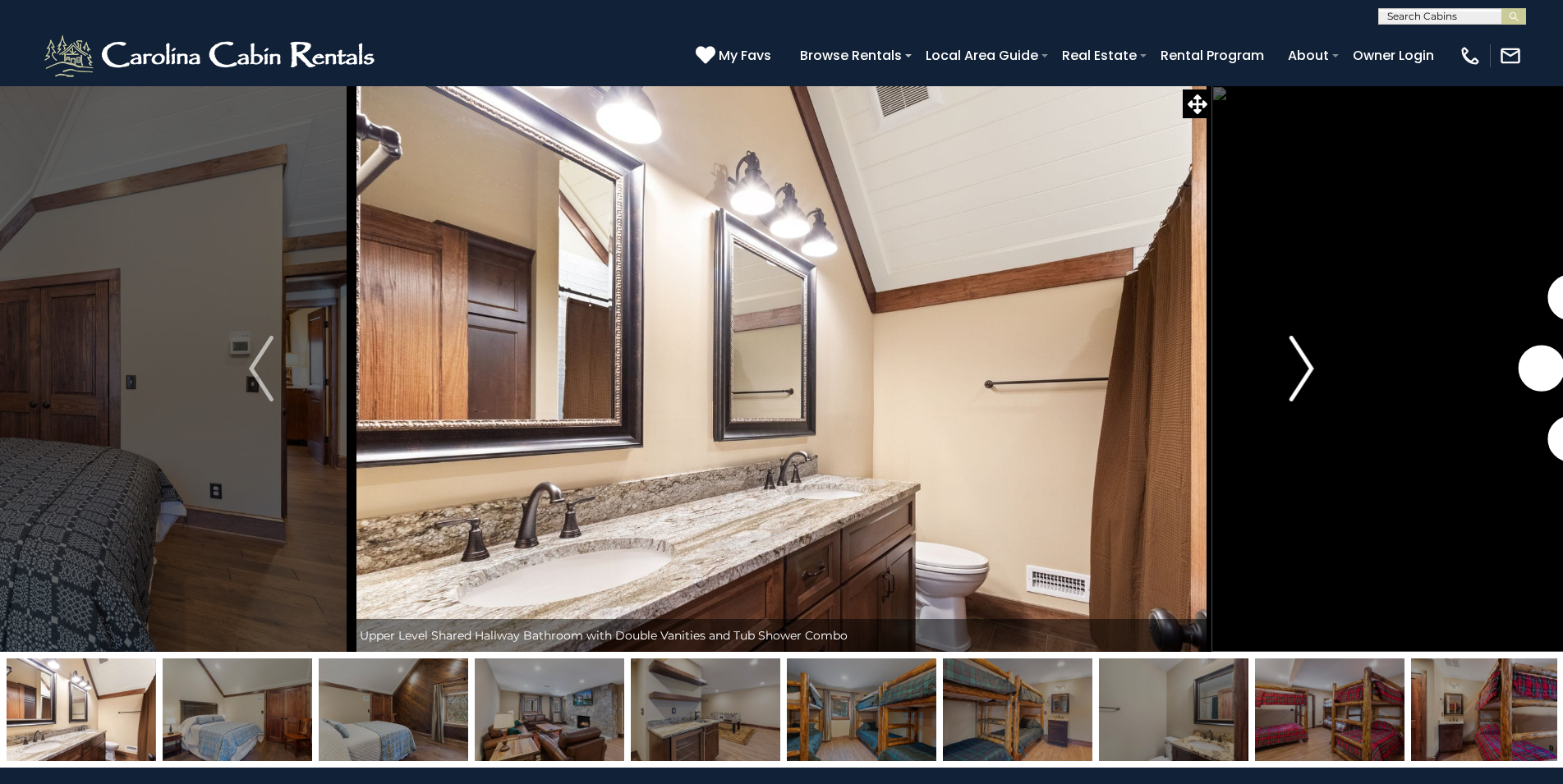
click at [1292, 382] on img "Next" at bounding box center [1301, 369] width 24 height 66
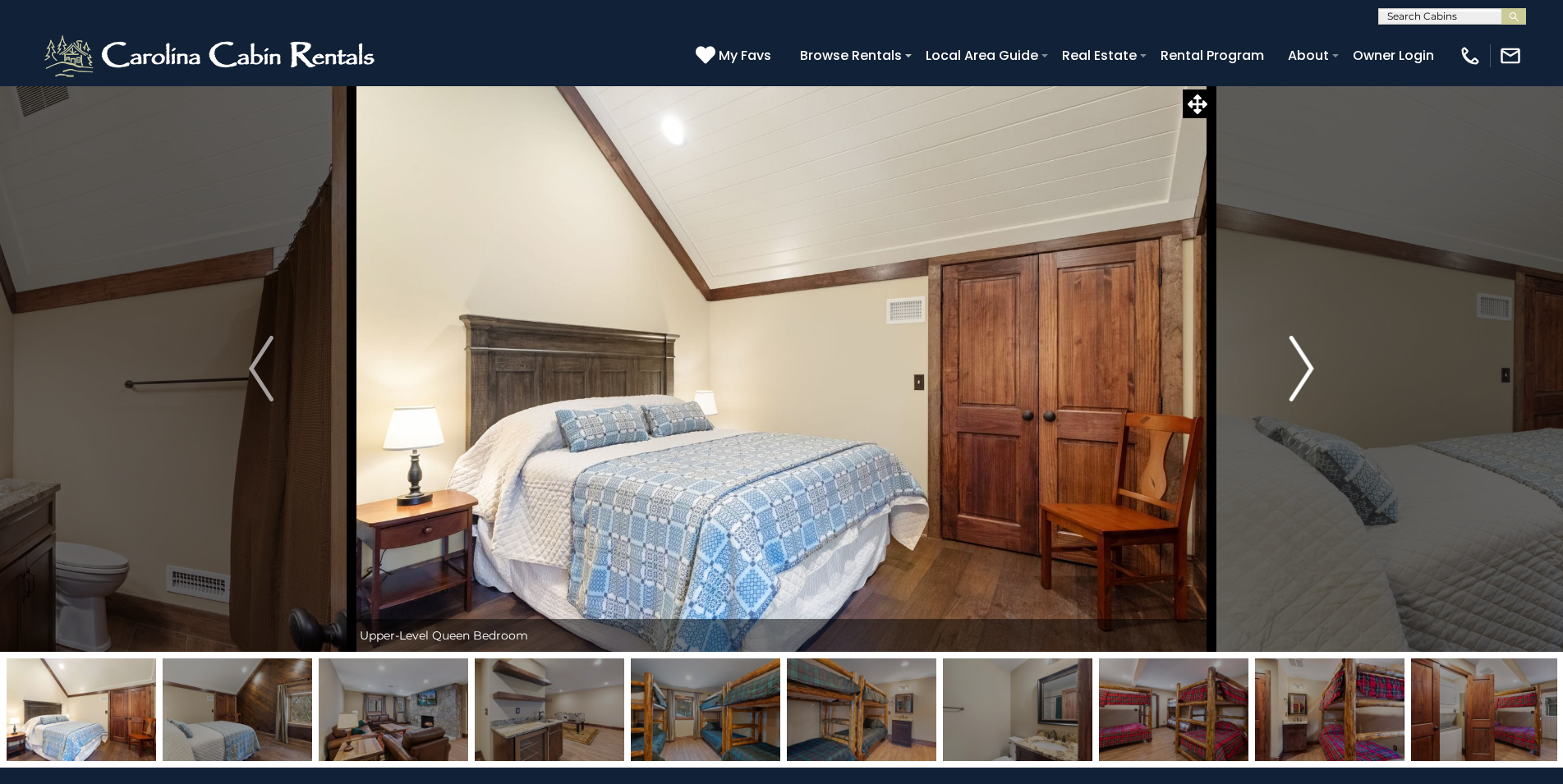
click at [1292, 382] on img "Next" at bounding box center [1301, 369] width 24 height 66
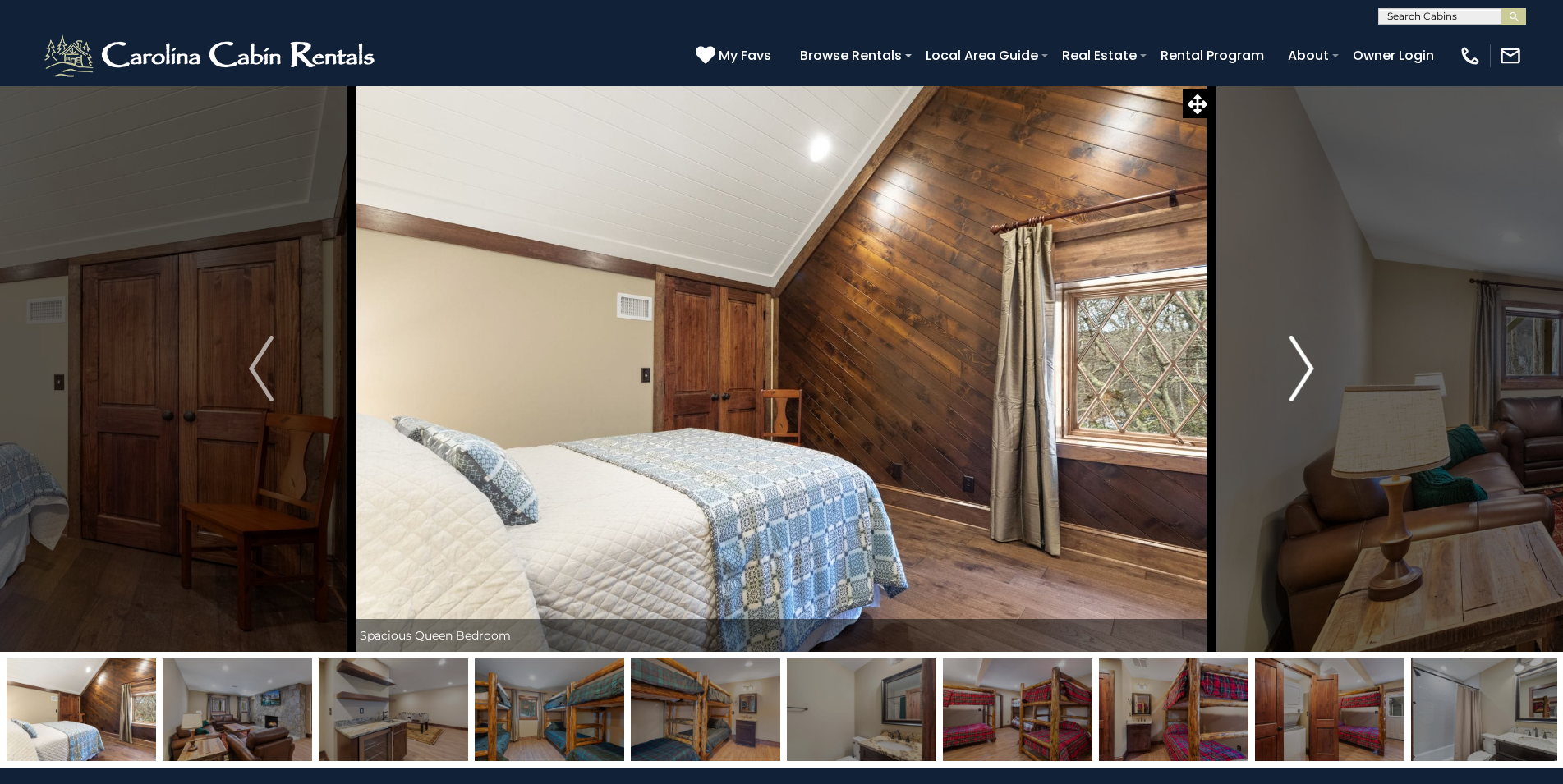
click at [1292, 382] on img "Next" at bounding box center [1301, 369] width 24 height 66
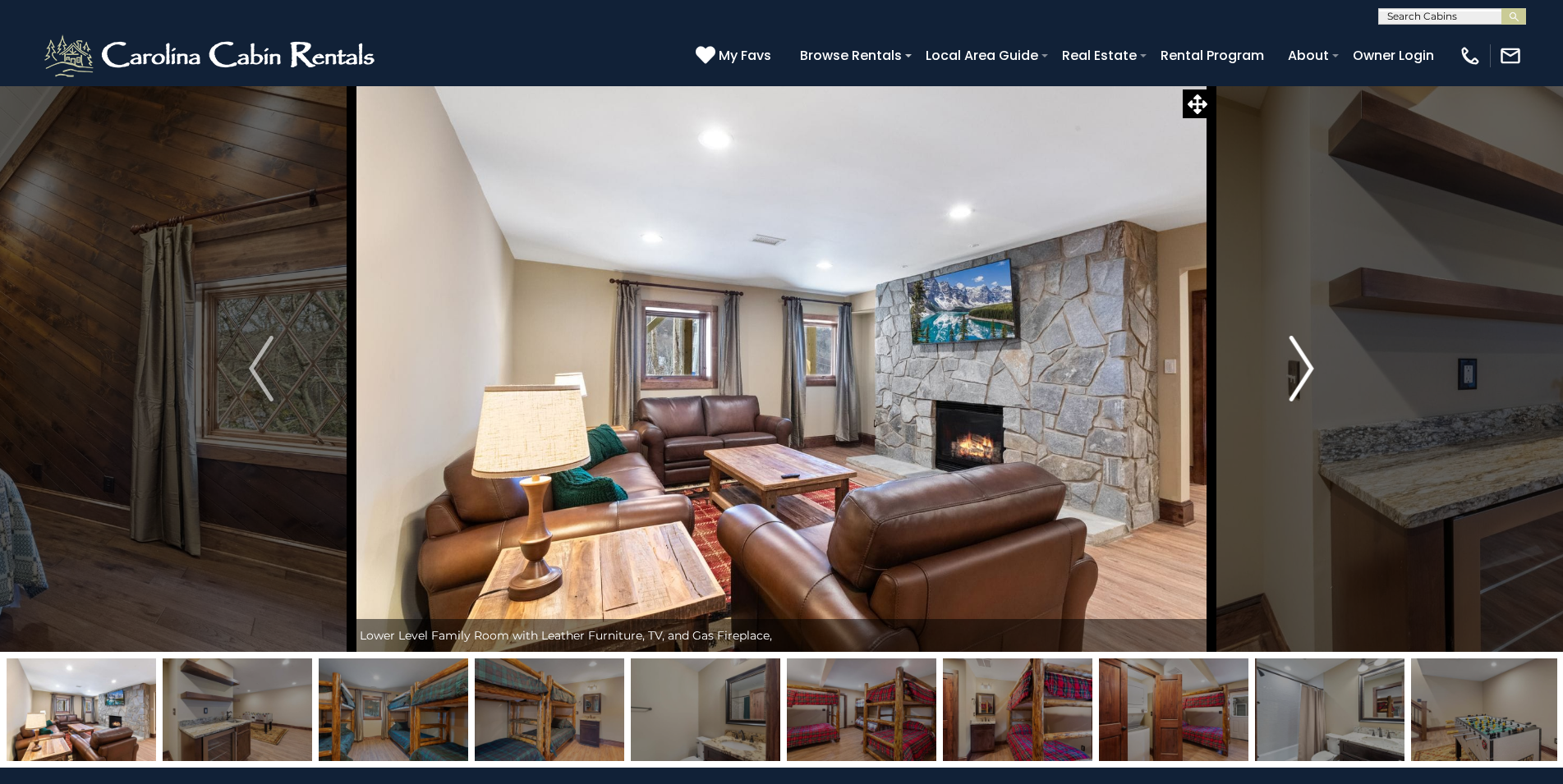
click at [1292, 382] on img "Next" at bounding box center [1301, 369] width 24 height 66
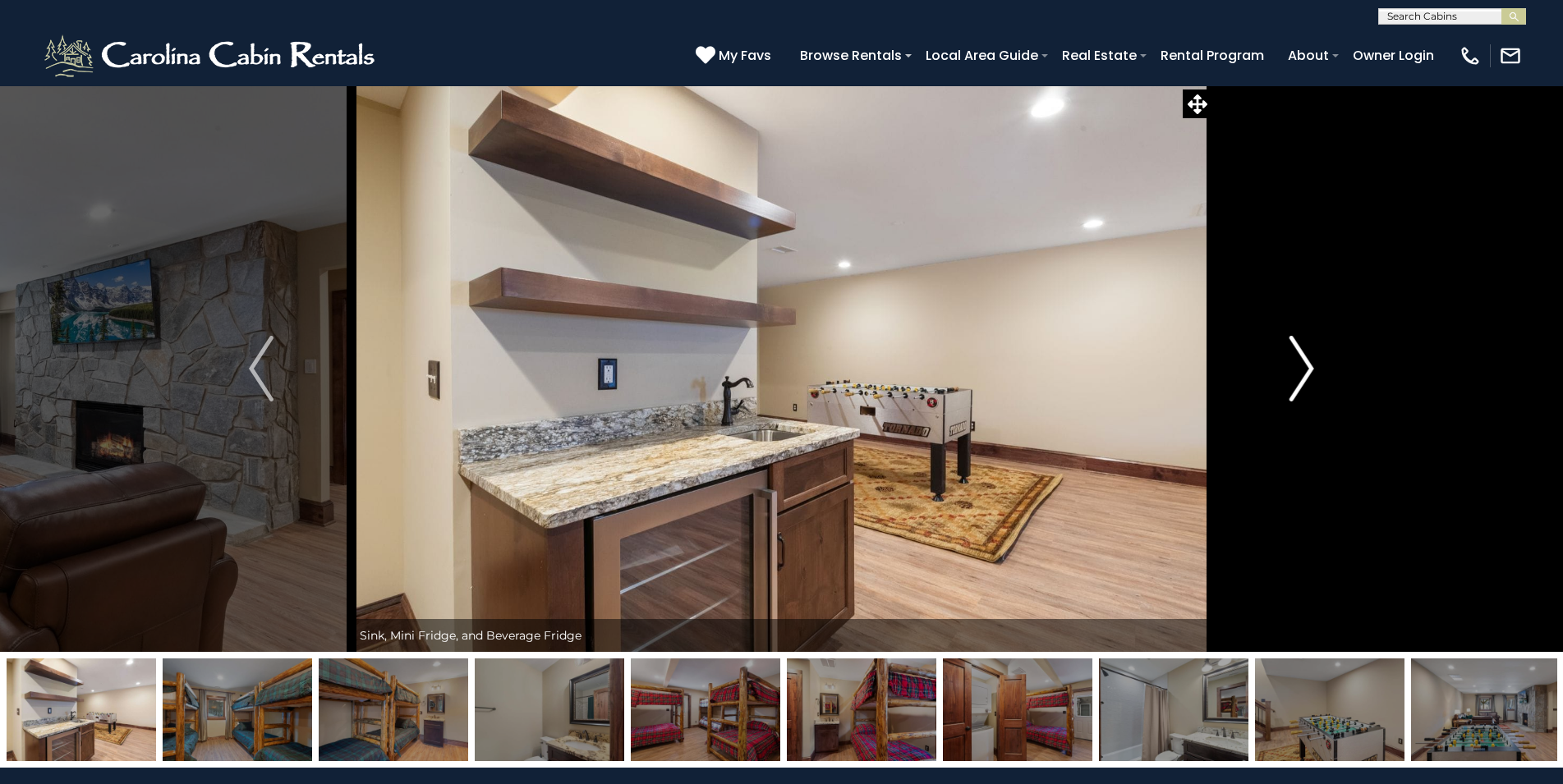
click at [1292, 382] on img "Next" at bounding box center [1301, 369] width 24 height 66
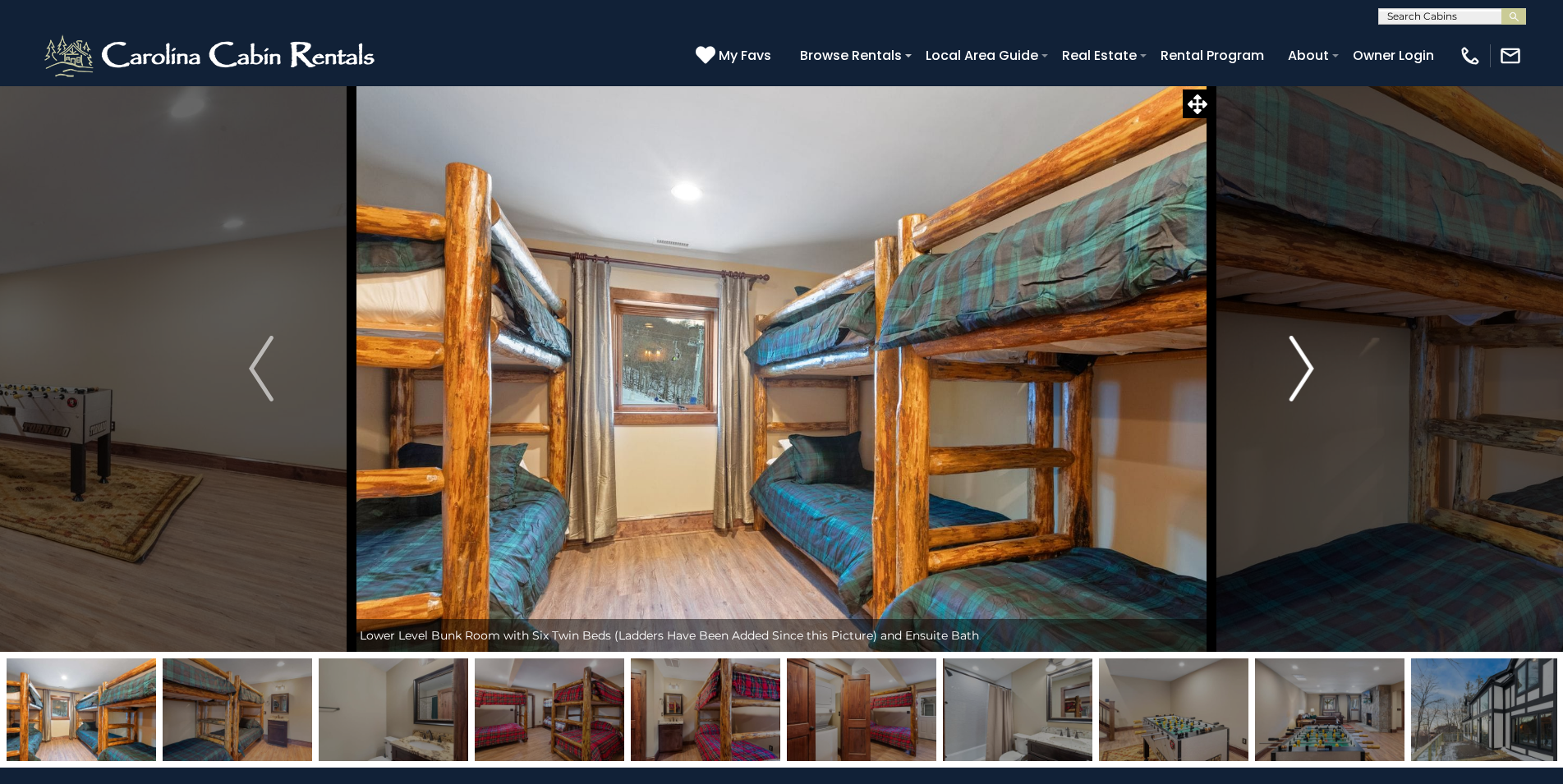
click at [1292, 382] on img "Next" at bounding box center [1301, 369] width 24 height 66
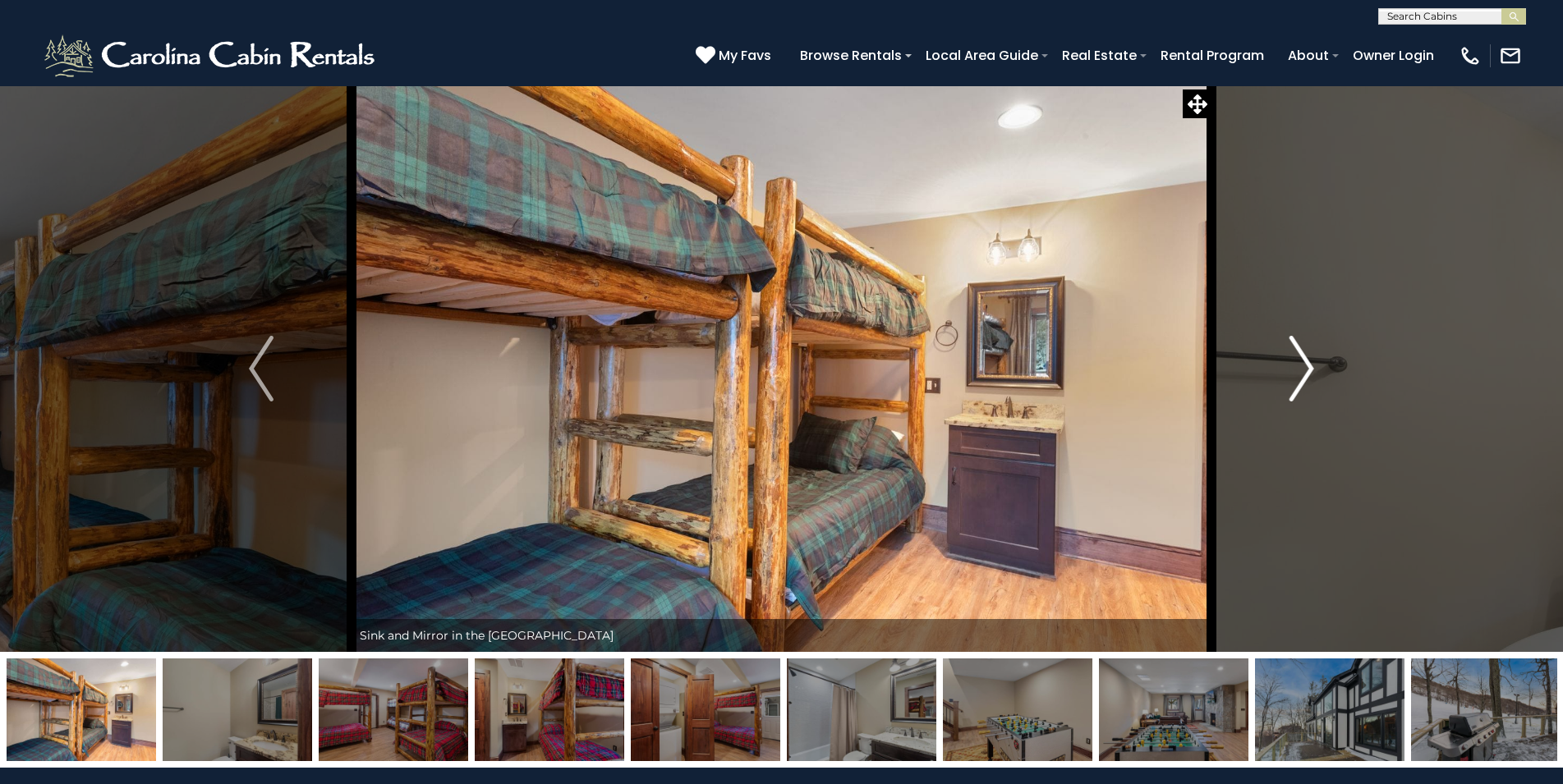
click at [1292, 382] on img "Next" at bounding box center [1301, 369] width 24 height 66
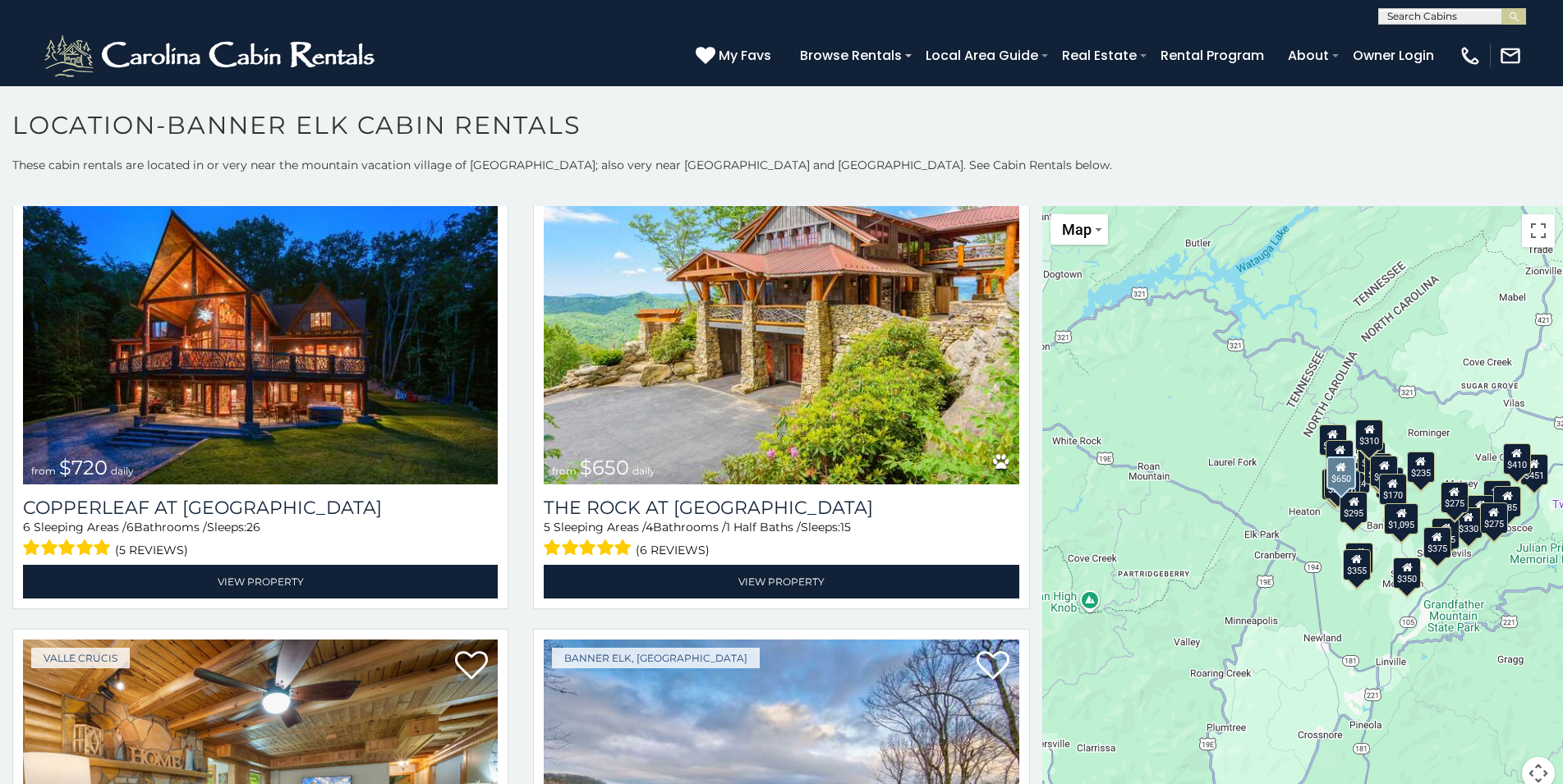
scroll to position [2039, 0]
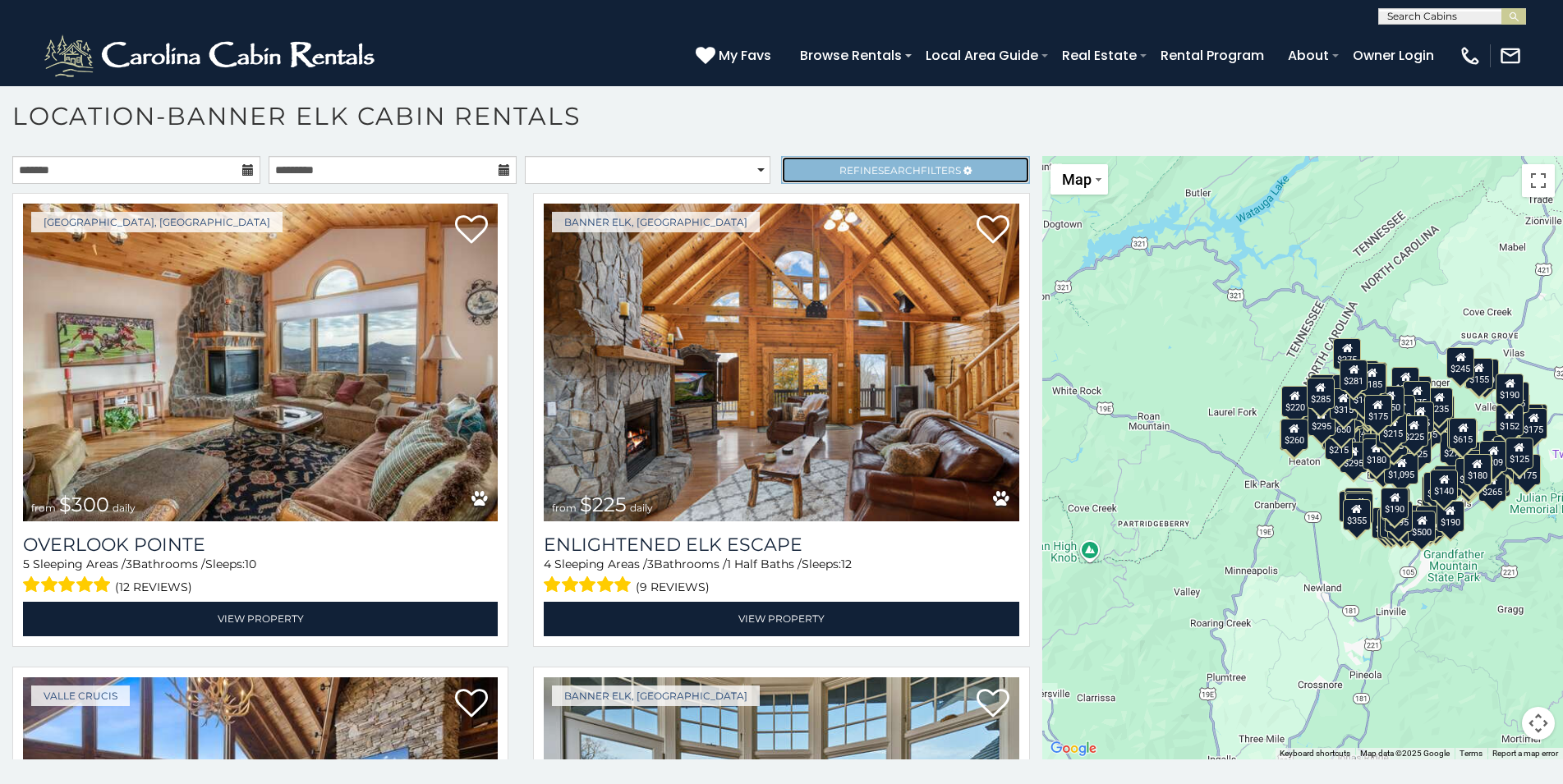
click at [854, 166] on span "Refine Search Filters" at bounding box center [900, 170] width 122 height 13
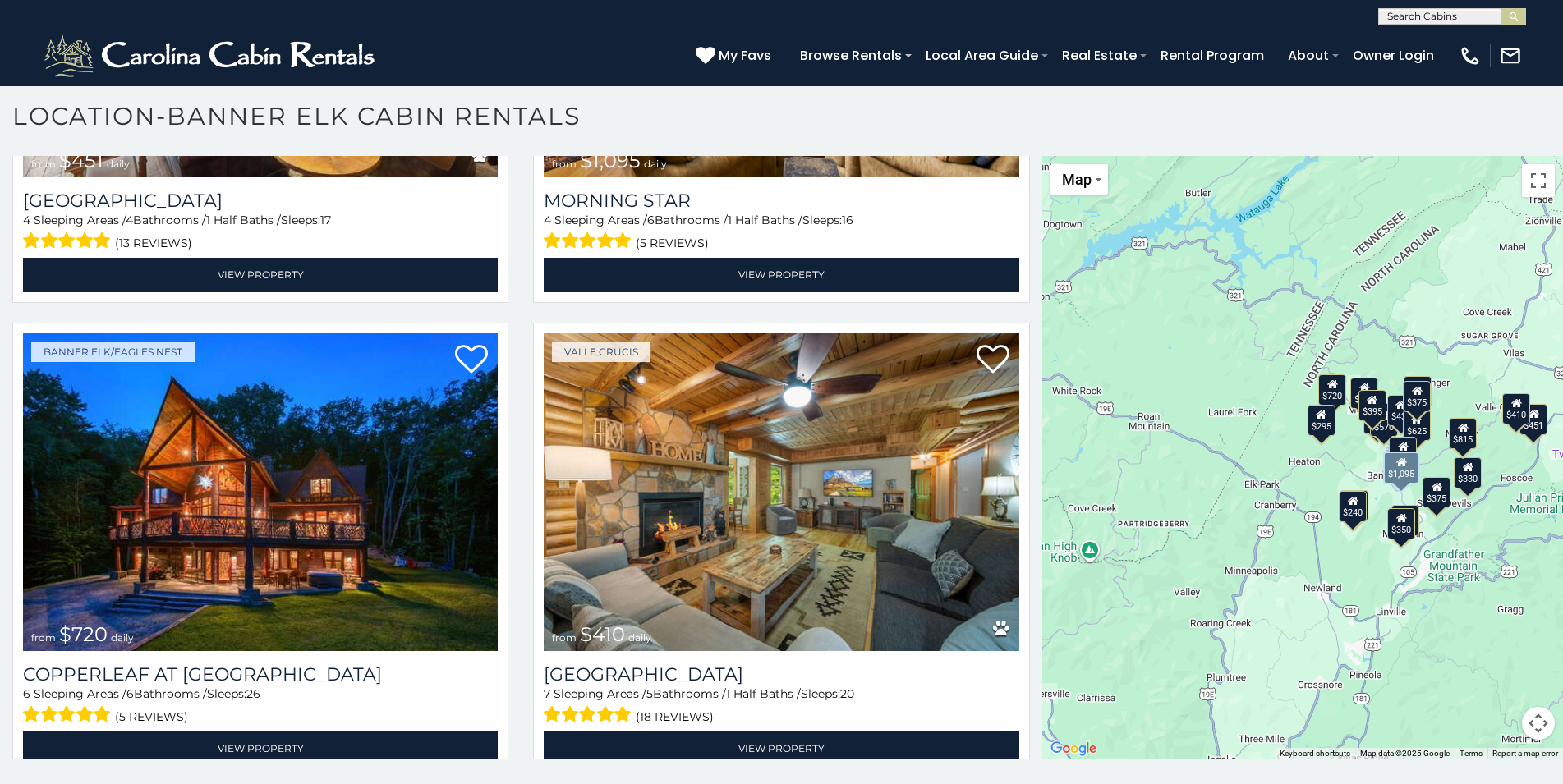
scroll to position [887, 0]
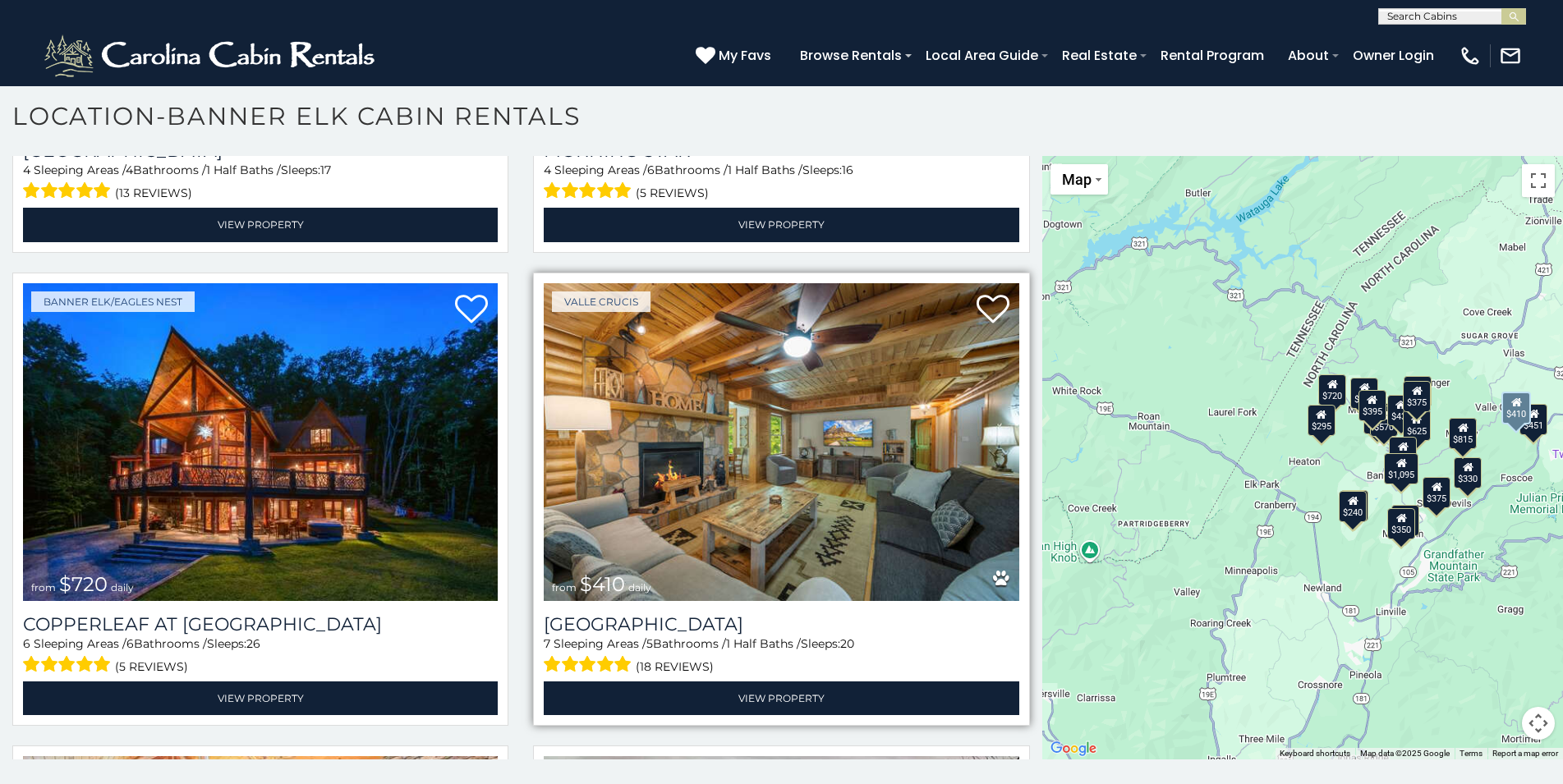
click at [688, 448] on img at bounding box center [781, 442] width 475 height 318
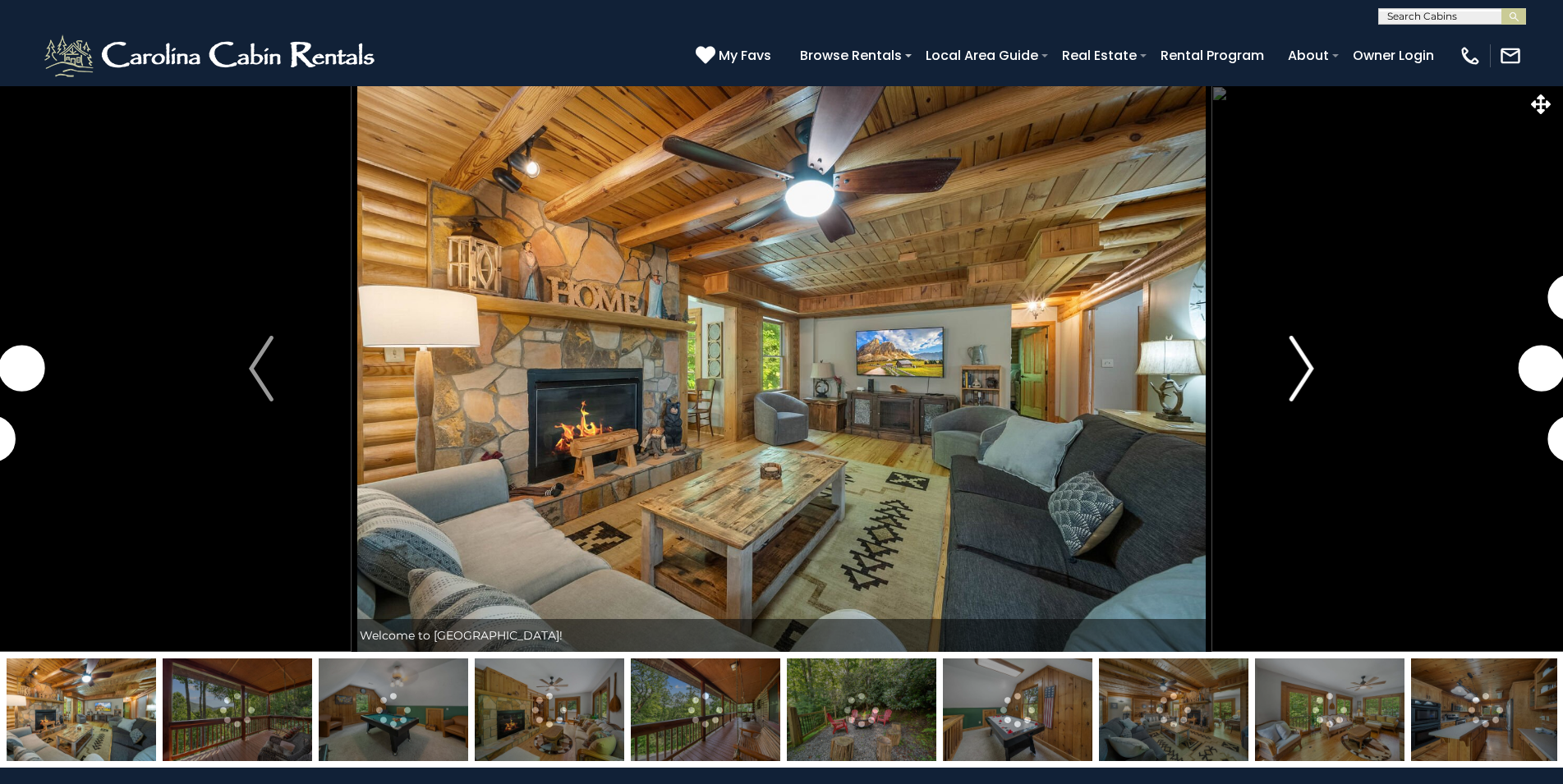
click at [1291, 363] on img "Next" at bounding box center [1301, 369] width 24 height 66
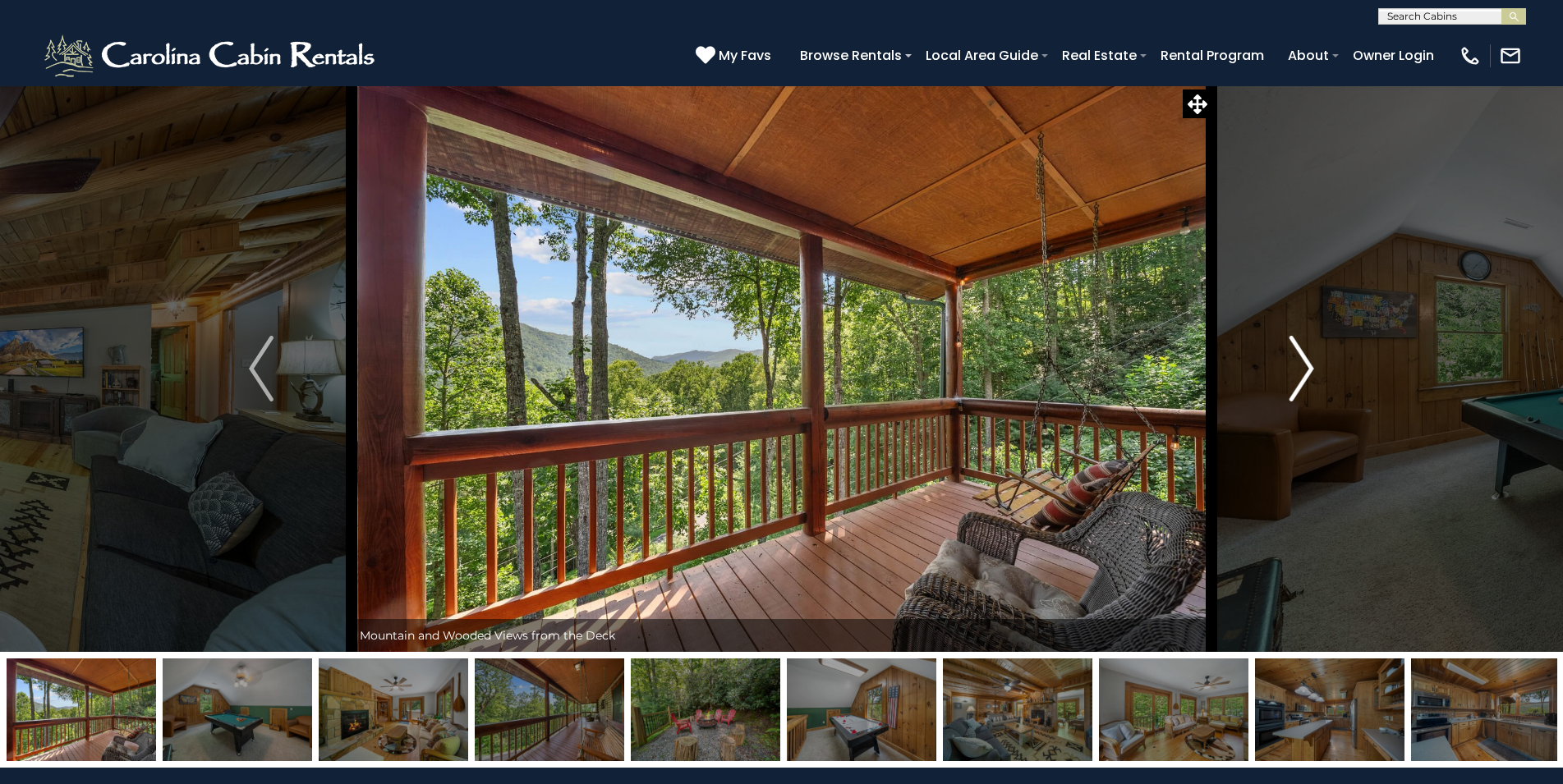
click at [1291, 363] on img "Next" at bounding box center [1301, 369] width 24 height 66
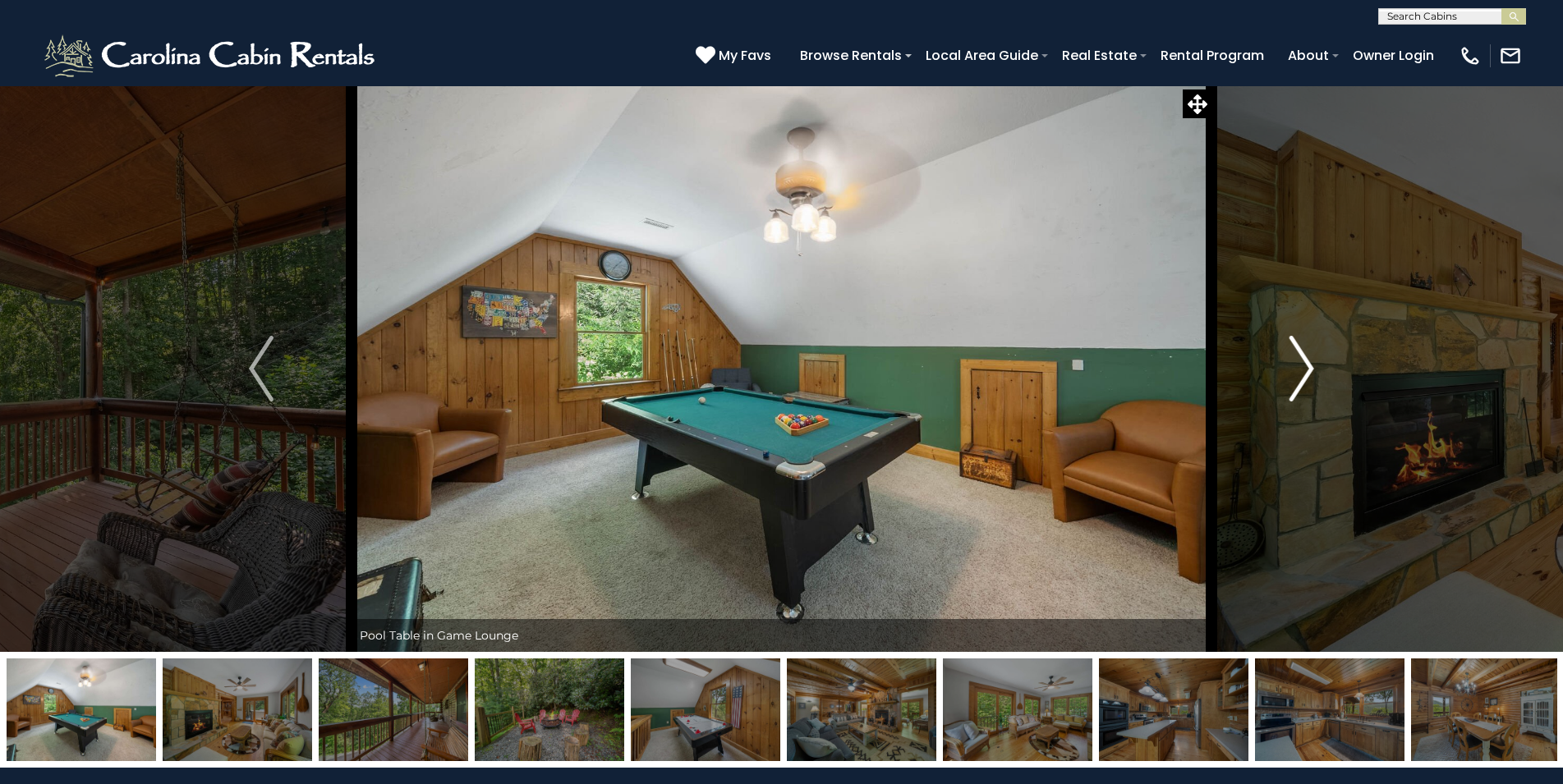
click at [1291, 363] on img "Next" at bounding box center [1301, 369] width 24 height 66
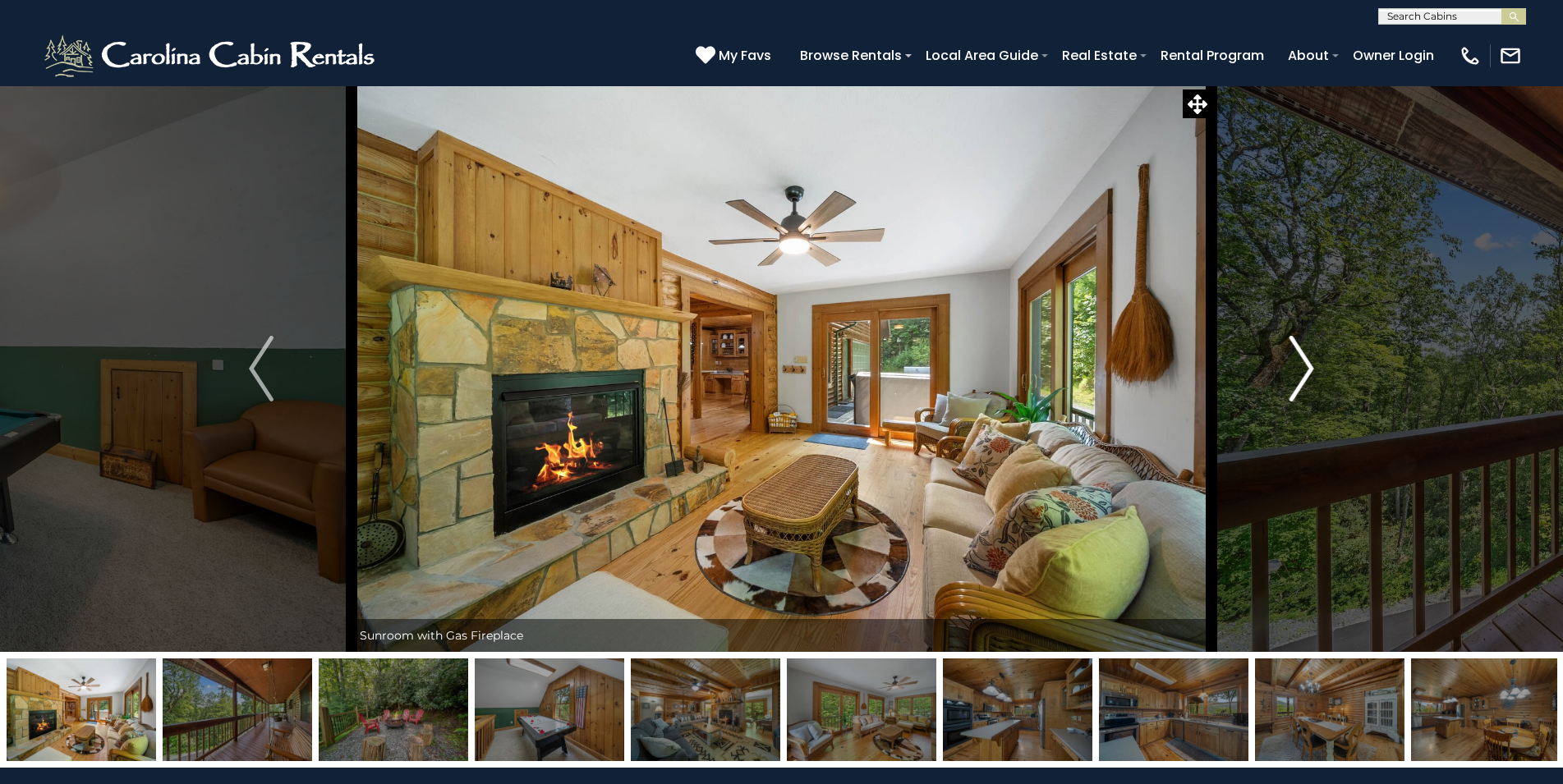
click at [1291, 363] on img "Next" at bounding box center [1301, 369] width 24 height 66
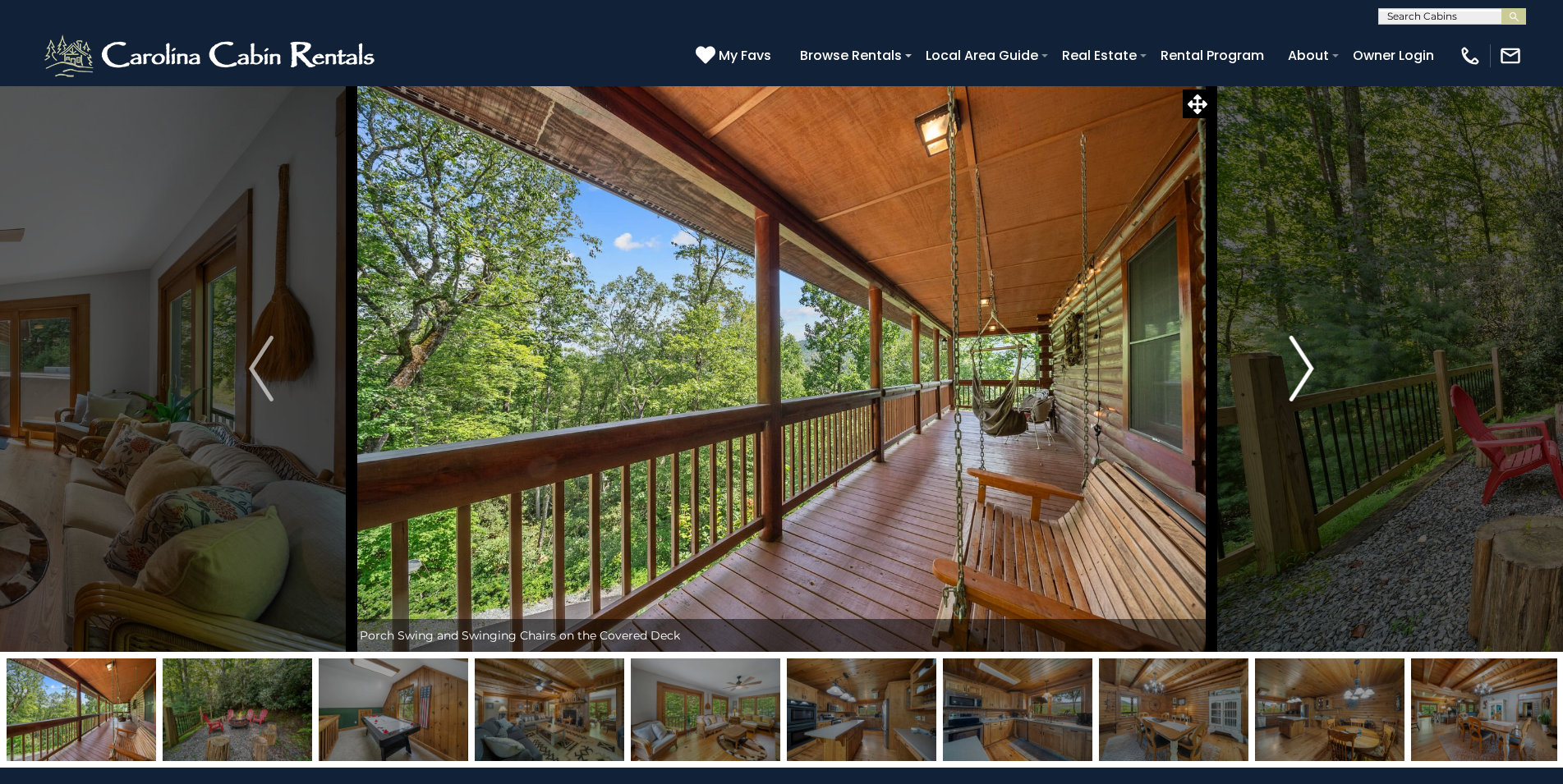
click at [1291, 363] on img "Next" at bounding box center [1301, 369] width 24 height 66
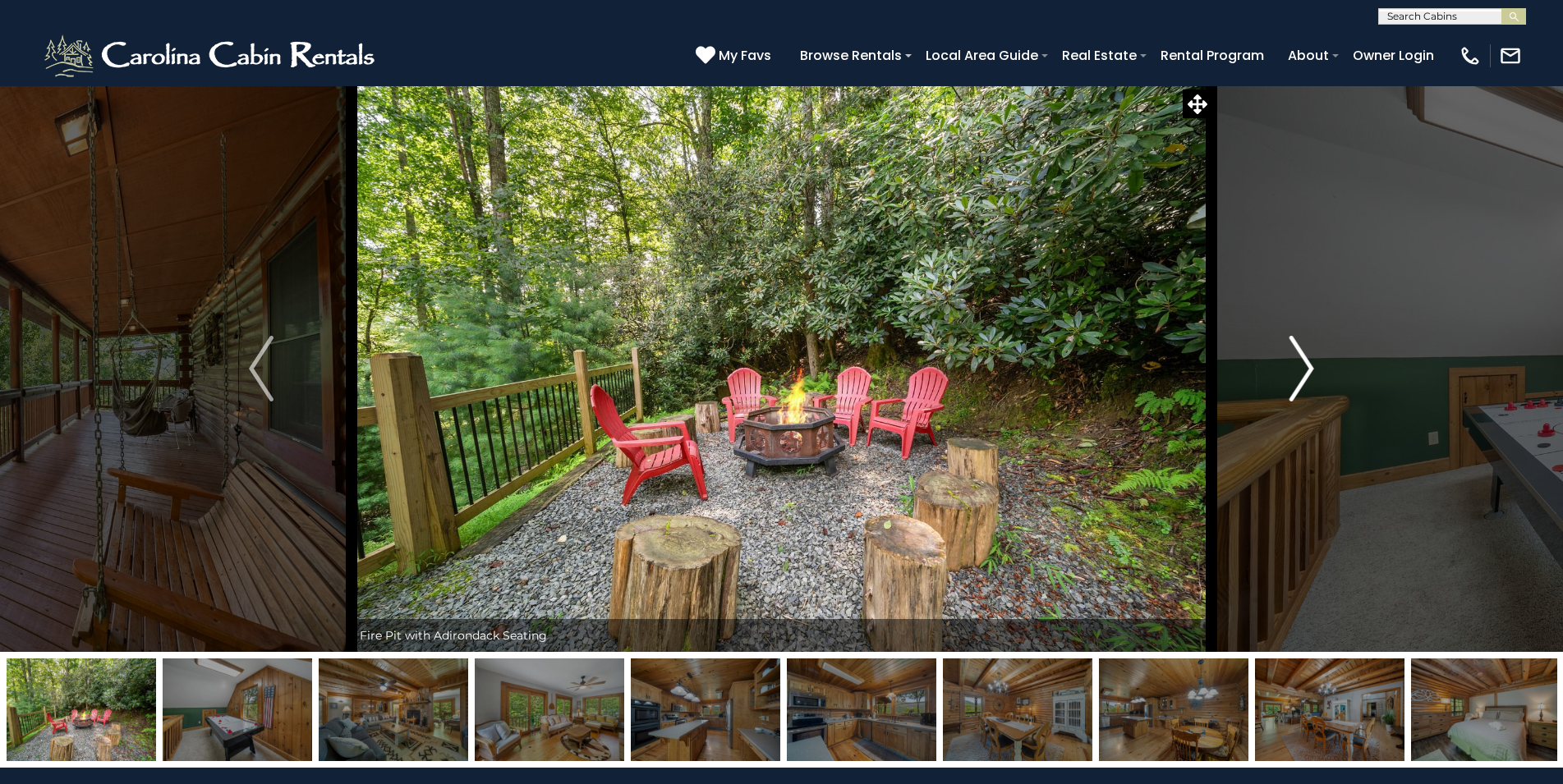
click at [1291, 363] on img "Next" at bounding box center [1301, 369] width 24 height 66
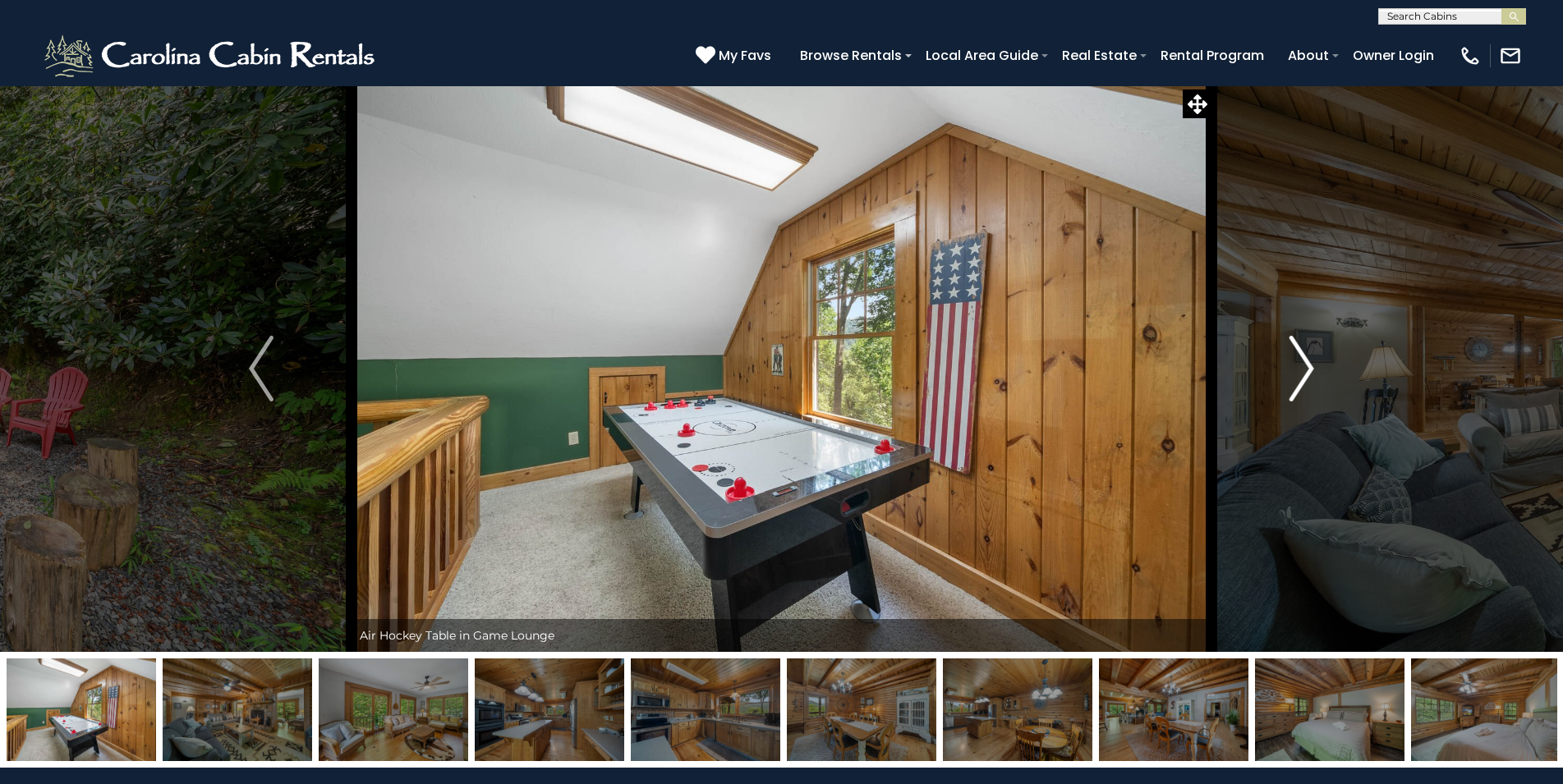
click at [1291, 363] on img "Next" at bounding box center [1301, 369] width 24 height 66
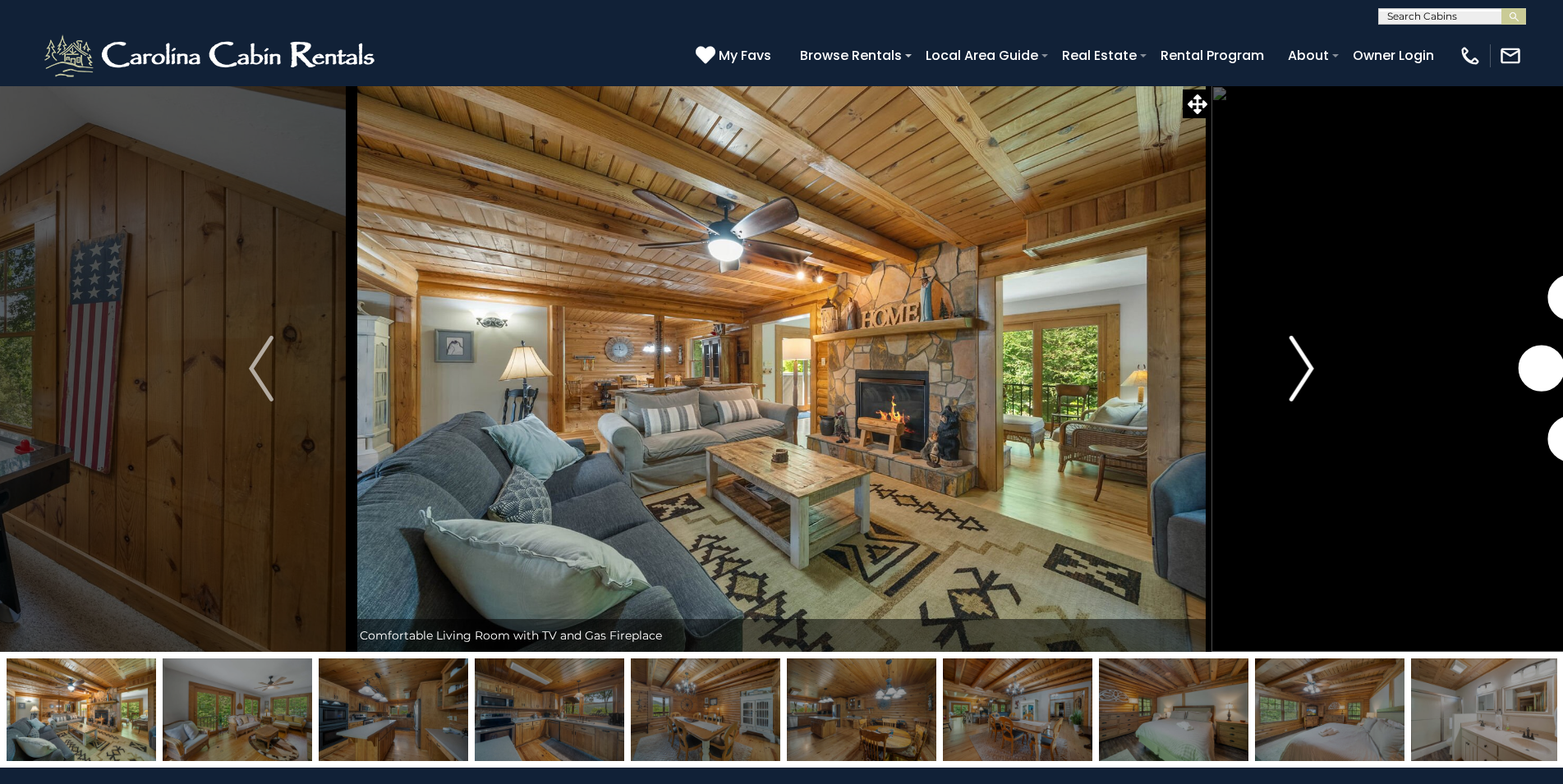
click at [1291, 363] on img "Next" at bounding box center [1301, 369] width 24 height 66
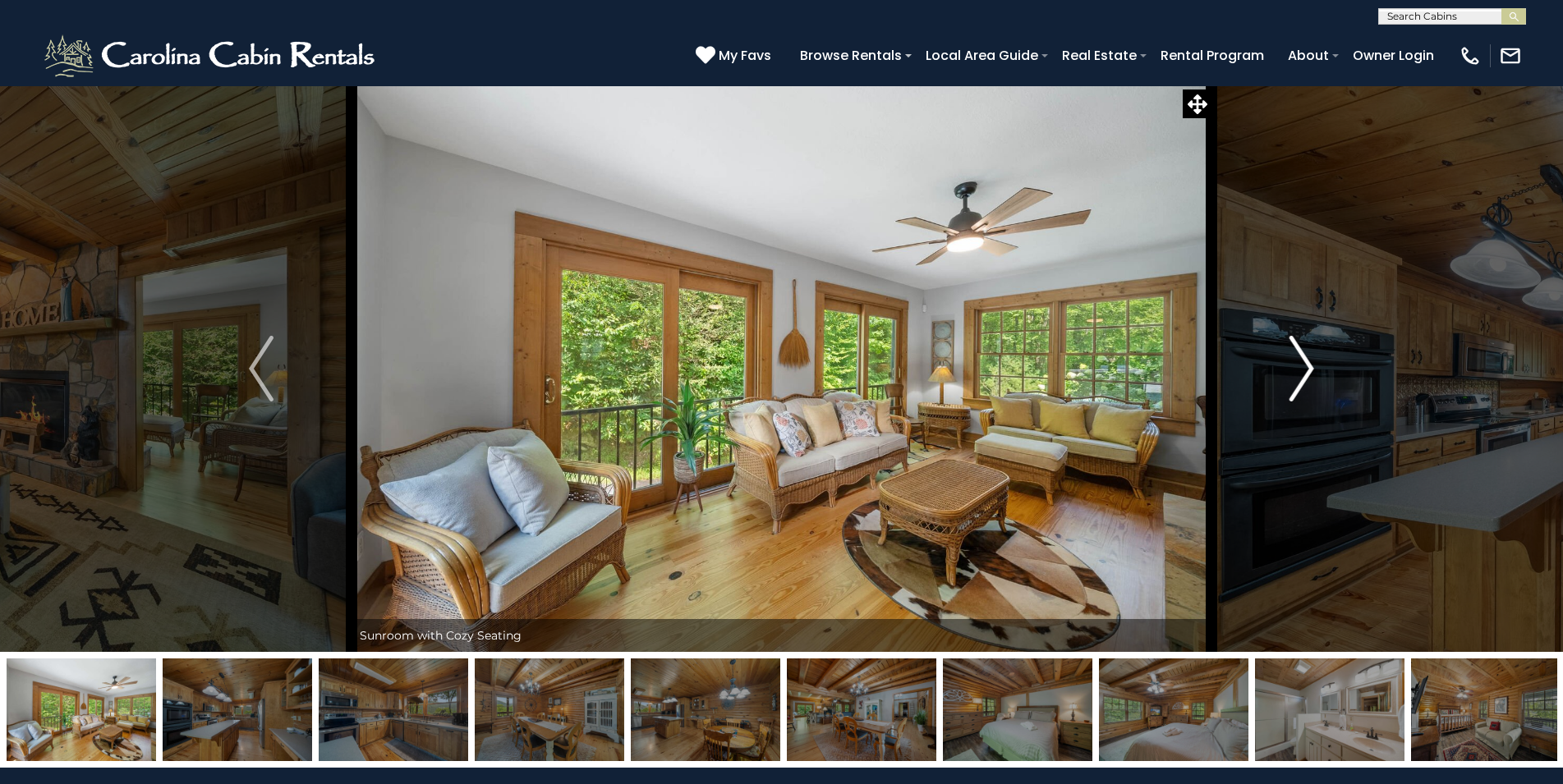
click at [1291, 363] on img "Next" at bounding box center [1301, 369] width 24 height 66
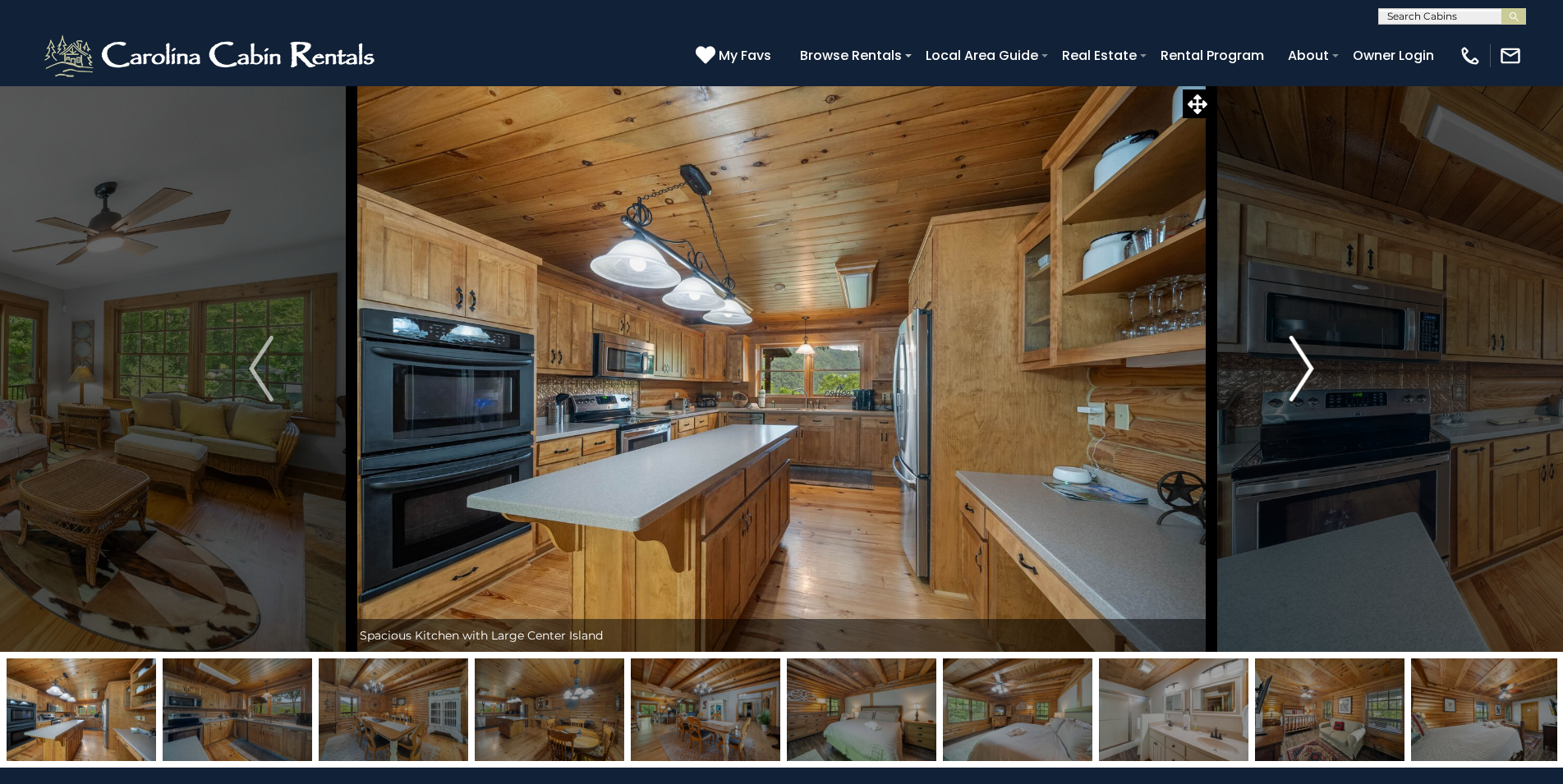
click at [1291, 363] on img "Next" at bounding box center [1301, 369] width 24 height 66
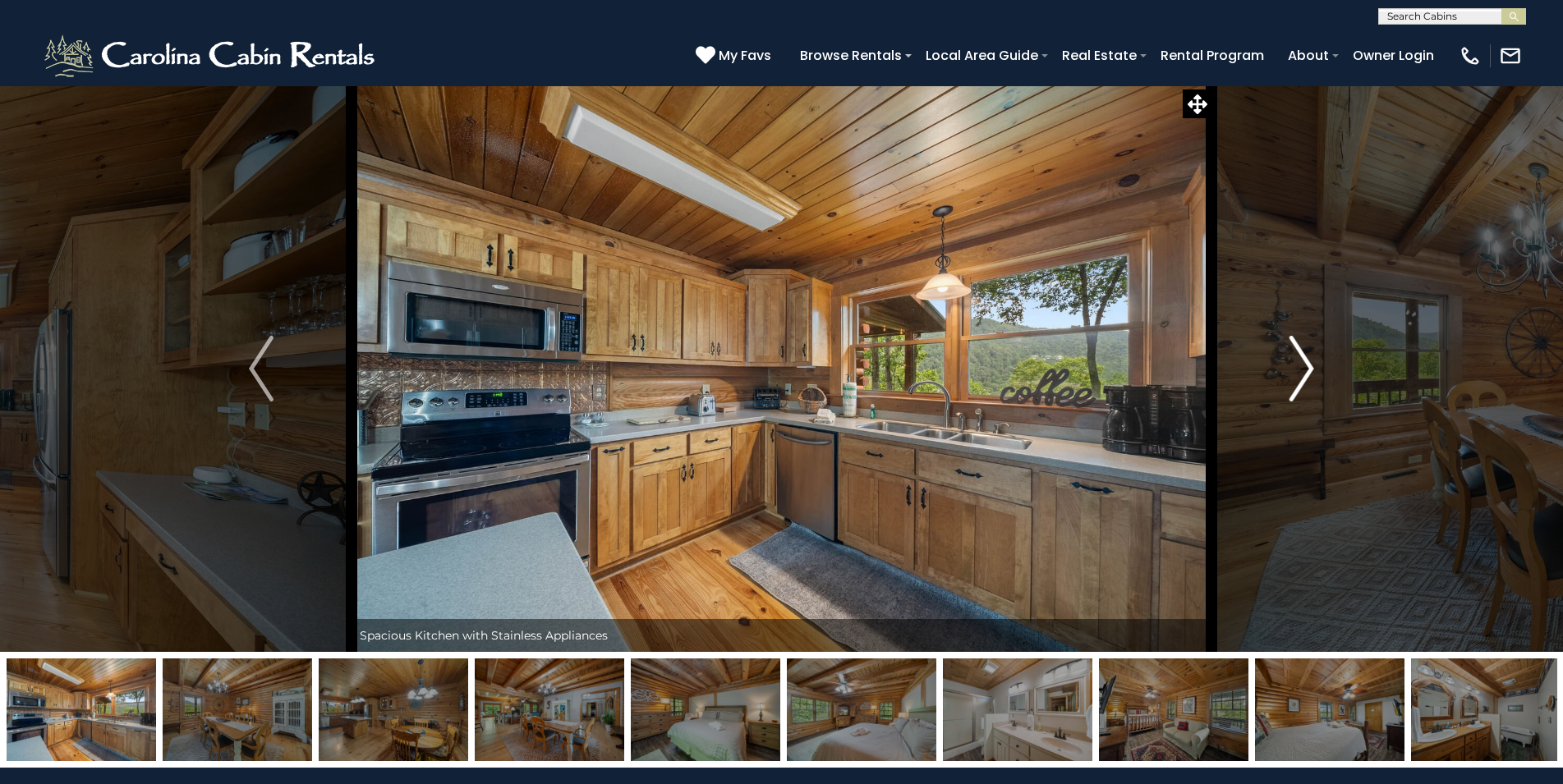
click at [1291, 363] on img "Next" at bounding box center [1301, 369] width 24 height 66
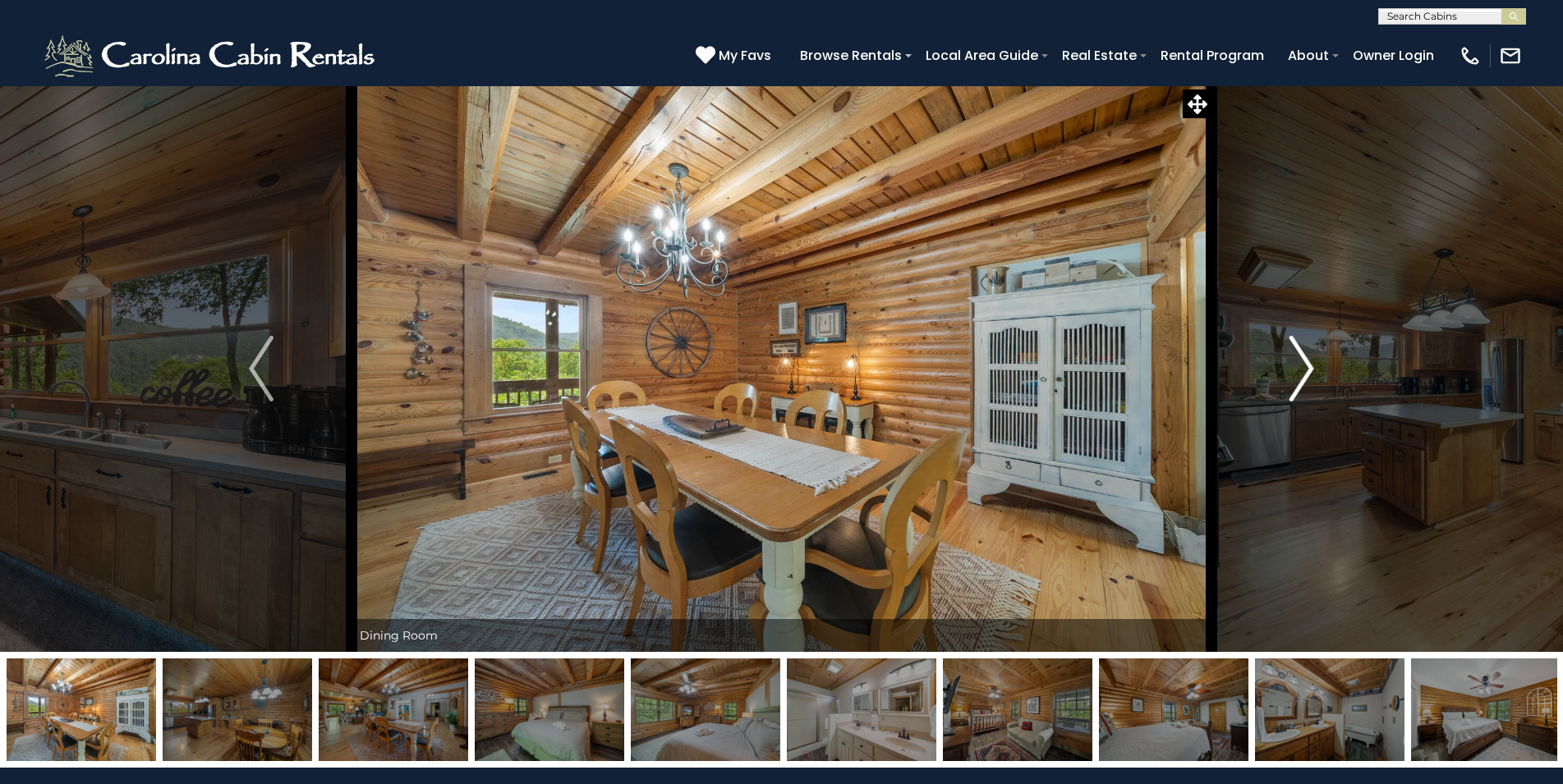
click at [1291, 363] on img "Next" at bounding box center [1301, 369] width 24 height 66
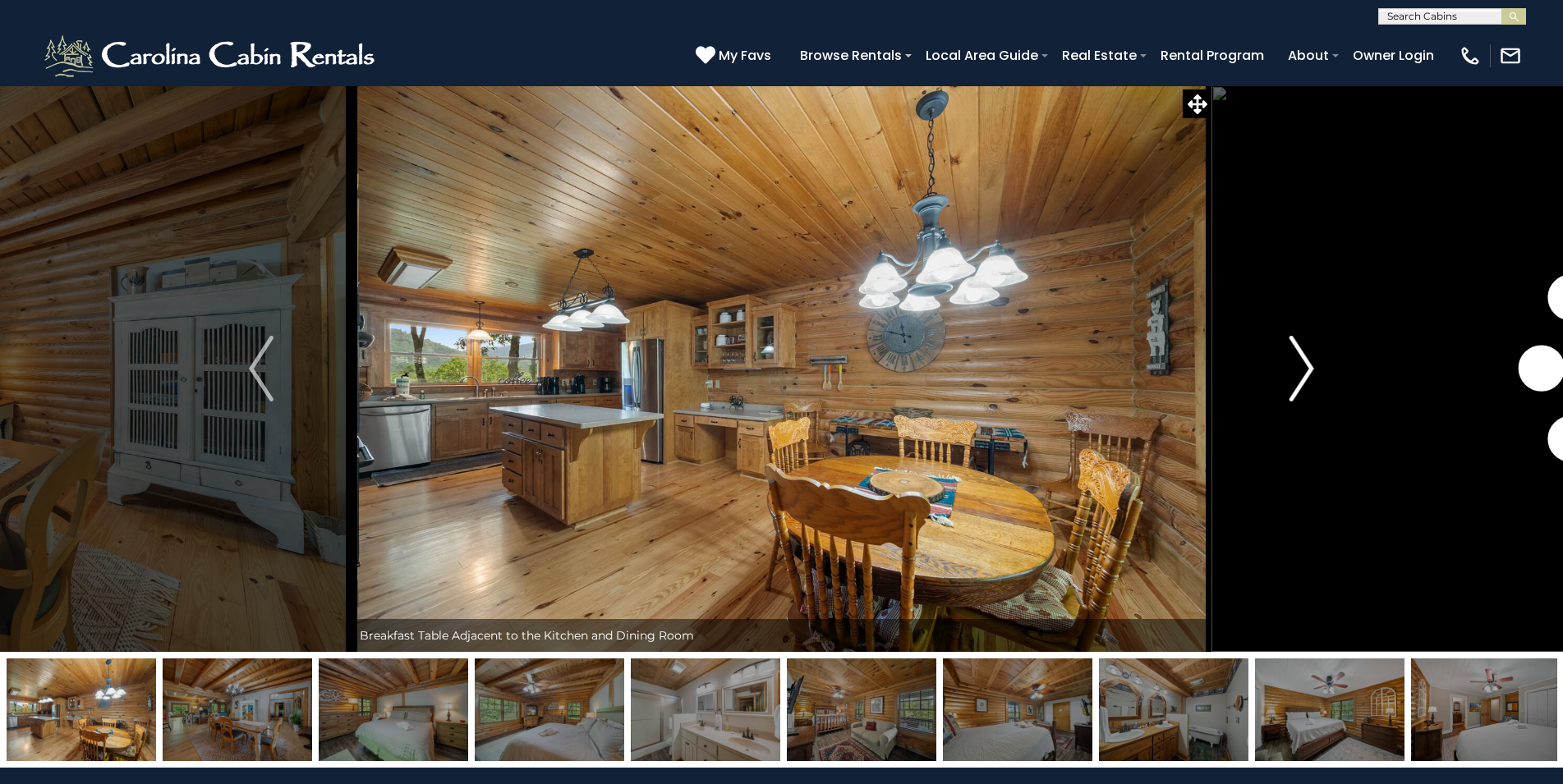
click at [1291, 363] on img "Next" at bounding box center [1301, 369] width 24 height 66
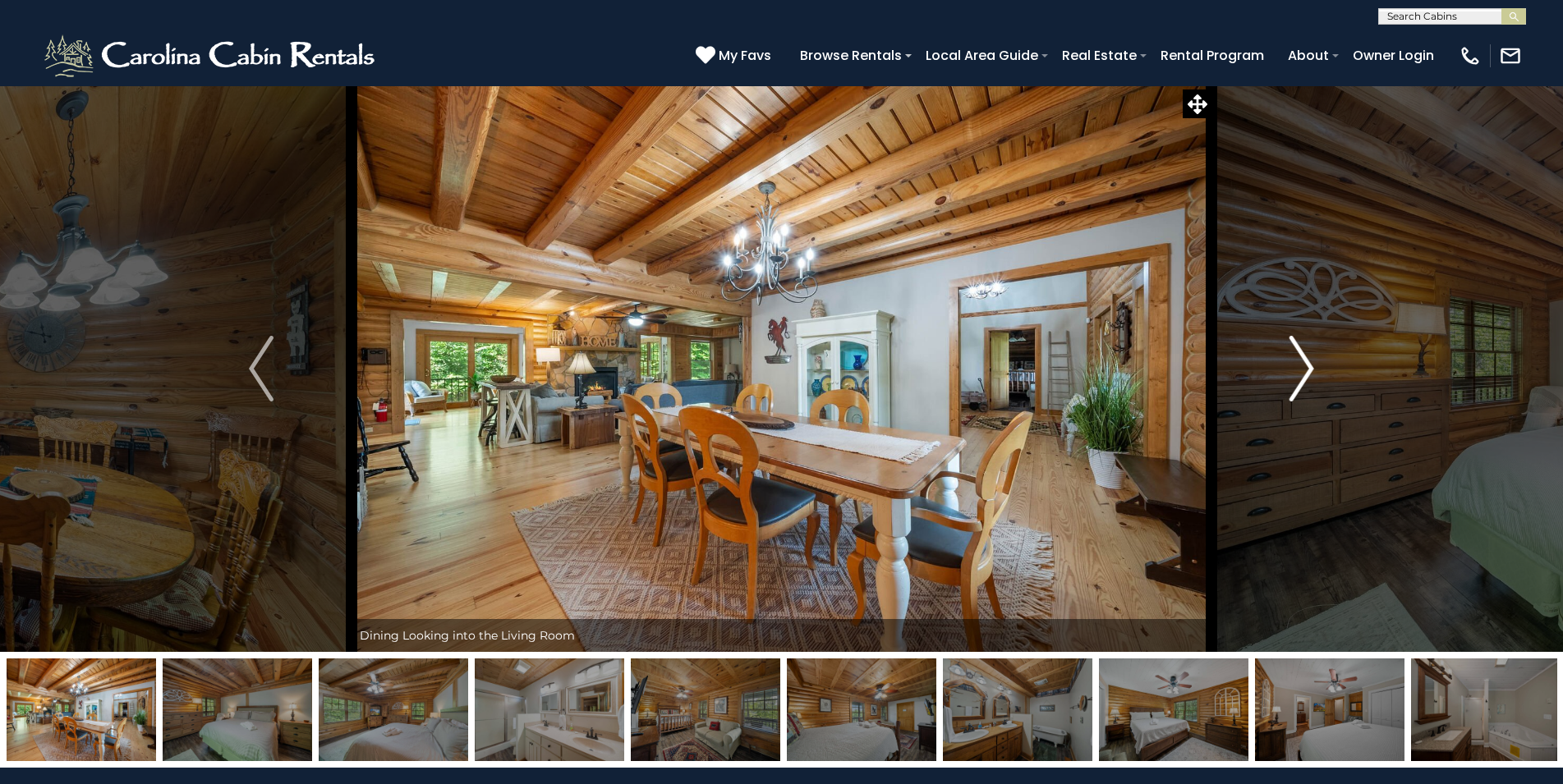
click at [1291, 363] on img "Next" at bounding box center [1301, 369] width 24 height 66
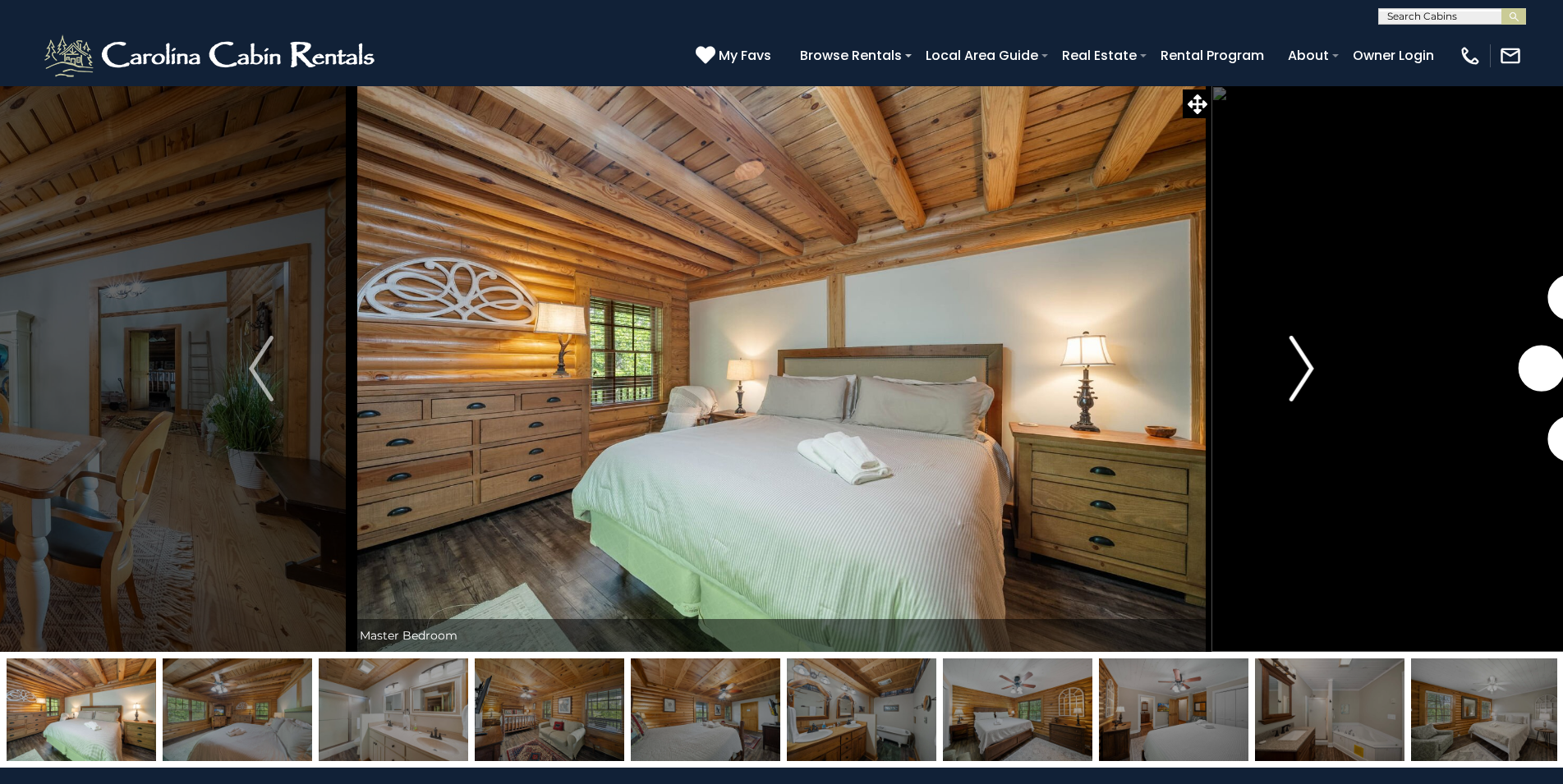
click at [1291, 363] on img "Next" at bounding box center [1301, 369] width 24 height 66
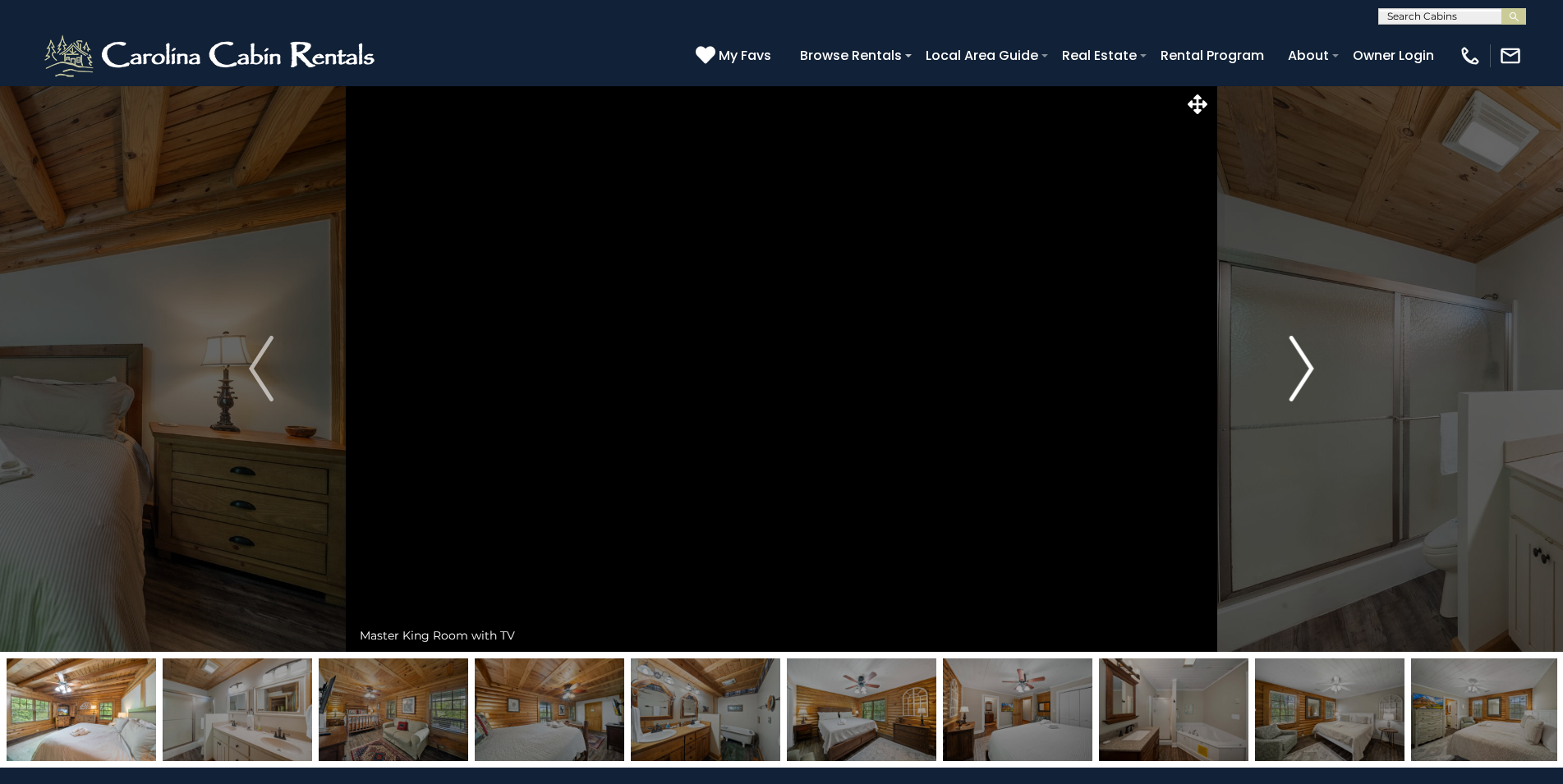
click at [1291, 363] on img "Next" at bounding box center [1301, 369] width 24 height 66
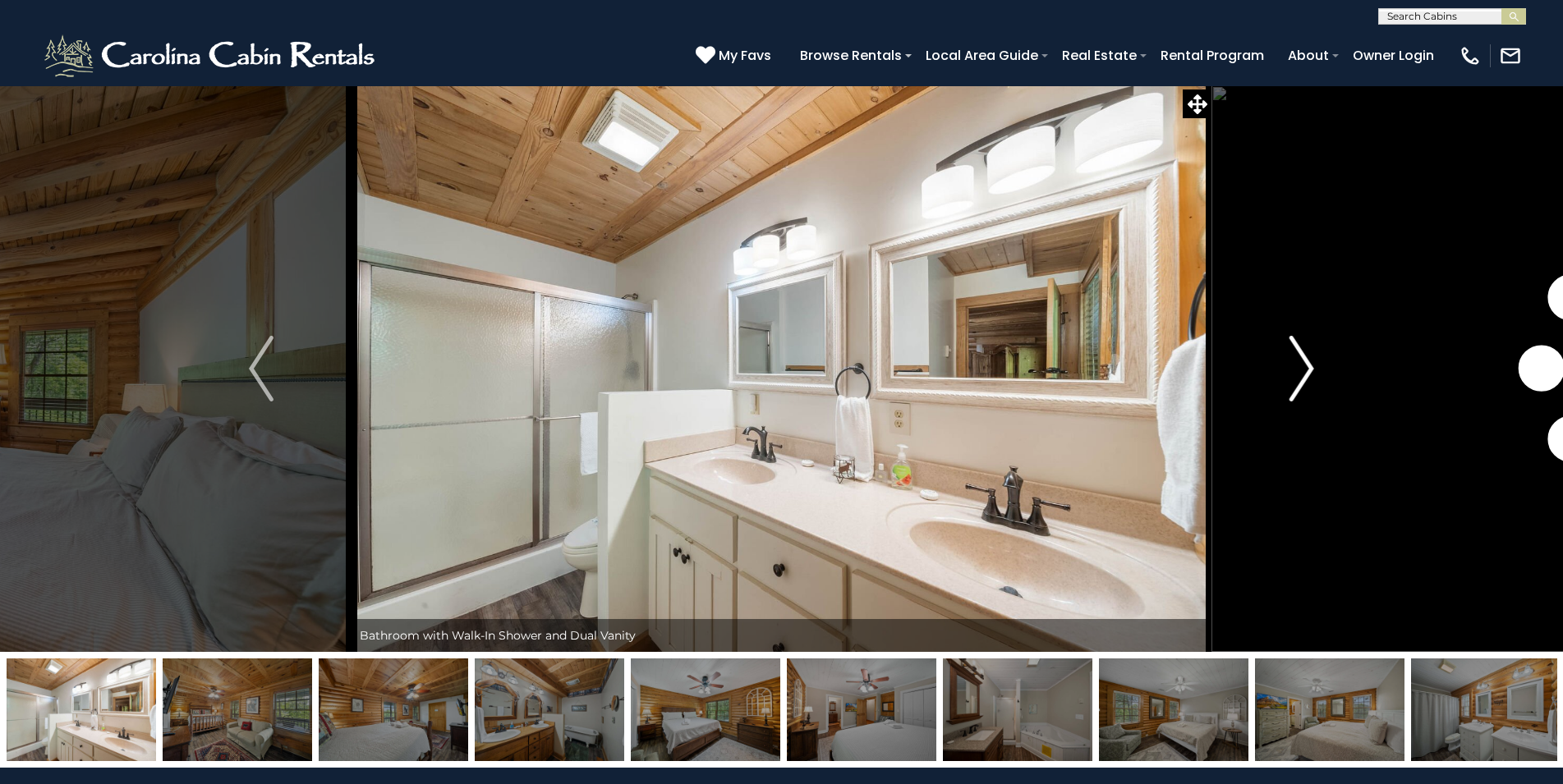
click at [1291, 363] on img "Next" at bounding box center [1301, 369] width 24 height 66
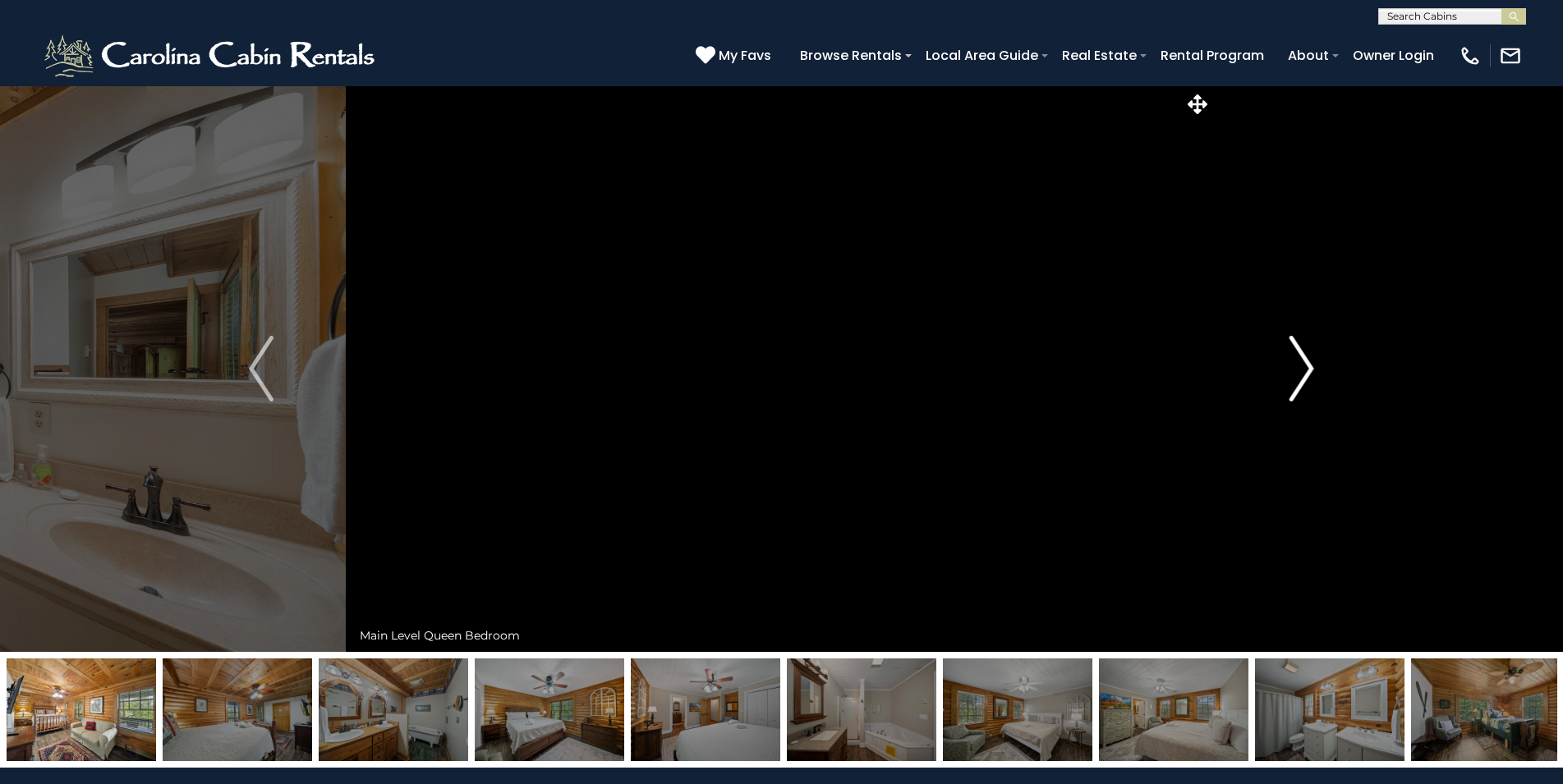
click at [1291, 363] on img "Next" at bounding box center [1301, 369] width 24 height 66
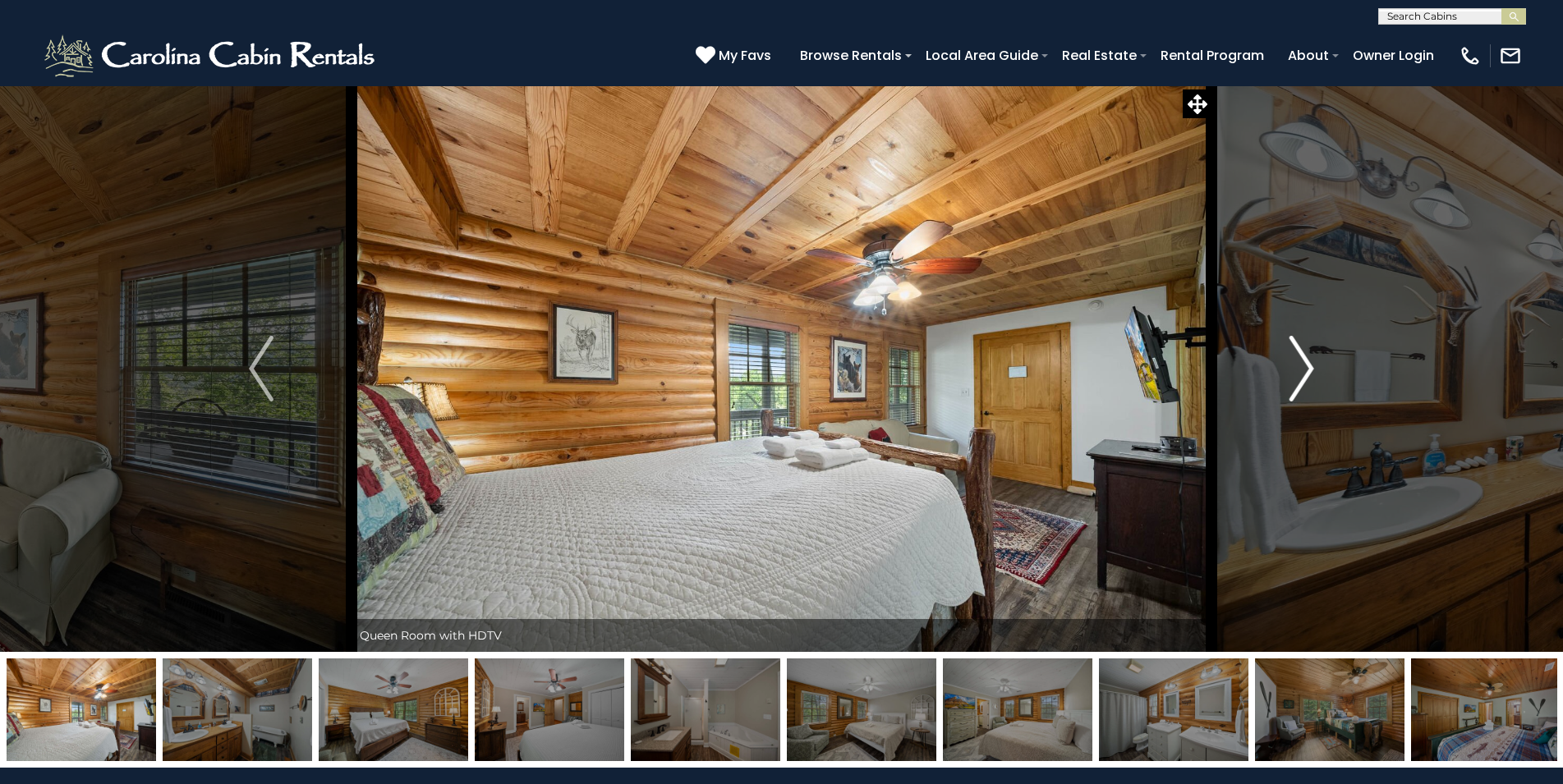
click at [1291, 363] on img "Next" at bounding box center [1301, 369] width 24 height 66
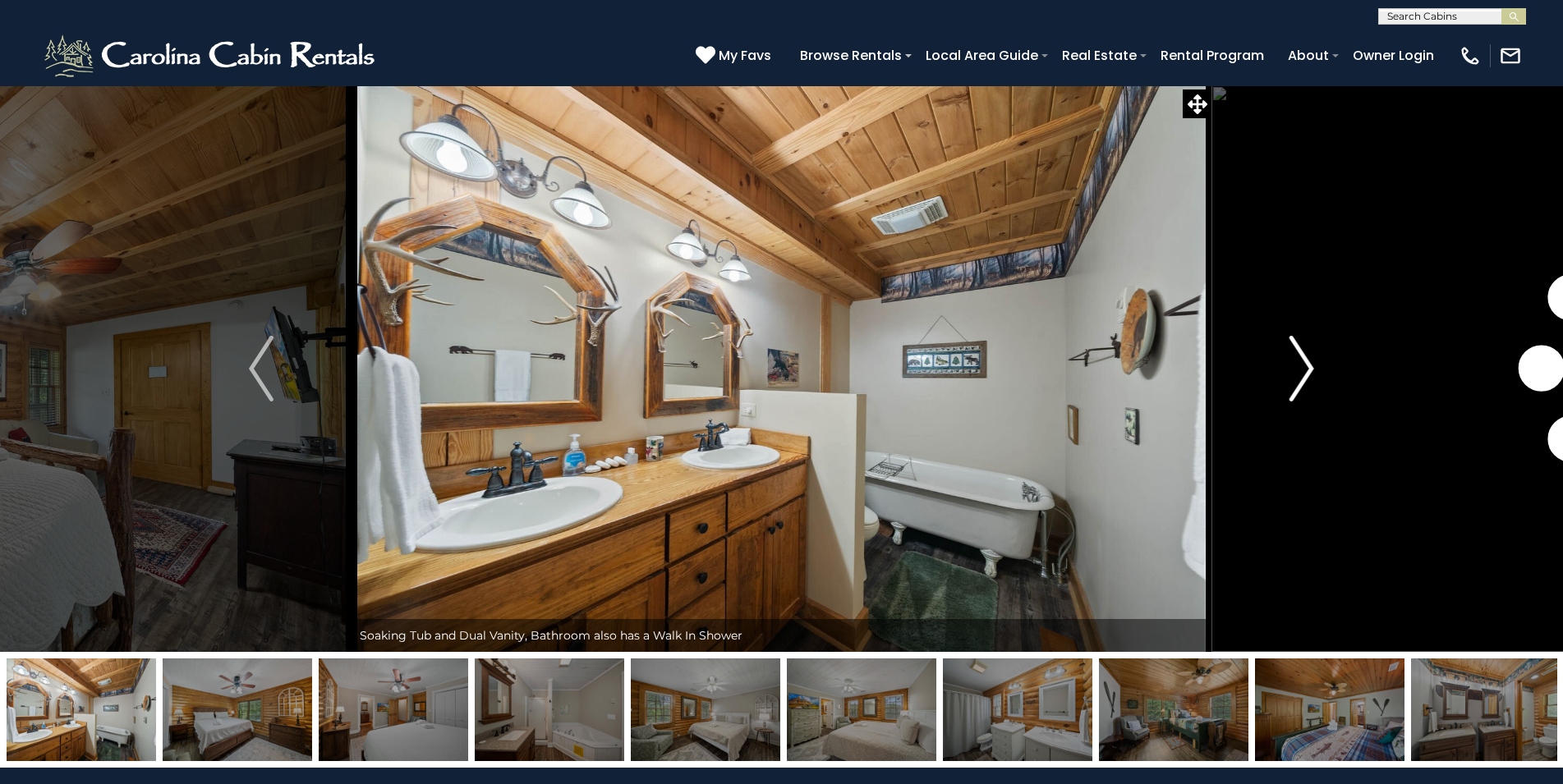
click at [1291, 363] on img "Next" at bounding box center [1301, 369] width 24 height 66
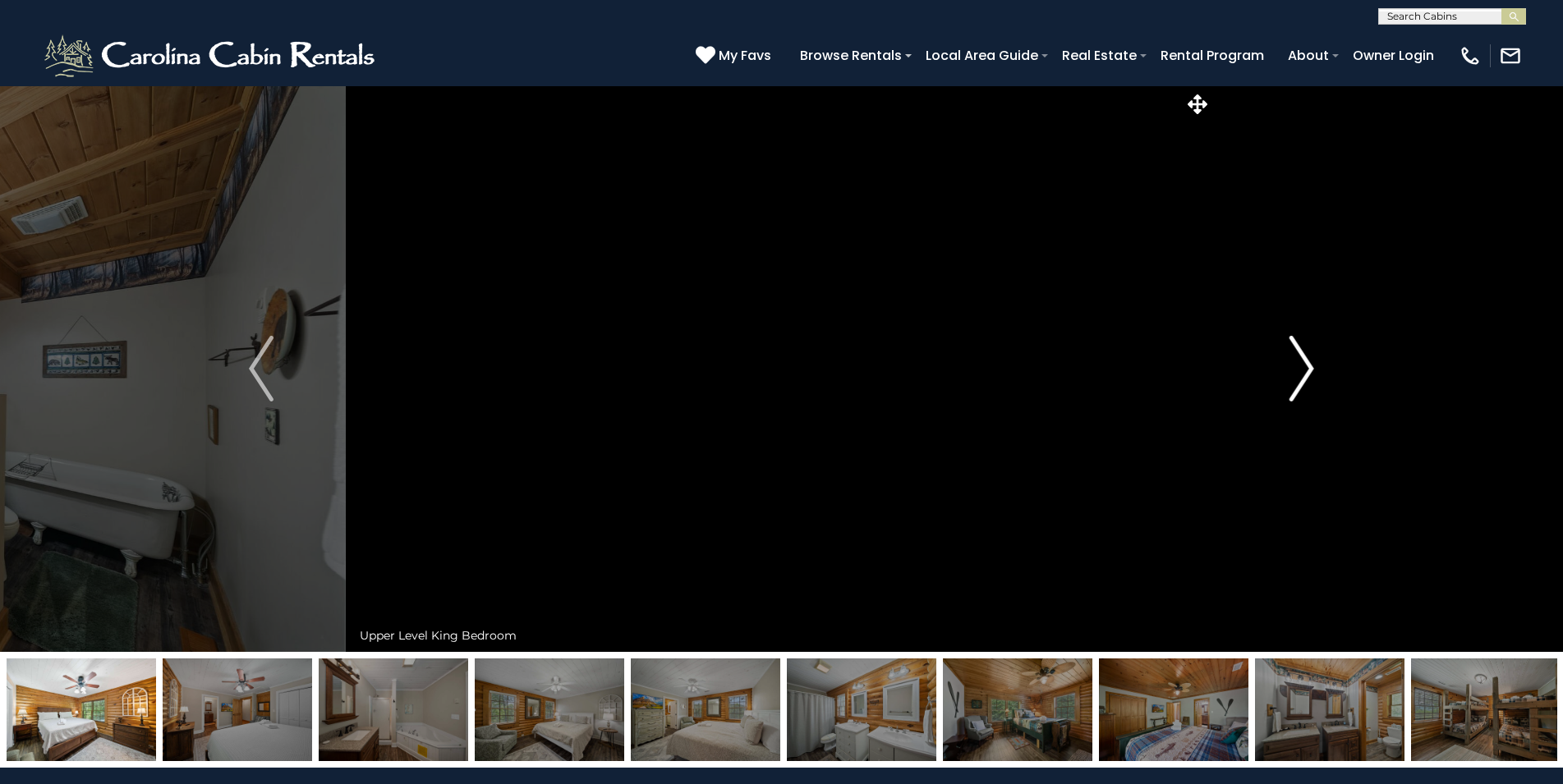
click at [1291, 363] on img "Next" at bounding box center [1301, 369] width 24 height 66
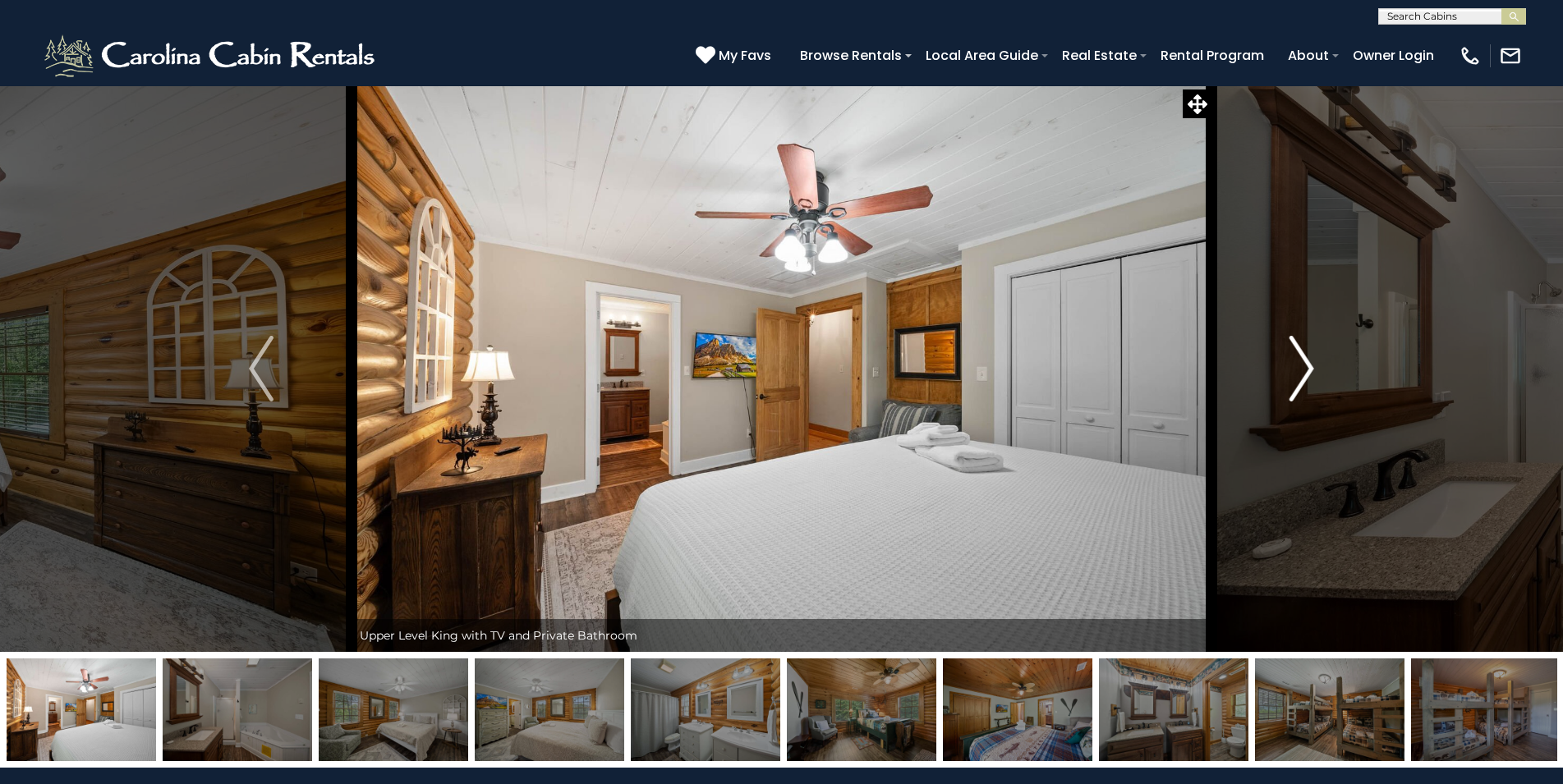
click at [1291, 363] on img "Next" at bounding box center [1301, 369] width 24 height 66
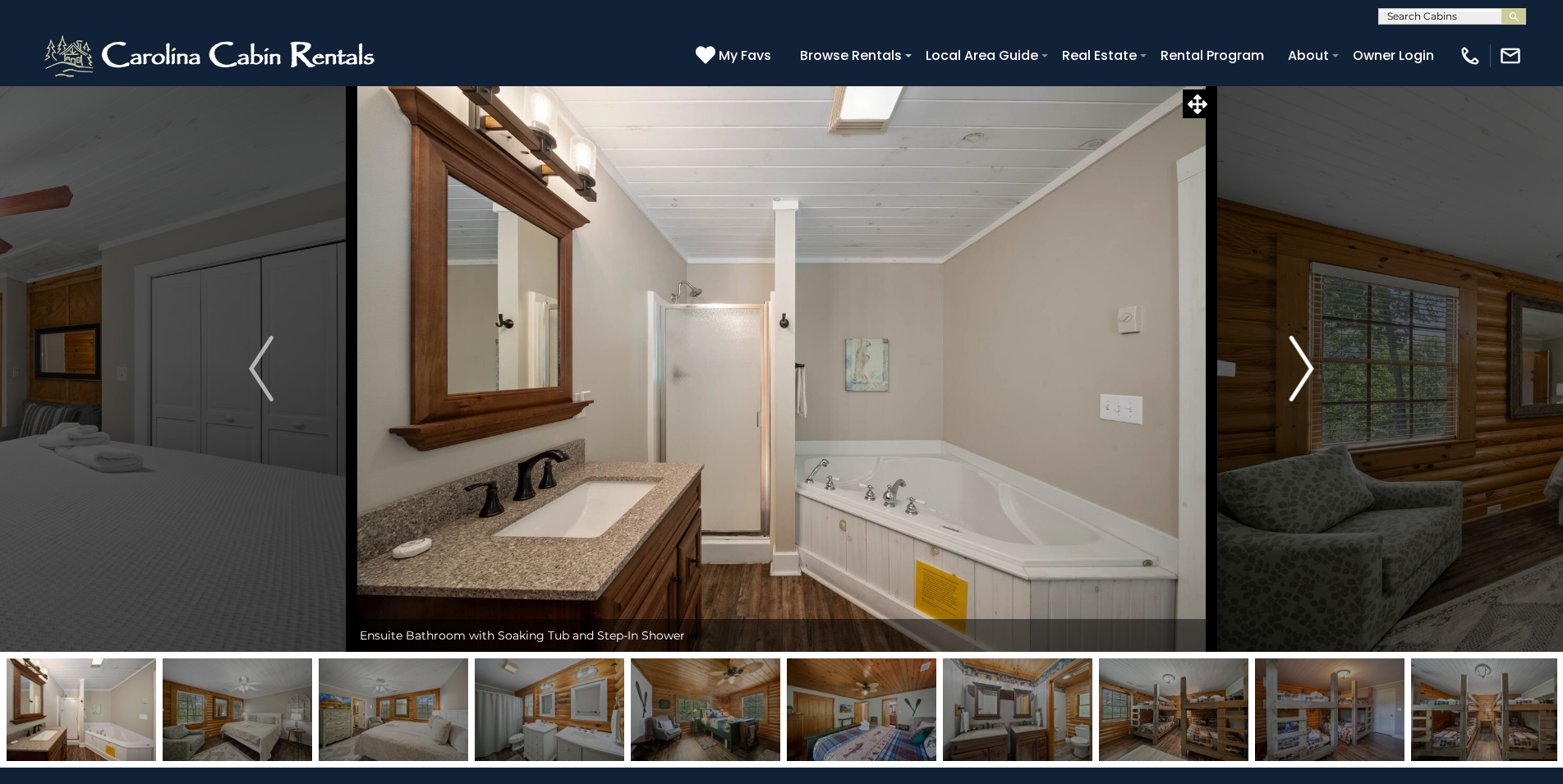
click at [1291, 363] on img "Next" at bounding box center [1301, 369] width 24 height 66
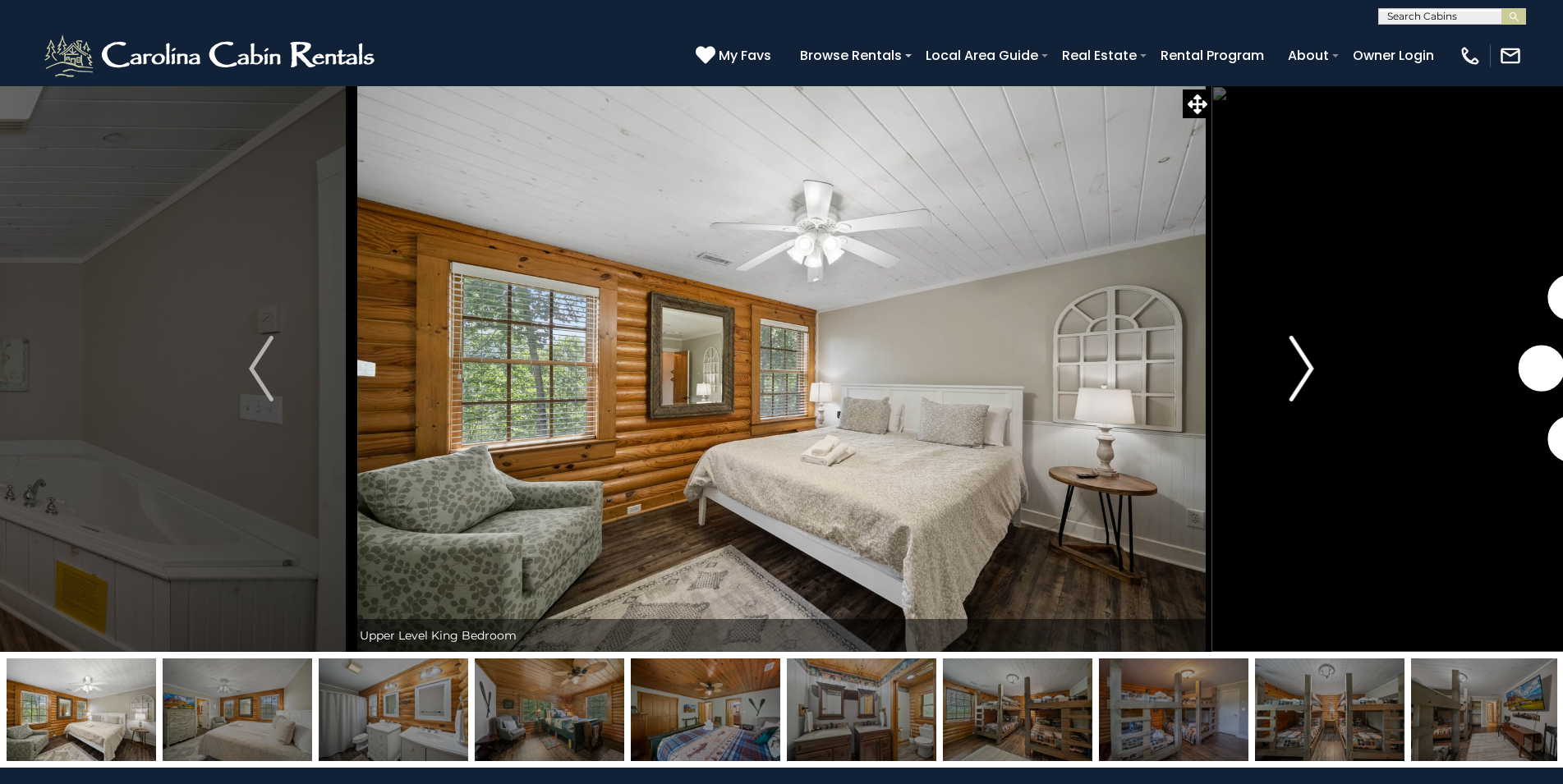
click at [1291, 363] on img "Next" at bounding box center [1301, 369] width 24 height 66
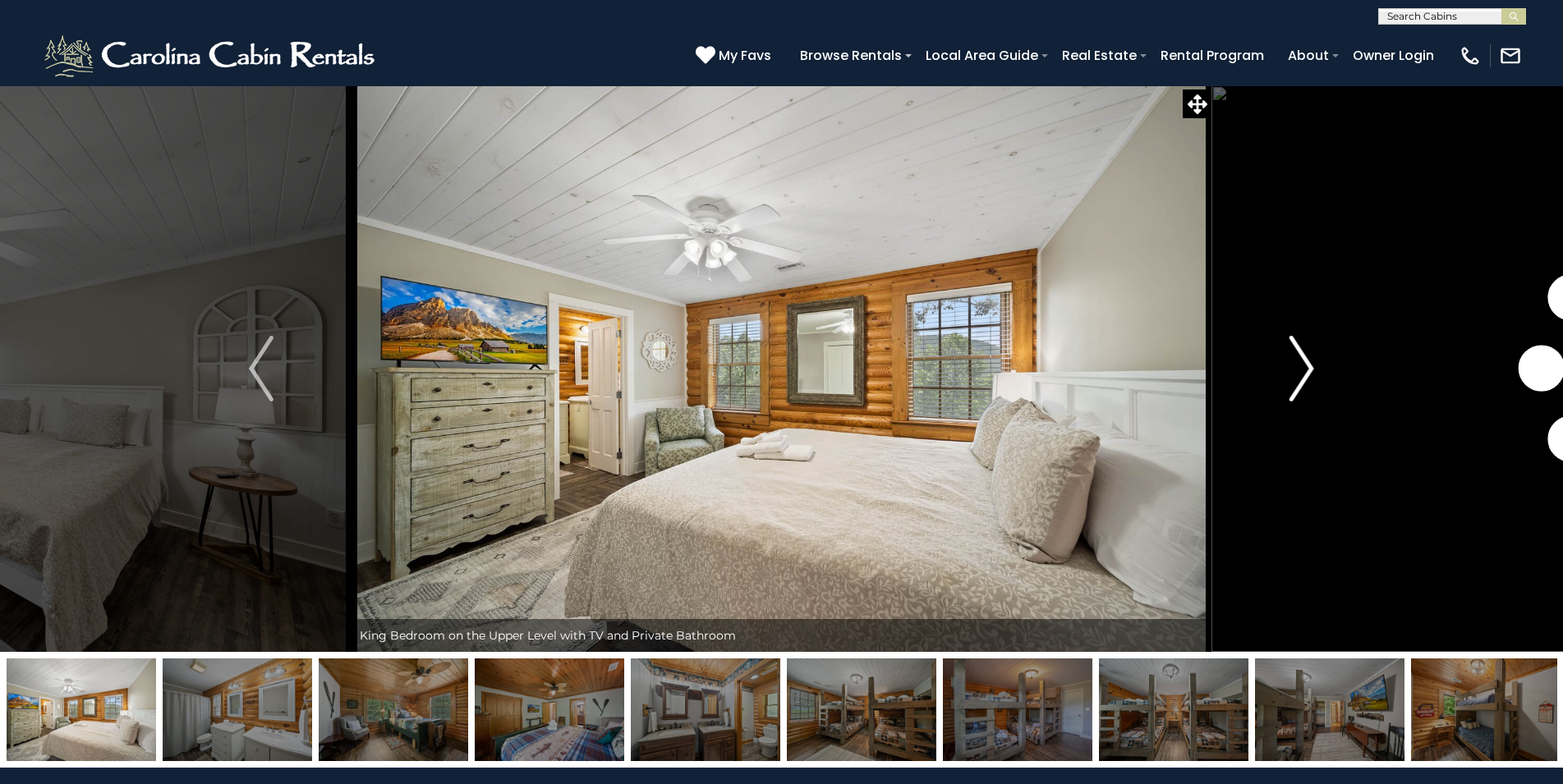
click at [1291, 363] on img "Next" at bounding box center [1301, 369] width 24 height 66
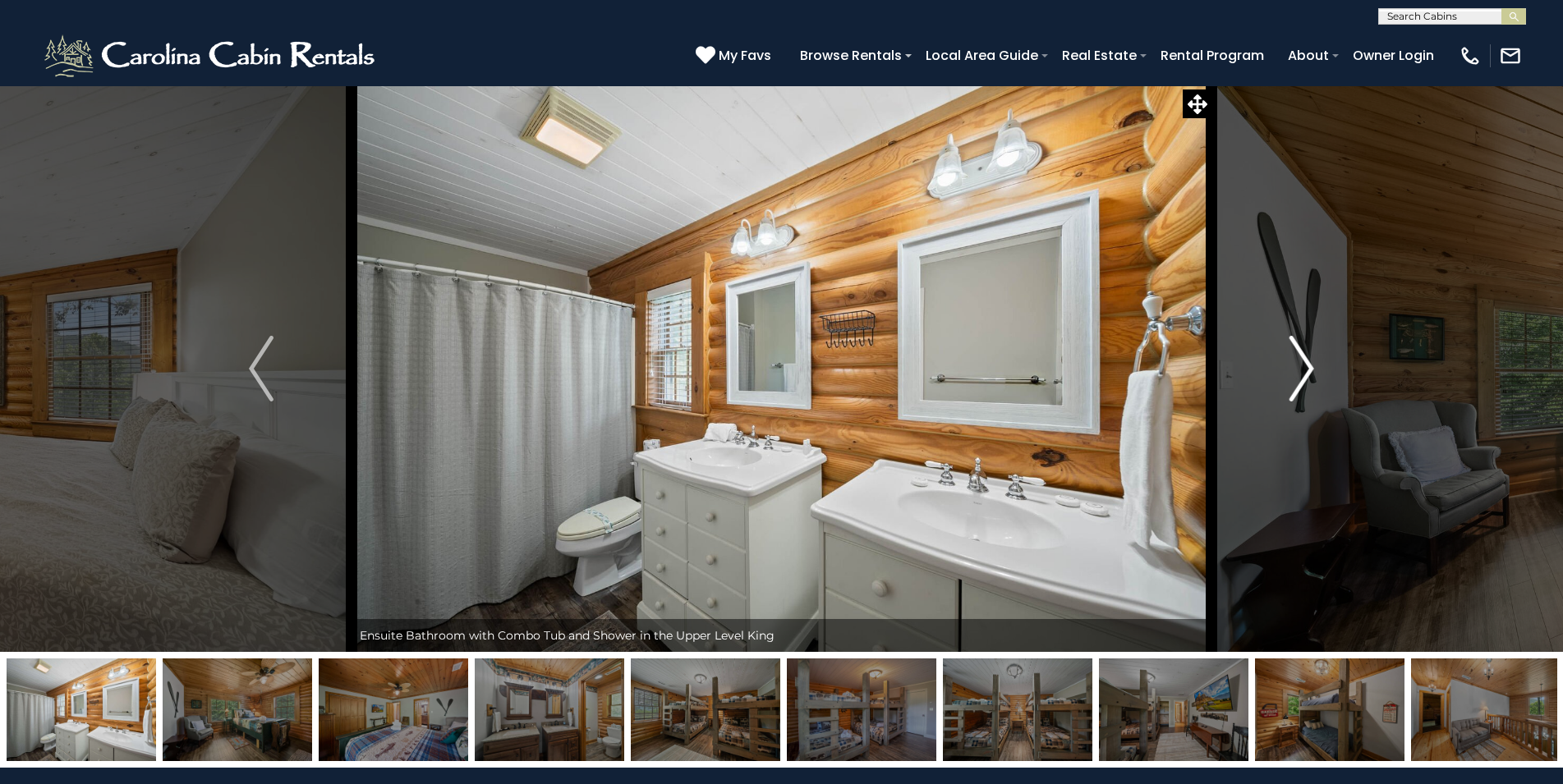
click at [1291, 363] on img "Next" at bounding box center [1301, 369] width 24 height 66
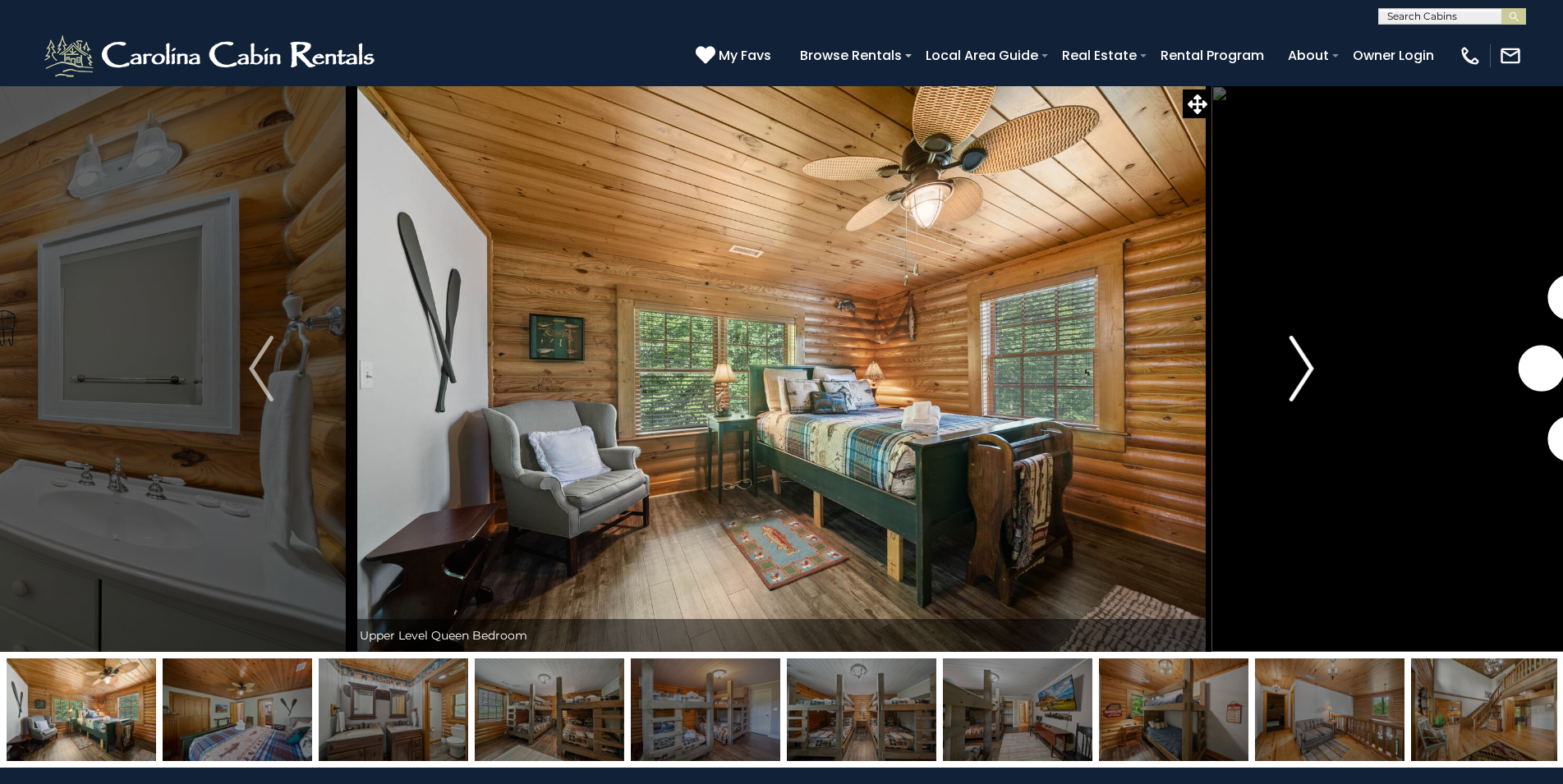
click at [1291, 363] on img "Next" at bounding box center [1301, 369] width 24 height 66
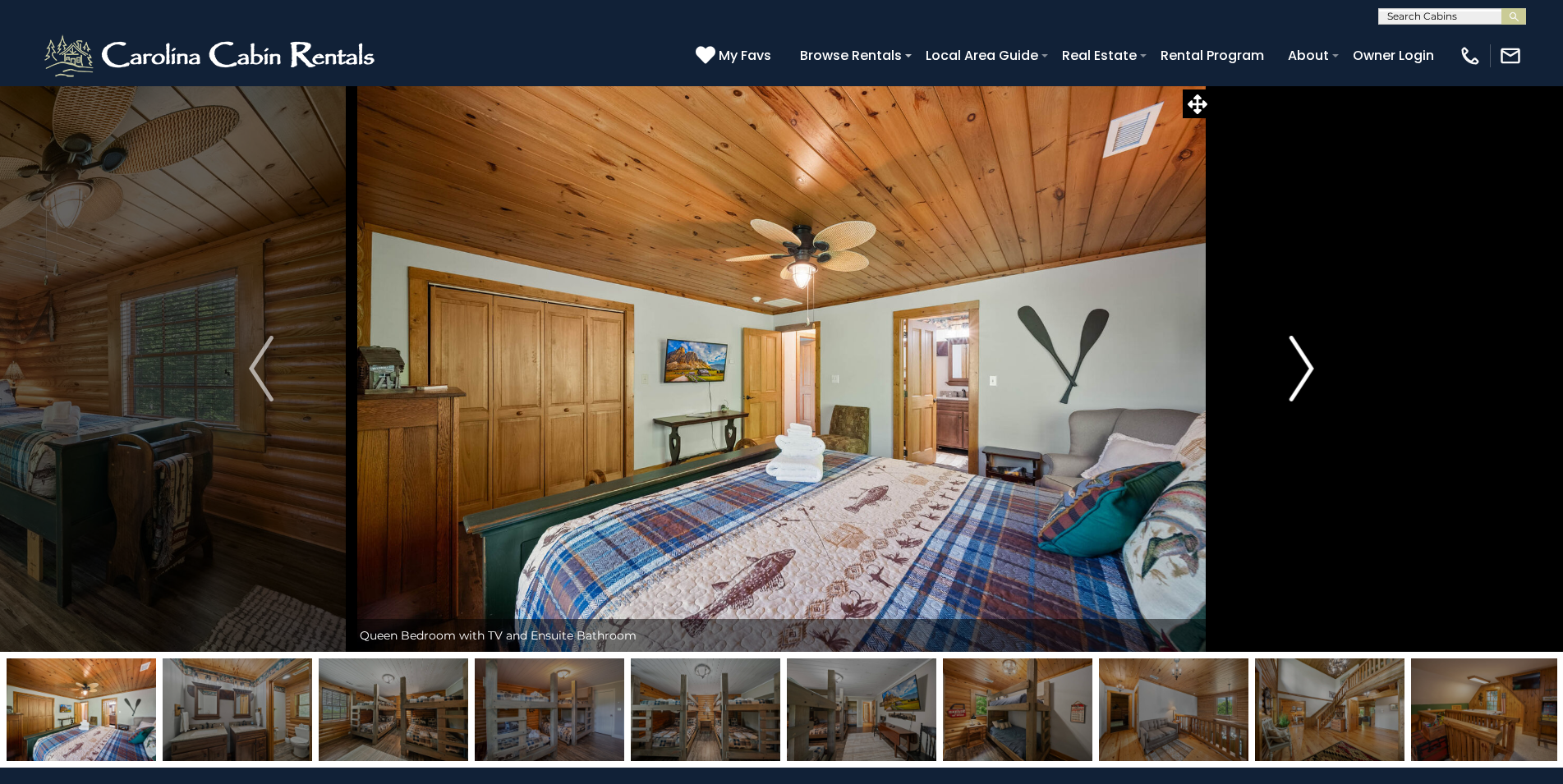
click at [1291, 363] on img "Next" at bounding box center [1301, 369] width 24 height 66
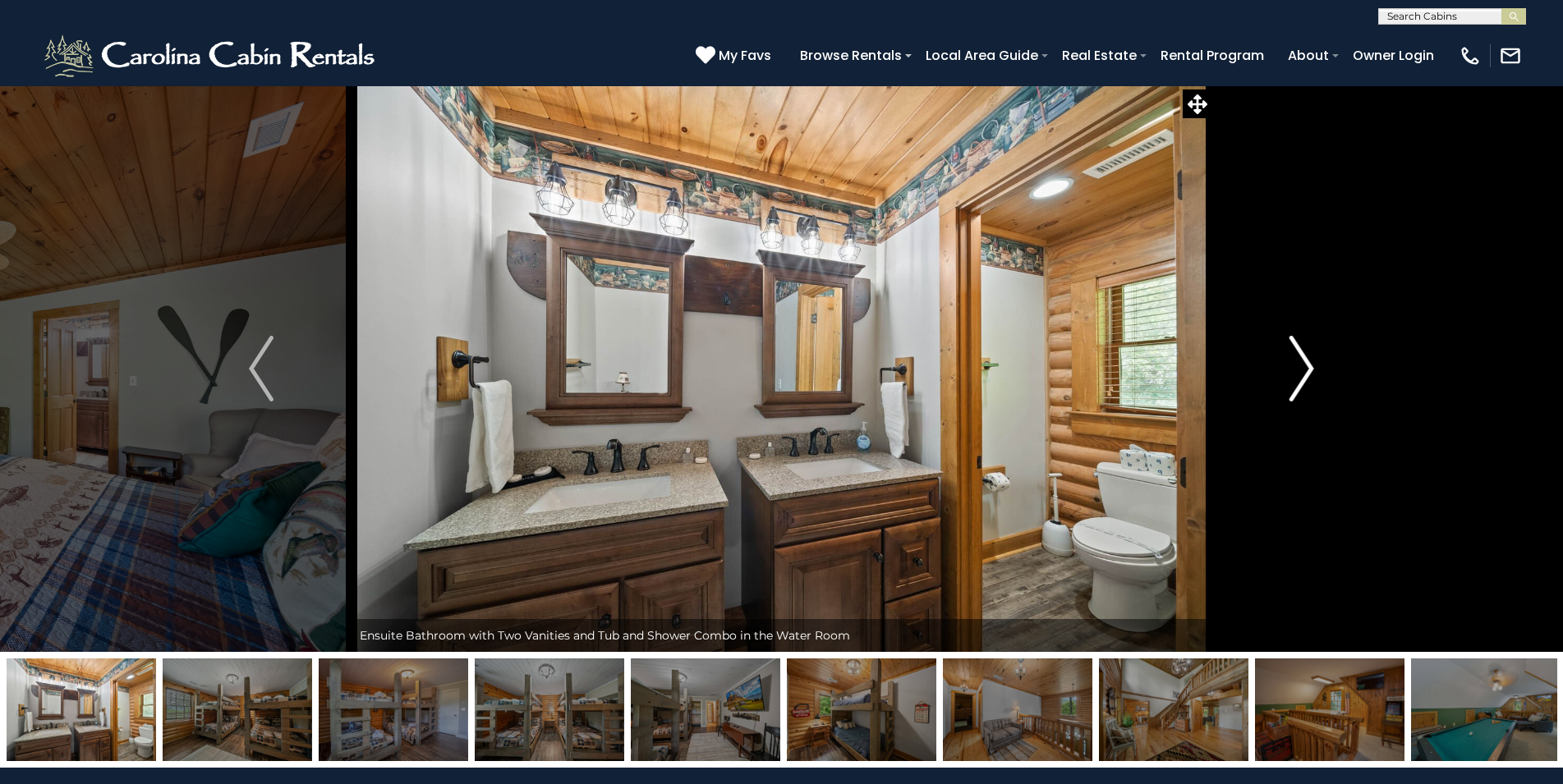
click at [1291, 363] on img "Next" at bounding box center [1301, 369] width 24 height 66
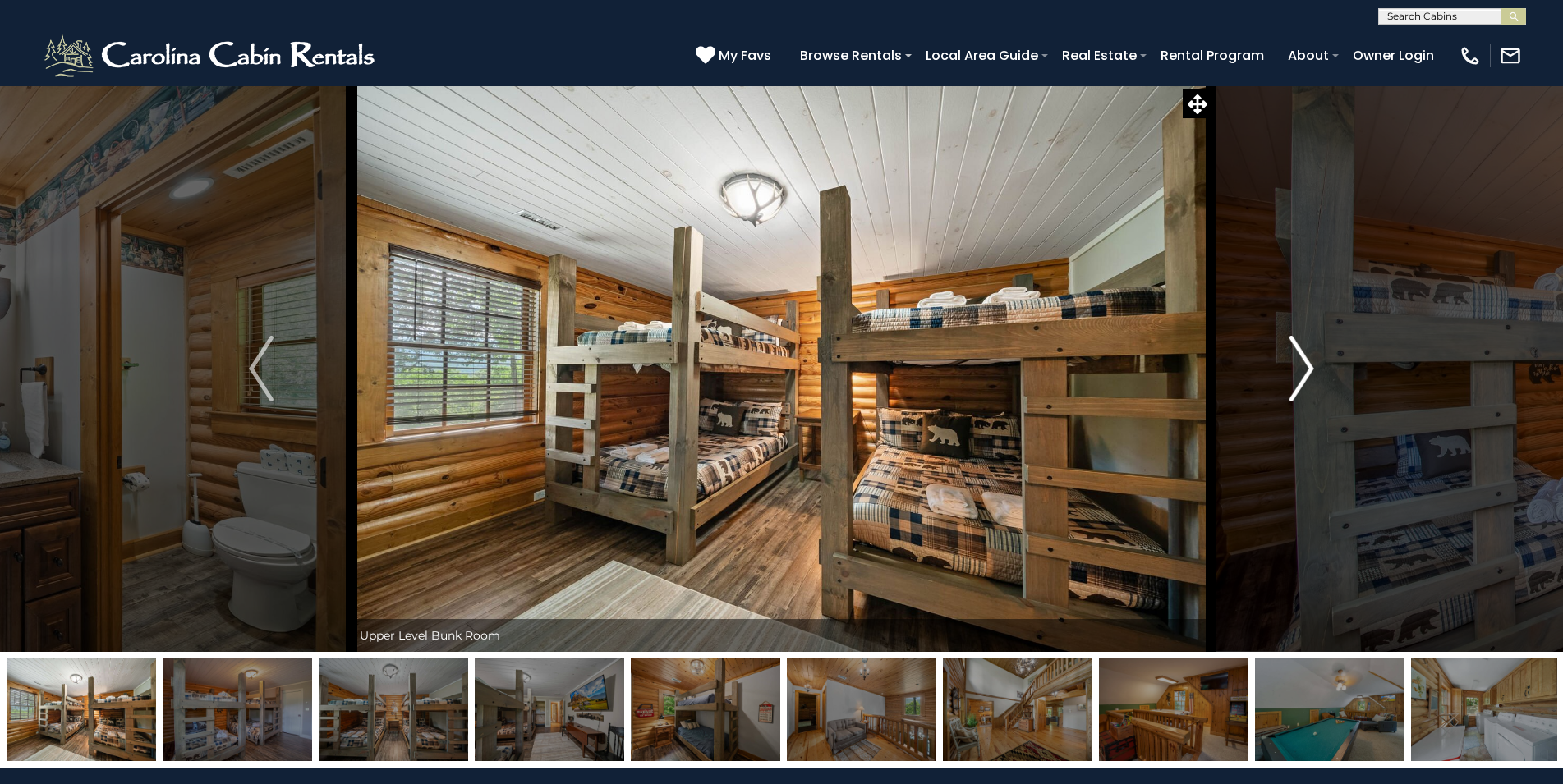
click at [1291, 363] on img "Next" at bounding box center [1301, 369] width 24 height 66
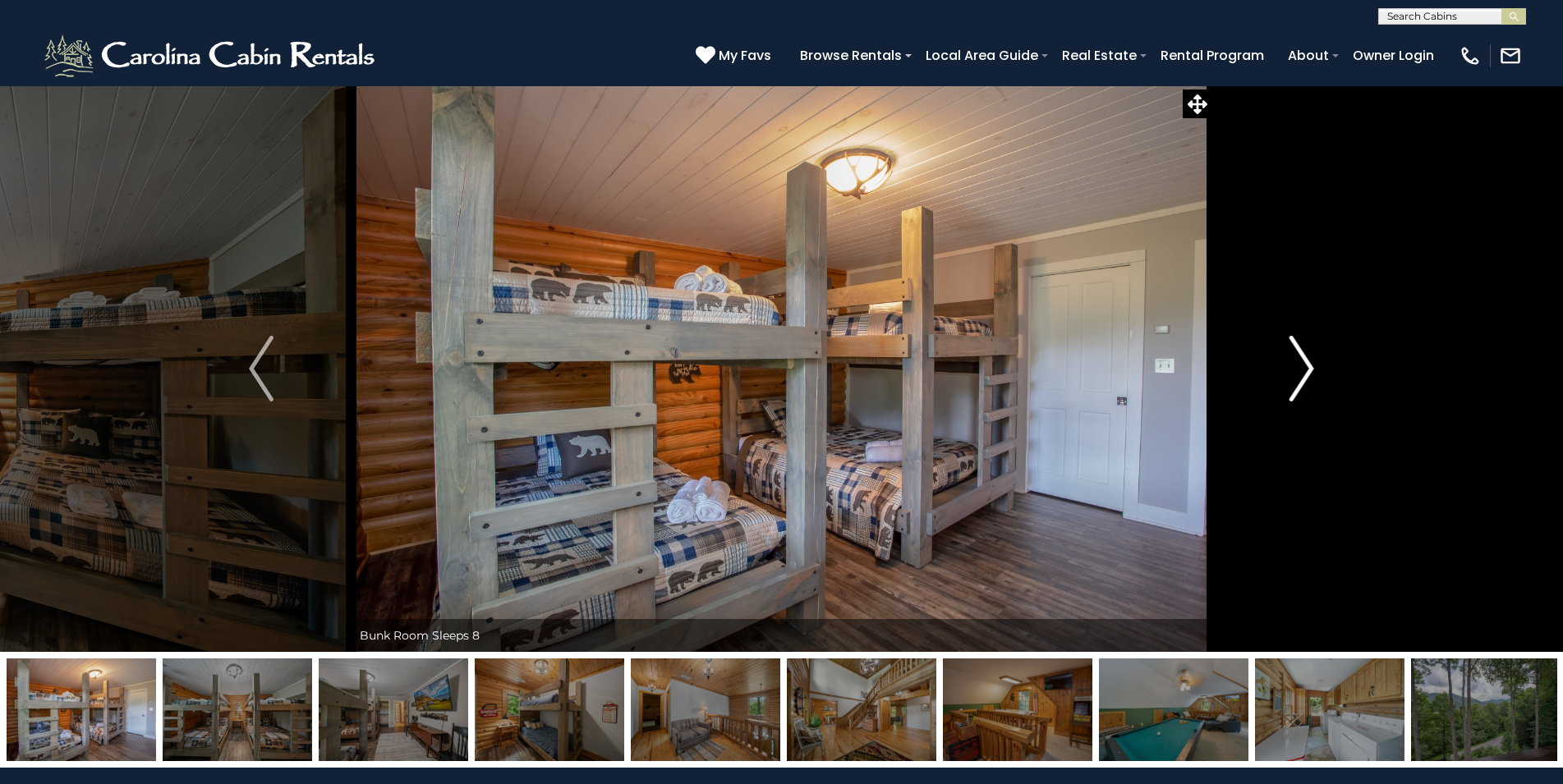
click at [1291, 363] on img "Next" at bounding box center [1301, 369] width 24 height 66
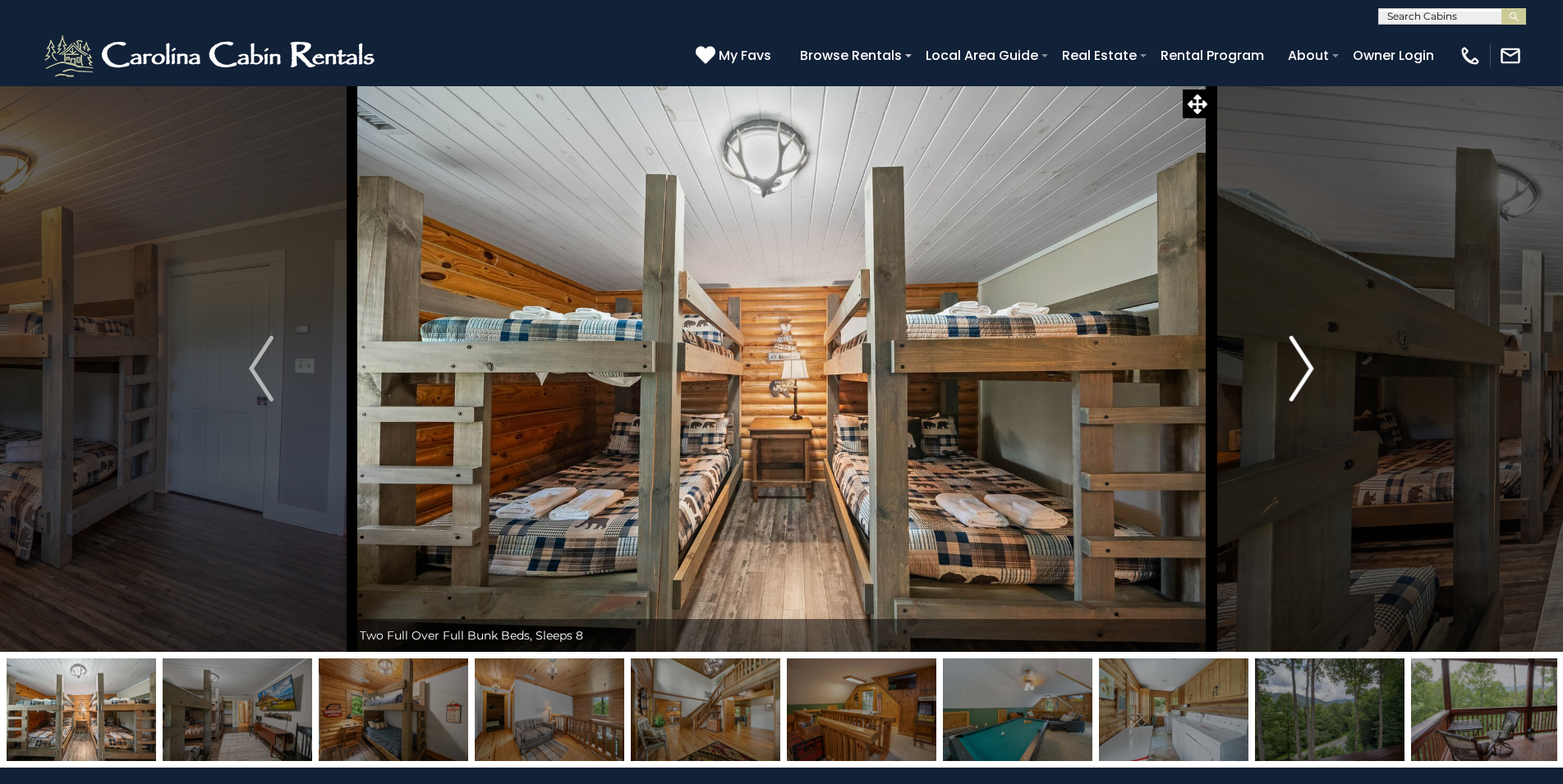
click at [1291, 363] on img "Next" at bounding box center [1301, 369] width 24 height 66
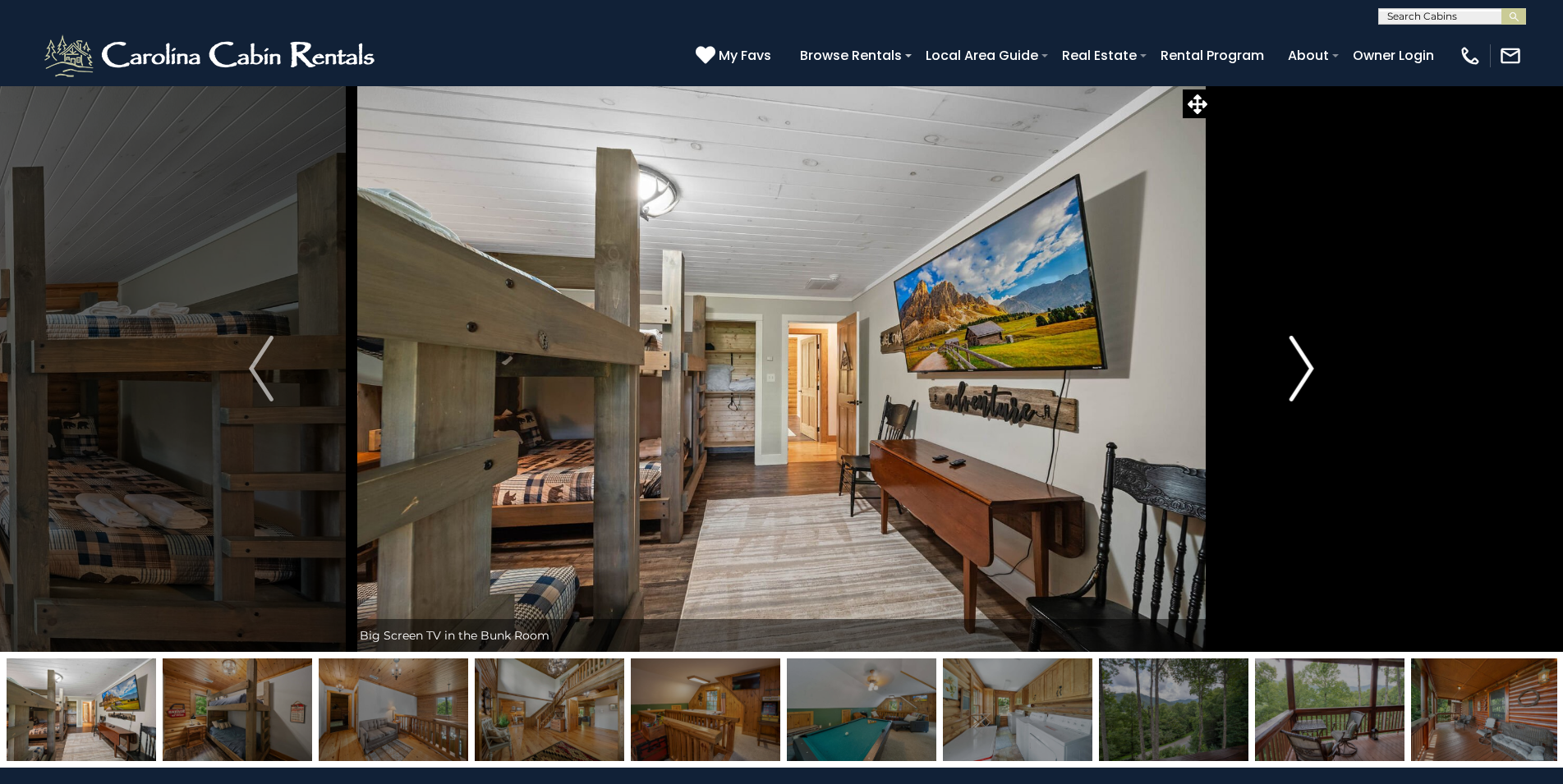
click at [1291, 363] on img "Next" at bounding box center [1301, 369] width 24 height 66
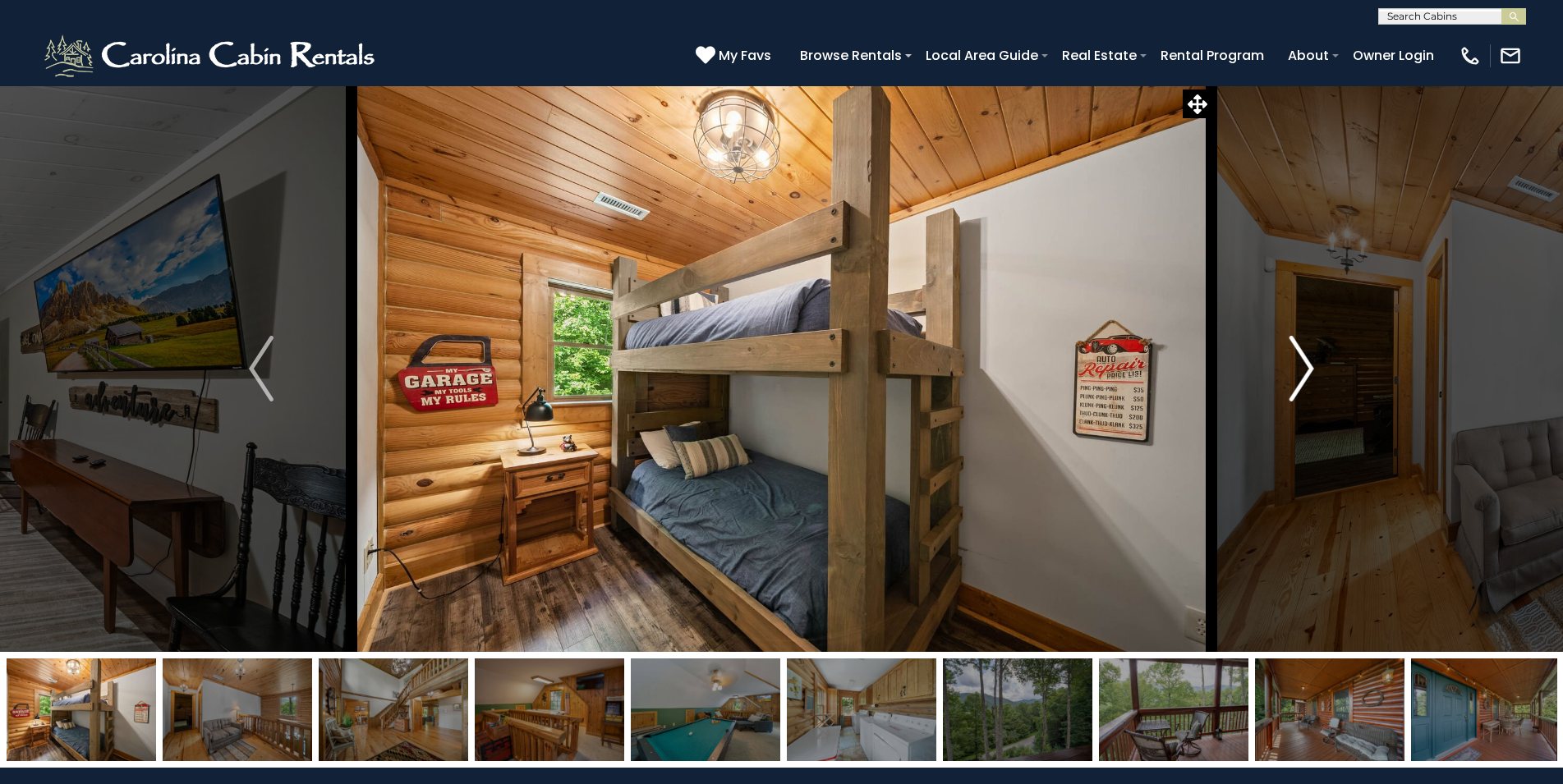
click at [1291, 363] on img "Next" at bounding box center [1301, 369] width 24 height 66
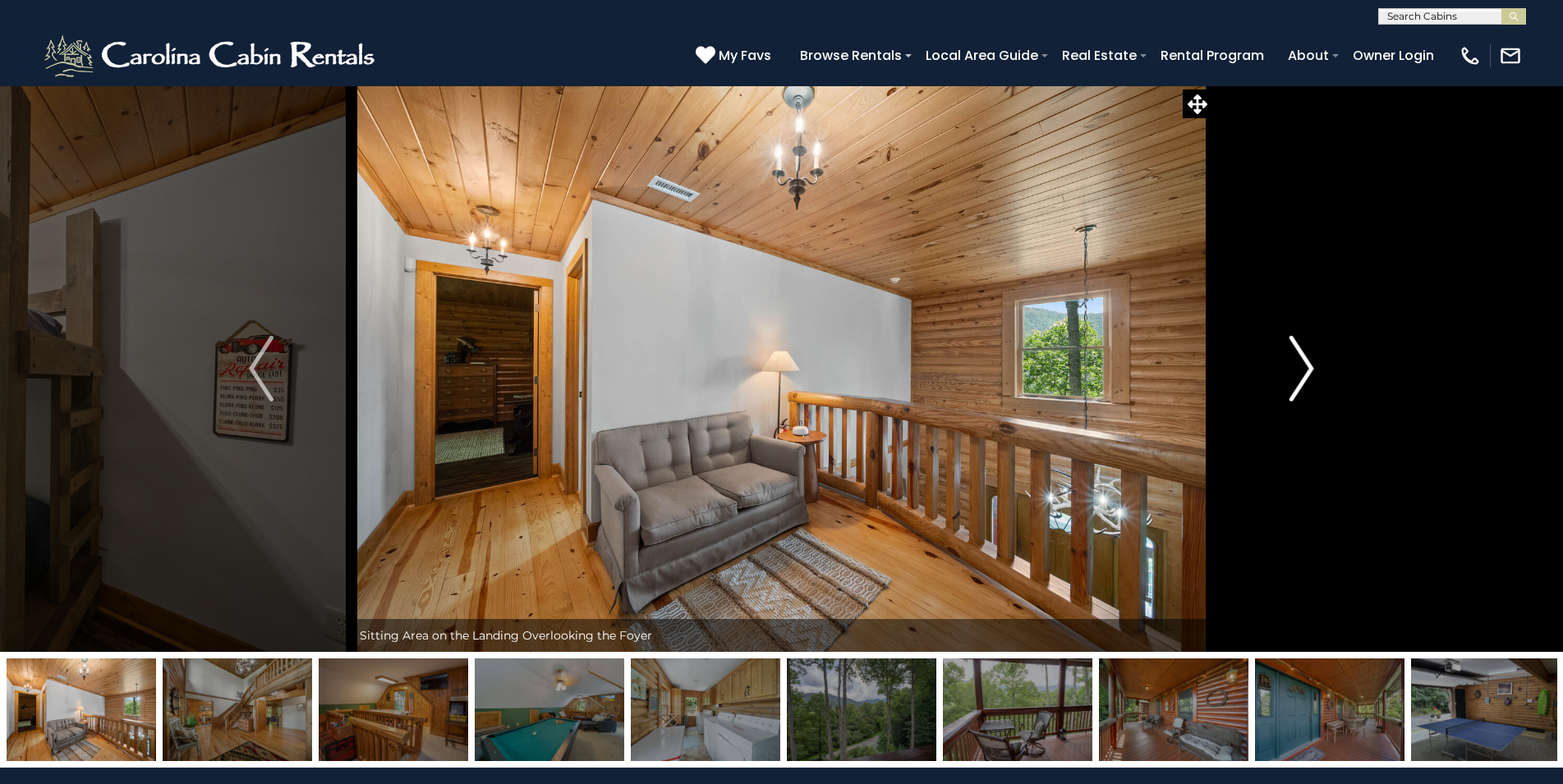
click at [1291, 363] on img "Next" at bounding box center [1301, 369] width 24 height 66
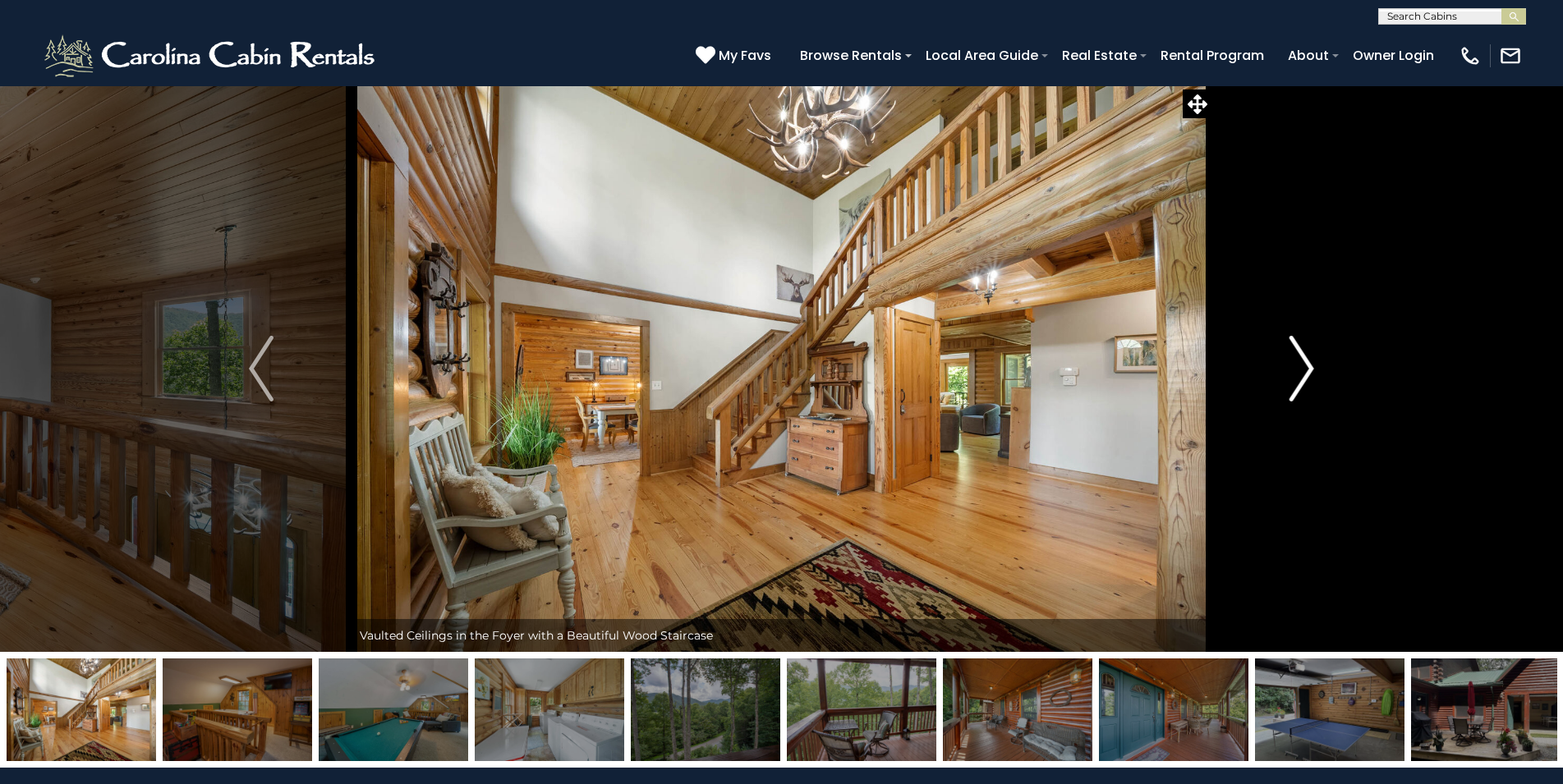
click at [1291, 363] on img "Next" at bounding box center [1301, 369] width 24 height 66
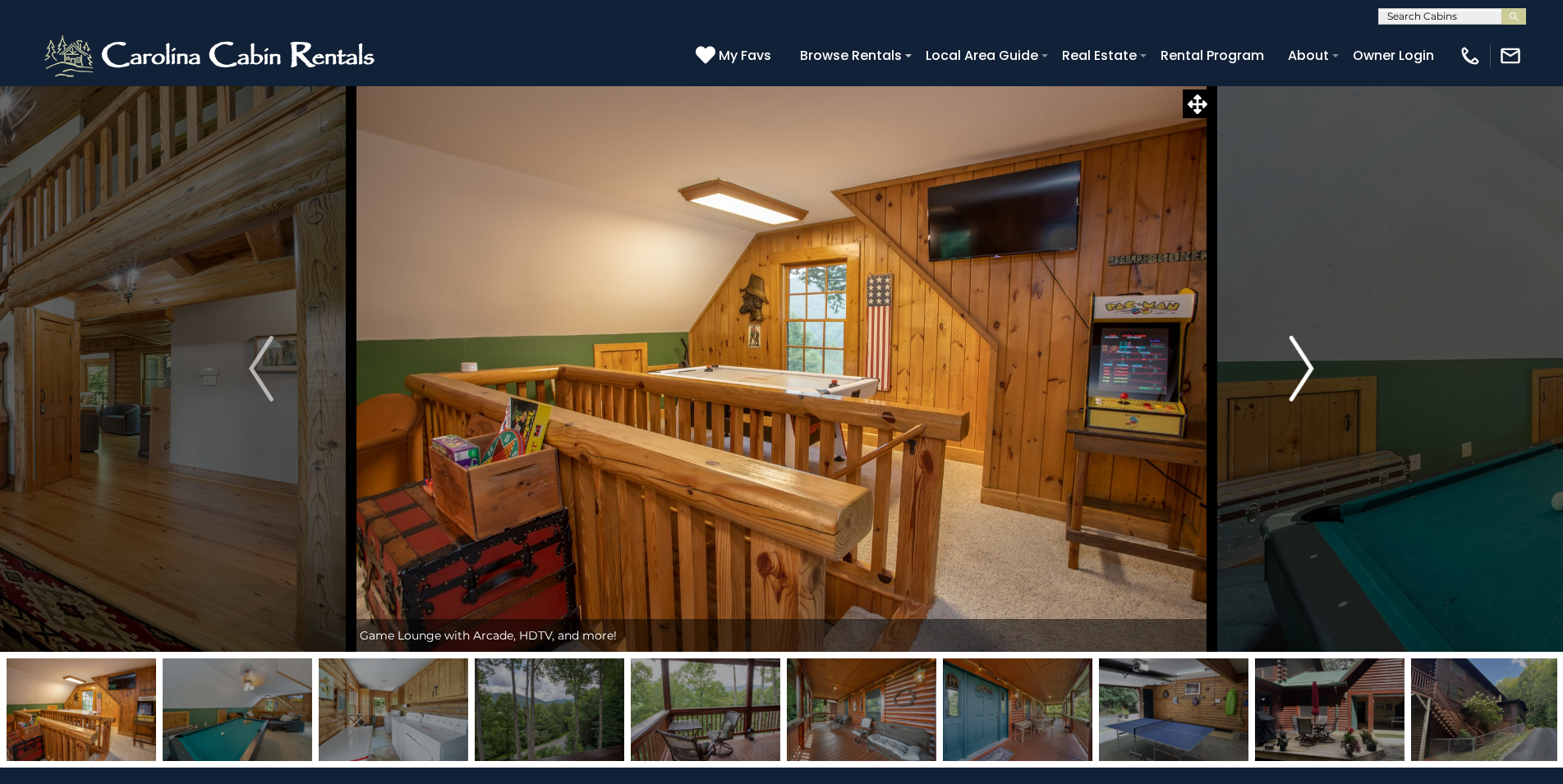
click at [1291, 363] on img "Next" at bounding box center [1301, 369] width 24 height 66
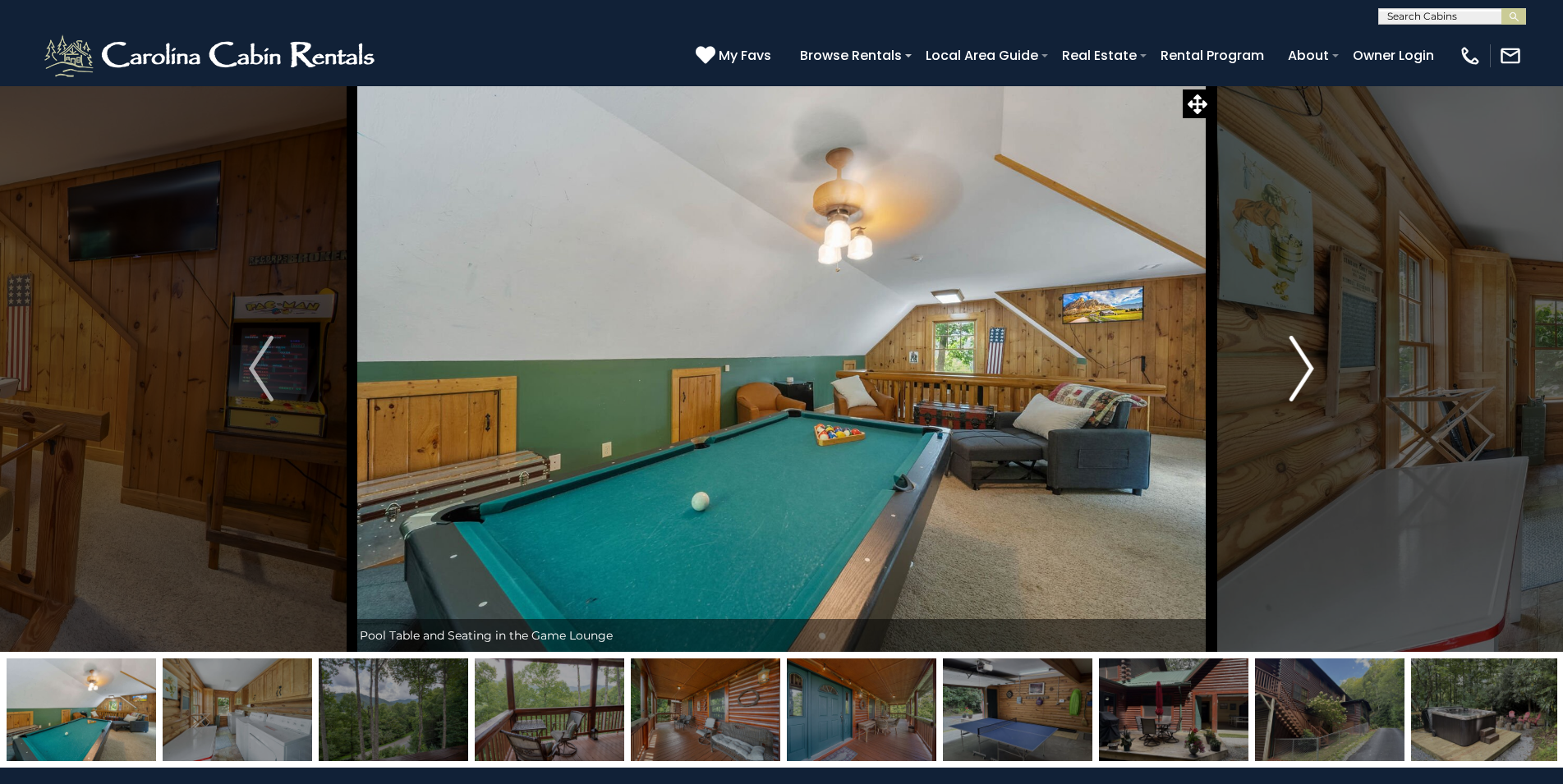
click at [1291, 363] on img "Next" at bounding box center [1301, 369] width 24 height 66
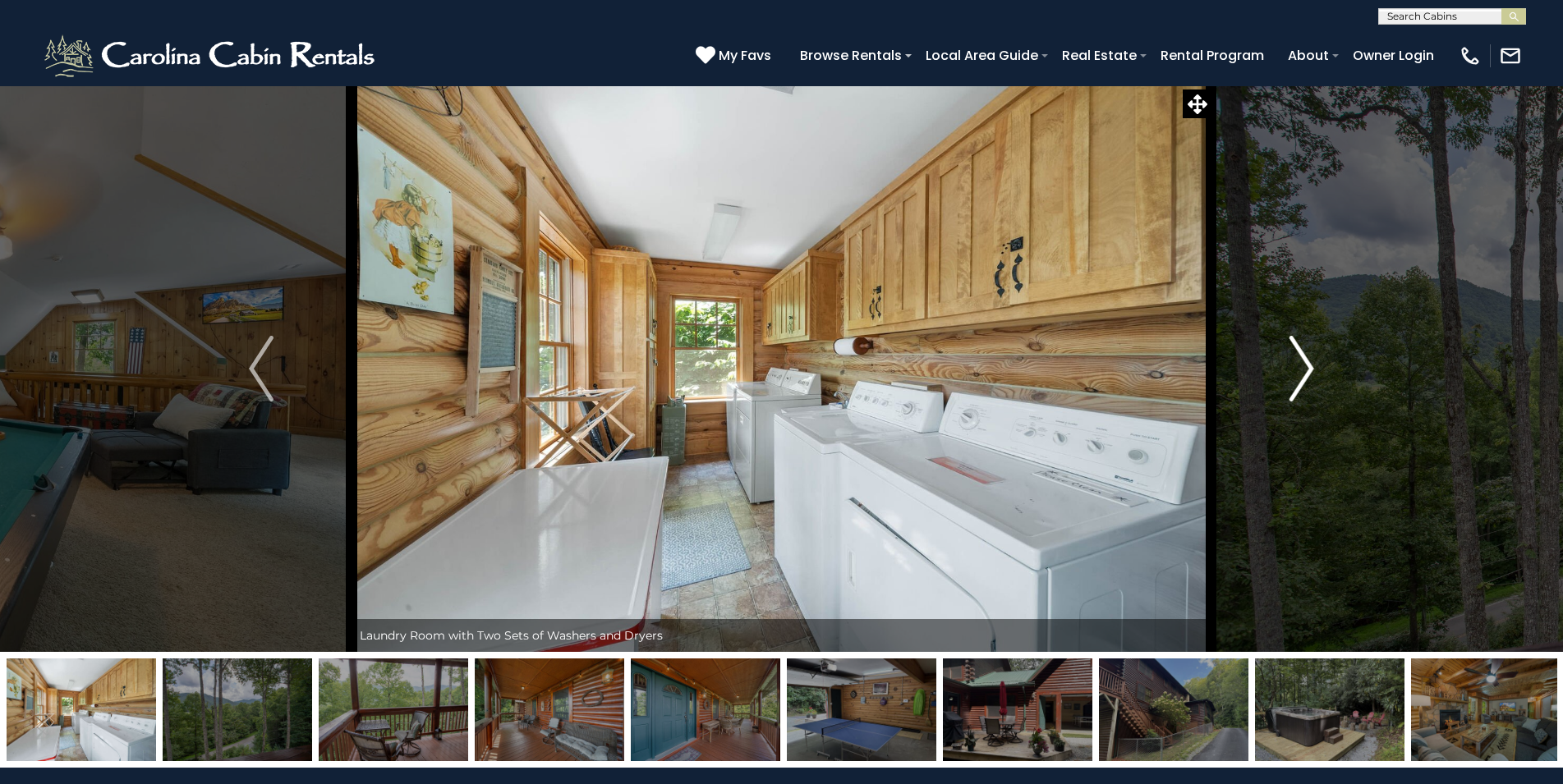
click at [1291, 363] on img "Next" at bounding box center [1301, 369] width 24 height 66
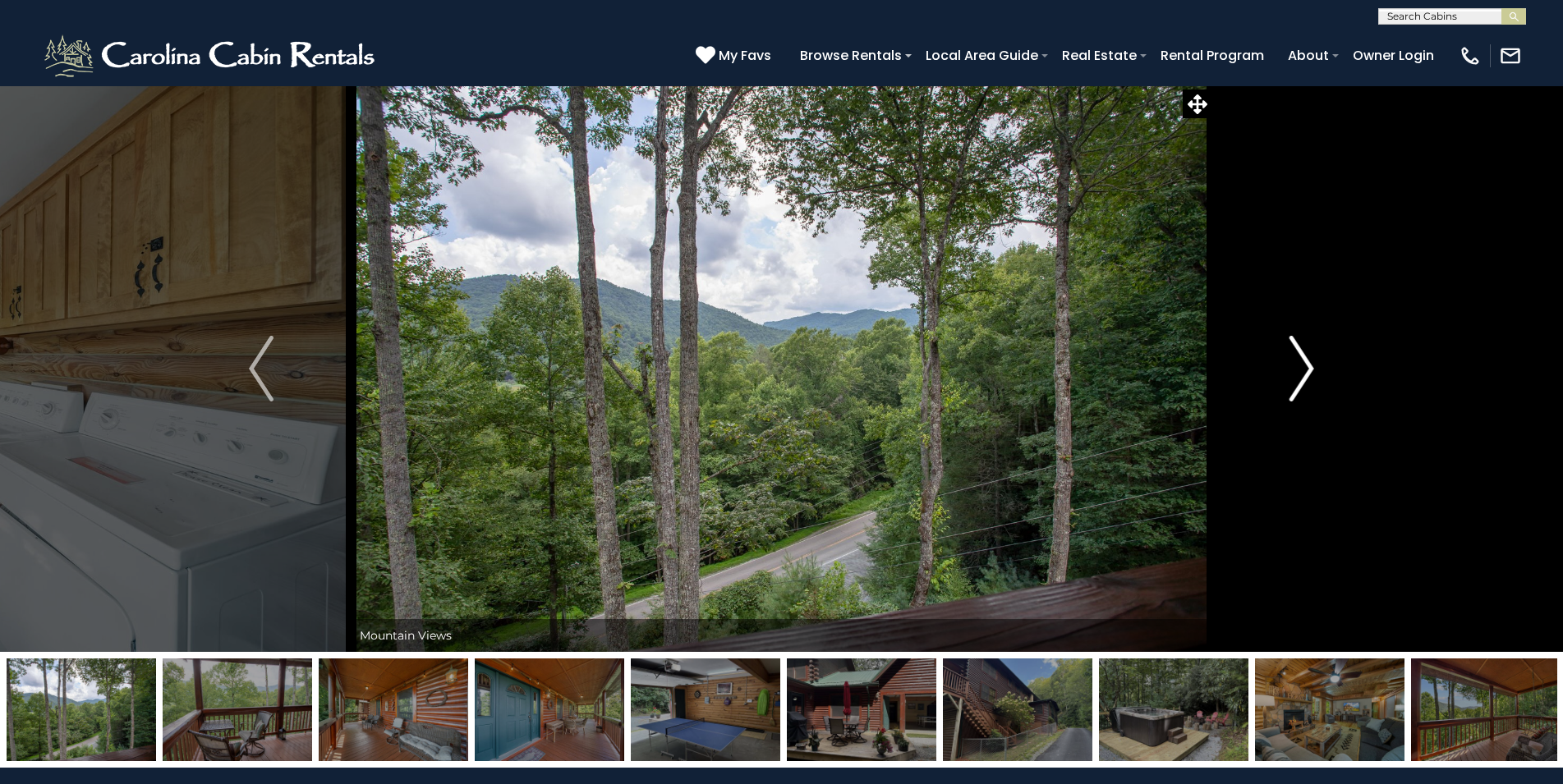
click at [1291, 363] on img "Next" at bounding box center [1301, 369] width 24 height 66
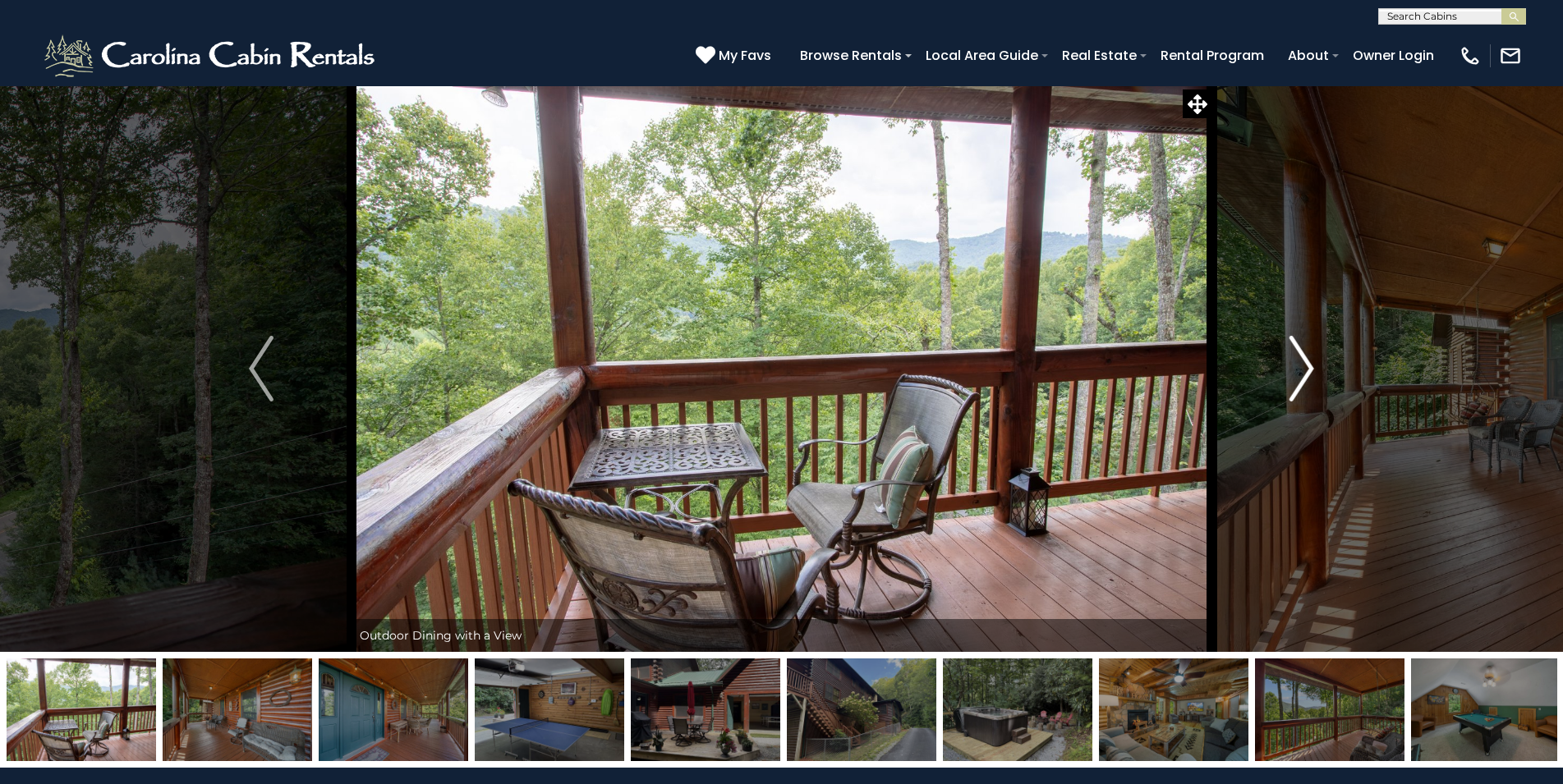
click at [1291, 363] on img "Next" at bounding box center [1301, 369] width 24 height 66
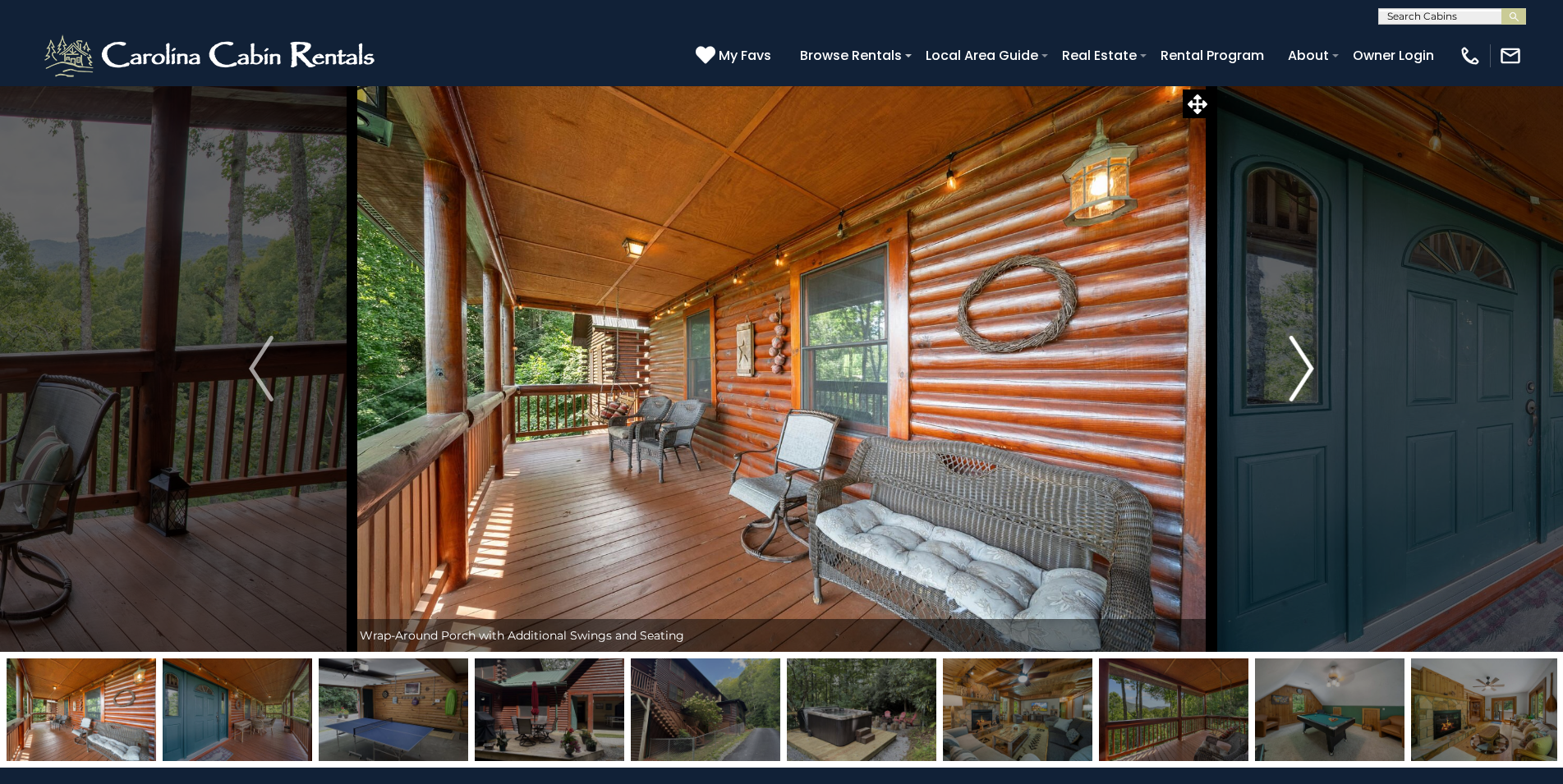
click at [1291, 363] on img "Next" at bounding box center [1301, 369] width 24 height 66
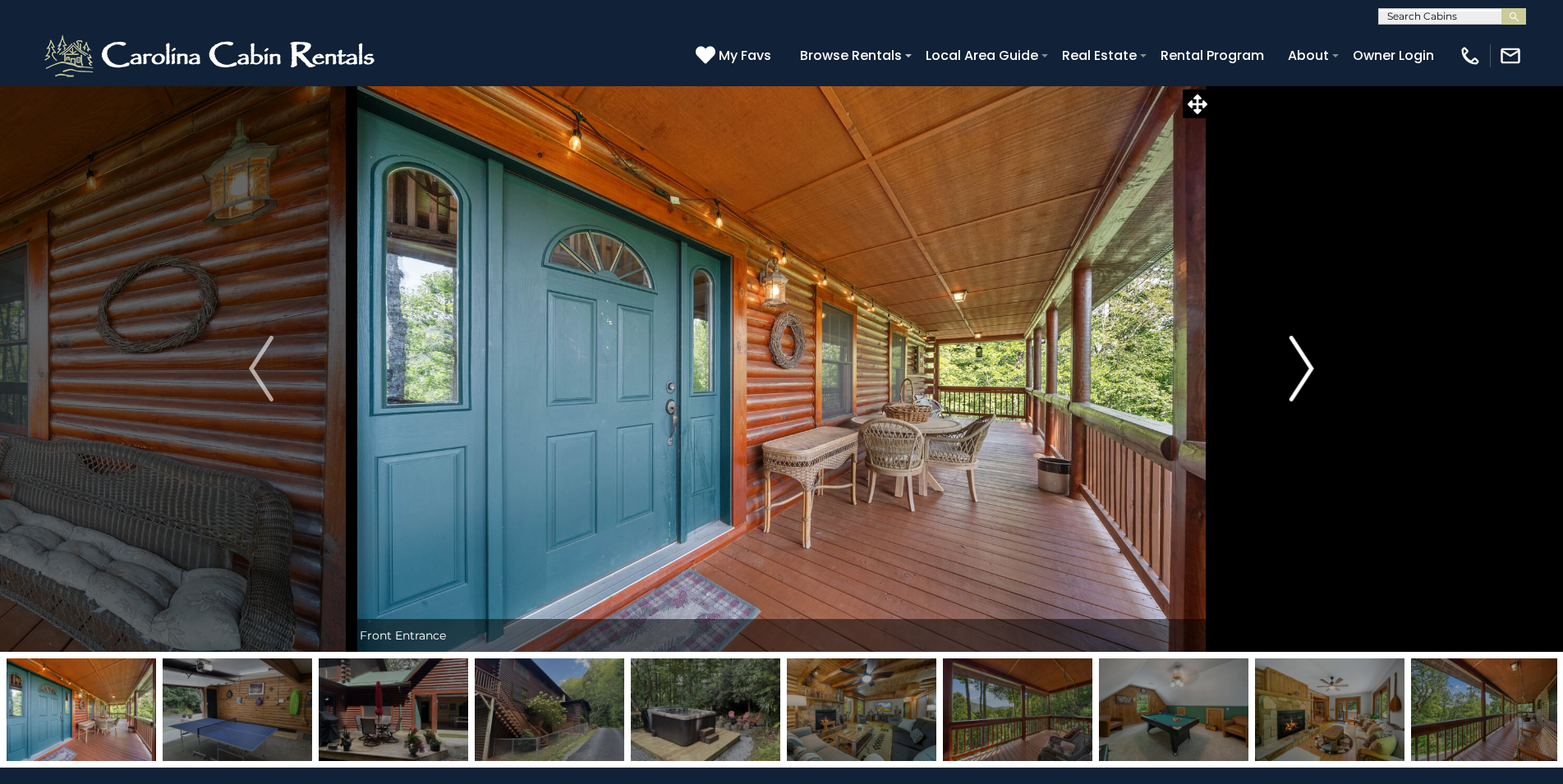
click at [1291, 363] on img "Next" at bounding box center [1301, 369] width 24 height 66
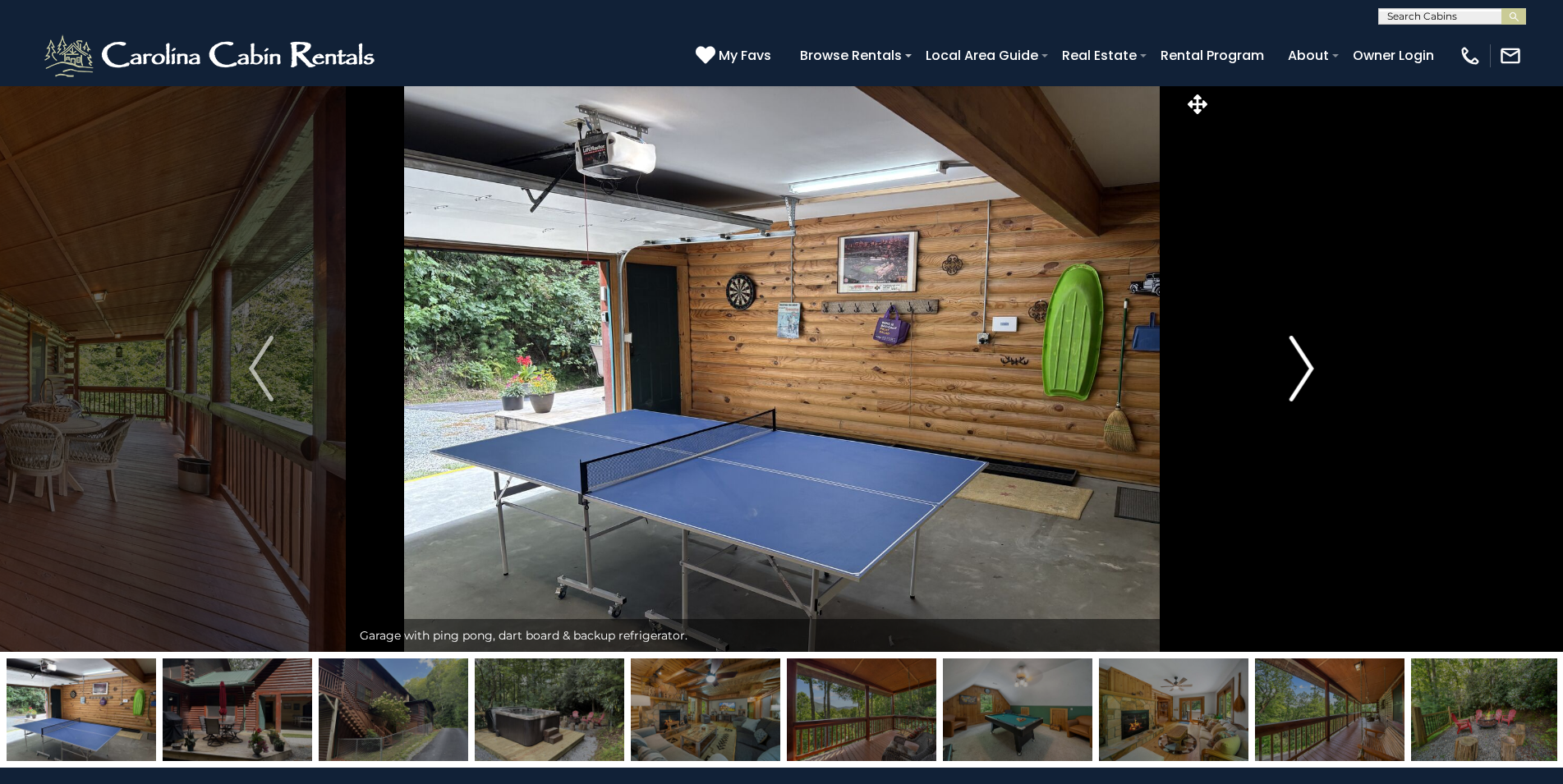
click at [1291, 363] on img "Next" at bounding box center [1301, 369] width 24 height 66
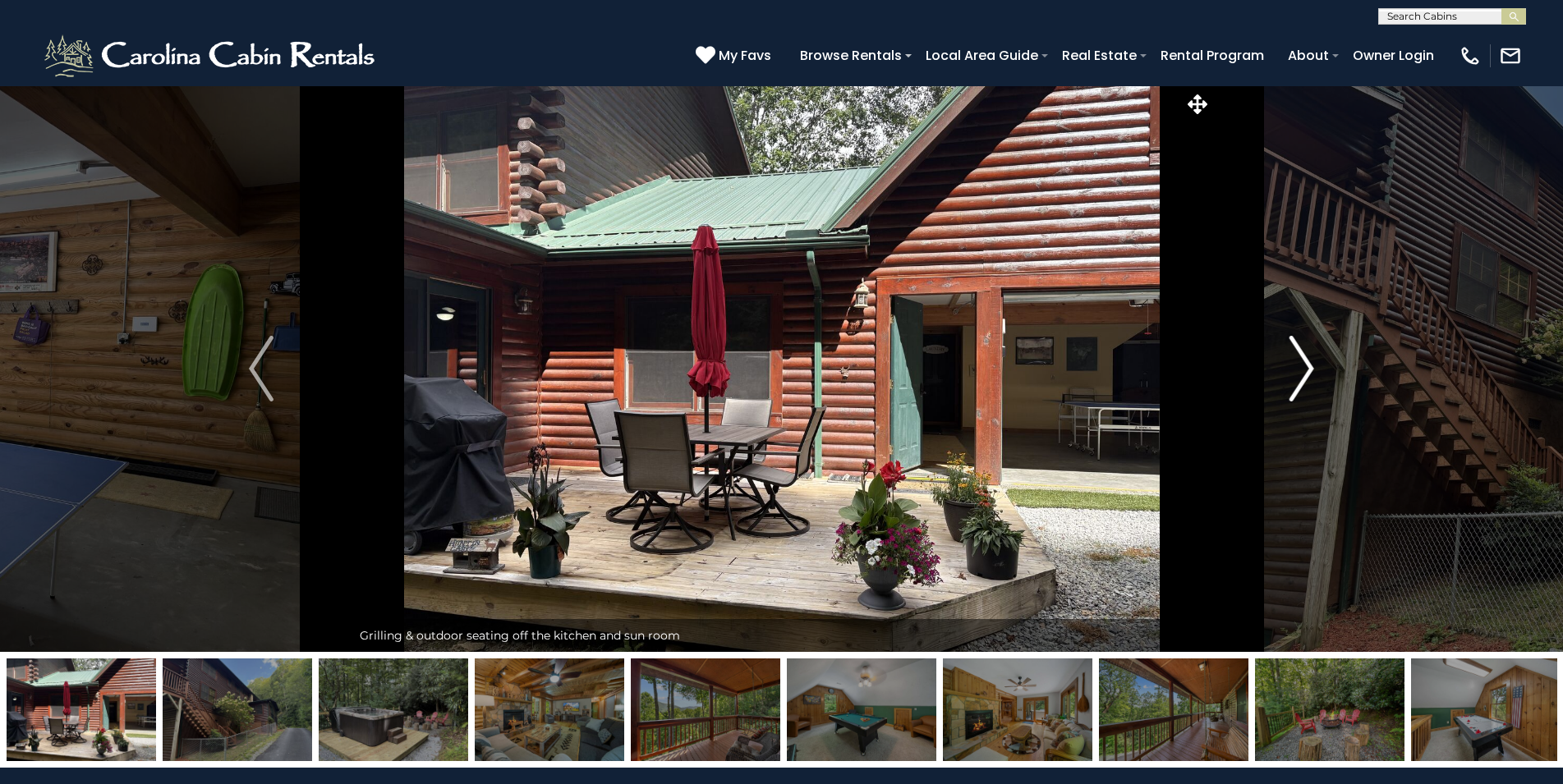
click at [1291, 363] on img "Next" at bounding box center [1301, 369] width 24 height 66
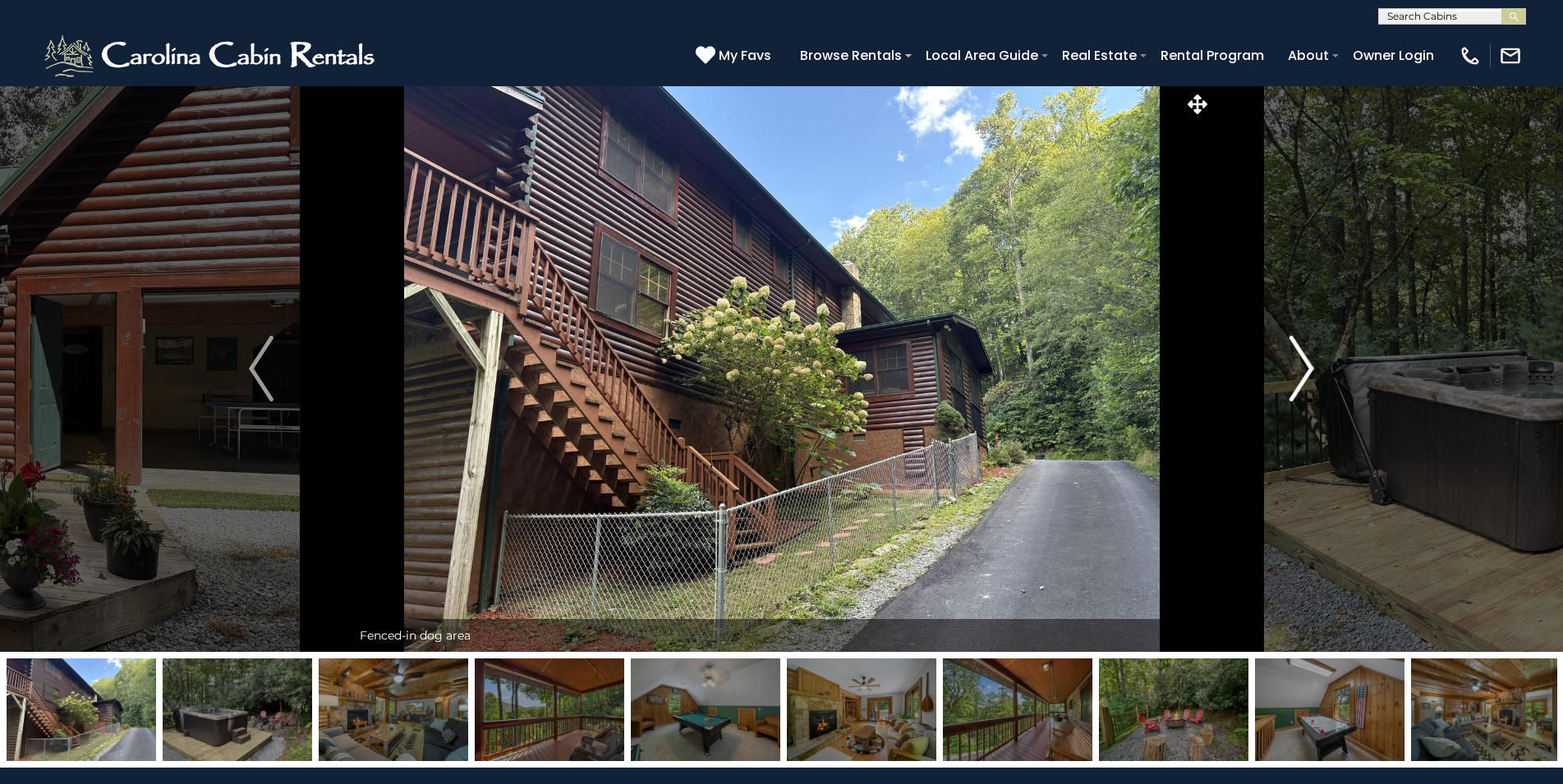
click at [1291, 363] on img "Next" at bounding box center [1301, 369] width 24 height 66
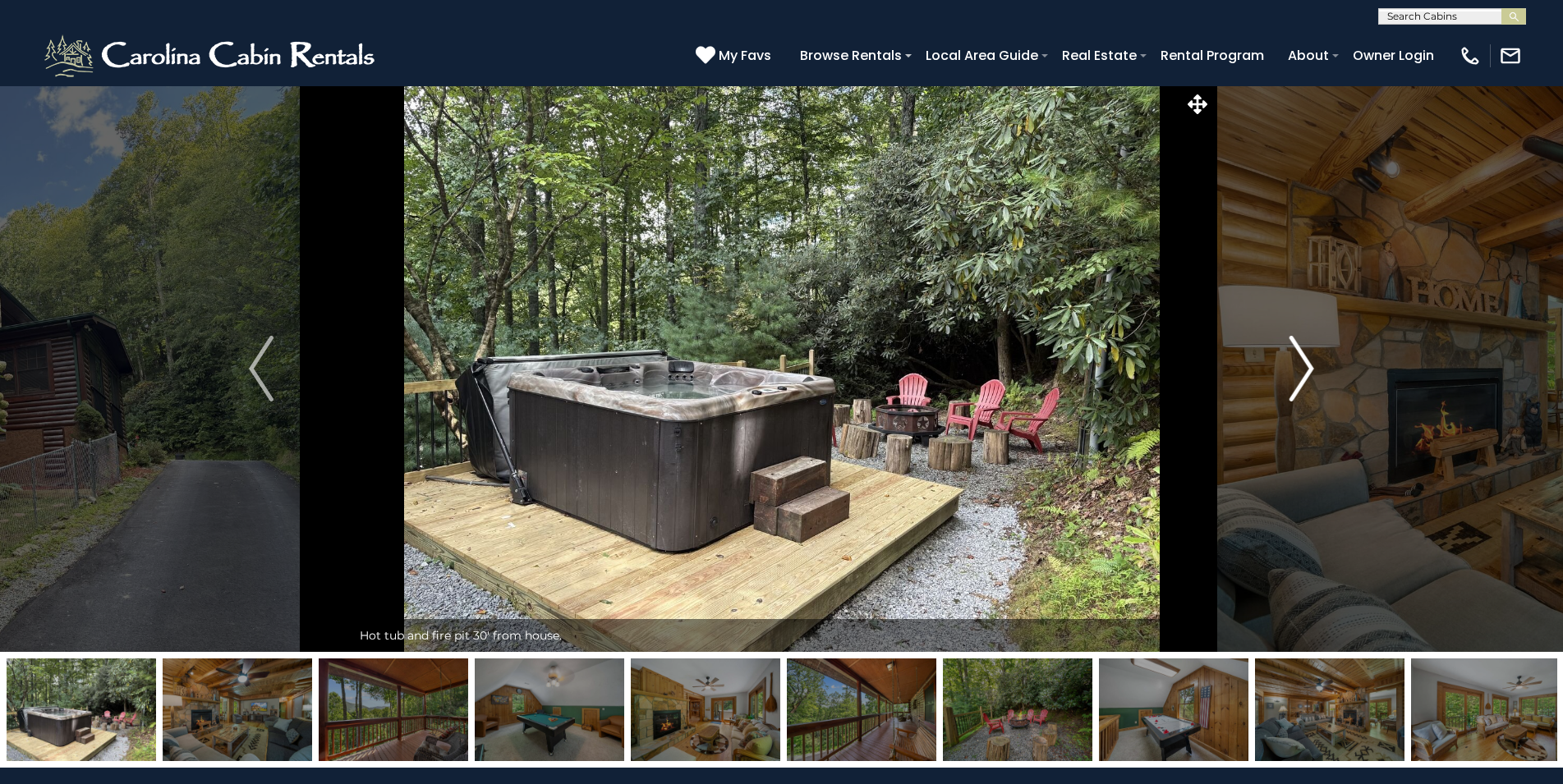
click at [1291, 363] on img "Next" at bounding box center [1301, 369] width 24 height 66
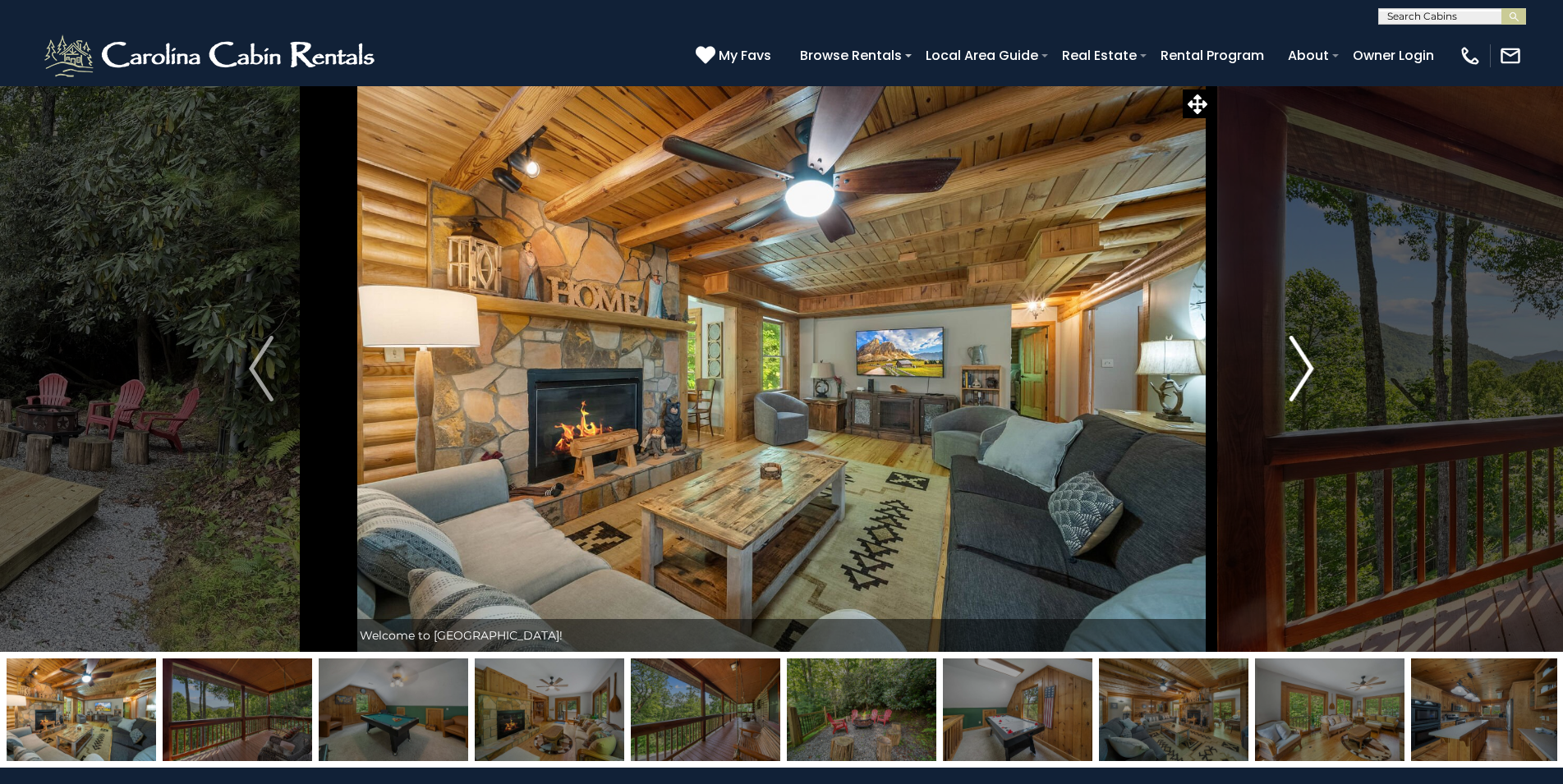
click at [1291, 363] on img "Next" at bounding box center [1301, 369] width 24 height 66
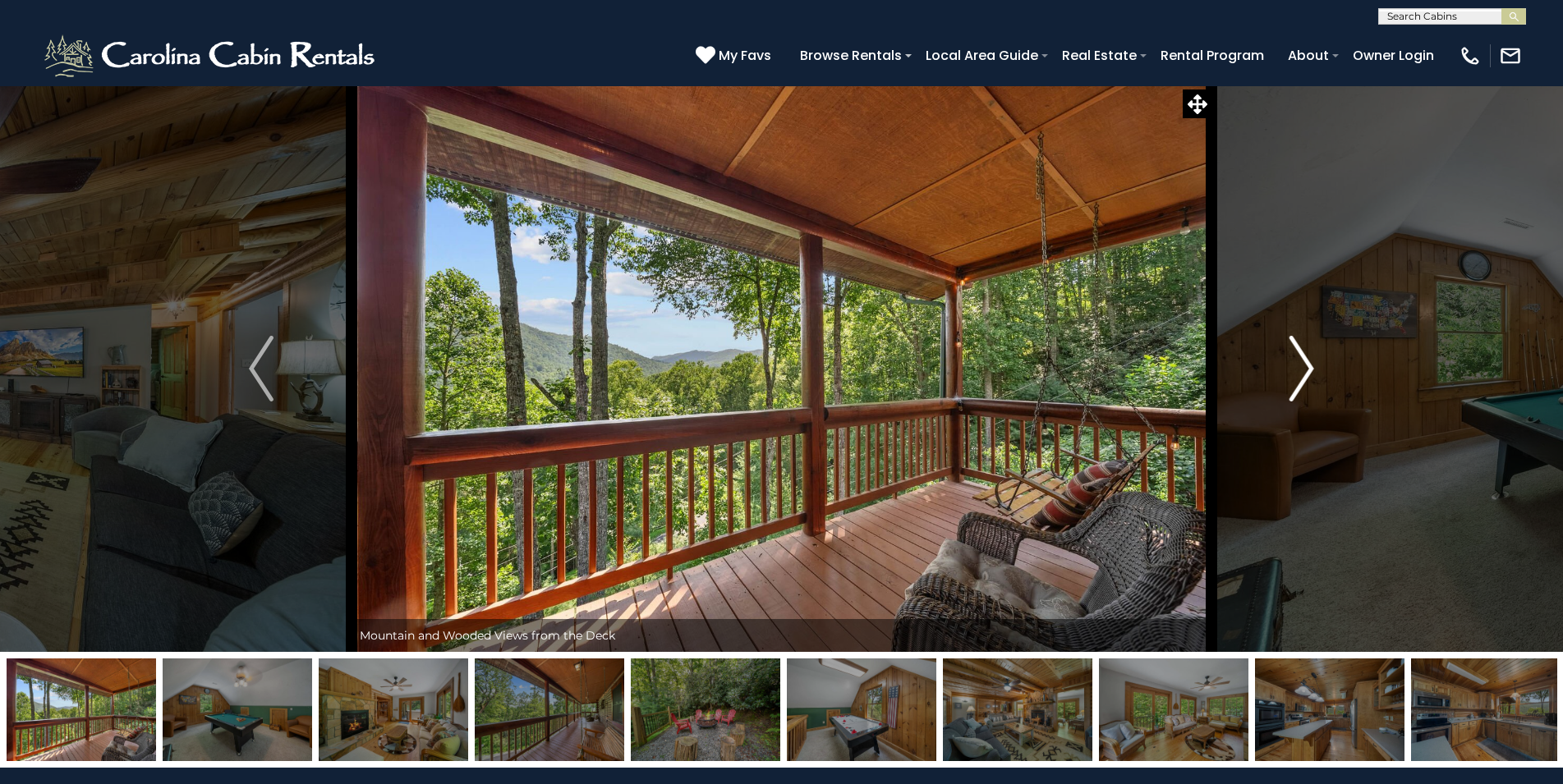
click at [1291, 363] on img "Next" at bounding box center [1301, 369] width 24 height 66
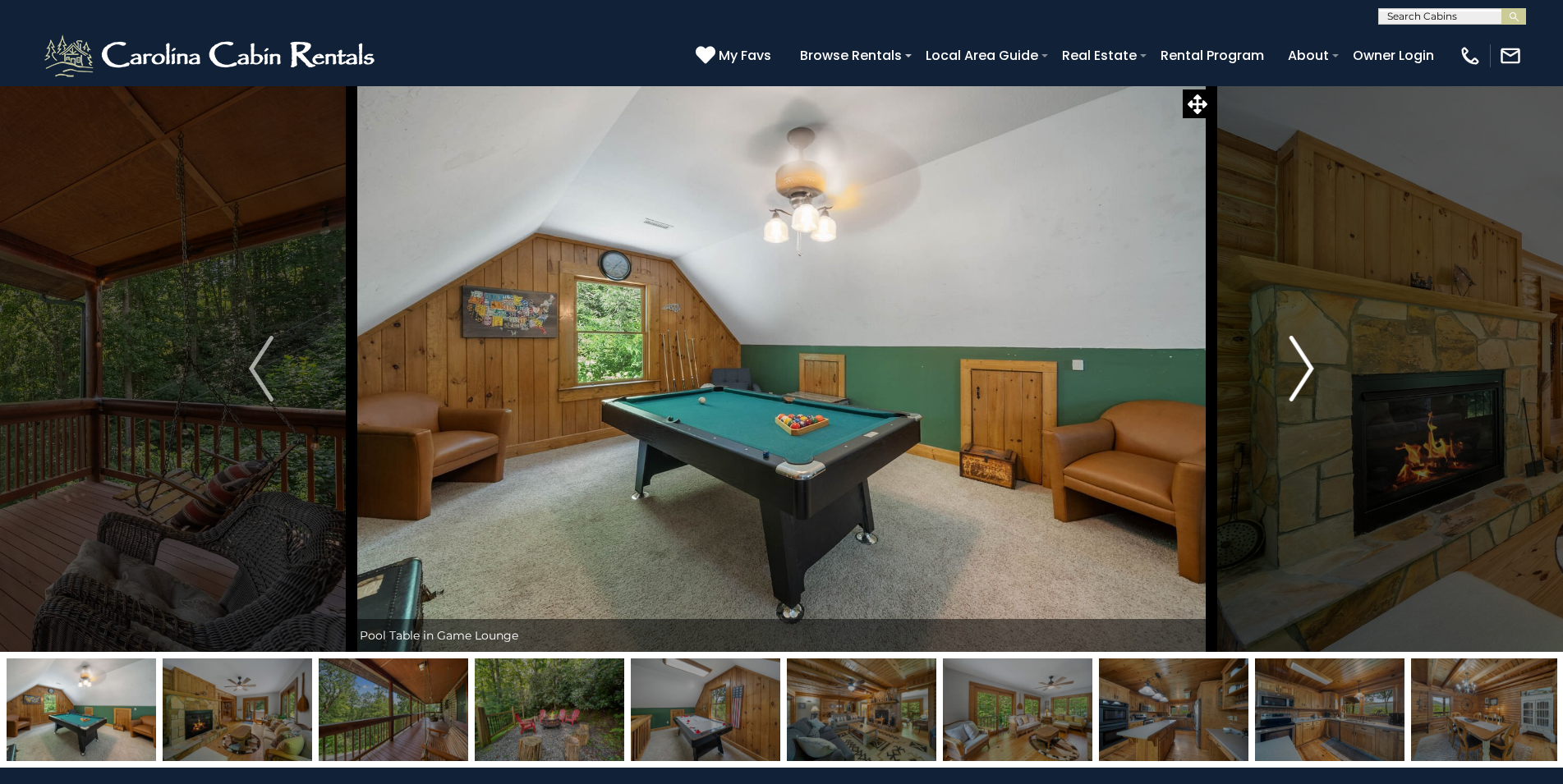
click at [1291, 363] on img "Next" at bounding box center [1301, 369] width 24 height 66
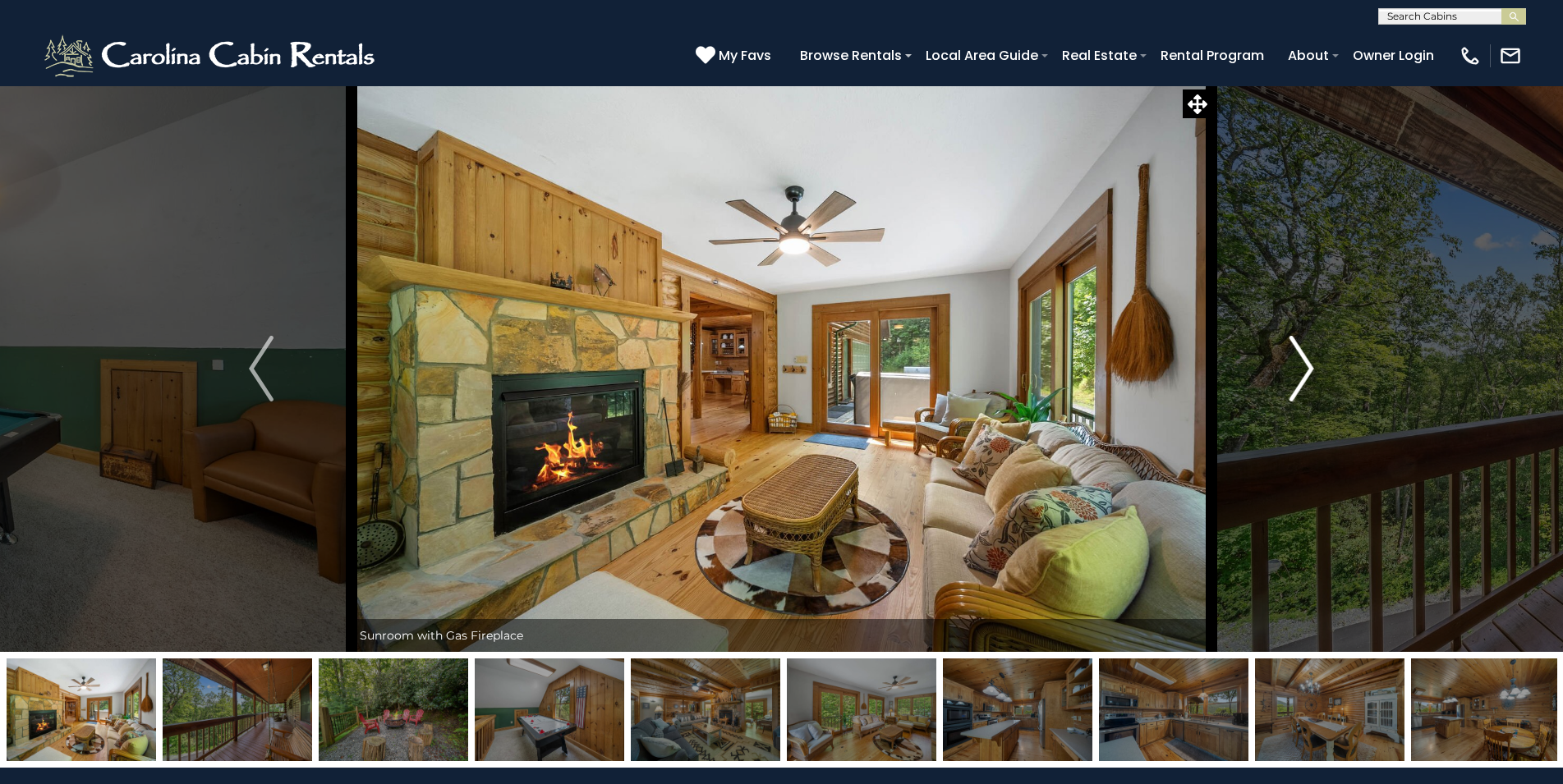
click at [1291, 363] on img "Next" at bounding box center [1301, 369] width 24 height 66
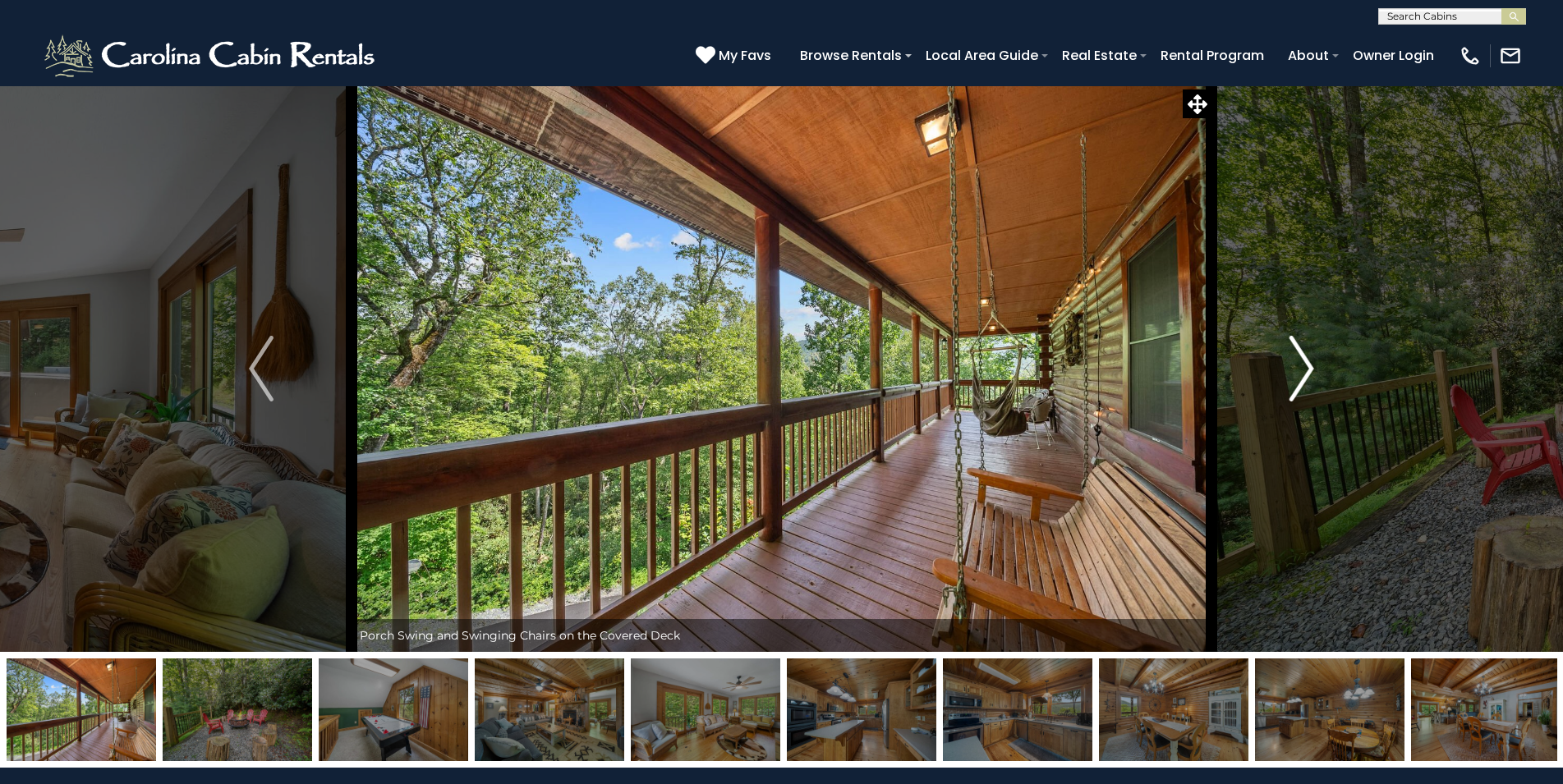
click at [1291, 363] on img "Next" at bounding box center [1301, 369] width 24 height 66
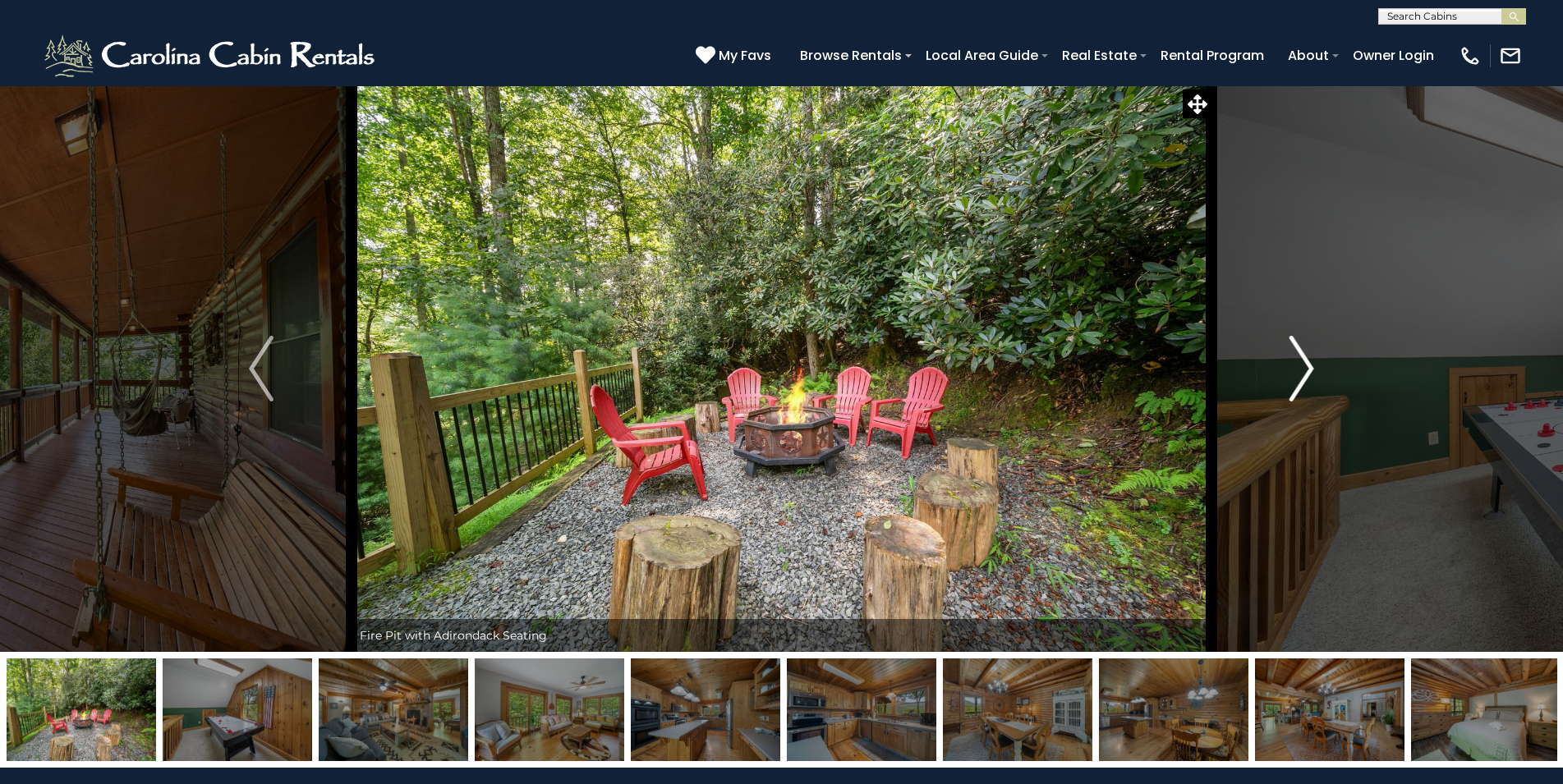
click at [1291, 363] on img "Next" at bounding box center [1301, 369] width 24 height 66
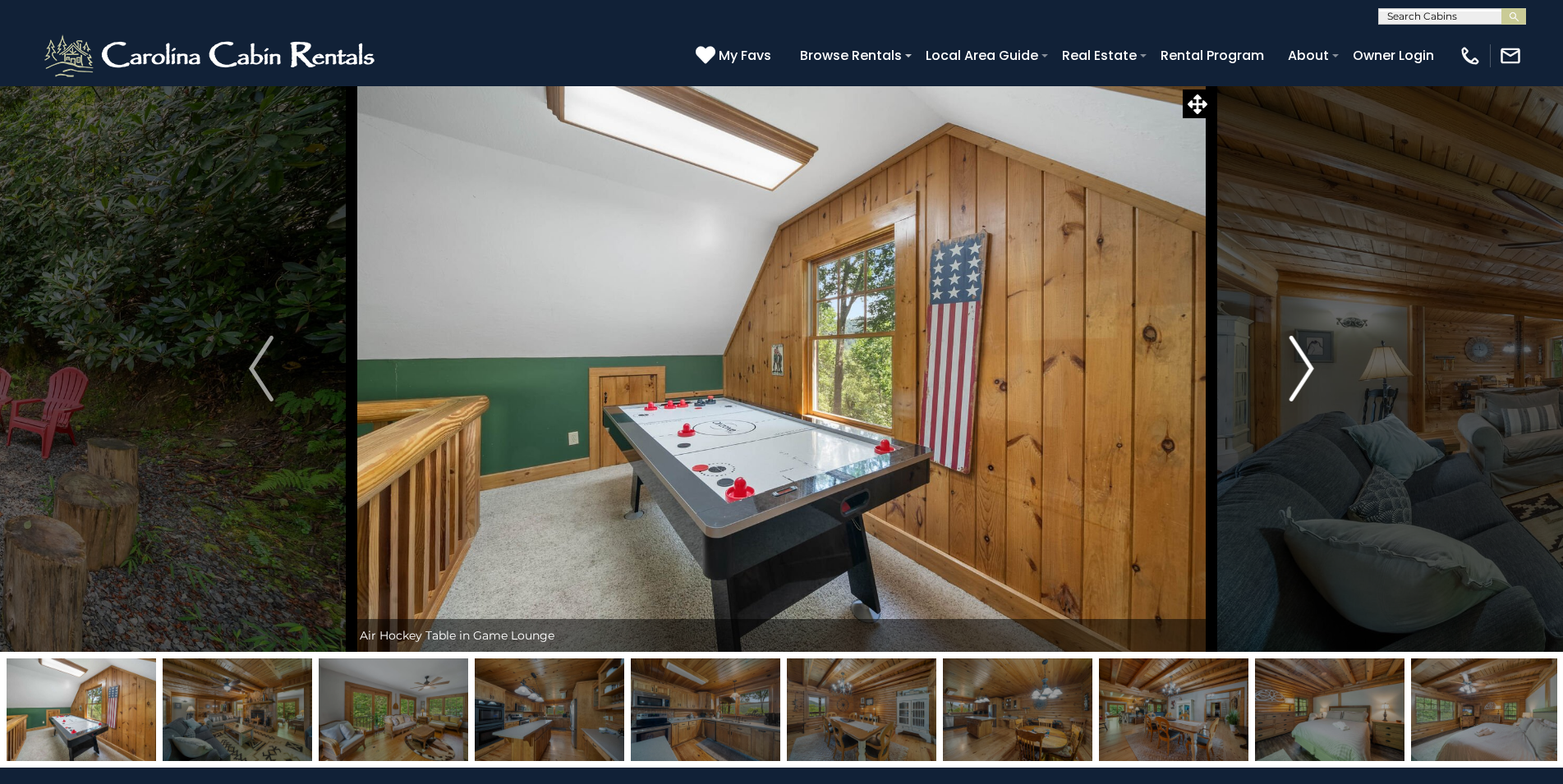
click at [1291, 363] on img "Next" at bounding box center [1301, 369] width 24 height 66
